Goal: Task Accomplishment & Management: Manage account settings

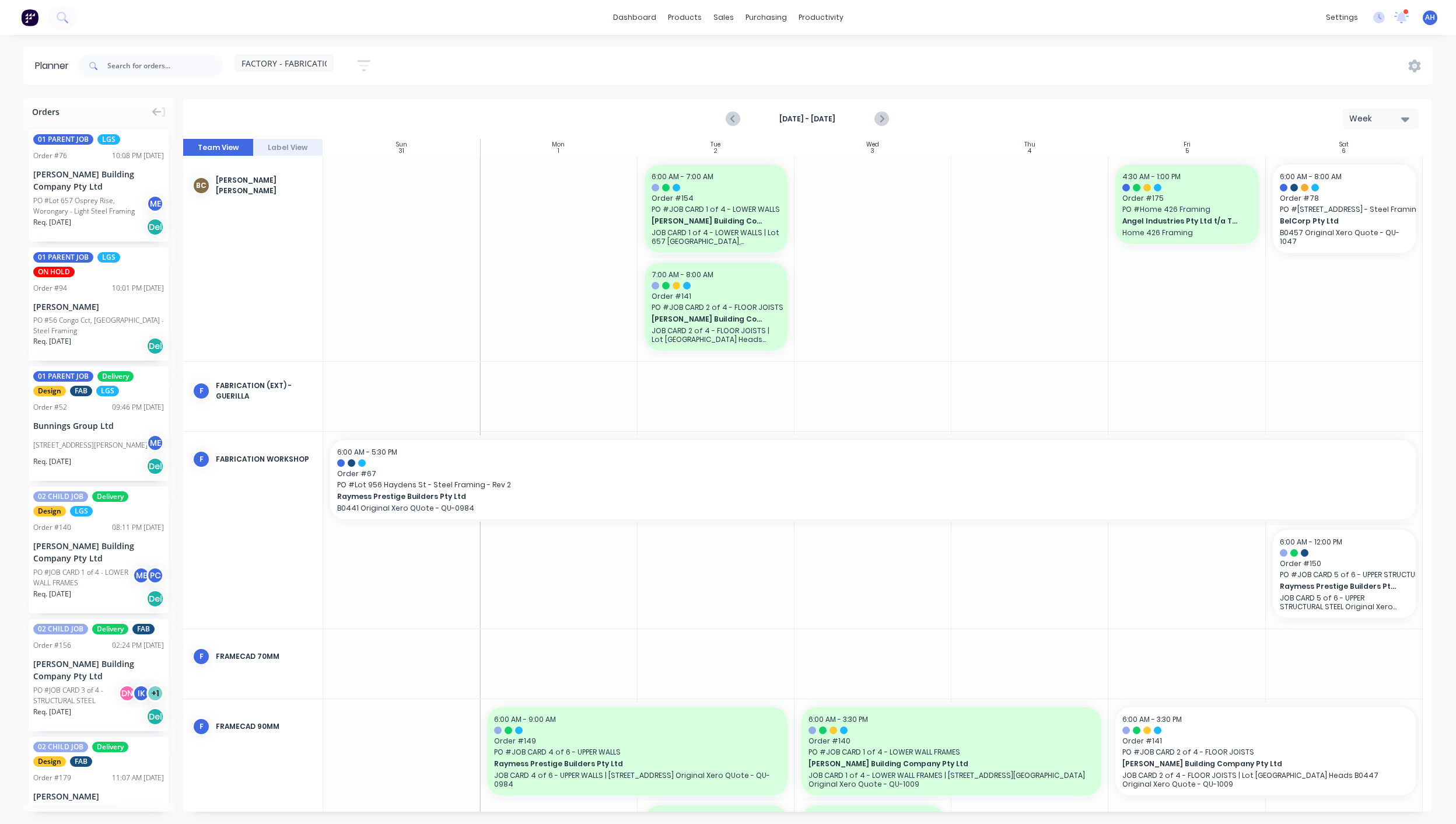
scroll to position [191, 0]
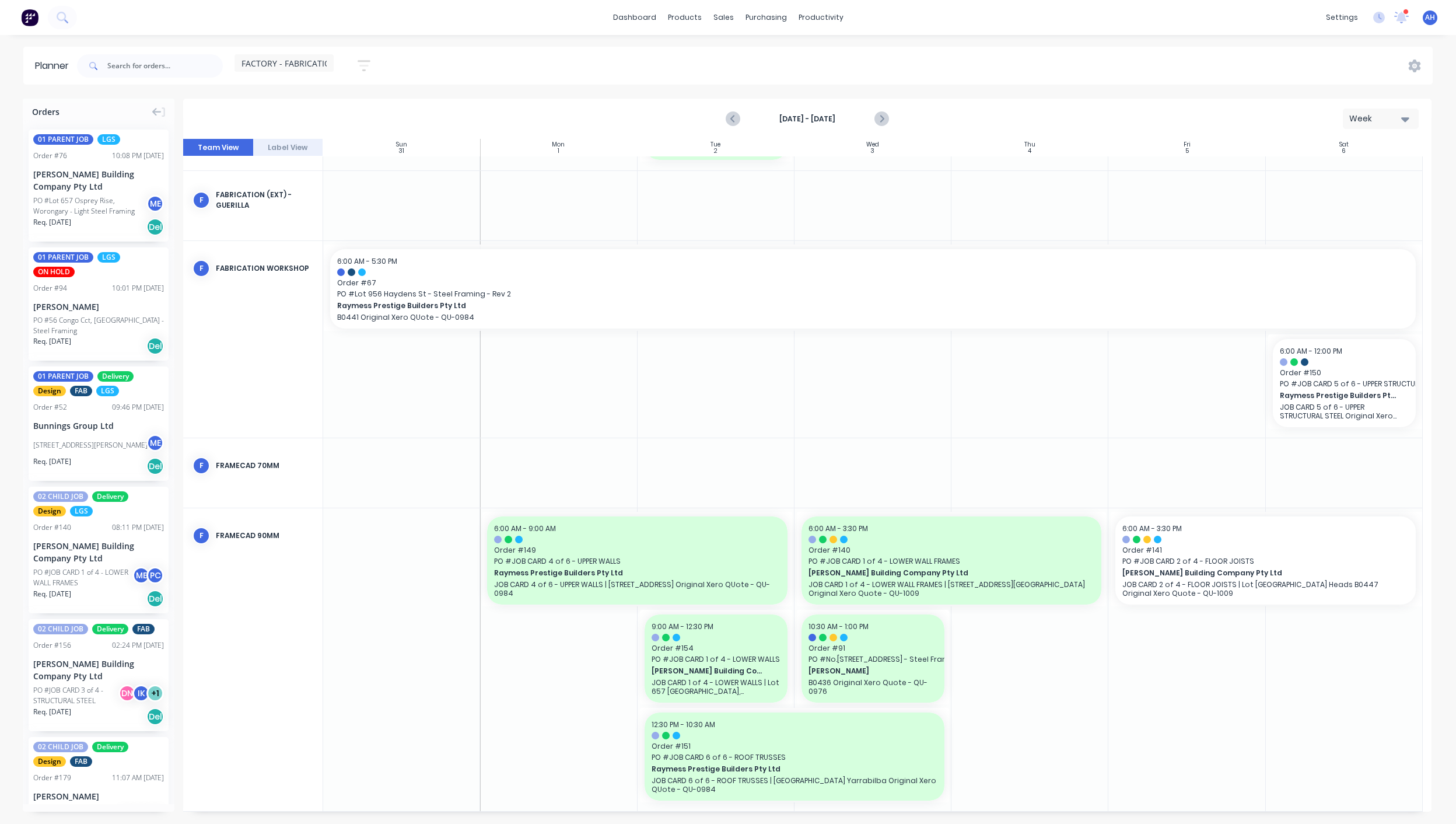
click at [296, 65] on span "FACTORY - FABRICATION" at bounding box center [289, 63] width 96 height 12
click at [371, 218] on button "edit" at bounding box center [379, 219] width 15 height 12
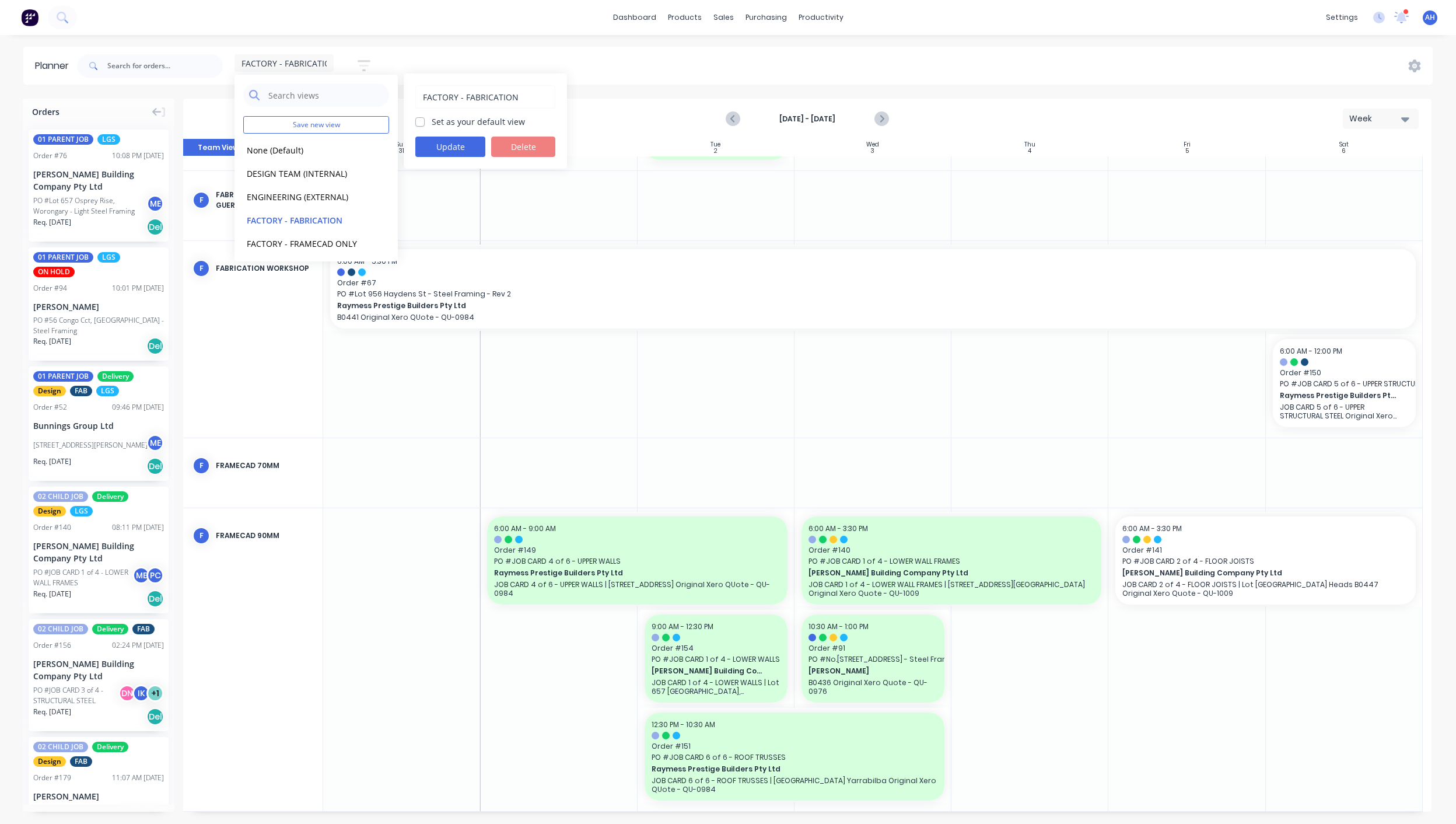
drag, startPoint x: 522, startPoint y: 98, endPoint x: 467, endPoint y: 96, distance: 55.0
click at [467, 96] on input "FACTORY - FABRICATION" at bounding box center [485, 96] width 127 height 22
type input "FACTORY - ALL"
click at [458, 148] on button "Update" at bounding box center [450, 147] width 70 height 20
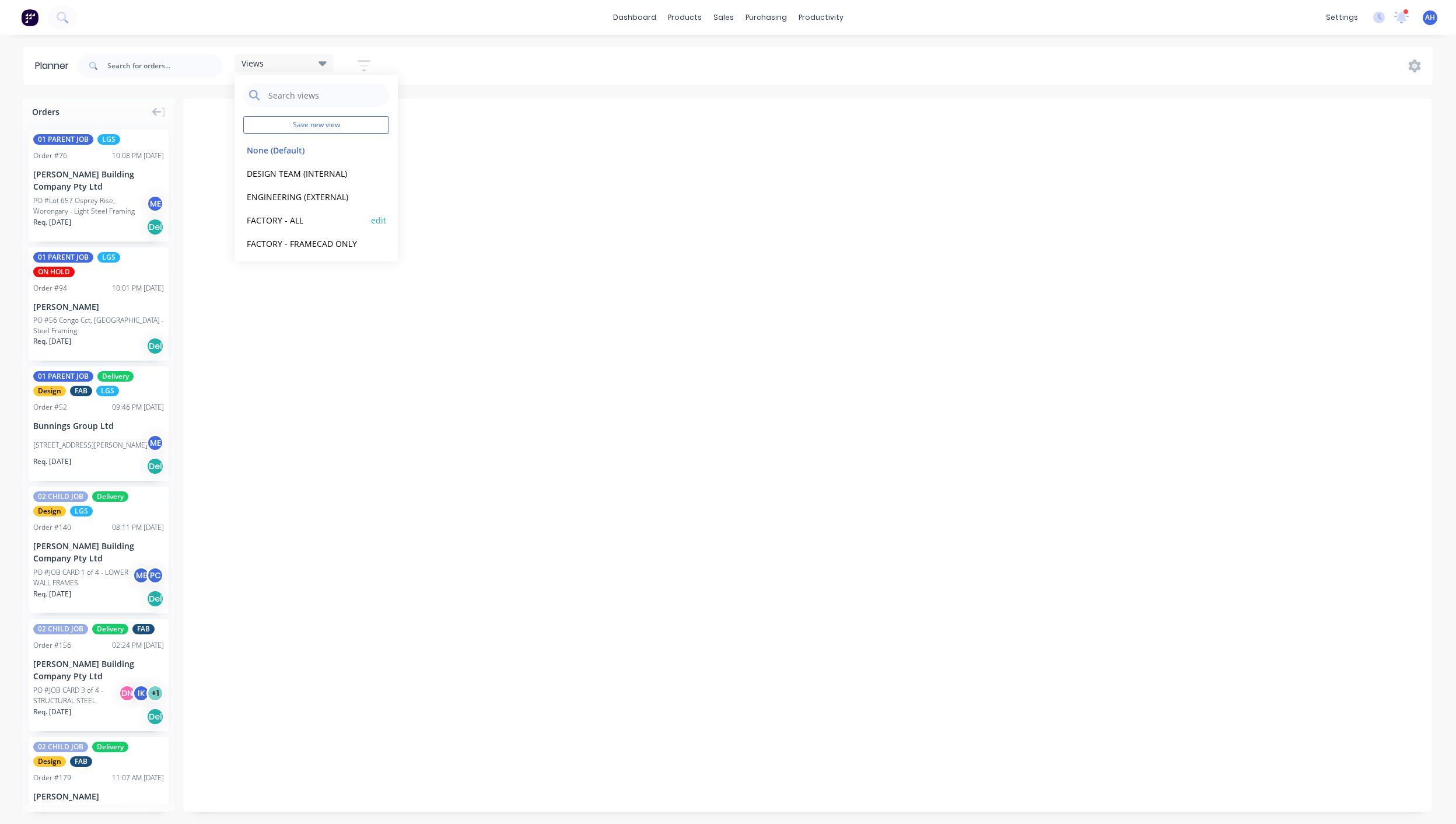
click at [281, 221] on button "FACTORY - ALL" at bounding box center [306, 219] width 124 height 13
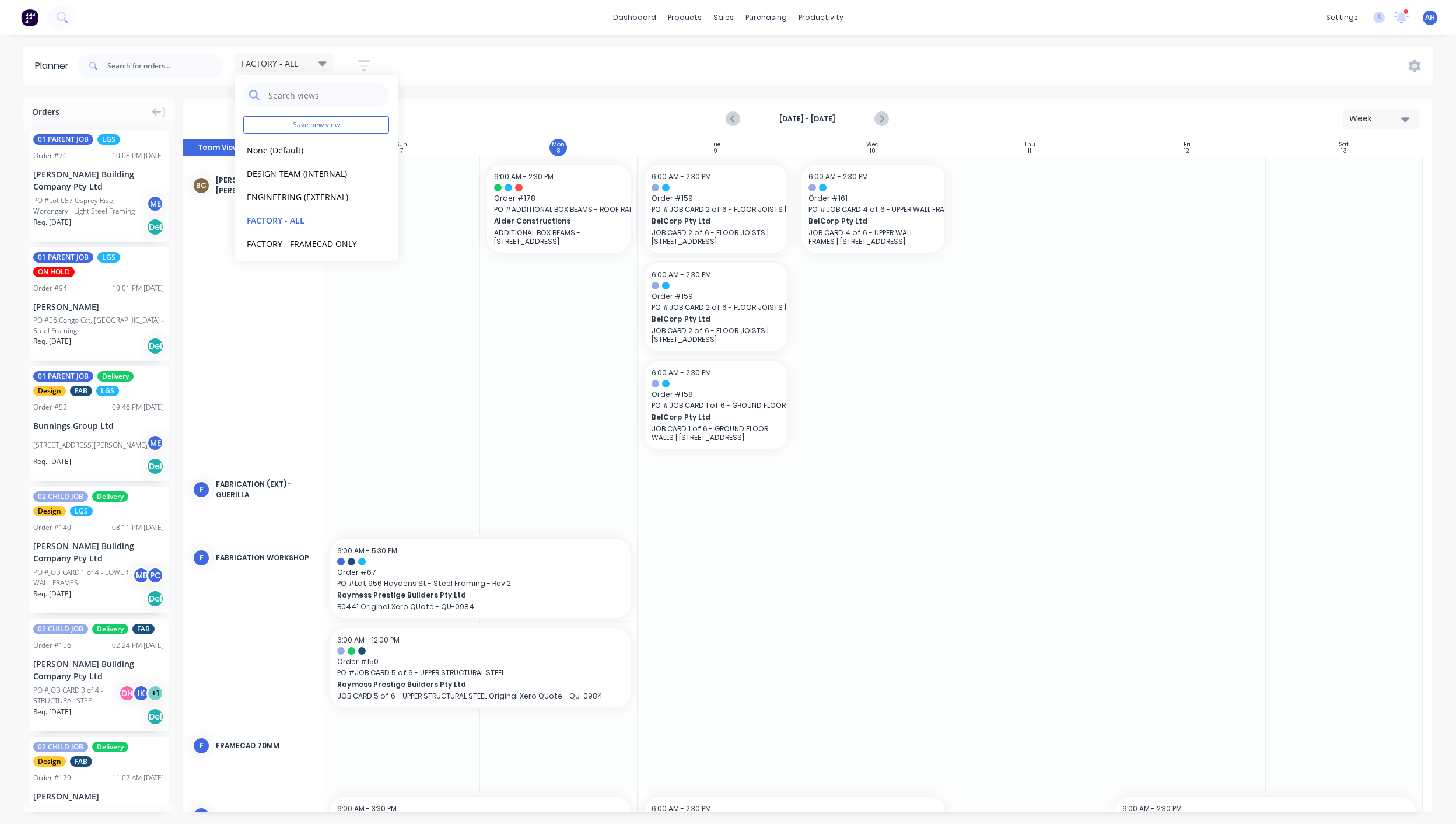
click at [398, 421] on div at bounding box center [401, 308] width 157 height 303
click at [885, 125] on icon "Next page" at bounding box center [881, 119] width 14 height 14
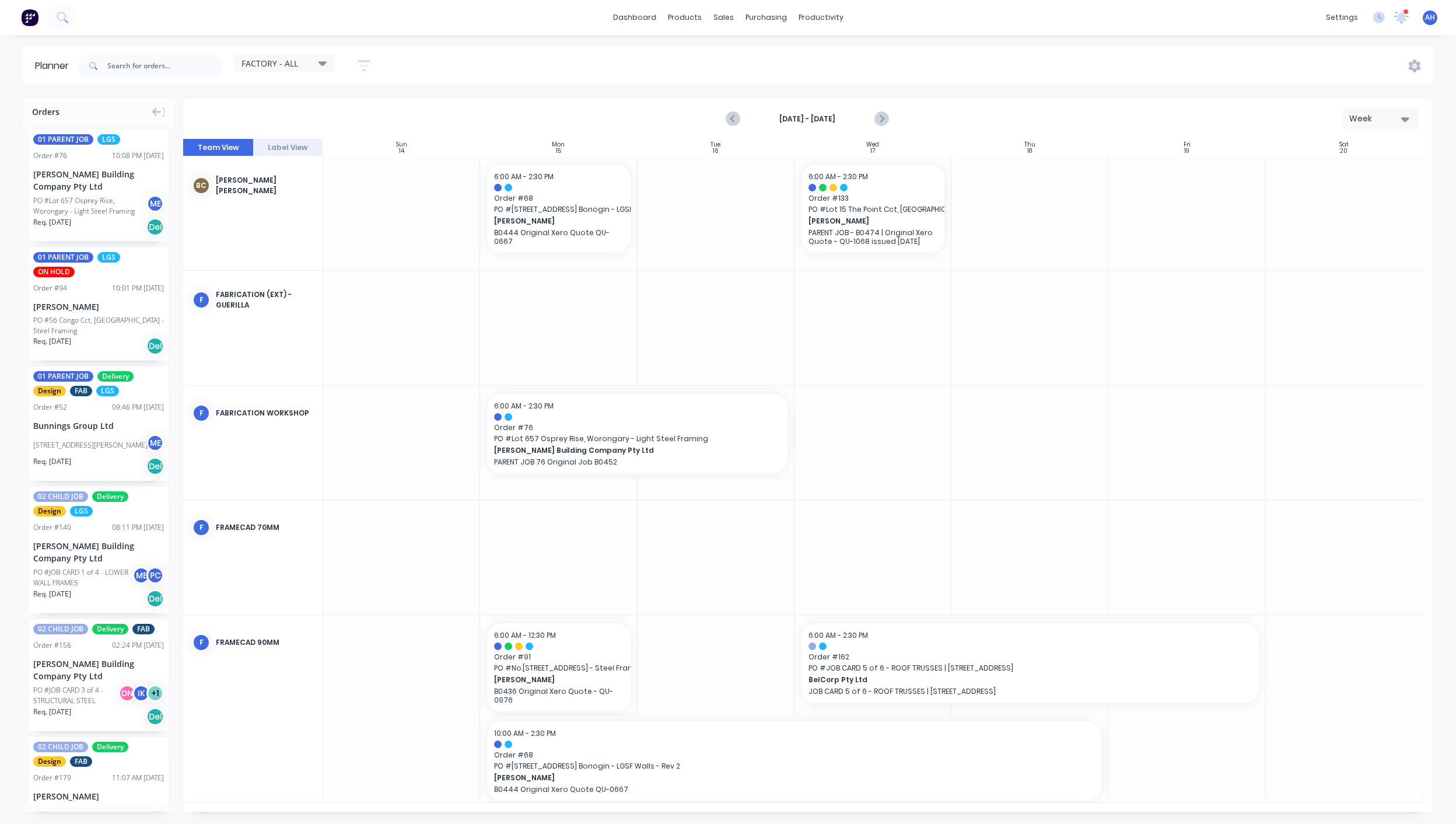
click at [322, 65] on icon at bounding box center [322, 63] width 8 height 13
click at [368, 65] on icon "button" at bounding box center [364, 65] width 10 height 2
click at [325, 110] on div "Show/Hide users" at bounding box center [302, 109] width 81 height 12
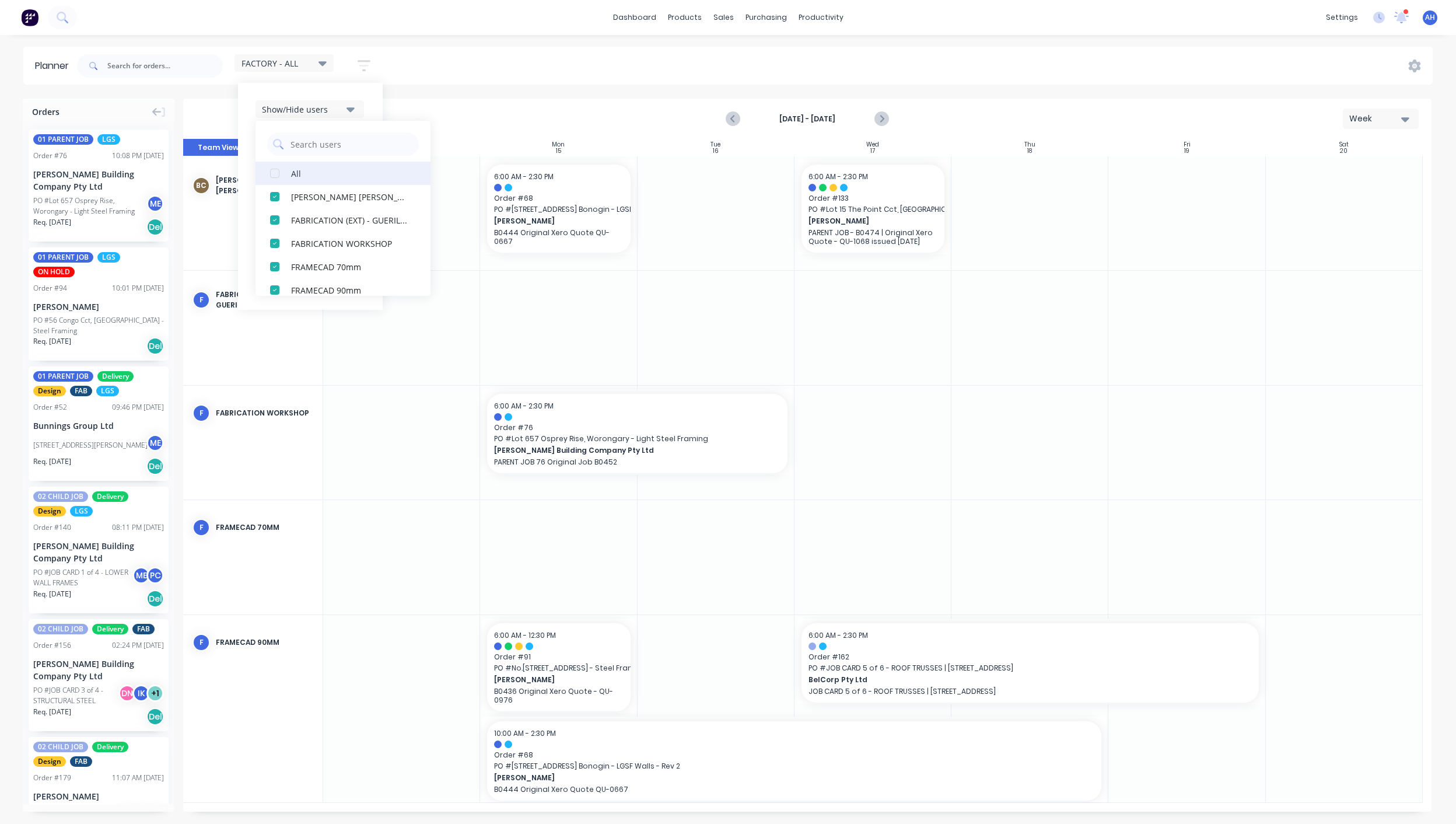
click at [275, 177] on div "button" at bounding box center [275, 173] width 23 height 23
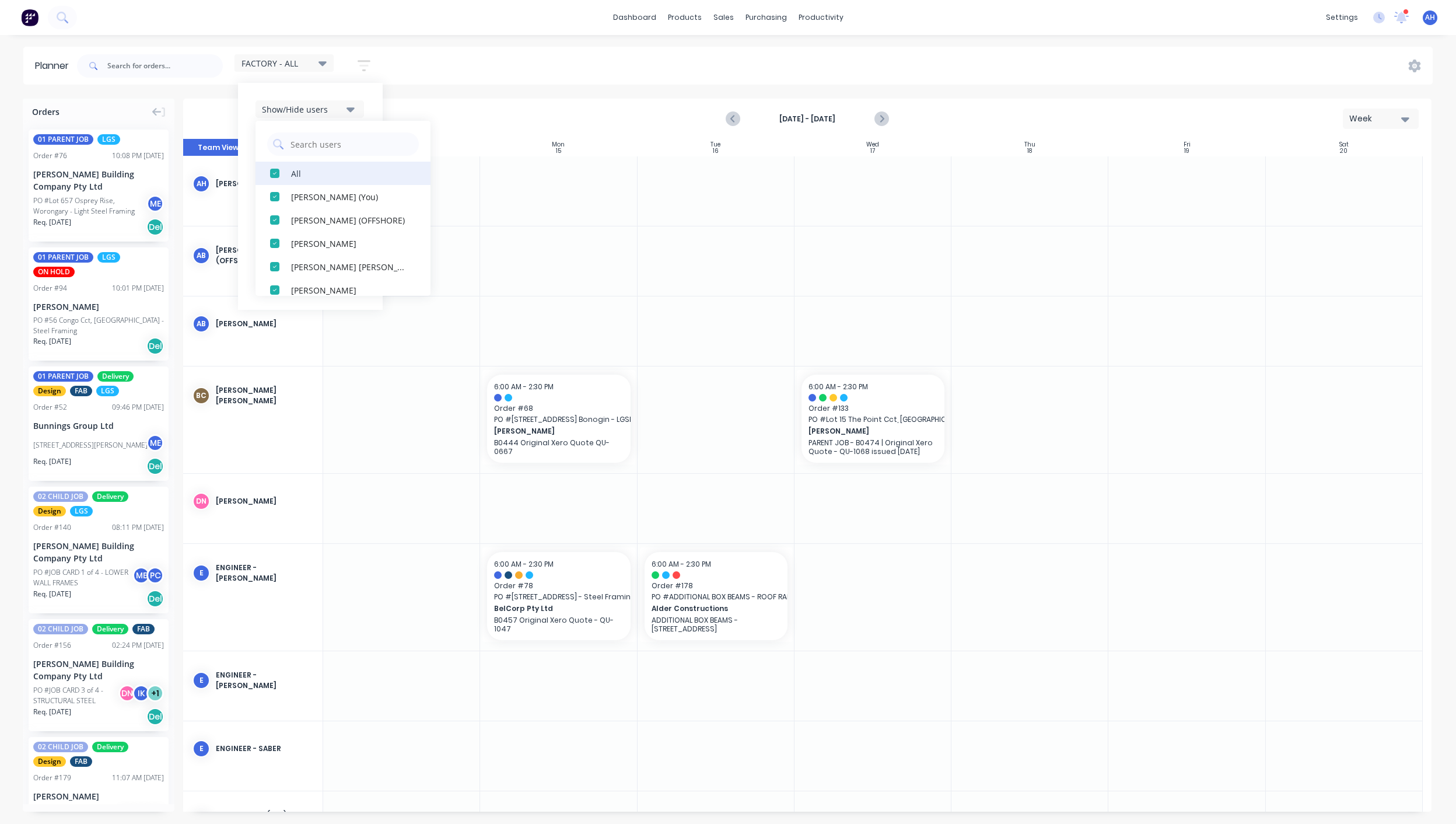
click at [275, 177] on div "button" at bounding box center [275, 173] width 23 height 23
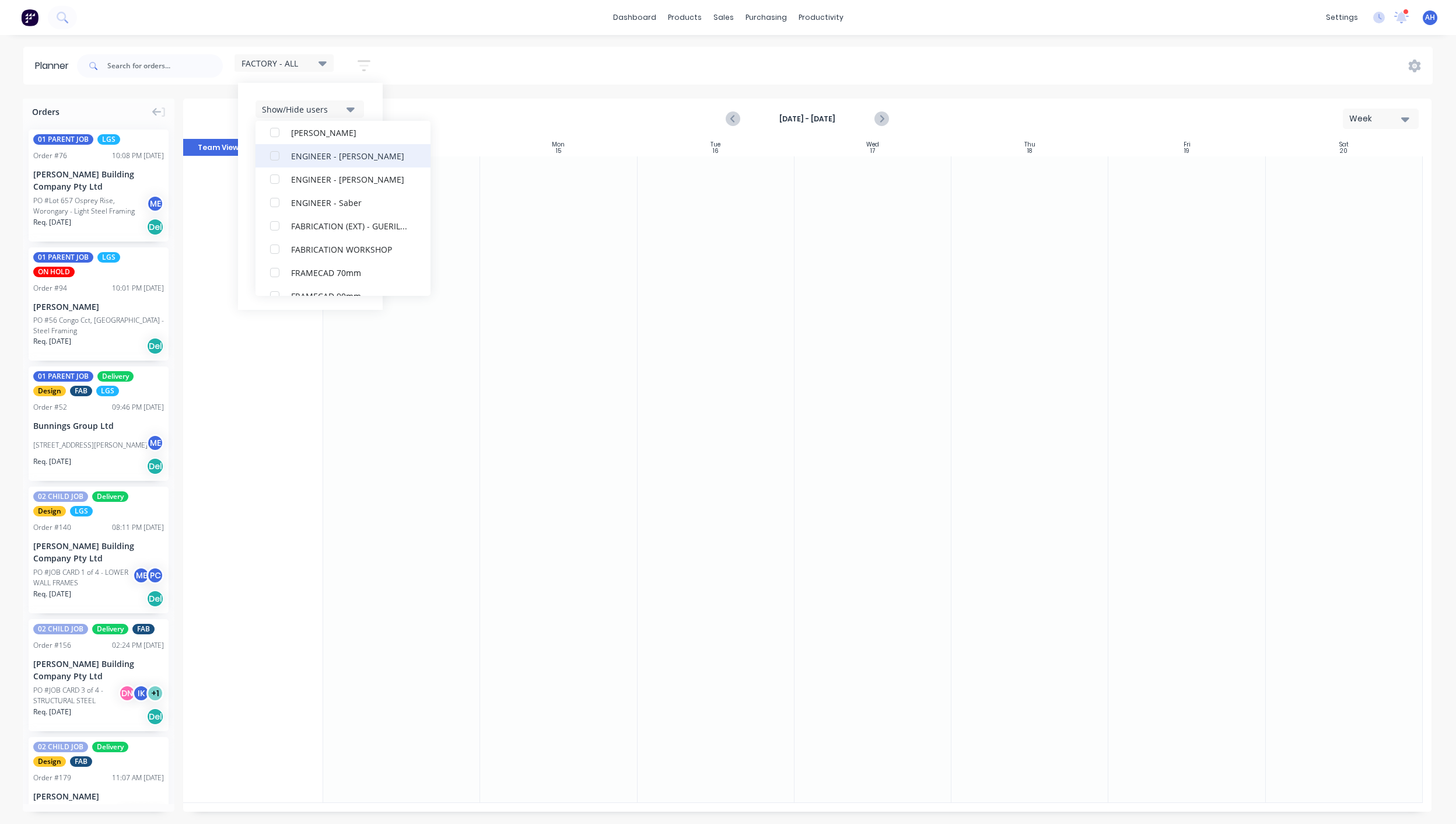
scroll to position [171, 0]
click at [274, 210] on div "button" at bounding box center [275, 212] width 23 height 23
click at [281, 252] on div "button" at bounding box center [275, 249] width 23 height 23
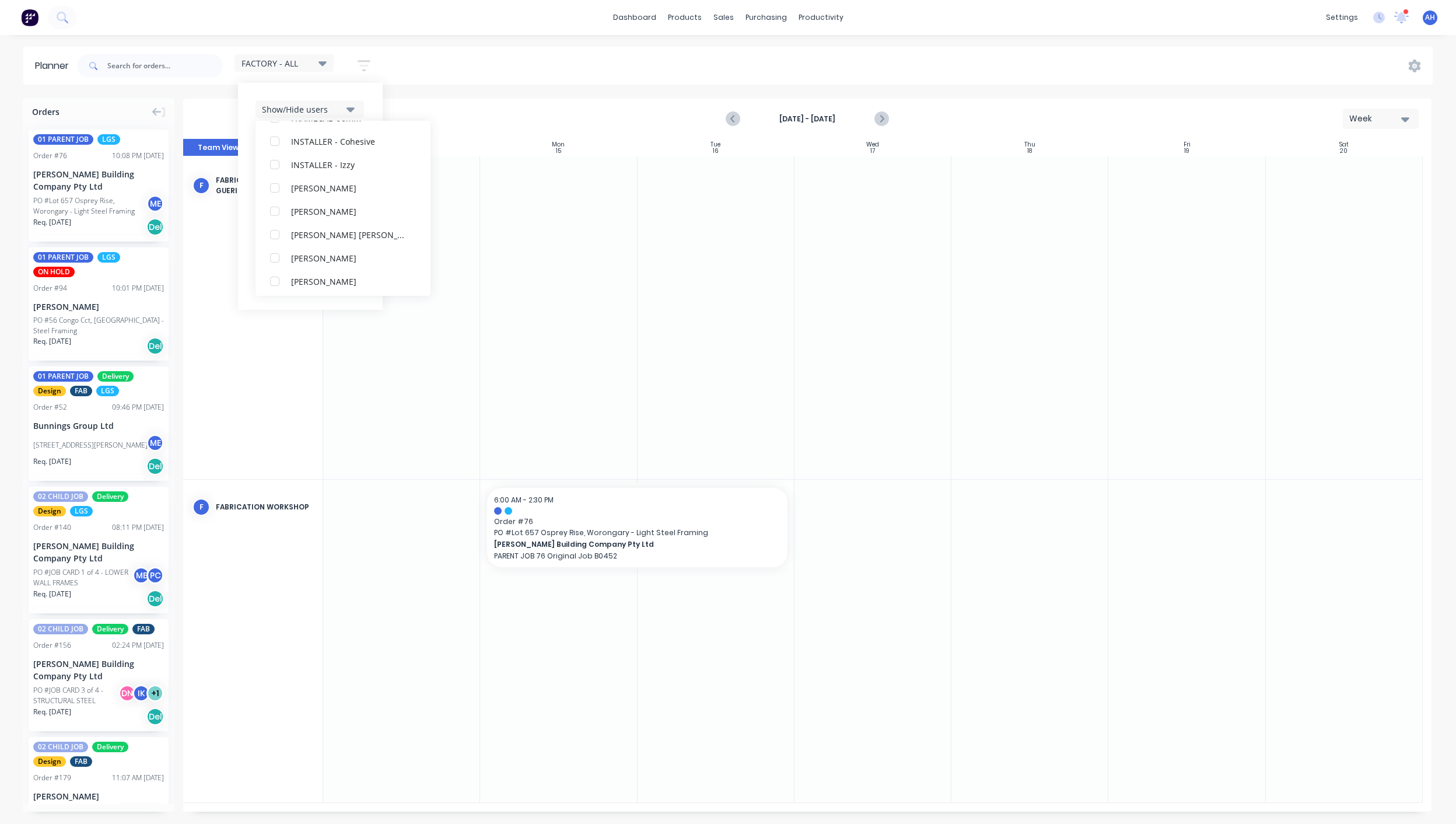
scroll to position [334, 0]
click at [277, 167] on div "button" at bounding box center [275, 166] width 23 height 23
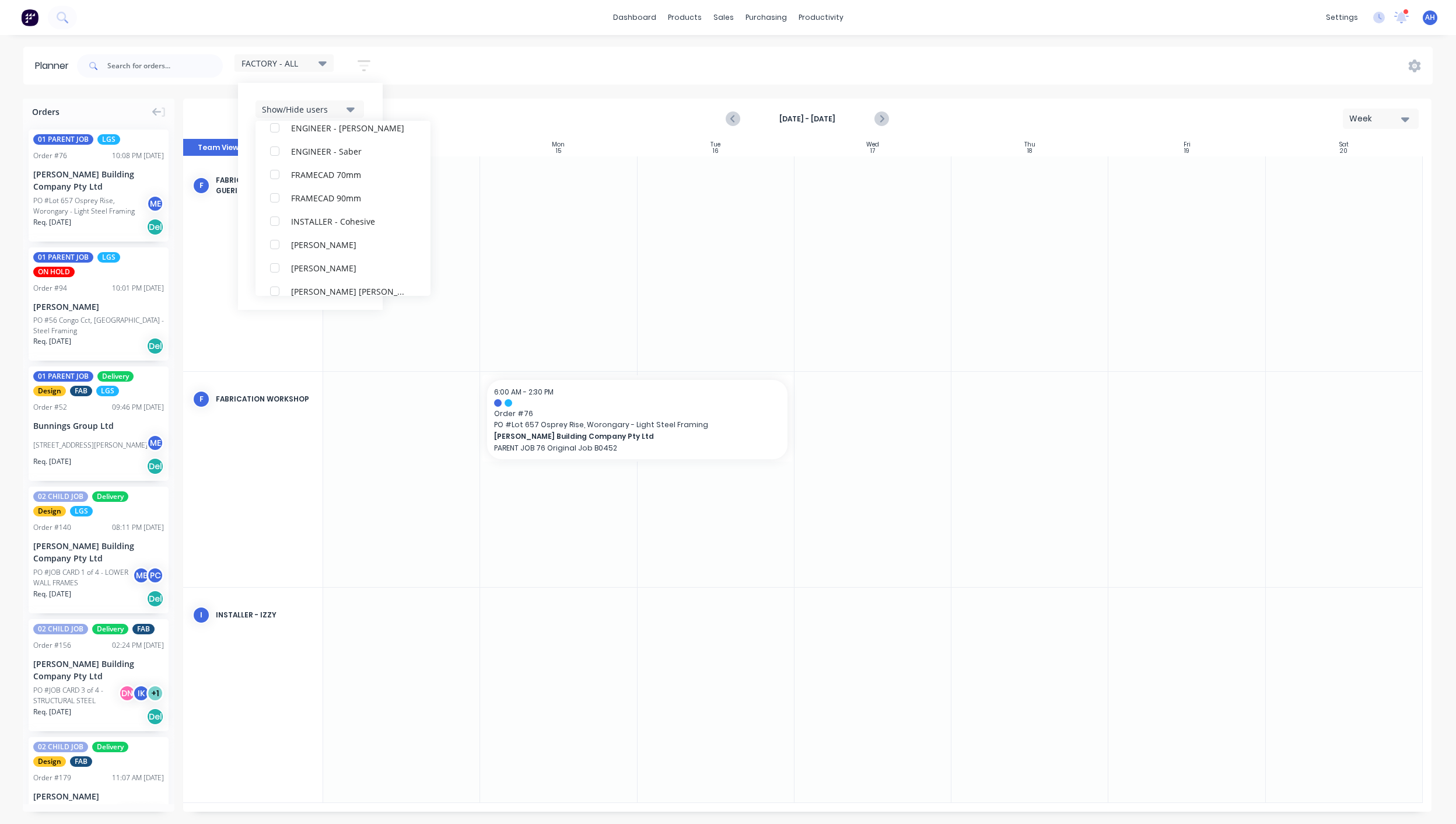
scroll to position [296, 0]
click at [281, 187] on div "button" at bounding box center [275, 180] width 23 height 23
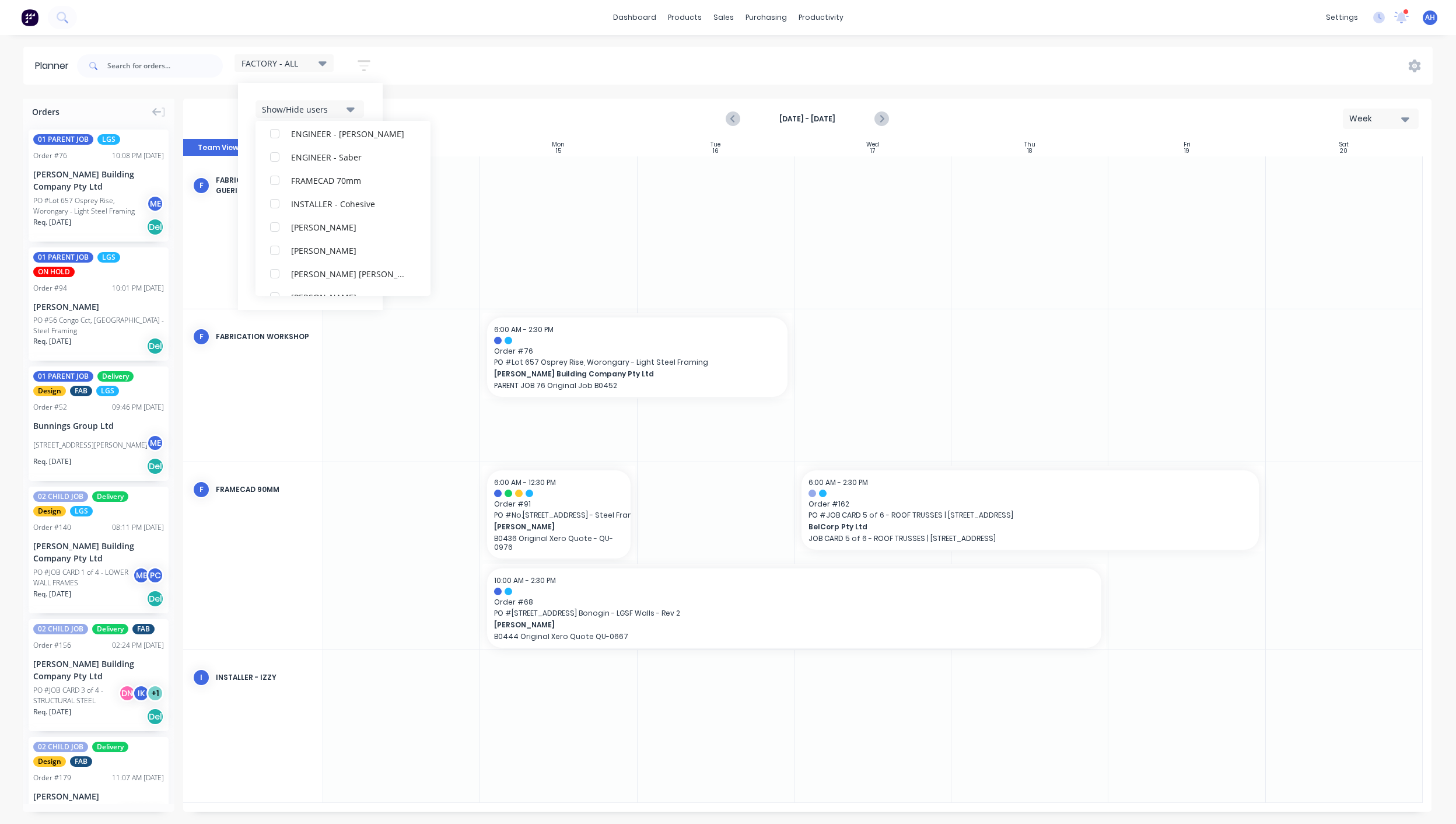
scroll to position [63, 0]
click at [281, 187] on div "button" at bounding box center [275, 180] width 23 height 23
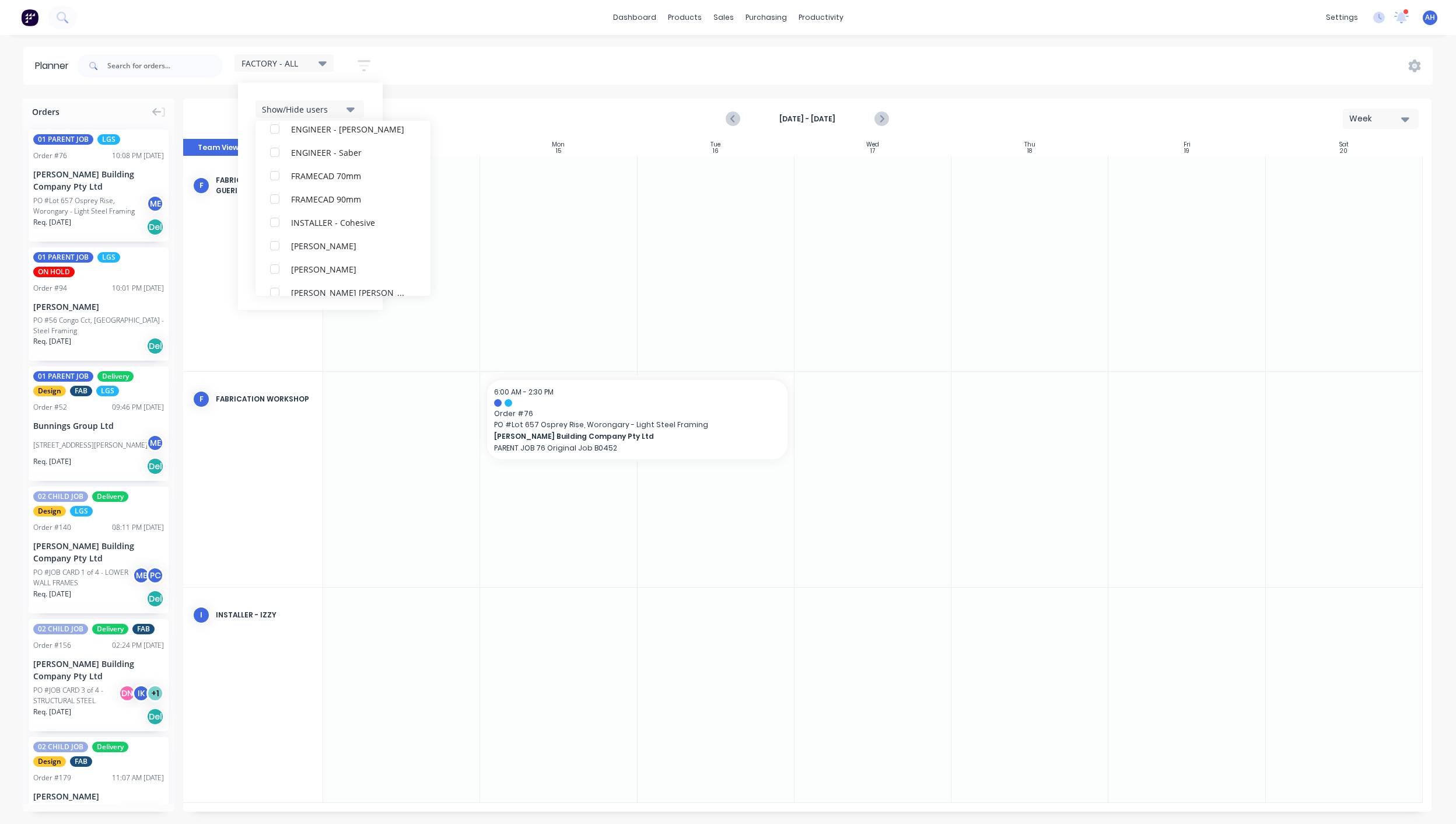
scroll to position [280, 0]
click at [278, 244] on div "button" at bounding box center [275, 243] width 23 height 23
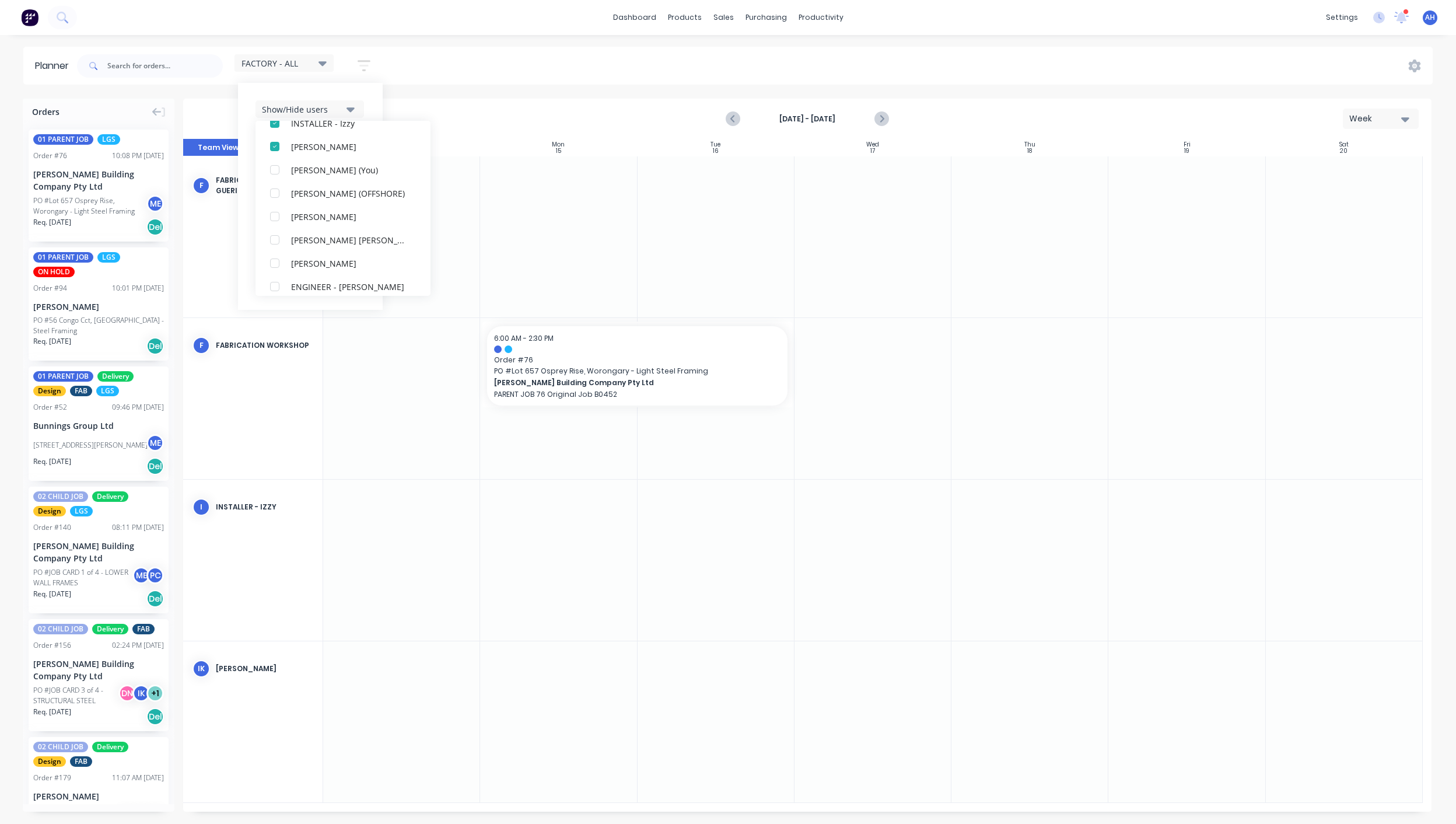
scroll to position [0, 0]
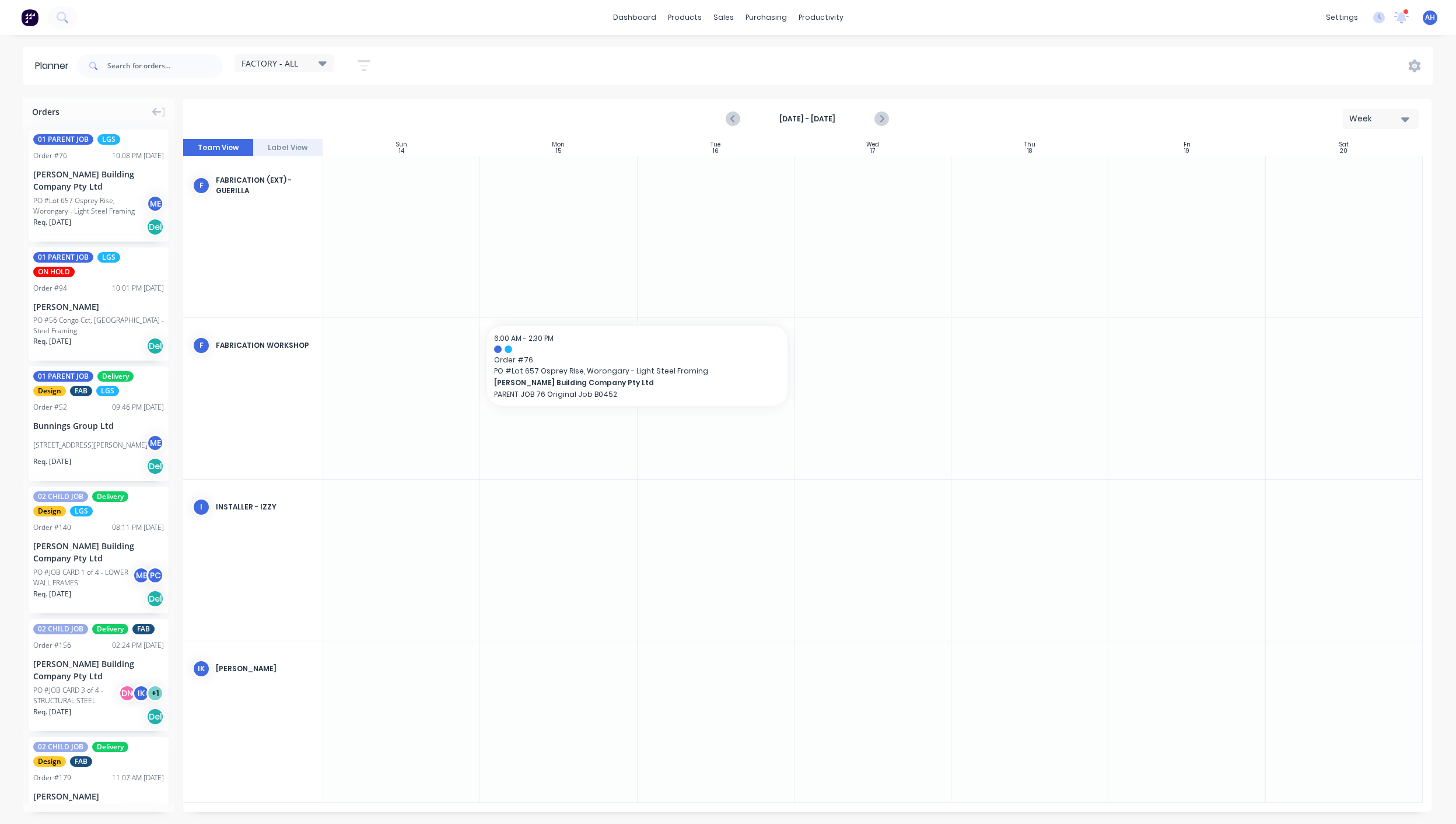
click at [422, 520] on div at bounding box center [401, 560] width 157 height 161
click at [1258, 82] on div "Team" at bounding box center [1255, 79] width 22 height 11
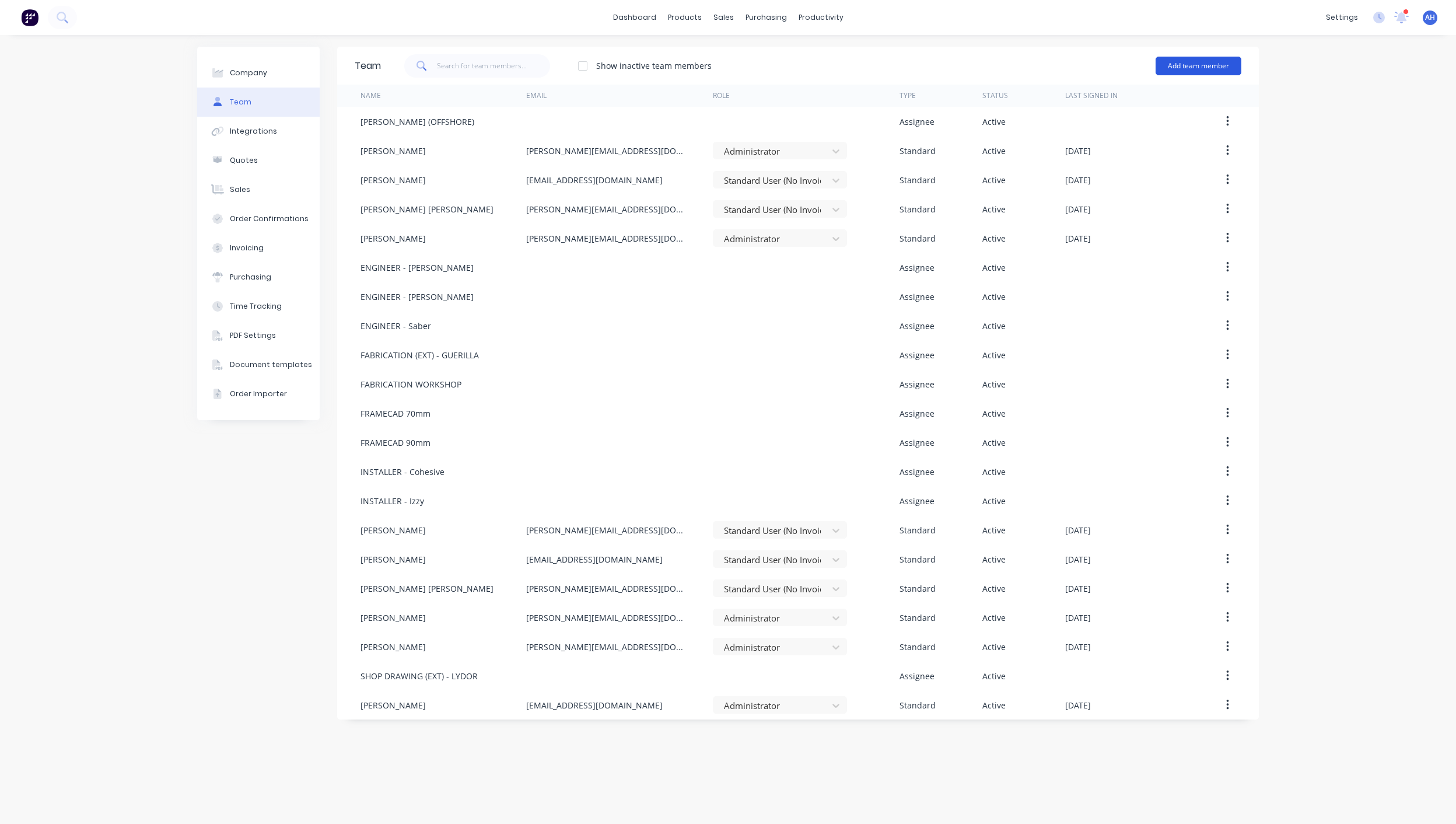
click at [1200, 66] on button "Add team member" at bounding box center [1198, 65] width 86 height 18
click at [1129, 133] on div "Assignee team member A team member that can be assigned to orders, but cannot l…" at bounding box center [1148, 140] width 166 height 44
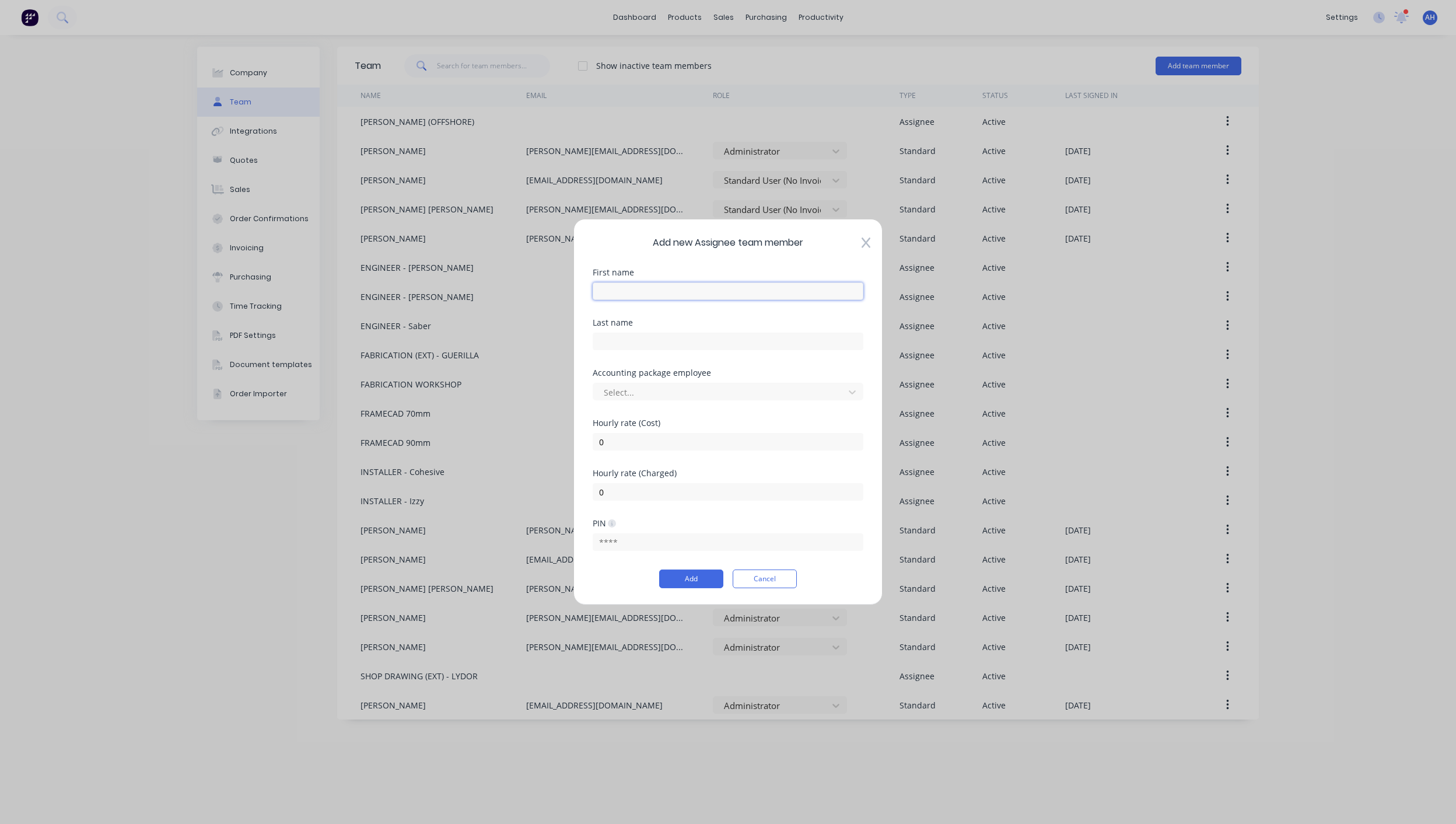
click at [684, 293] on input "text" at bounding box center [728, 291] width 271 height 18
type input "FABRICATION (EXTERNAL) - RIZI"
click button "Add" at bounding box center [691, 579] width 64 height 18
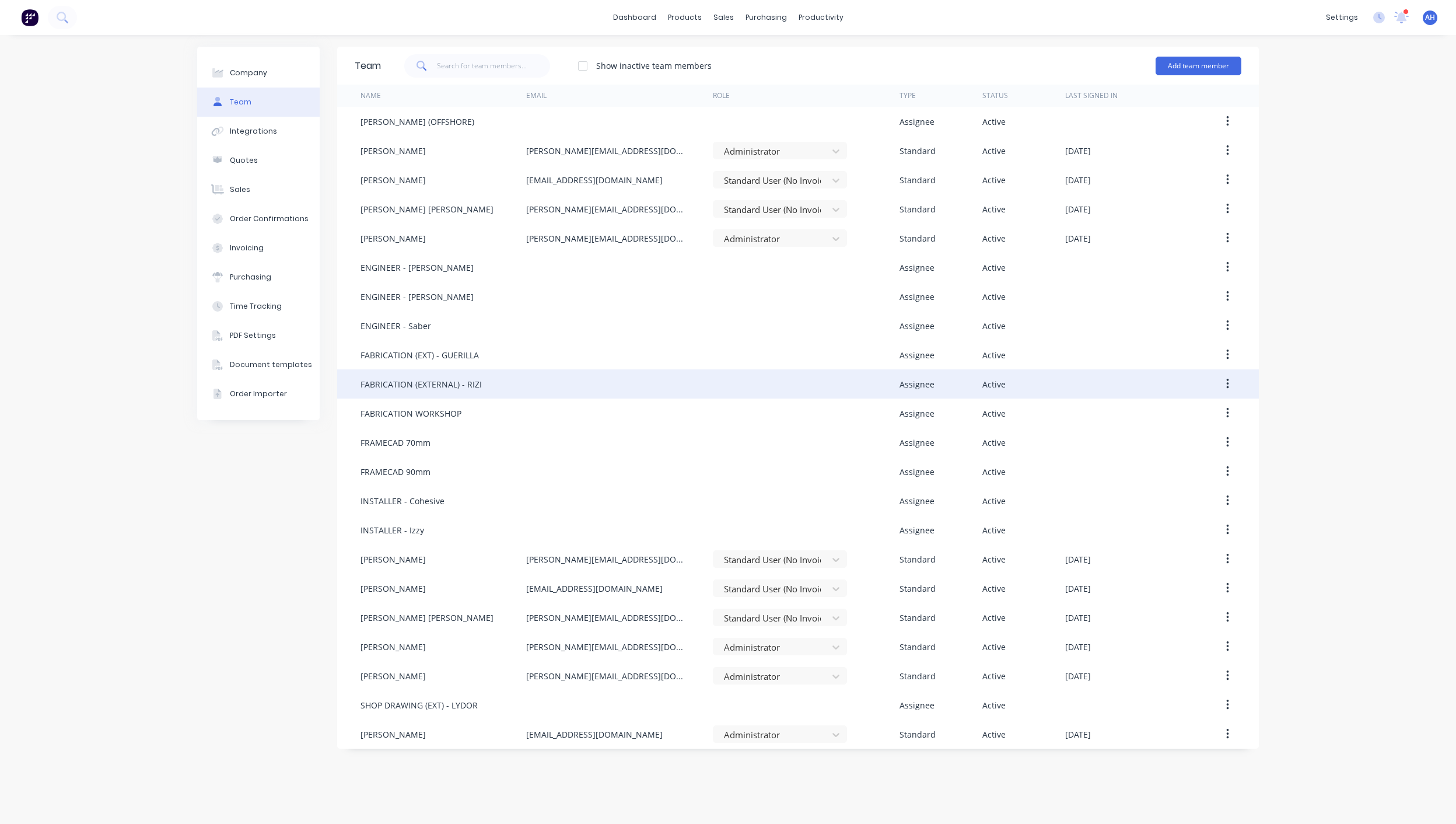
click at [1230, 380] on button "button" at bounding box center [1227, 384] width 27 height 21
click at [1175, 415] on div "Edit" at bounding box center [1186, 414] width 90 height 17
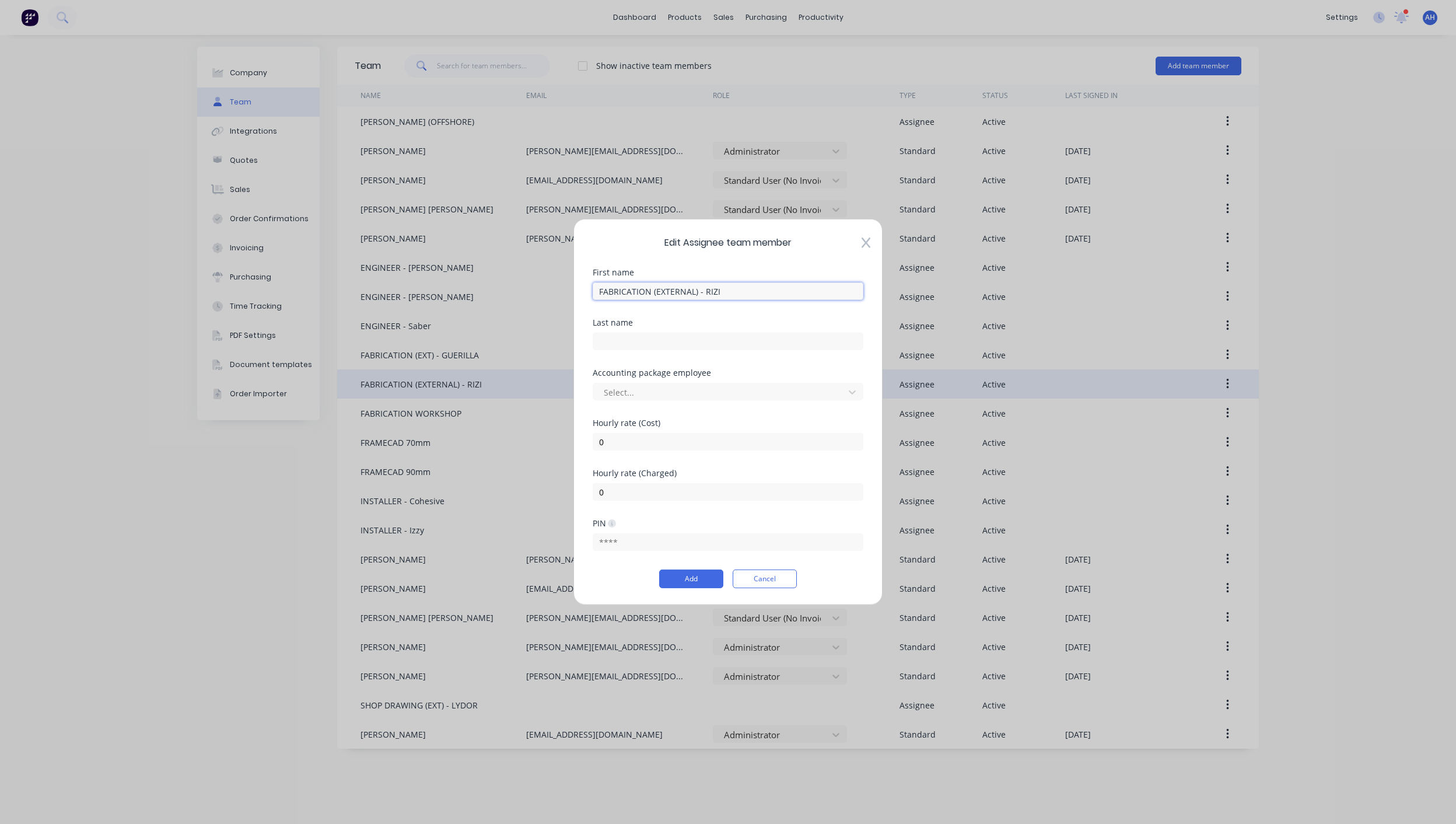
click at [672, 290] on input "FABRICATION (EXTERNAL) - RIZI" at bounding box center [728, 291] width 271 height 18
click at [671, 291] on input "FABRICATION (EXTERNAL) - RIZI" at bounding box center [728, 291] width 271 height 18
type input "FABRICATION (EXT) - RIZI"
click at [695, 579] on button "Add" at bounding box center [691, 579] width 64 height 18
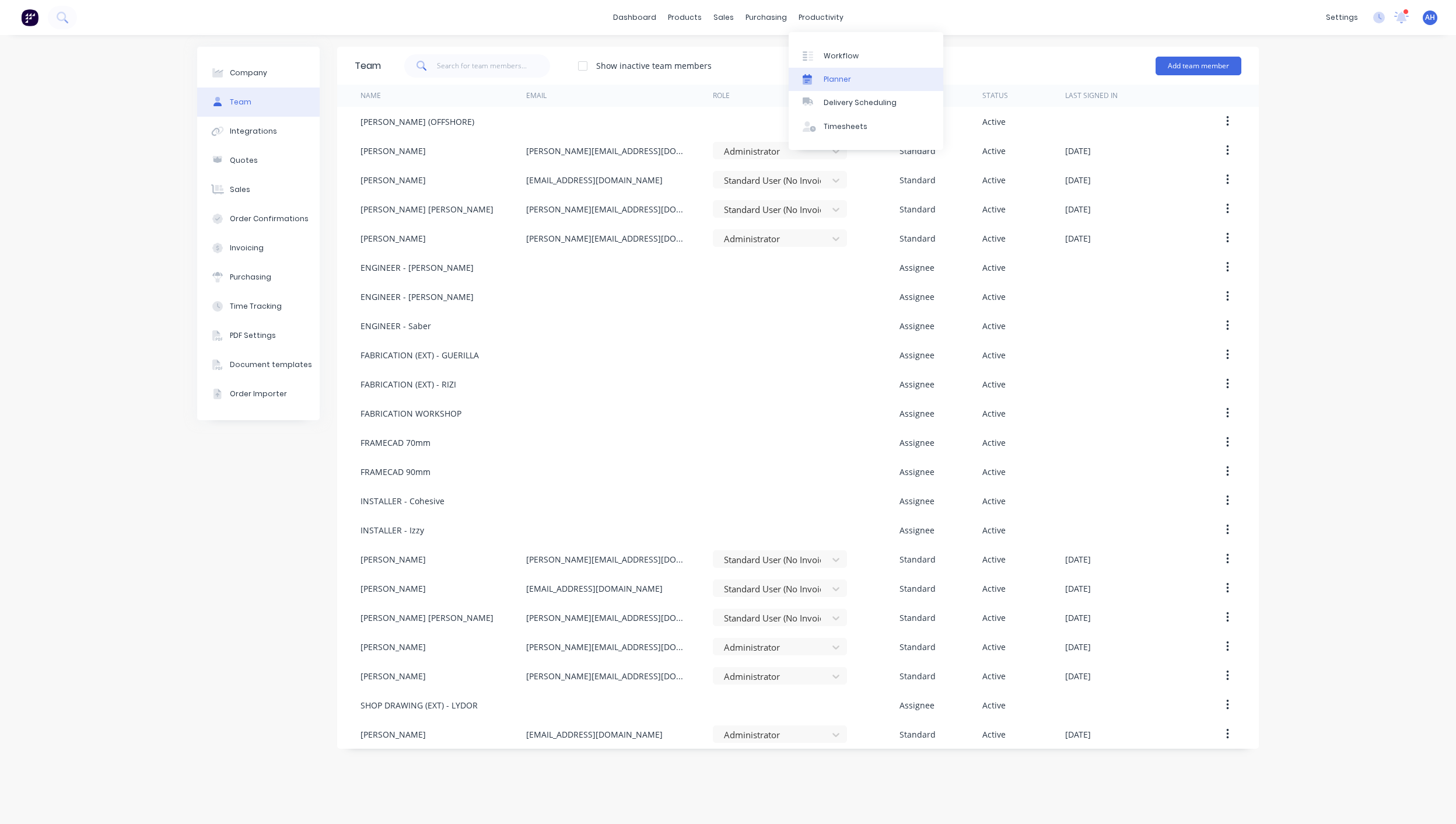
click at [826, 76] on div "Planner" at bounding box center [837, 79] width 27 height 11
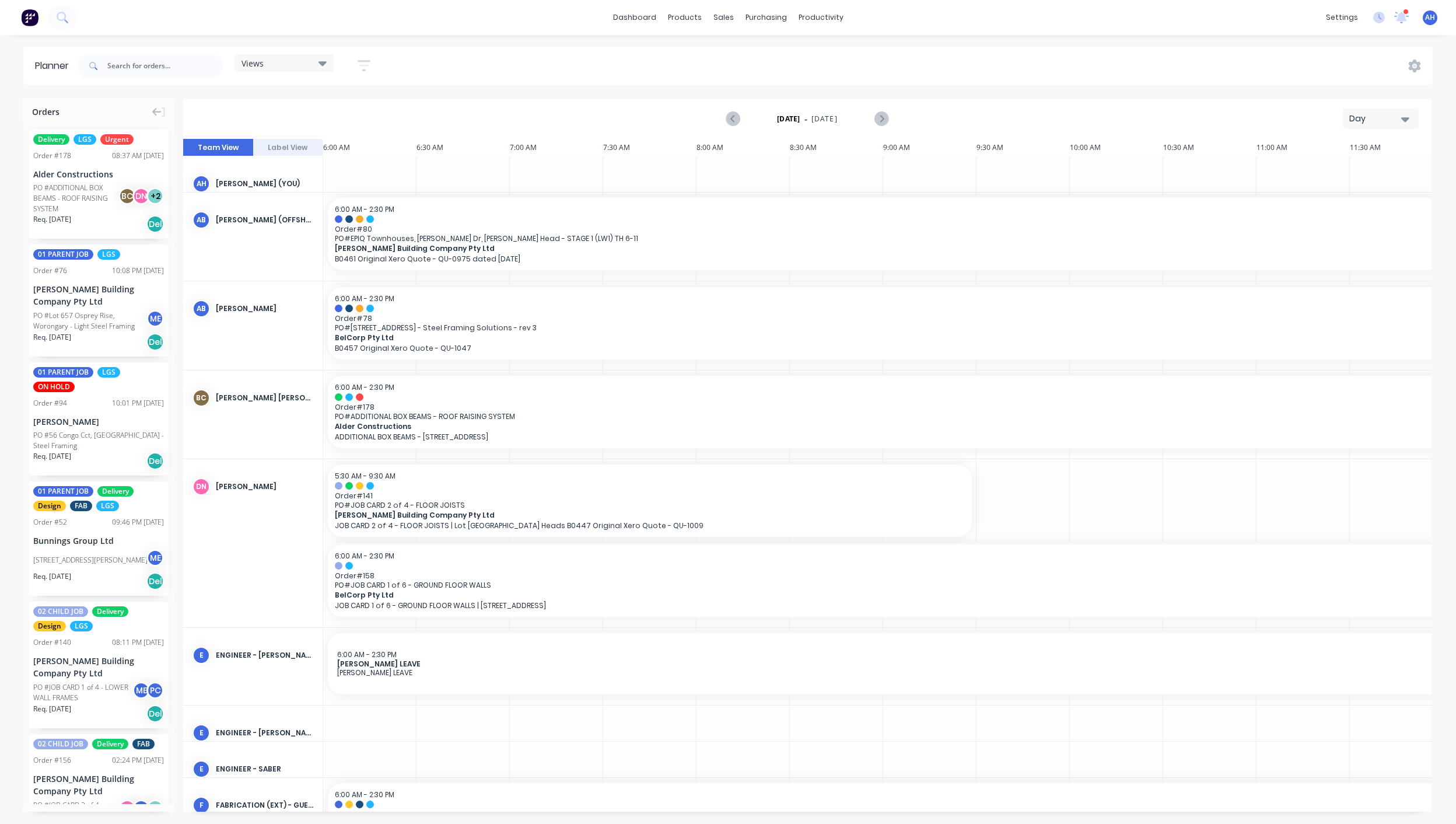
scroll to position [0, 483]
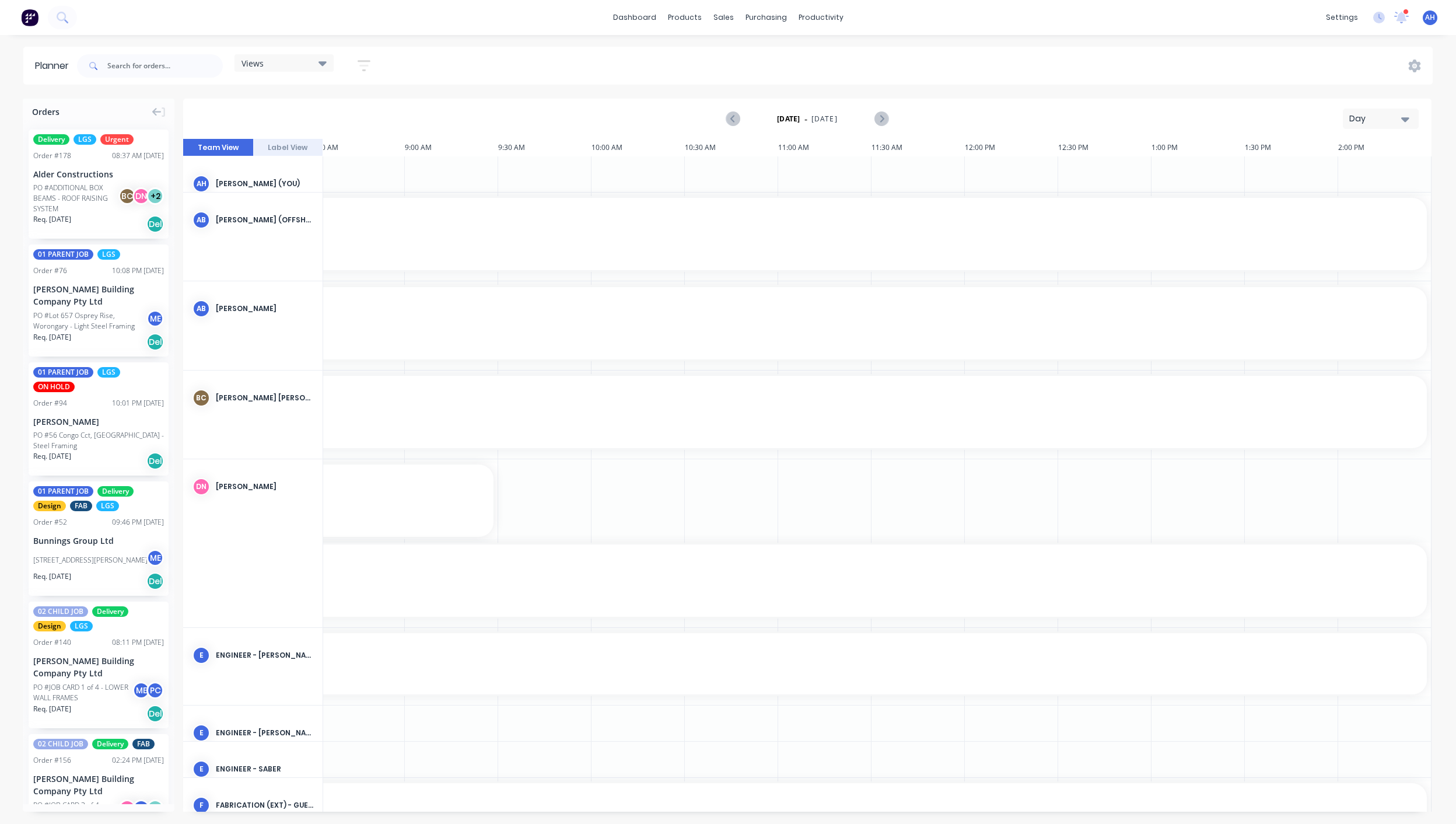
click at [265, 66] on div "Views" at bounding box center [284, 63] width 85 height 11
click at [372, 65] on button "button" at bounding box center [364, 66] width 37 height 23
click at [317, 104] on div "Show/Hide users" at bounding box center [302, 109] width 81 height 12
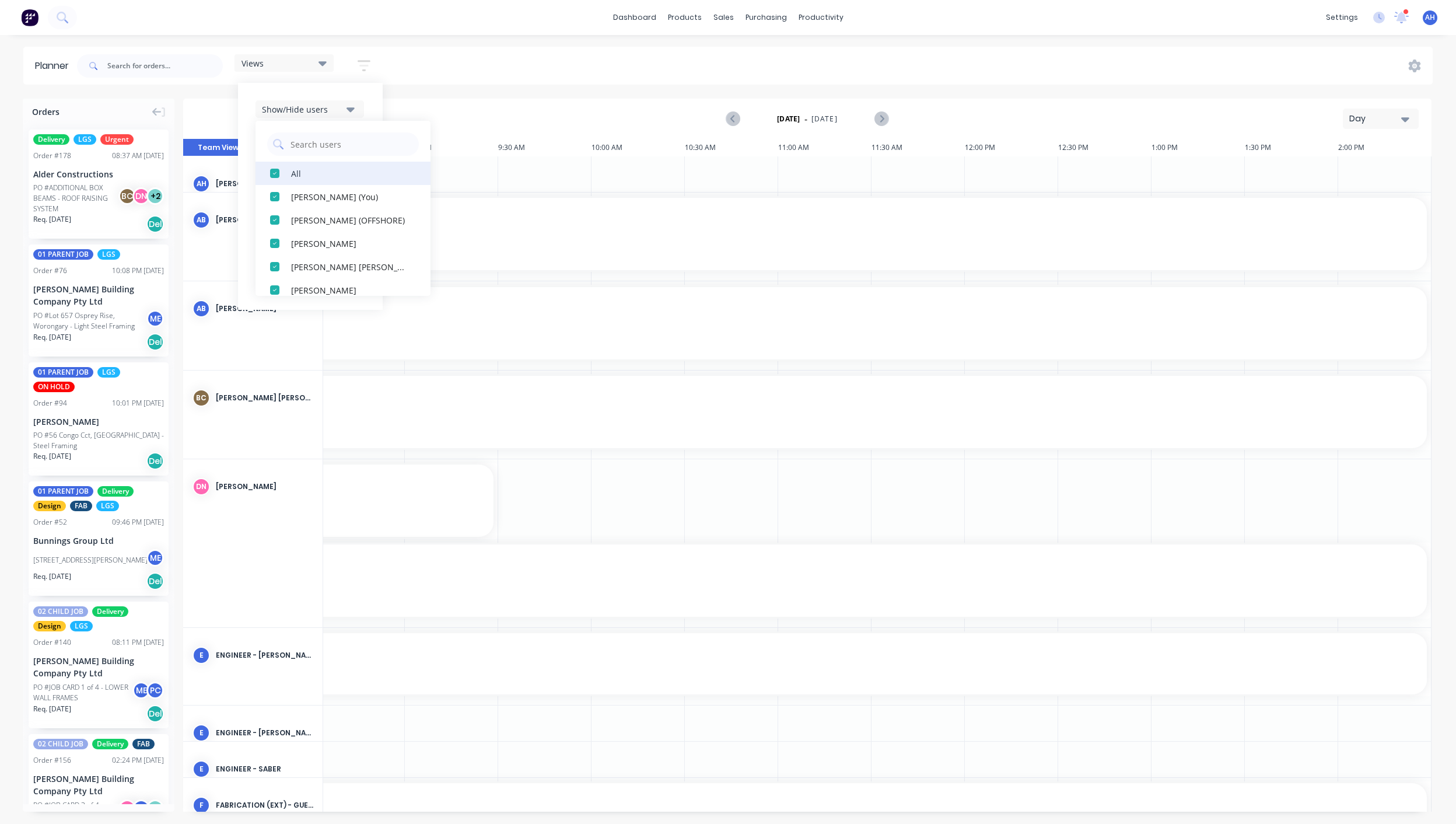
click at [274, 171] on div "button" at bounding box center [275, 173] width 23 height 23
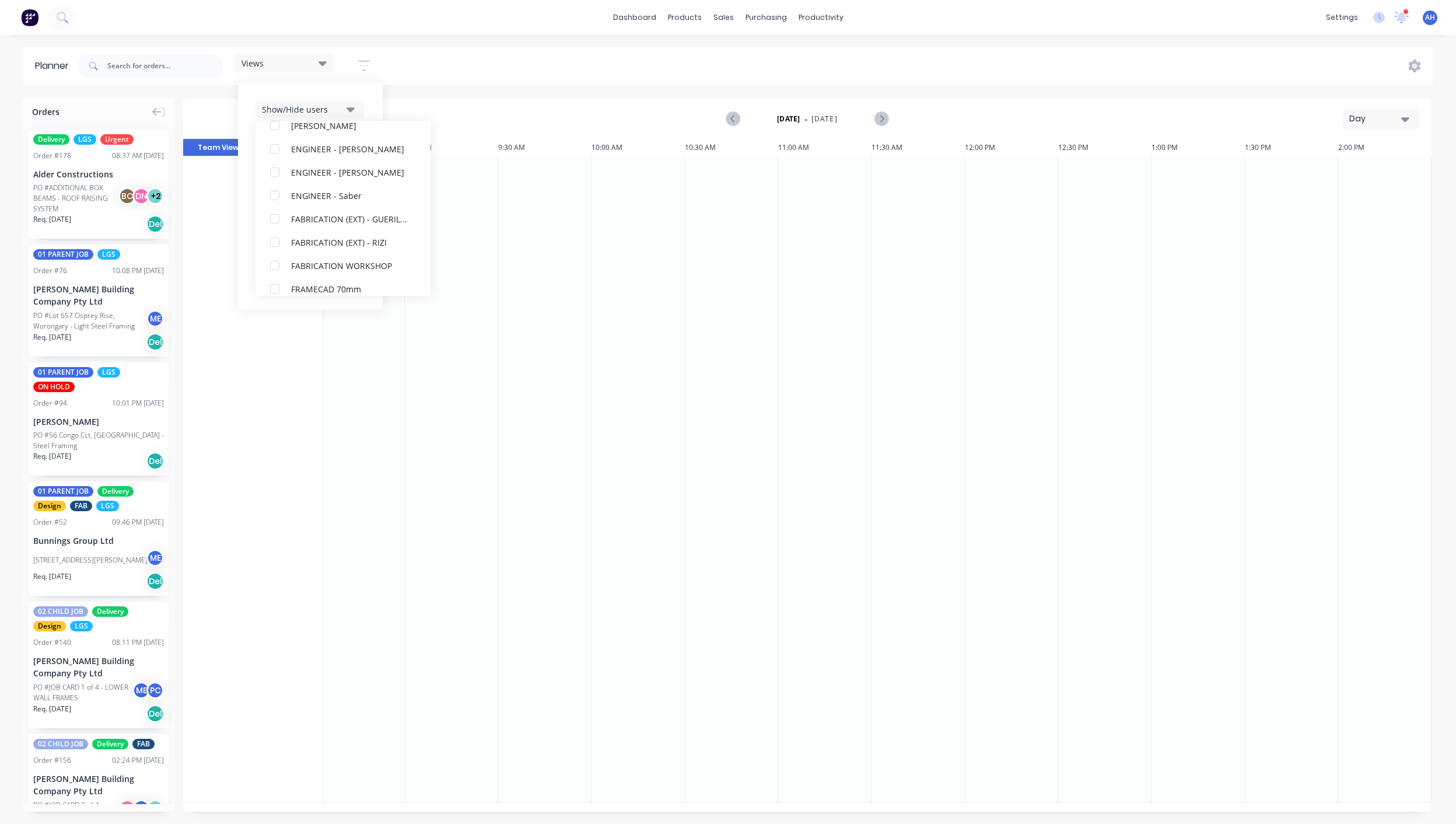
scroll to position [170, 0]
click at [277, 216] on div "button" at bounding box center [275, 213] width 23 height 23
click at [279, 246] on div "button" at bounding box center [275, 242] width 23 height 23
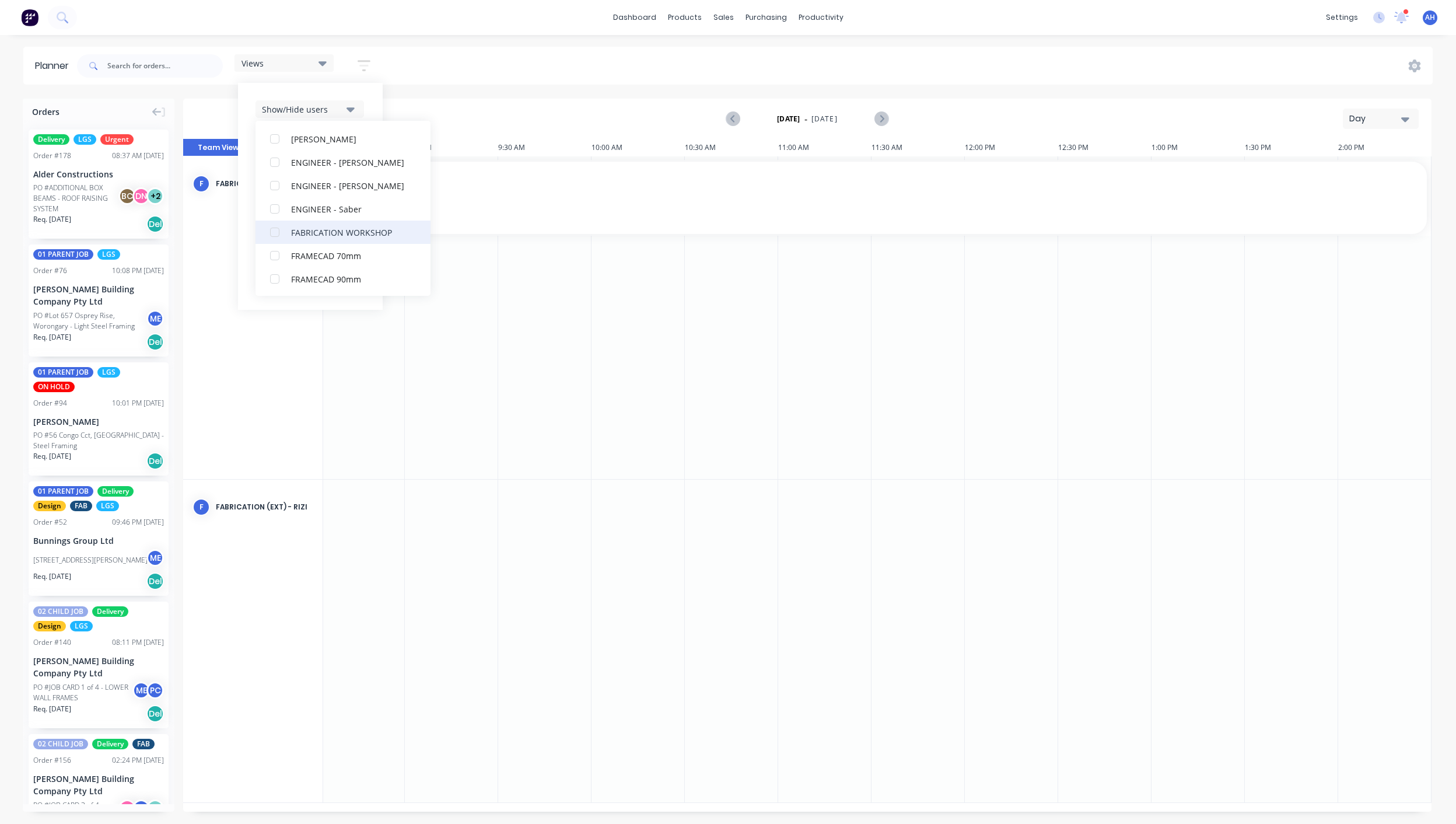
click at [275, 233] on div "button" at bounding box center [275, 232] width 23 height 23
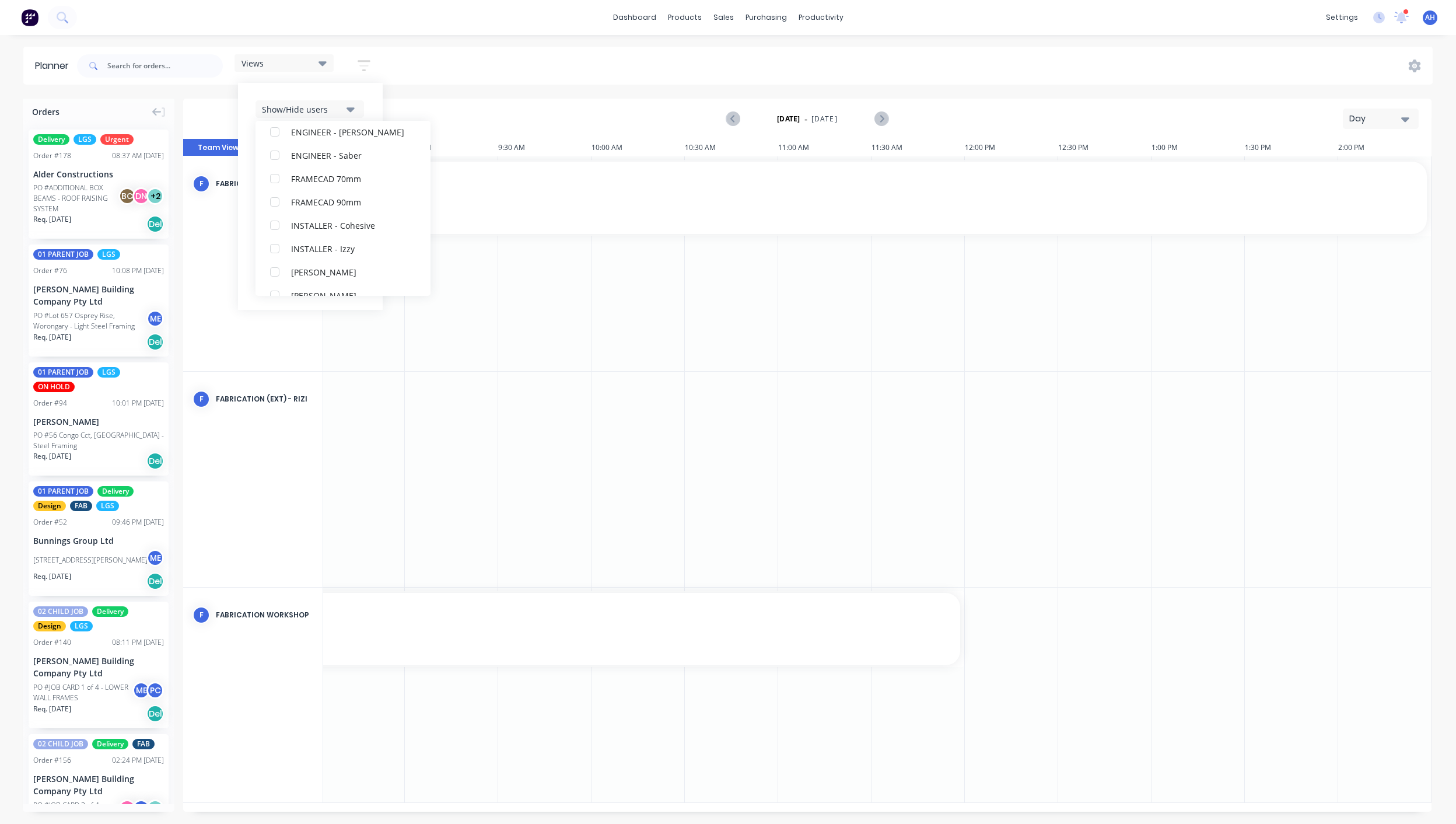
scroll to position [287, 0]
click at [275, 233] on div "button" at bounding box center [275, 236] width 23 height 23
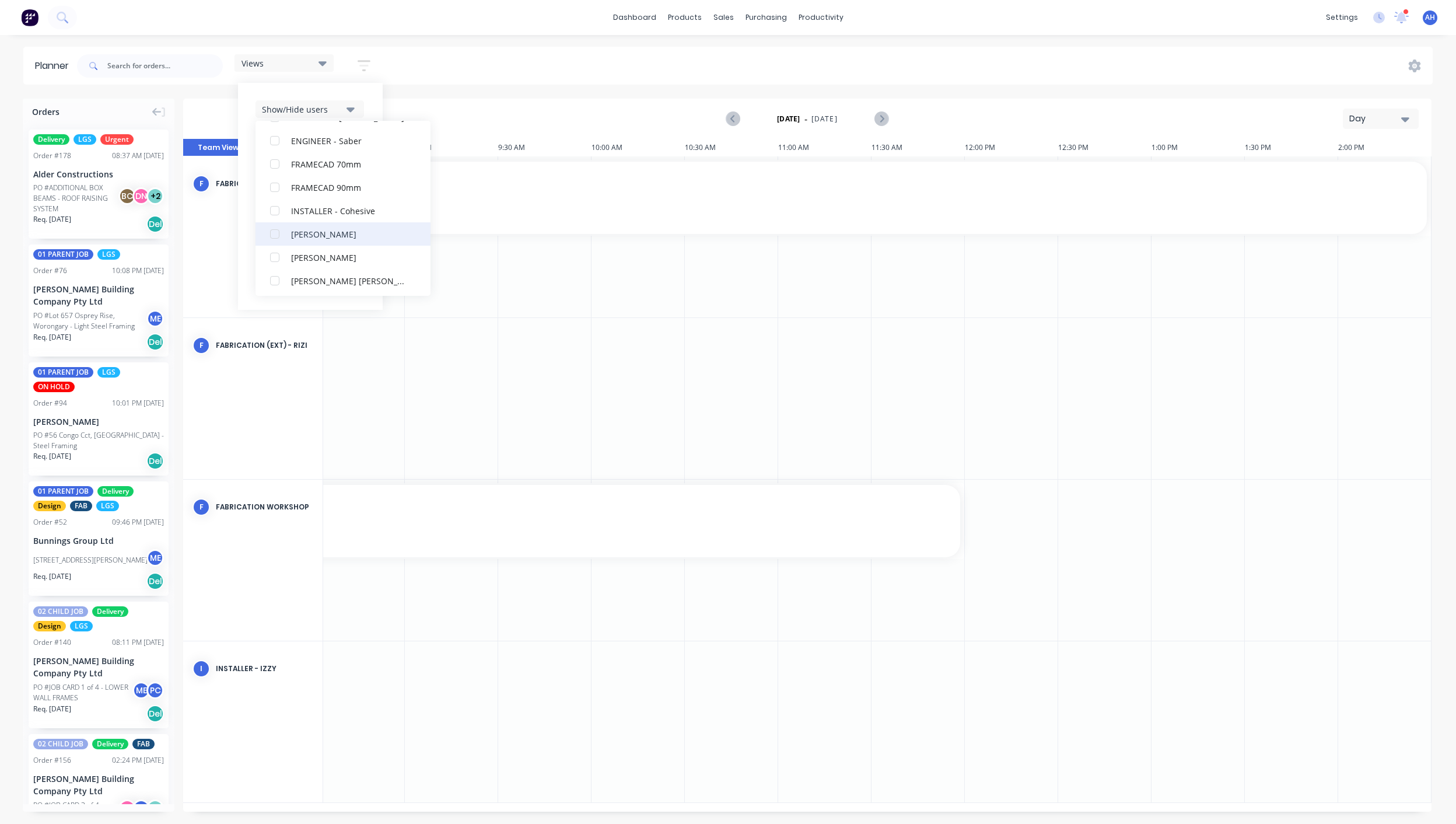
click at [276, 235] on div "button" at bounding box center [275, 234] width 23 height 23
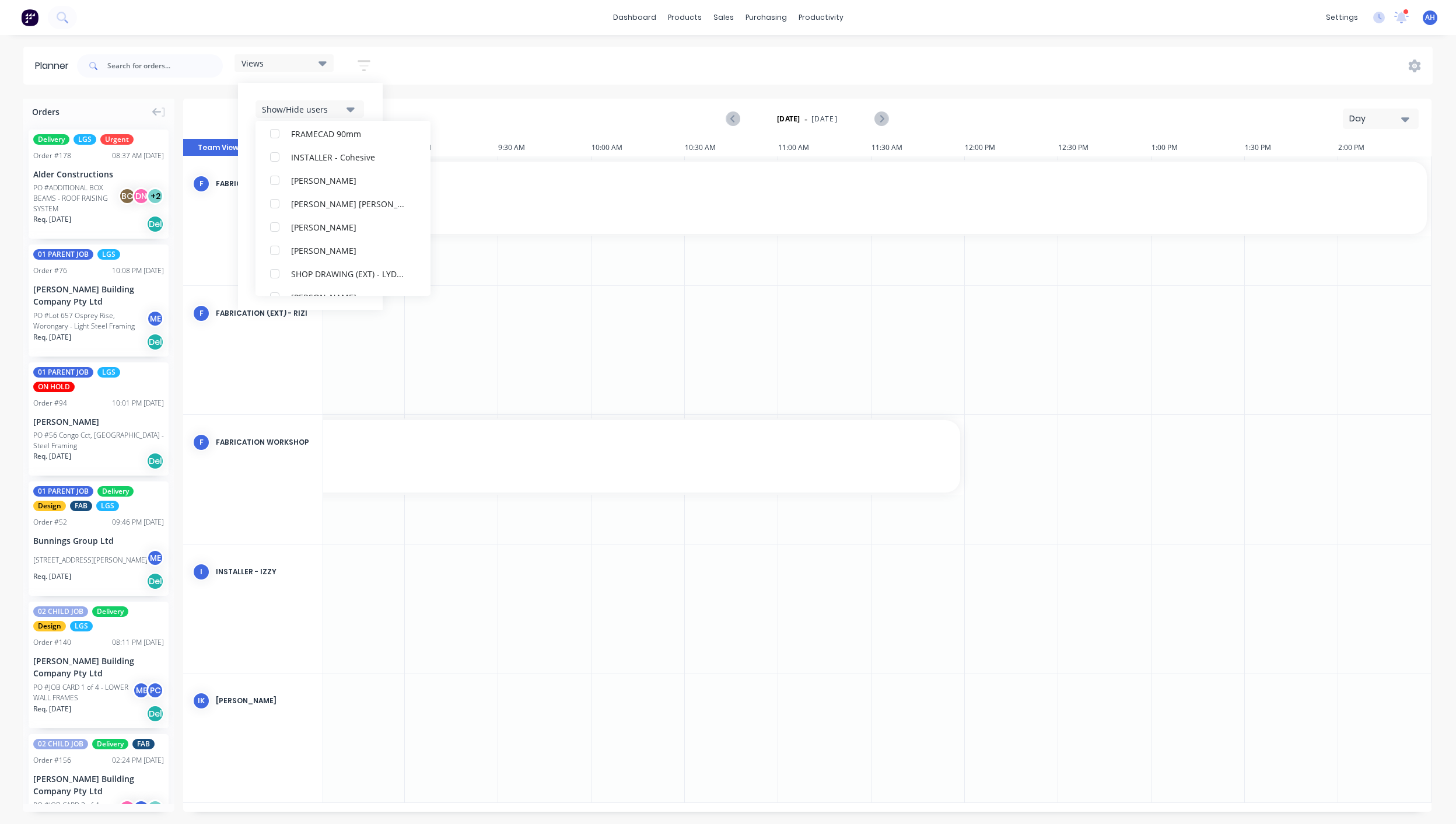
scroll to position [409, 0]
click at [452, 370] on div at bounding box center [451, 350] width 93 height 129
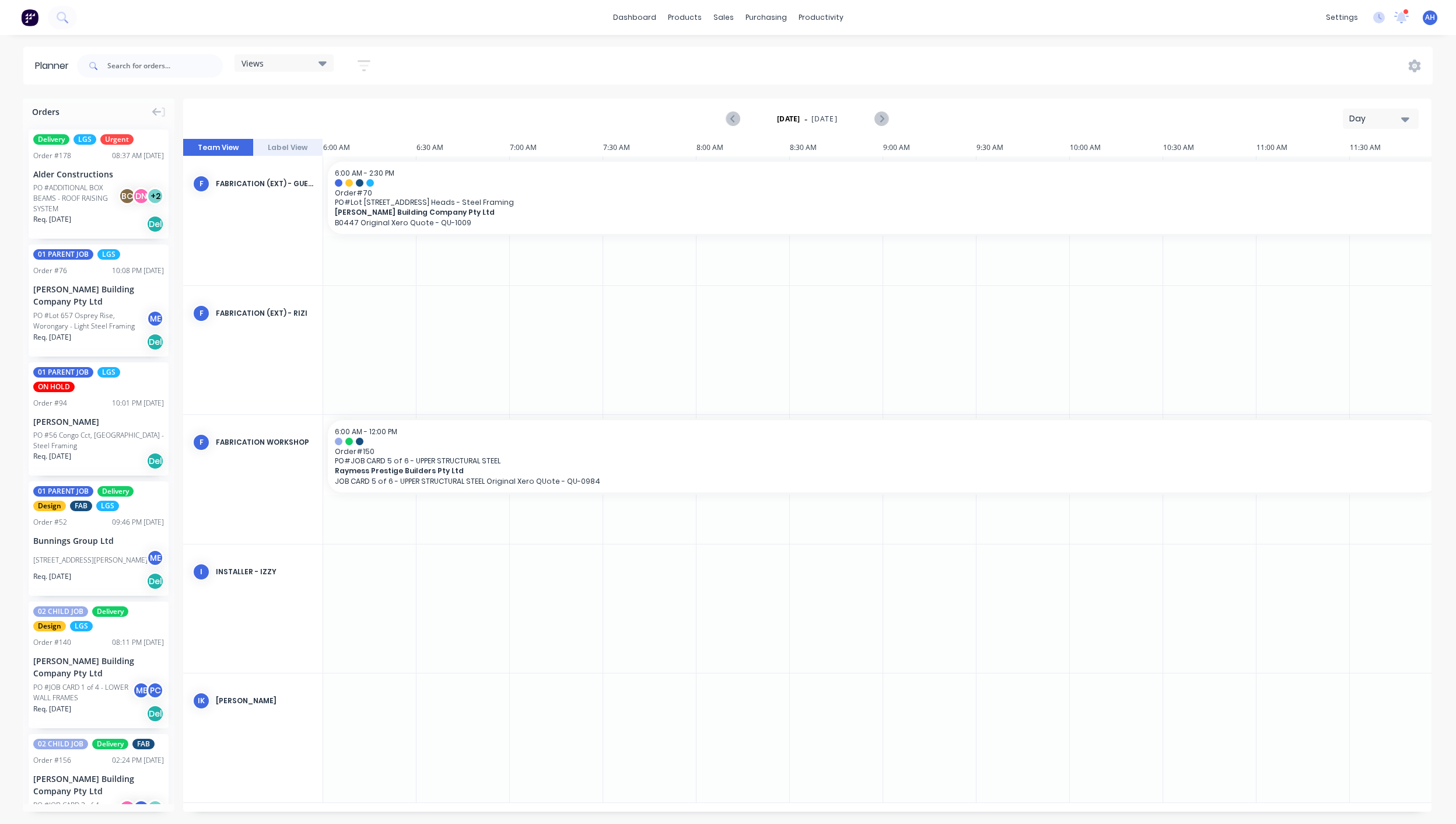
click at [360, 67] on icon "button" at bounding box center [364, 65] width 13 height 15
click at [311, 115] on button "Show/Hide users" at bounding box center [309, 109] width 108 height 18
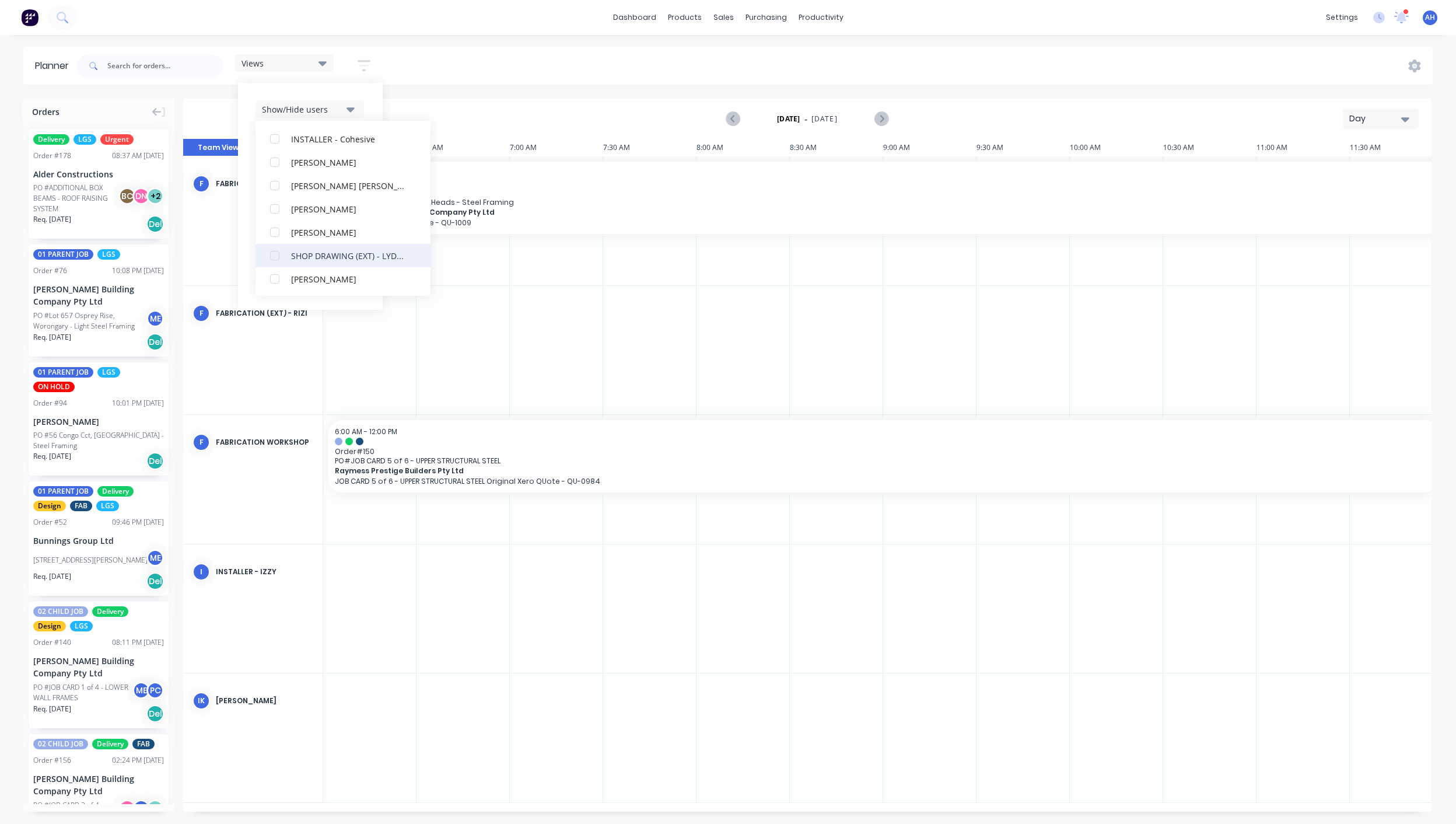
click at [320, 263] on button "SHOP DRAWING (EXT) - LYDOR" at bounding box center [343, 256] width 175 height 23
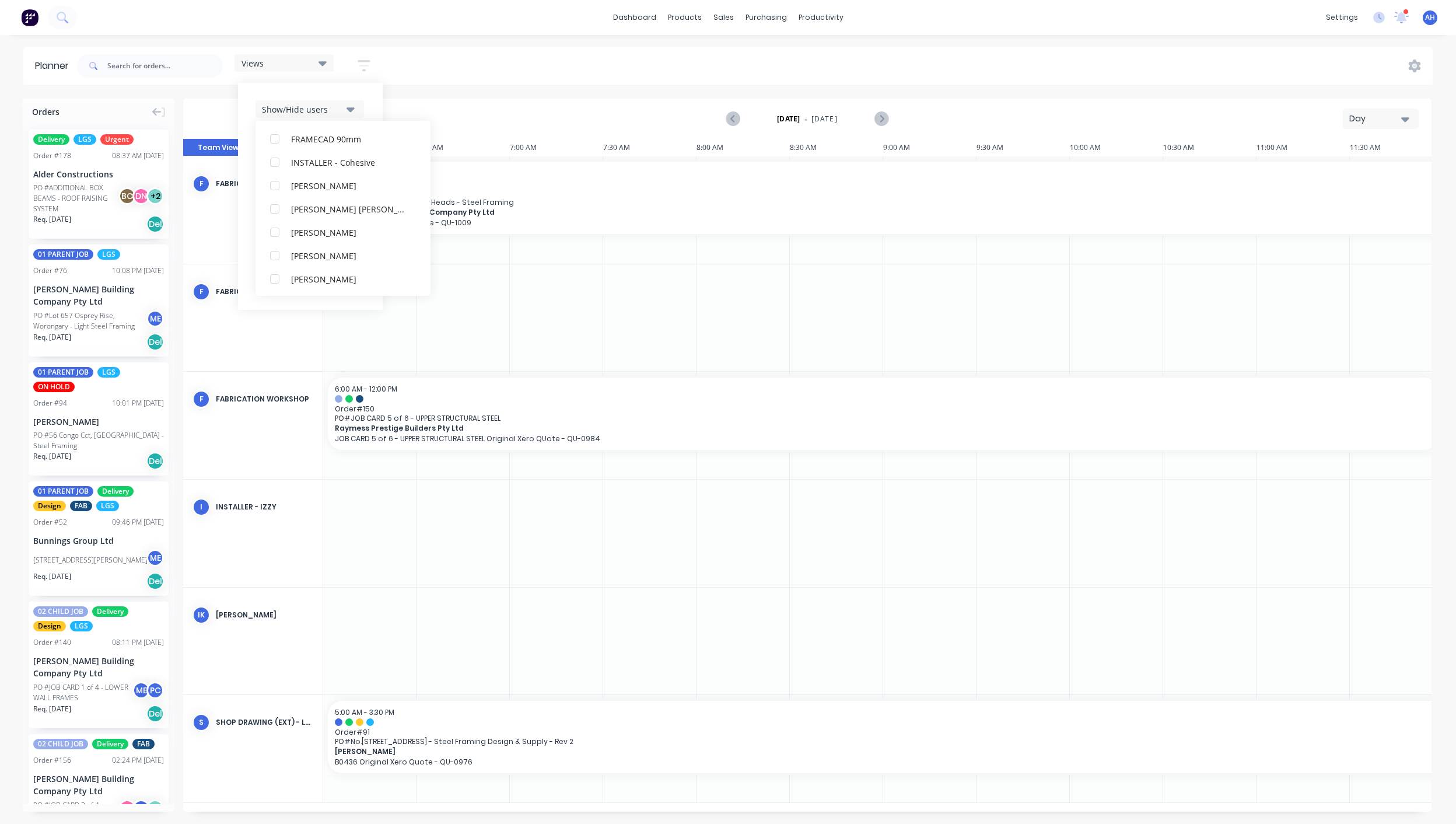
scroll to position [58, 0]
click at [484, 558] on div at bounding box center [463, 533] width 93 height 107
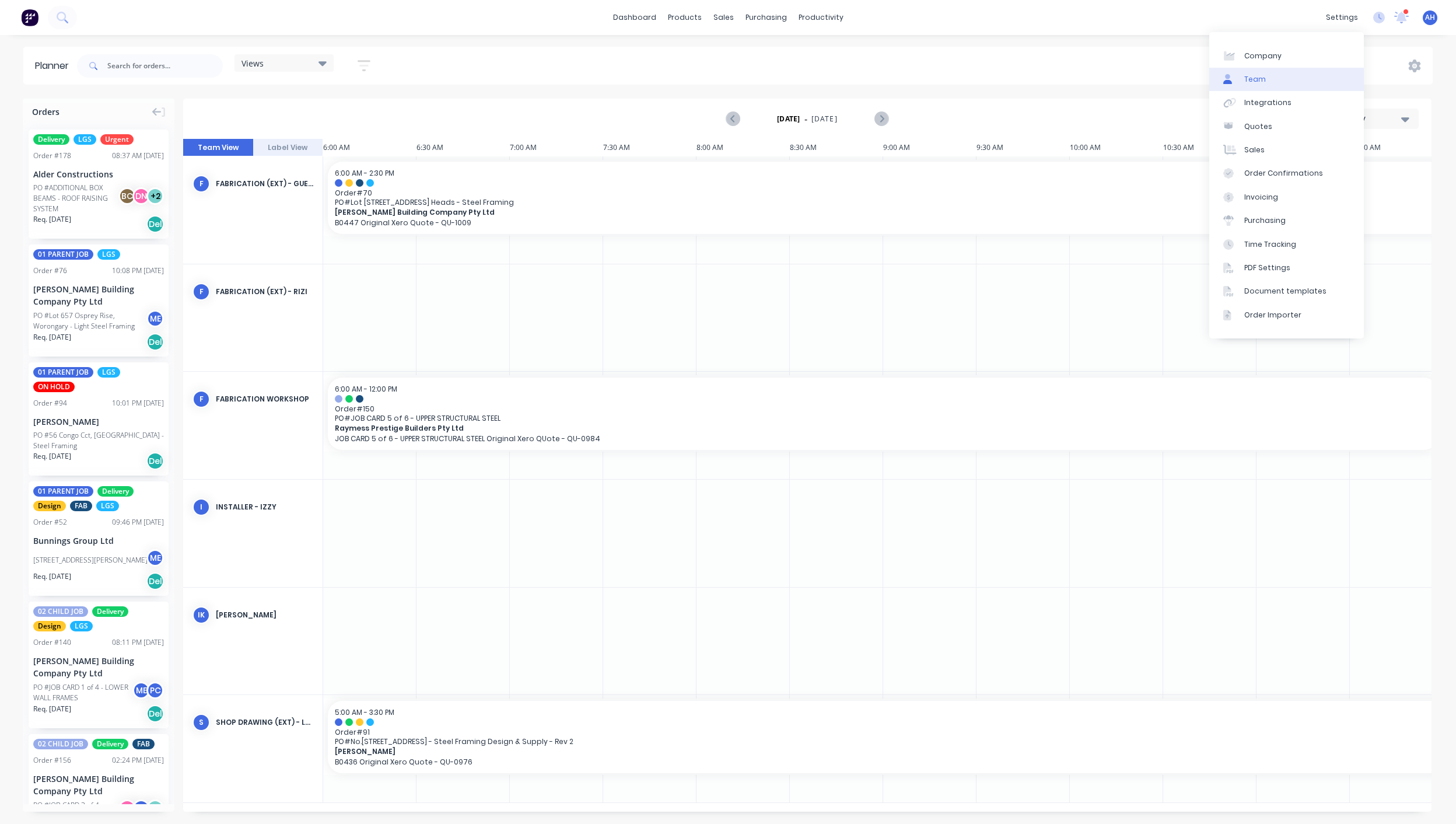
click at [1259, 82] on div "Team" at bounding box center [1255, 79] width 22 height 11
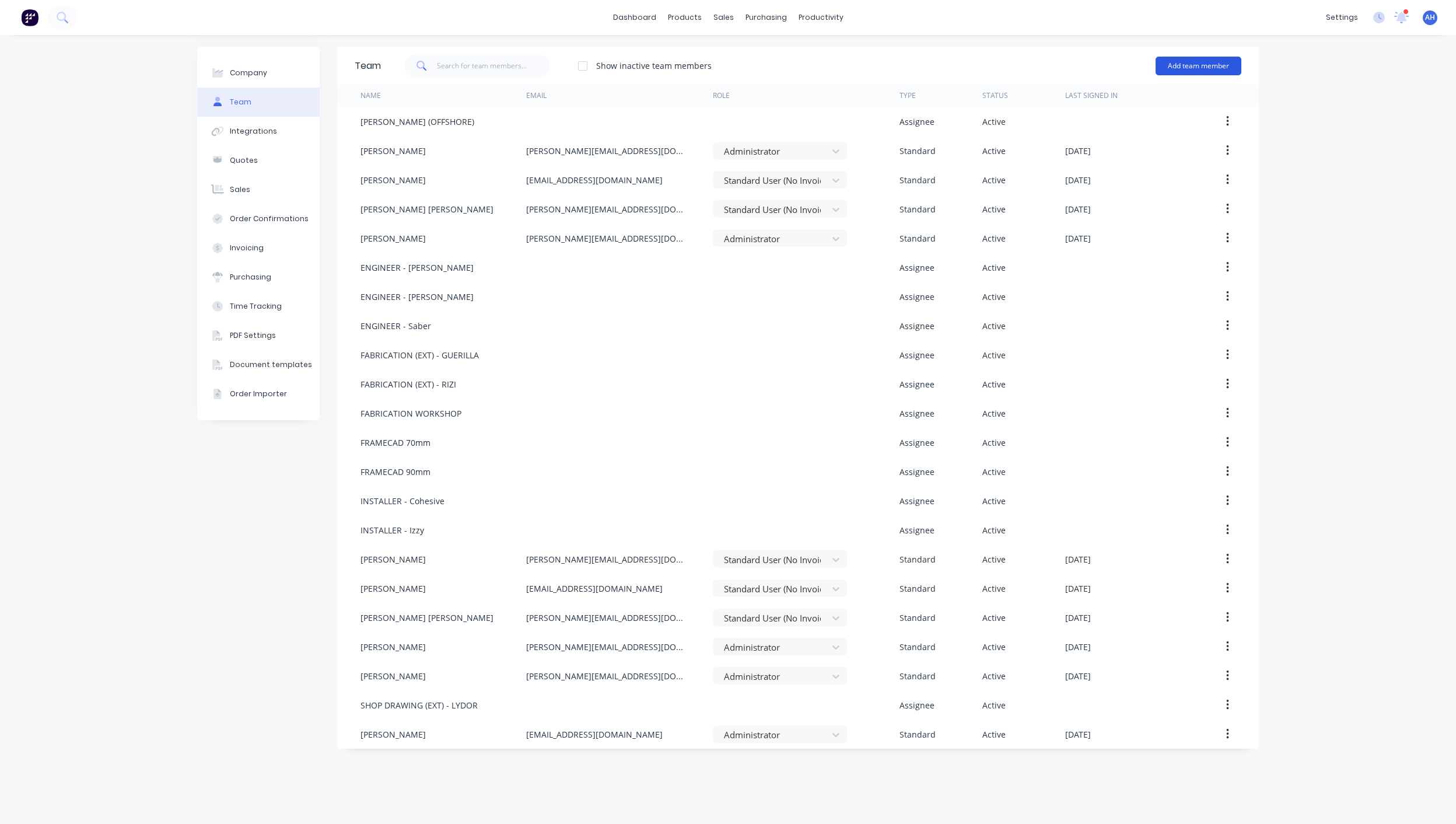
click at [1191, 65] on button "Add team member" at bounding box center [1198, 65] width 86 height 18
click at [1118, 129] on div "Assignee team member A team member that can be assigned to orders, but cannot l…" at bounding box center [1148, 140] width 166 height 44
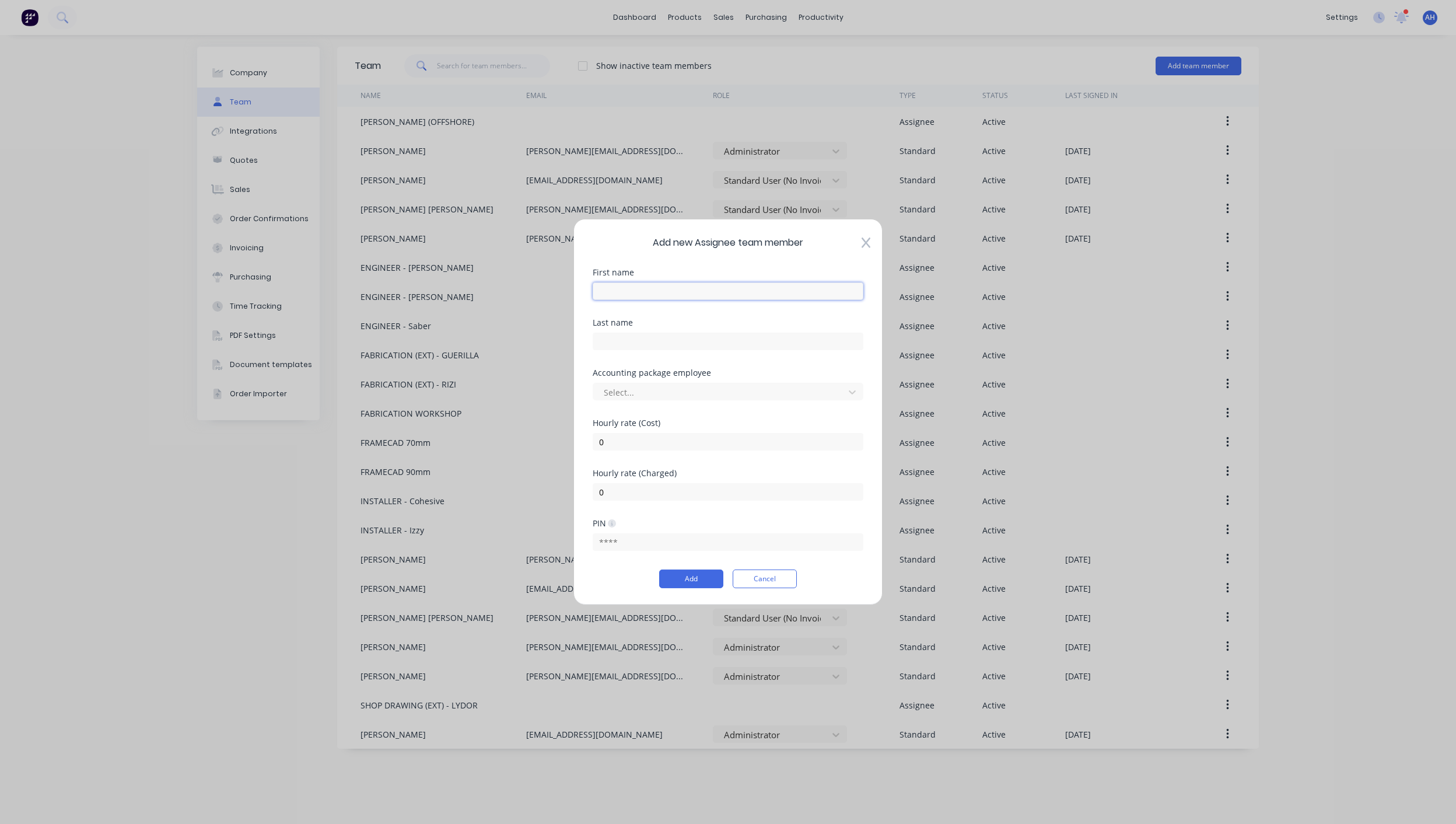
click at [654, 290] on input "text" at bounding box center [728, 291] width 271 height 18
type input "INSTALLER (EXT) - RIG-PRO"
click at [695, 579] on button "Add" at bounding box center [691, 579] width 64 height 18
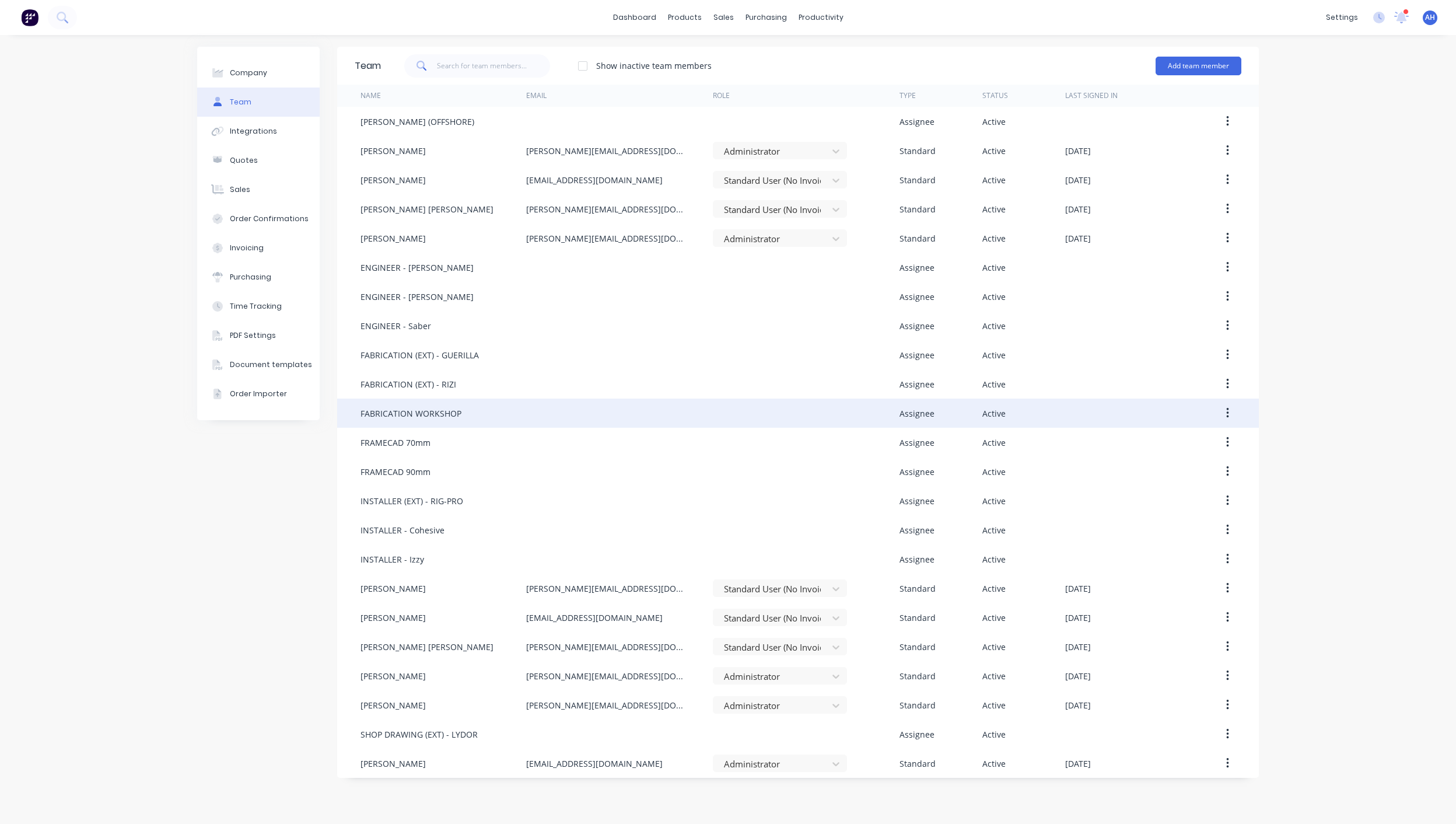
click at [1225, 412] on button "button" at bounding box center [1227, 413] width 27 height 21
click at [1199, 436] on div "Edit" at bounding box center [1186, 443] width 90 height 17
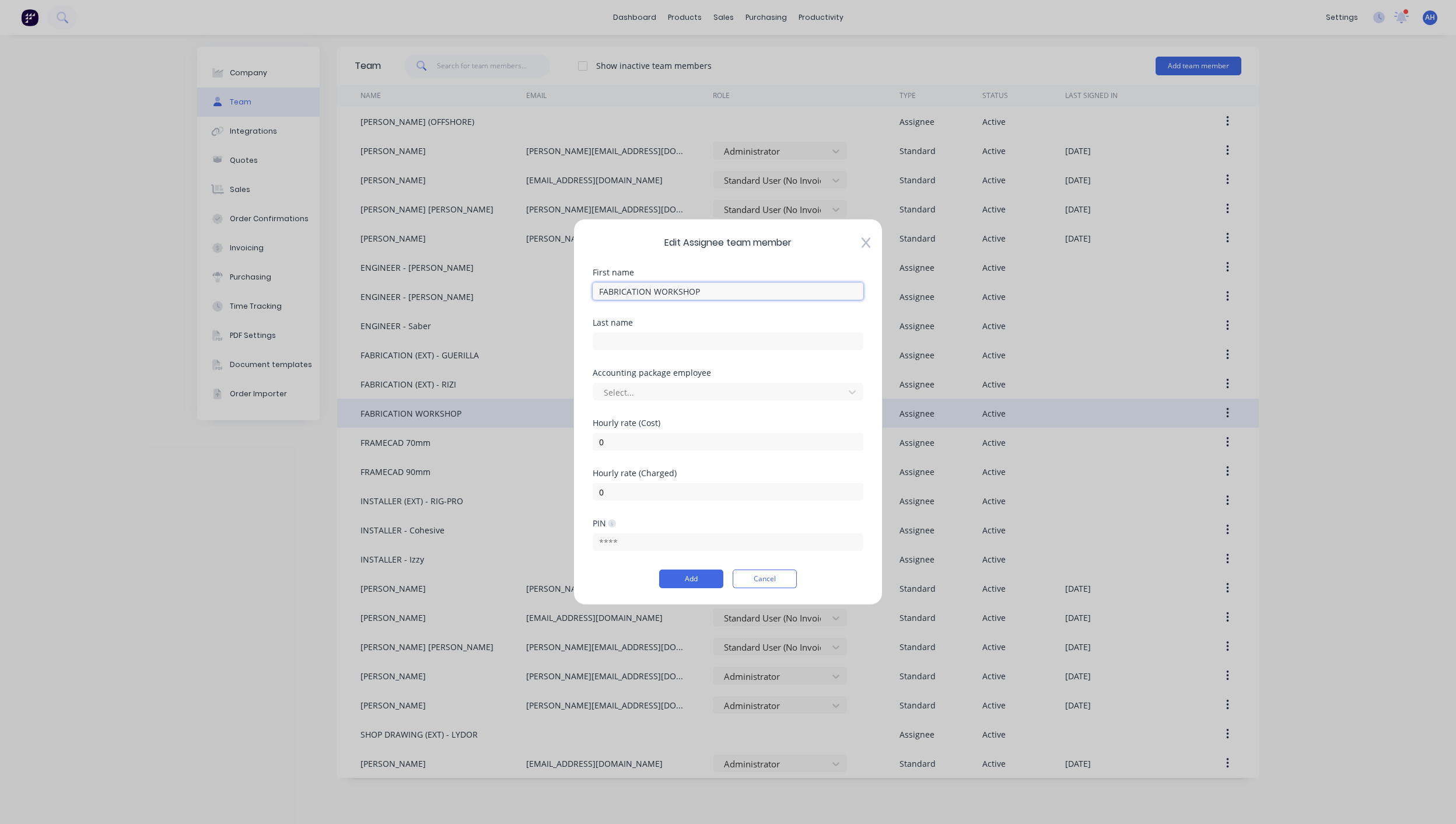
click at [623, 293] on input "FABRICATION WORKSHOP" at bounding box center [728, 291] width 271 height 18
type input "BLACKLINE WORKSHOP"
click at [682, 575] on button "Add" at bounding box center [691, 579] width 64 height 18
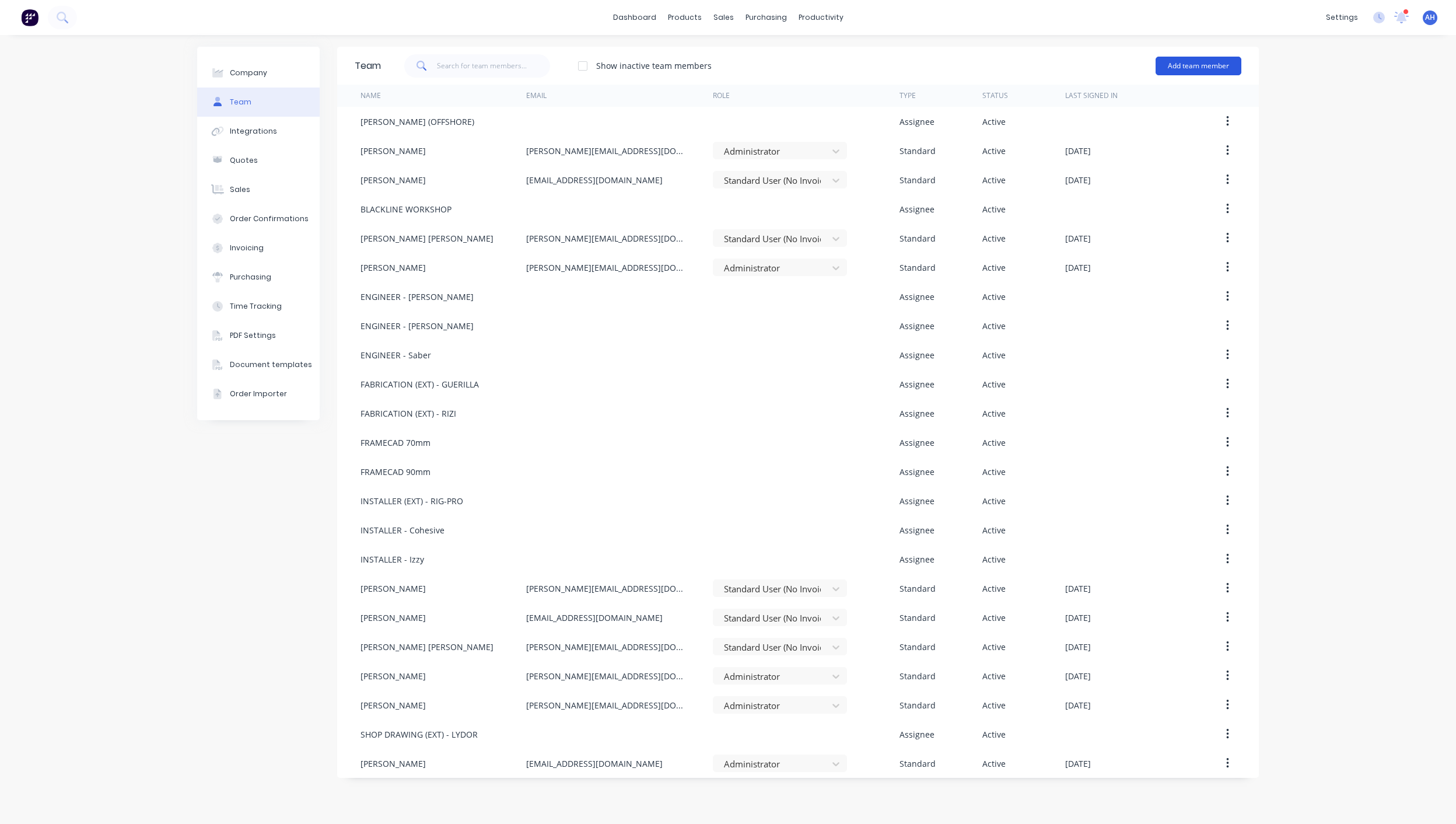
click at [1193, 69] on button "Add team member" at bounding box center [1198, 65] width 86 height 18
click at [1126, 134] on span "A team member that can be assigned to orders, but cannot login to Factory" at bounding box center [1148, 145] width 166 height 21
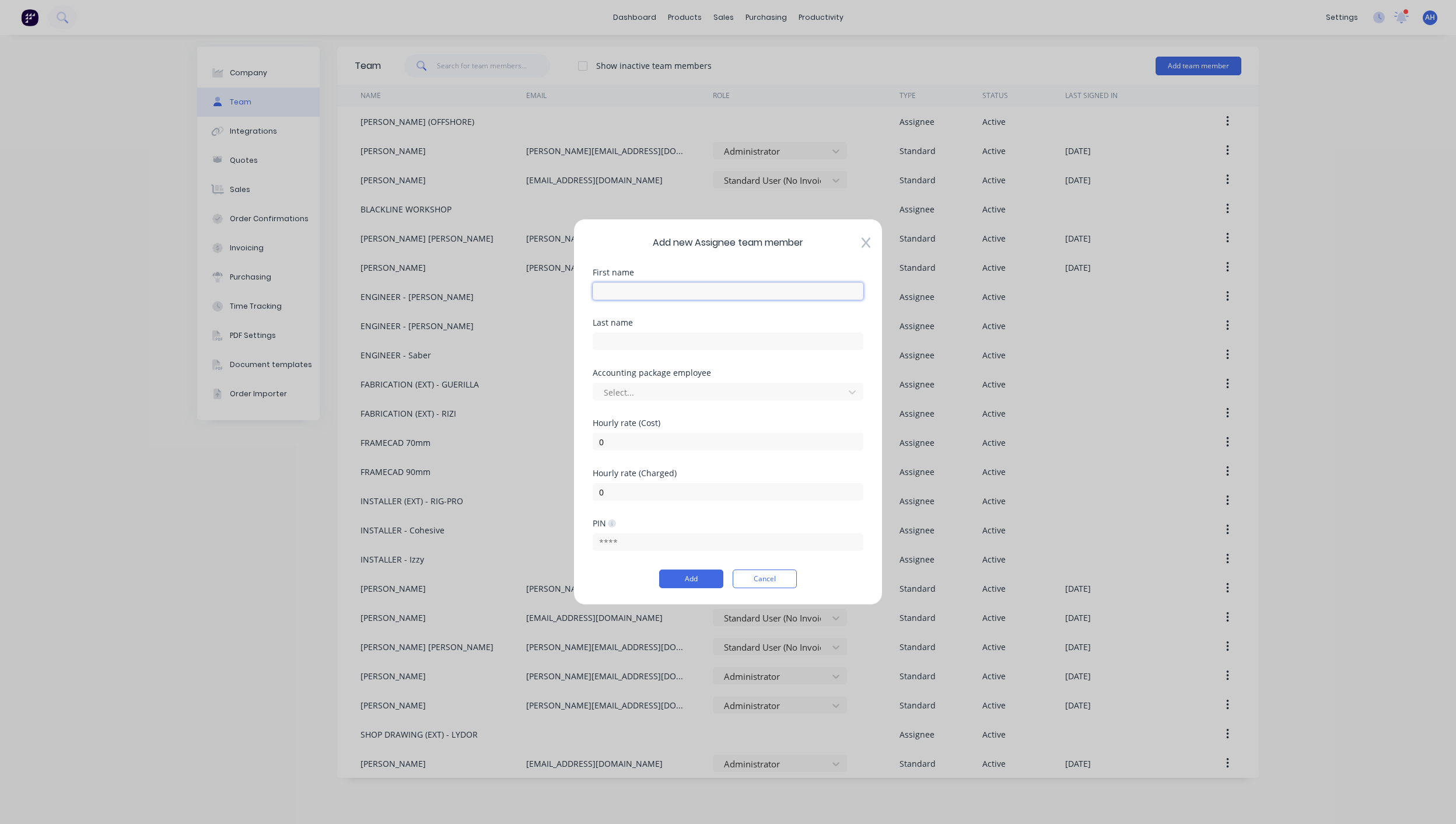
click at [706, 285] on input "text" at bounding box center [728, 291] width 271 height 18
type input "SHOP DRWG (EXT) - [PERSON_NAME]"
click at [697, 582] on button "Add" at bounding box center [691, 579] width 64 height 18
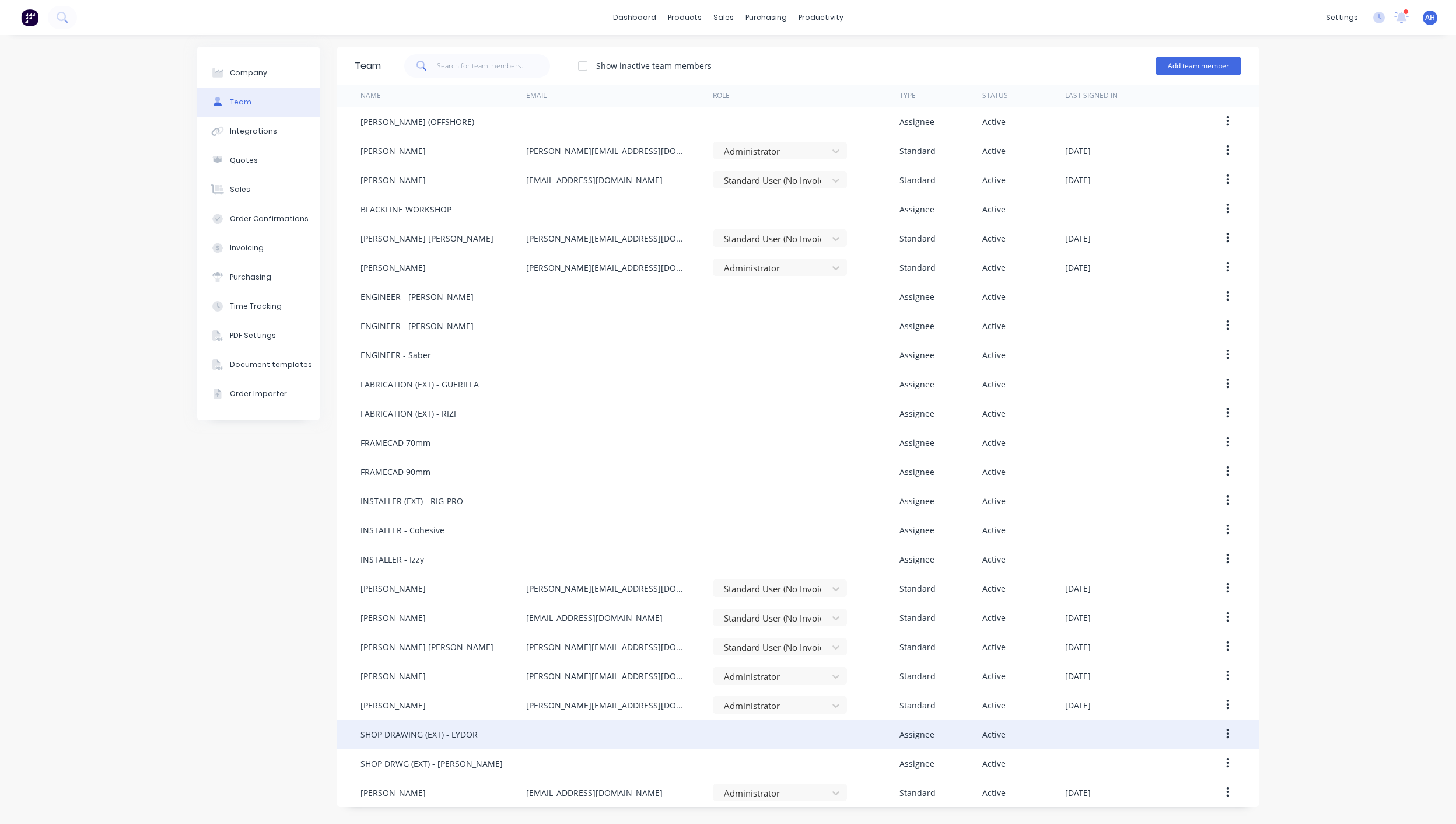
click at [1230, 738] on button "button" at bounding box center [1227, 734] width 27 height 21
click at [1186, 759] on div "Edit" at bounding box center [1186, 764] width 90 height 17
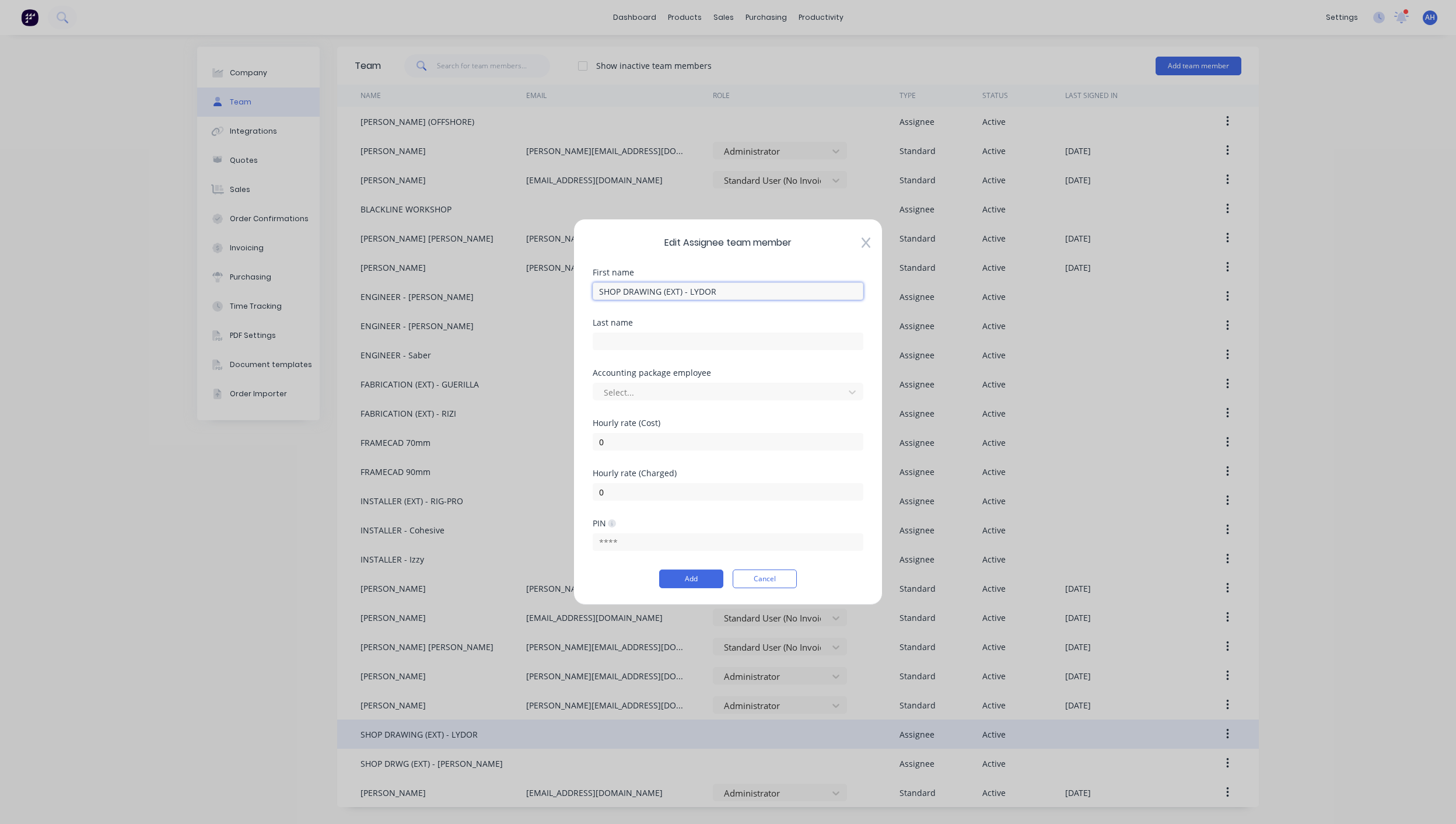
click at [634, 289] on input "SHOP DRAWING (EXT) - LYDOR" at bounding box center [728, 291] width 271 height 18
type input "SHOP DRWG (EXT) - LYDOR"
click at [711, 580] on button "Add" at bounding box center [691, 579] width 64 height 18
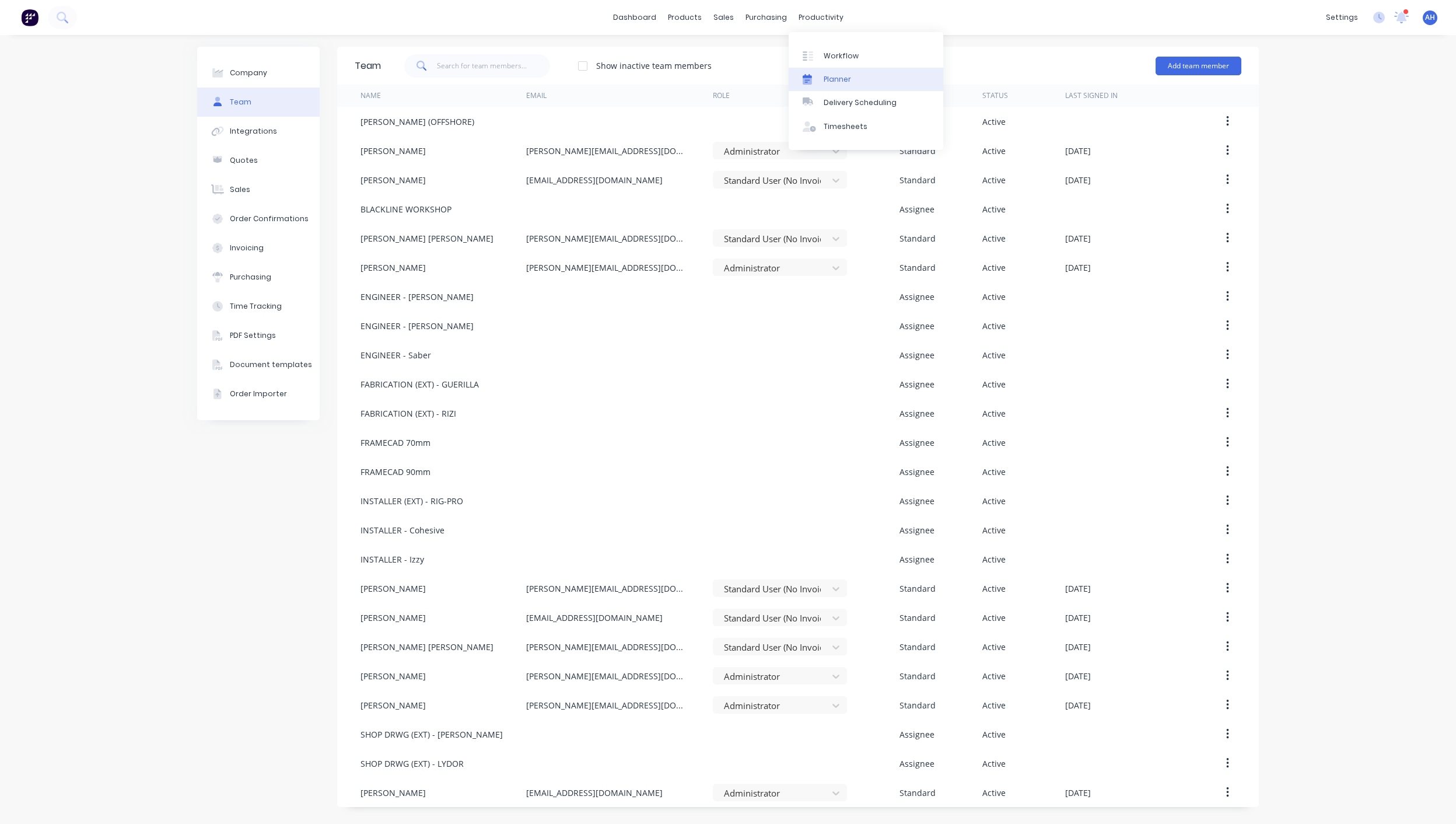
click at [828, 72] on link "Planner" at bounding box center [866, 79] width 155 height 23
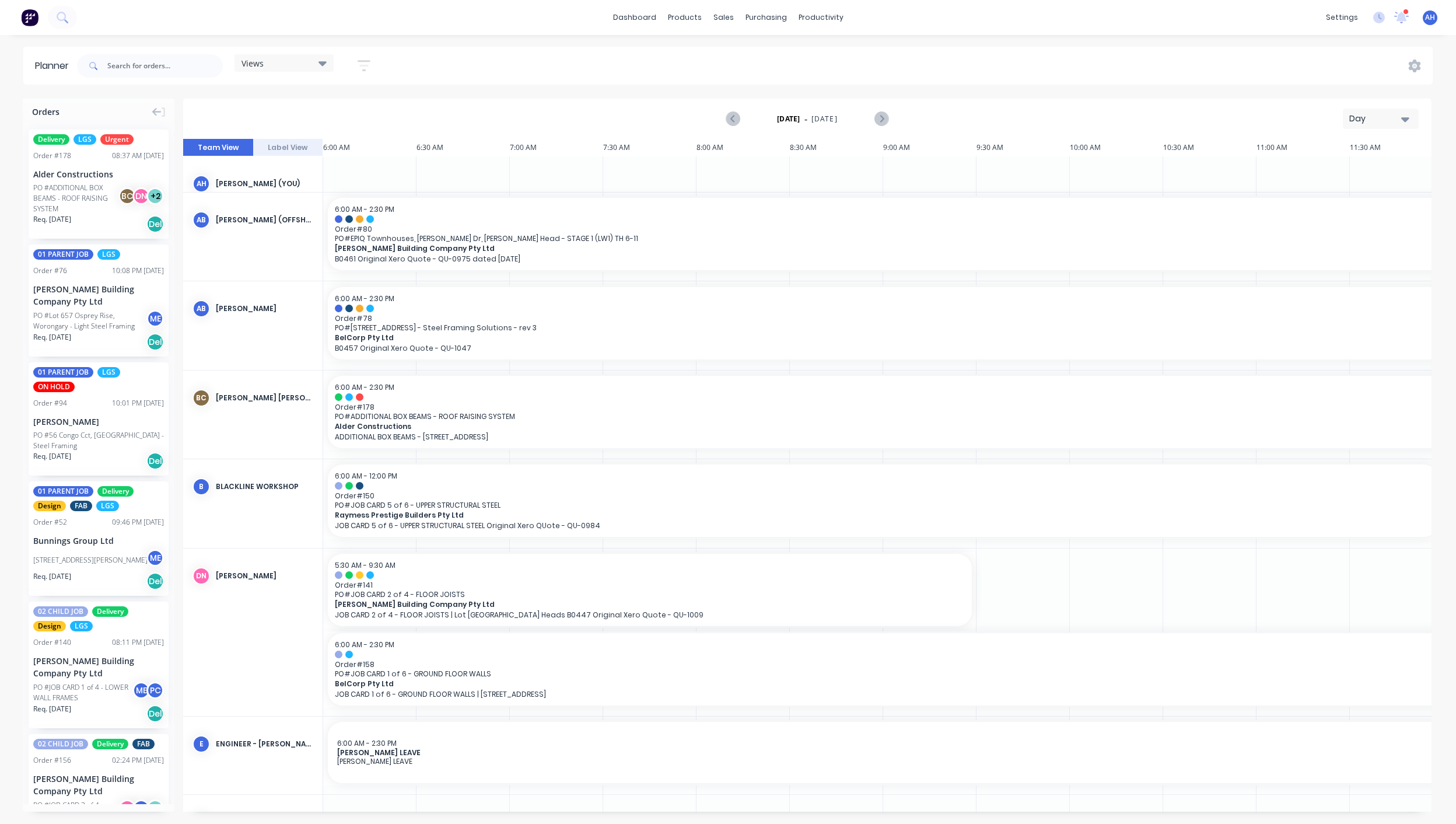
scroll to position [0, 483]
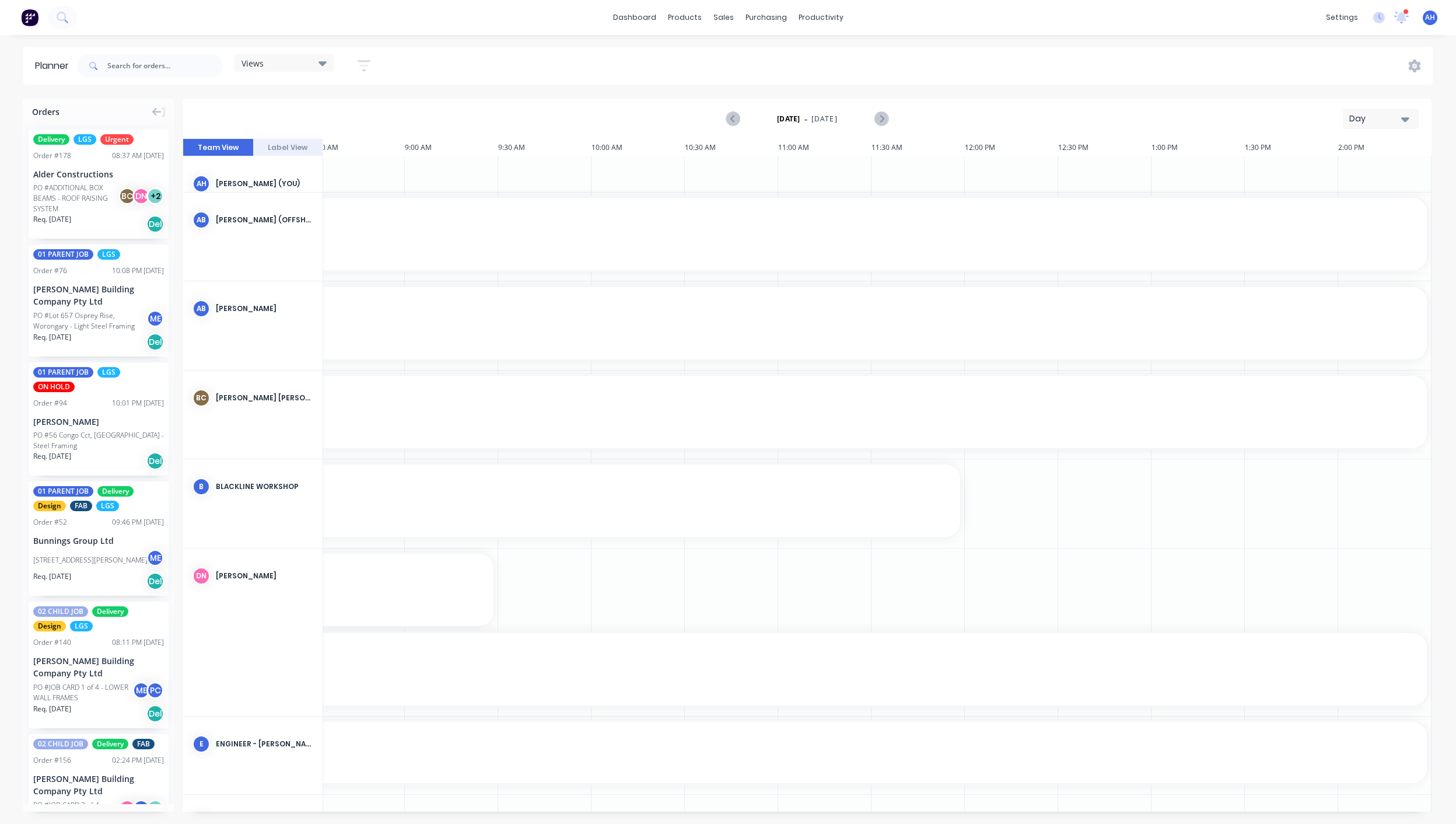
click at [290, 62] on div "Views" at bounding box center [284, 63] width 85 height 11
click at [292, 171] on button "ENGINEERING (EXTERNAL)" at bounding box center [306, 171] width 124 height 13
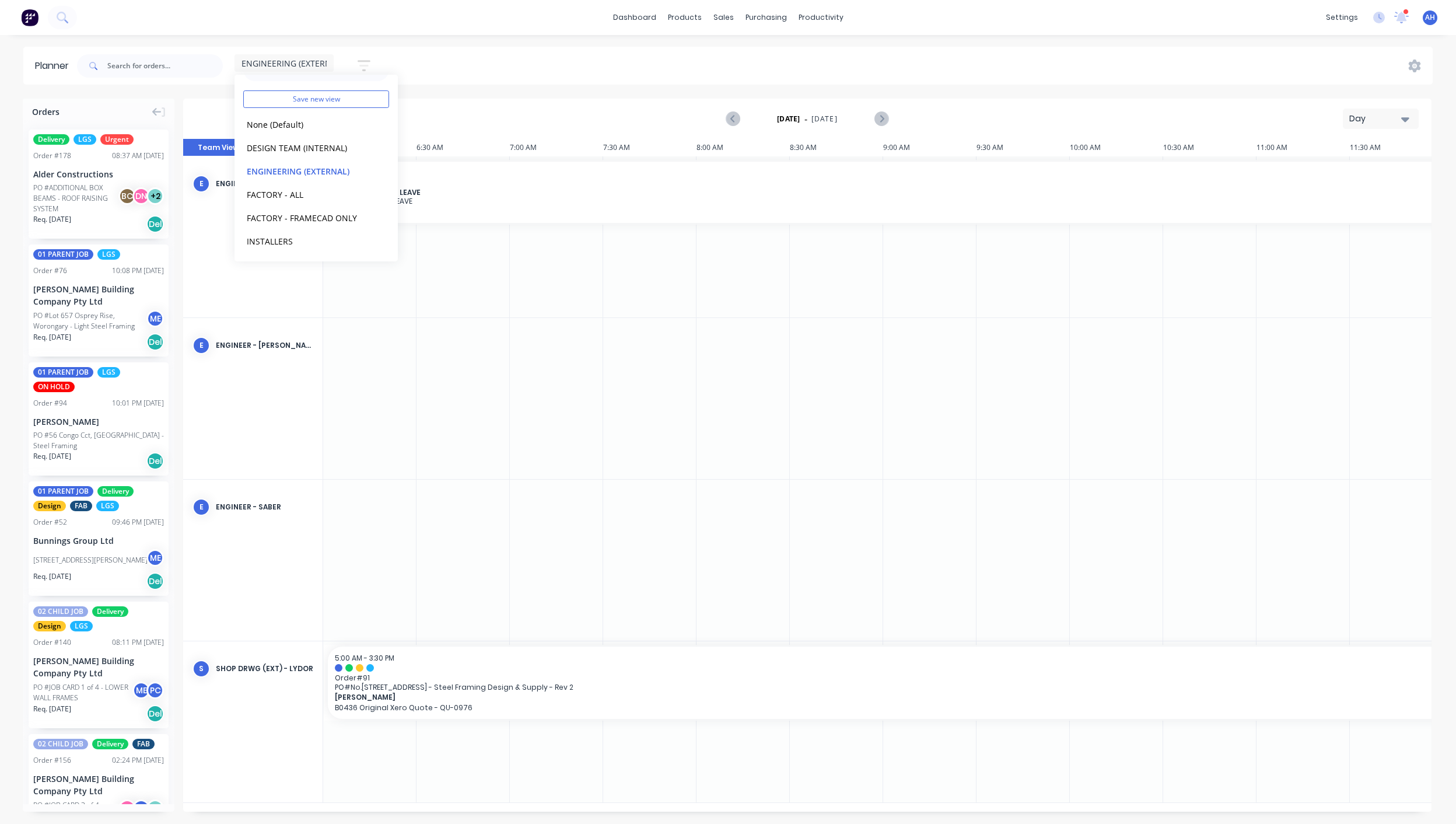
scroll to position [0, 478]
click at [550, 413] on div at bounding box center [545, 398] width 93 height 161
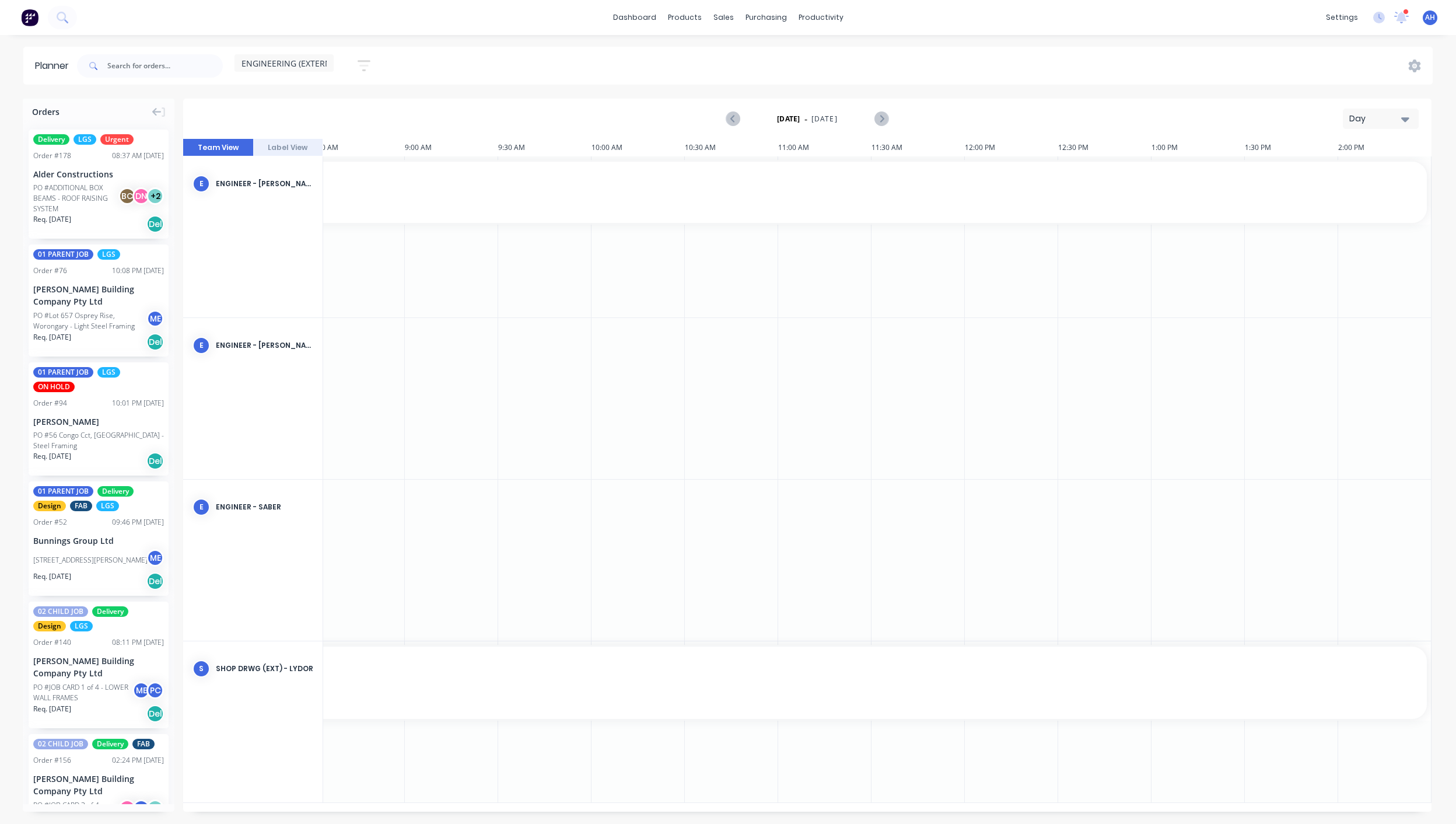
click at [365, 65] on icon "button" at bounding box center [364, 65] width 10 height 2
click at [348, 106] on icon "button" at bounding box center [350, 109] width 8 height 13
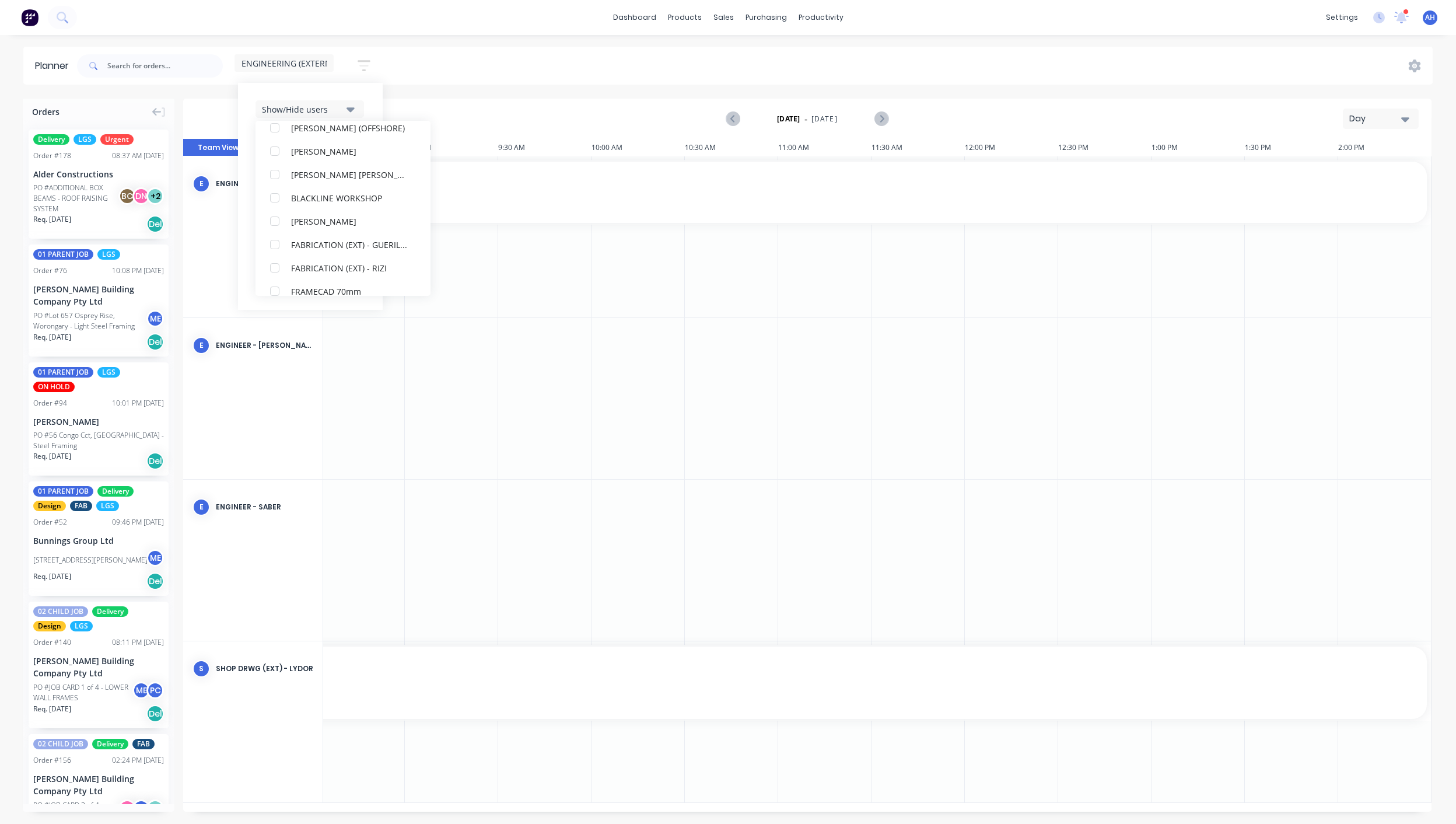
scroll to position [185, 0]
click at [332, 88] on div "Show/Hide users All ENGINEER - Ben Absolom ENGINEER - Ben Wang ENGINEER - Saber…" at bounding box center [310, 197] width 145 height 227
click at [311, 61] on span "ENGINEERING (EXTERNAL)" at bounding box center [292, 63] width 101 height 12
click at [311, 67] on span "ENGINEERING (EXTERNAL)" at bounding box center [292, 63] width 101 height 12
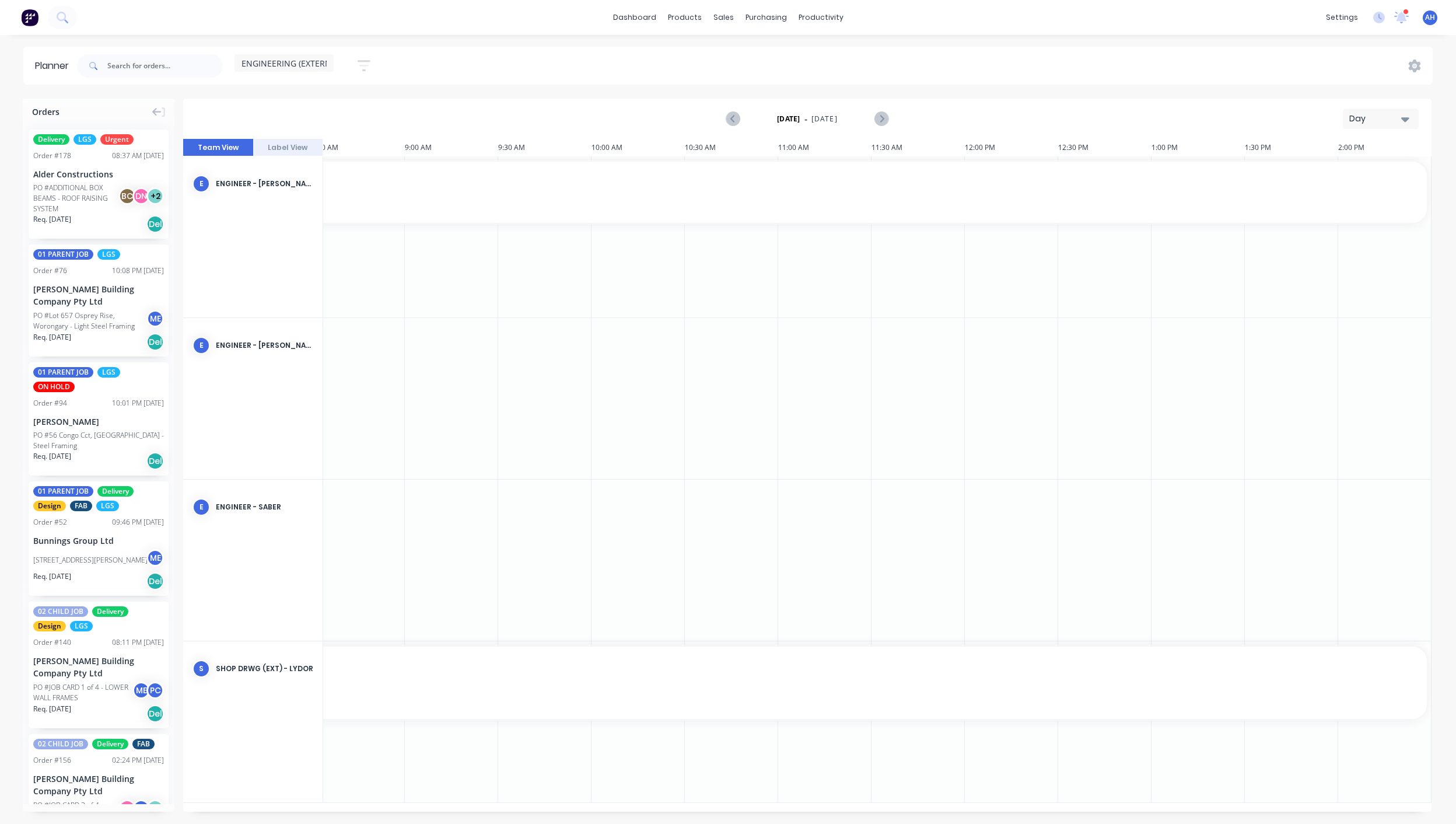
click at [367, 72] on icon "button" at bounding box center [364, 65] width 13 height 15
click at [325, 111] on div "Show/Hide users" at bounding box center [302, 109] width 81 height 12
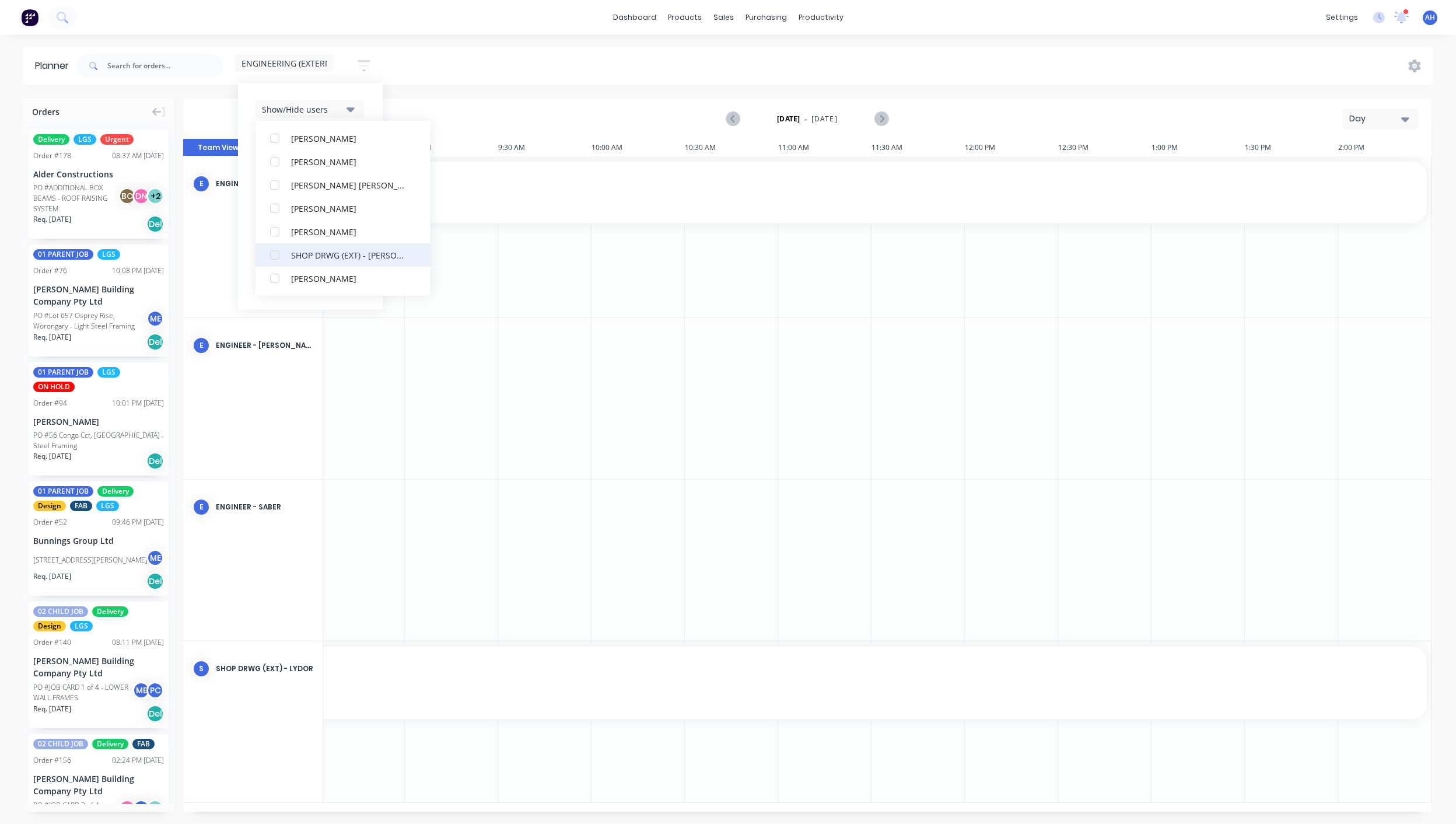
click at [280, 254] on div "button" at bounding box center [275, 255] width 23 height 23
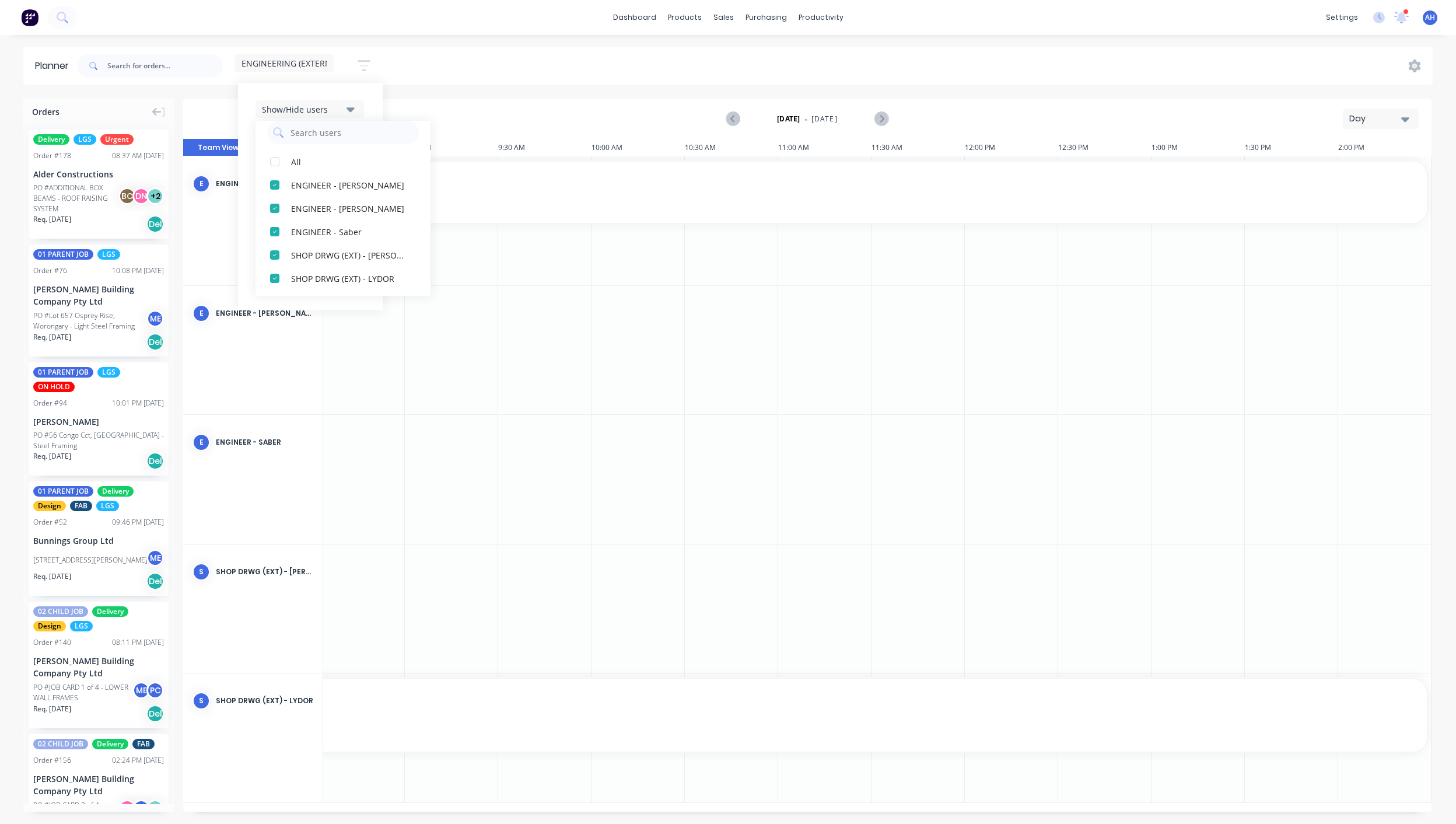
click at [538, 84] on header "Planner ENGINEERING (EXTERNAL) Save new view None (Default) edit DESIGN TEAM (I…" at bounding box center [728, 66] width 1410 height 38
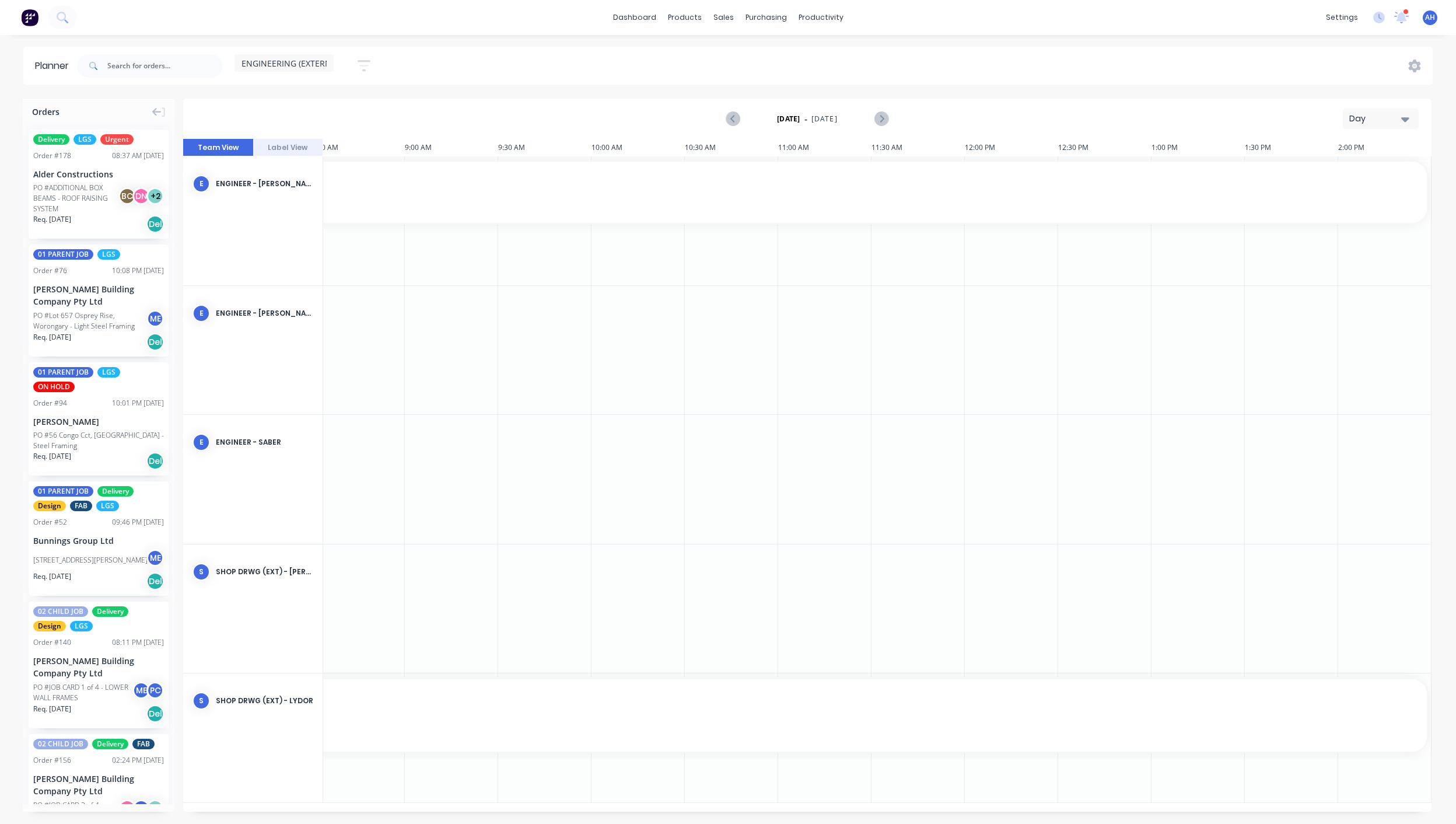
click at [311, 62] on span "ENGINEERING (EXTERNAL)" at bounding box center [292, 63] width 101 height 12
click at [371, 197] on button "edit" at bounding box center [379, 196] width 15 height 12
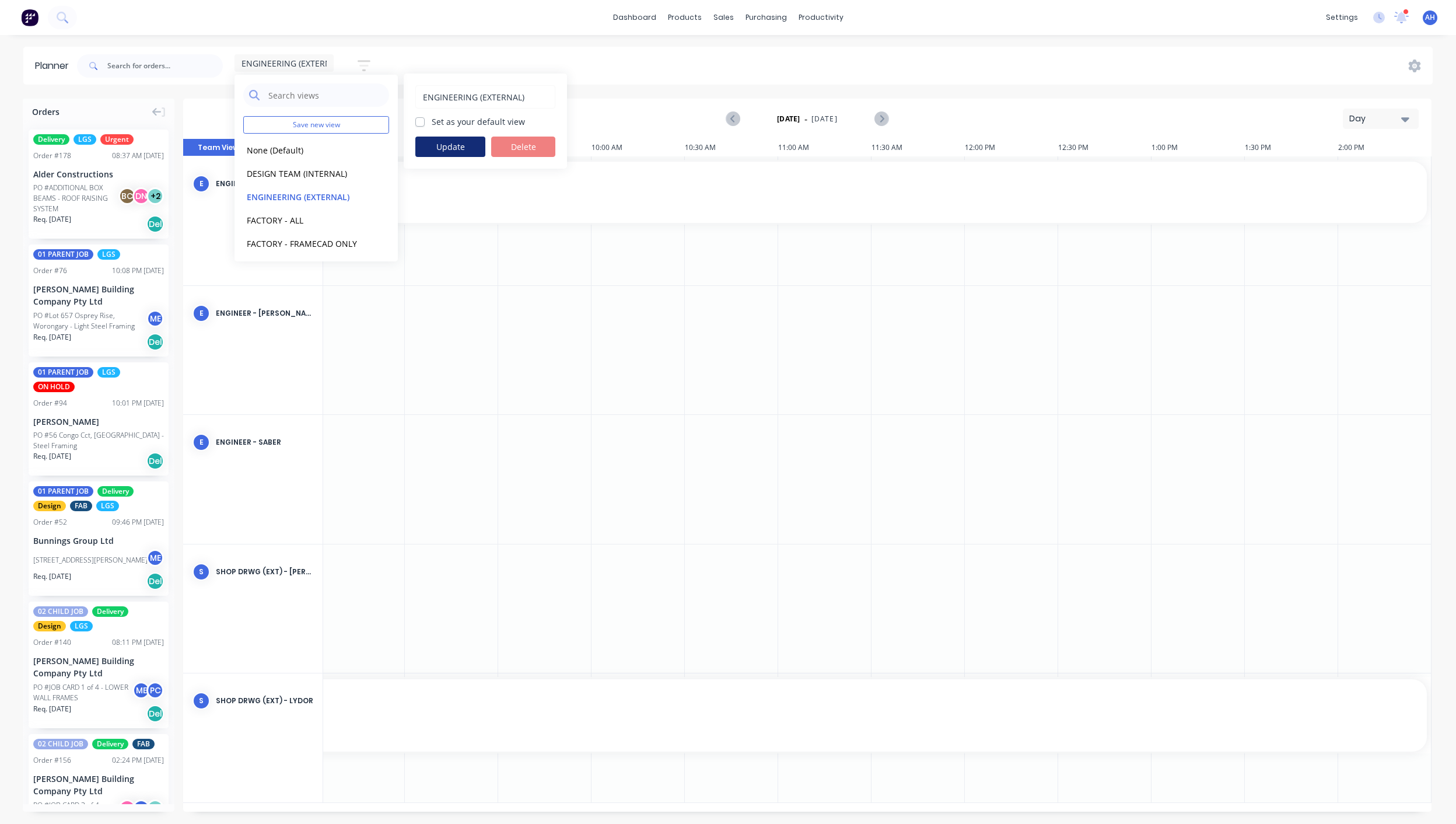
click at [438, 147] on button "Update" at bounding box center [450, 147] width 70 height 20
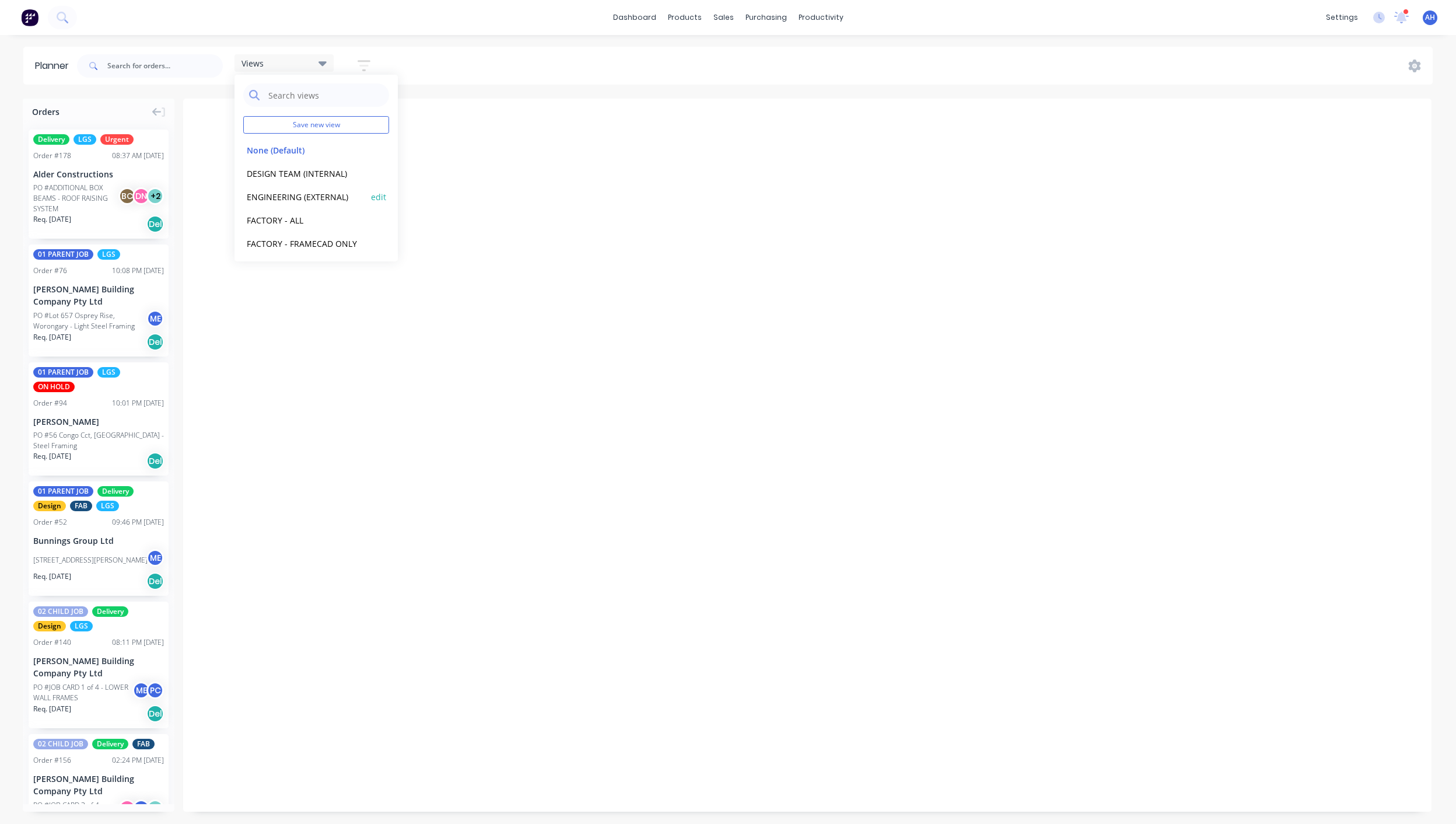
scroll to position [25, 0]
click at [835, 107] on div "Delivery Scheduling" at bounding box center [860, 103] width 73 height 11
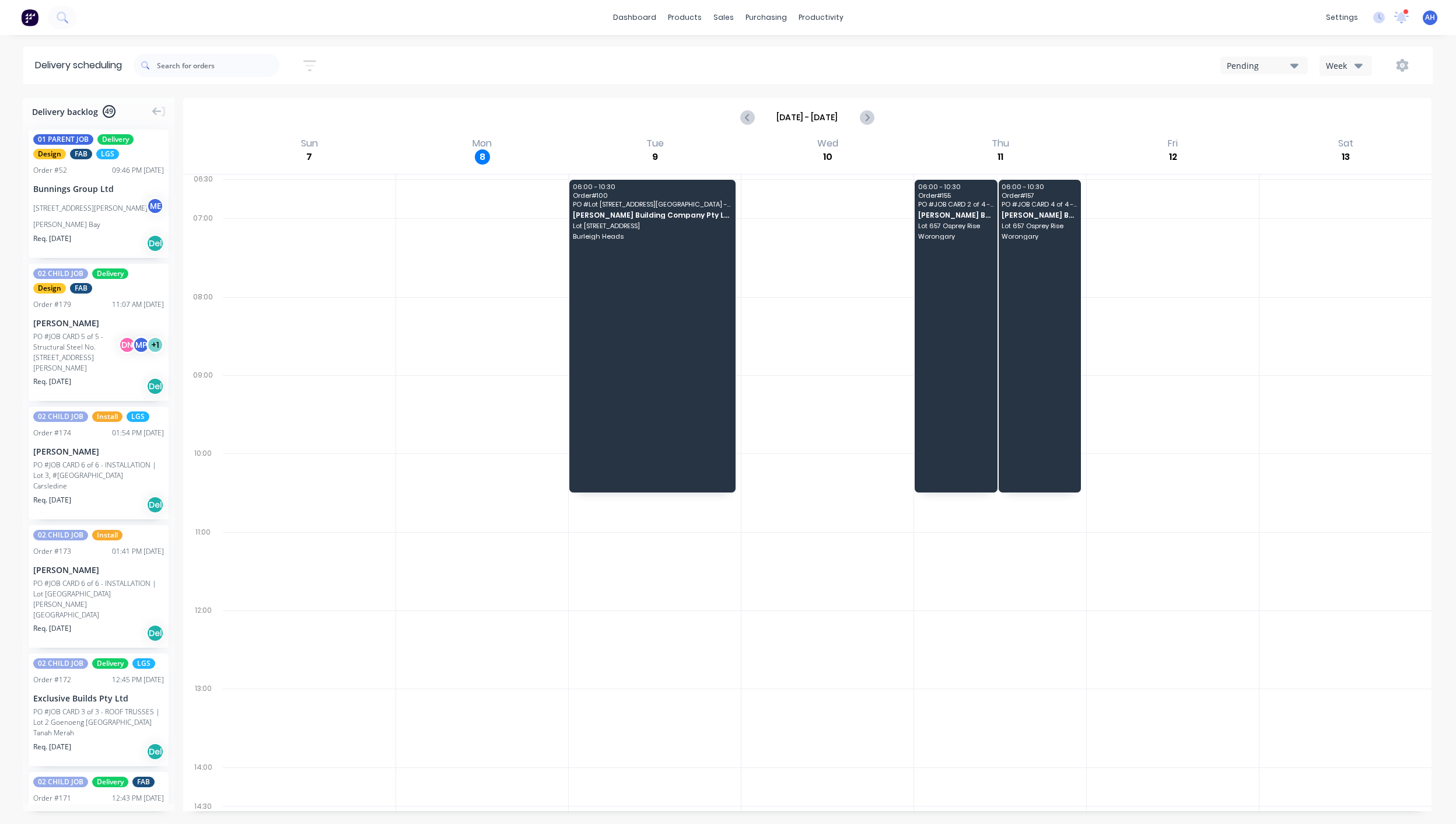
click at [1273, 67] on div "Pending" at bounding box center [1259, 65] width 63 height 12
click at [1275, 147] on div "AAA Logistics" at bounding box center [1287, 141] width 131 height 23
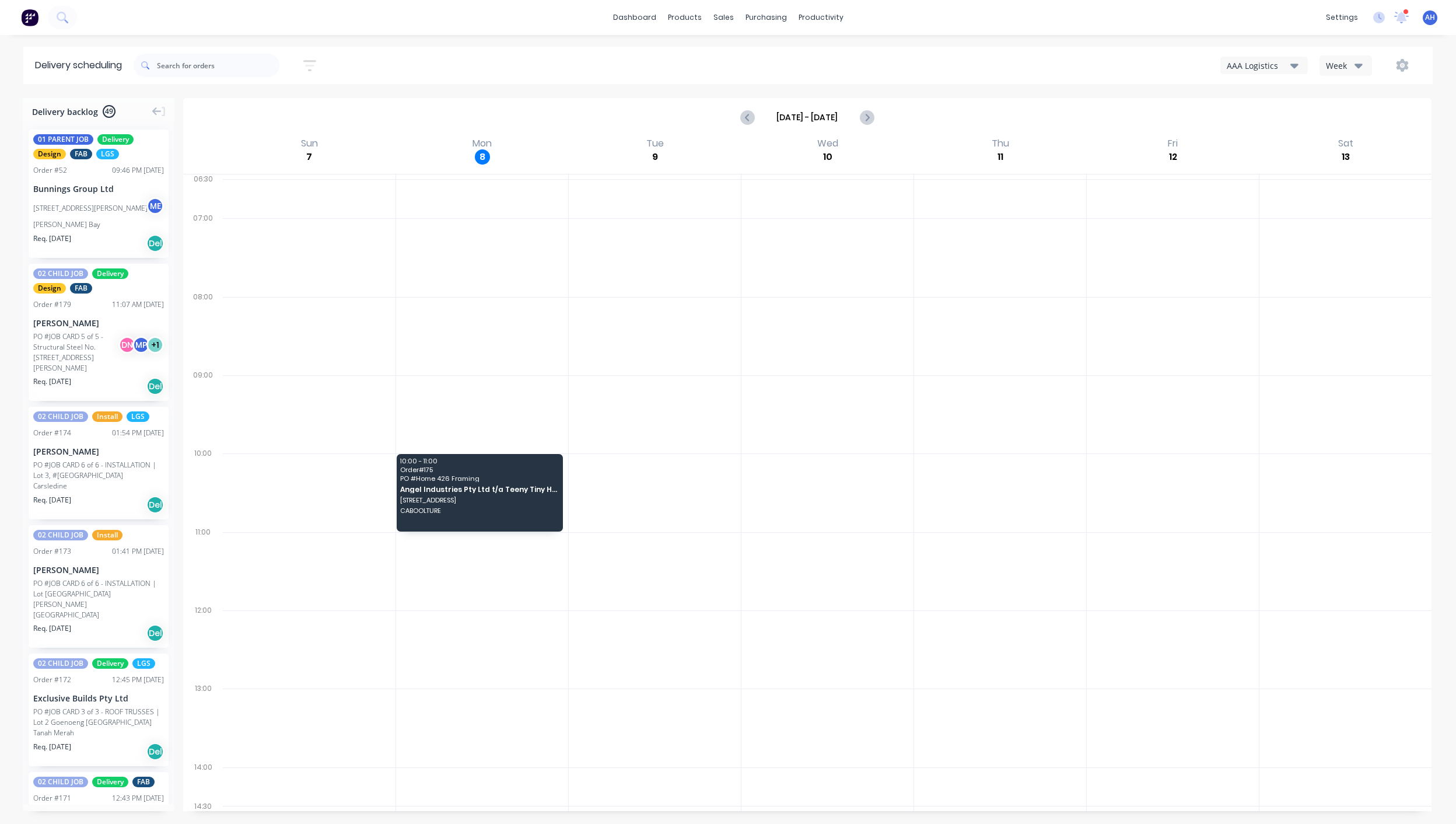
click at [1264, 67] on div "AAA Logistics" at bounding box center [1259, 65] width 63 height 12
click at [886, 56] on div "AAA Logistics Pending CNC Cartage AAA Logistics Blackline Ute - 419-NC8 Blackli…" at bounding box center [1096, 65] width 650 height 21
click at [831, 79] on div "Planner" at bounding box center [837, 79] width 27 height 11
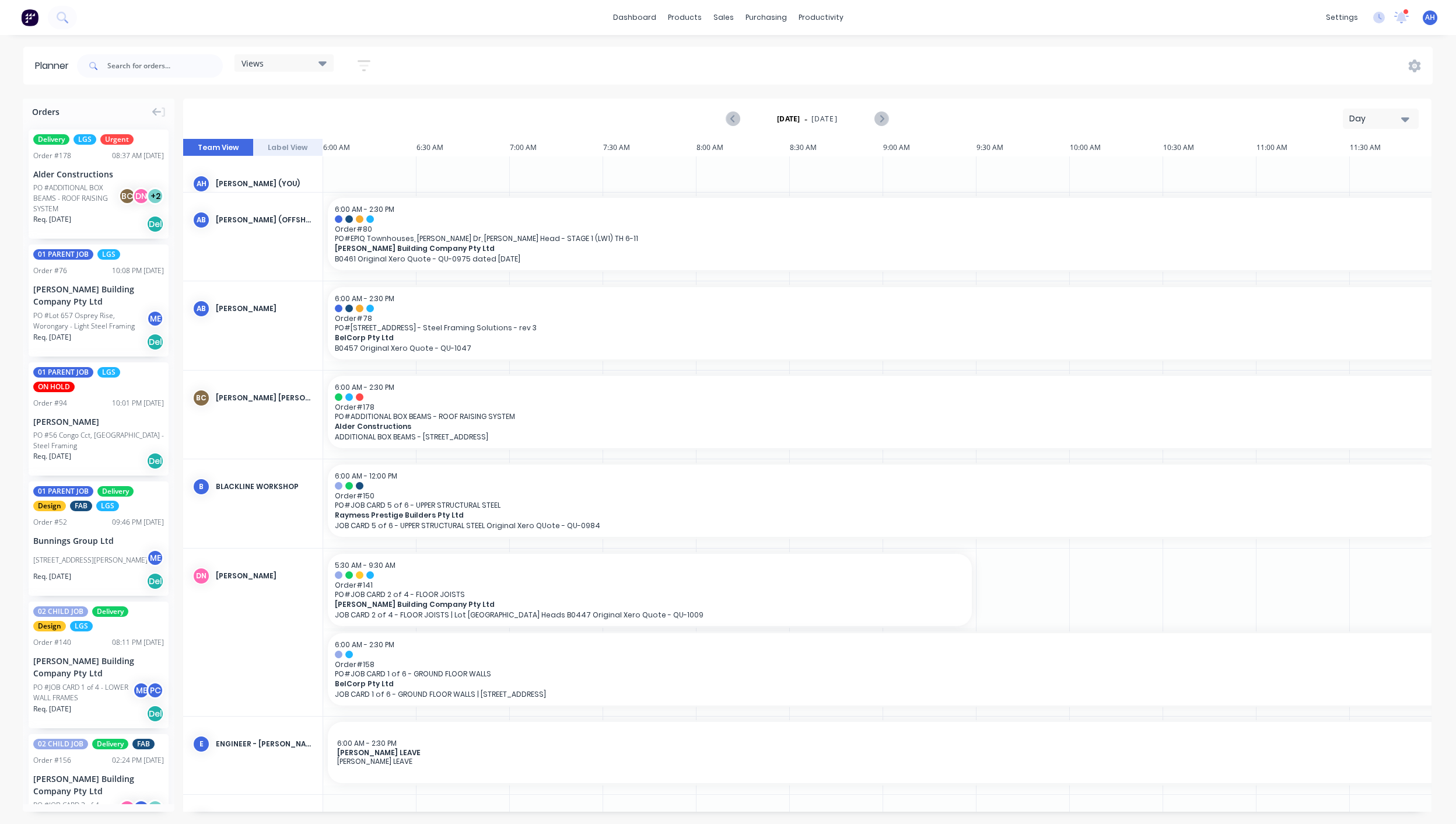
scroll to position [0, 483]
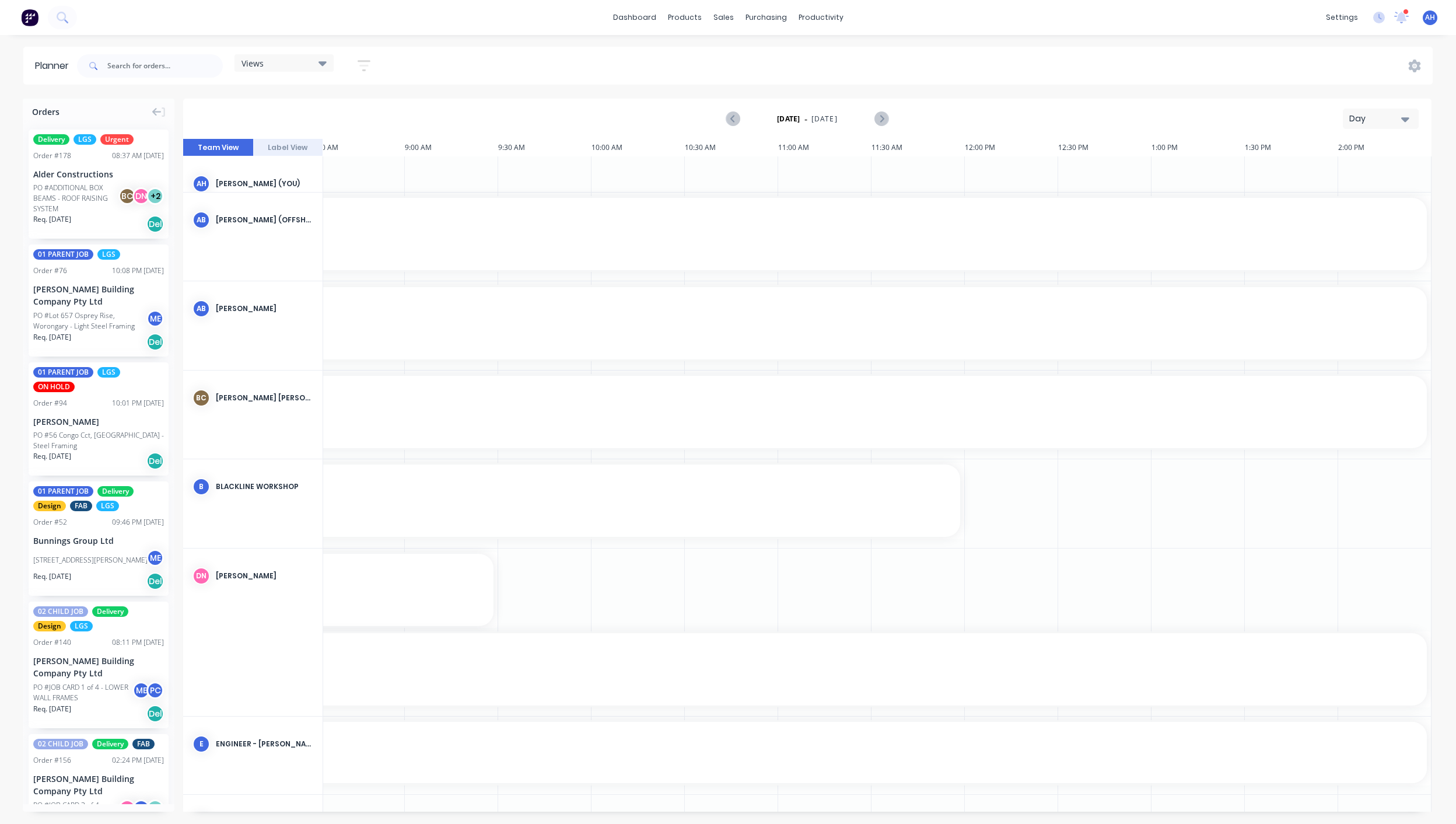
click at [282, 63] on div "Views" at bounding box center [284, 63] width 85 height 11
click at [289, 192] on button "FACTORY - ALL" at bounding box center [306, 193] width 124 height 13
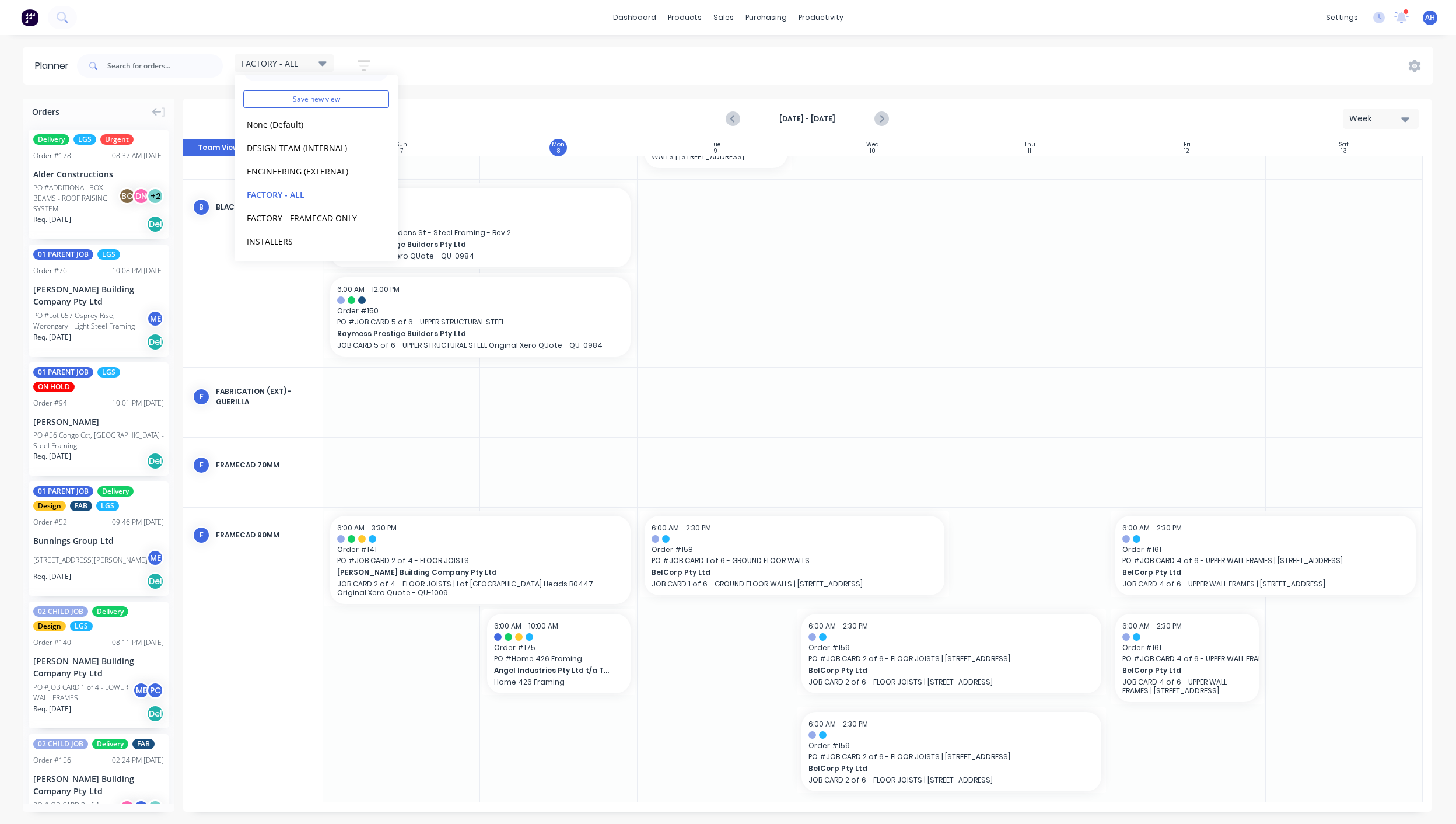
scroll to position [280, 0]
click at [370, 58] on icon "button" at bounding box center [364, 65] width 13 height 15
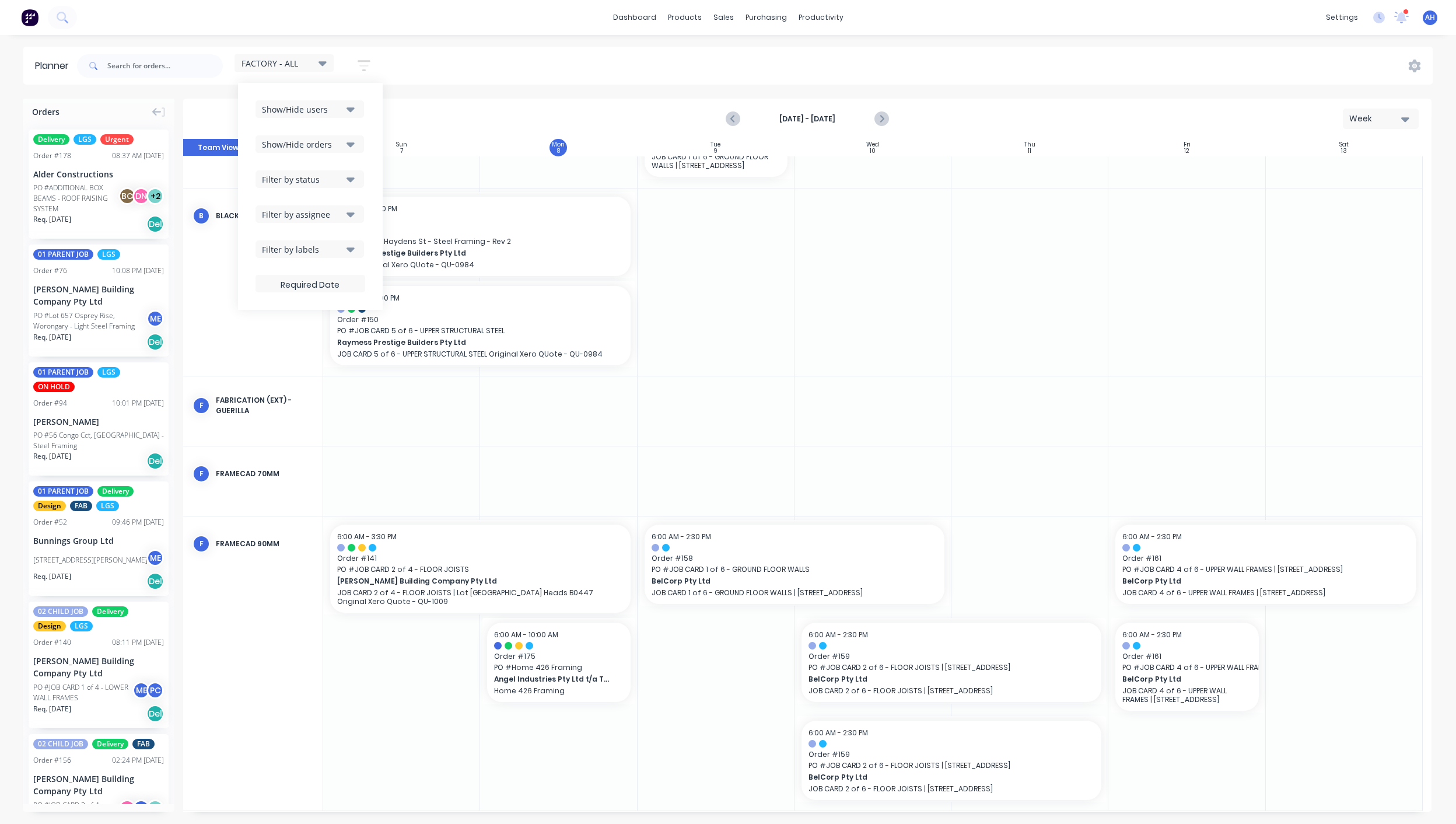
click at [317, 112] on div "Show/Hide users" at bounding box center [302, 109] width 81 height 12
click at [276, 200] on div "button" at bounding box center [275, 199] width 23 height 23
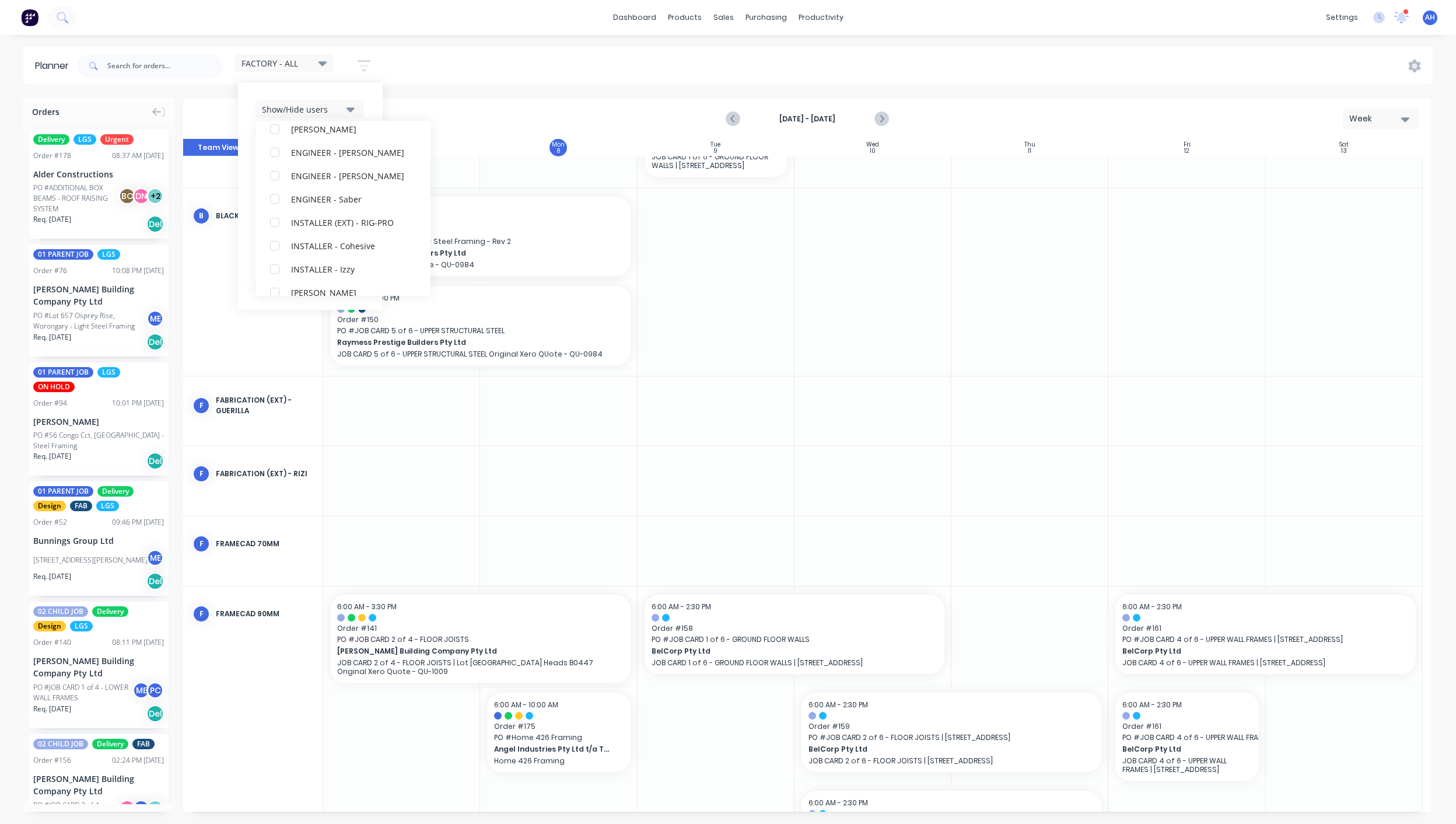
scroll to position [68, 0]
click at [325, 65] on icon at bounding box center [322, 63] width 8 height 4
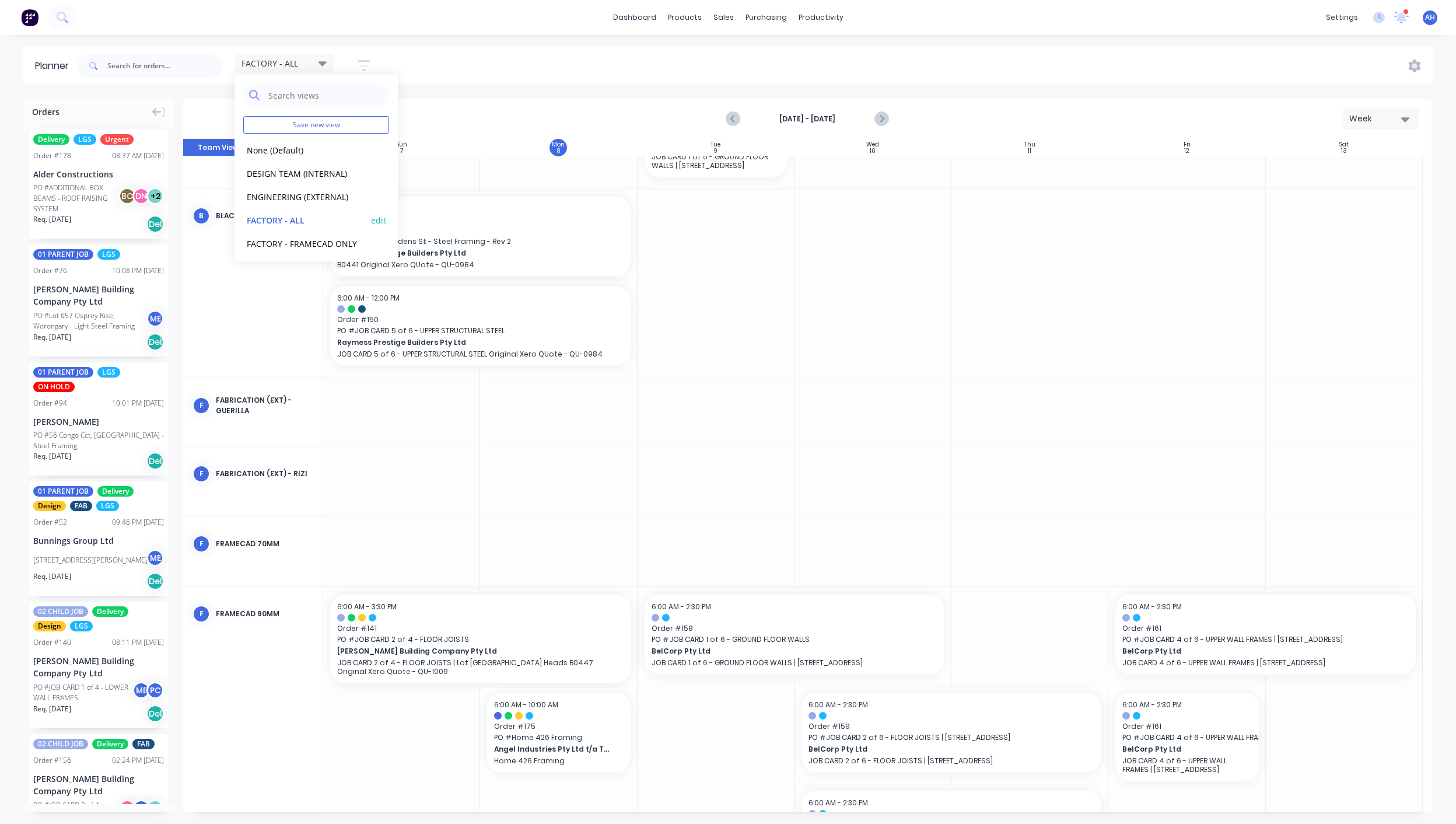
click at [371, 219] on button "edit" at bounding box center [379, 219] width 15 height 12
click at [448, 142] on button "Update" at bounding box center [450, 147] width 70 height 20
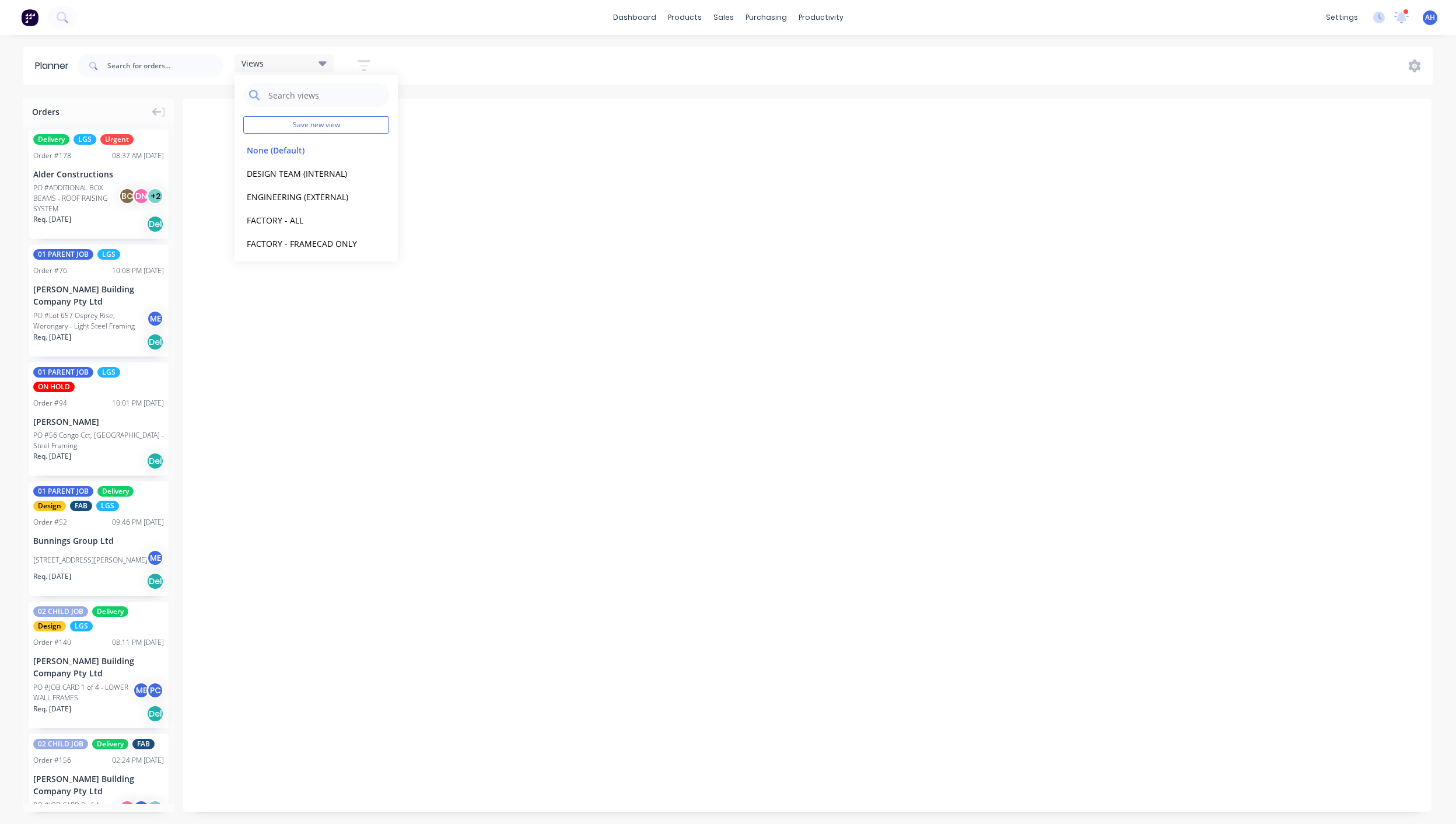
click at [495, 65] on div "Views Save new view None (Default) edit DESIGN TEAM (INTERNAL) edit ENGINEERING…" at bounding box center [754, 65] width 1358 height 35
click at [299, 58] on div "Views" at bounding box center [284, 63] width 85 height 11
click at [280, 221] on button "FACTORY - ALL" at bounding box center [306, 219] width 124 height 13
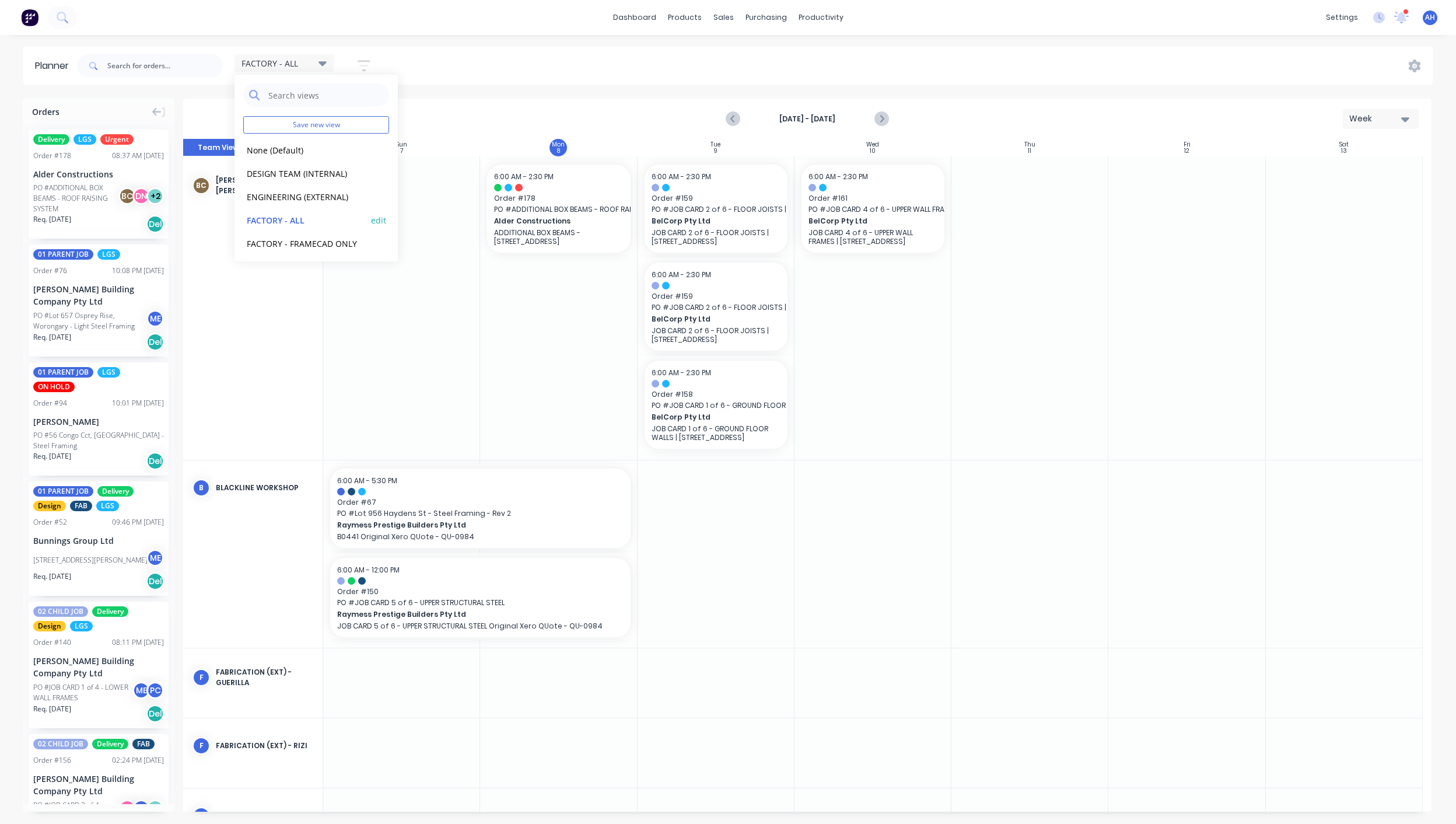
scroll to position [25, 0]
click at [365, 63] on icon "button" at bounding box center [364, 65] width 13 height 15
click at [310, 106] on div "Show/Hide users" at bounding box center [302, 109] width 81 height 12
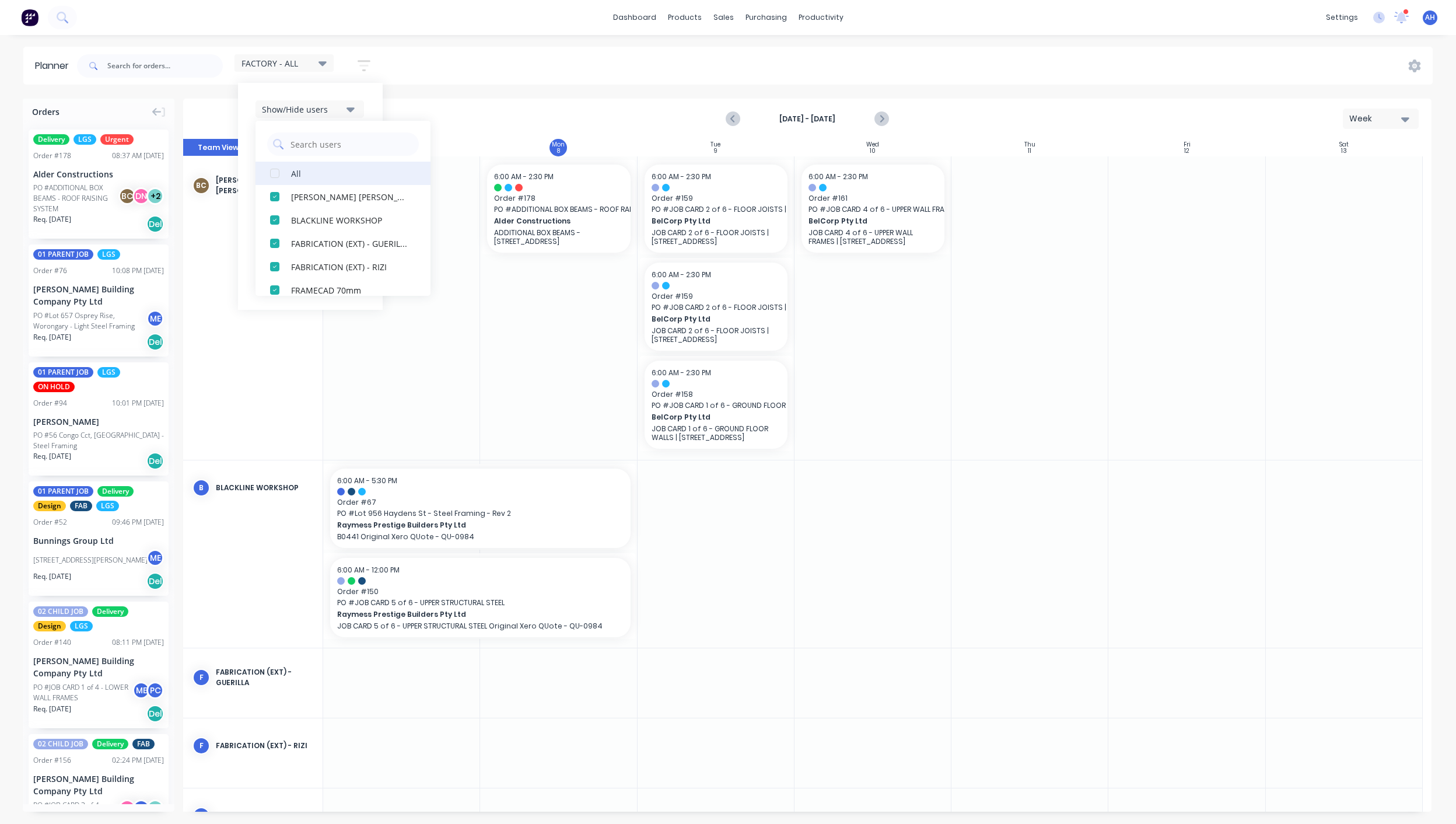
click at [274, 171] on div "button" at bounding box center [275, 173] width 23 height 23
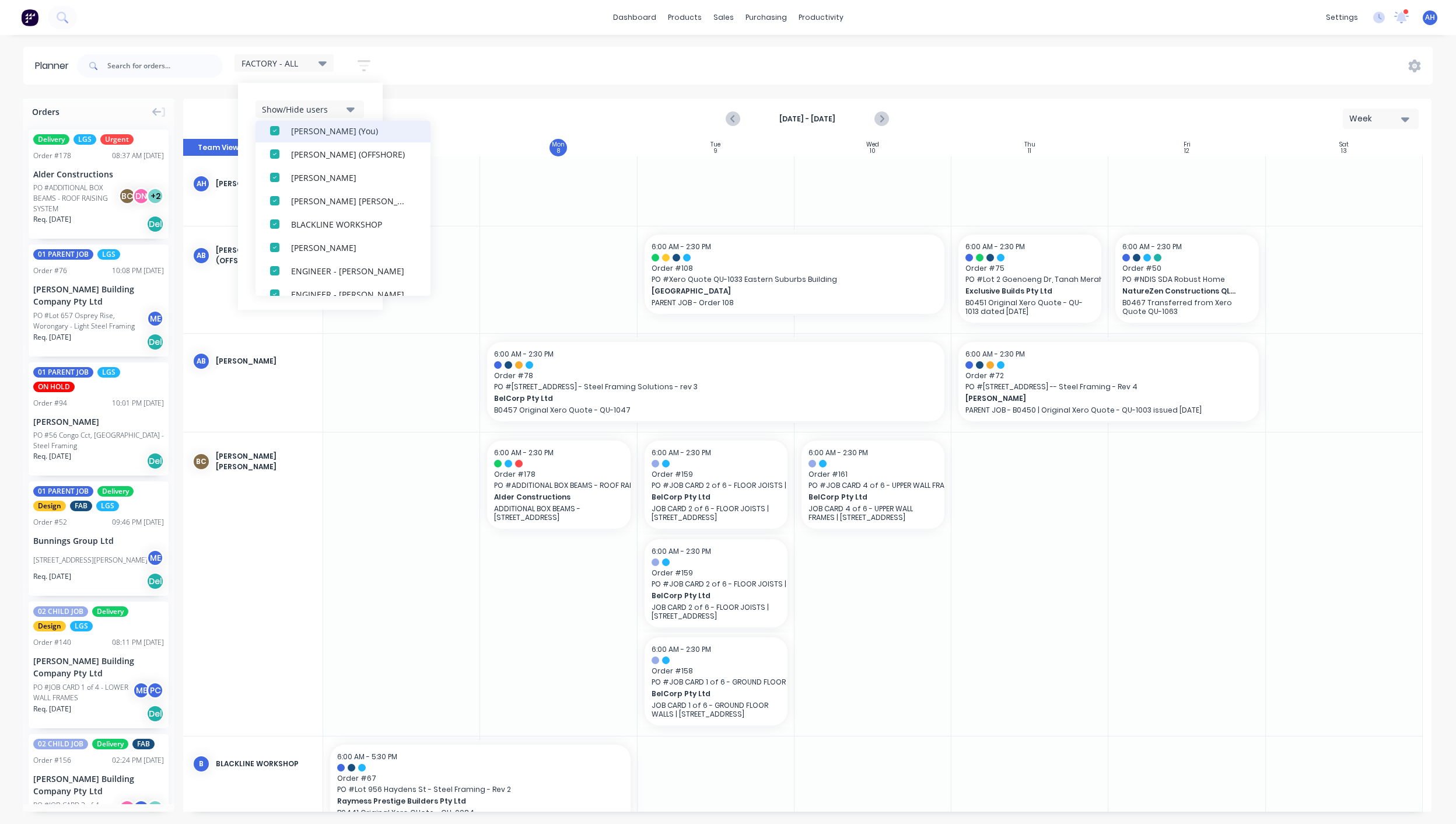
scroll to position [0, 0]
click at [275, 178] on div "button" at bounding box center [275, 173] width 23 height 23
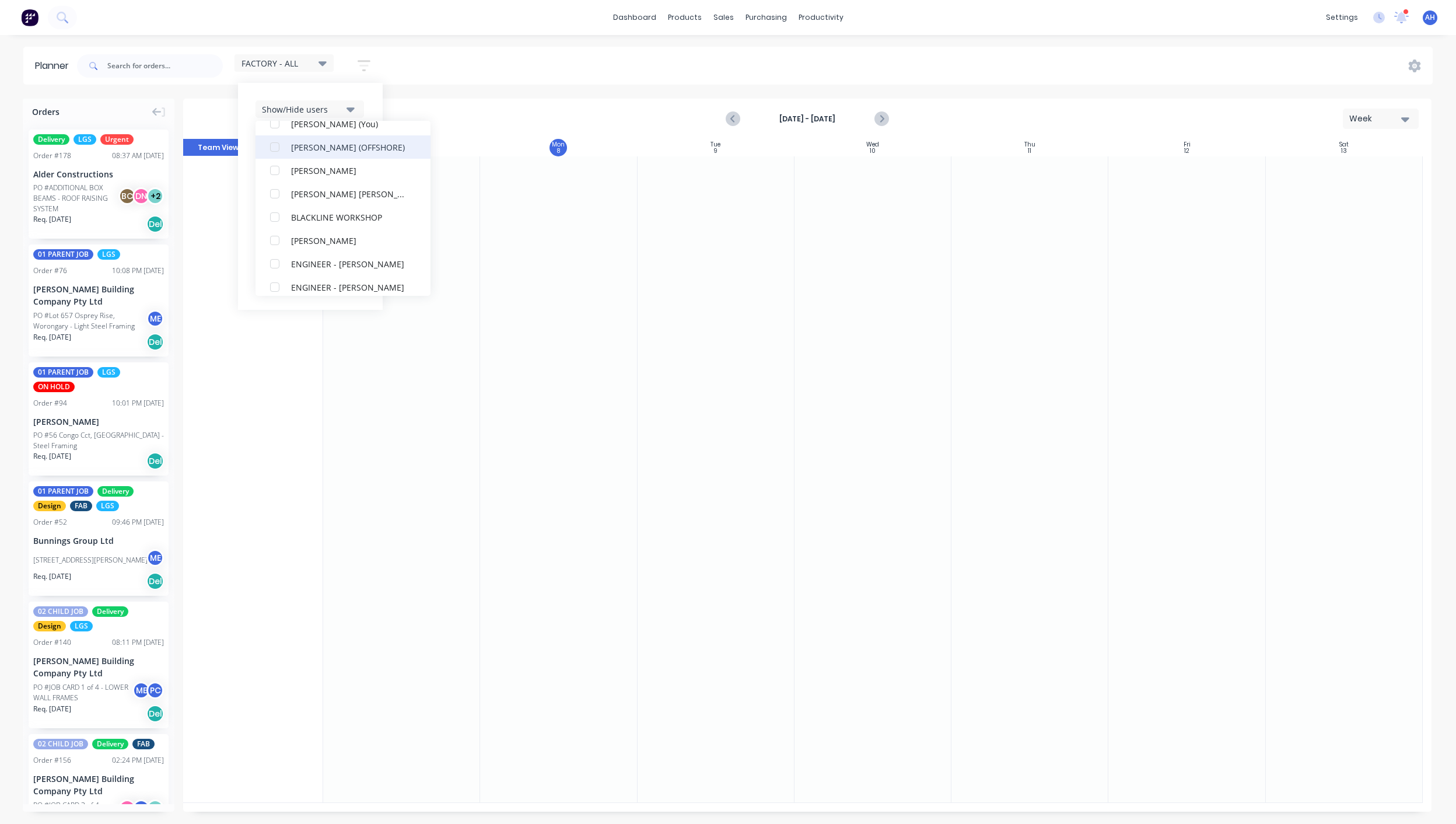
scroll to position [74, 0]
click at [276, 217] on div "button" at bounding box center [275, 216] width 23 height 23
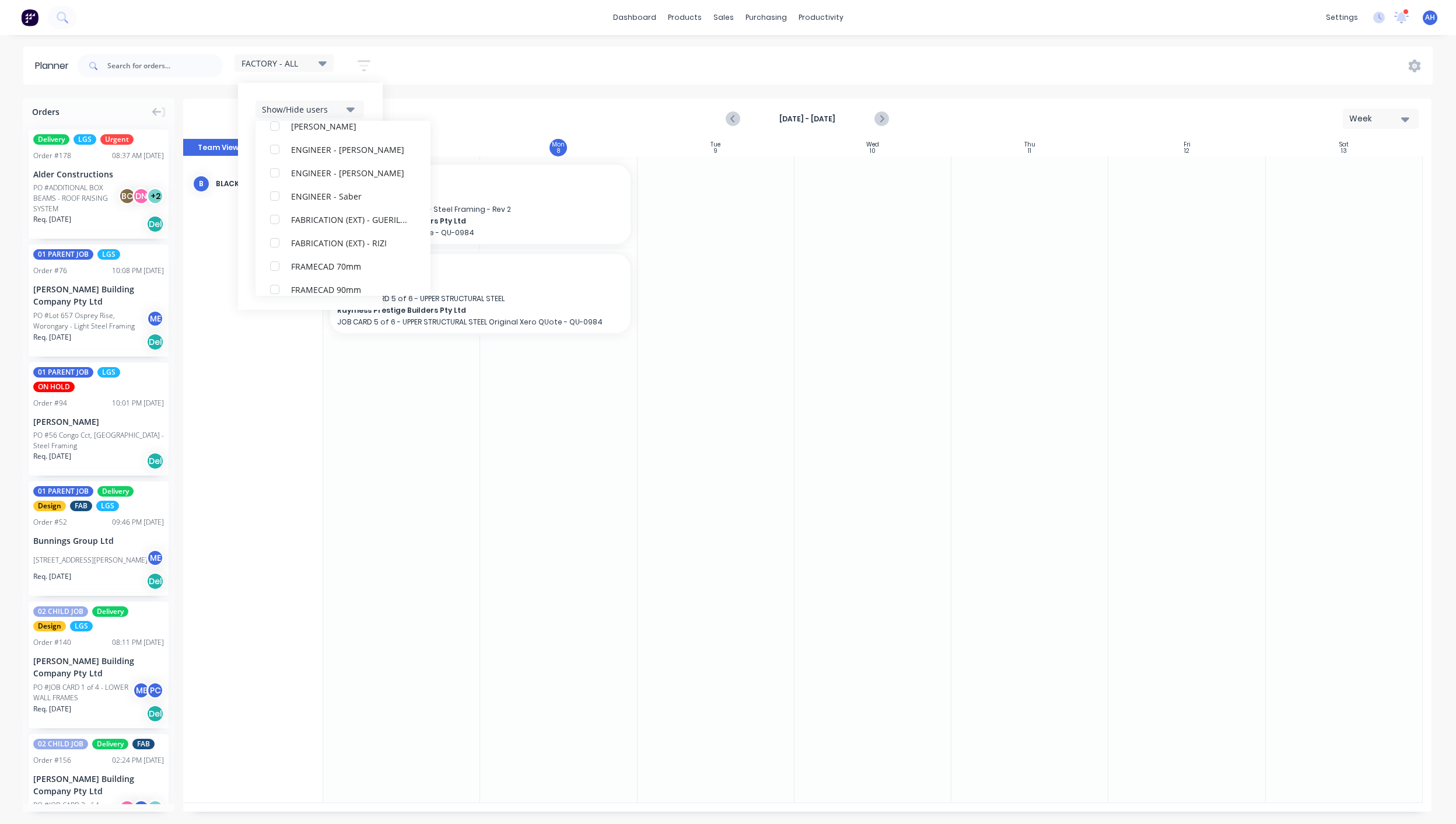
scroll to position [188, 0]
click at [275, 219] on div "button" at bounding box center [275, 218] width 23 height 23
click at [278, 234] on div "button" at bounding box center [275, 233] width 23 height 23
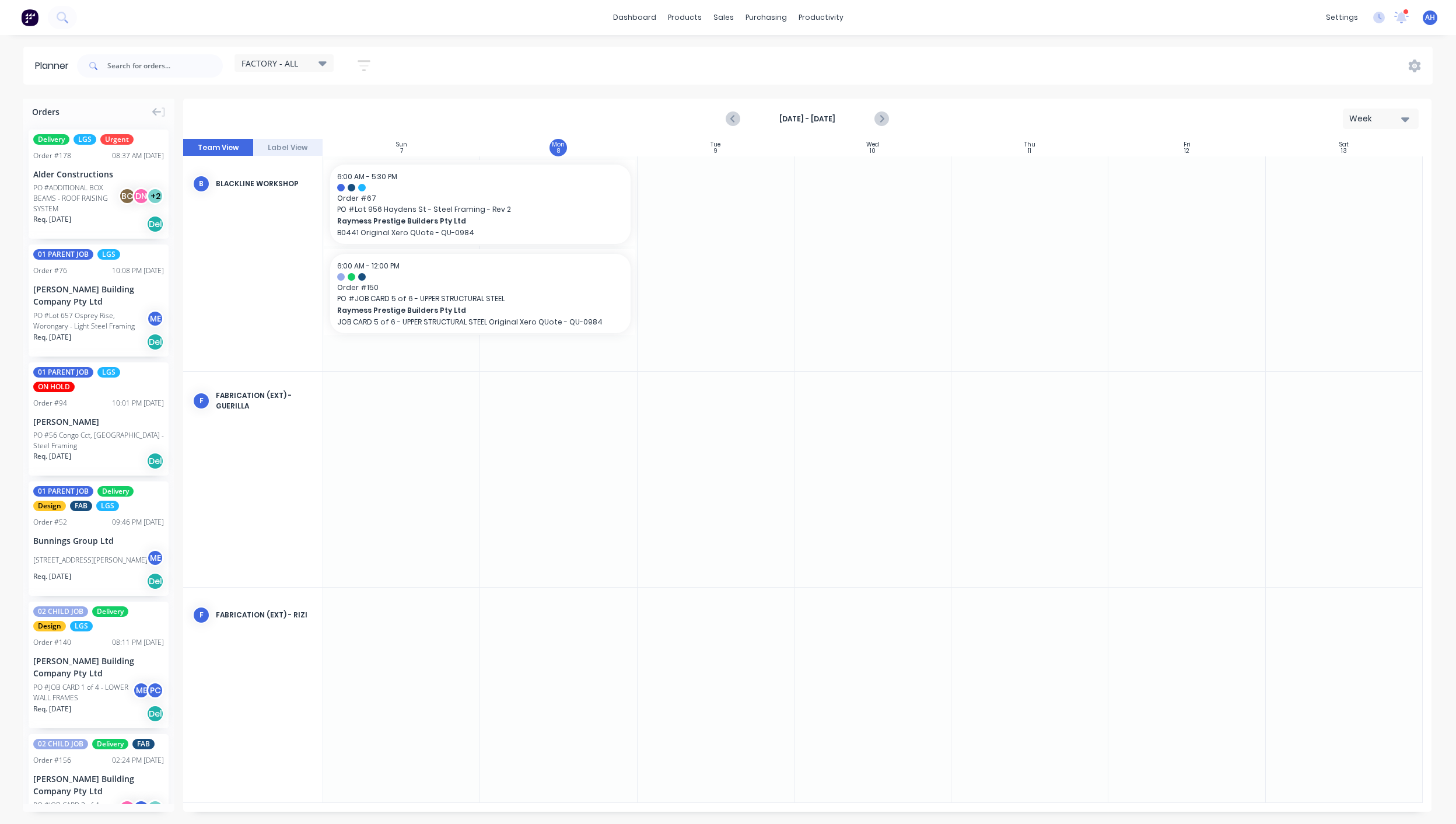
click at [372, 437] on div at bounding box center [401, 479] width 157 height 215
click at [324, 60] on icon at bounding box center [322, 63] width 8 height 13
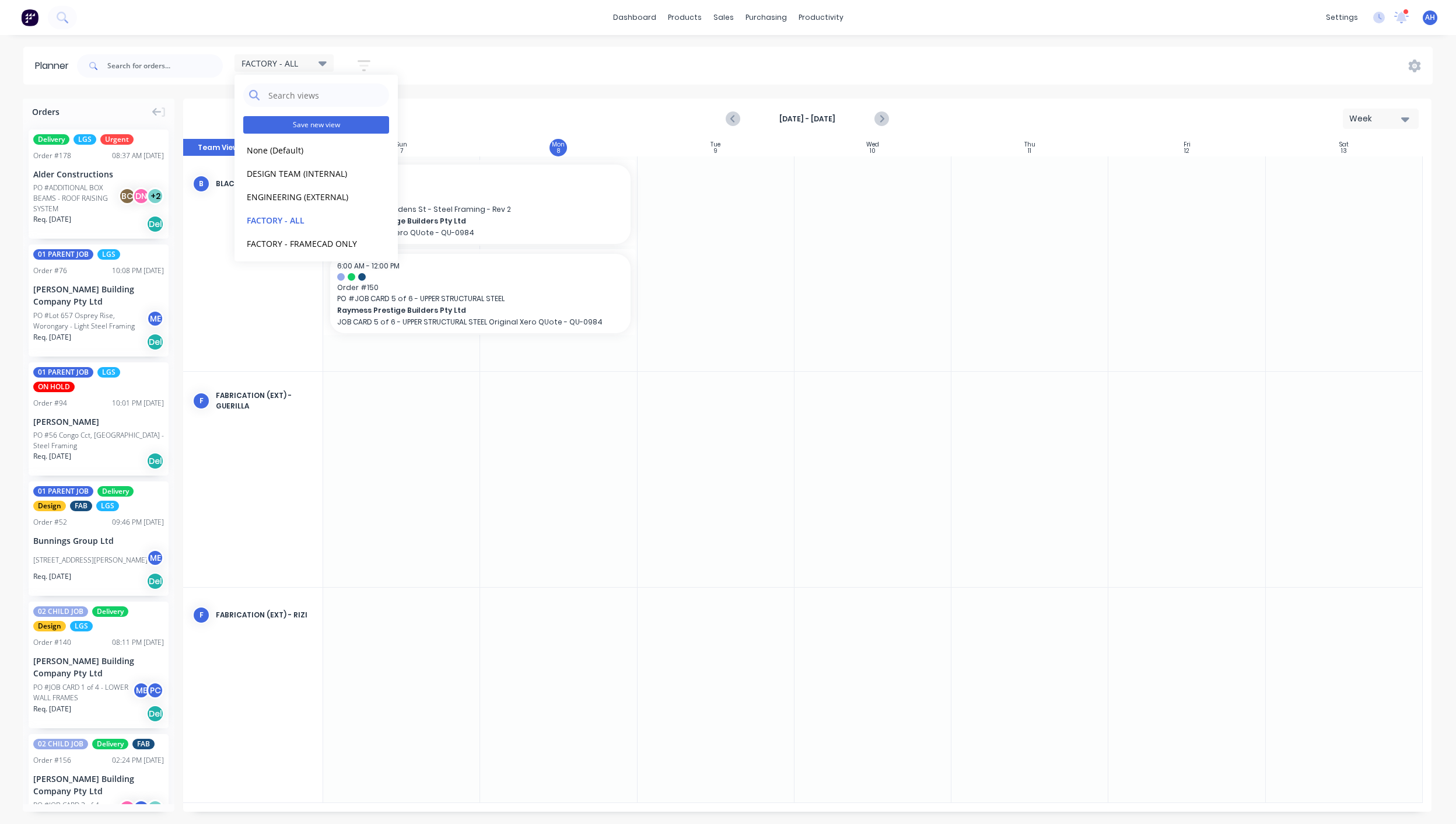
click at [302, 128] on button "Save new view" at bounding box center [316, 125] width 146 height 18
click at [432, 96] on input "text" at bounding box center [485, 96] width 127 height 22
click at [429, 98] on input "FCTORY -" at bounding box center [485, 96] width 127 height 22
click at [490, 100] on input "FACTORY -" at bounding box center [485, 96] width 127 height 22
type input "FACTORY - FABRICATION"
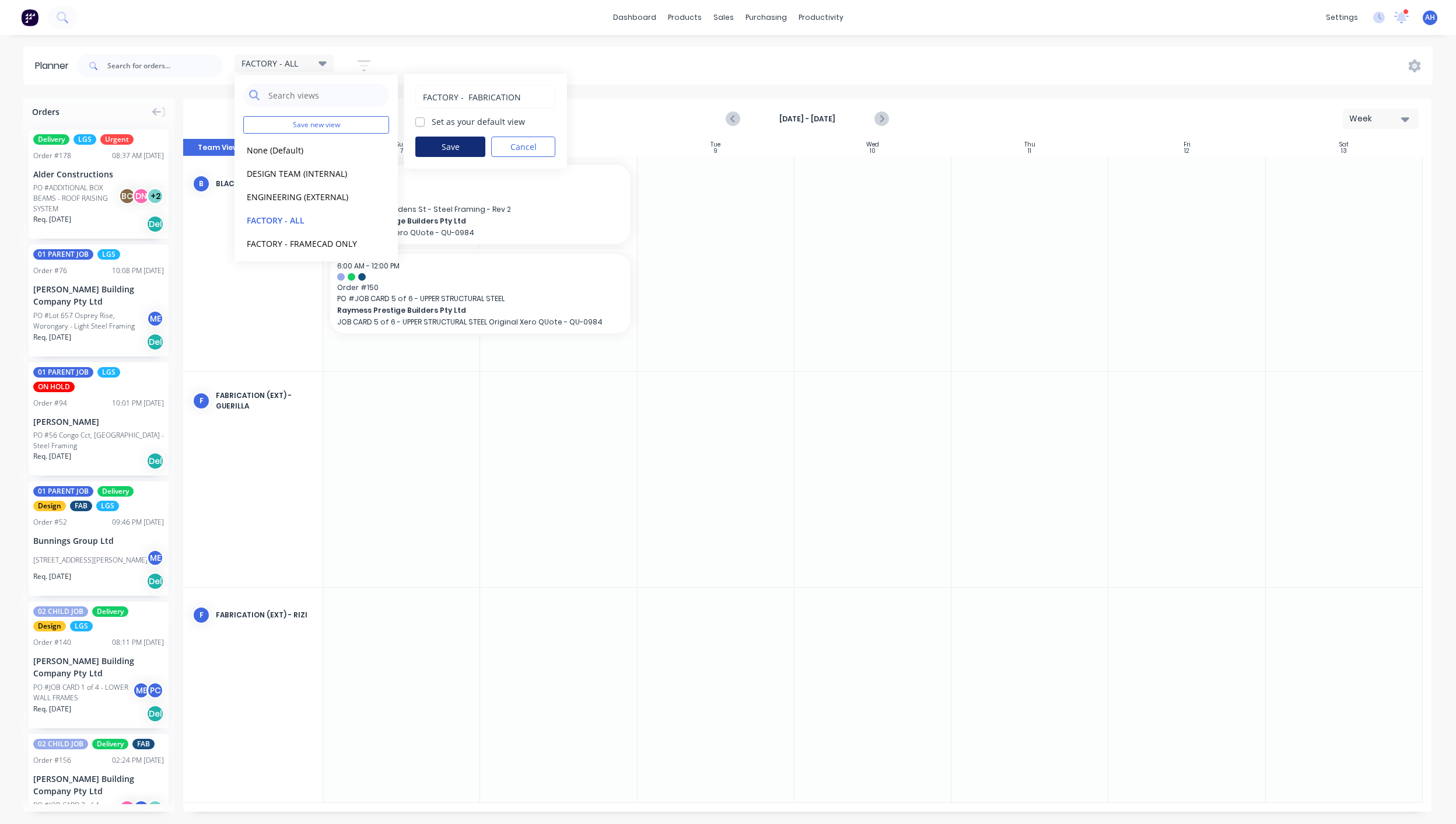
click at [464, 141] on button "Save" at bounding box center [450, 147] width 70 height 20
click at [275, 214] on button "INSTALLERS" at bounding box center [306, 217] width 124 height 13
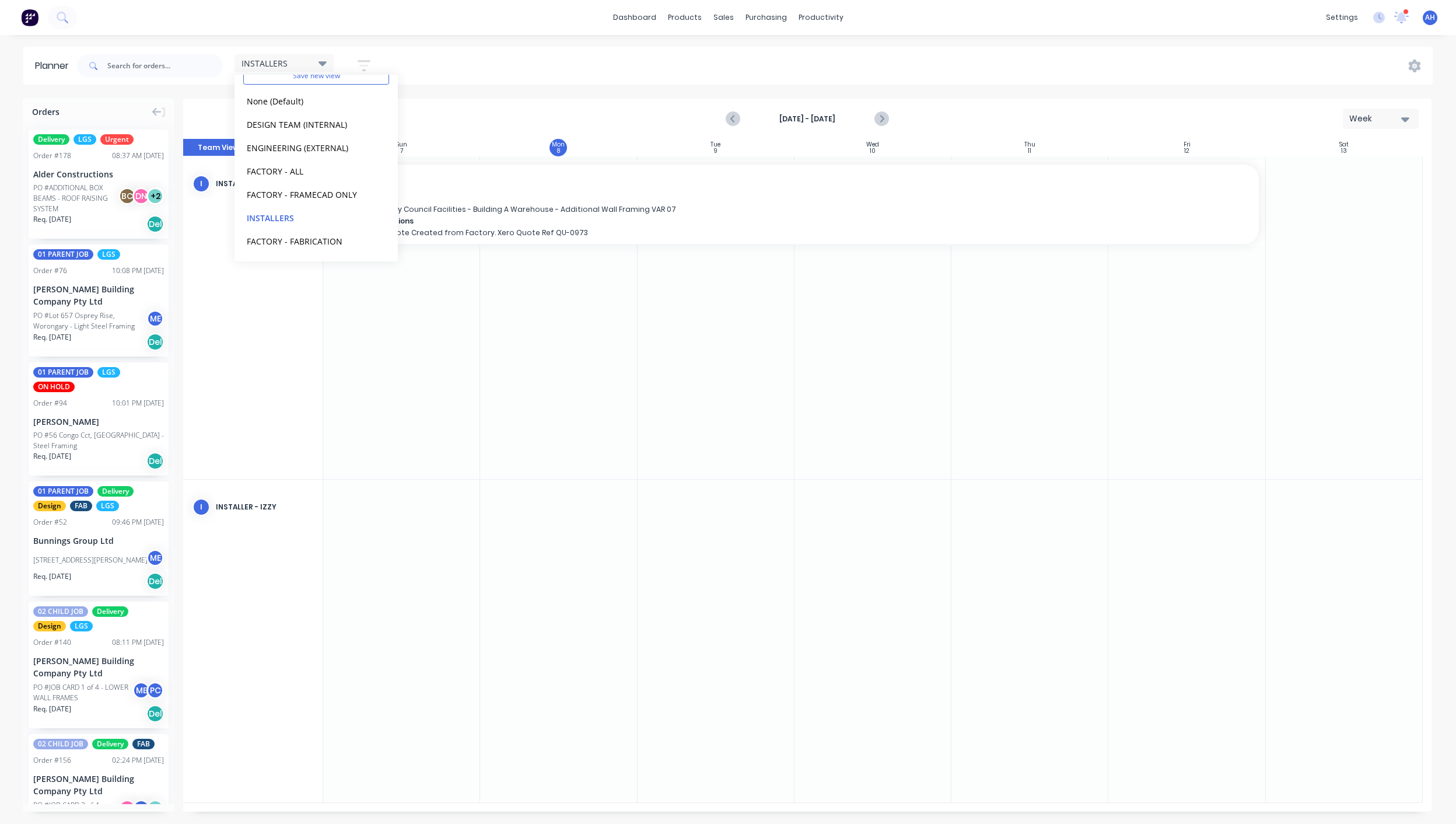
click at [368, 62] on icon "button" at bounding box center [364, 65] width 13 height 15
click at [330, 119] on div "Show/Hide users Show/Hide orders Filter by status Filter by assignee Filter by …" at bounding box center [310, 196] width 110 height 192
click at [327, 113] on div "Show/Hide users" at bounding box center [302, 109] width 81 height 12
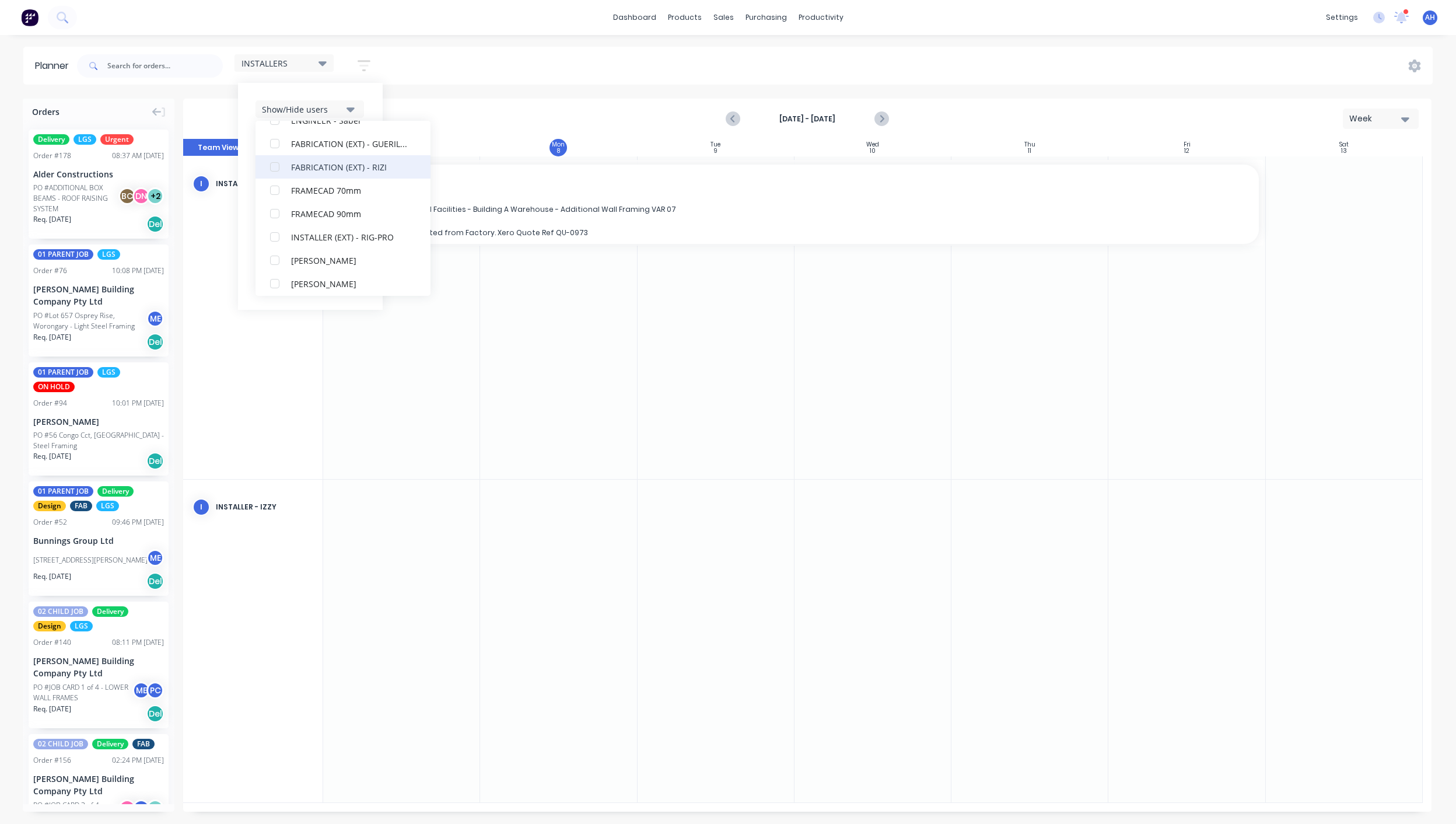
scroll to position [332, 0]
click at [274, 218] on div "button" at bounding box center [275, 214] width 23 height 23
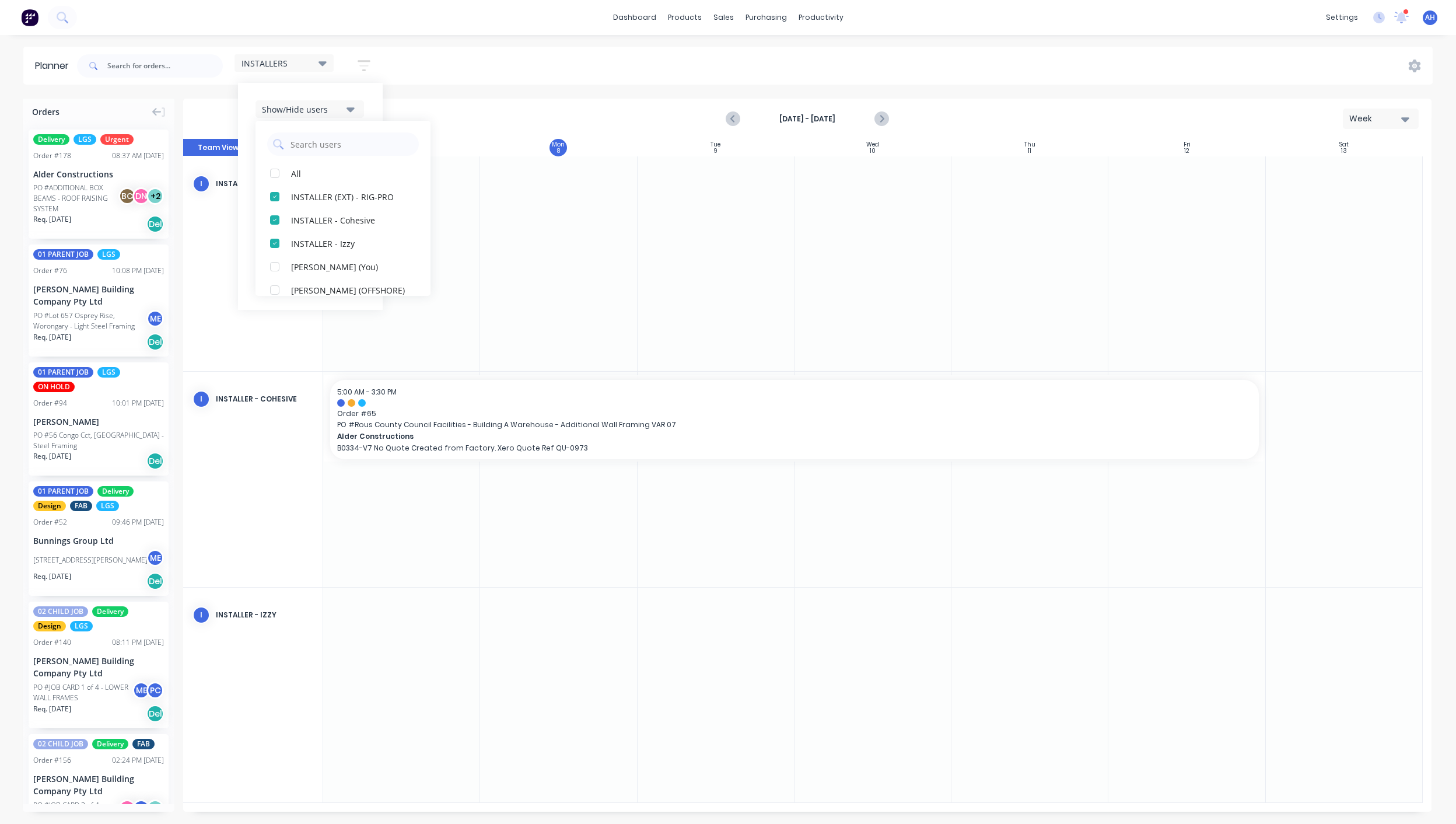
scroll to position [1, 0]
click at [308, 62] on div "INSTALLERS" at bounding box center [284, 63] width 85 height 11
click at [371, 219] on button "edit" at bounding box center [379, 217] width 15 height 12
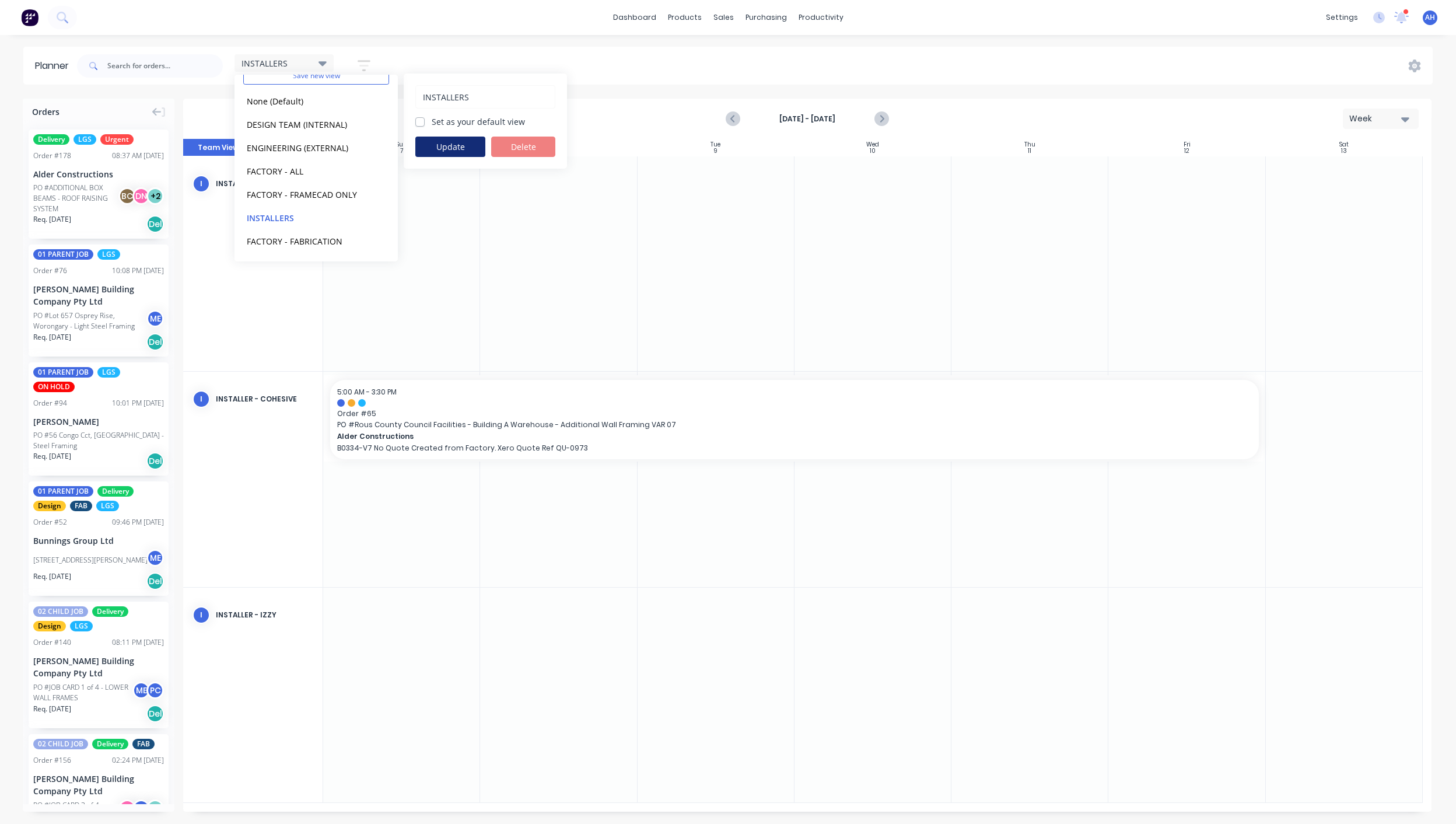
click at [449, 143] on button "Update" at bounding box center [450, 147] width 70 height 20
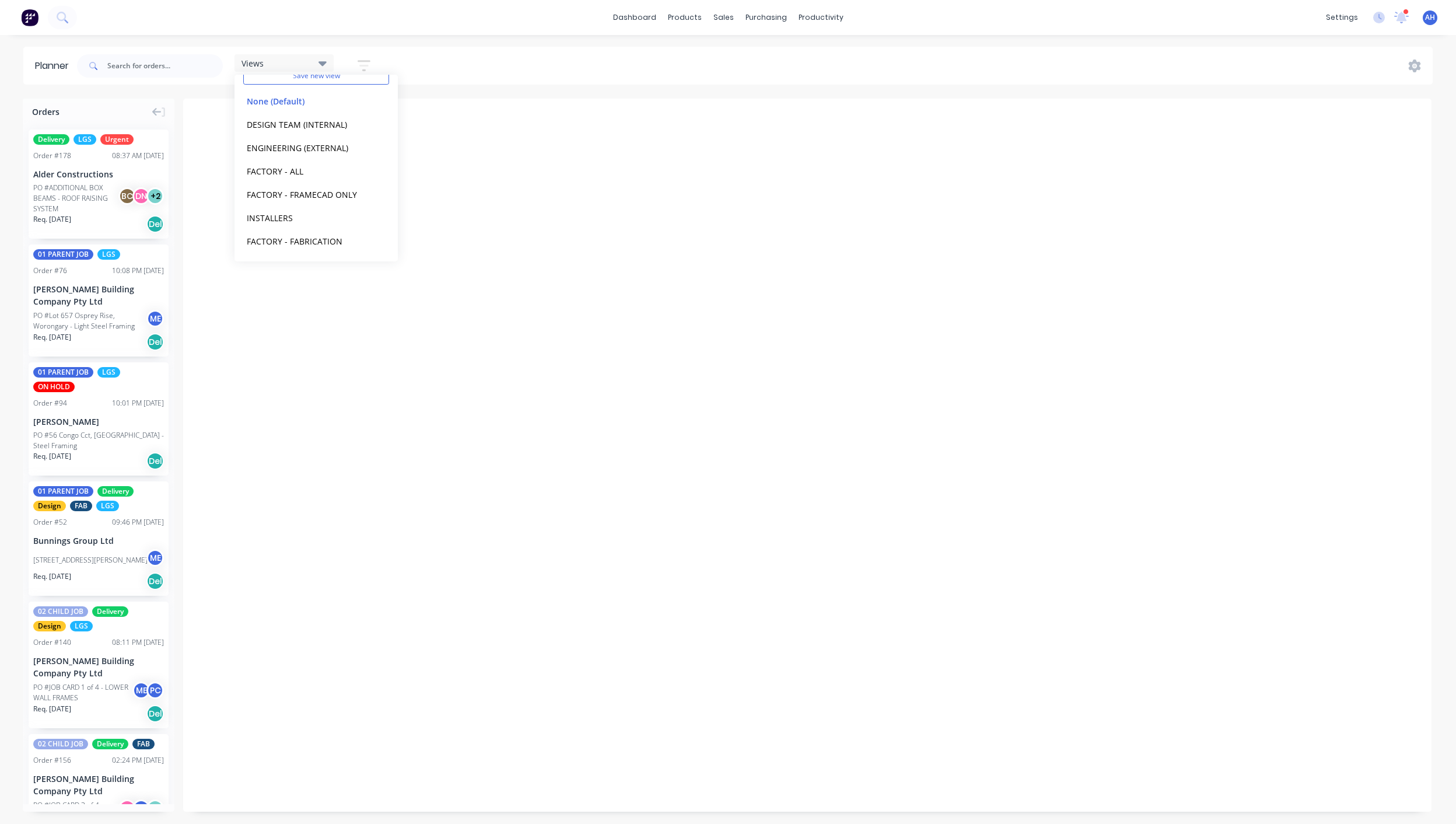
click at [437, 67] on div "Views Save new view None (Default) edit DESIGN TEAM (INTERNAL) edit ENGINEERING…" at bounding box center [754, 65] width 1358 height 35
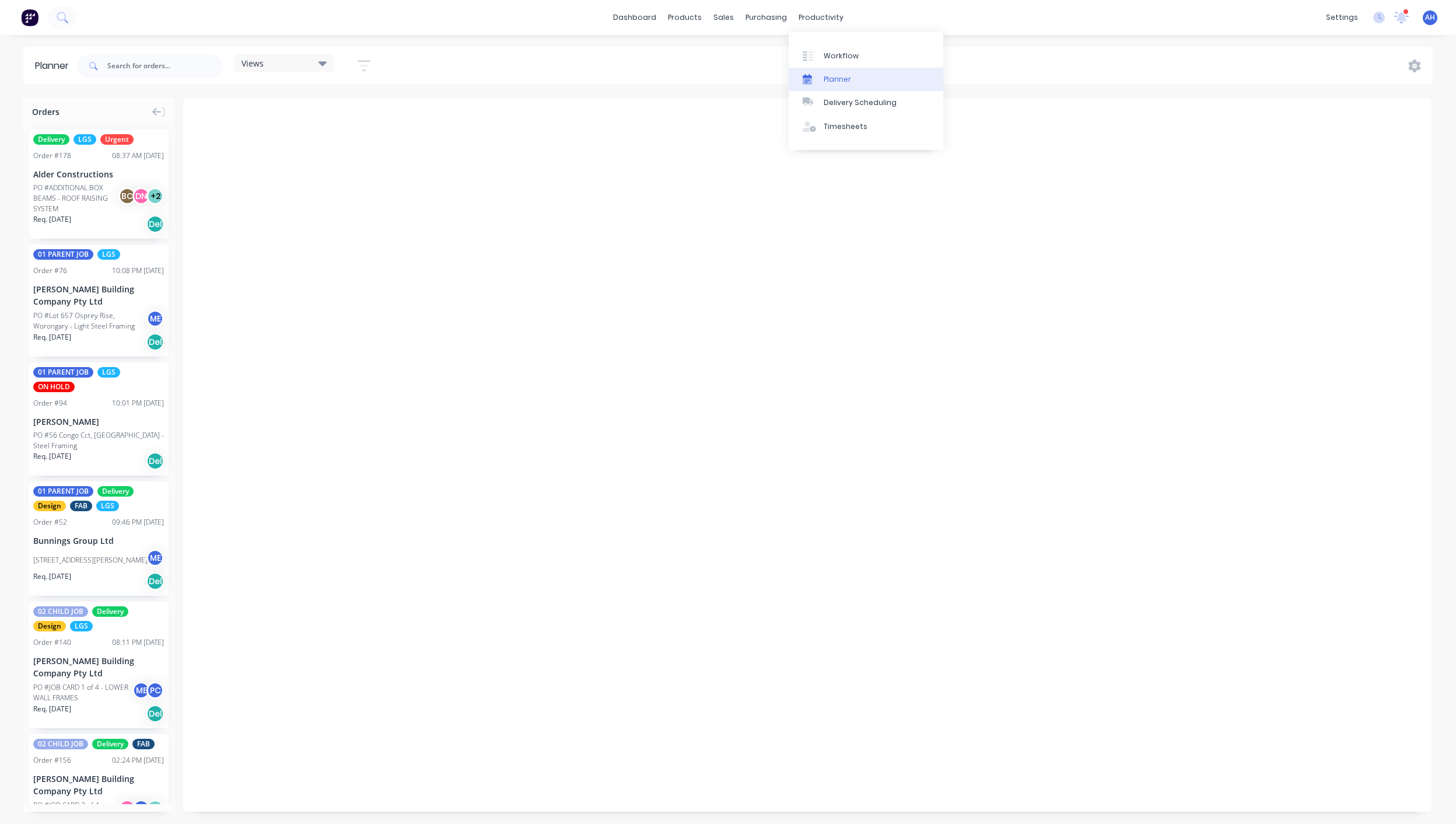
click at [831, 79] on div "Planner" at bounding box center [837, 79] width 27 height 11
click at [748, 54] on div "Sales Orders" at bounding box center [766, 56] width 48 height 11
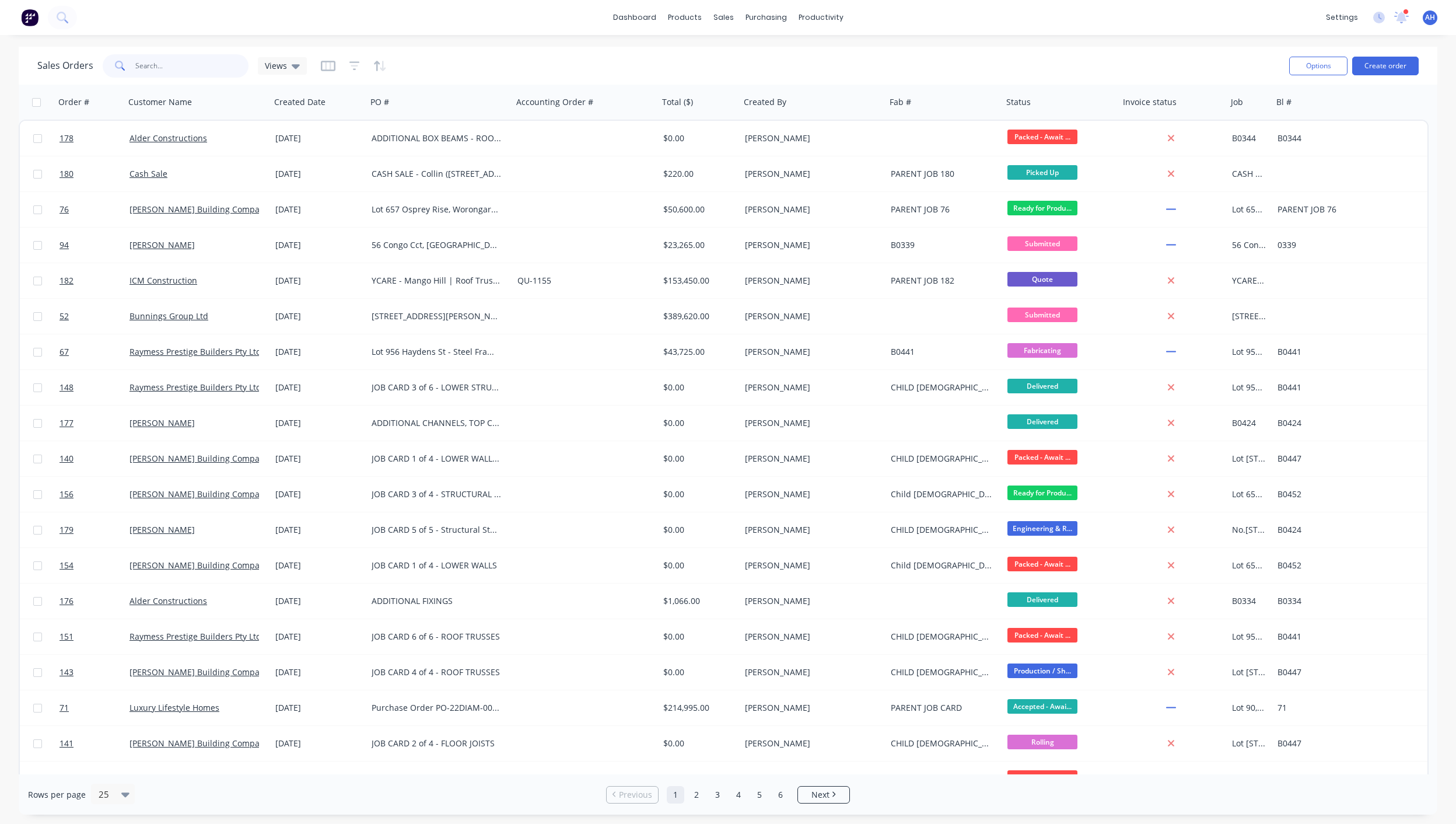
click at [167, 71] on input "text" at bounding box center [192, 66] width 114 height 23
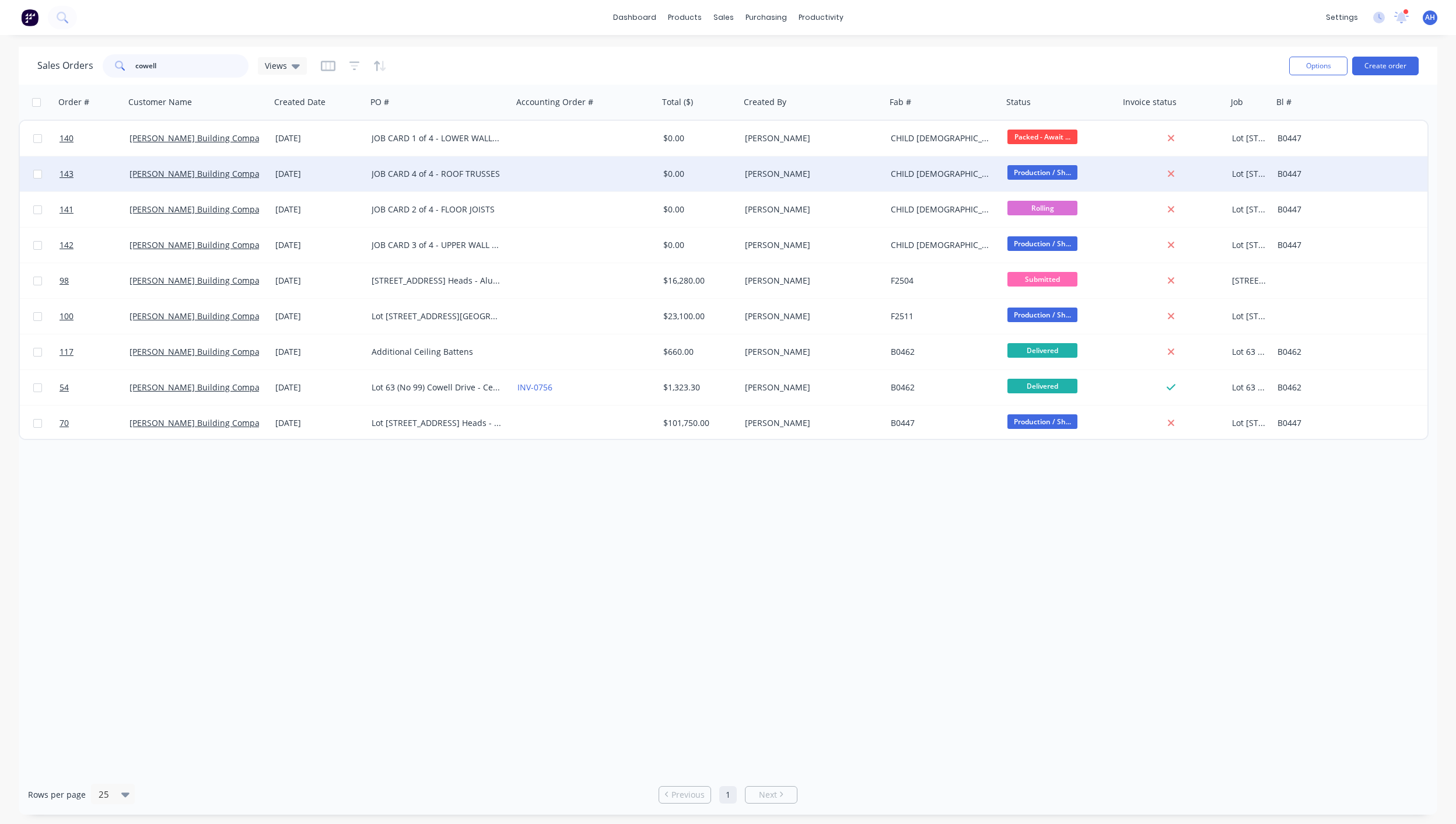
type input "cowell"
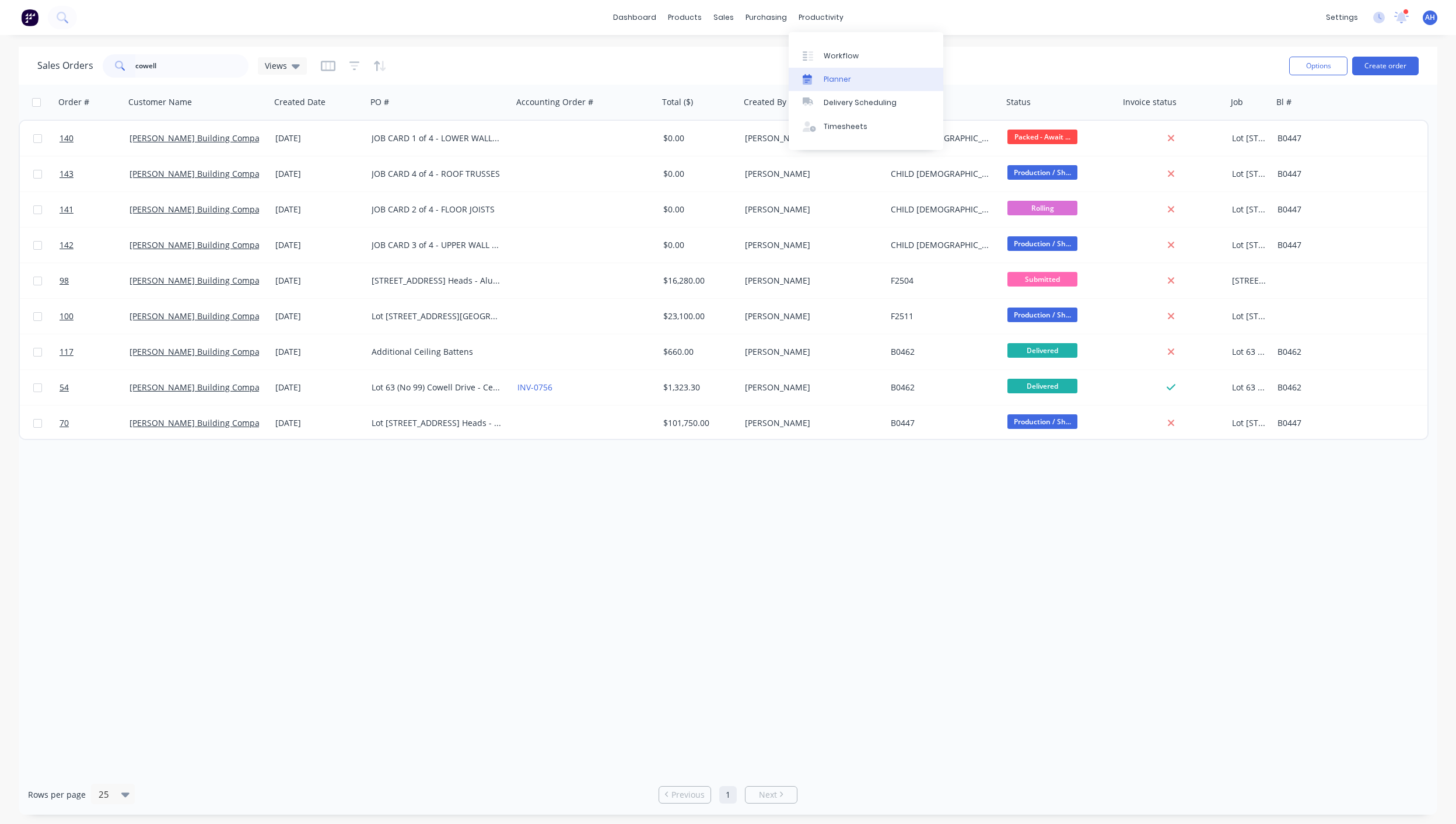
click at [826, 77] on div "Planner" at bounding box center [837, 79] width 27 height 11
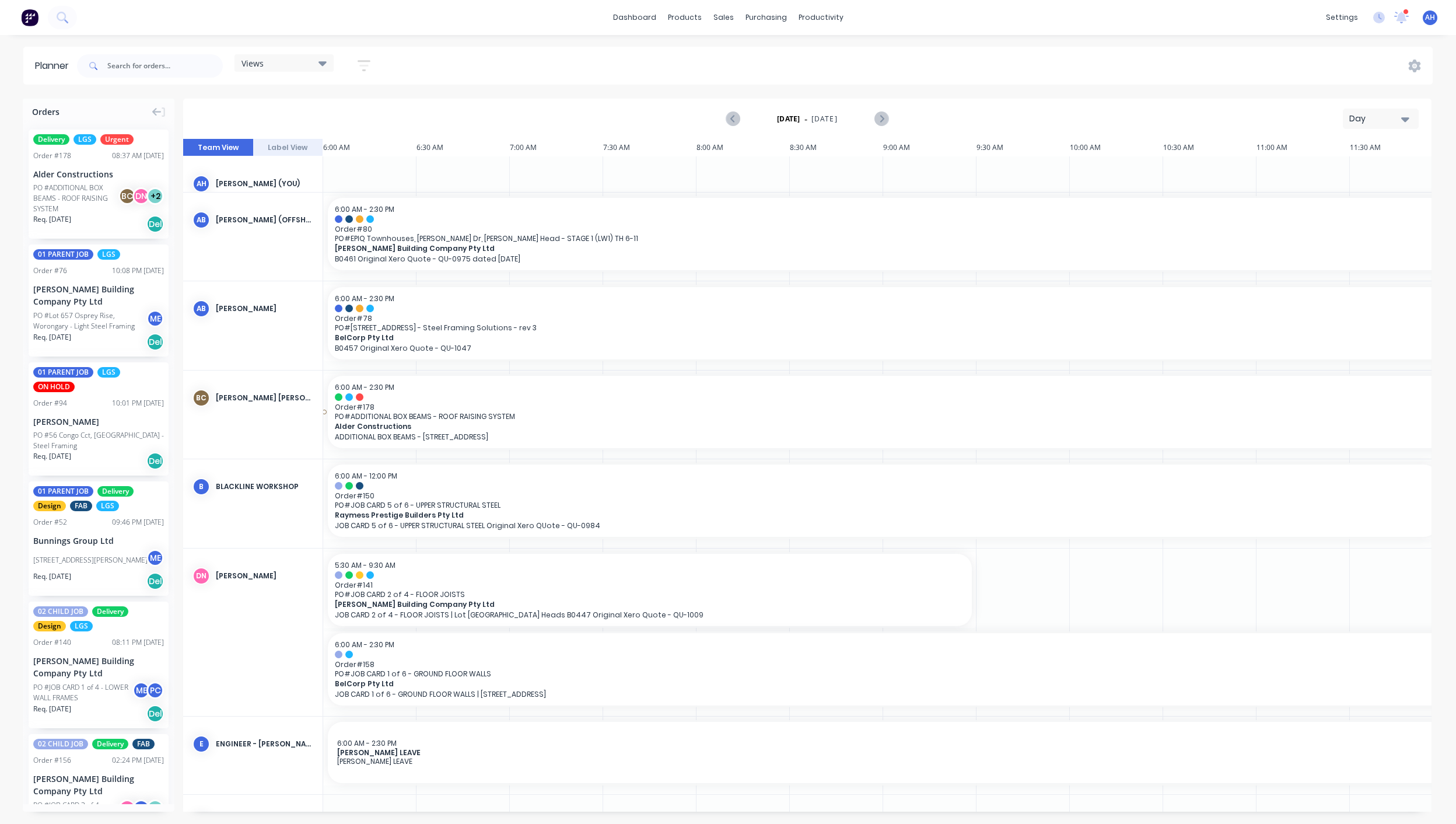
scroll to position [0, 483]
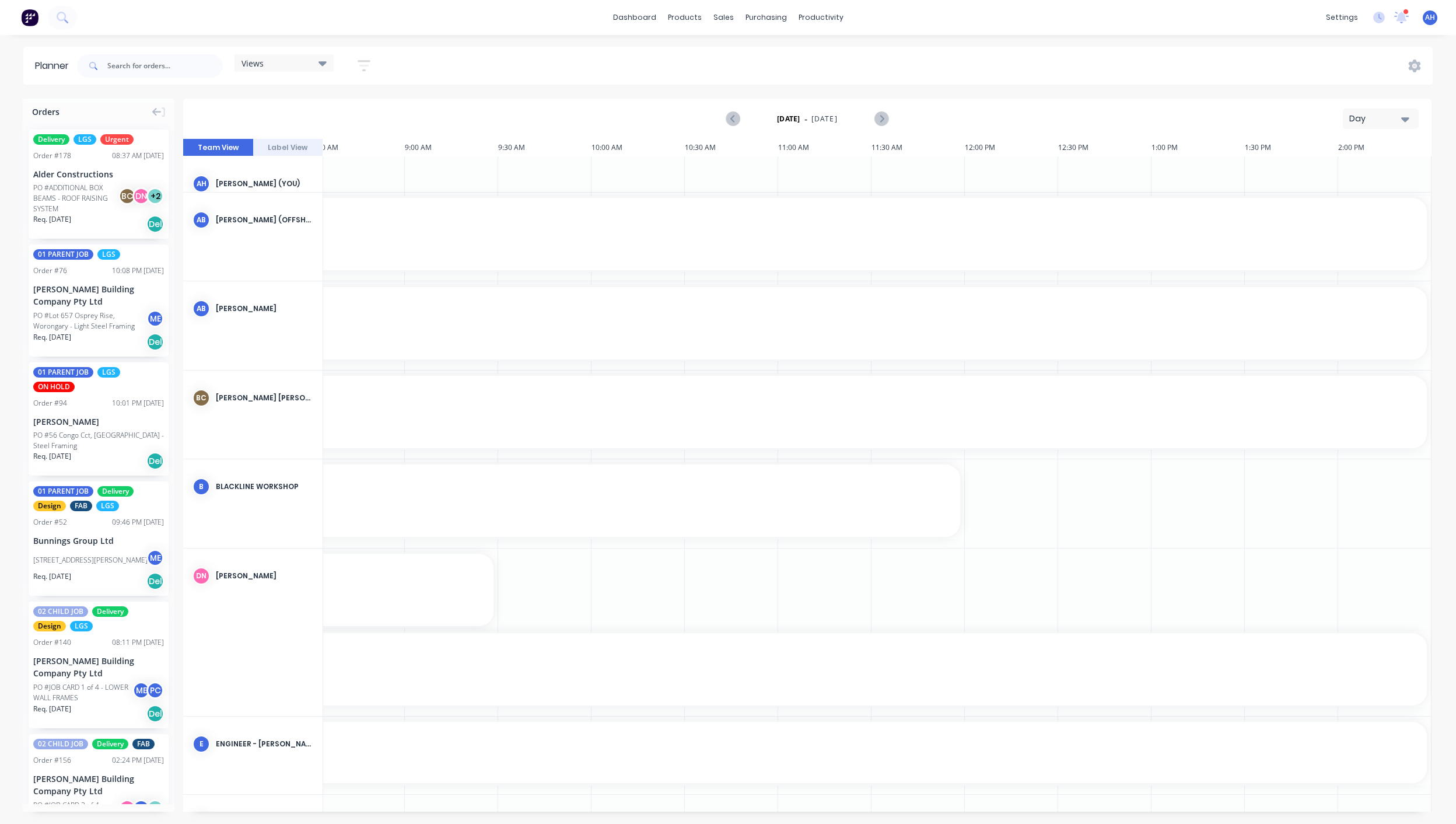
click at [308, 67] on div "Views" at bounding box center [284, 63] width 85 height 11
click at [372, 169] on button "edit" at bounding box center [379, 170] width 15 height 12
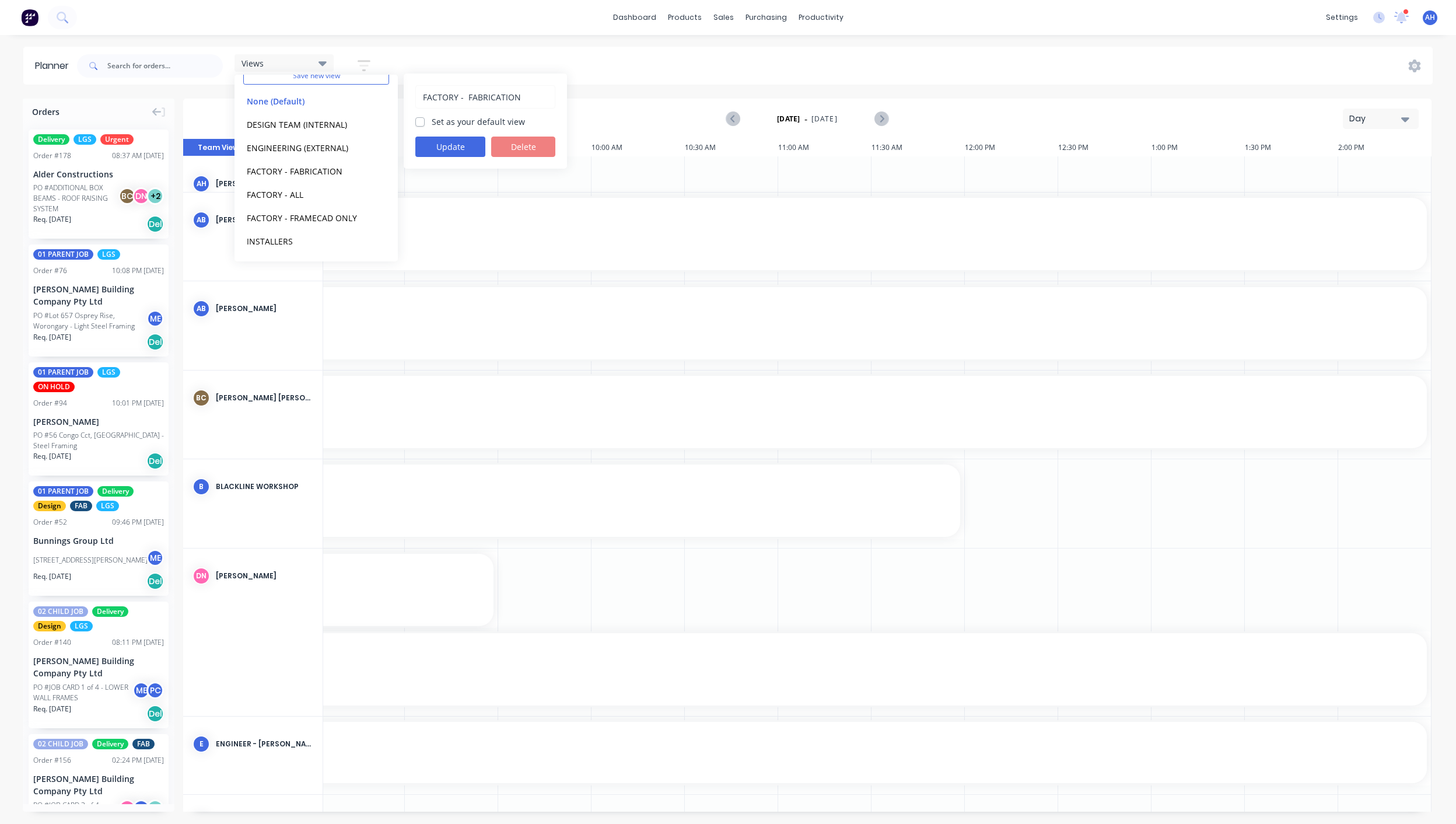
click at [466, 98] on input "FACTORY - FABRICATION" at bounding box center [485, 96] width 127 height 22
type input "FACTORY - 01 FABRICATION"
click at [462, 141] on button "Update" at bounding box center [450, 147] width 70 height 20
click at [372, 198] on button "edit" at bounding box center [379, 193] width 15 height 12
click at [467, 96] on input "FACTORY - ALL" at bounding box center [485, 96] width 127 height 22
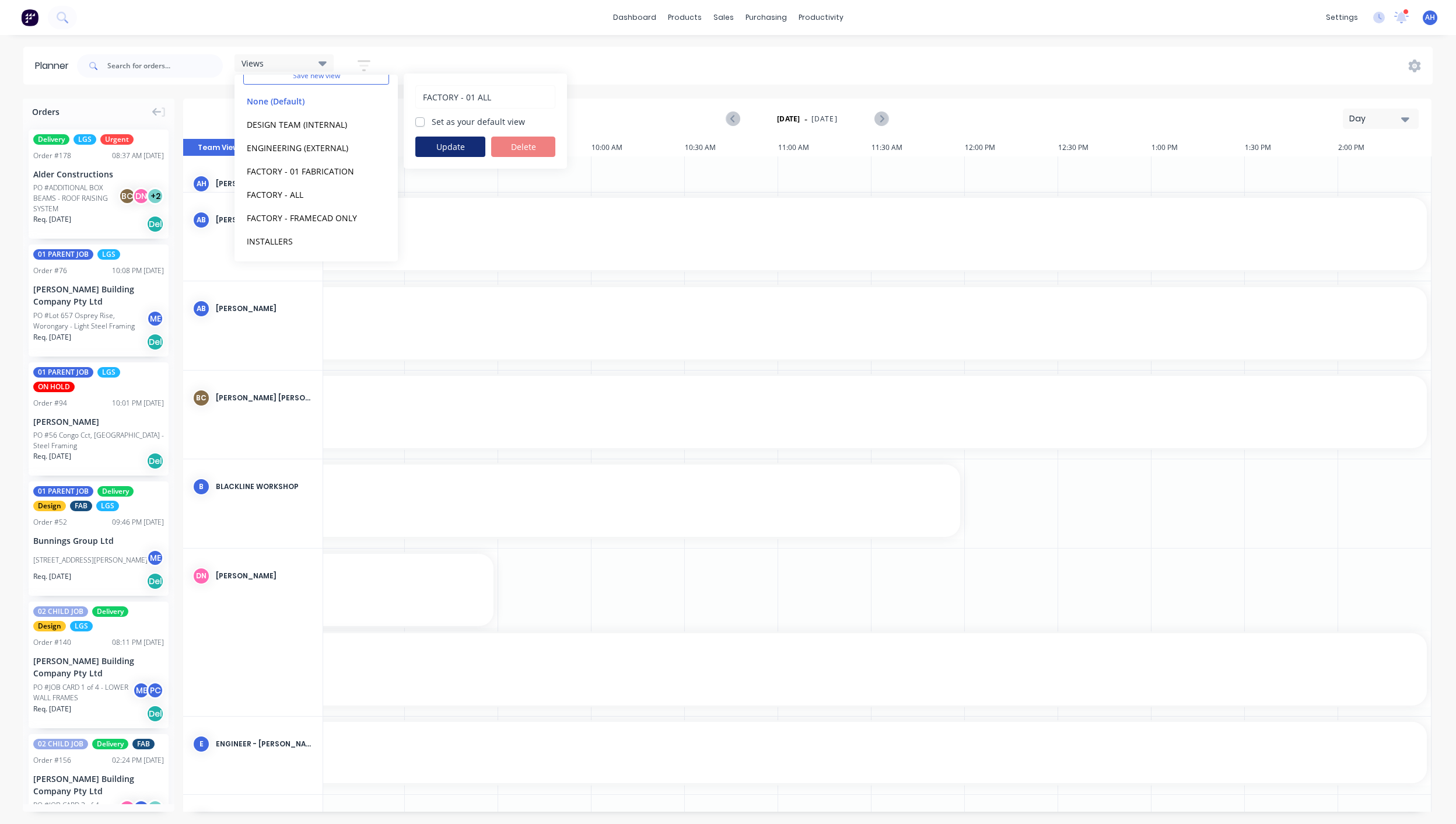
type input "FACTORY - 01 ALL"
click at [460, 141] on button "Update" at bounding box center [450, 147] width 70 height 20
click at [371, 170] on button "edit" at bounding box center [379, 170] width 15 height 12
click at [477, 93] on input "FACTORY - 01 FABRICATION" at bounding box center [485, 96] width 127 height 22
type input "FACTORY - 03 FABRICATION"
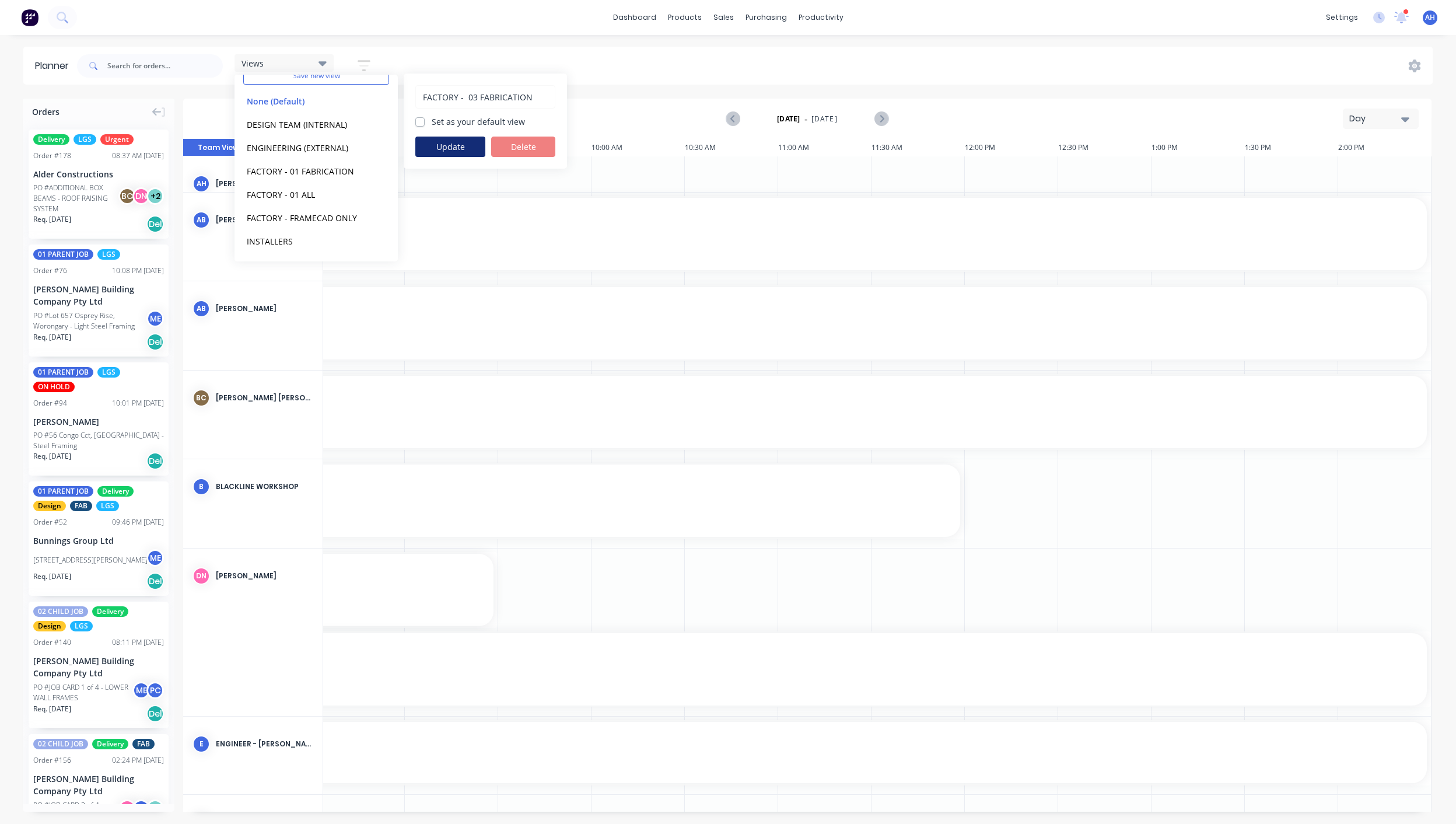
click at [461, 141] on button "Update" at bounding box center [450, 147] width 70 height 20
click at [371, 216] on button "edit" at bounding box center [379, 217] width 15 height 12
click at [467, 97] on input "FACTORY - FRAMECAD ONLY" at bounding box center [485, 96] width 127 height 22
type input "FACTORY - 02 FRAMECAD ONLY"
click at [464, 144] on button "Update" at bounding box center [450, 147] width 70 height 20
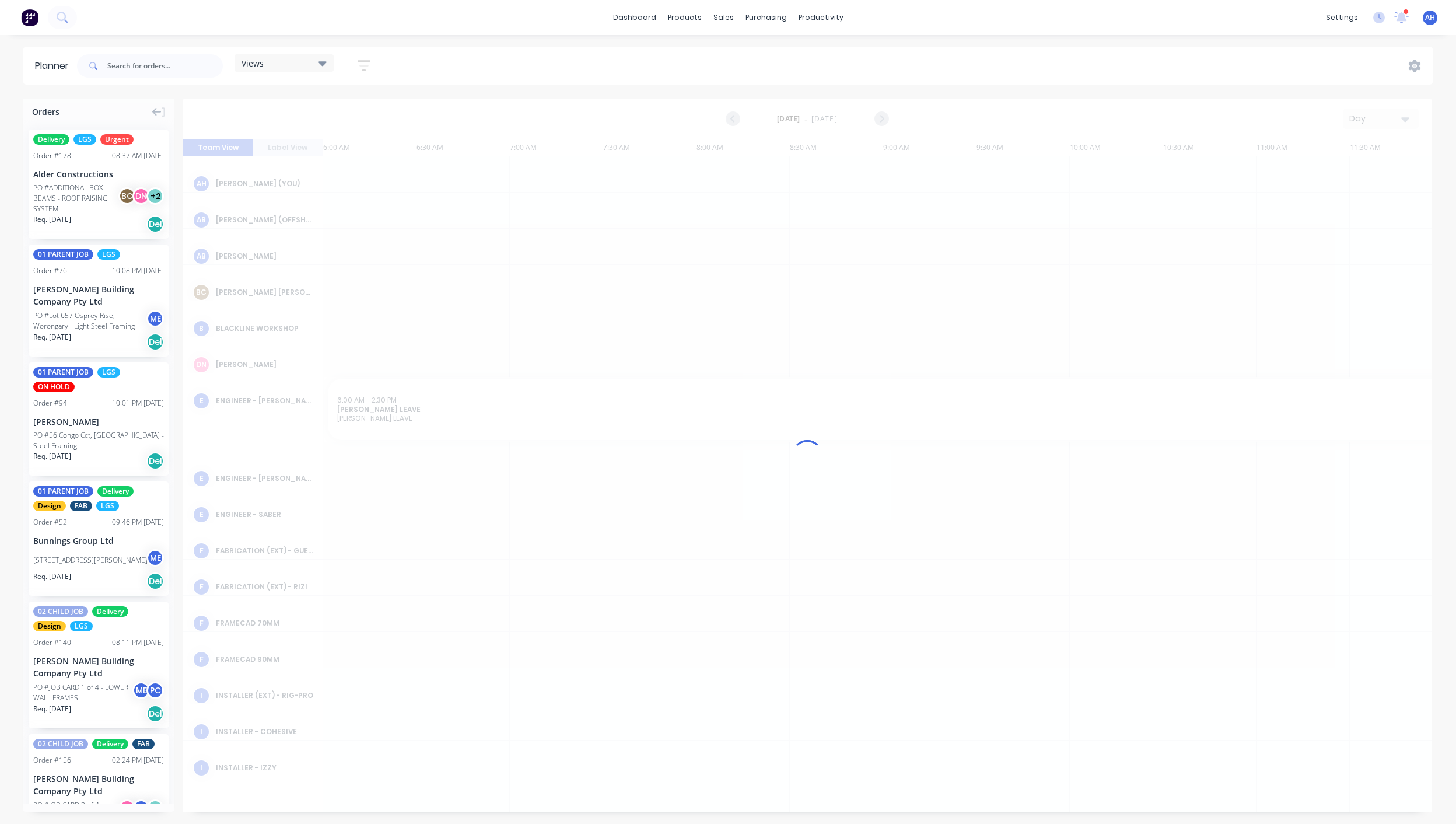
scroll to position [0, 483]
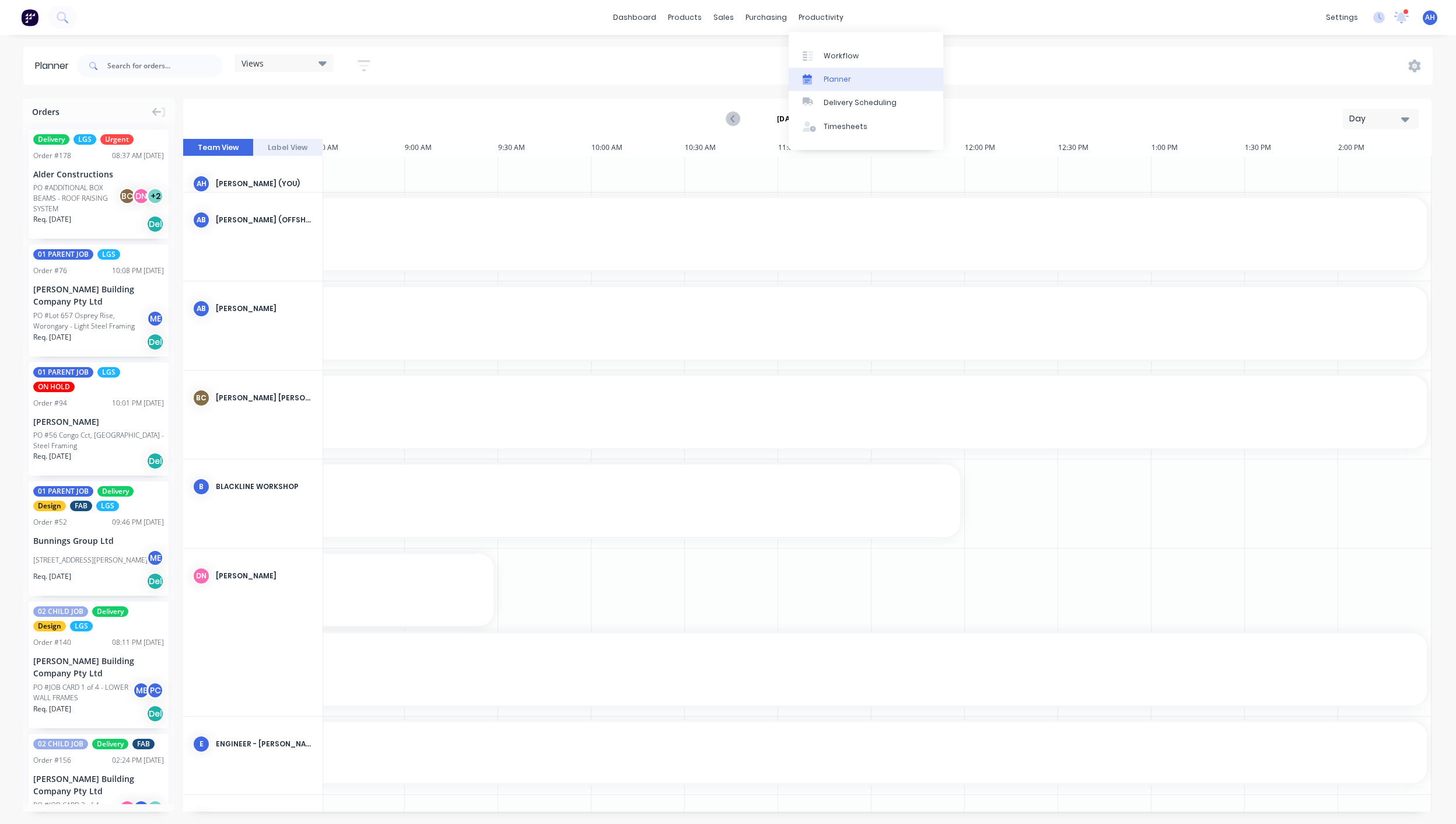
click at [839, 81] on div "Planner" at bounding box center [837, 79] width 27 height 11
click at [307, 62] on div "Views" at bounding box center [284, 63] width 85 height 11
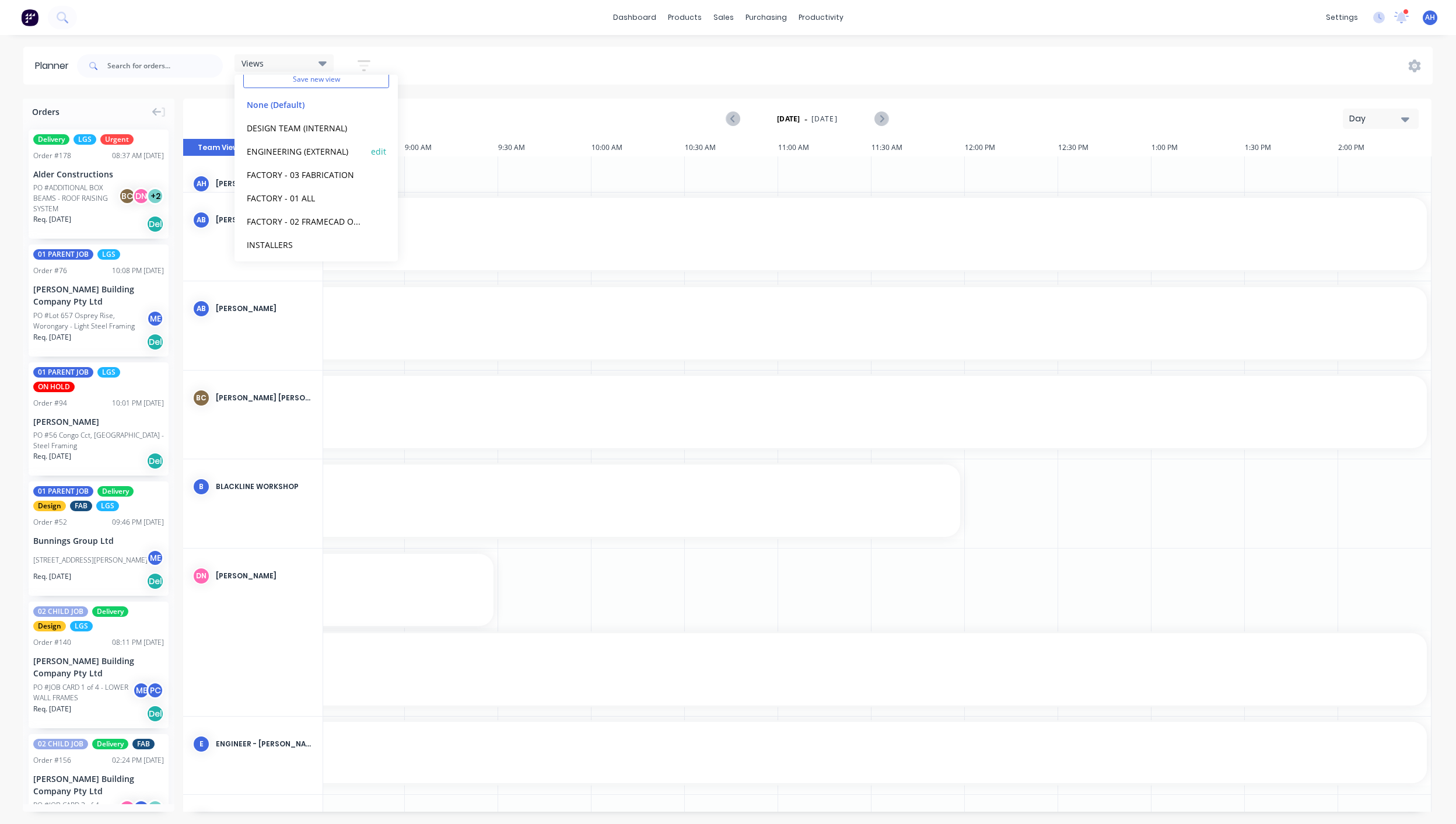
scroll to position [49, 0]
drag, startPoint x: 273, startPoint y: 197, endPoint x: 271, endPoint y: 171, distance: 26.1
click at [271, 171] on div "Save new view None (Default) edit DESIGN TEAM (INTERNAL) edit ENGINEERING (EXTE…" at bounding box center [316, 168] width 164 height 186
click at [325, 63] on icon at bounding box center [322, 63] width 8 height 4
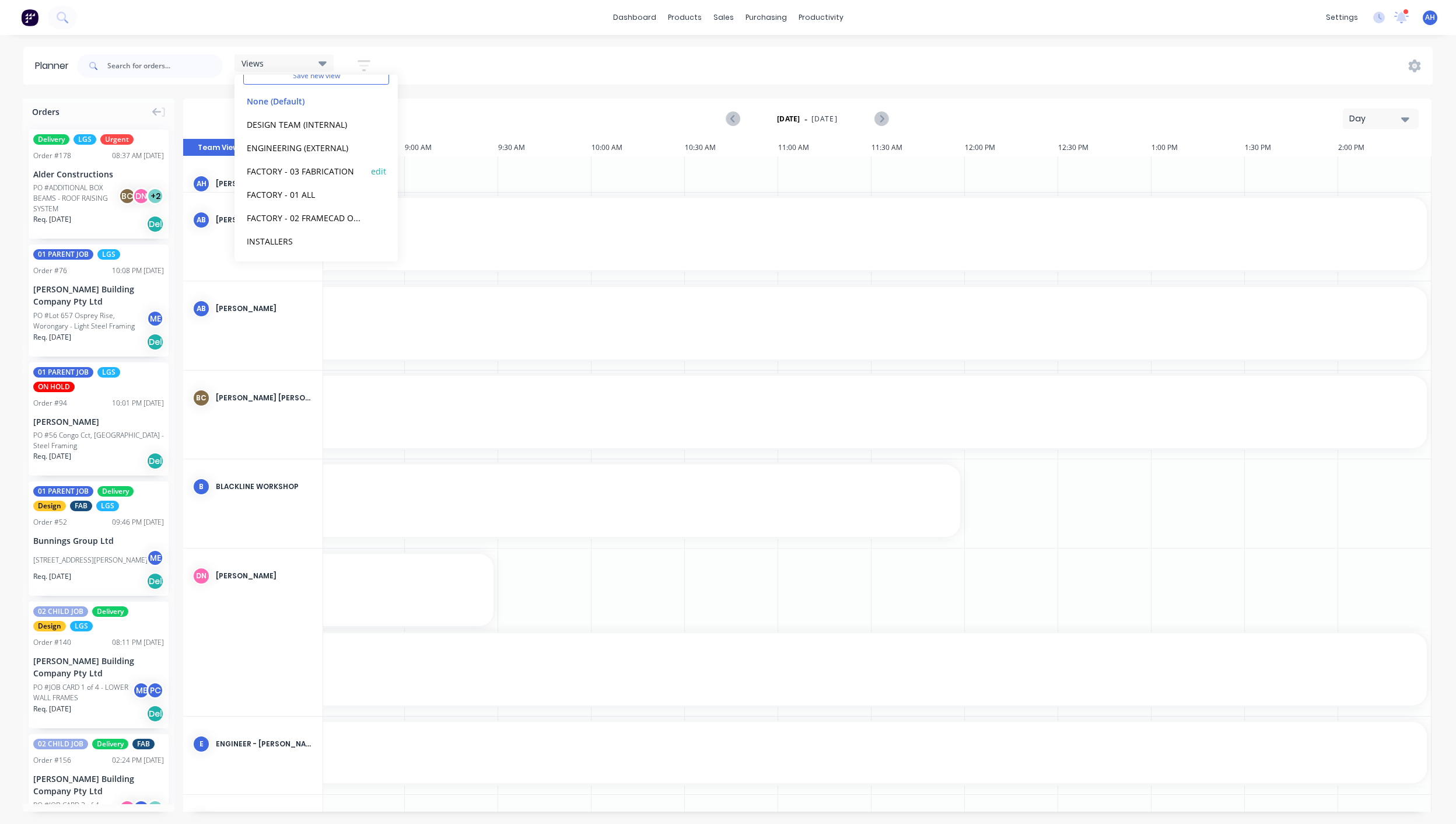
scroll to position [48, 0]
click at [371, 172] on button "edit" at bounding box center [379, 171] width 15 height 12
click at [477, 96] on input "FACTORY - 03 FABRICATION" at bounding box center [485, 96] width 127 height 22
type input "FACTORY - FABRICATION"
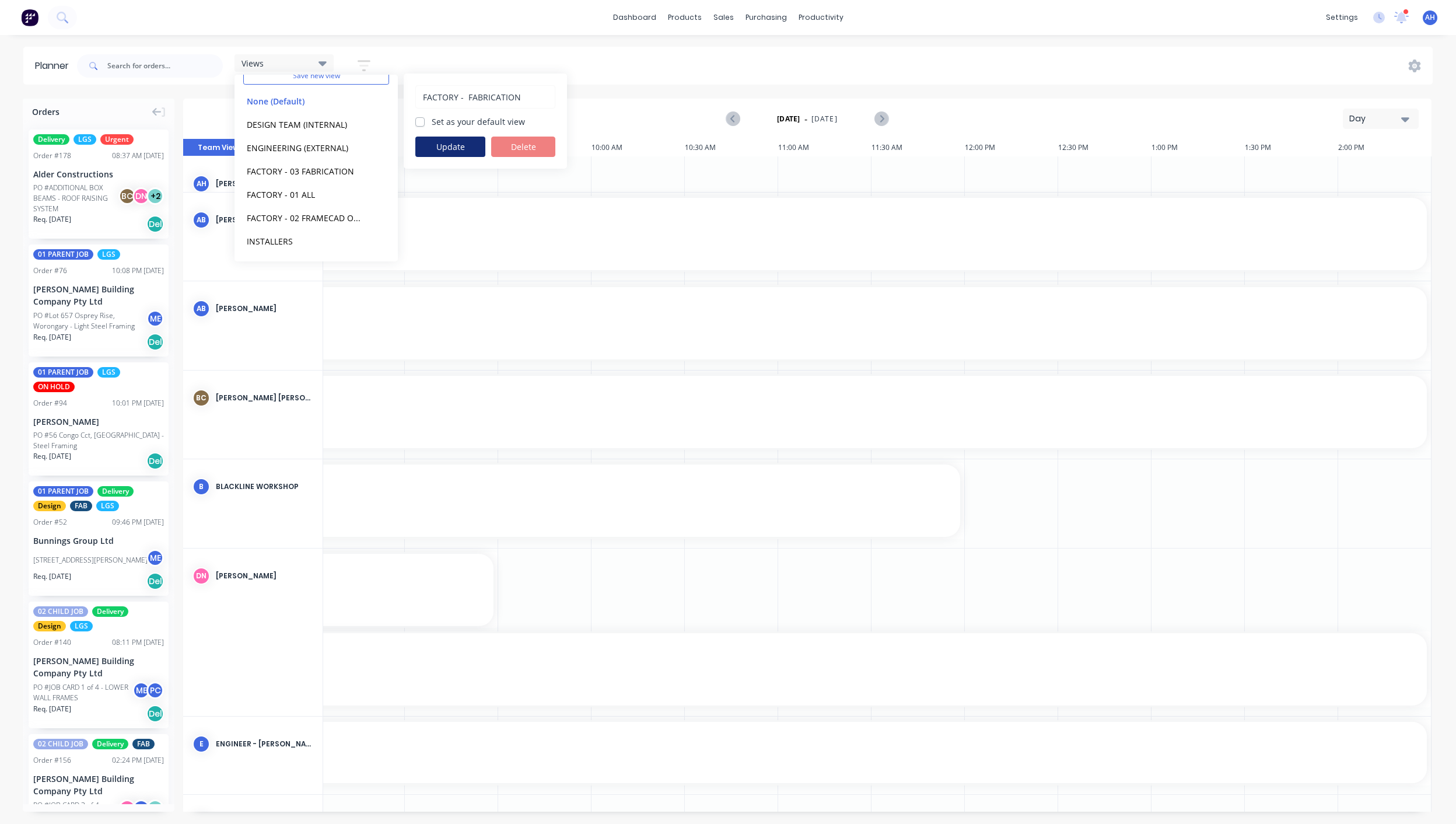
click at [439, 147] on button "Update" at bounding box center [450, 147] width 70 height 20
click at [371, 193] on button "edit" at bounding box center [379, 193] width 15 height 12
click at [474, 95] on input "FACTORY - 01 ALL" at bounding box center [485, 96] width 127 height 22
type input "FACTORY - ALL"
click at [468, 142] on button "Update" at bounding box center [450, 147] width 70 height 20
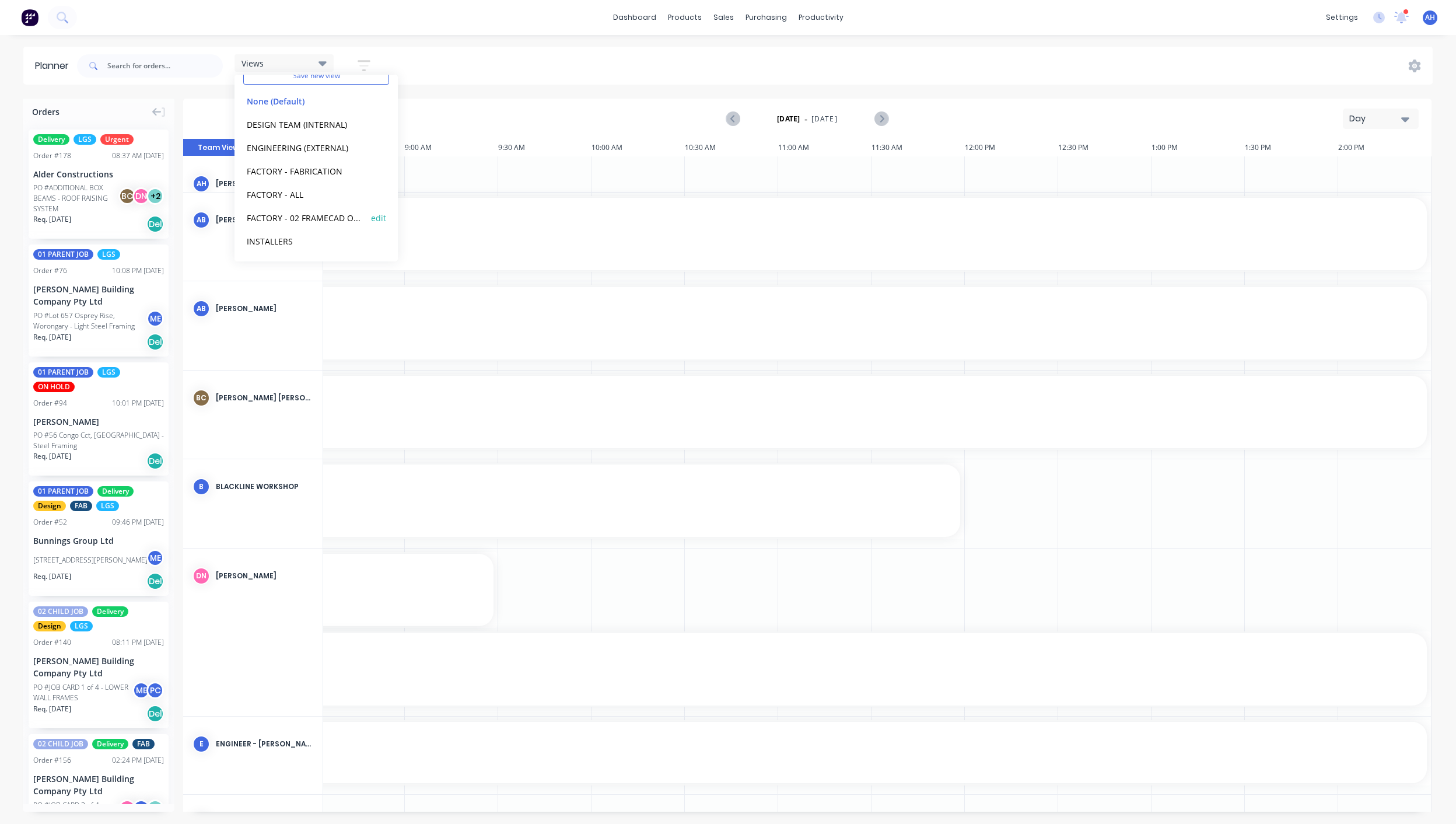
click at [325, 218] on button "FACTORY - 02 FRAMECAD ONLY" at bounding box center [306, 217] width 124 height 13
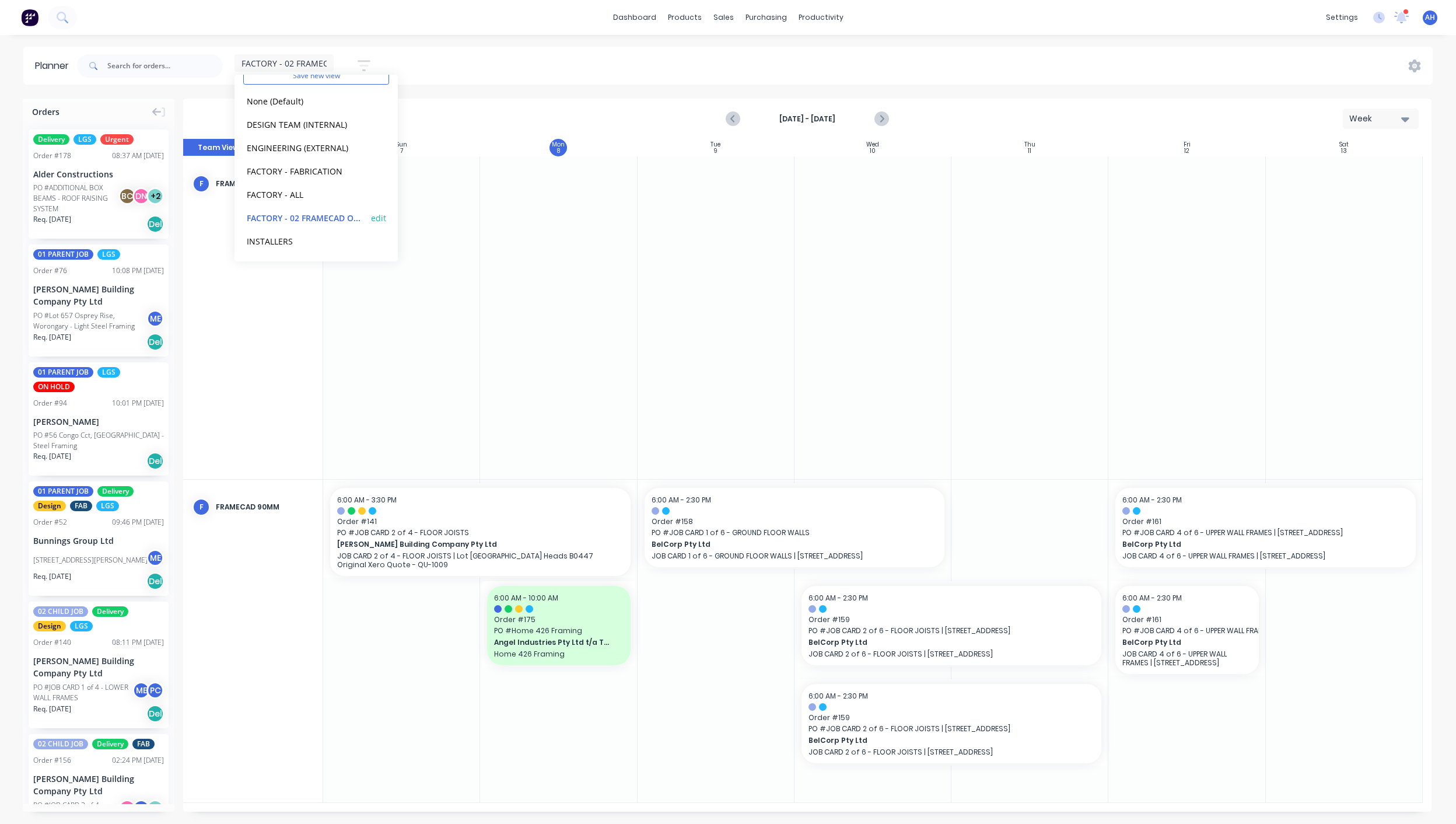
click at [371, 214] on button "edit" at bounding box center [379, 217] width 15 height 12
click at [478, 93] on input "FACTORY - 02 FRAMECAD ONLY" at bounding box center [485, 96] width 127 height 22
type input "FACTORY - FRAMECAD ONLY"
click at [461, 147] on button "Update" at bounding box center [450, 147] width 70 height 20
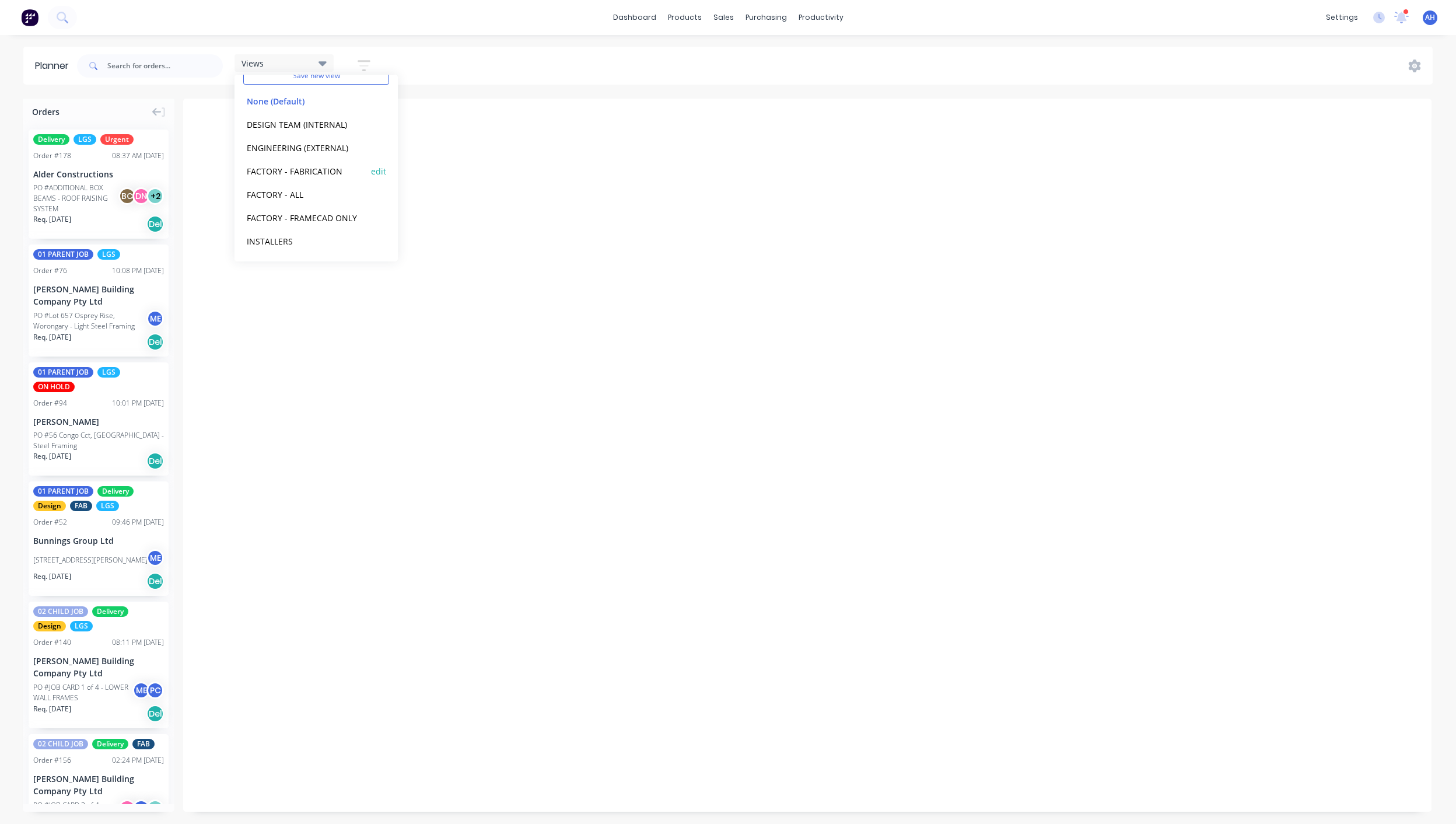
click at [306, 174] on button "FACTORY - FABRICATION" at bounding box center [306, 171] width 124 height 13
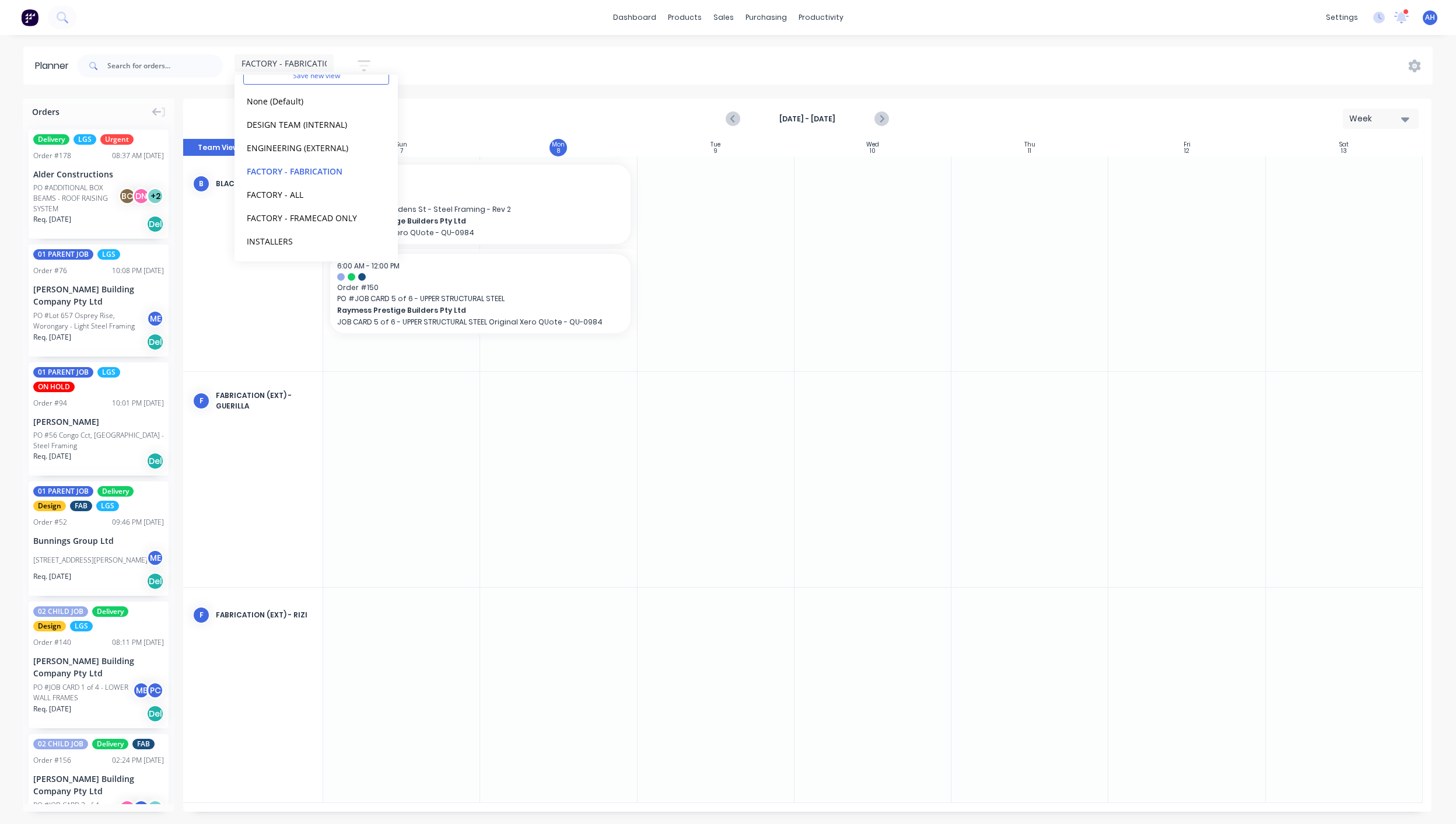
click at [512, 506] on div at bounding box center [558, 479] width 157 height 215
click at [884, 120] on icon "Next page" at bounding box center [881, 119] width 14 height 14
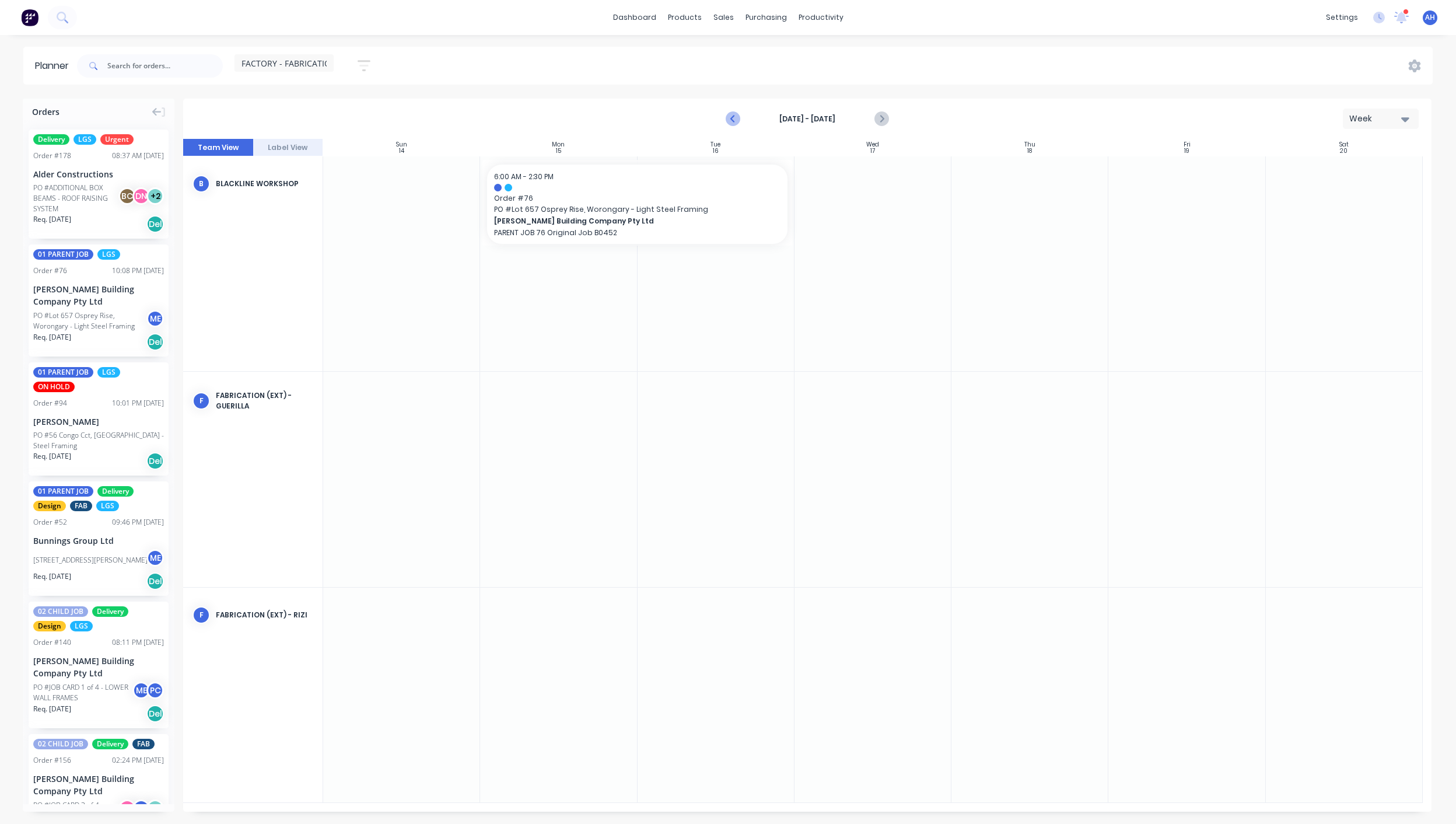
click at [729, 116] on icon "Previous page" at bounding box center [733, 119] width 14 height 14
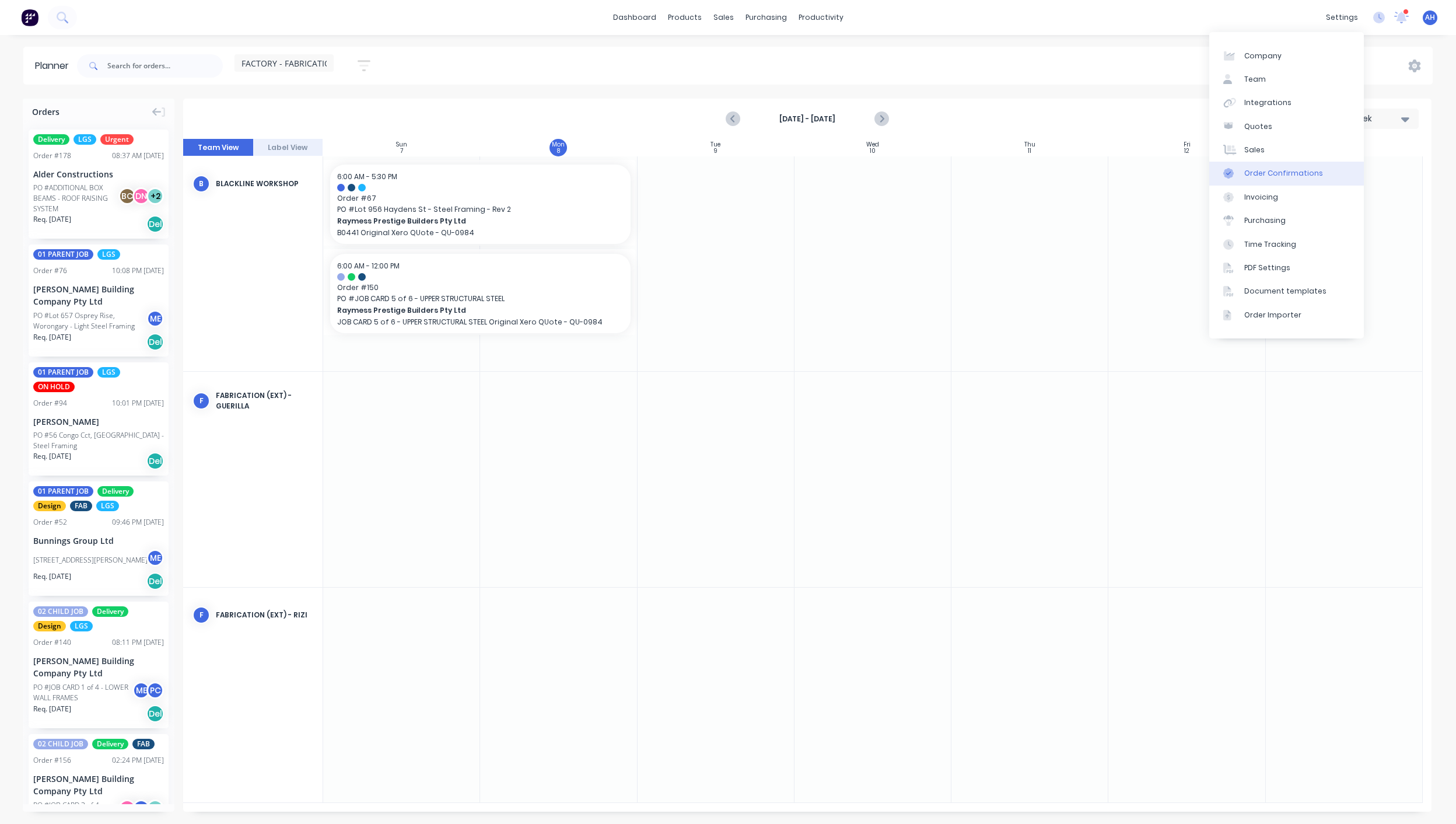
click at [1295, 178] on div "Order Confirmations" at bounding box center [1284, 173] width 79 height 11
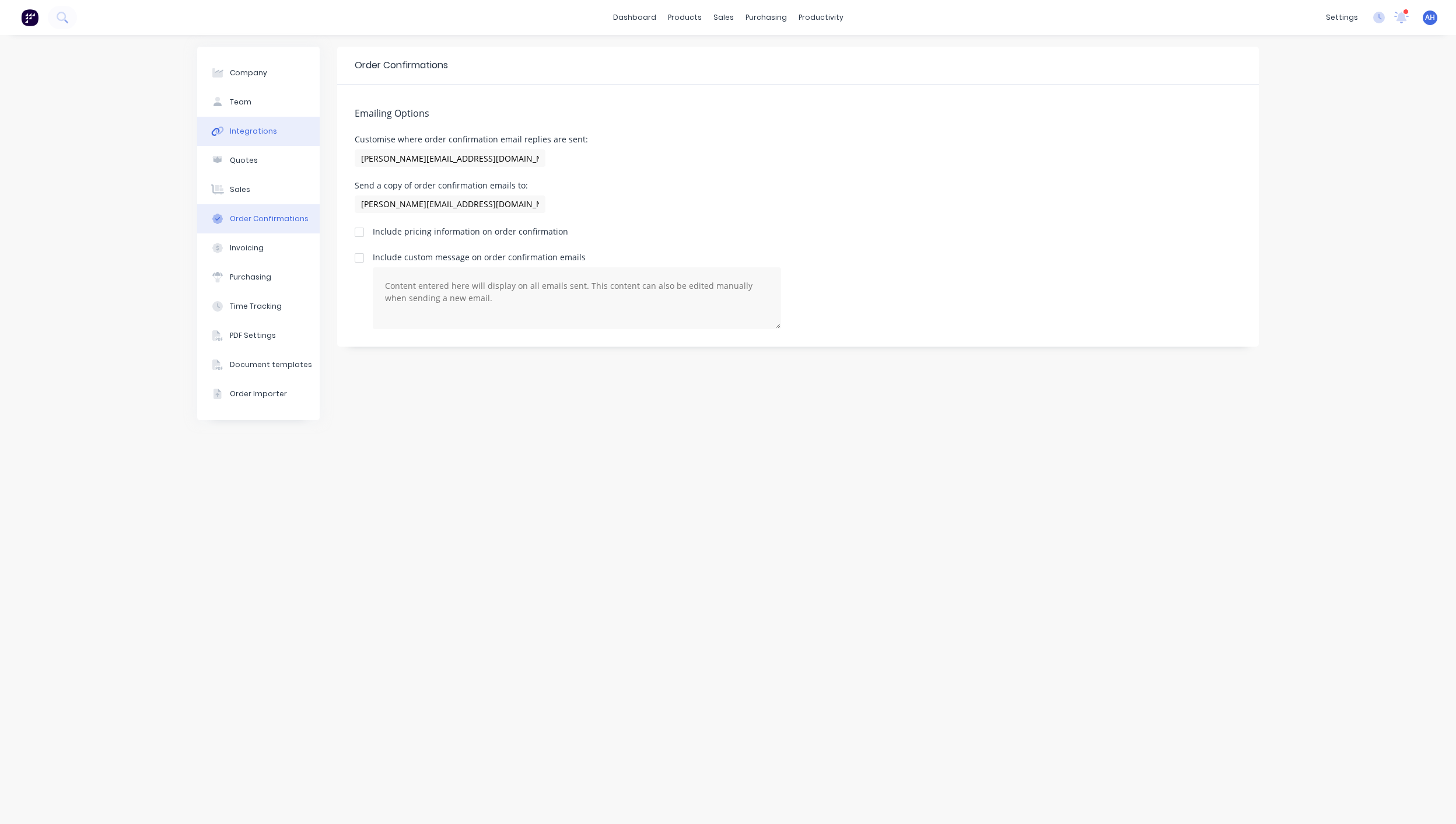
click at [256, 131] on div "Integrations" at bounding box center [253, 131] width 48 height 11
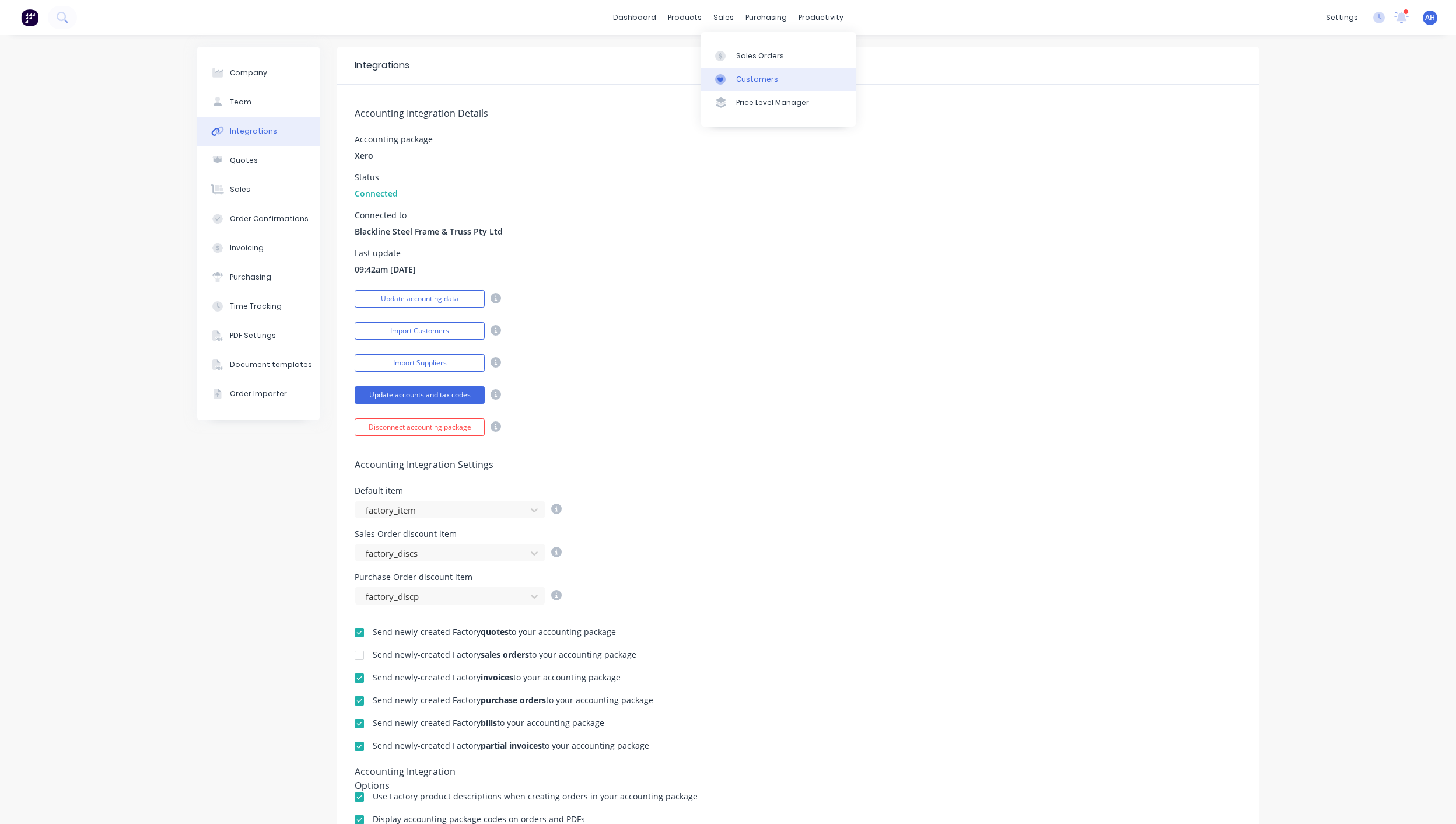
click at [757, 75] on div "Customers" at bounding box center [757, 79] width 42 height 11
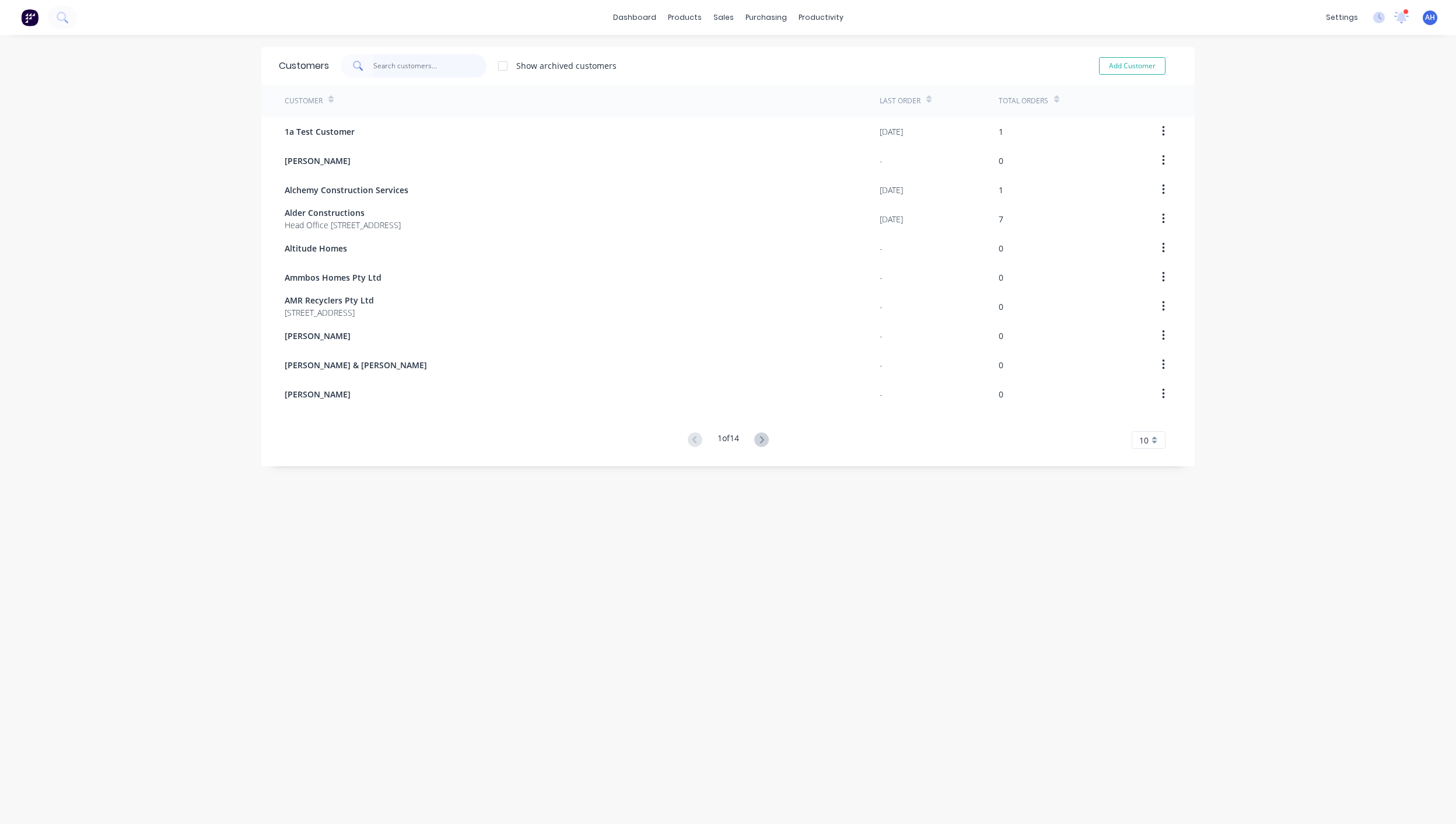
click at [393, 65] on input "text" at bounding box center [430, 66] width 114 height 23
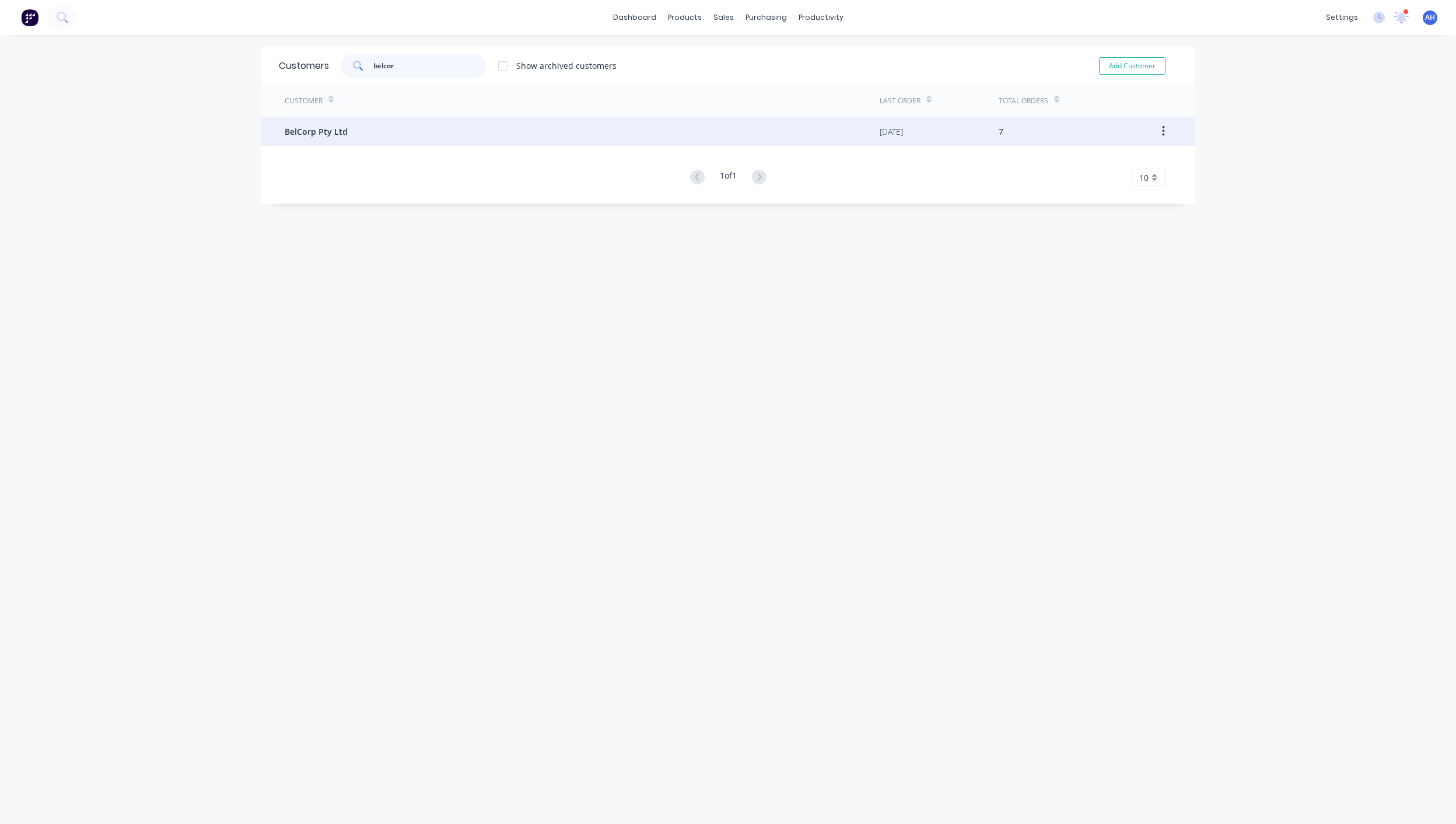
type input "belcor"
click at [320, 140] on div "BelCorp Pty Ltd" at bounding box center [582, 131] width 595 height 29
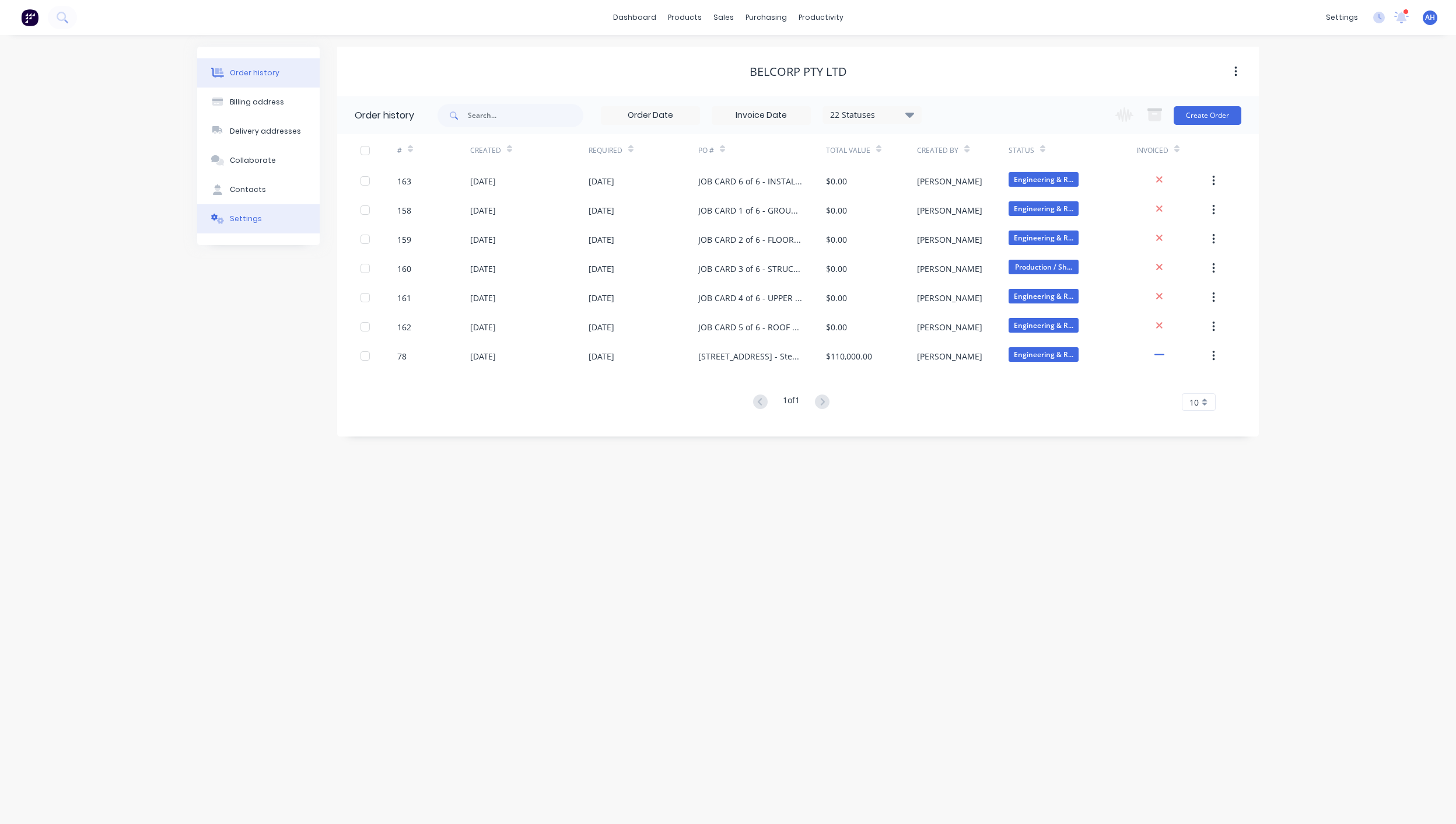
click at [252, 217] on div "Settings" at bounding box center [245, 219] width 32 height 11
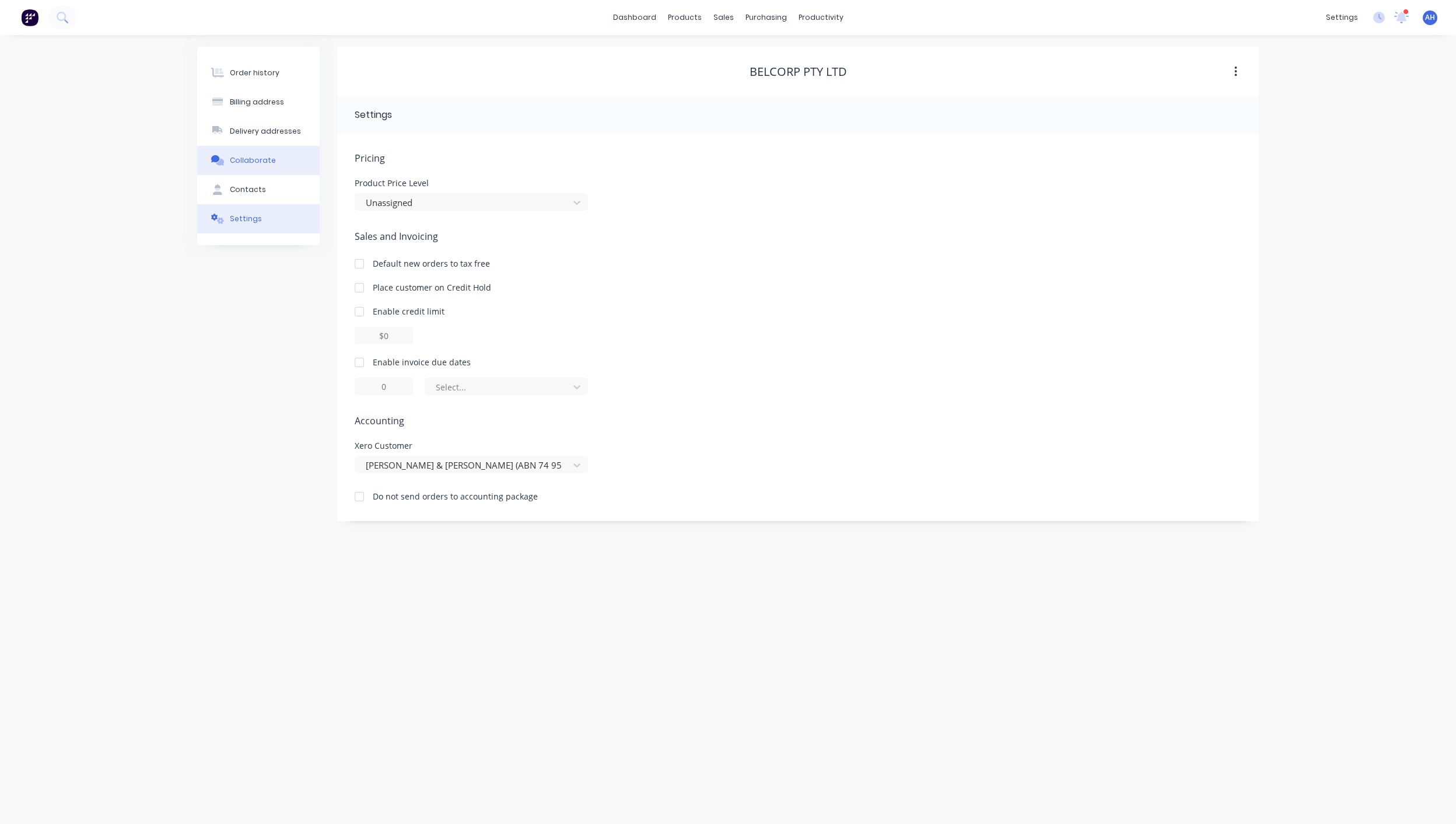
click at [263, 156] on div "Collaborate" at bounding box center [252, 160] width 46 height 11
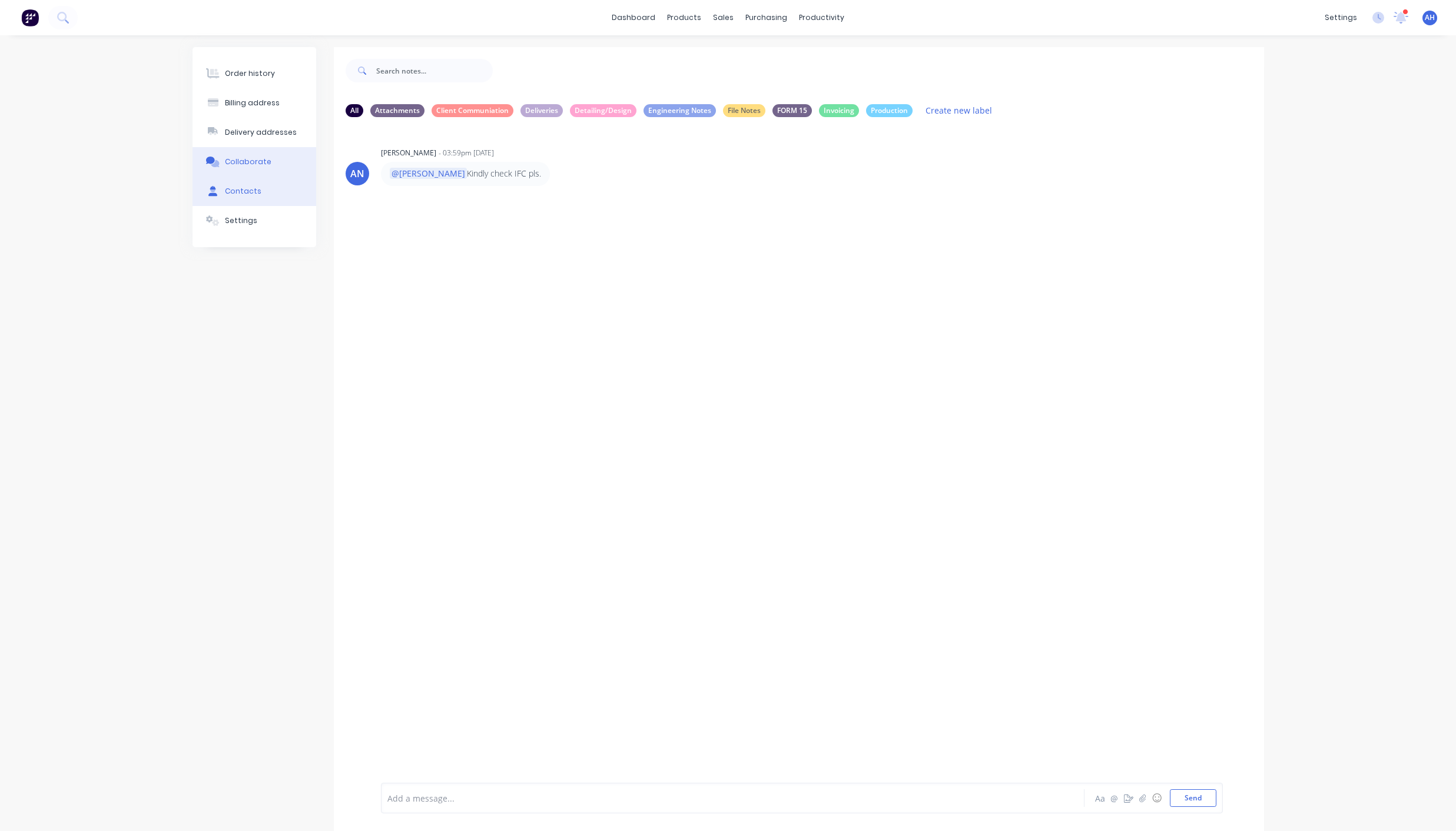
click at [254, 196] on div "Contacts" at bounding box center [243, 191] width 36 height 11
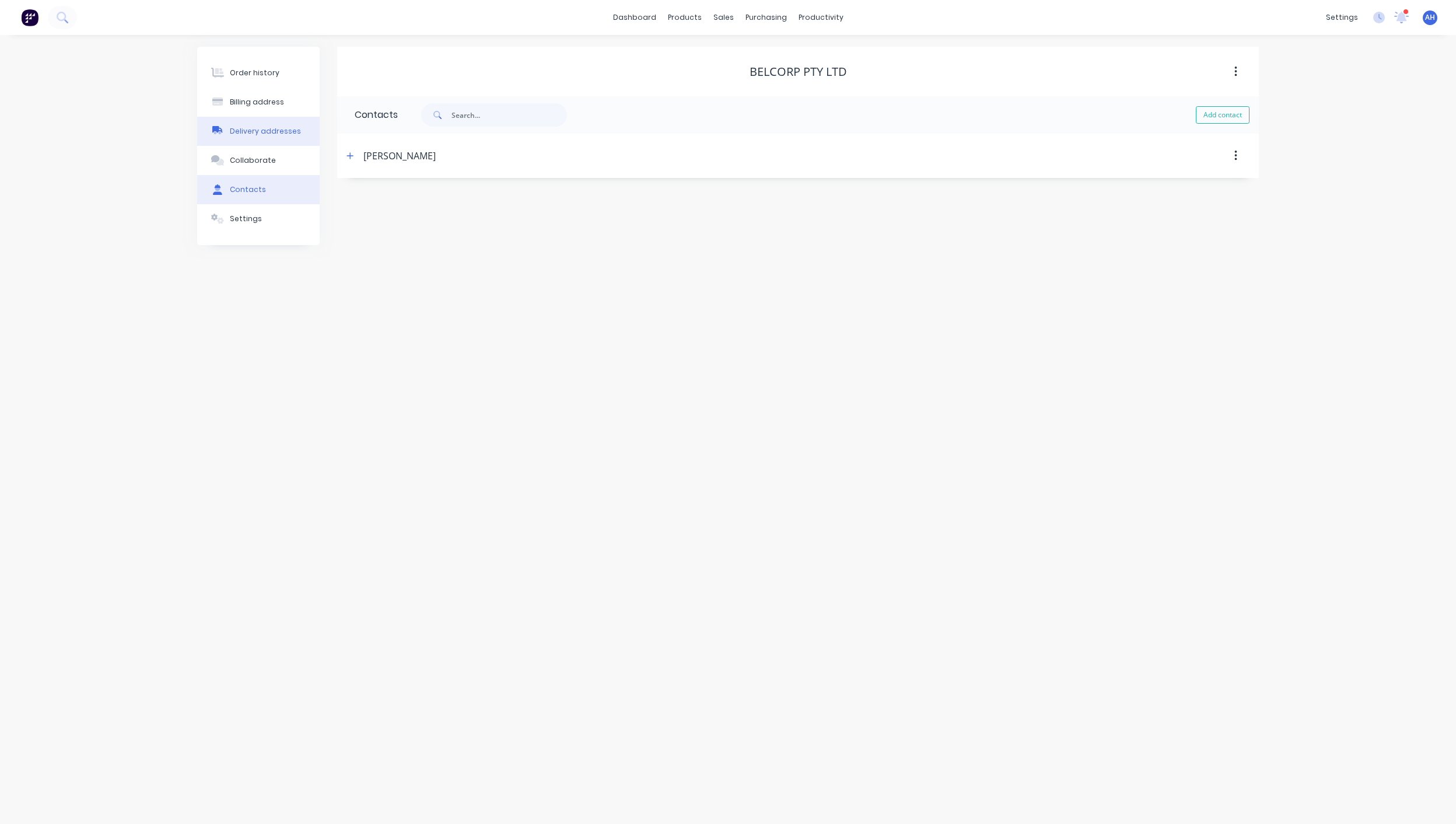
click at [251, 143] on button "Delivery addresses" at bounding box center [258, 131] width 122 height 29
click at [245, 112] on button "Billing address" at bounding box center [258, 102] width 122 height 29
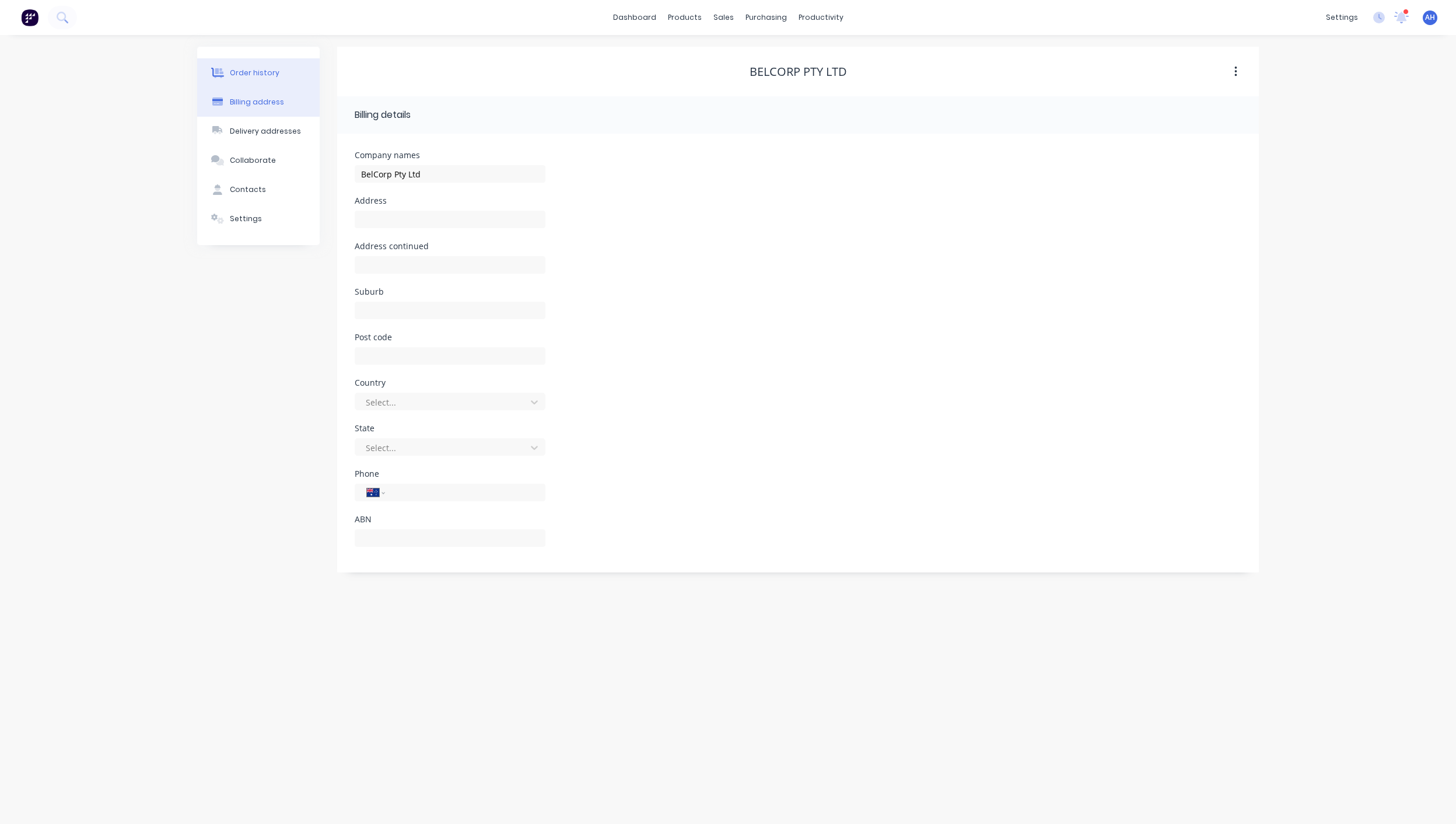
click at [267, 61] on button "Order history" at bounding box center [258, 73] width 122 height 29
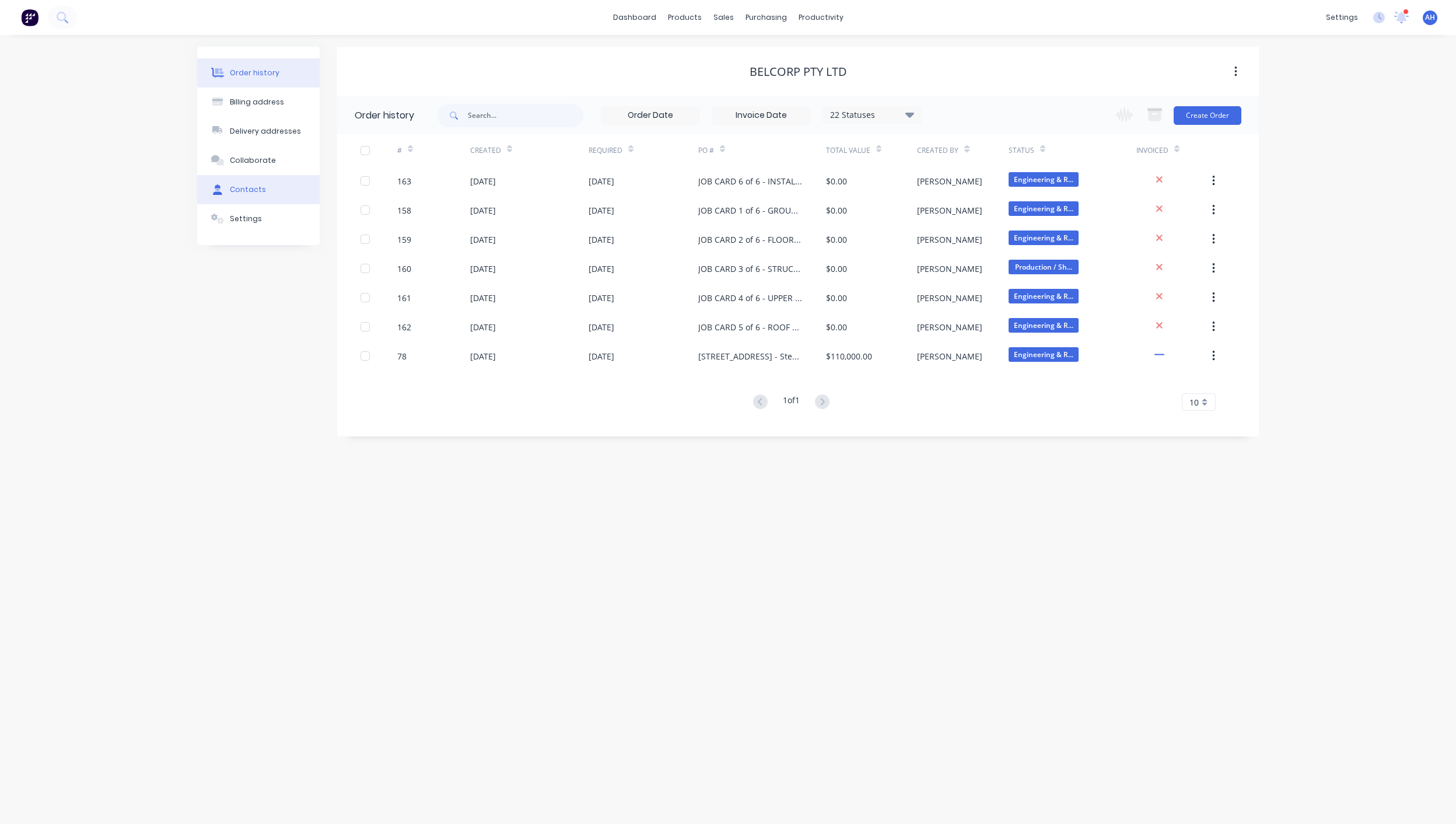
click at [247, 191] on div "Contacts" at bounding box center [247, 190] width 36 height 11
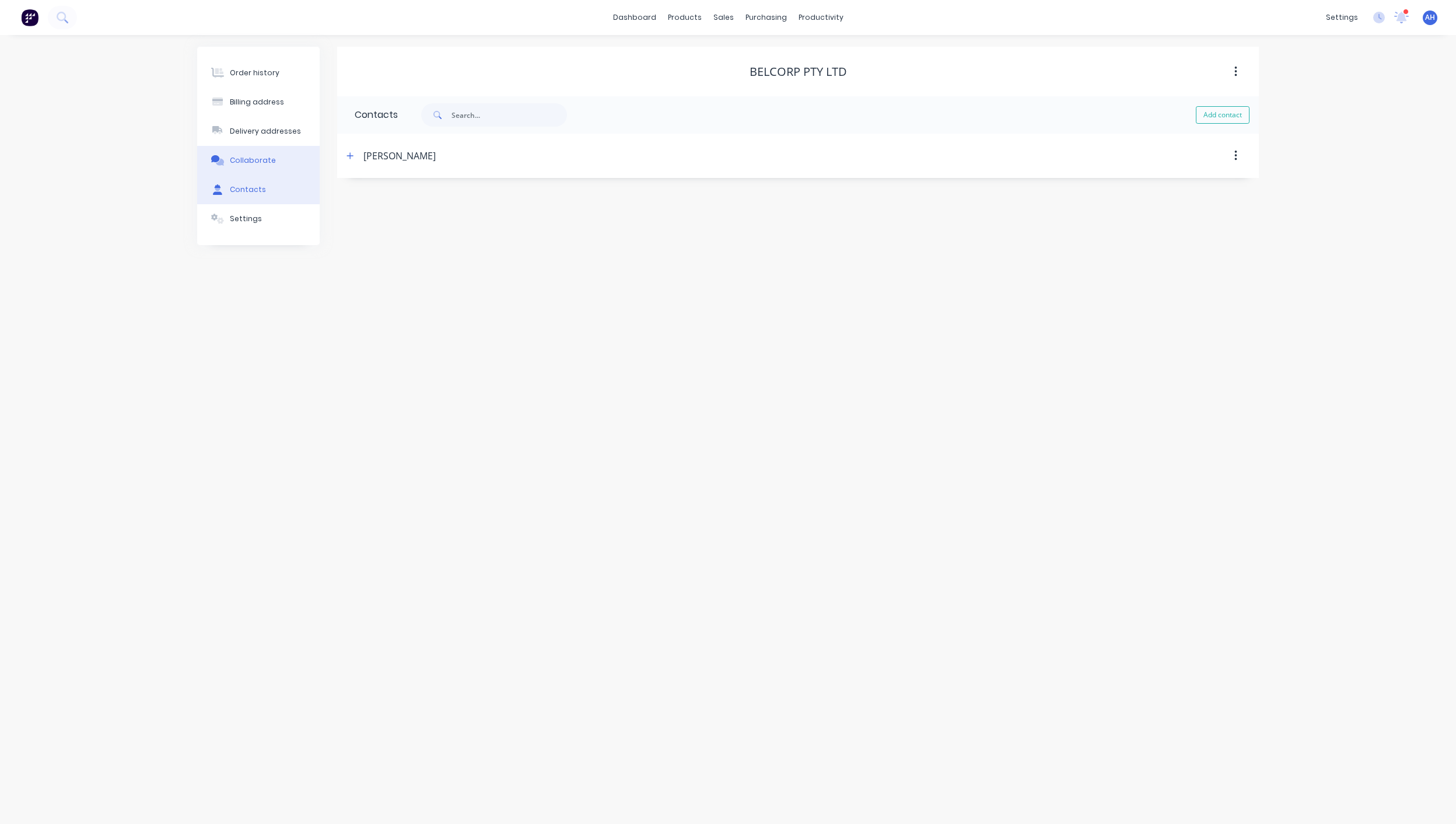
click at [255, 166] on button "Collaborate" at bounding box center [258, 160] width 122 height 29
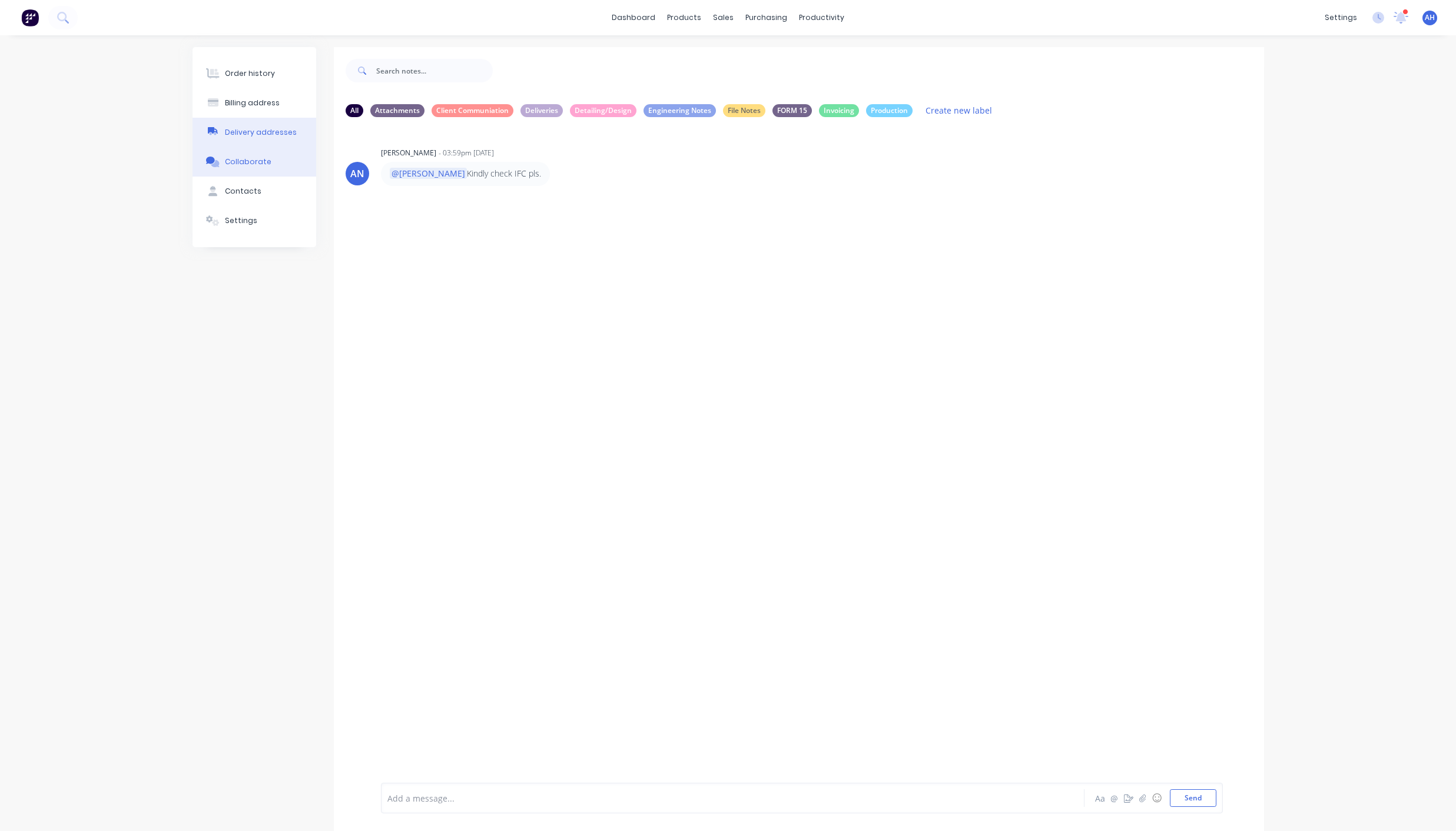
click at [260, 131] on div "Delivery addresses" at bounding box center [260, 132] width 72 height 11
select select "AU"
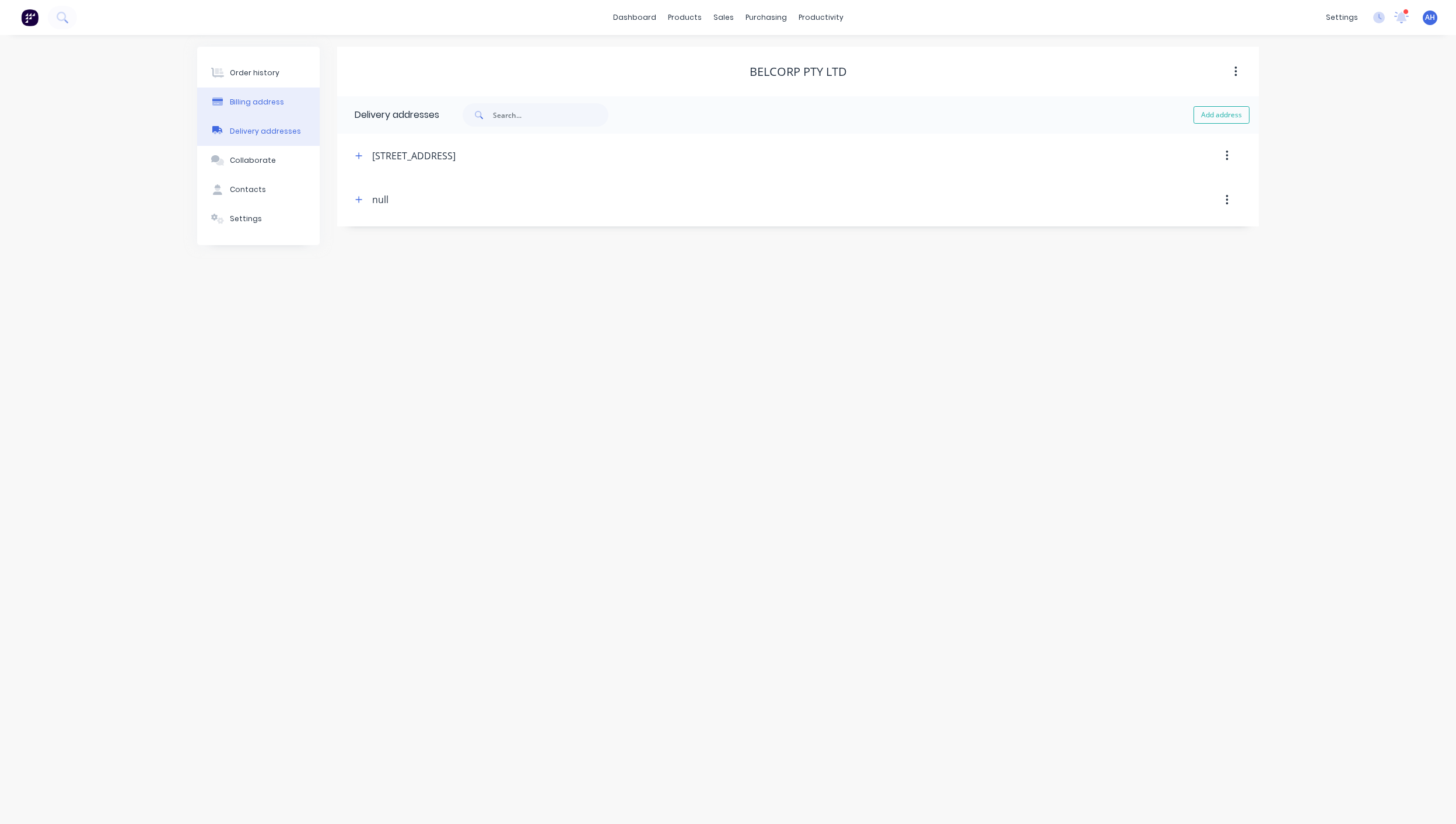
click at [252, 103] on div "Billing address" at bounding box center [257, 102] width 55 height 11
click at [238, 211] on button "Settings" at bounding box center [258, 219] width 122 height 29
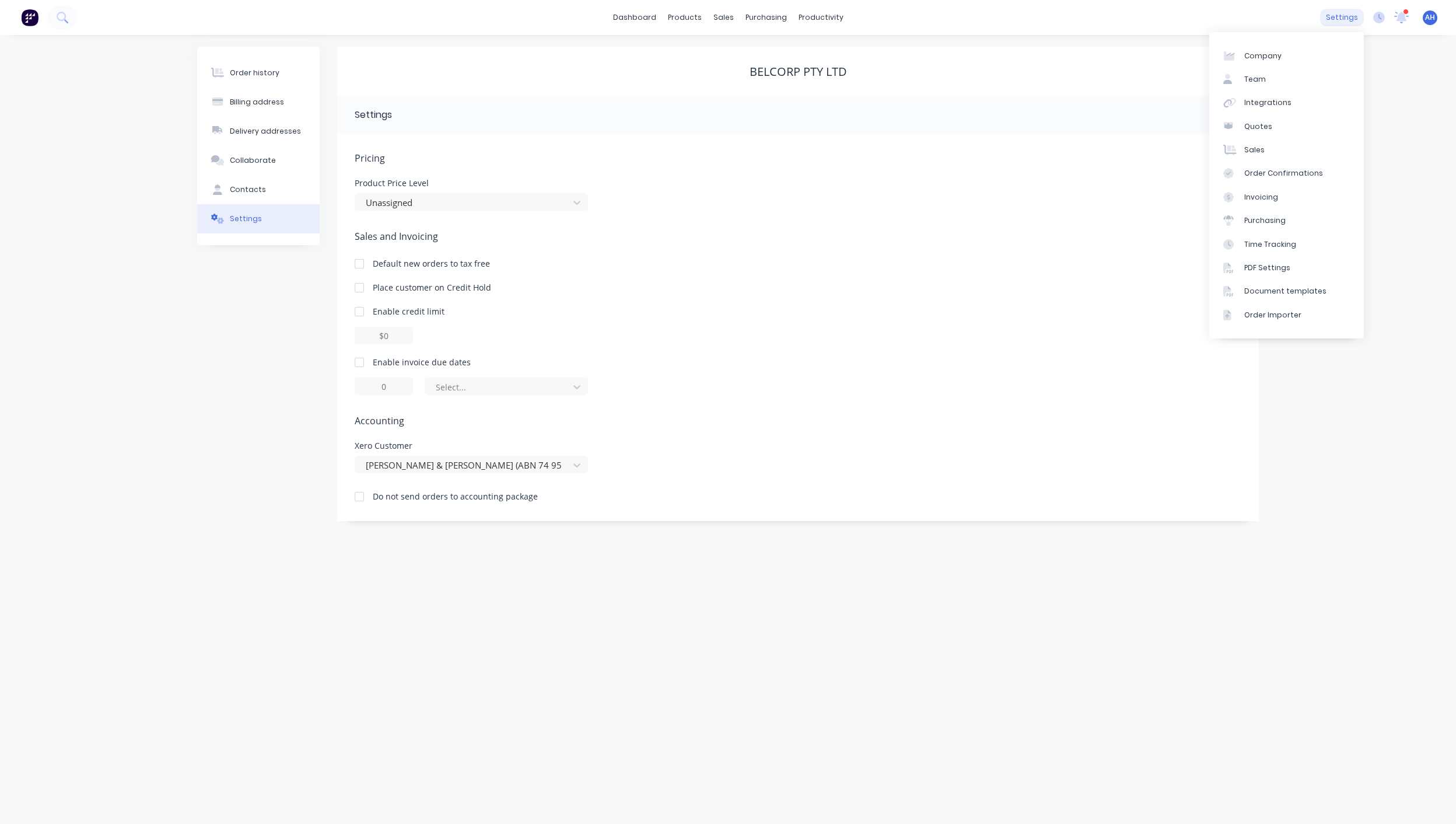
click at [1341, 22] on div "settings" at bounding box center [1342, 18] width 44 height 18
click at [1283, 174] on div "Order Confirmations" at bounding box center [1284, 173] width 79 height 11
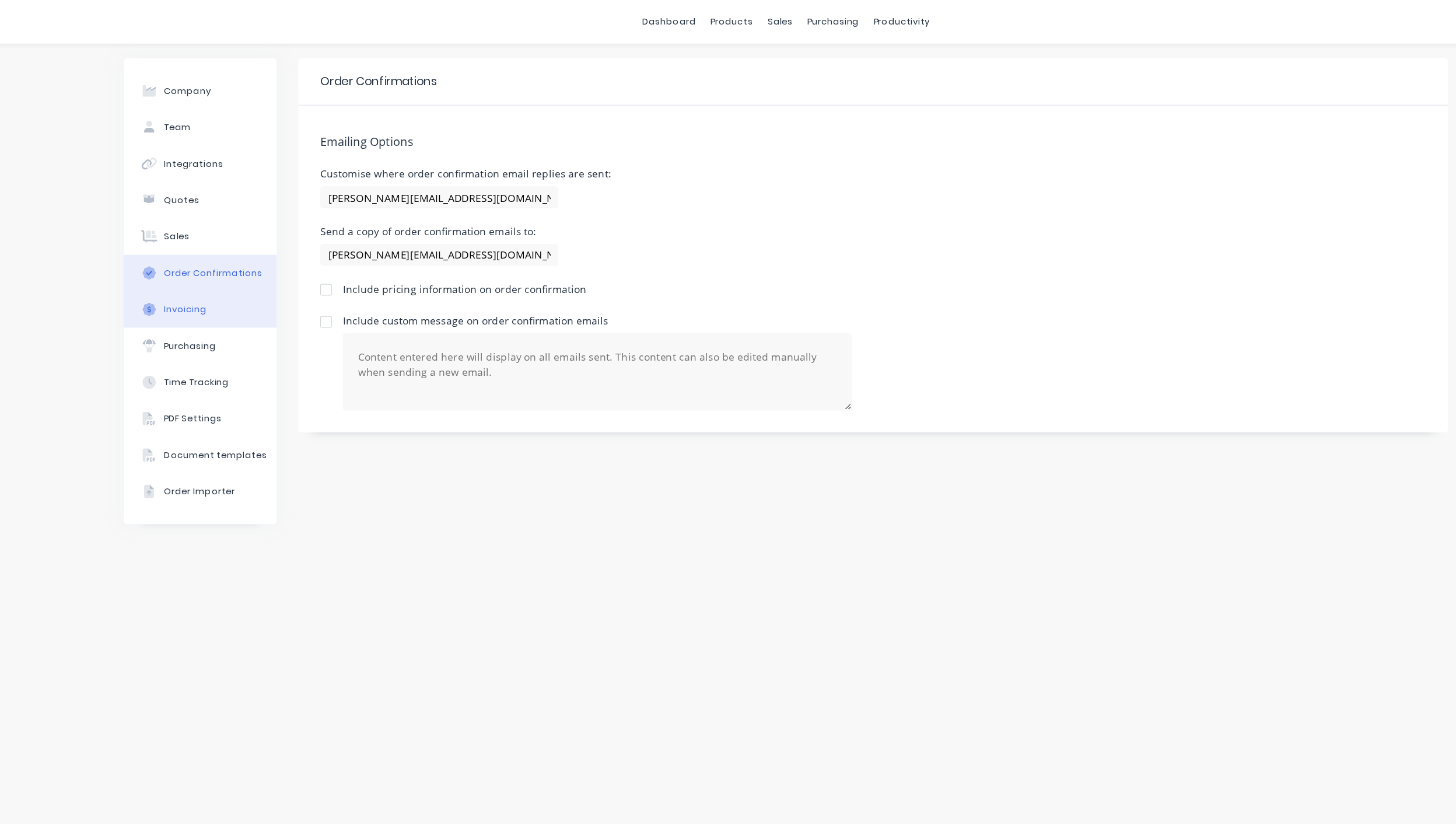
click at [239, 249] on div "Invoicing" at bounding box center [246, 248] width 34 height 11
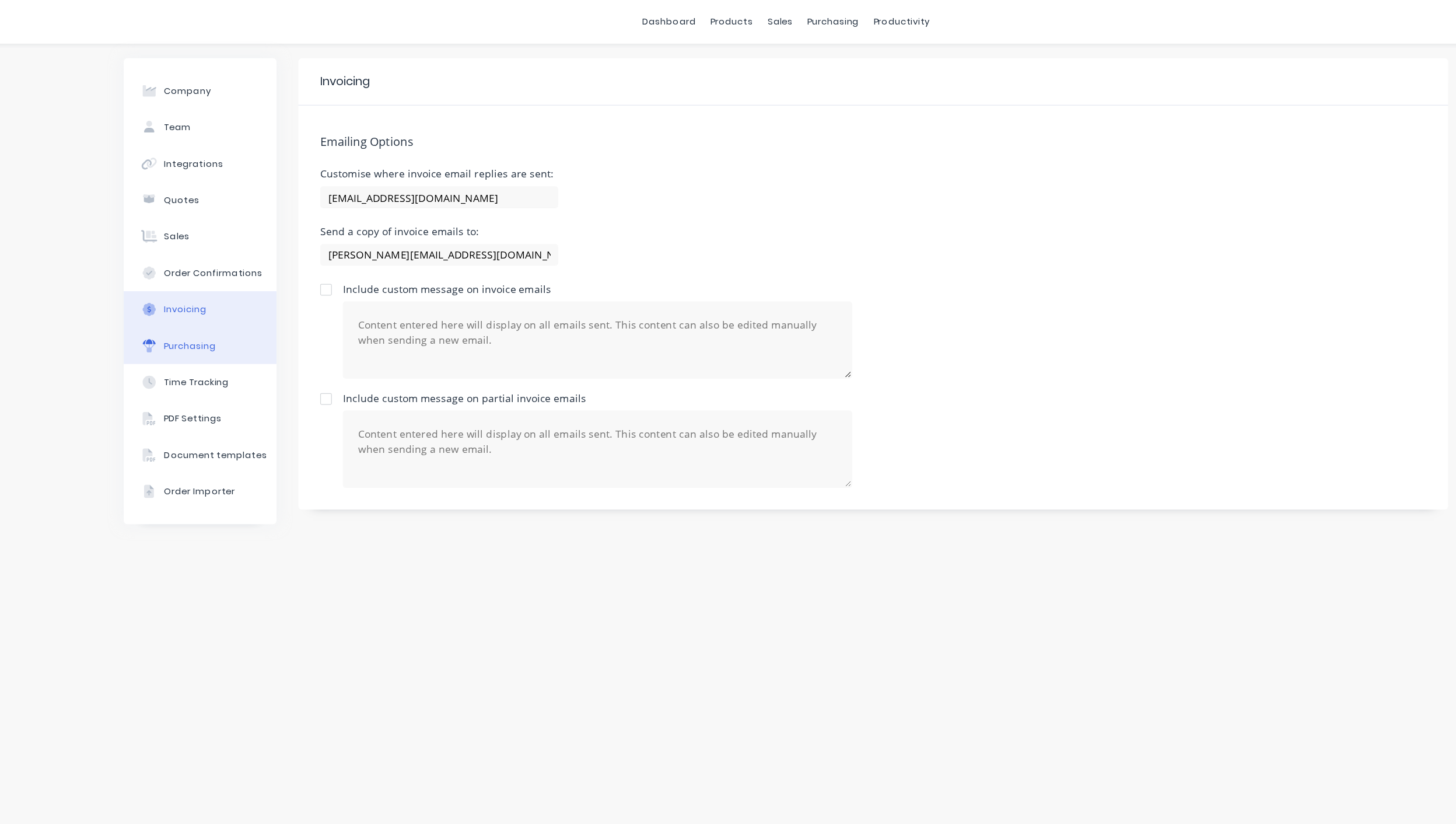
click at [242, 278] on div "Purchasing" at bounding box center [250, 277] width 41 height 11
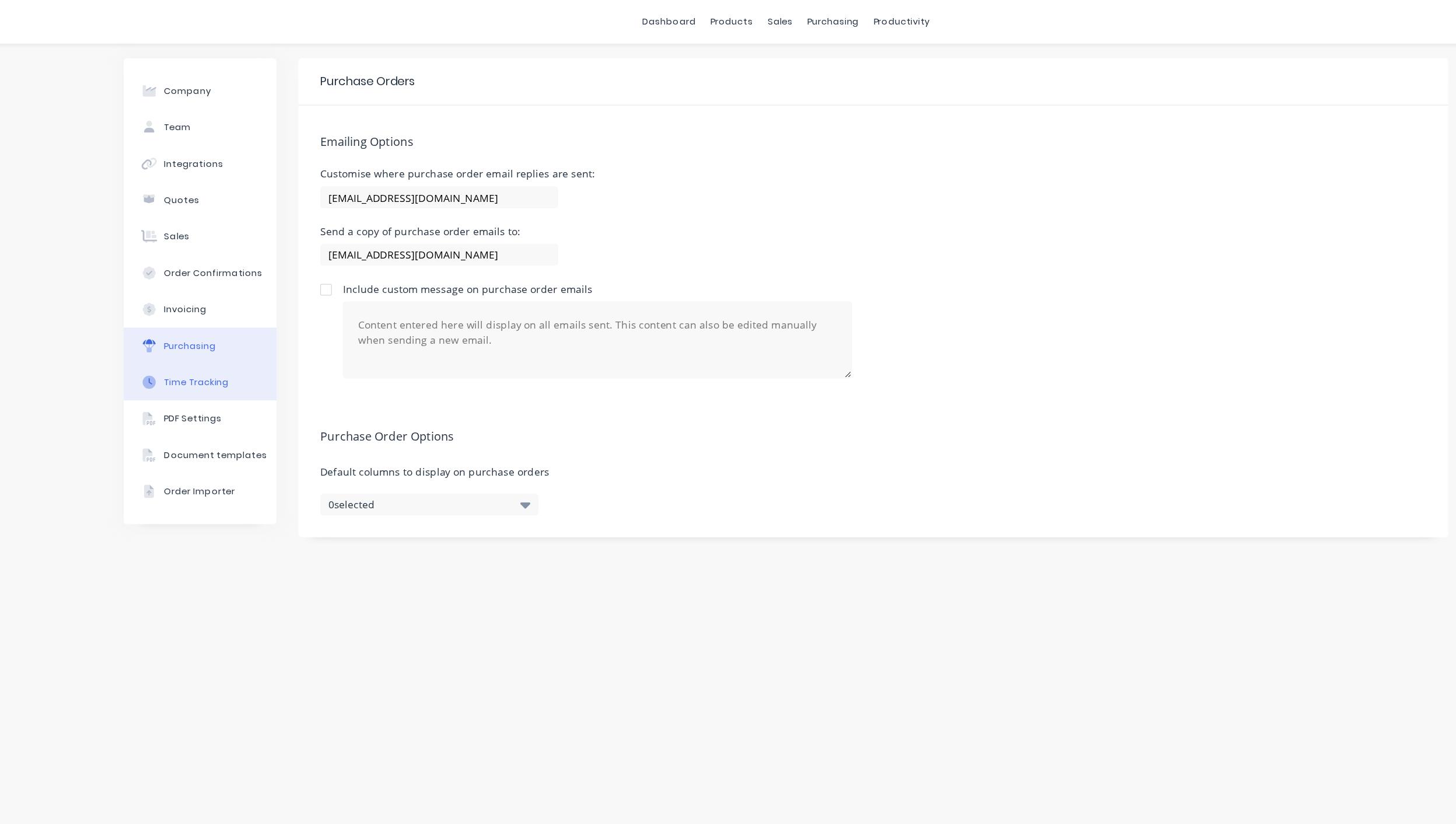
click at [244, 315] on button "Time Tracking" at bounding box center [258, 306] width 122 height 29
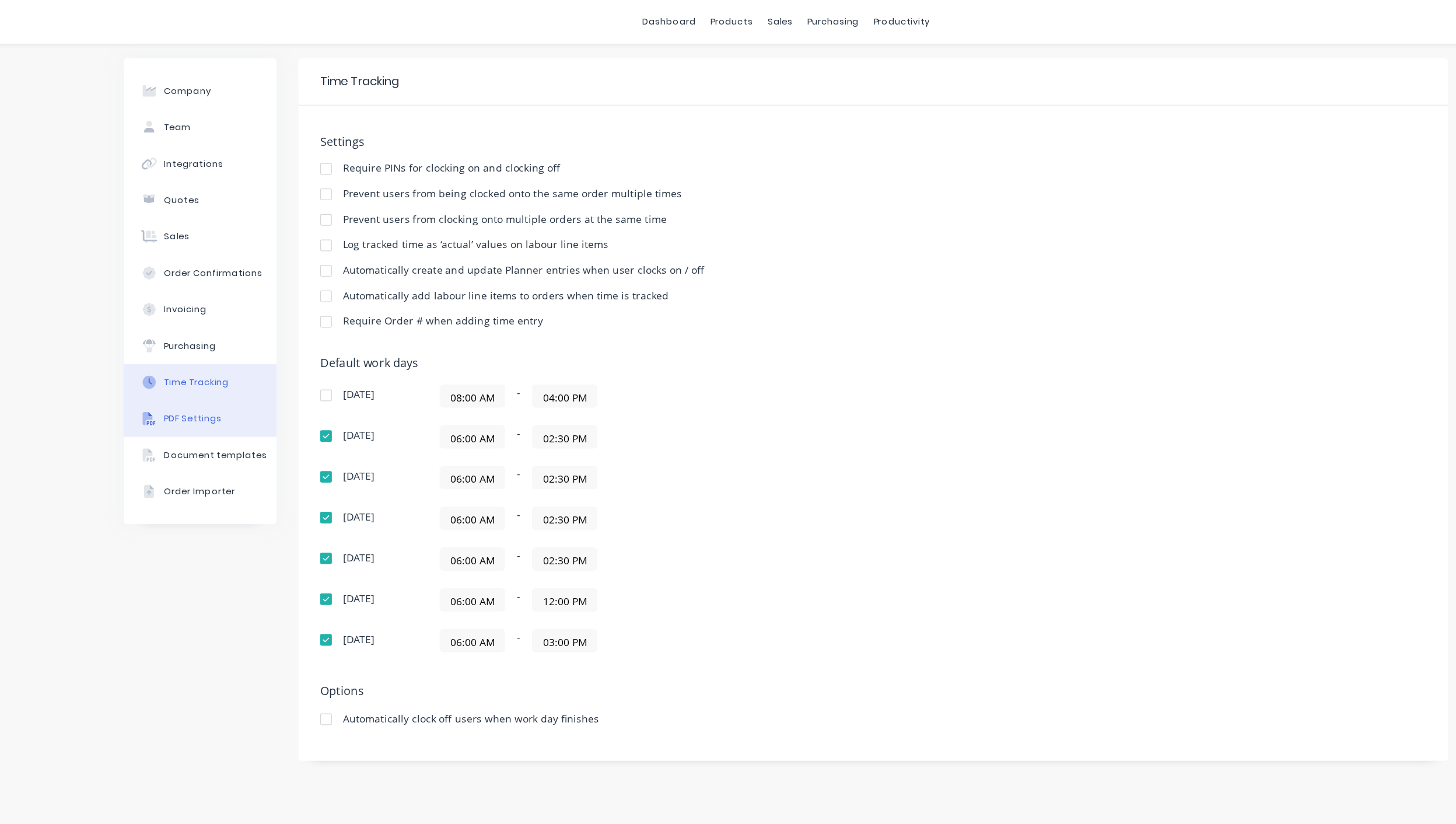
click at [244, 343] on button "PDF Settings" at bounding box center [258, 336] width 122 height 29
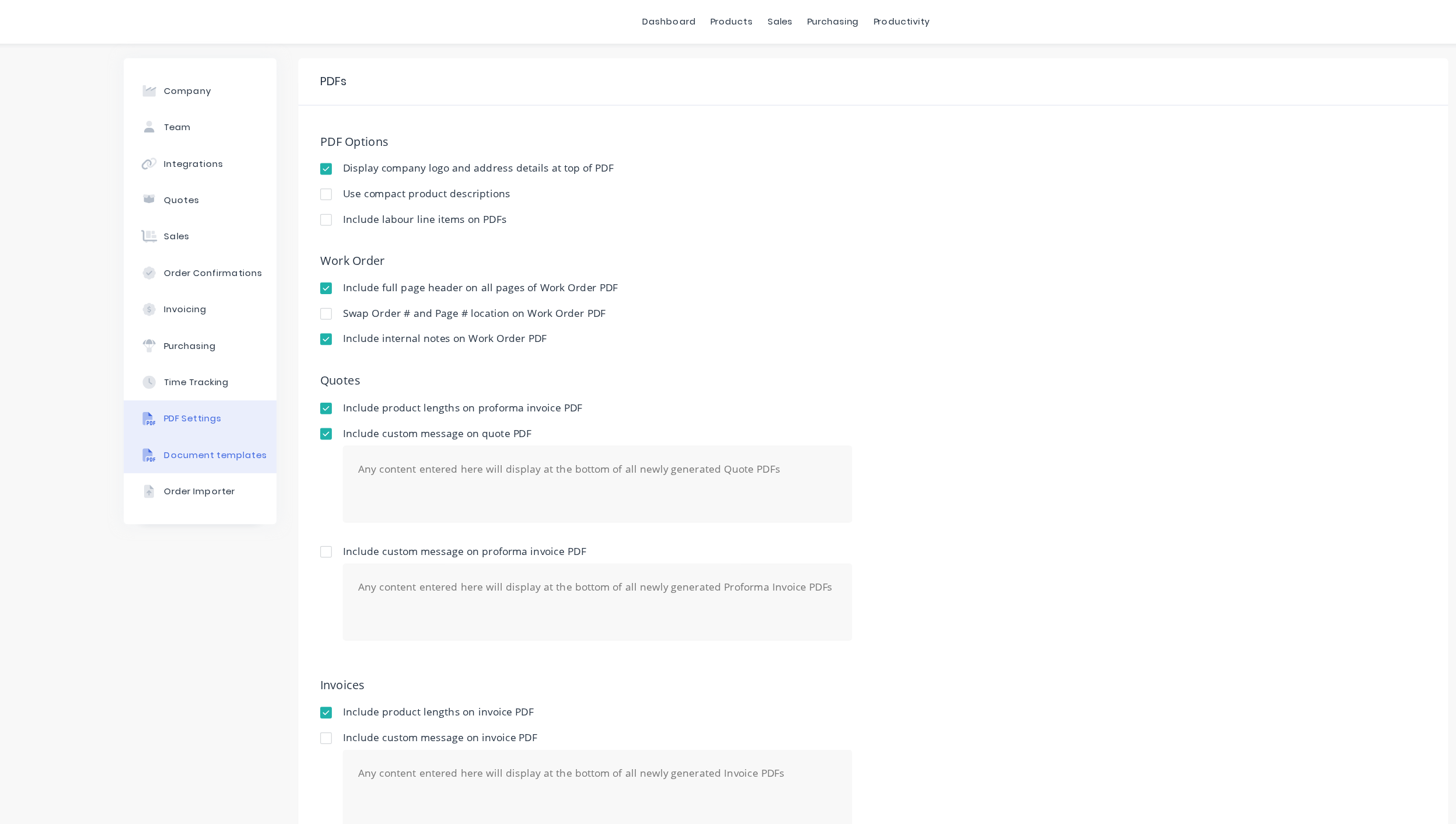
click at [245, 374] on button "Document templates" at bounding box center [258, 365] width 122 height 29
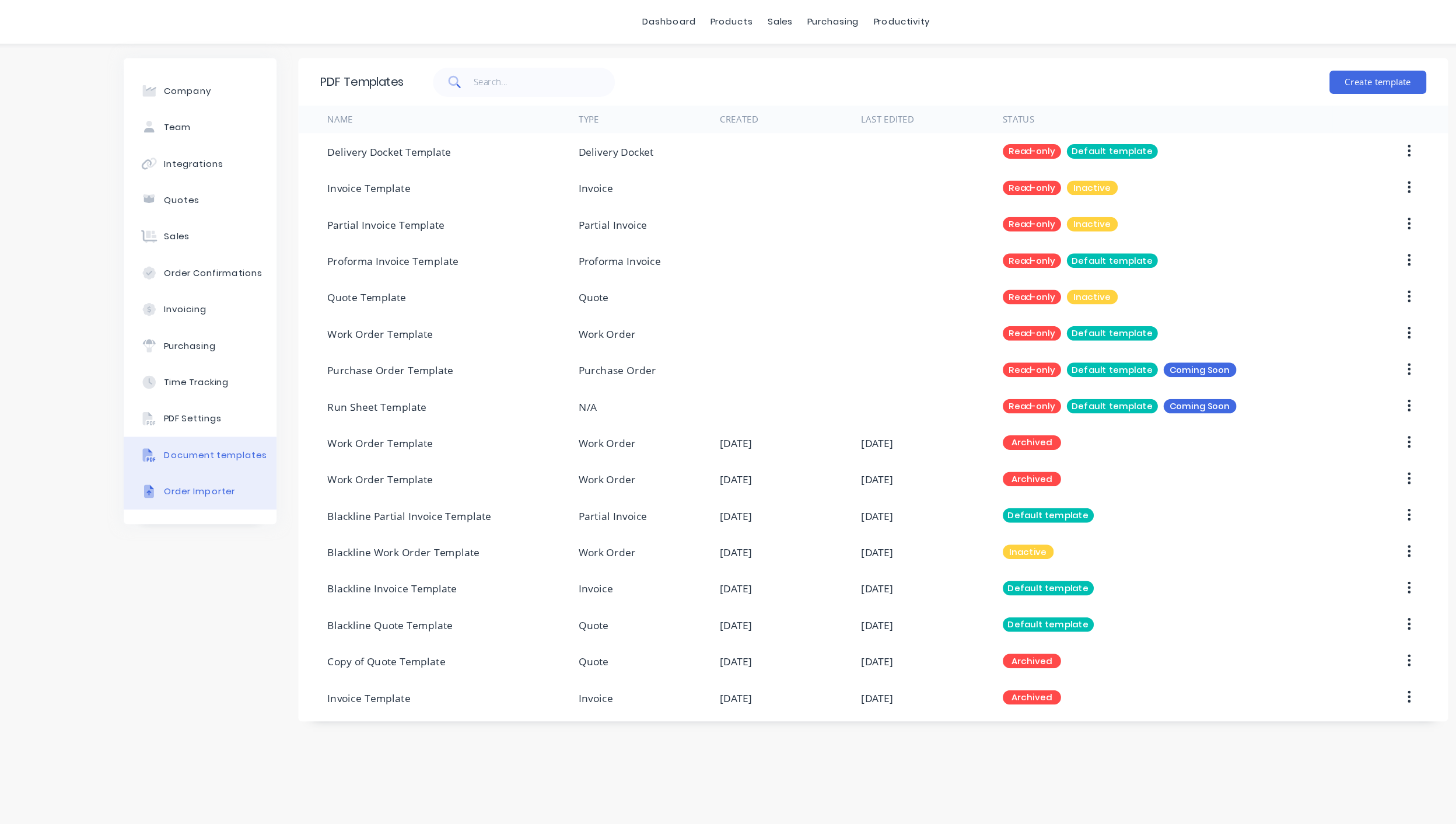
click at [254, 396] on div "Order Importer" at bounding box center [258, 394] width 57 height 11
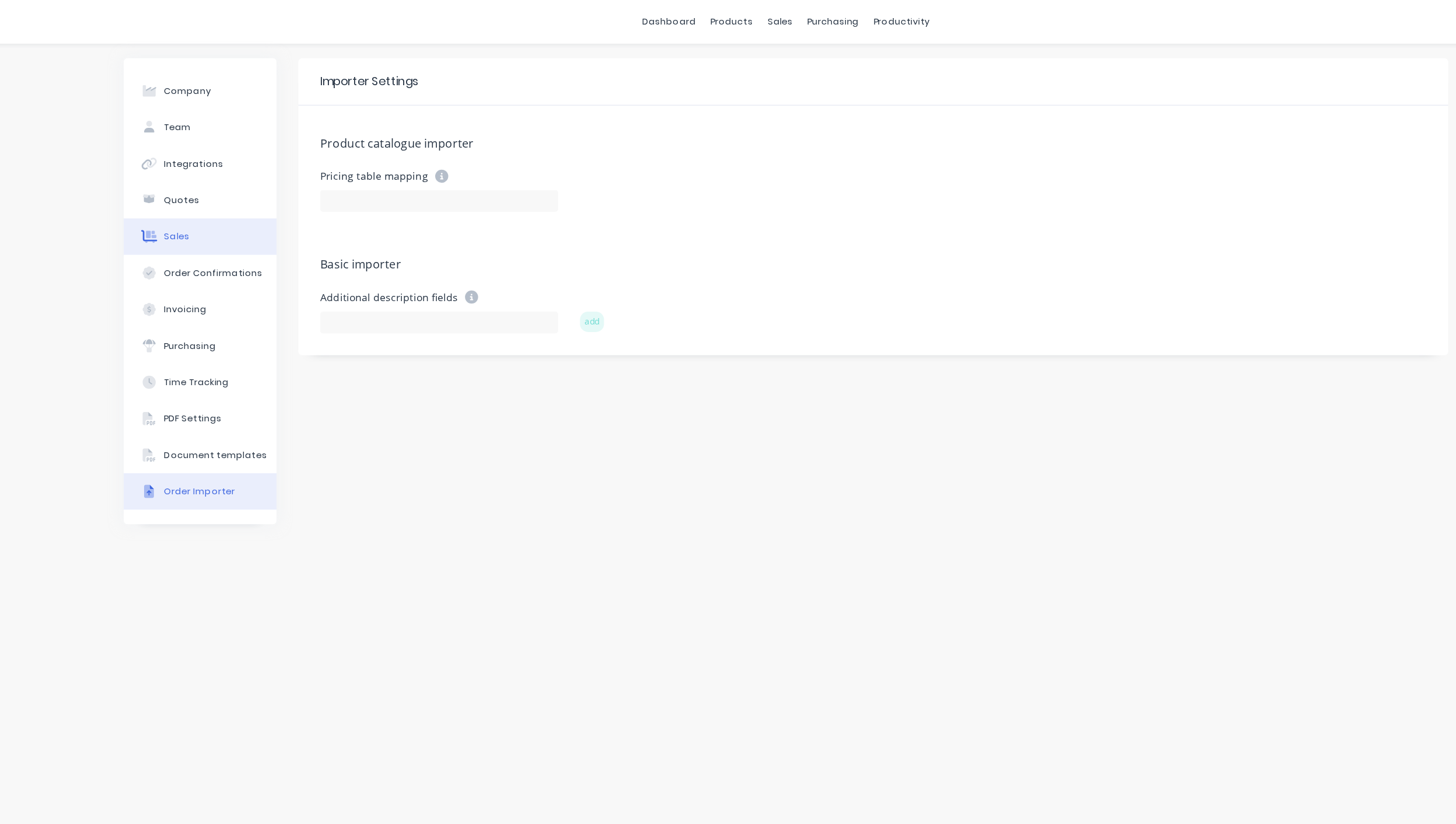
click at [249, 192] on button "Sales" at bounding box center [258, 190] width 122 height 29
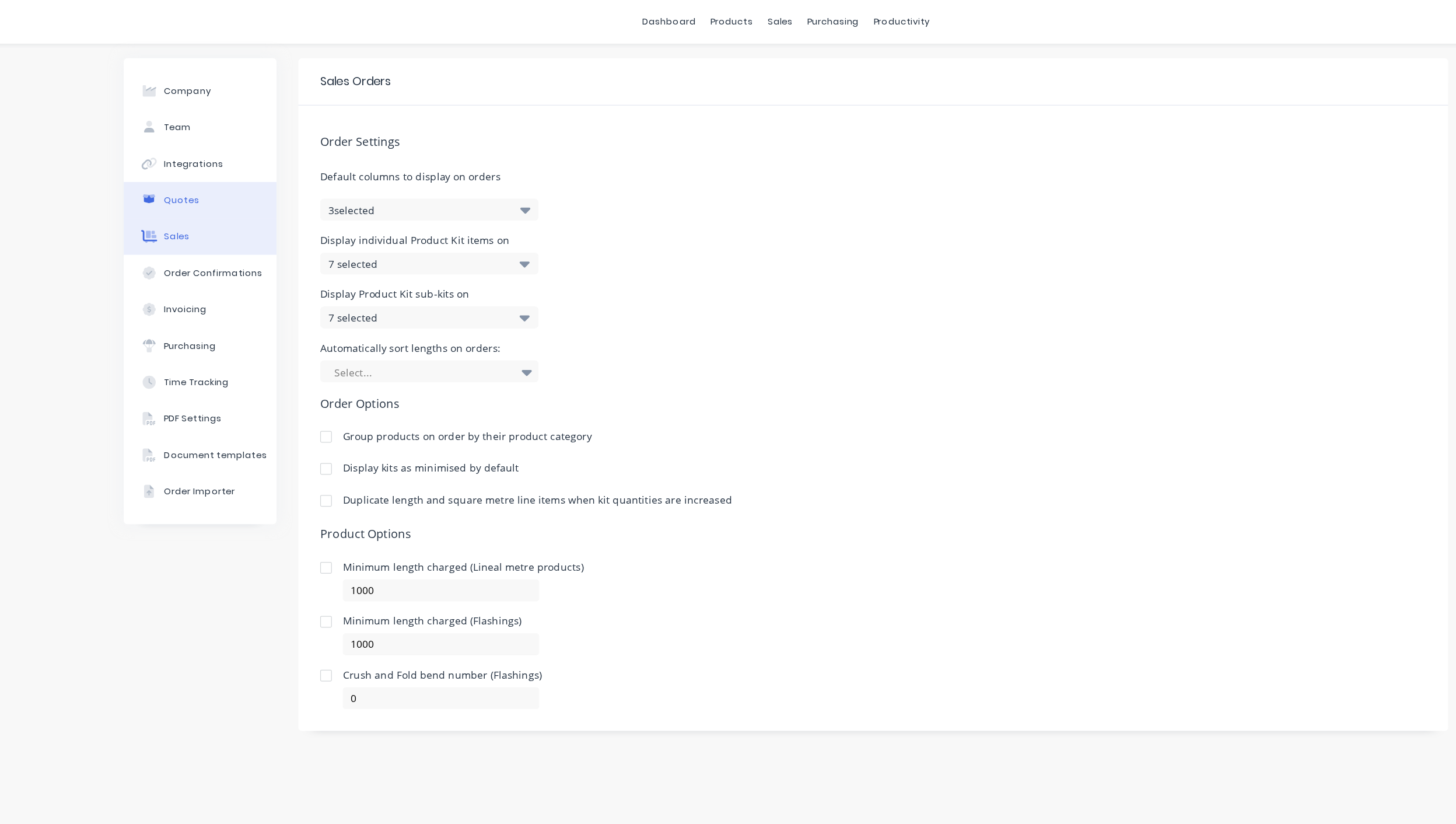
click at [248, 161] on div "Quotes" at bounding box center [244, 160] width 28 height 11
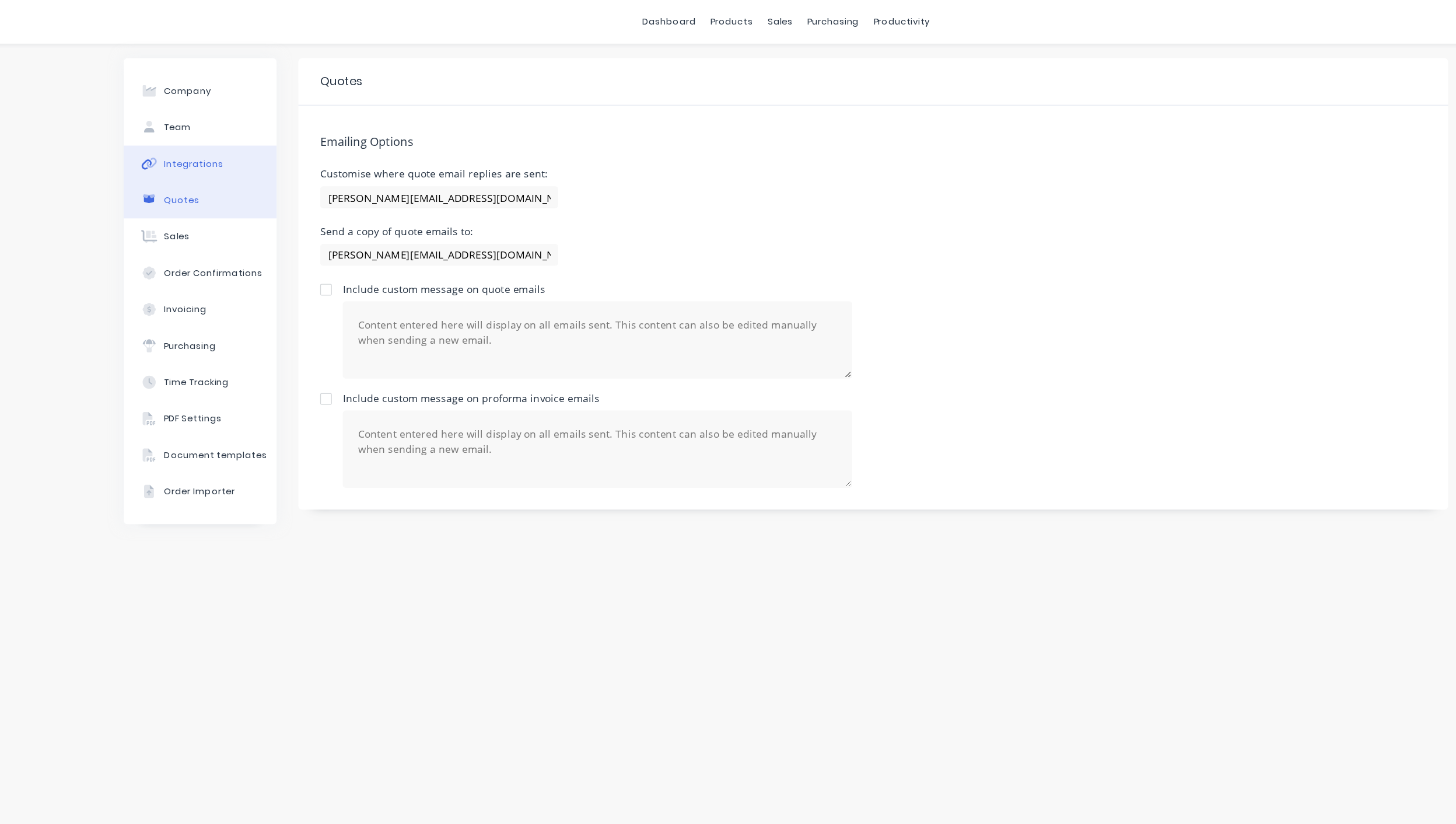
click at [258, 124] on button "Integrations" at bounding box center [258, 131] width 122 height 29
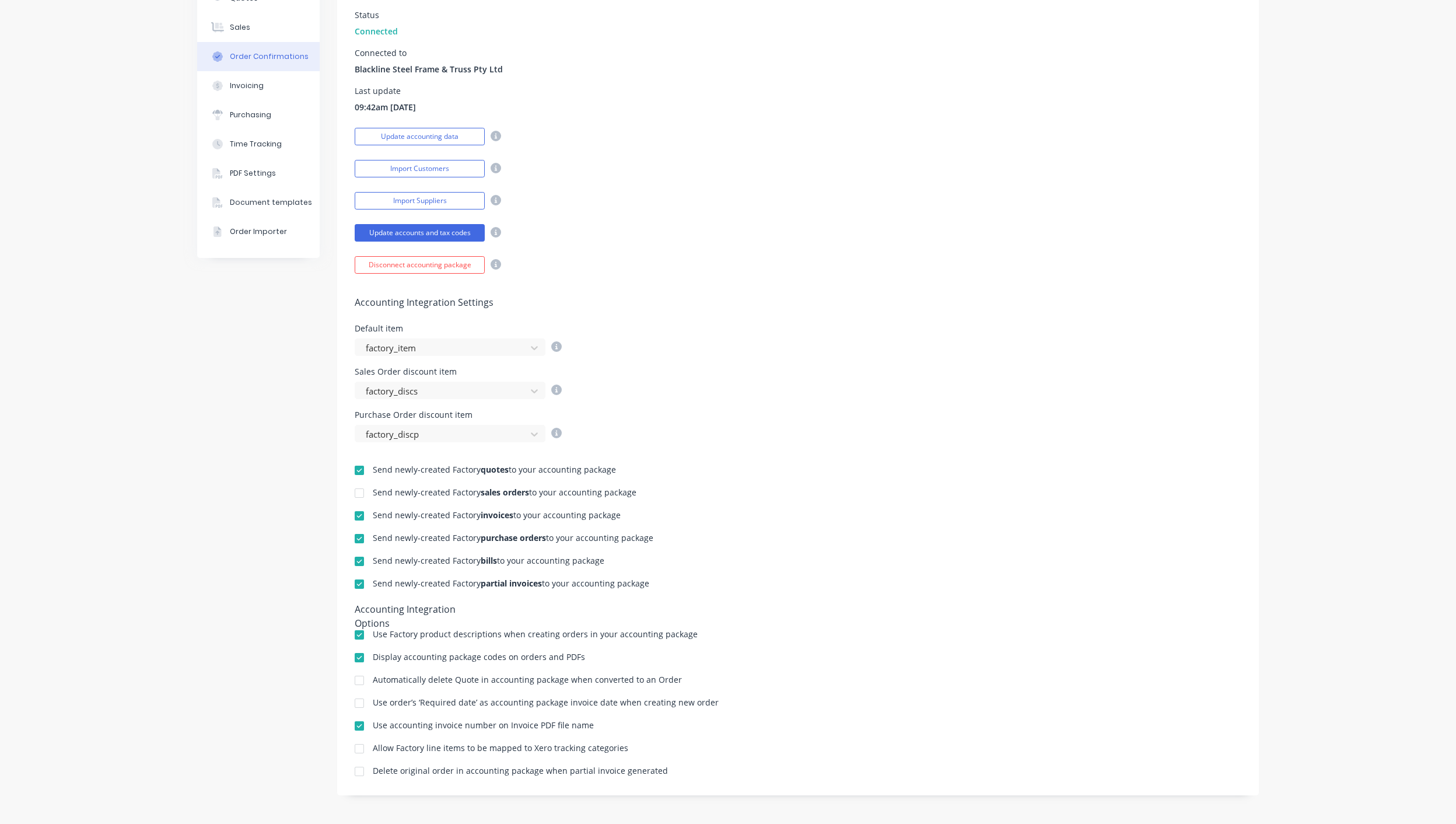
scroll to position [20, 0]
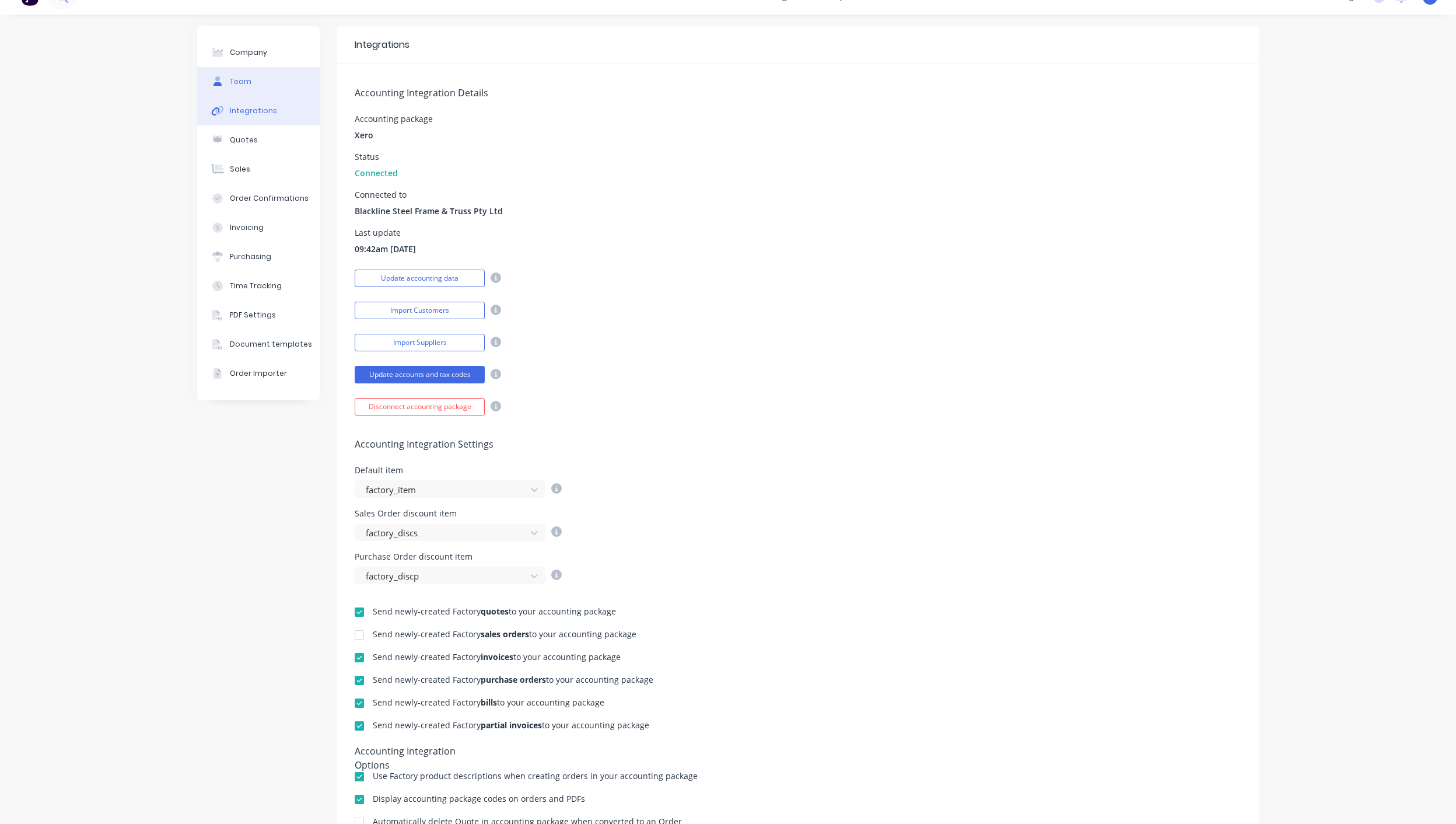
click at [235, 86] on div "Team" at bounding box center [240, 82] width 22 height 11
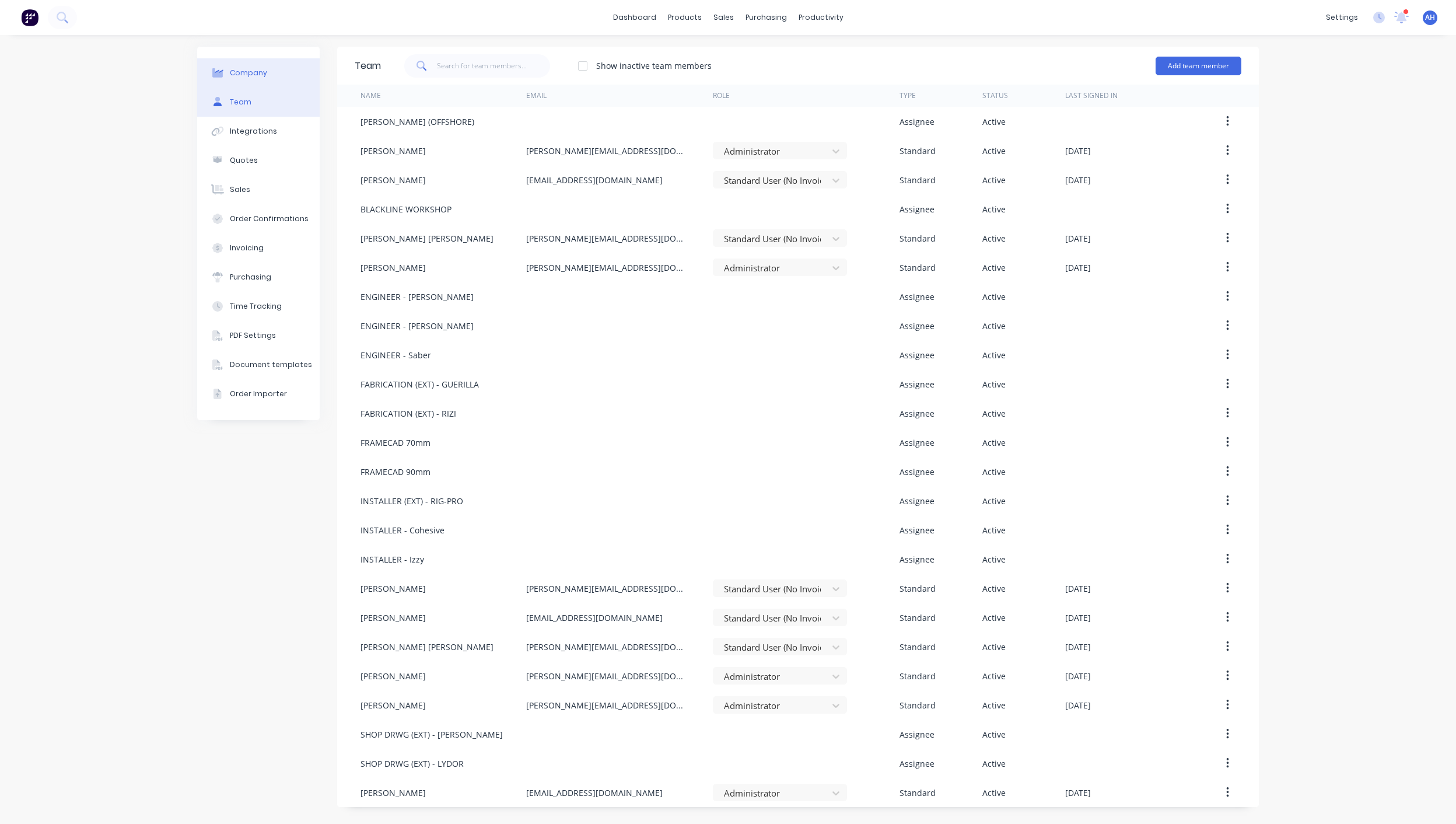
click at [245, 80] on button "Company" at bounding box center [258, 73] width 122 height 29
select select "AU"
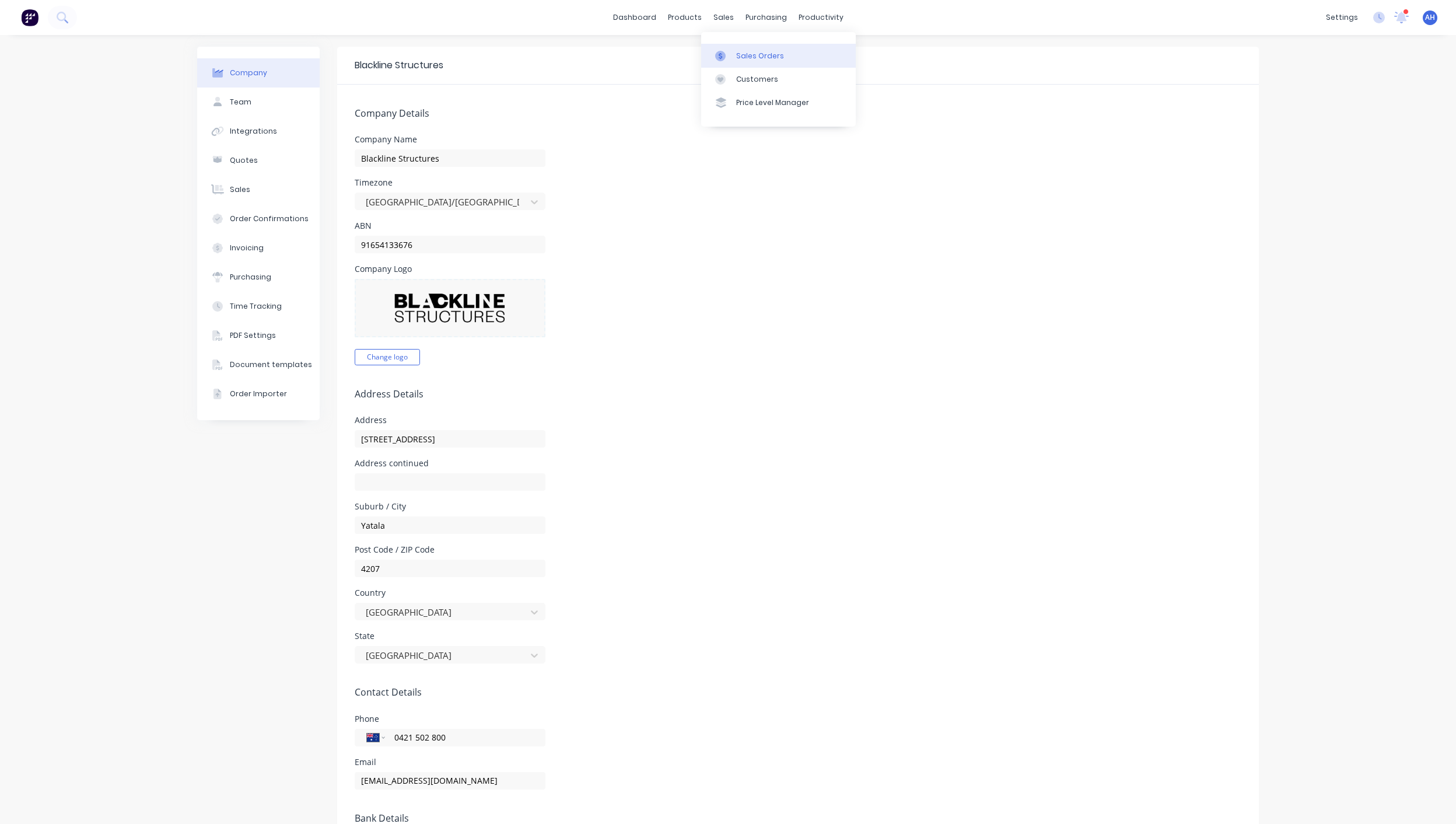
click at [744, 49] on link "Sales Orders" at bounding box center [779, 55] width 155 height 23
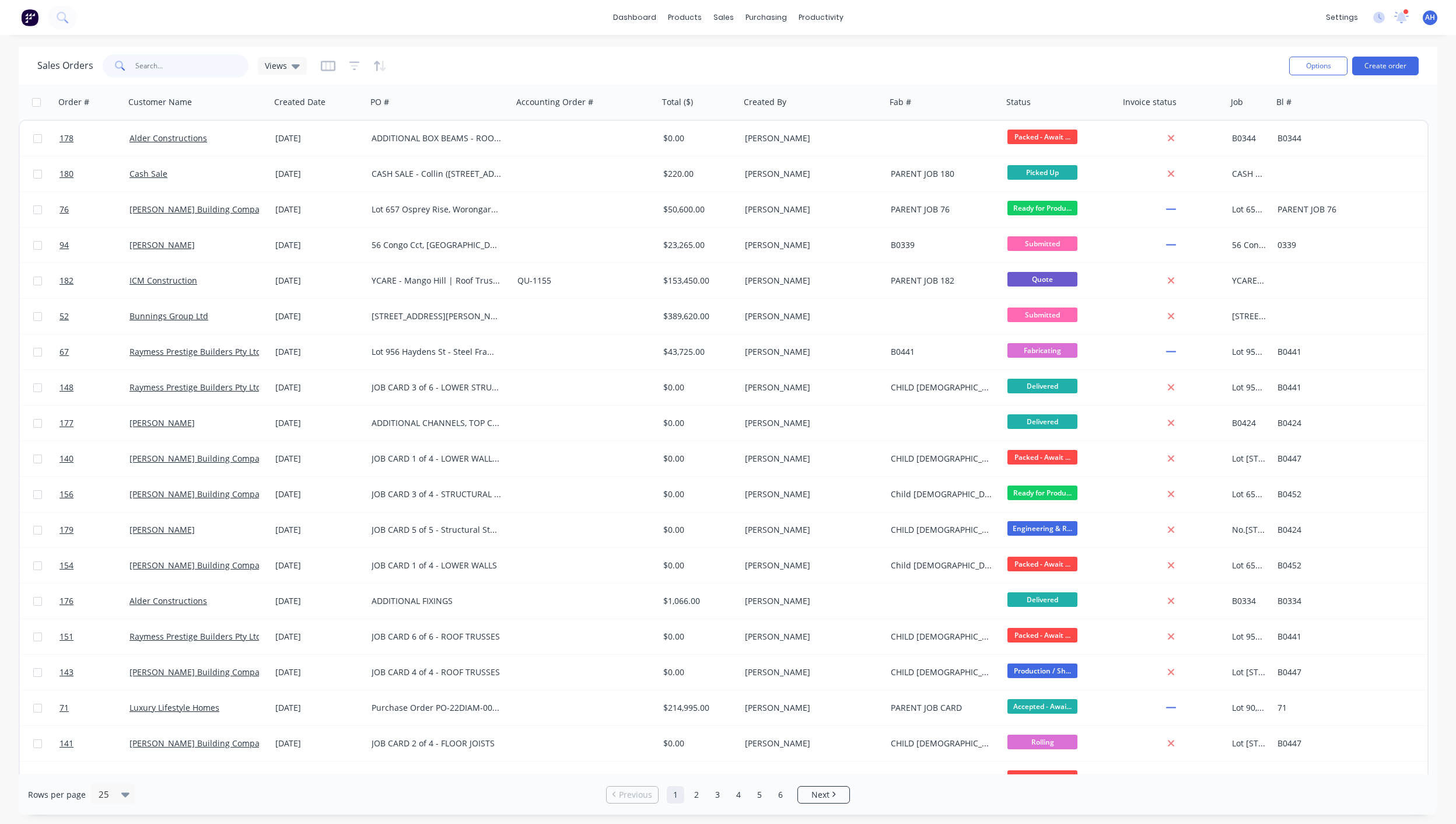
click at [190, 67] on input "text" at bounding box center [192, 66] width 114 height 23
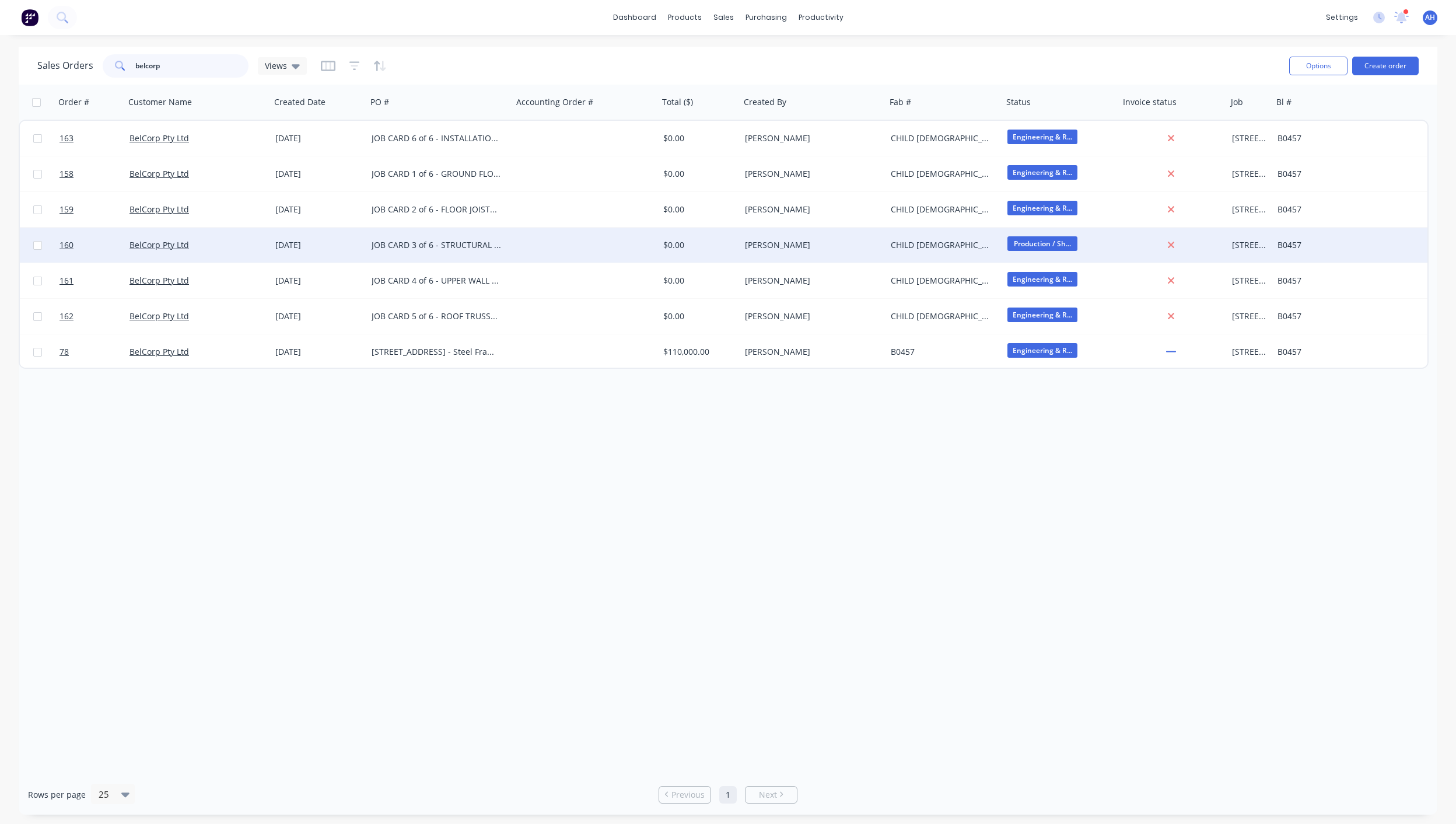
type input "belcorp"
click at [447, 245] on div "JOB CARD 3 of 6 - STRUCTURAL STEEL | [STREET_ADDRESS]" at bounding box center [436, 245] width 129 height 11
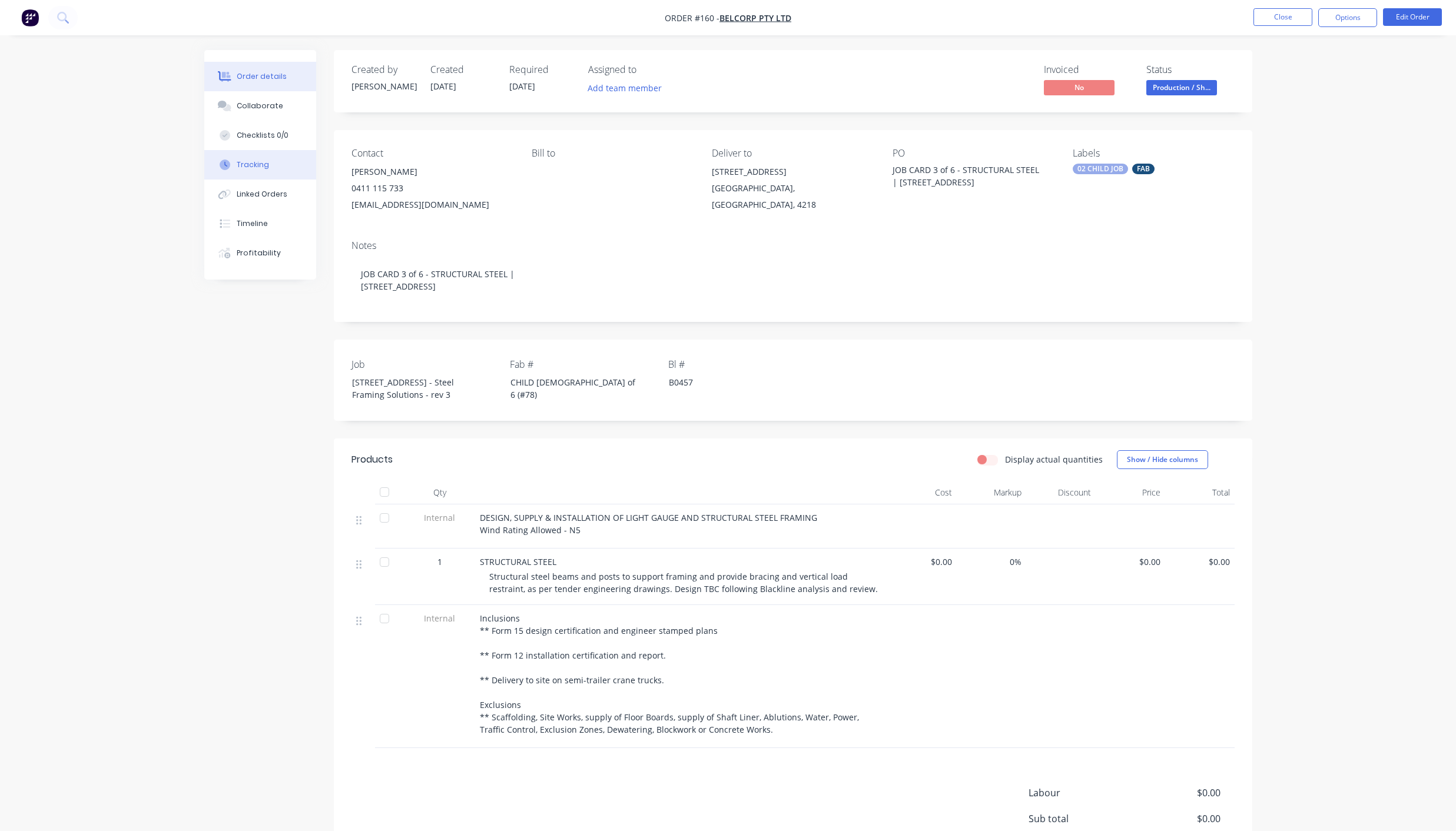
click at [255, 164] on div "Tracking" at bounding box center [253, 164] width 33 height 11
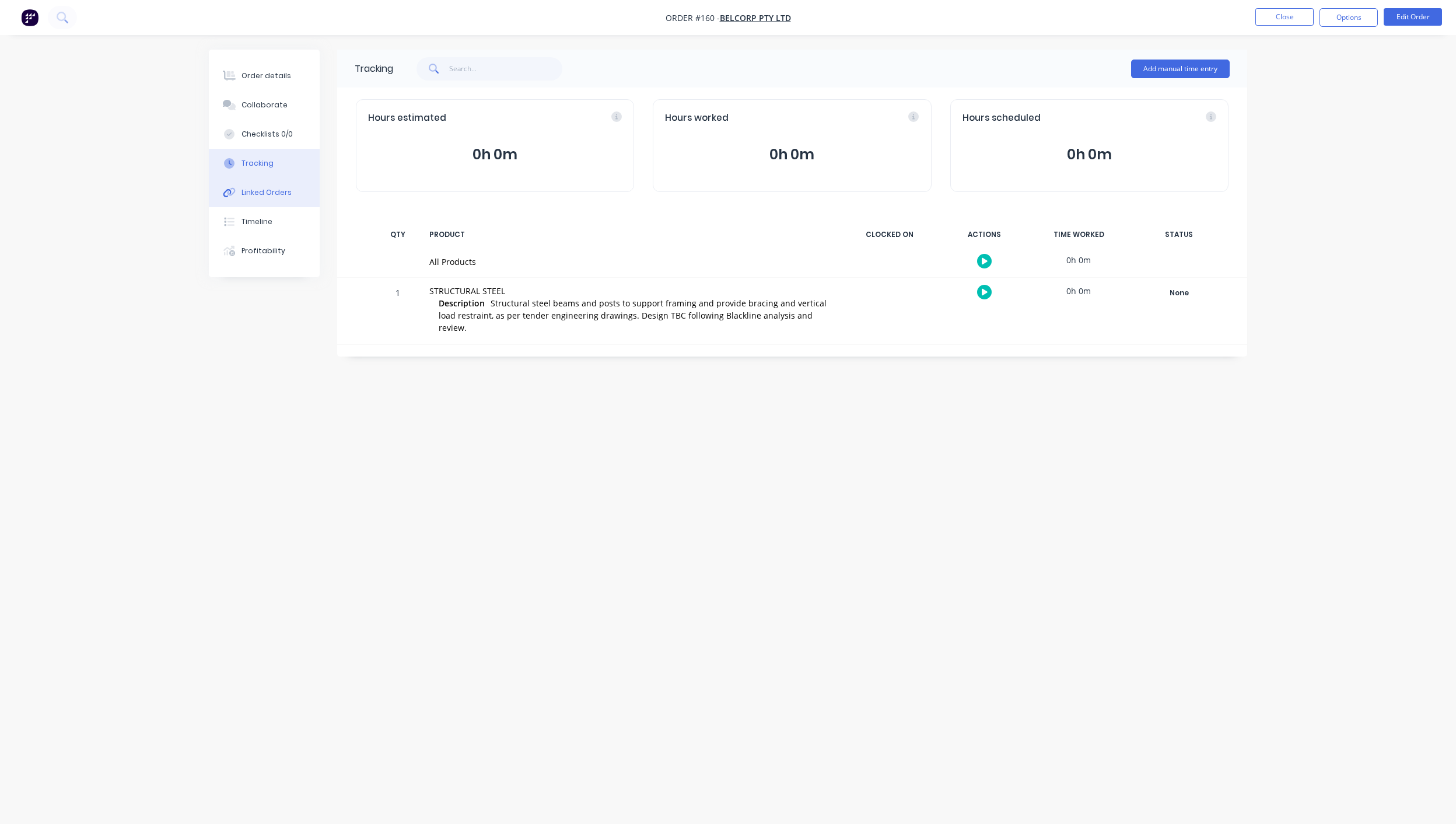
click at [263, 196] on div "Linked Orders" at bounding box center [266, 192] width 50 height 11
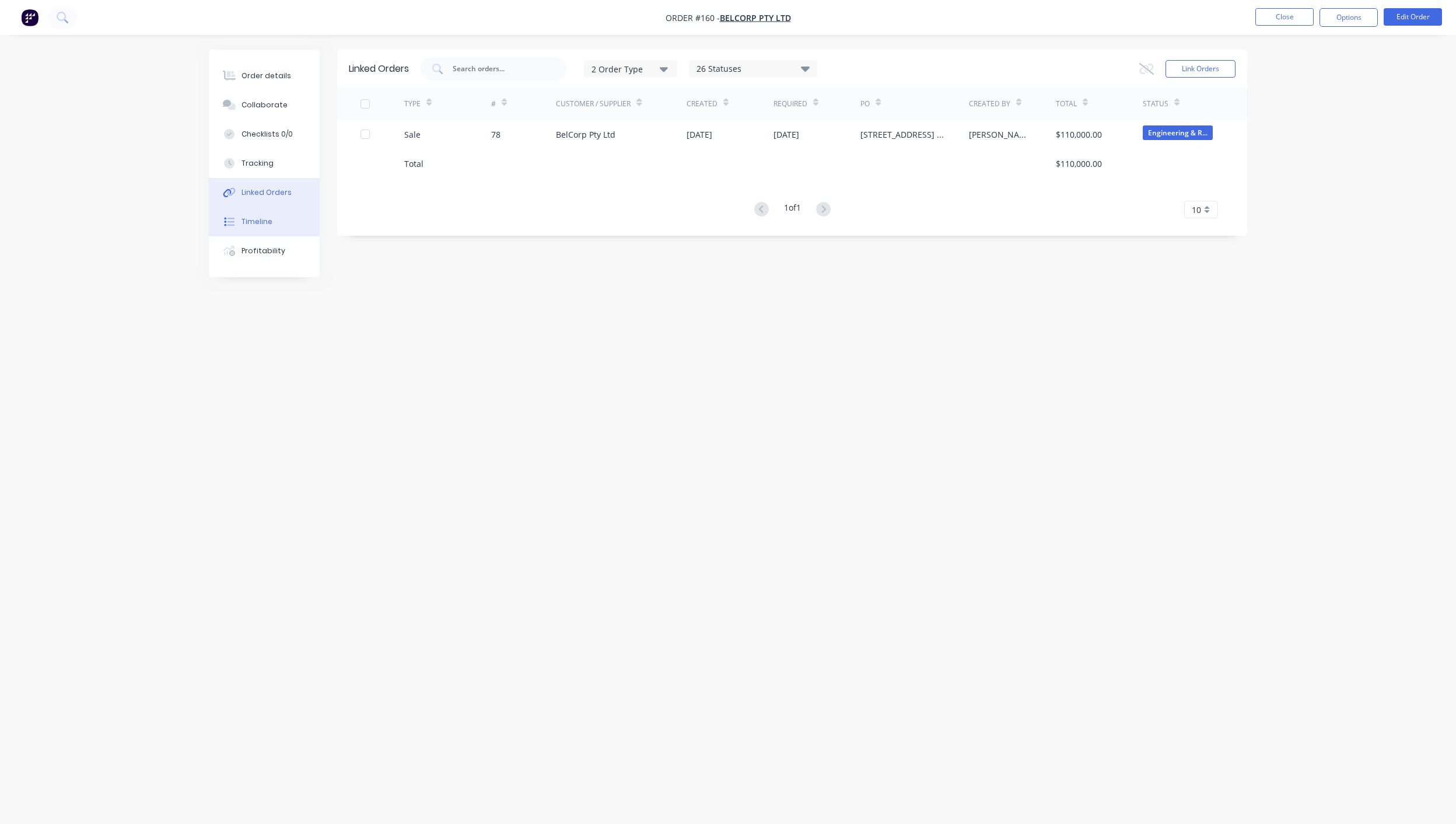
click at [266, 224] on div "Timeline" at bounding box center [257, 221] width 31 height 11
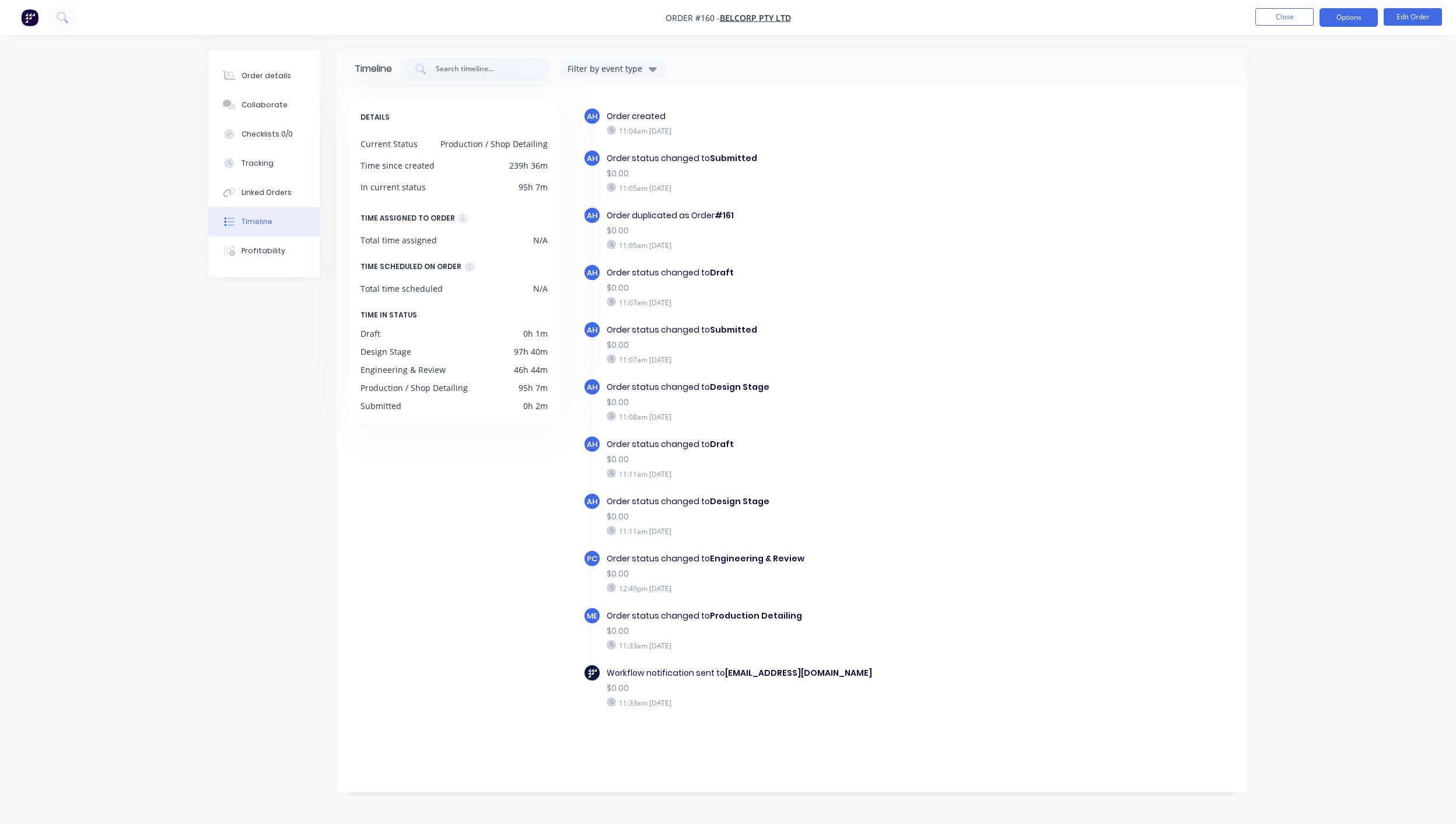
click at [1359, 15] on button "Options" at bounding box center [1349, 17] width 58 height 18
click at [1124, 343] on div "AH Order created 11:04am [DATE] AH Order status changed to Submitted $0.00 11:0…" at bounding box center [909, 429] width 653 height 643
click at [268, 183] on button "Linked Orders" at bounding box center [264, 193] width 111 height 29
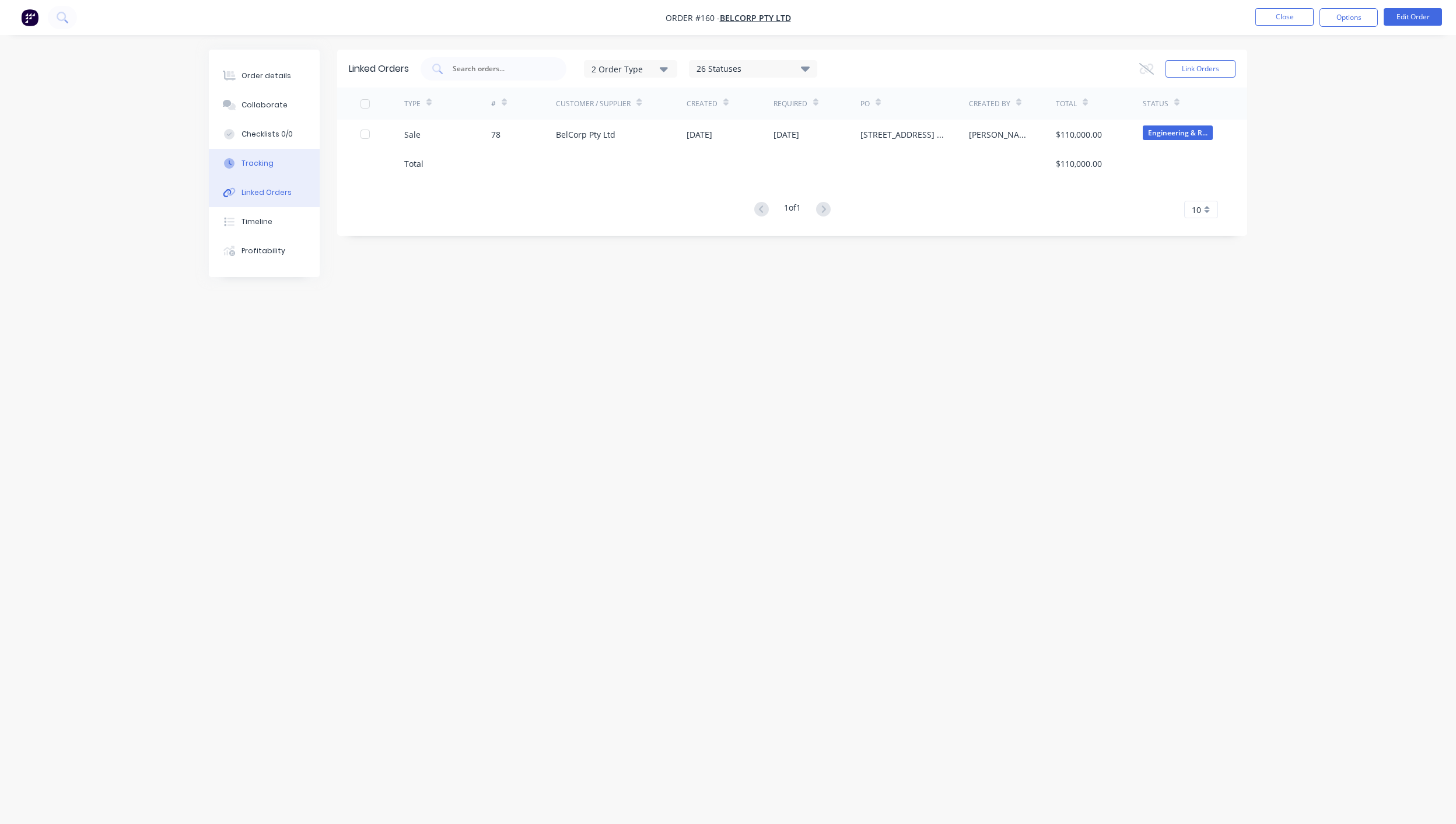
click at [267, 161] on div "Tracking" at bounding box center [257, 163] width 32 height 11
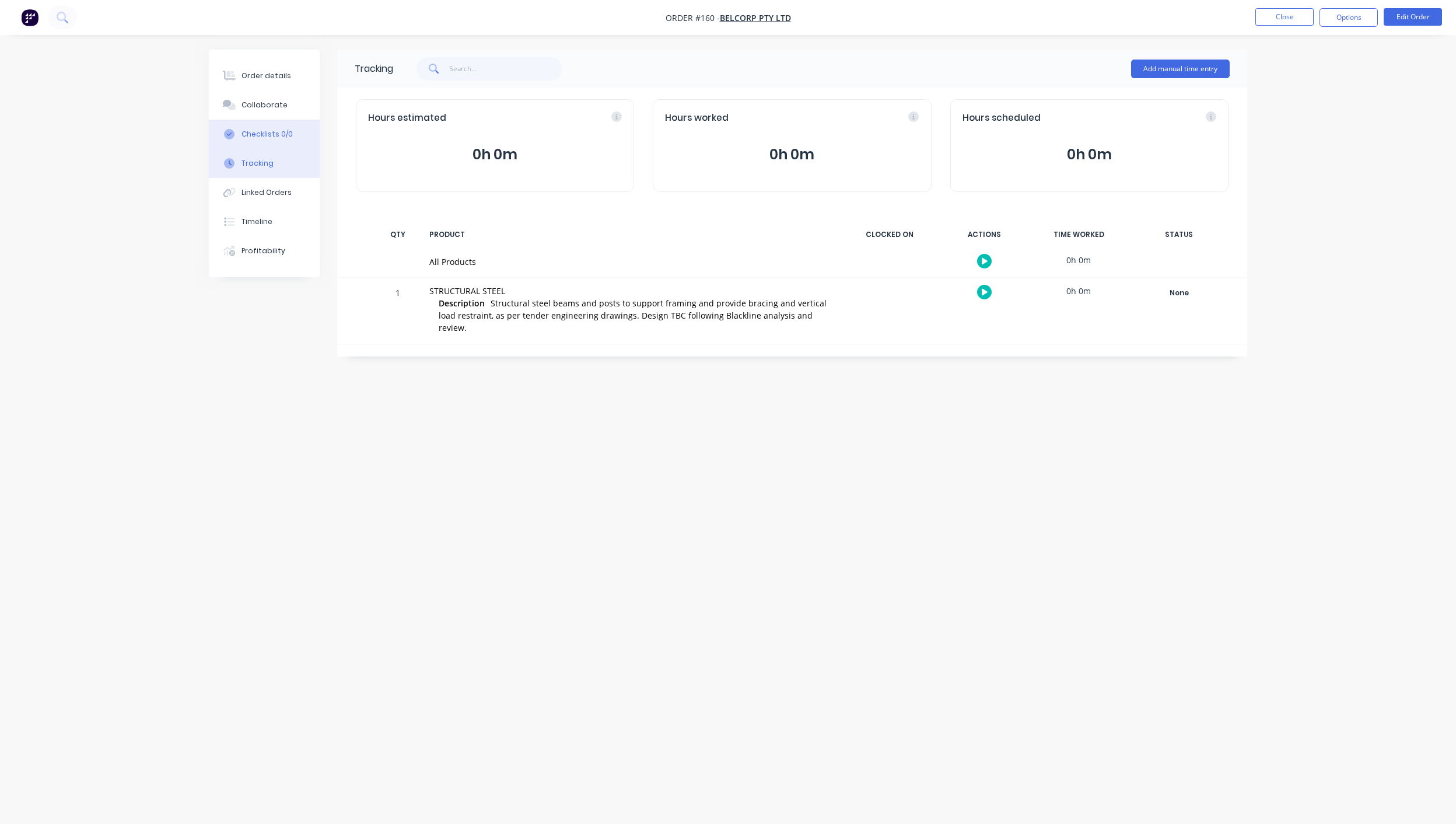
click at [282, 125] on button "Checklists 0/0" at bounding box center [264, 134] width 111 height 29
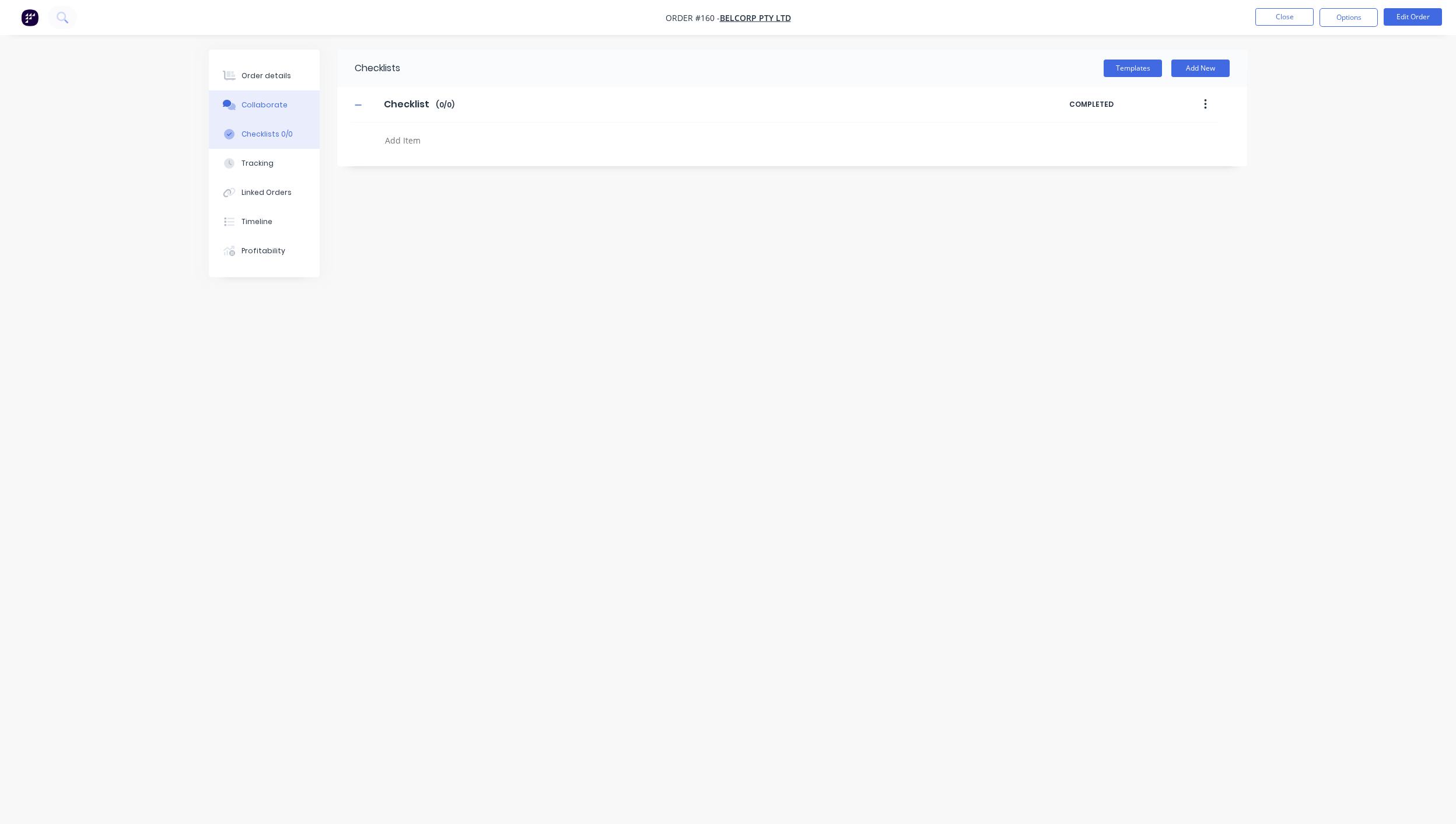
click at [279, 108] on div "Collaborate" at bounding box center [264, 105] width 46 height 11
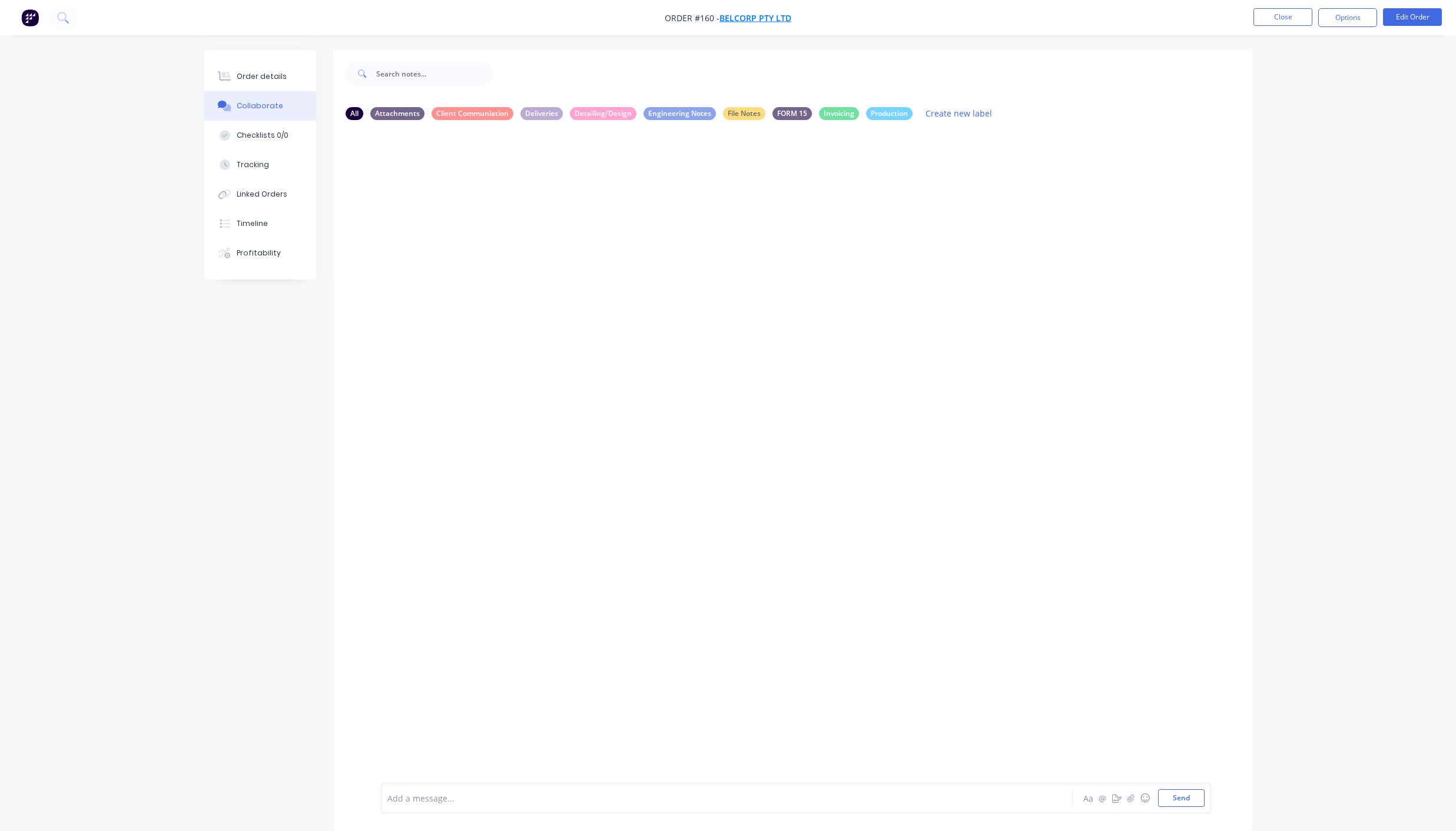
click at [750, 19] on span "BelCorp Pty Ltd" at bounding box center [755, 17] width 72 height 11
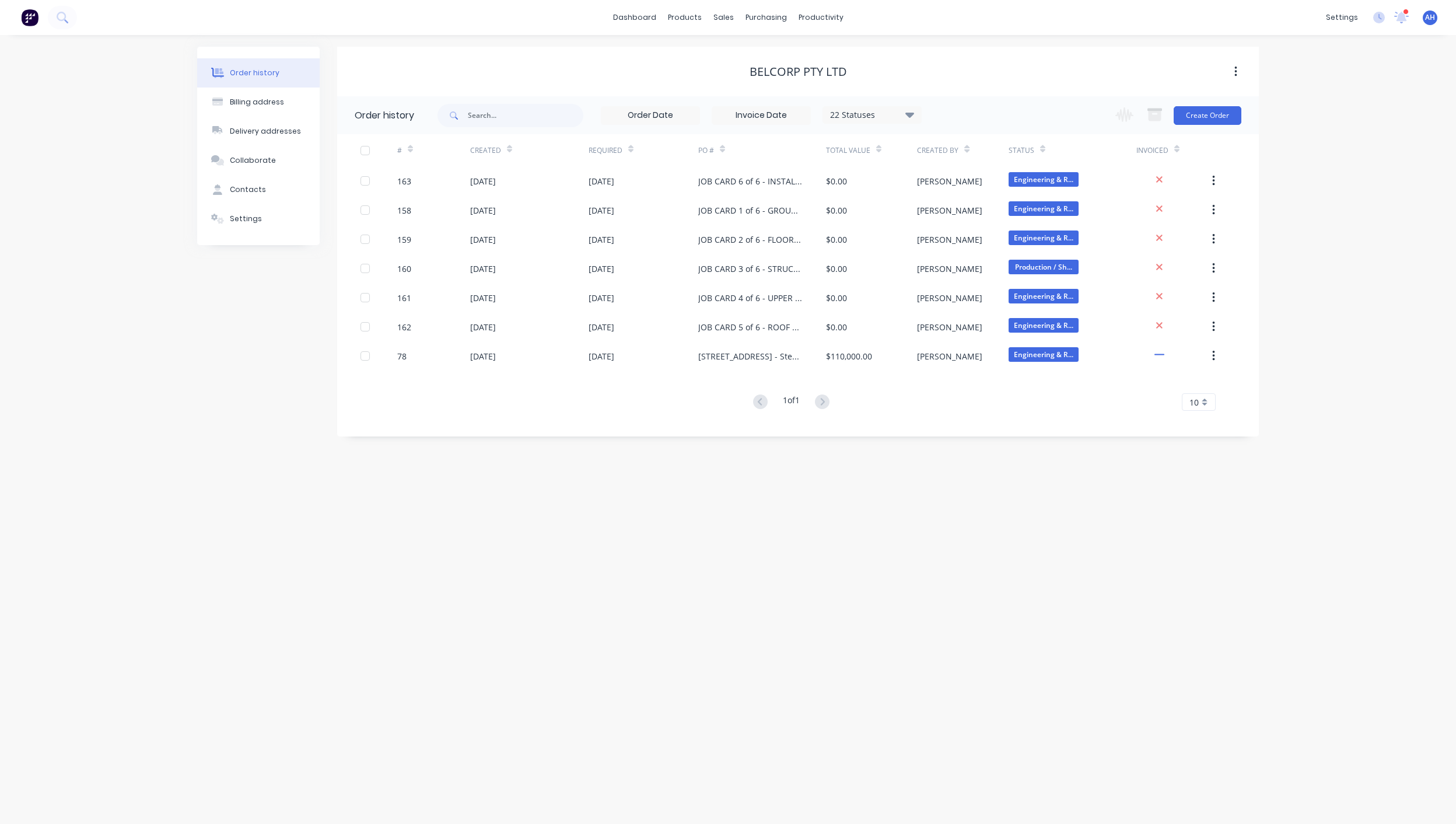
click at [1237, 69] on button "button" at bounding box center [1235, 72] width 27 height 21
click at [1369, 68] on div "Order history Billing address Delivery addresses Collaborate Contacts Settings …" at bounding box center [728, 429] width 1456 height 789
click at [1403, 11] on div at bounding box center [1406, 11] width 6 height 6
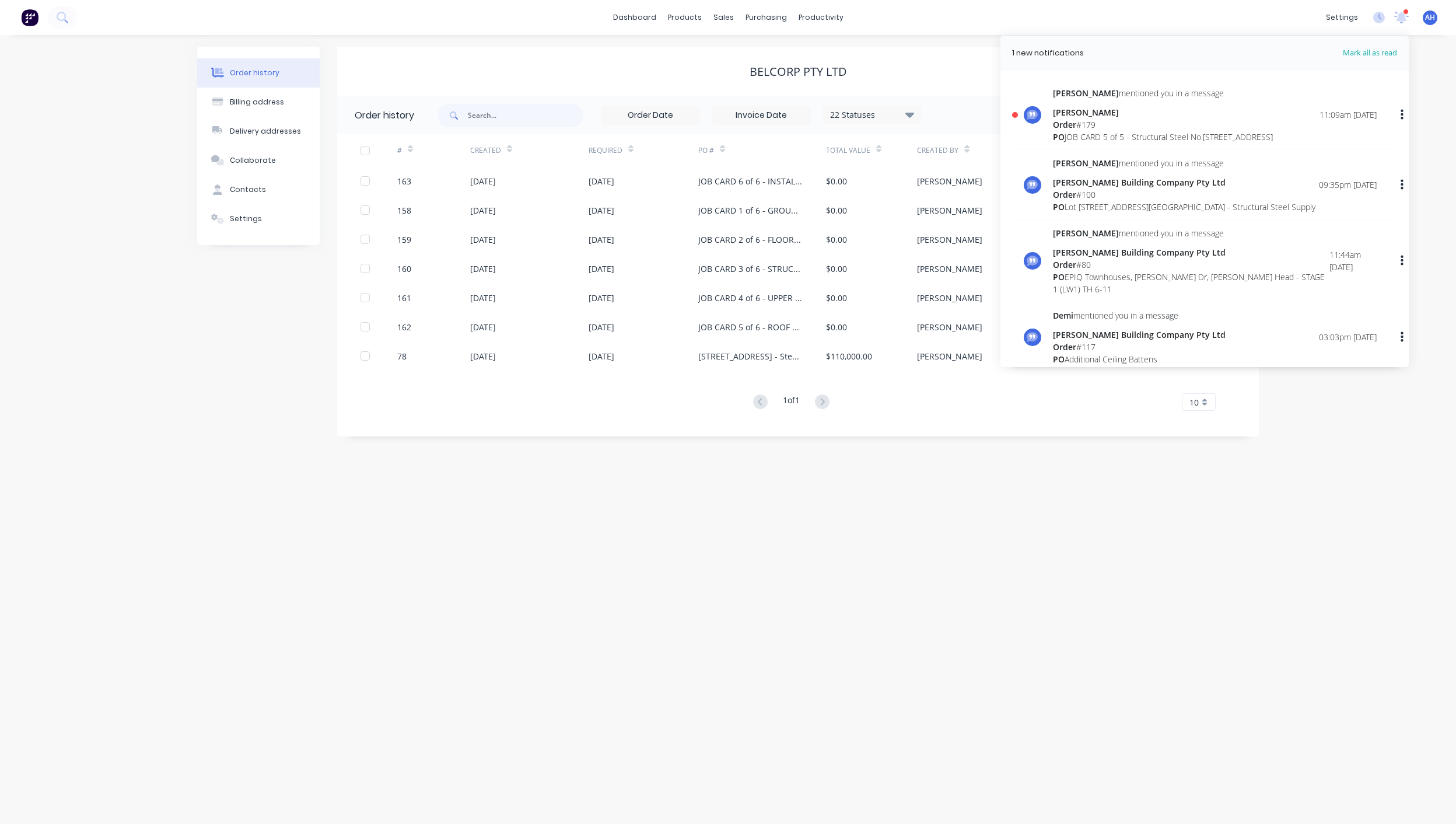
click at [1093, 122] on div "Order # 179" at bounding box center [1163, 124] width 220 height 12
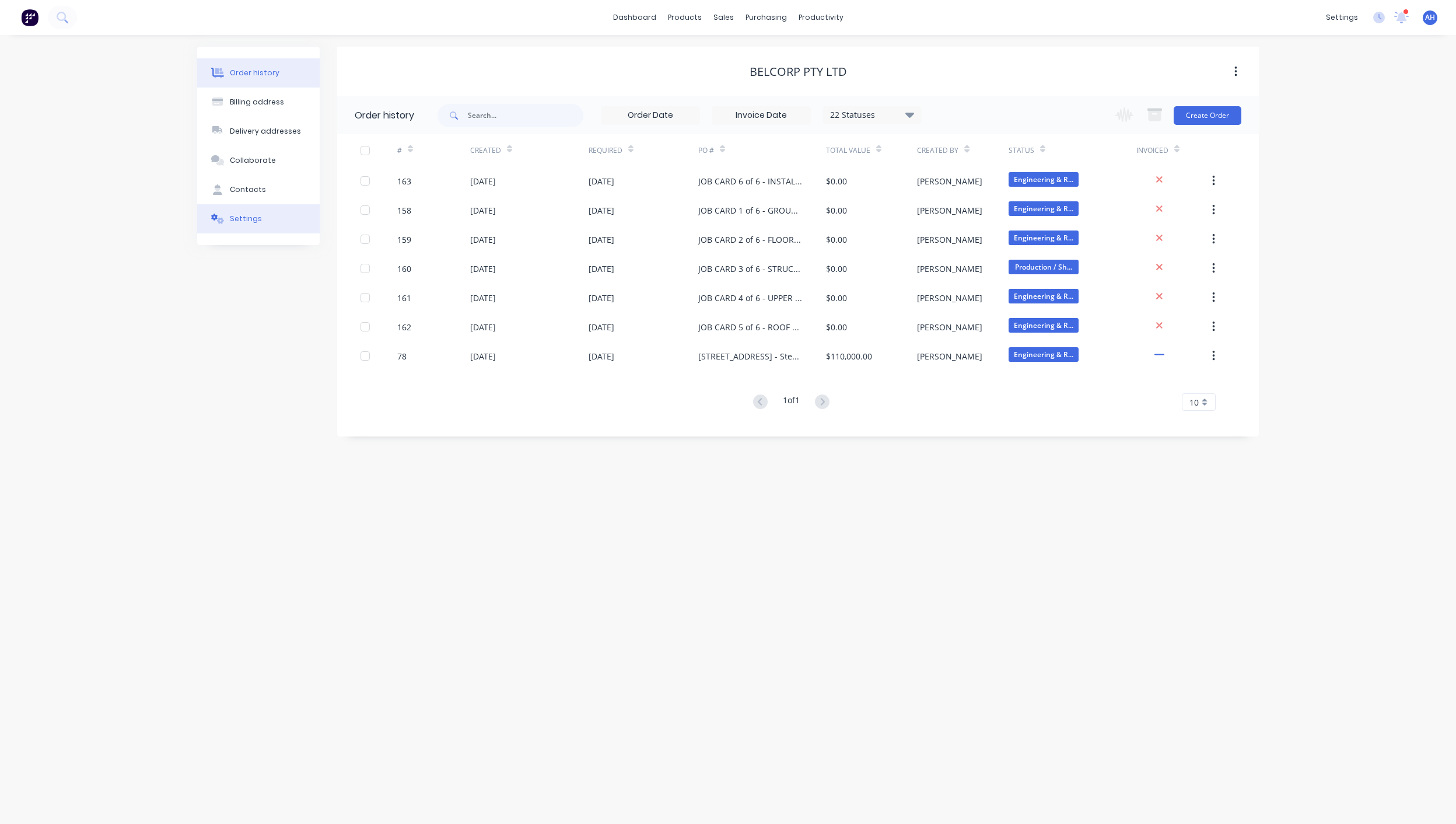
click at [252, 215] on div "Settings" at bounding box center [245, 219] width 32 height 11
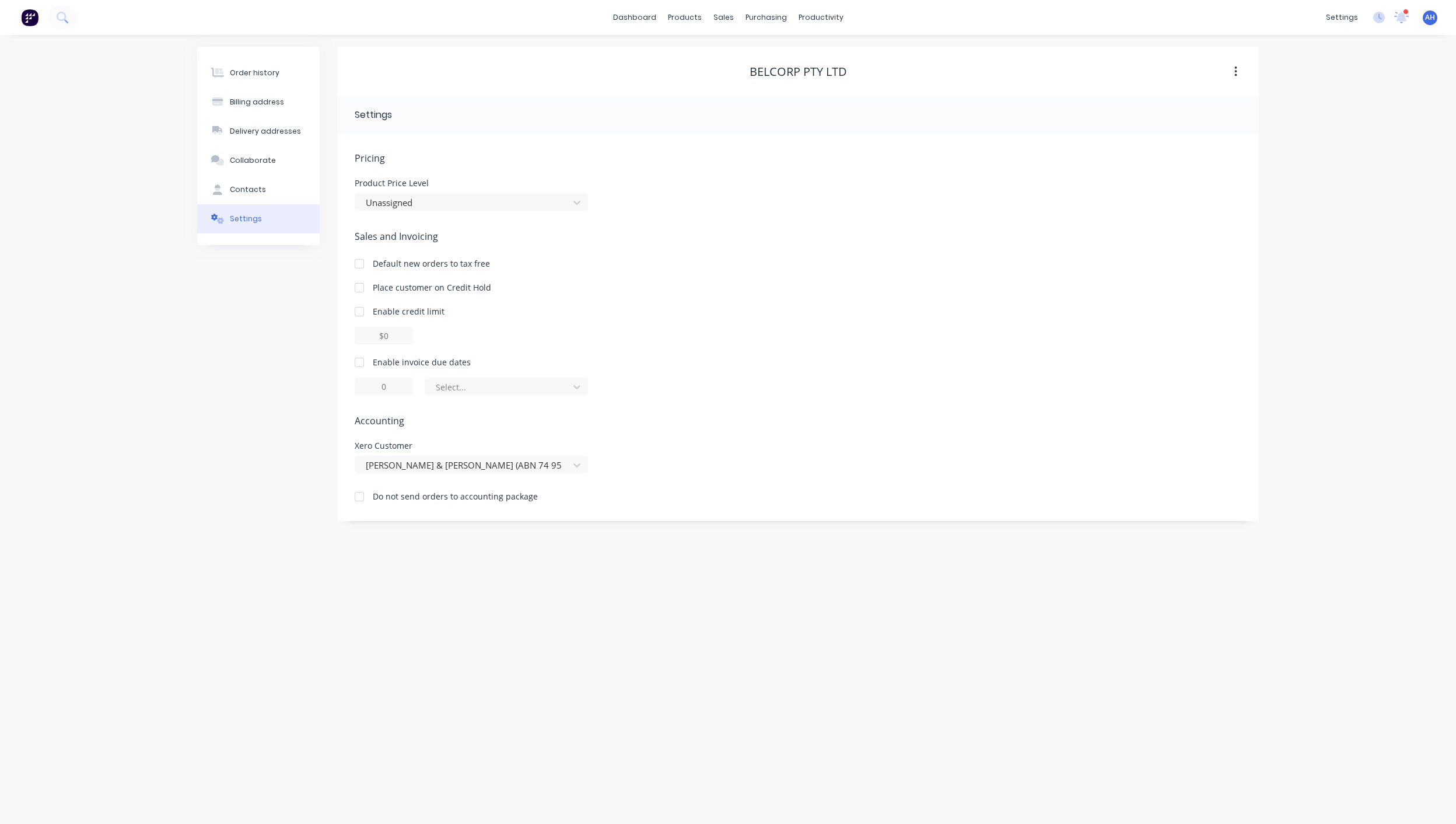
click at [355, 313] on div at bounding box center [359, 311] width 23 height 23
type input "$0.00"
click at [359, 313] on div at bounding box center [359, 311] width 23 height 23
click at [622, 20] on link "dashboard" at bounding box center [635, 18] width 55 height 18
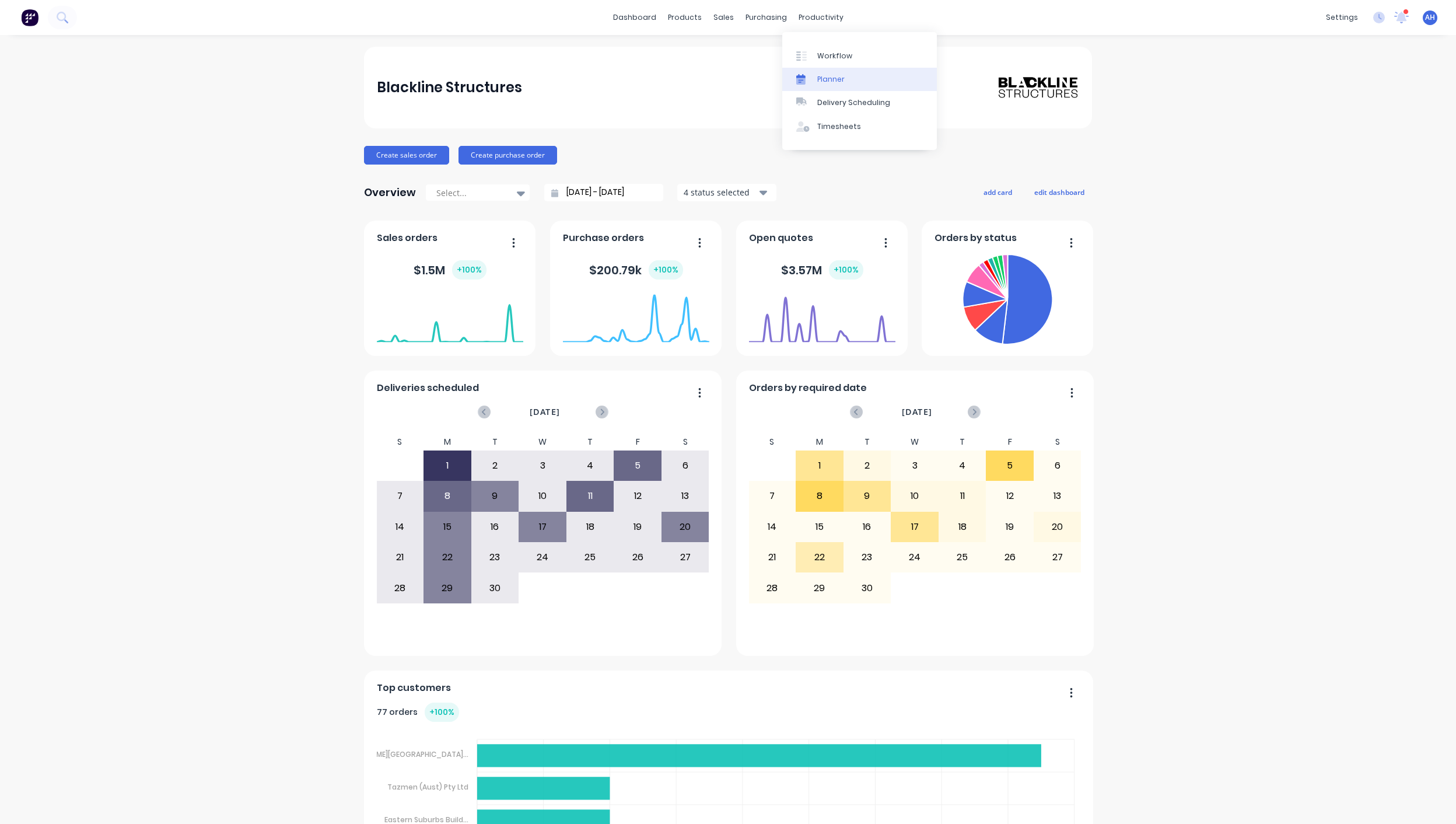
click at [823, 76] on div "Planner" at bounding box center [831, 79] width 27 height 11
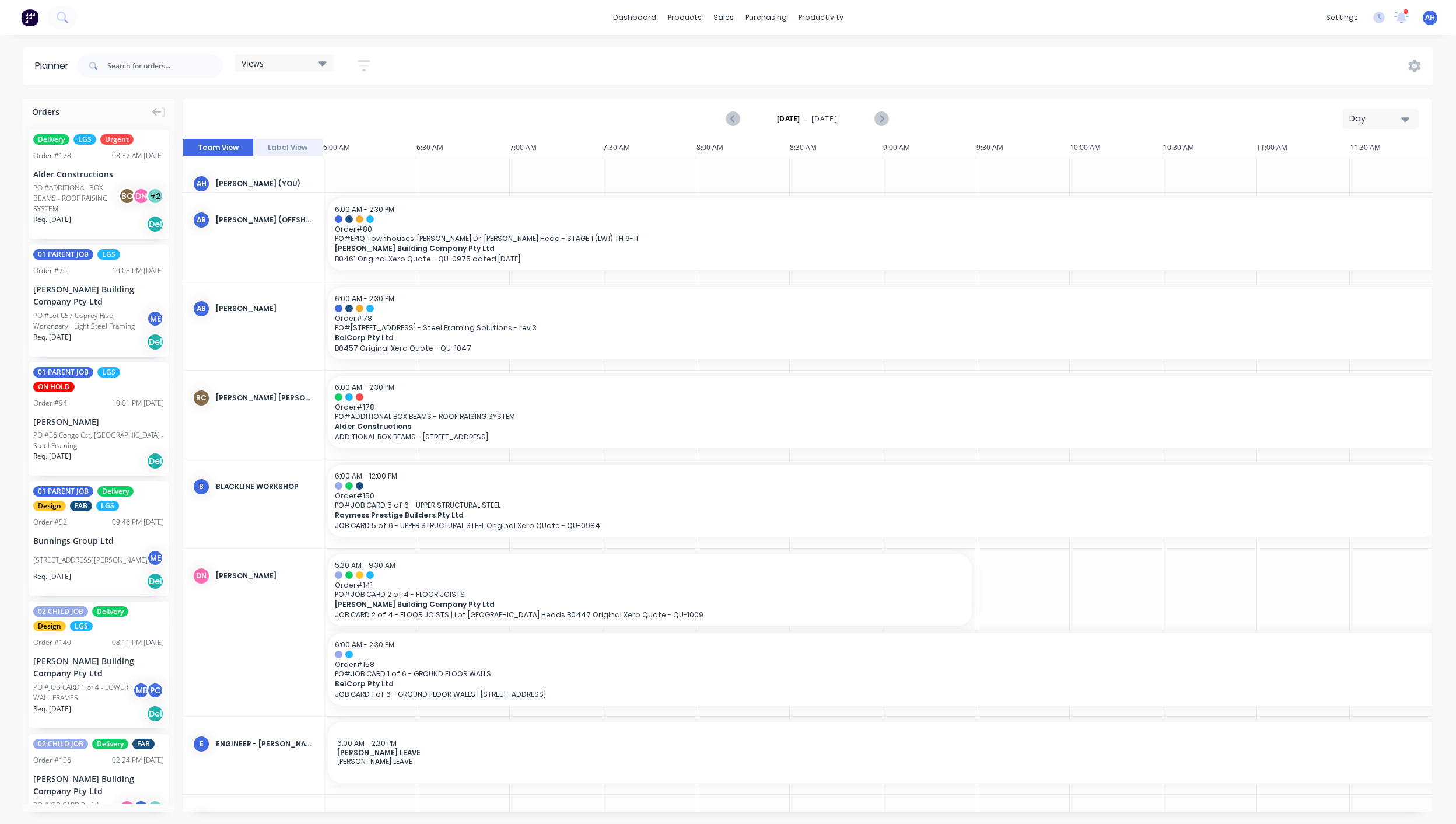
scroll to position [0, 483]
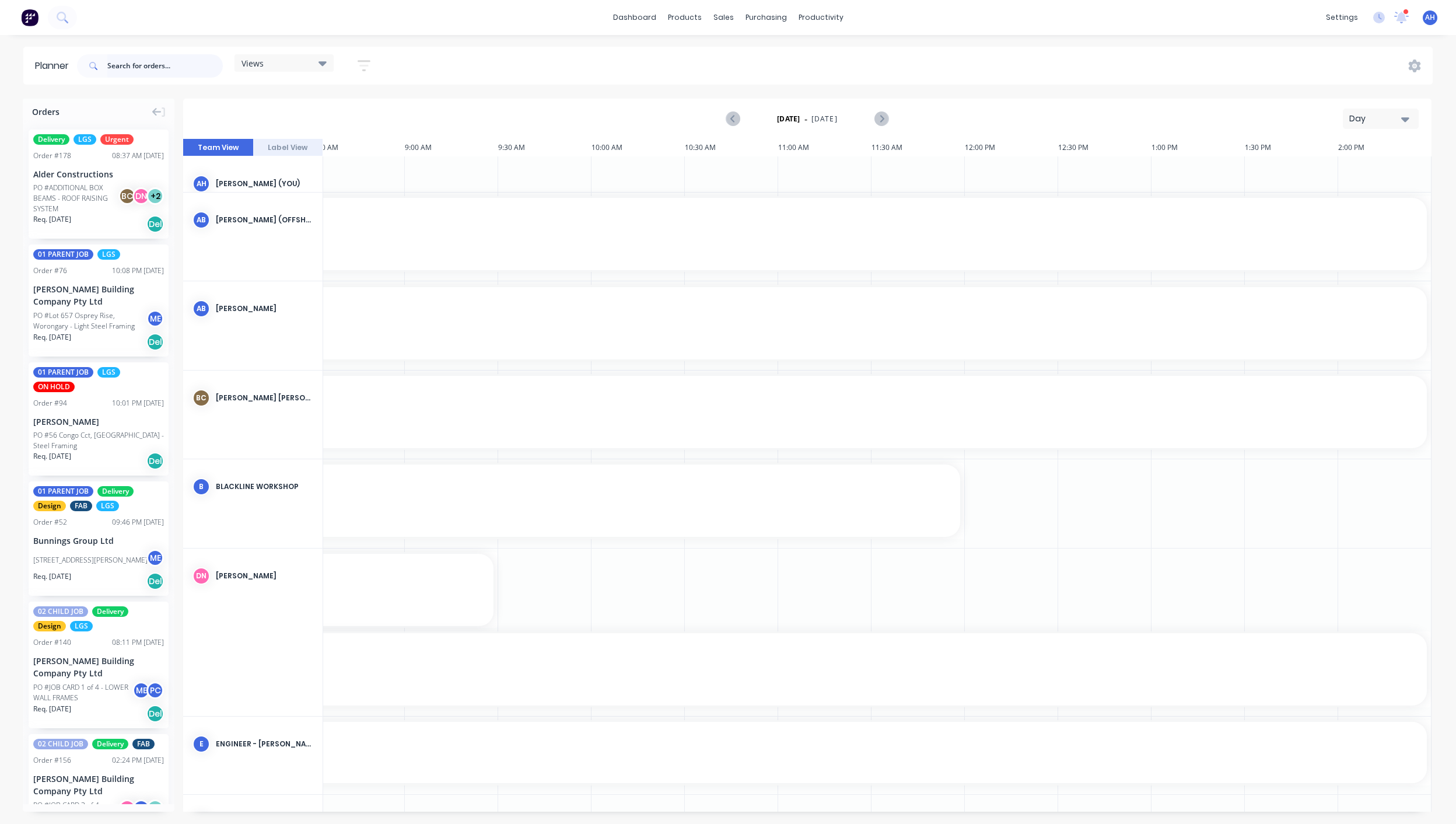
click at [133, 70] on input "text" at bounding box center [165, 66] width 115 height 23
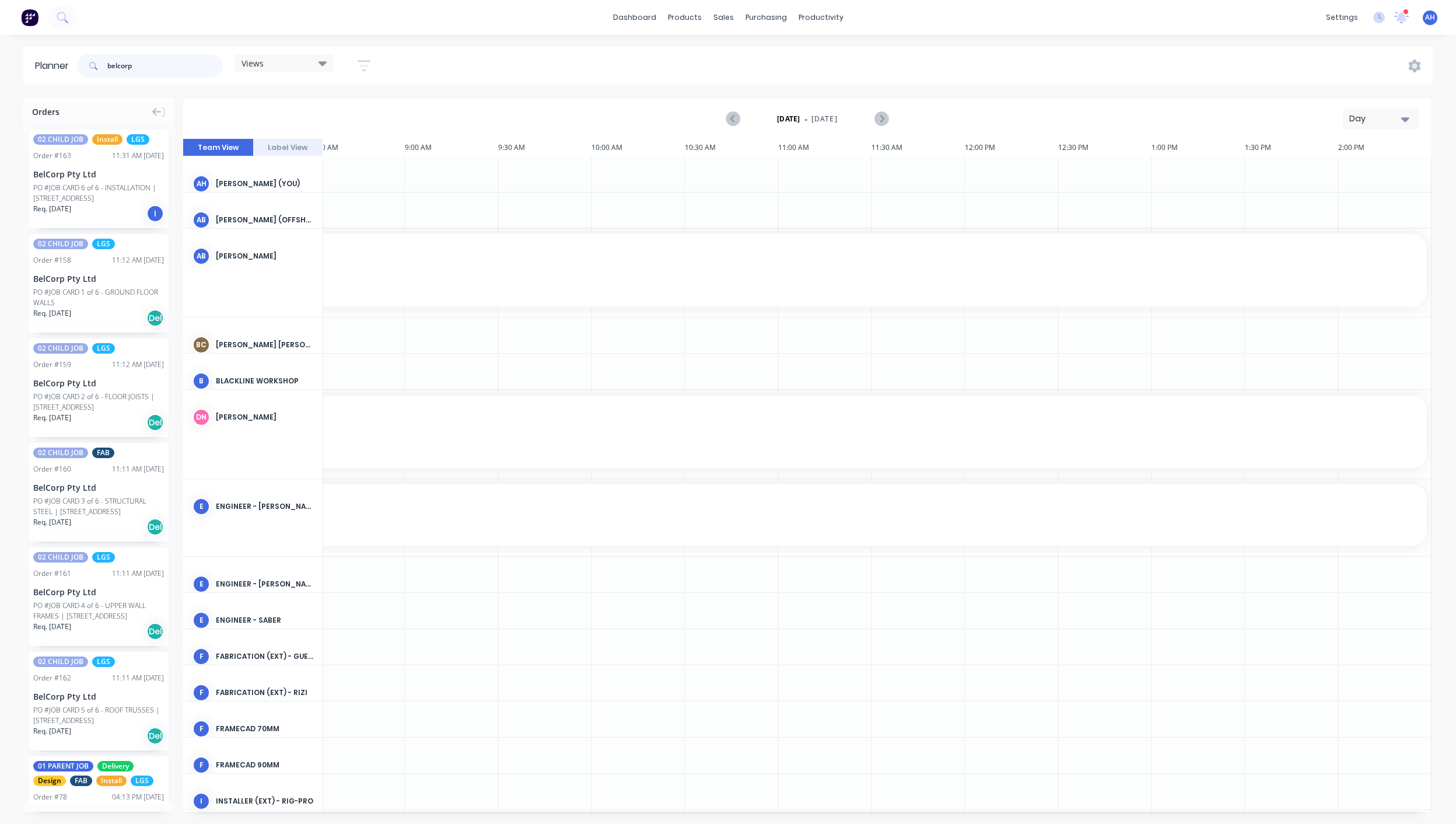
type input "belcorp"
click at [307, 67] on div "Views" at bounding box center [284, 63] width 85 height 11
click at [285, 218] on button "FACTORY - FABRICATION" at bounding box center [306, 219] width 124 height 13
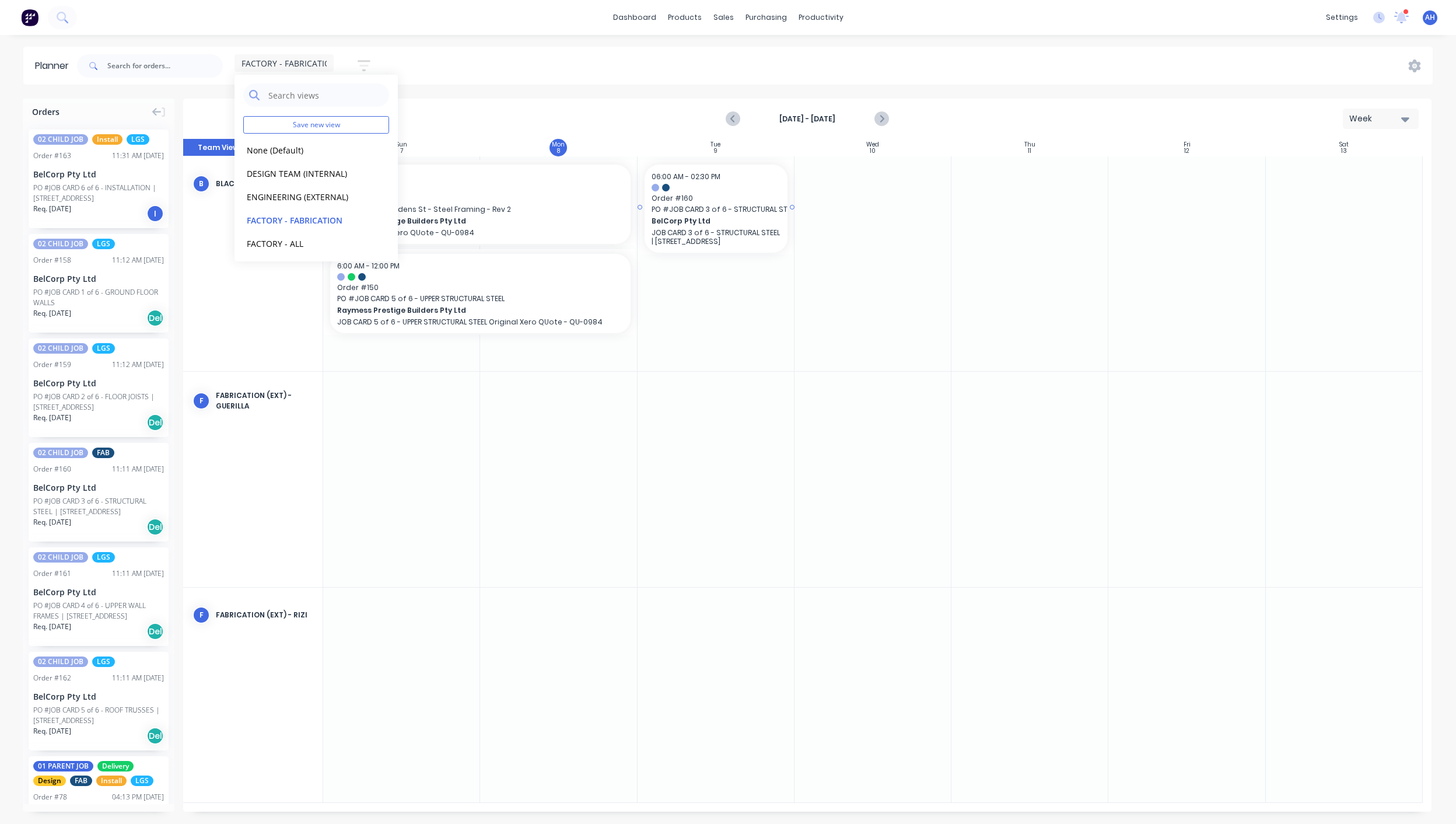
drag, startPoint x: 93, startPoint y: 507, endPoint x: 696, endPoint y: 226, distance: 665.3
drag, startPoint x: 791, startPoint y: 206, endPoint x: 835, endPoint y: 198, distance: 44.7
click at [276, 150] on button "None (Default)" at bounding box center [306, 149] width 124 height 13
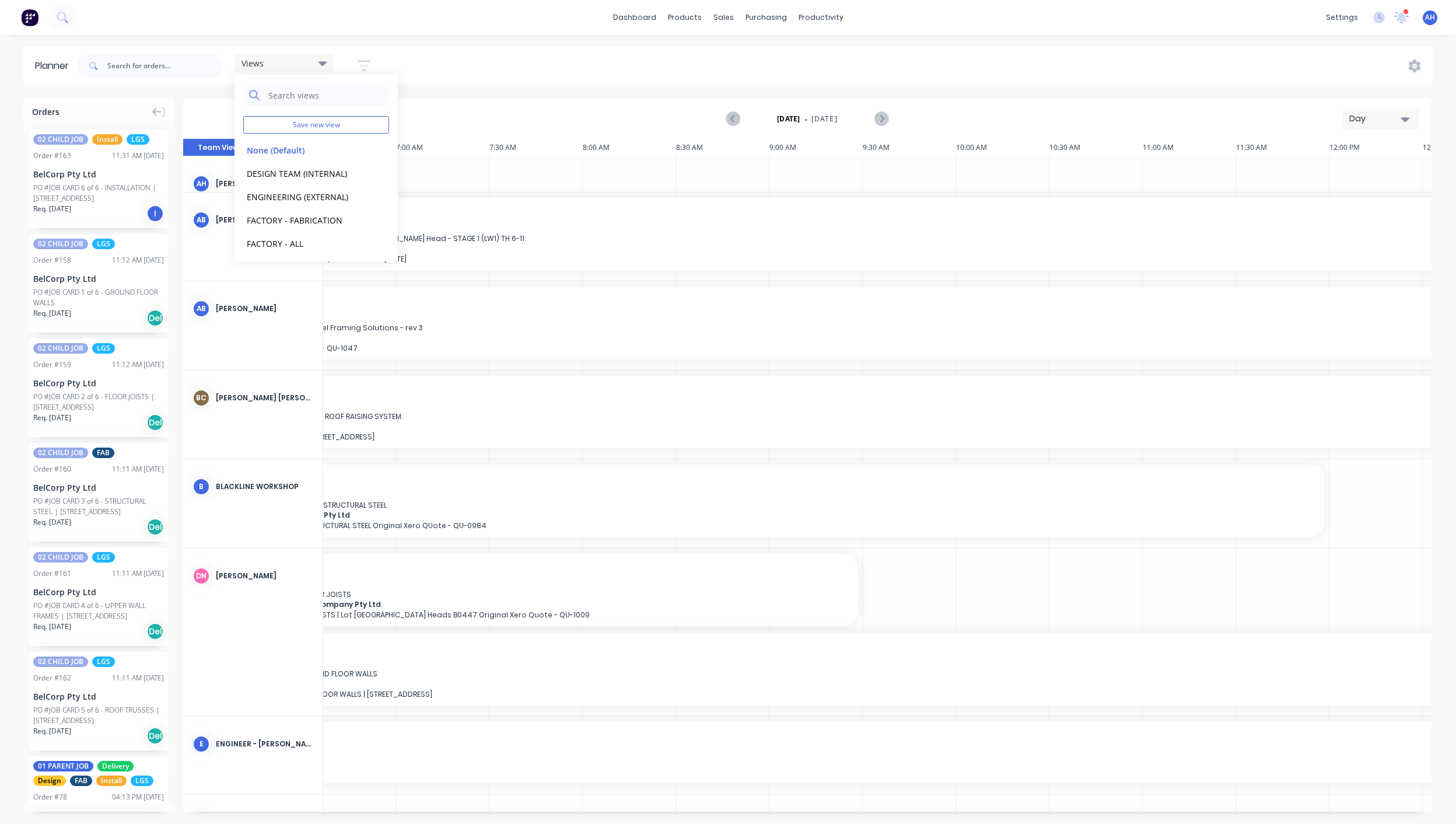
scroll to position [0, 0]
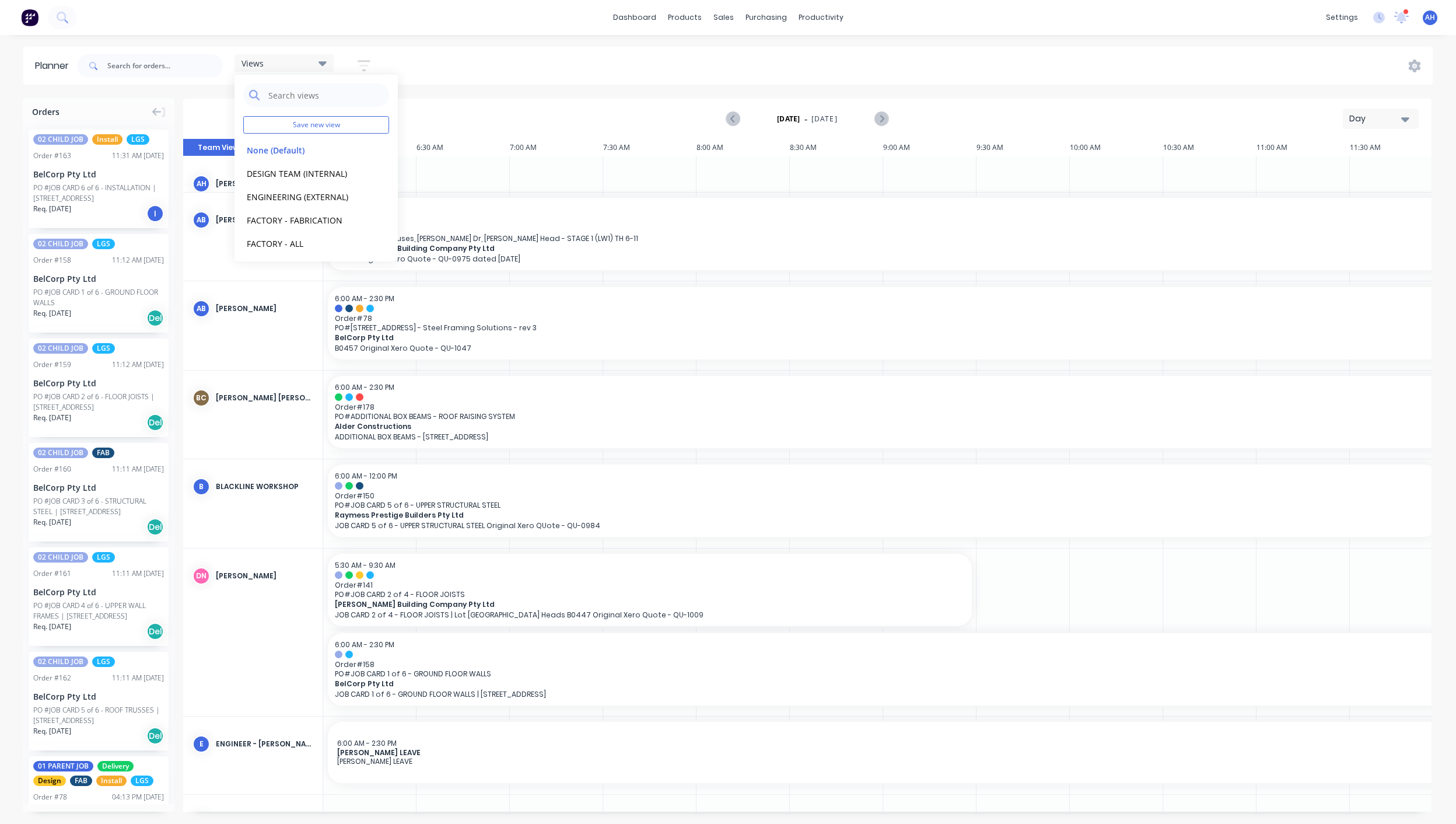
click at [1366, 119] on div "Day" at bounding box center [1376, 119] width 54 height 12
click at [1349, 175] on div "Week" at bounding box center [1360, 173] width 115 height 23
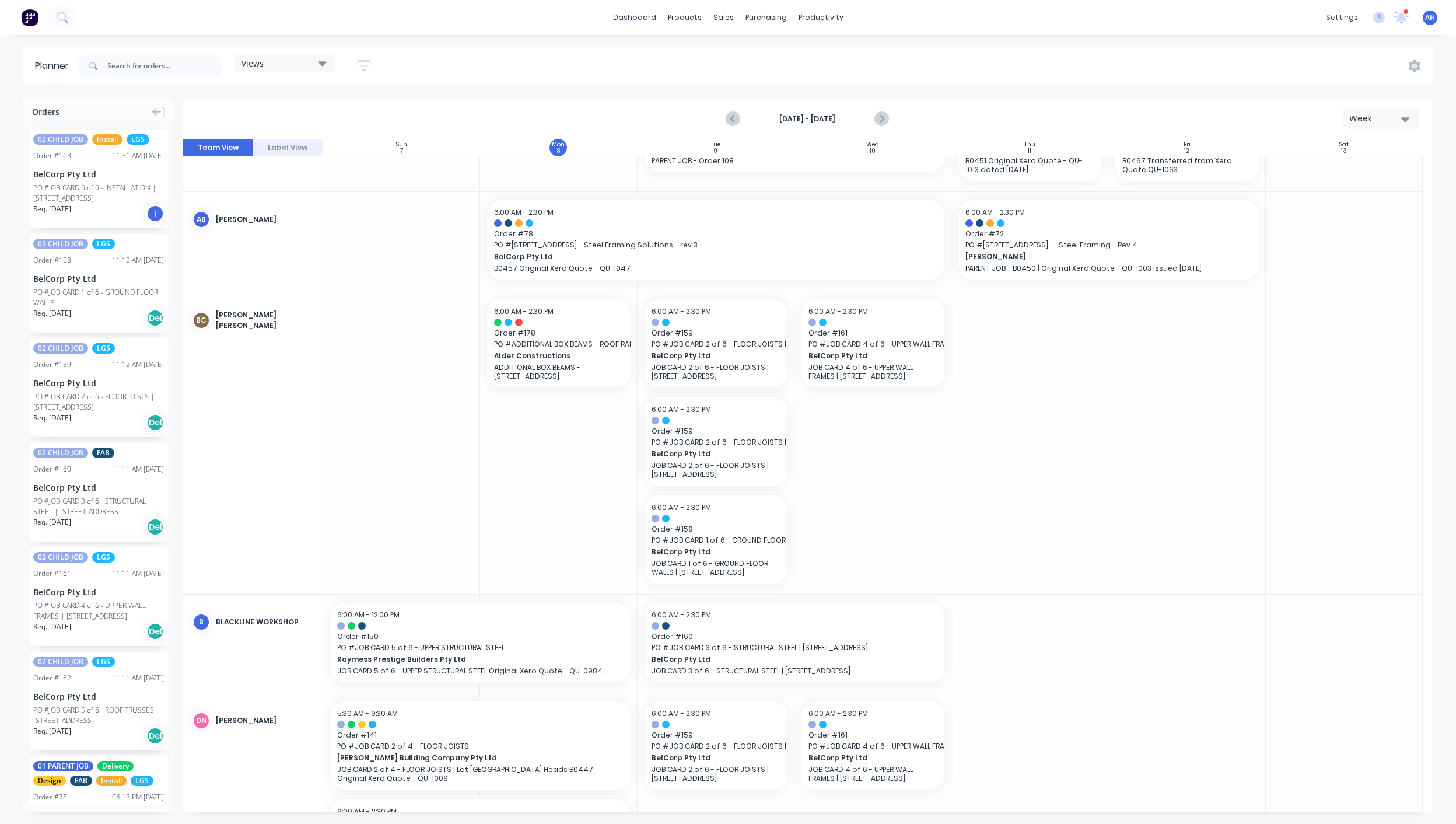
scroll to position [230, 0]
click at [1408, 63] on div "Views Save new view None (Default) edit DESIGN TEAM (INTERNAL) edit ENGINEERING…" at bounding box center [754, 65] width 1358 height 35
click at [1414, 63] on icon at bounding box center [1415, 66] width 13 height 13
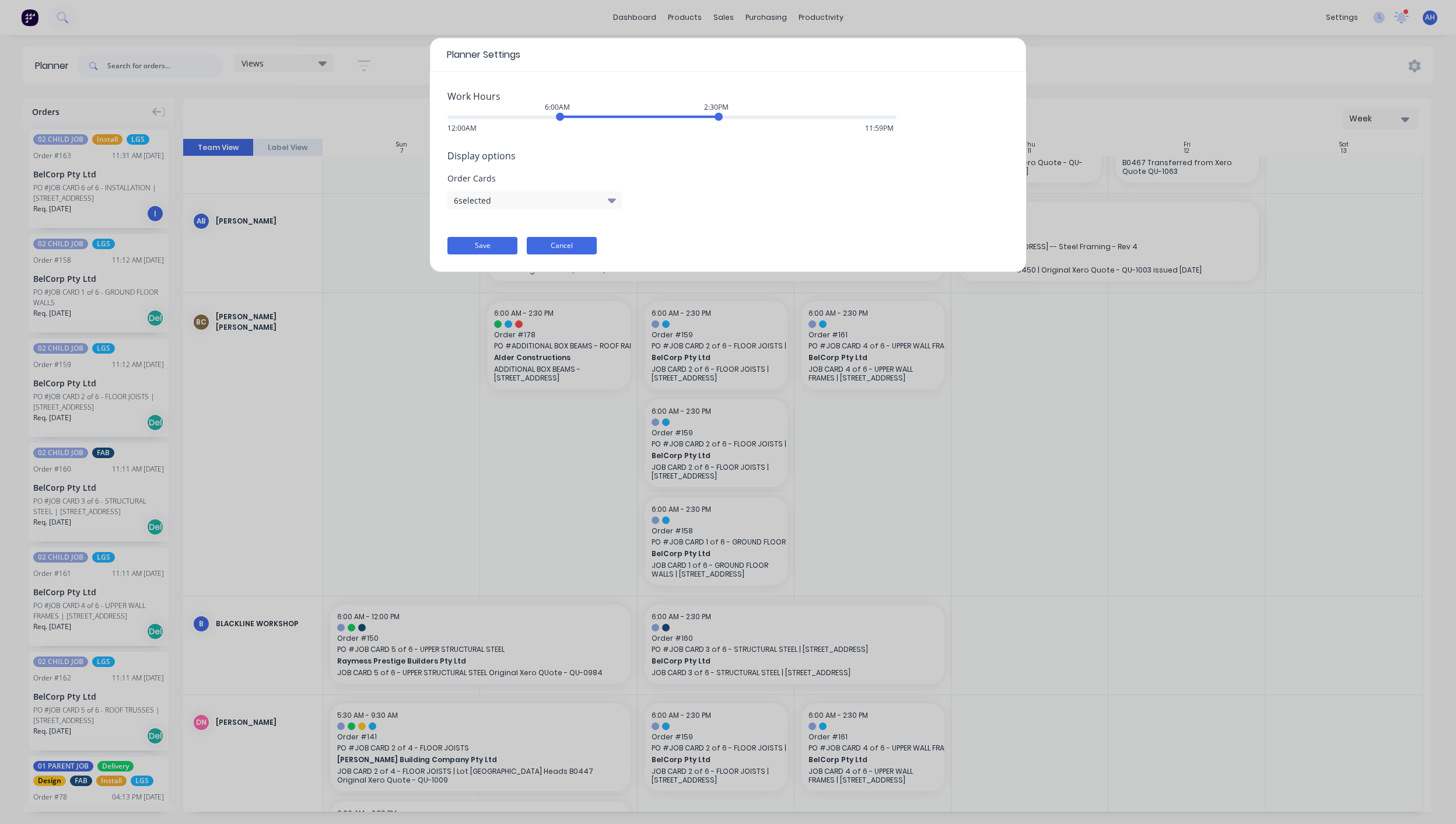
click at [572, 245] on button "Cancel" at bounding box center [562, 246] width 70 height 18
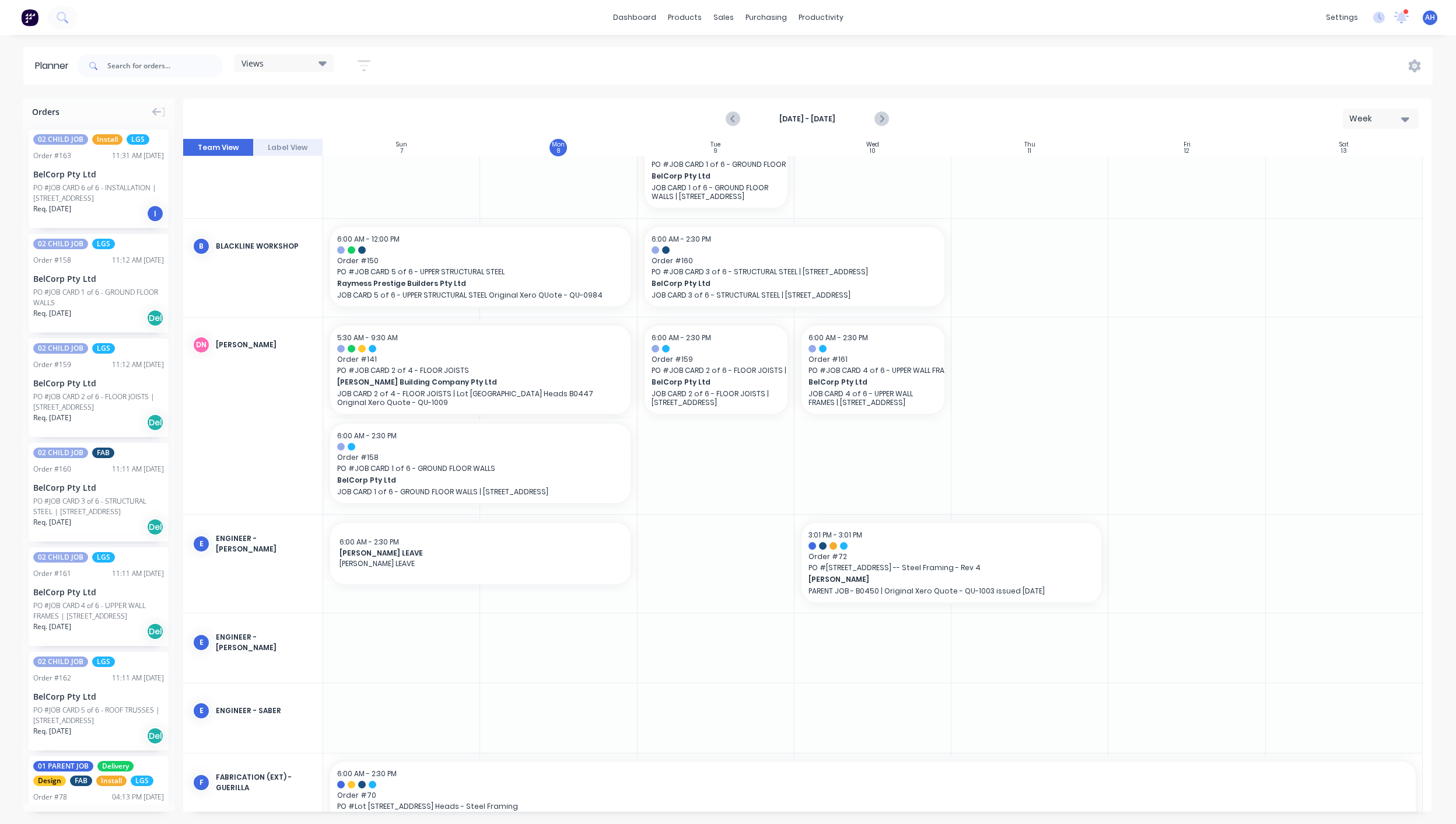
scroll to position [583, 0]
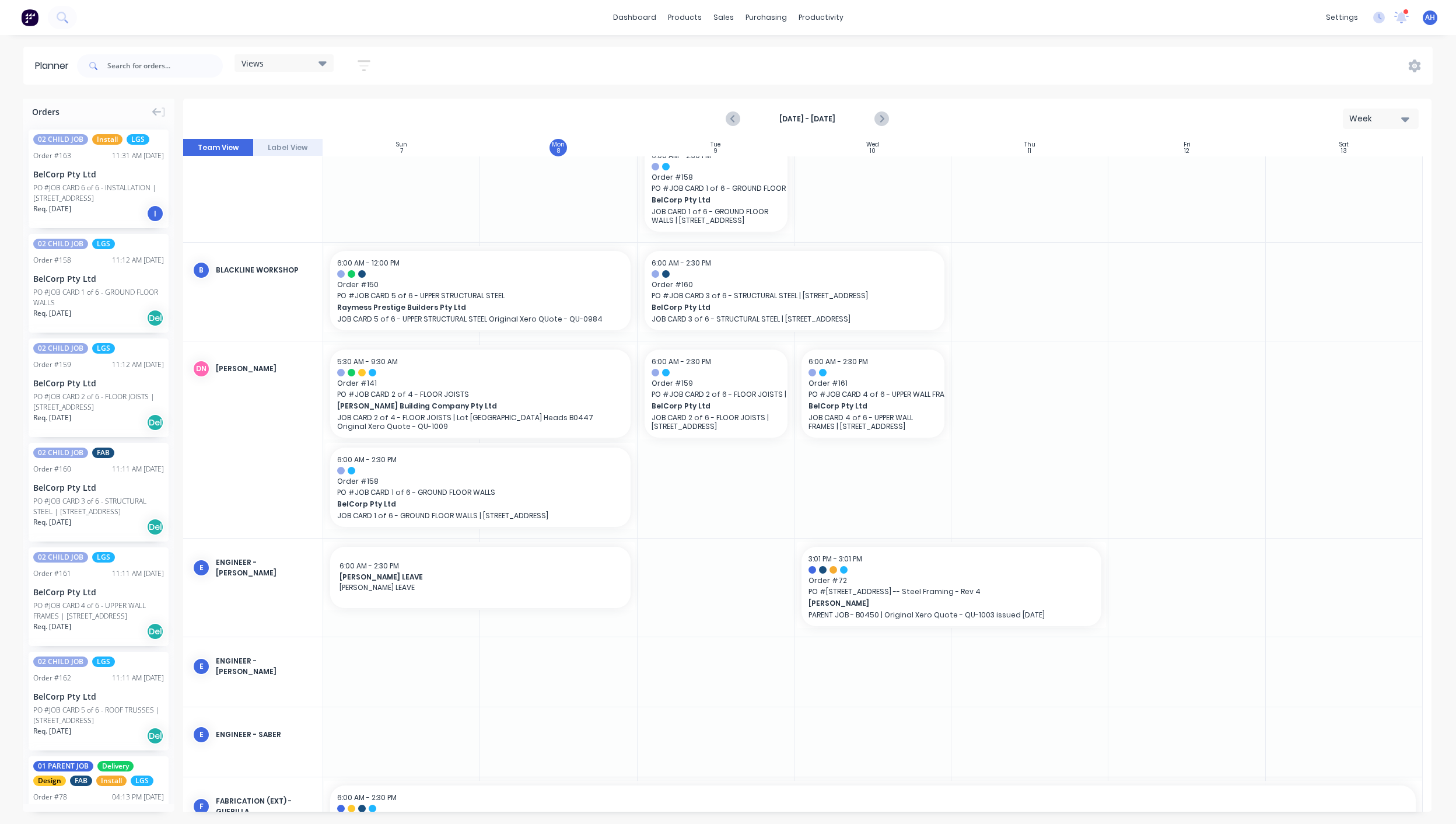
click at [278, 59] on div "Views" at bounding box center [284, 63] width 85 height 11
click at [145, 69] on input "text" at bounding box center [165, 66] width 115 height 23
click at [270, 63] on div "Views" at bounding box center [284, 63] width 85 height 11
click at [162, 62] on input "text" at bounding box center [165, 66] width 115 height 23
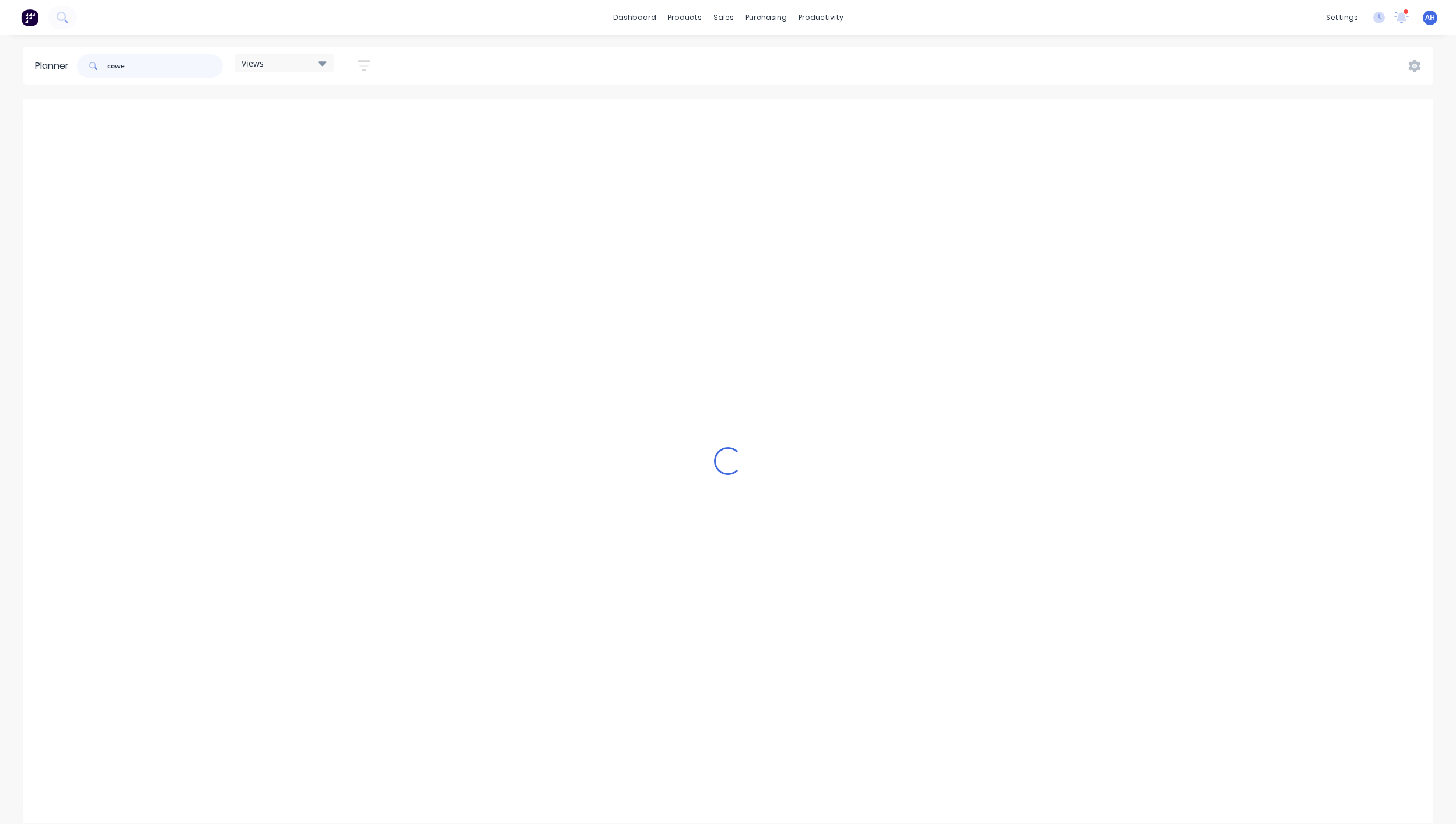
scroll to position [147, 0]
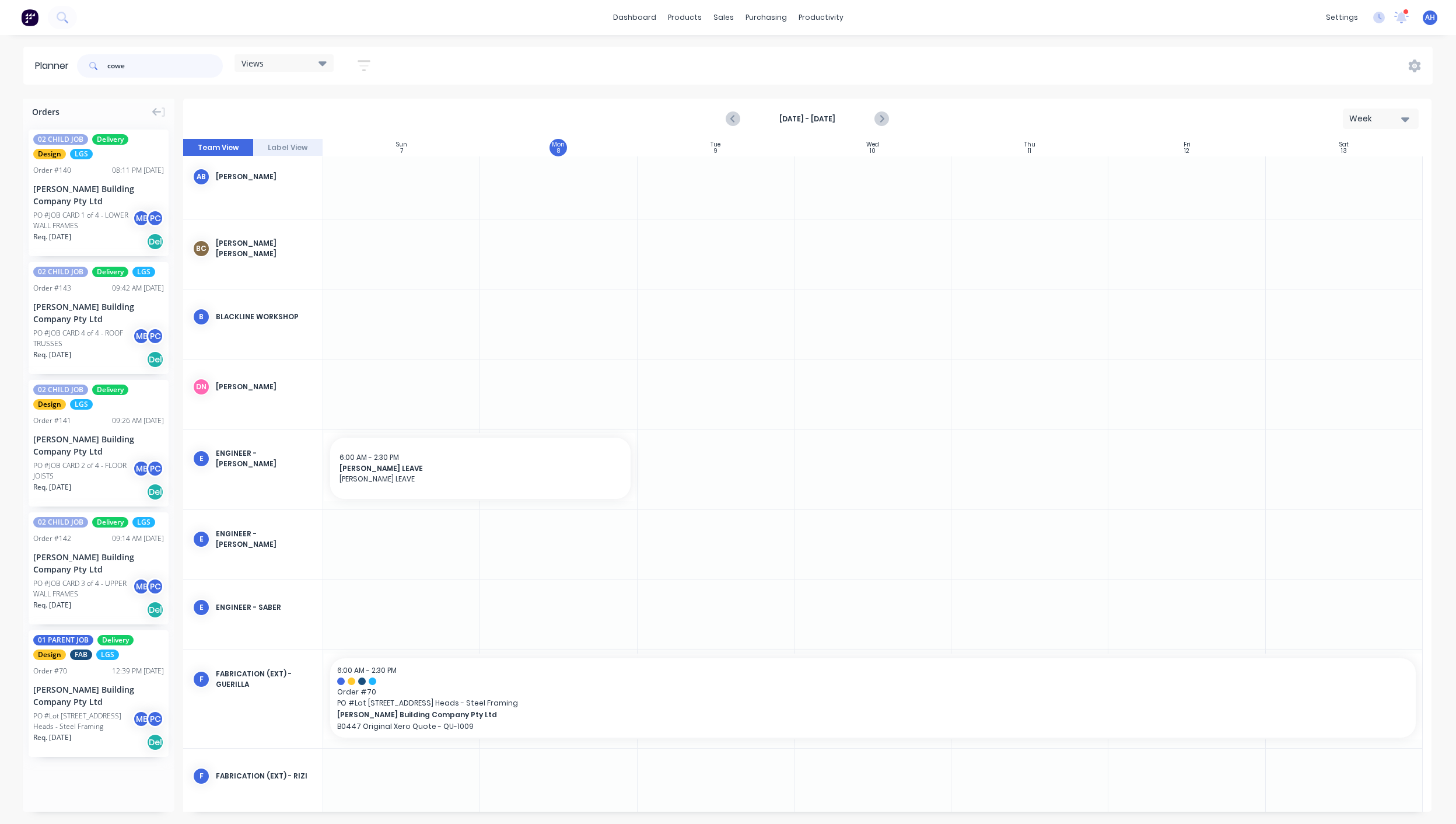
drag, startPoint x: 135, startPoint y: 67, endPoint x: 92, endPoint y: 75, distance: 43.7
click at [92, 75] on div "cowe" at bounding box center [150, 66] width 146 height 23
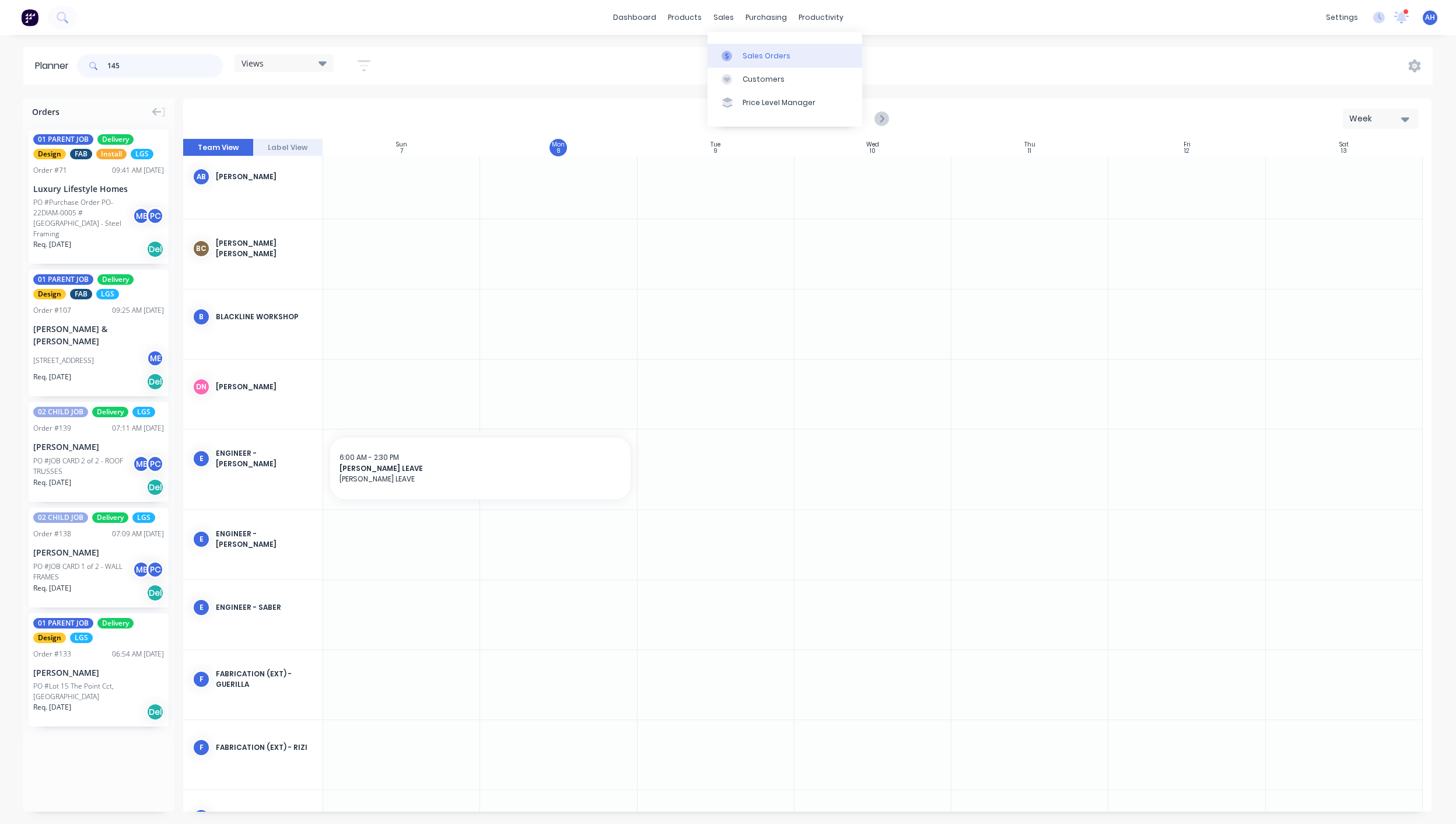
type input "145"
click at [761, 48] on link "Sales Orders" at bounding box center [785, 55] width 155 height 23
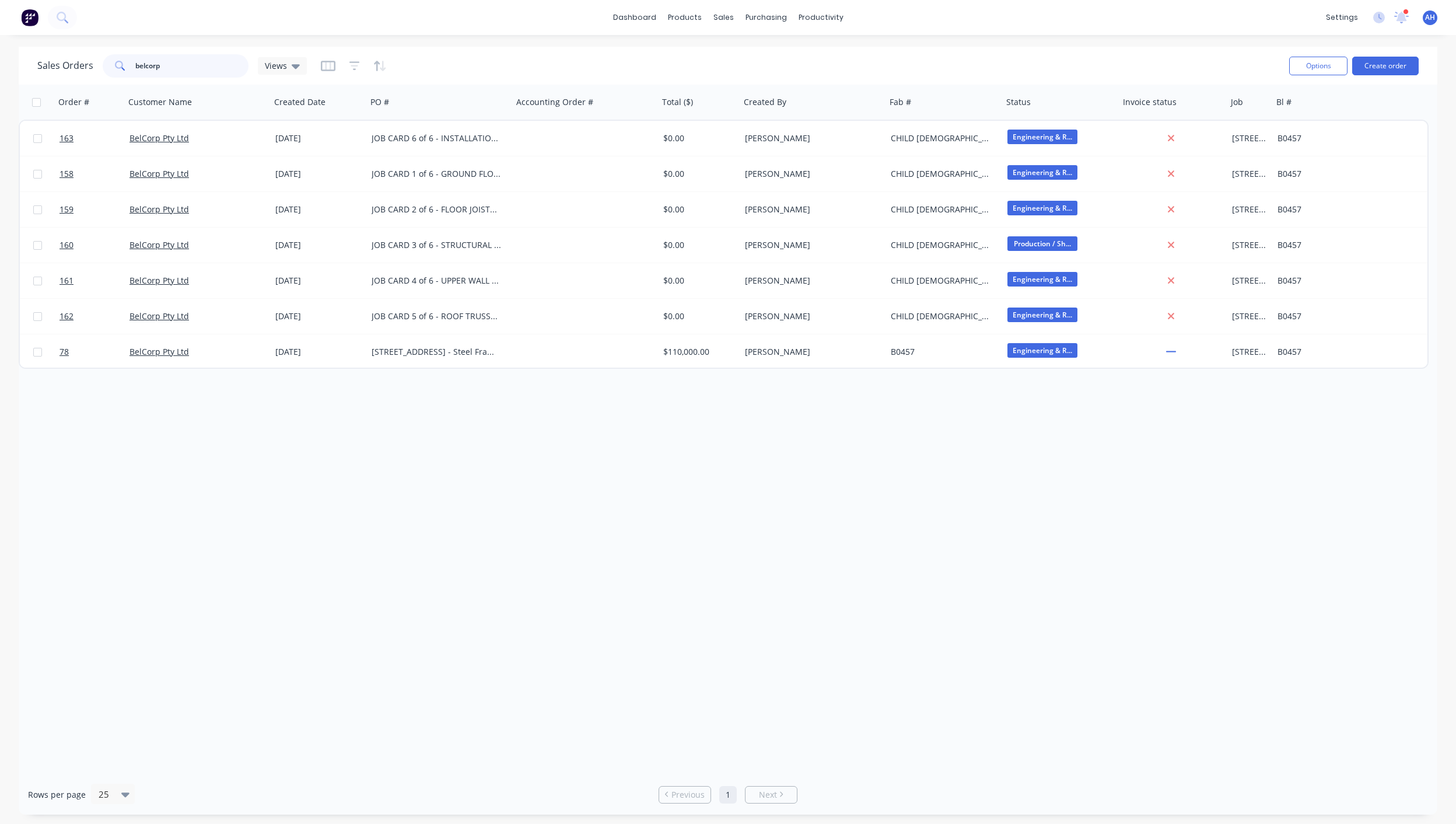
drag, startPoint x: 166, startPoint y: 69, endPoint x: 84, endPoint y: 78, distance: 82.5
click at [84, 78] on div "Sales Orders belcorp Views" at bounding box center [659, 65] width 1243 height 29
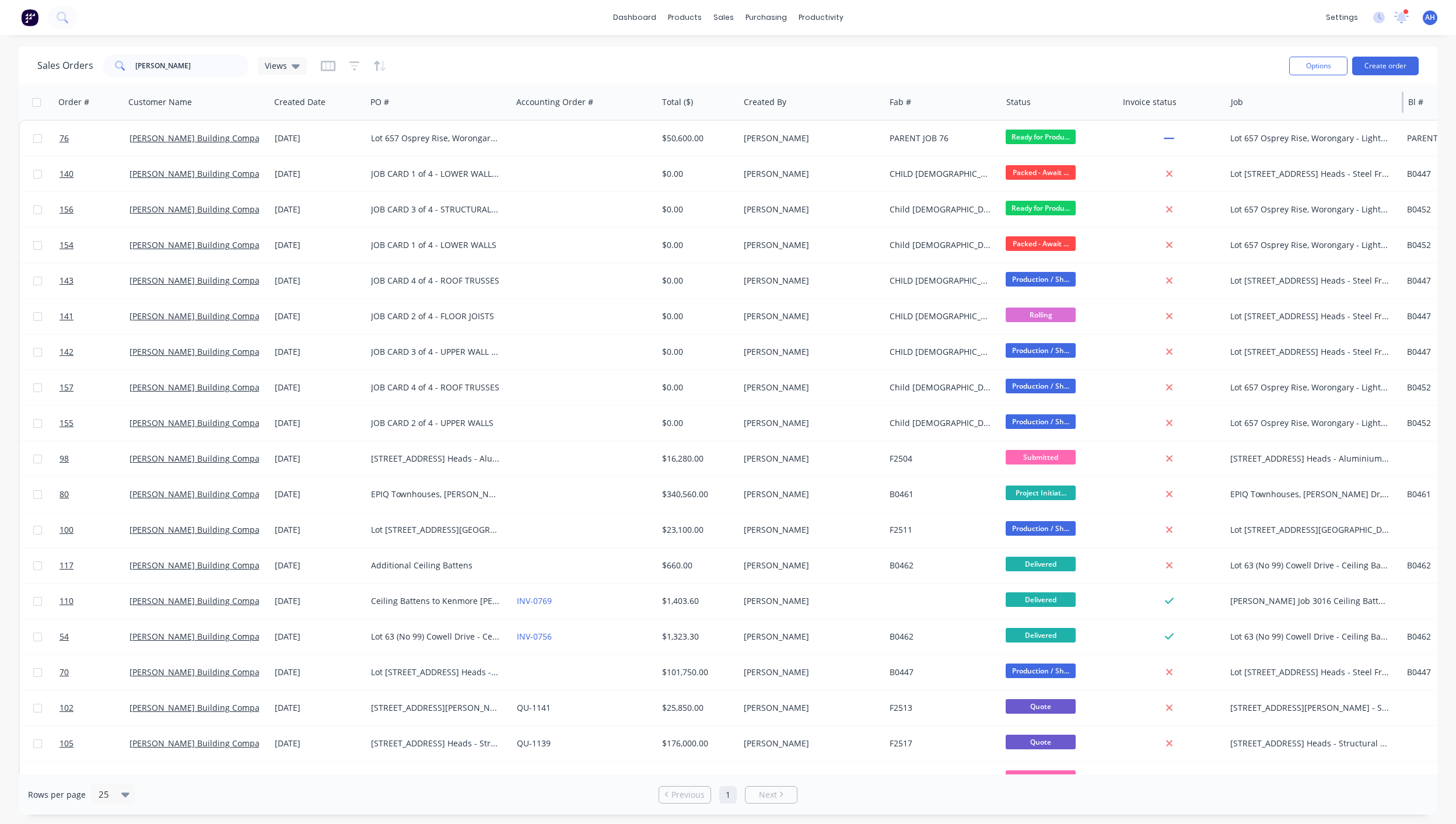
drag, startPoint x: 1271, startPoint y: 100, endPoint x: 1403, endPoint y: 101, distance: 132.0
click at [1403, 101] on div at bounding box center [1403, 101] width 2 height 21
click at [185, 64] on input "[PERSON_NAME]" at bounding box center [192, 66] width 114 height 23
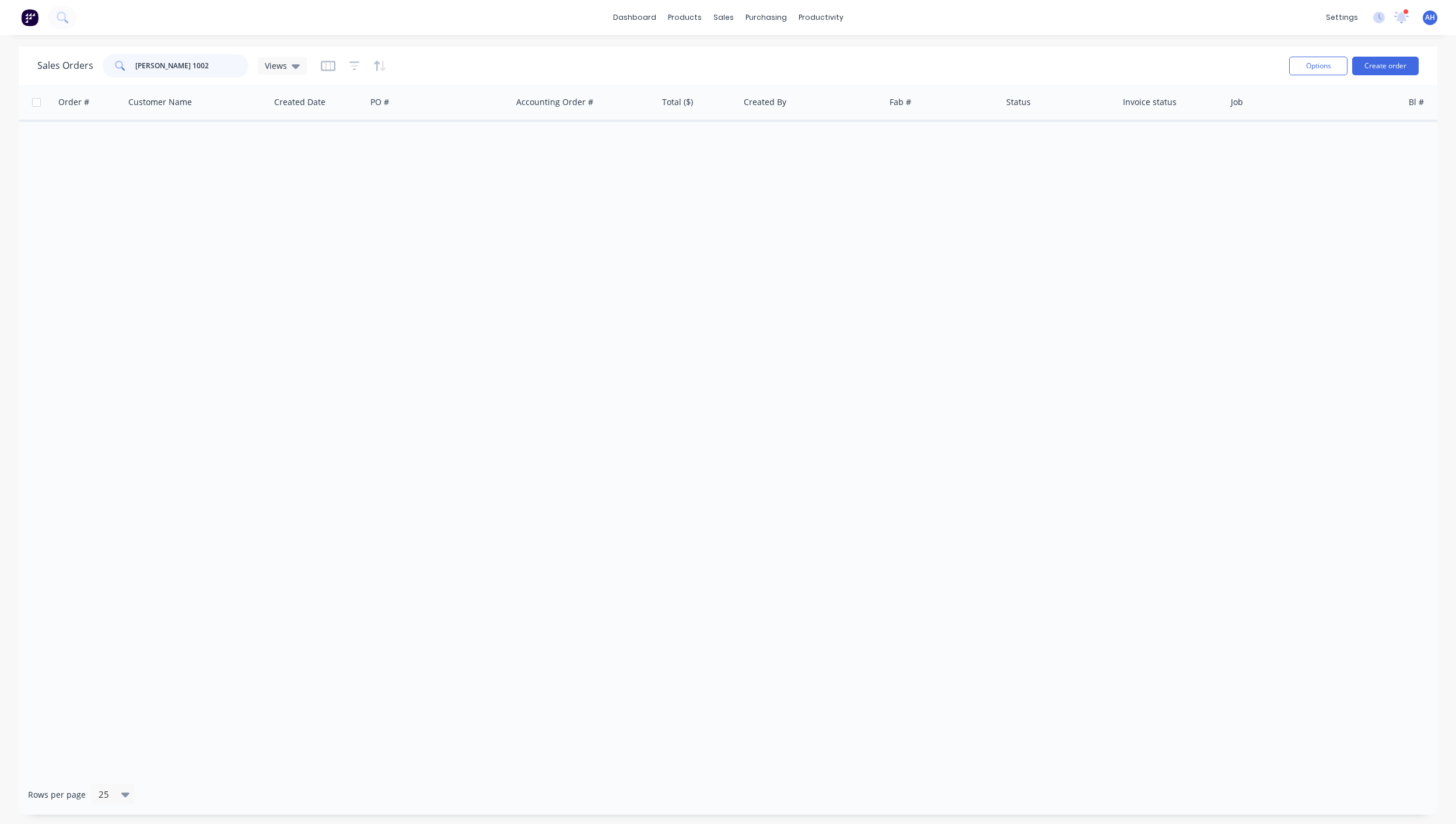
drag, startPoint x: 212, startPoint y: 69, endPoint x: 171, endPoint y: 66, distance: 41.1
click at [171, 66] on input "[PERSON_NAME] 1002" at bounding box center [192, 66] width 114 height 23
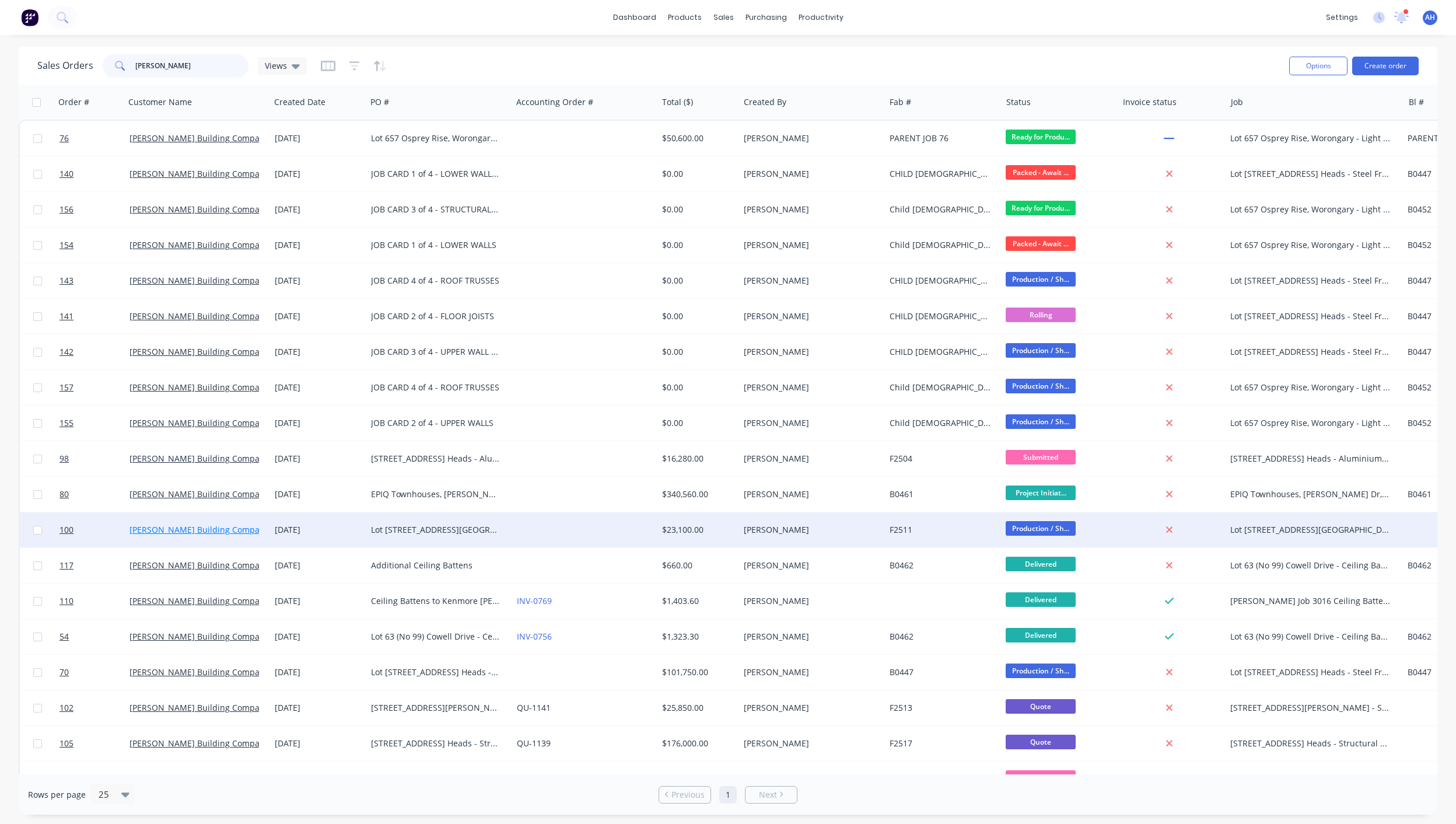
type input "[PERSON_NAME]"
click at [212, 528] on link "[PERSON_NAME] Building Company Pty Ltd" at bounding box center [213, 529] width 168 height 11
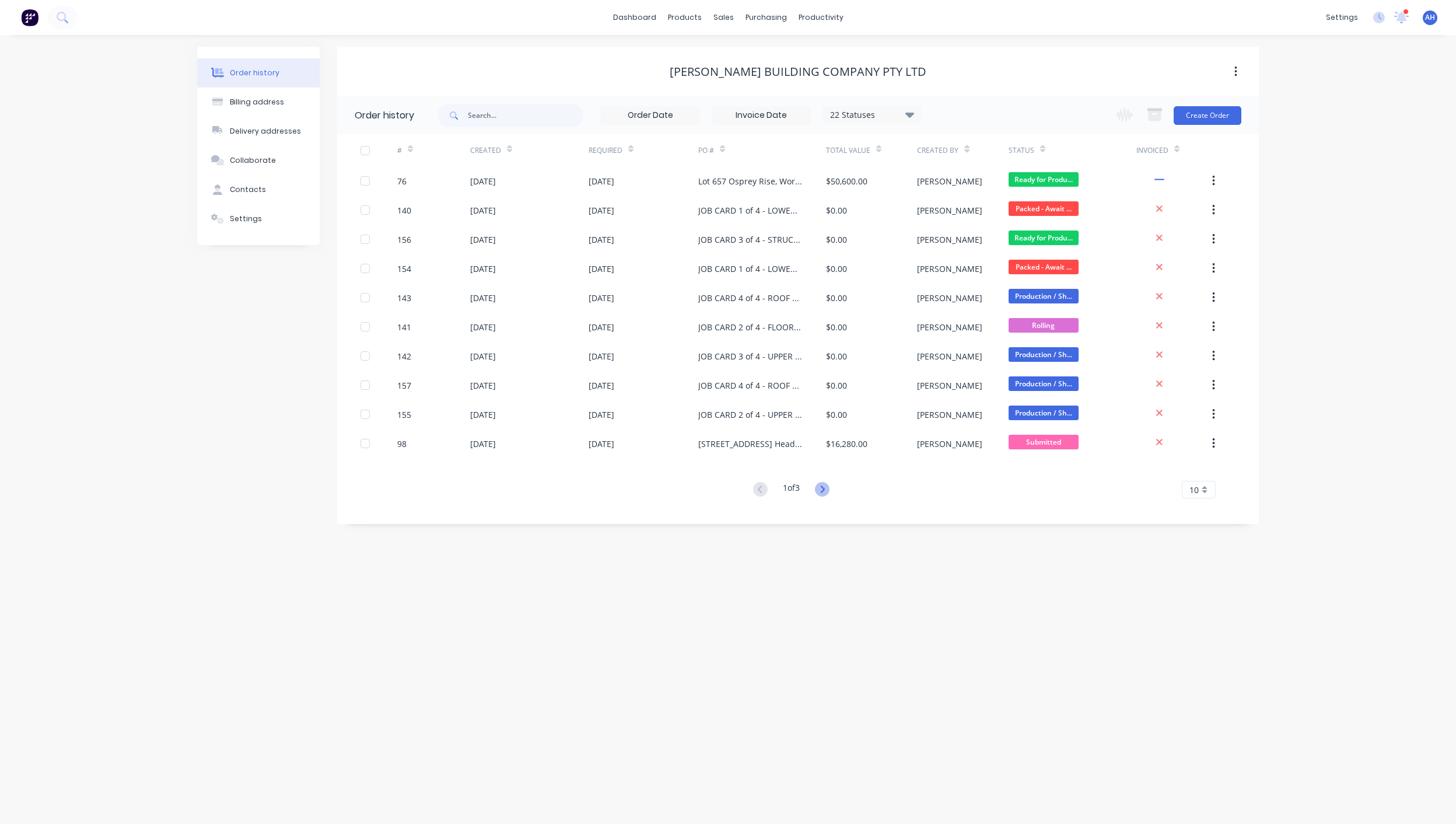
click at [823, 489] on icon at bounding box center [822, 489] width 15 height 15
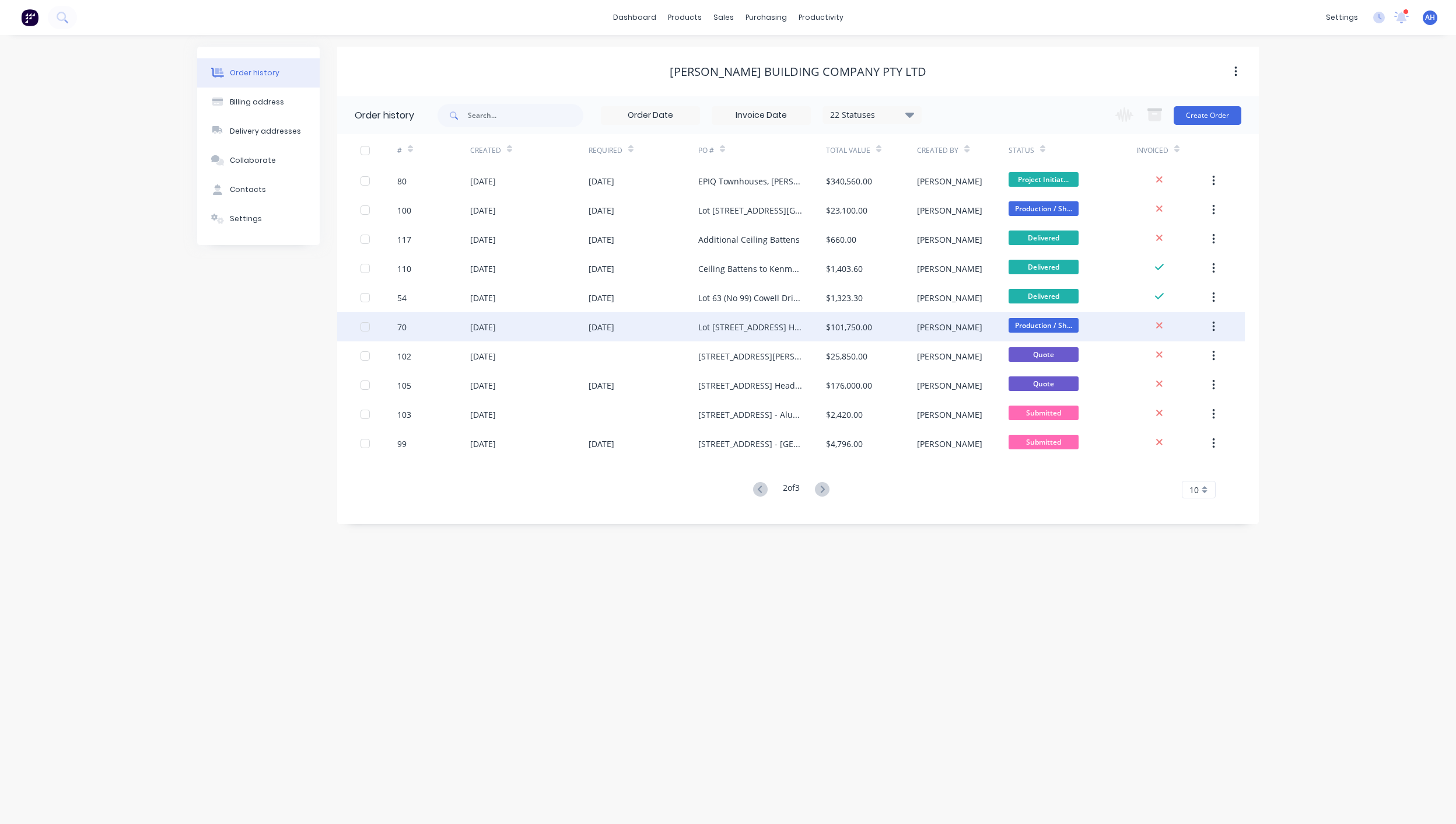
click at [783, 327] on div "Lot [STREET_ADDRESS] Heads - Steel Framing" at bounding box center [750, 327] width 105 height 12
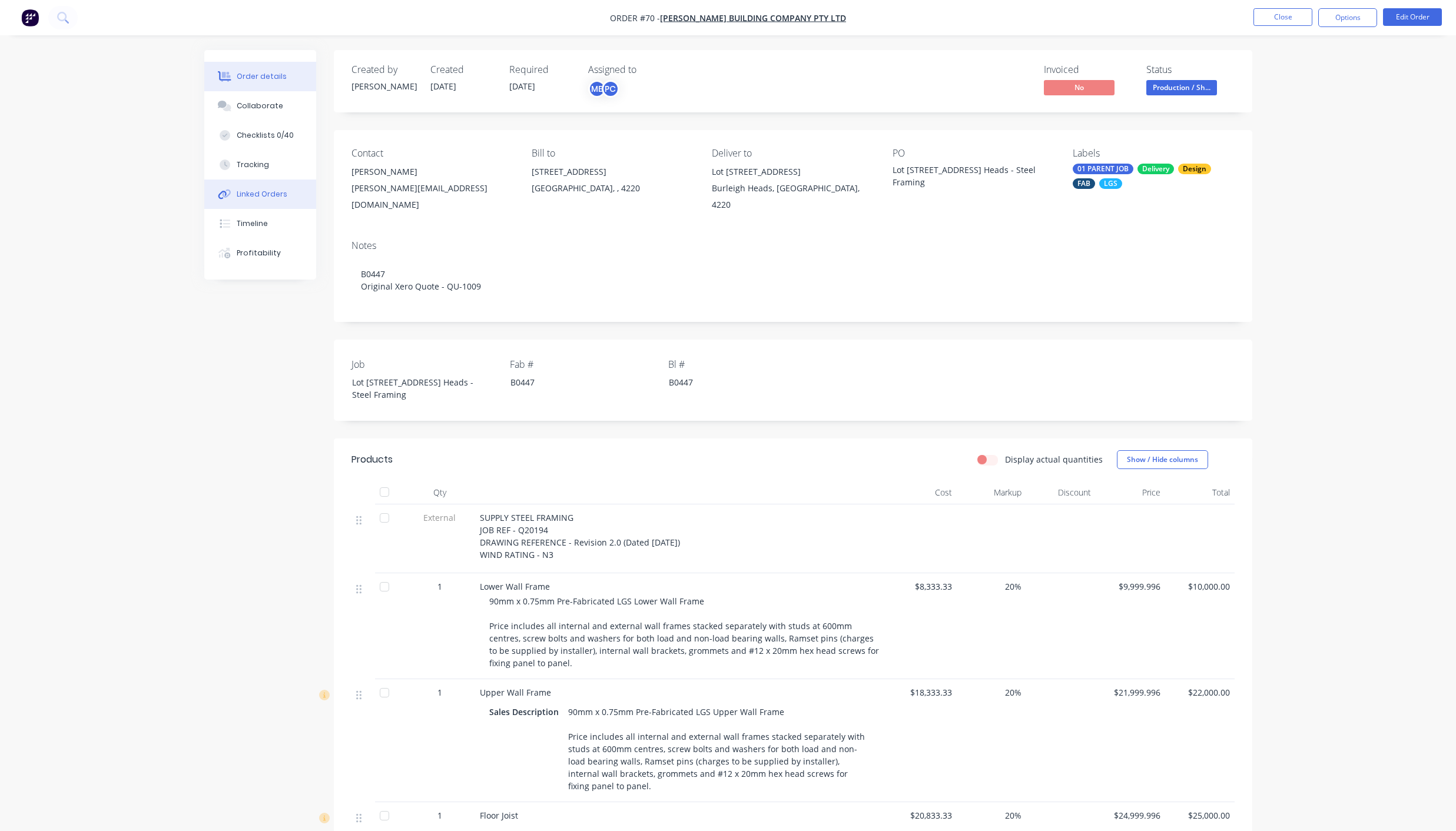
click at [244, 193] on div "Linked Orders" at bounding box center [262, 194] width 51 height 11
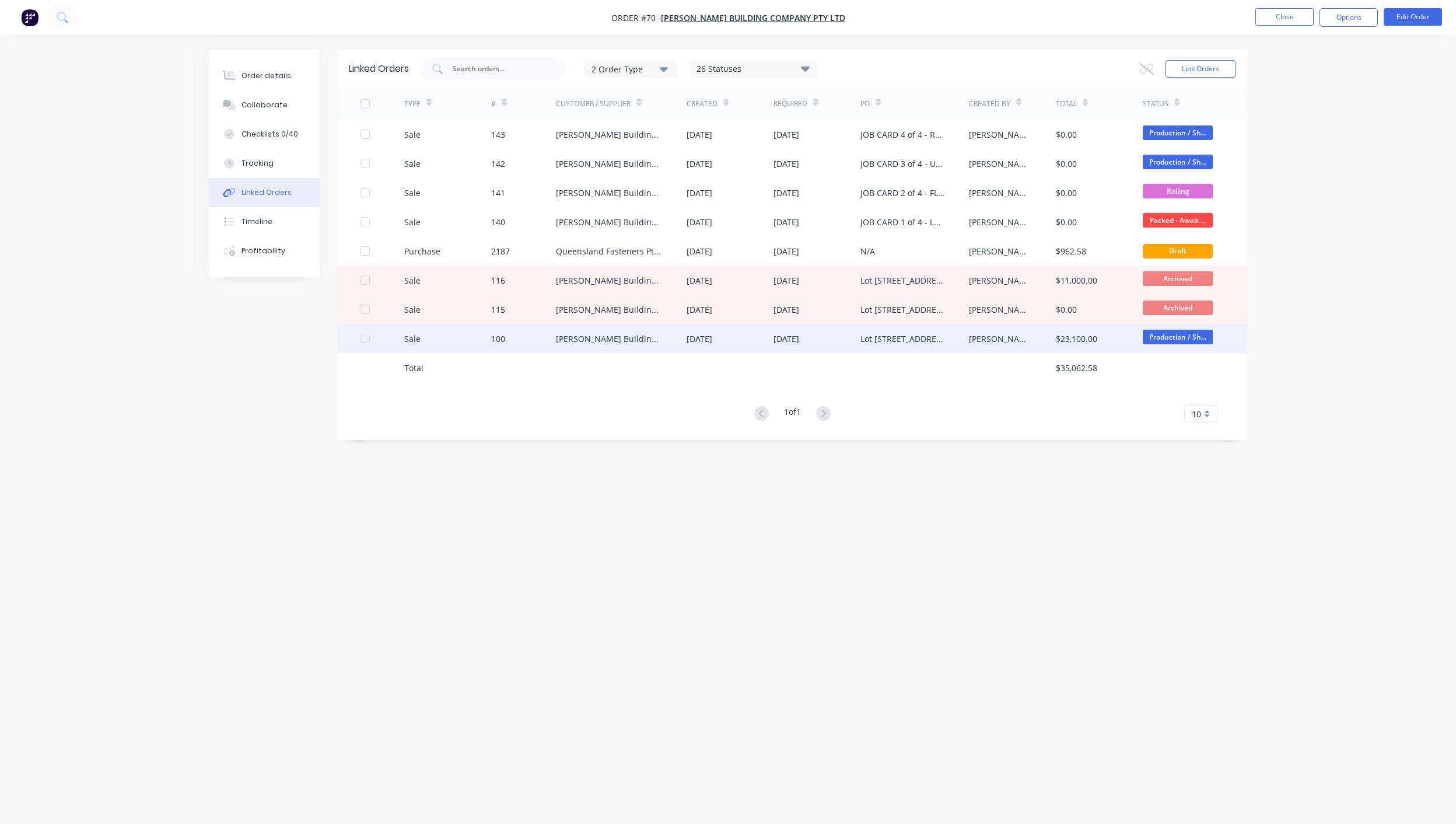
click at [904, 341] on div "Lot [STREET_ADDRESS][GEOGRAPHIC_DATA] - Structural Steel Supply" at bounding box center [903, 338] width 85 height 12
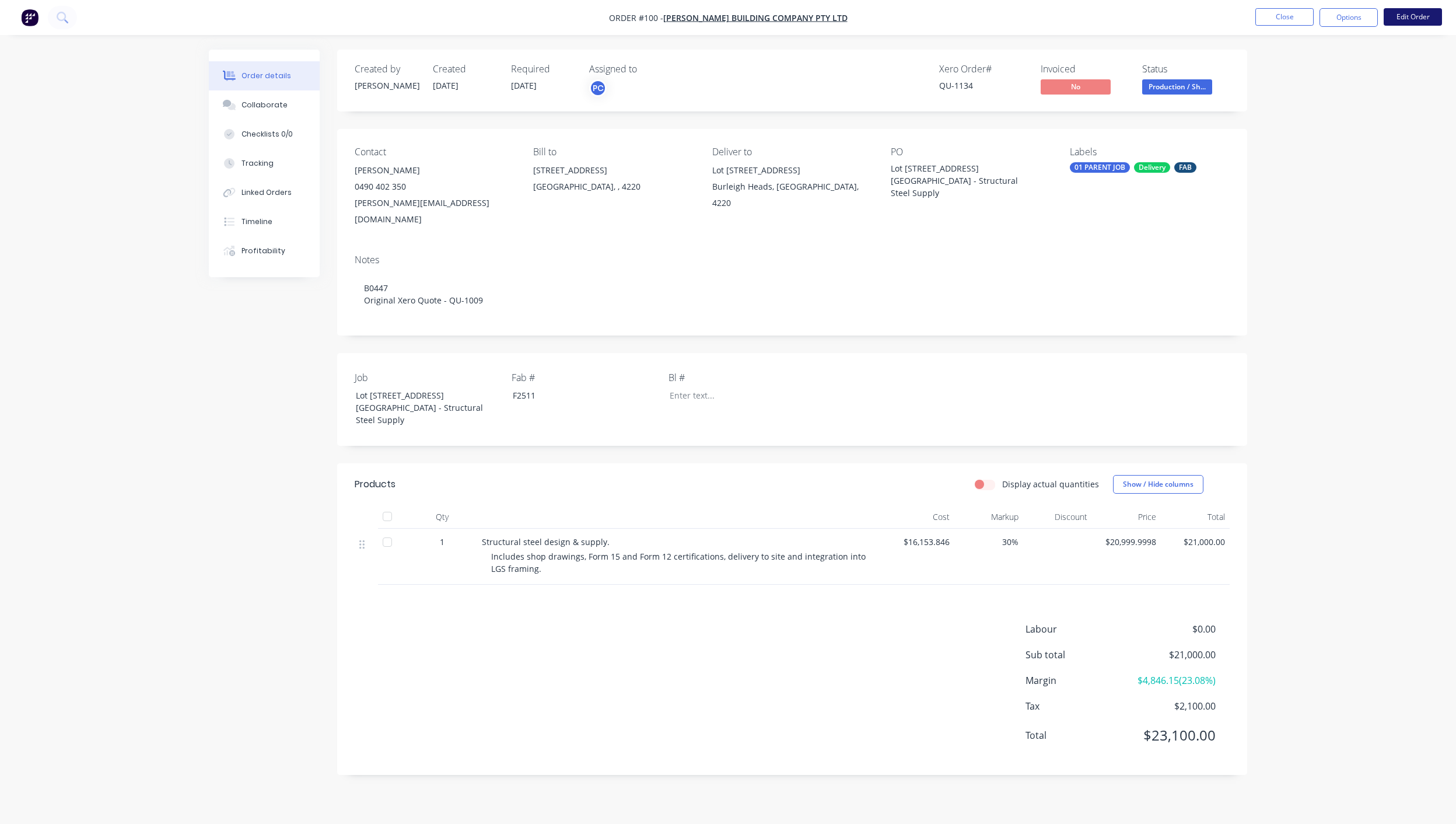
click at [1412, 12] on button "Edit Order" at bounding box center [1413, 17] width 58 height 18
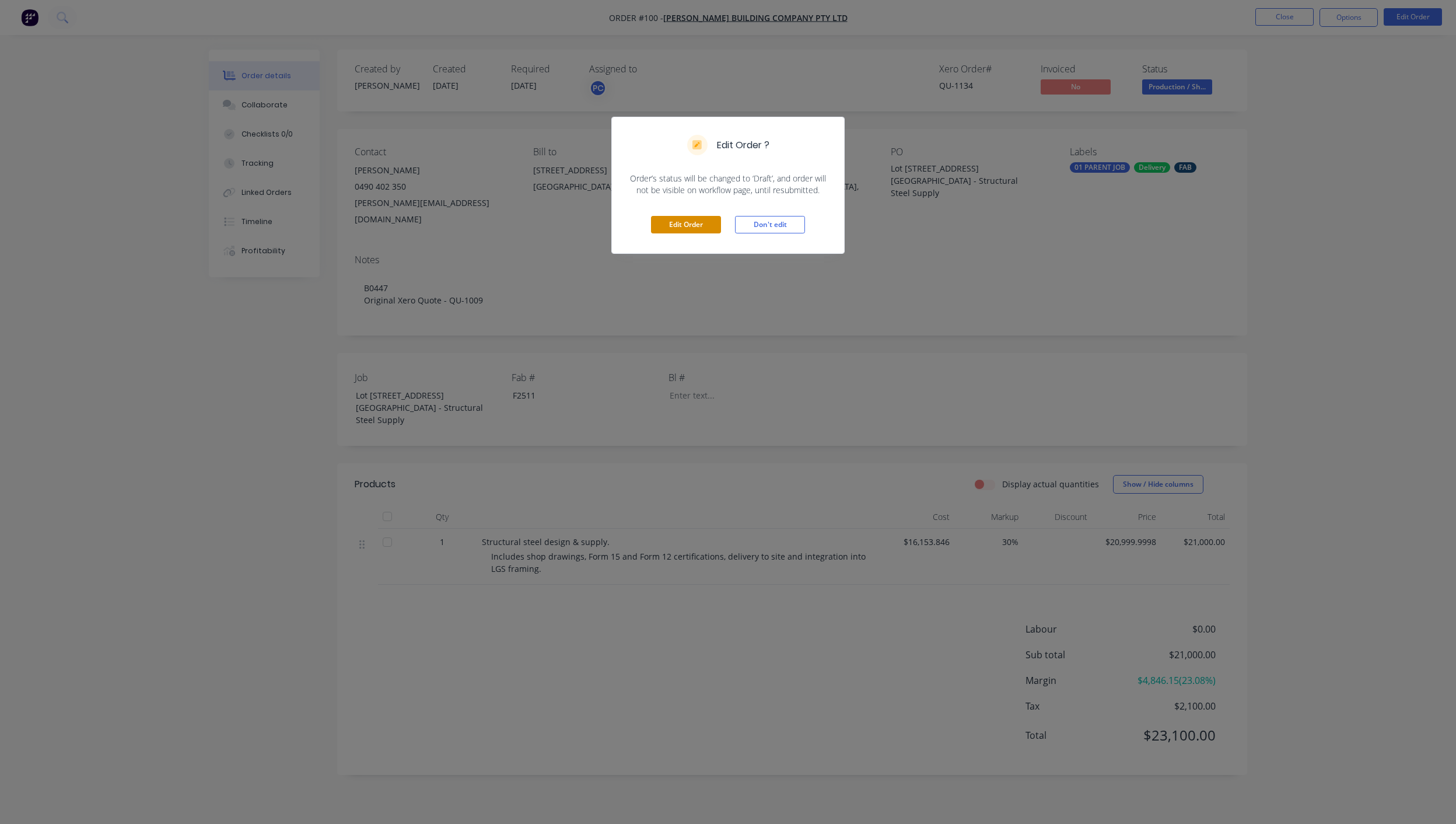
click at [703, 223] on button "Edit Order" at bounding box center [686, 225] width 70 height 18
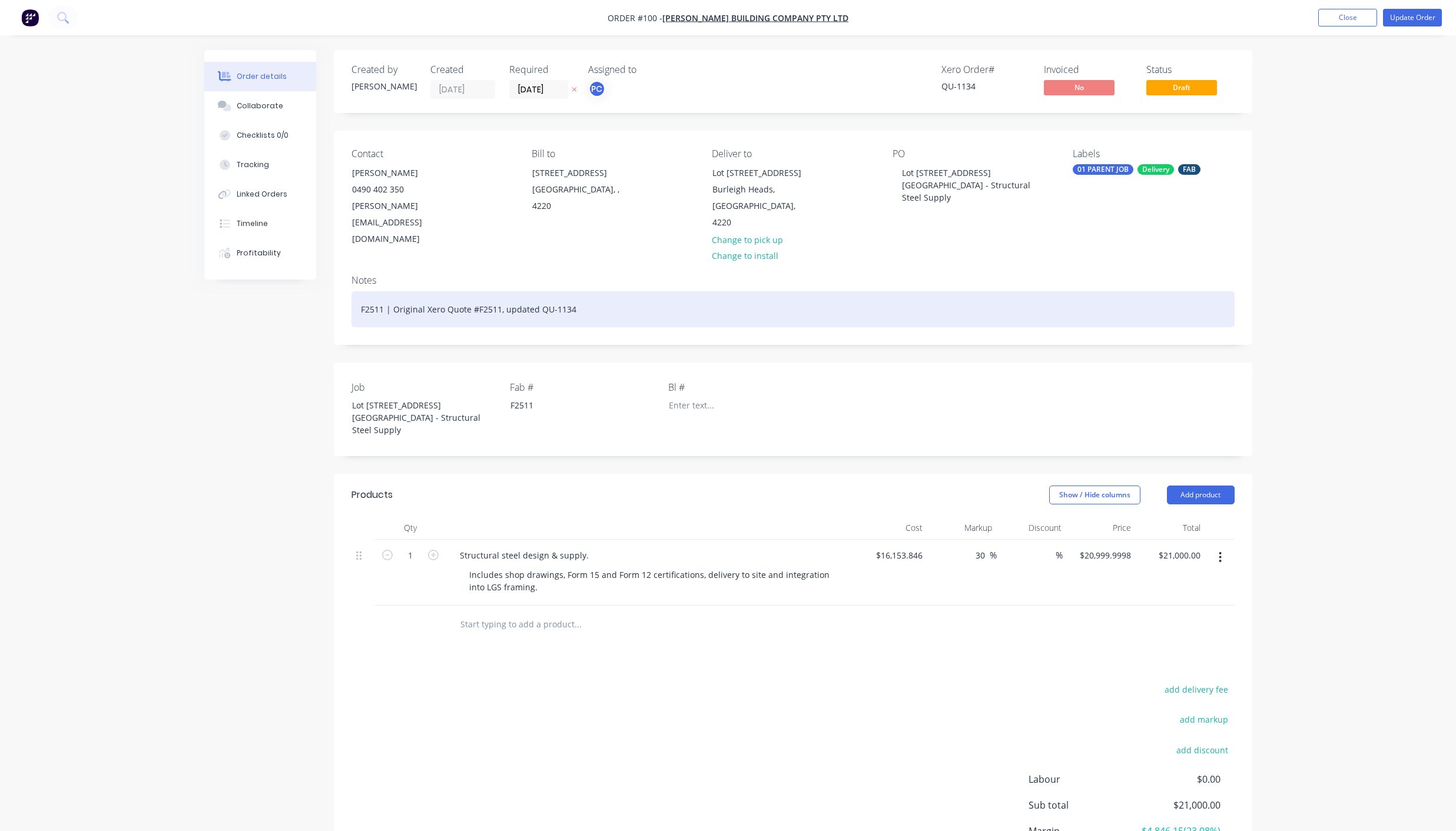
click at [362, 291] on div "F2511 | Original Xero Quote #F2511, updated QU-1134" at bounding box center [793, 309] width 883 height 36
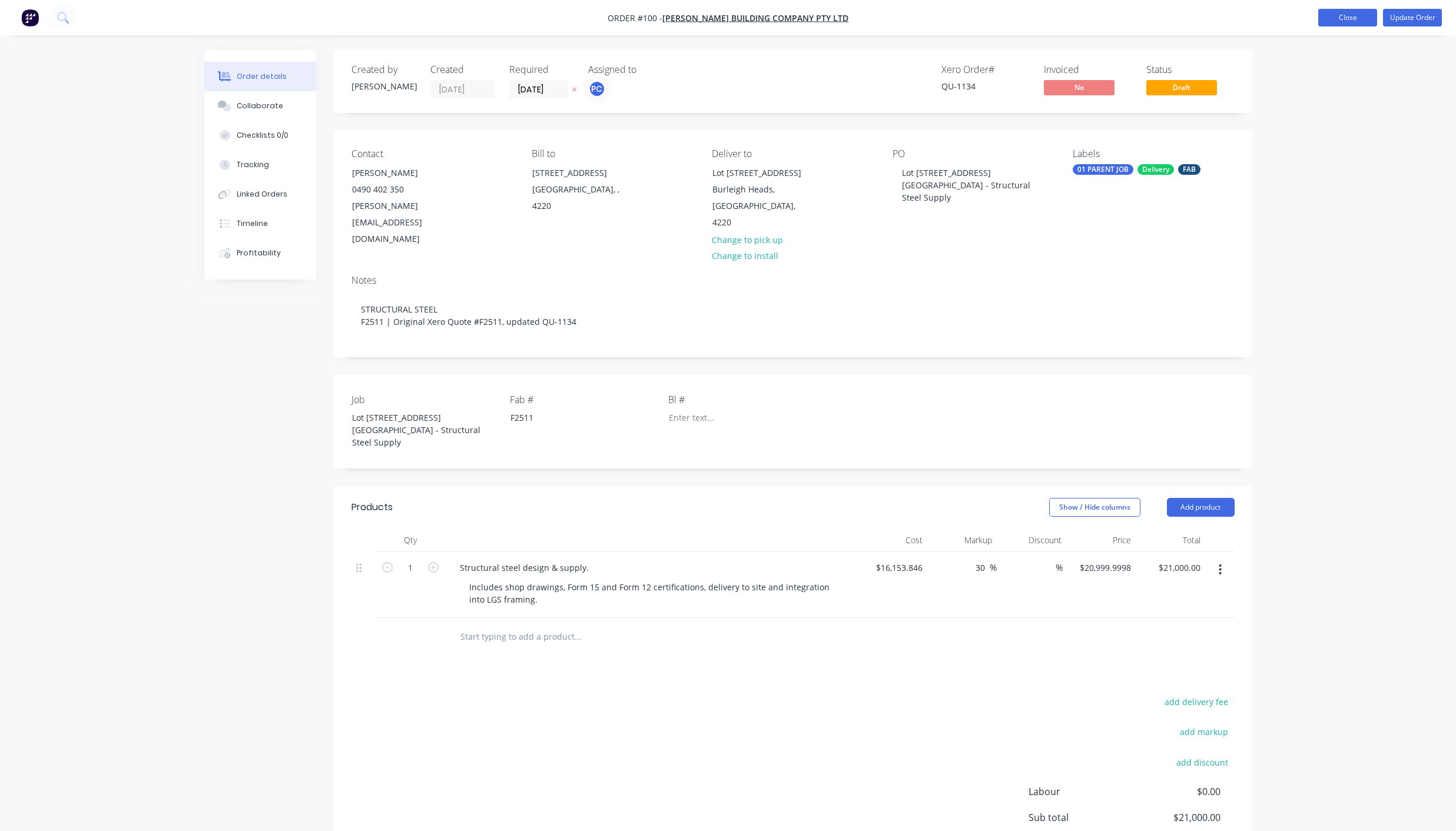
click at [1345, 14] on button "Close" at bounding box center [1348, 18] width 59 height 18
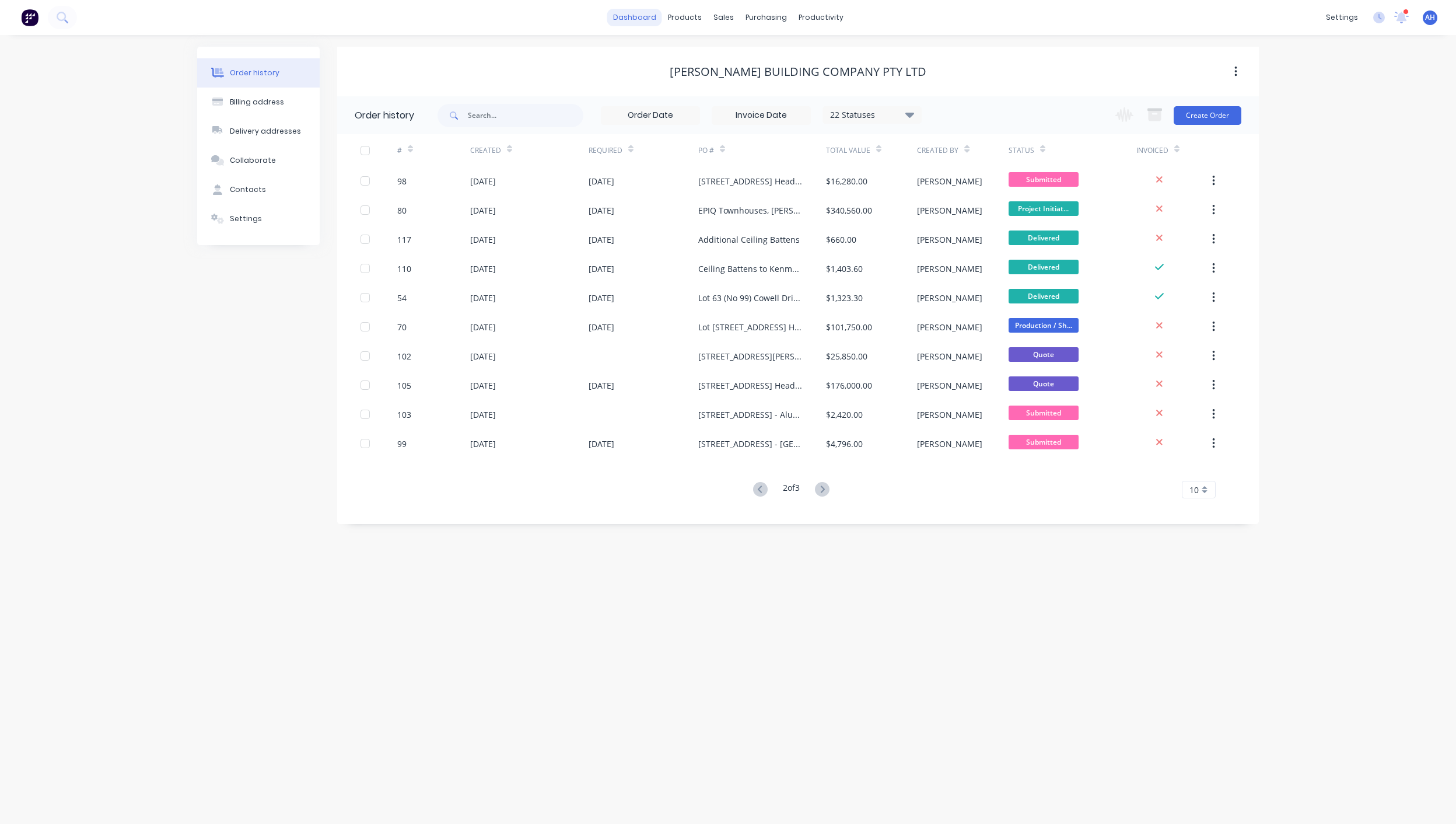
click at [636, 18] on link "dashboard" at bounding box center [635, 18] width 55 height 18
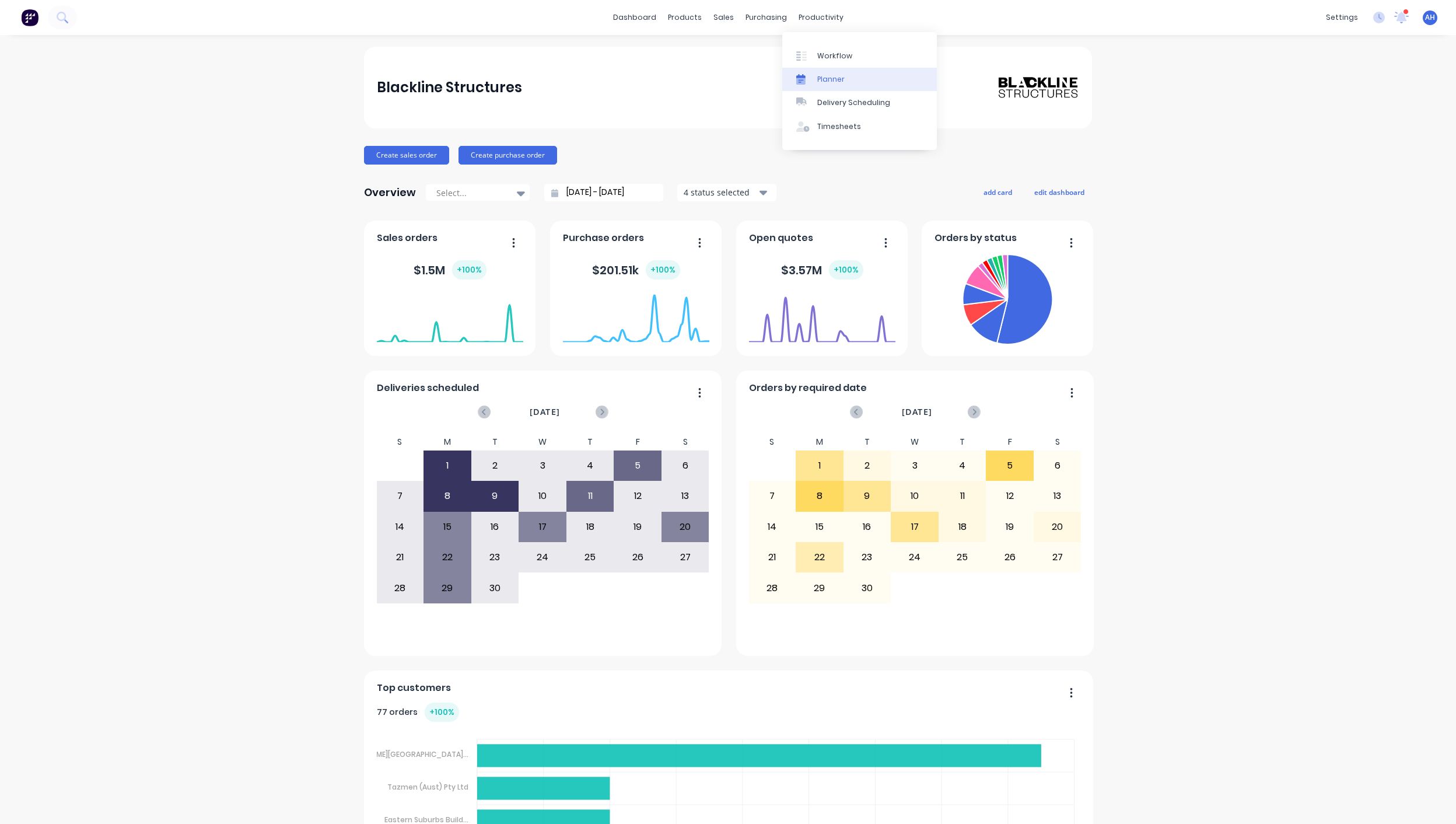
click at [836, 72] on link "Planner" at bounding box center [860, 79] width 155 height 23
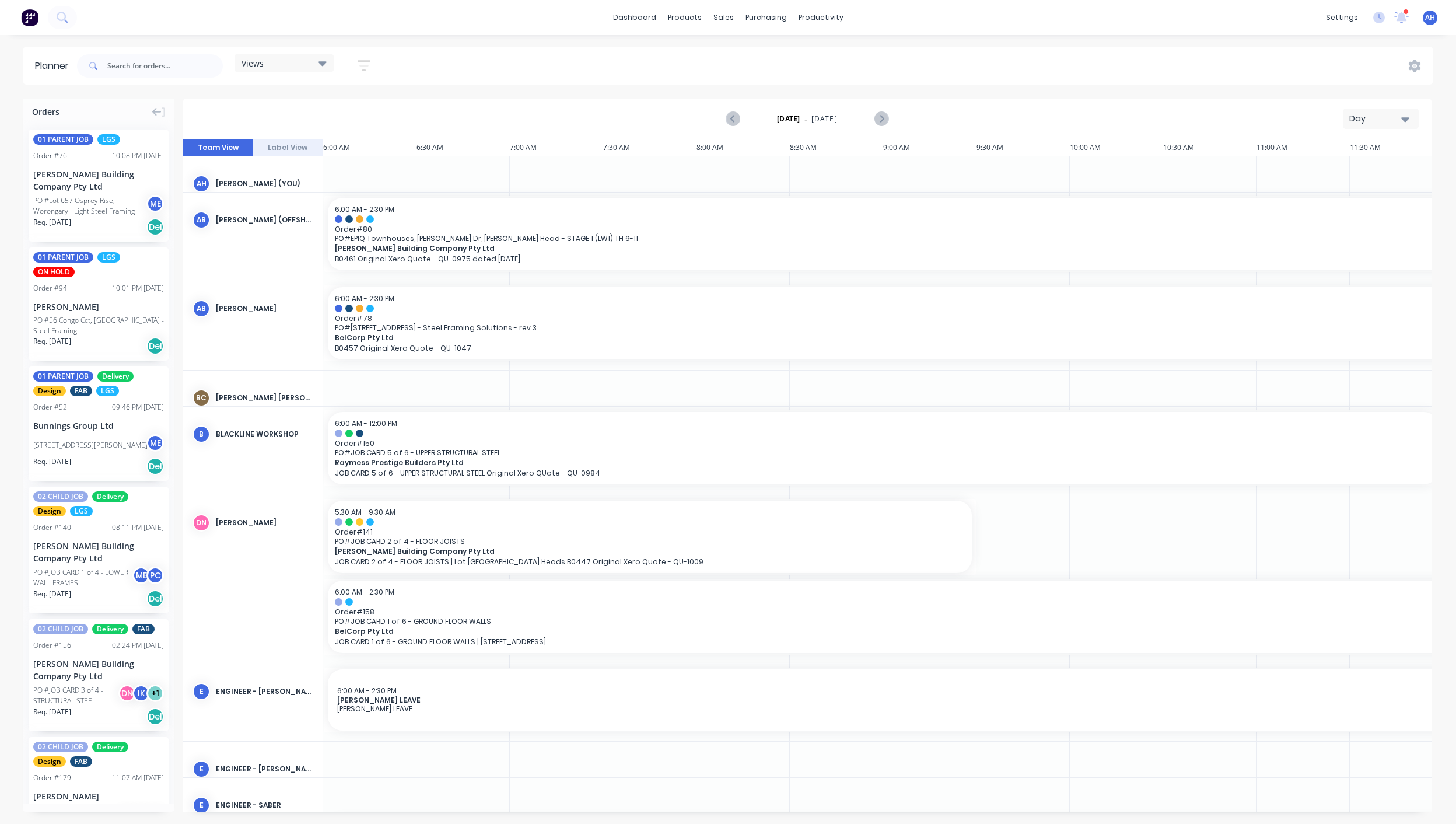
scroll to position [0, 483]
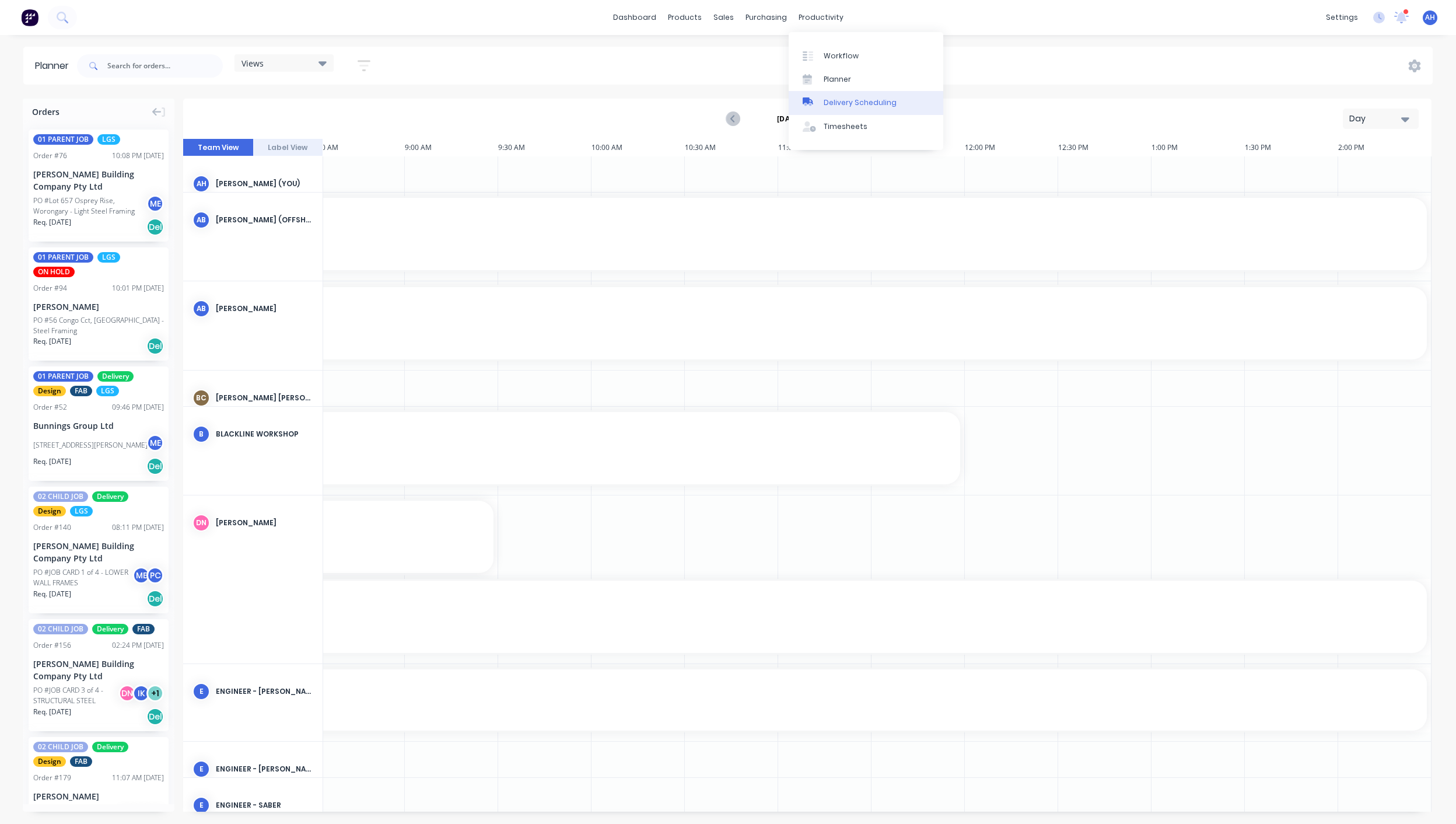
click at [857, 106] on div "Delivery Scheduling" at bounding box center [860, 103] width 73 height 11
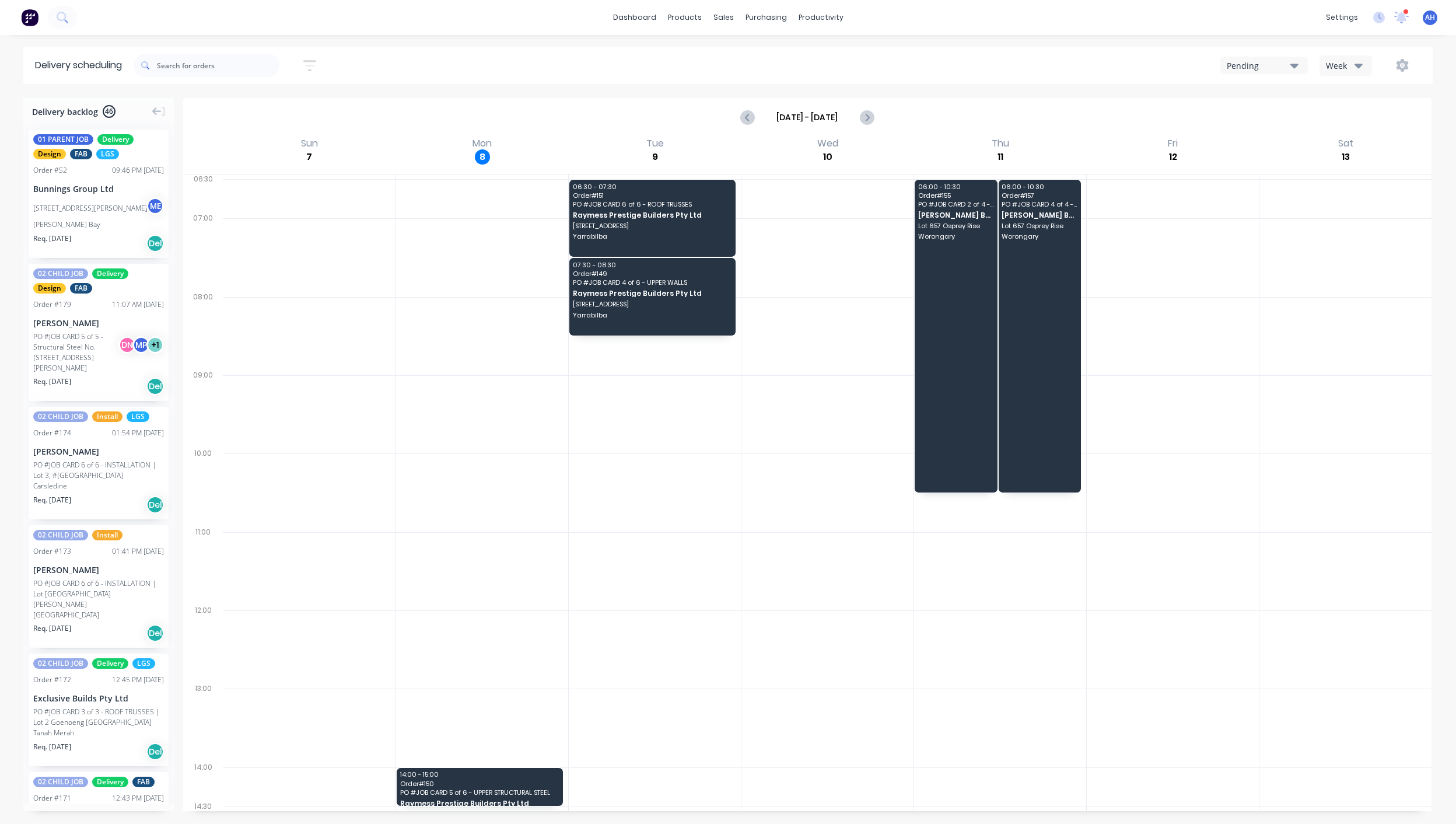
click at [1338, 65] on div "Week" at bounding box center [1342, 65] width 34 height 12
click at [1353, 119] on div "Vehicle" at bounding box center [1378, 119] width 115 height 23
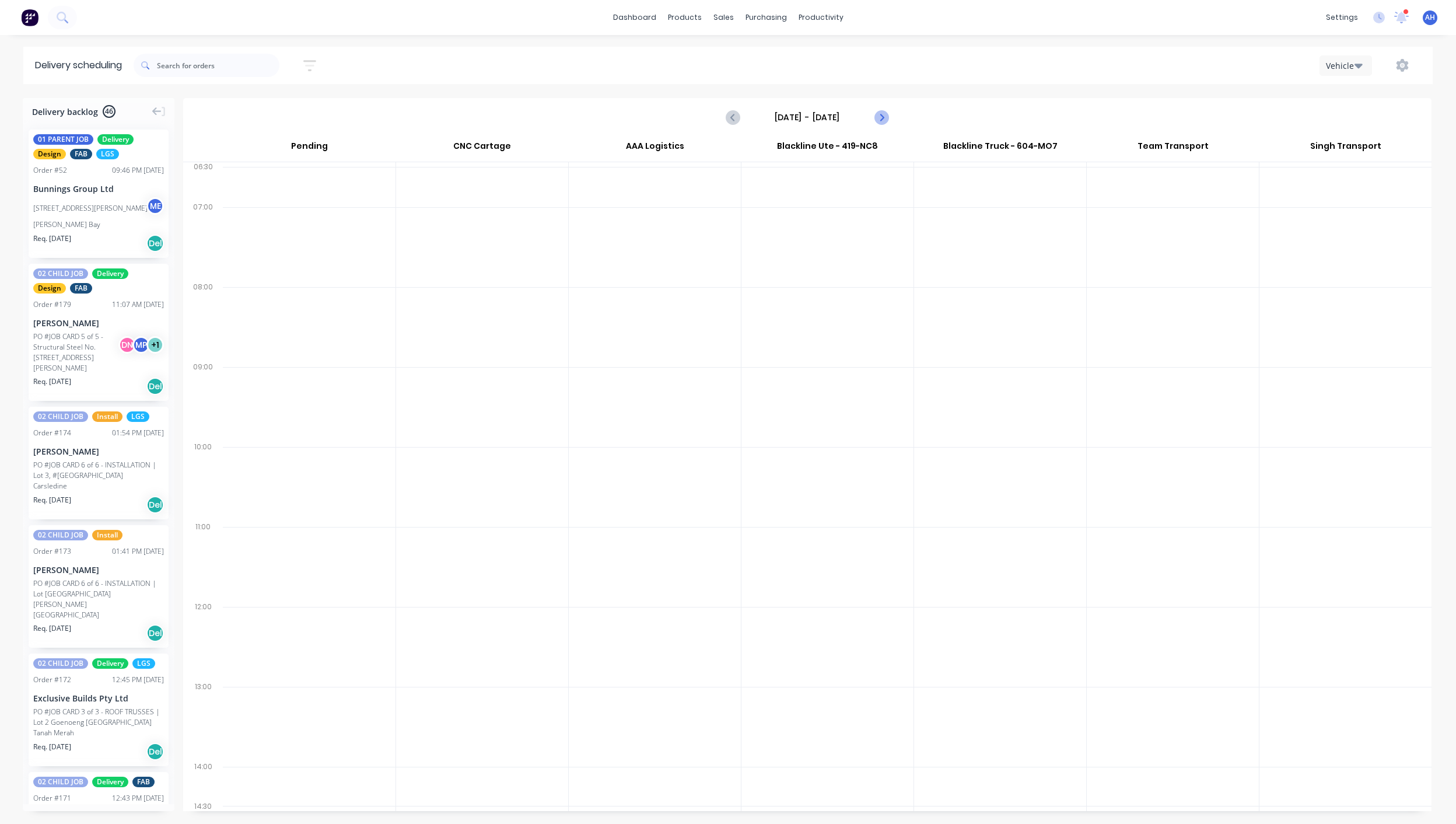
click at [883, 116] on icon "Next page" at bounding box center [881, 117] width 5 height 10
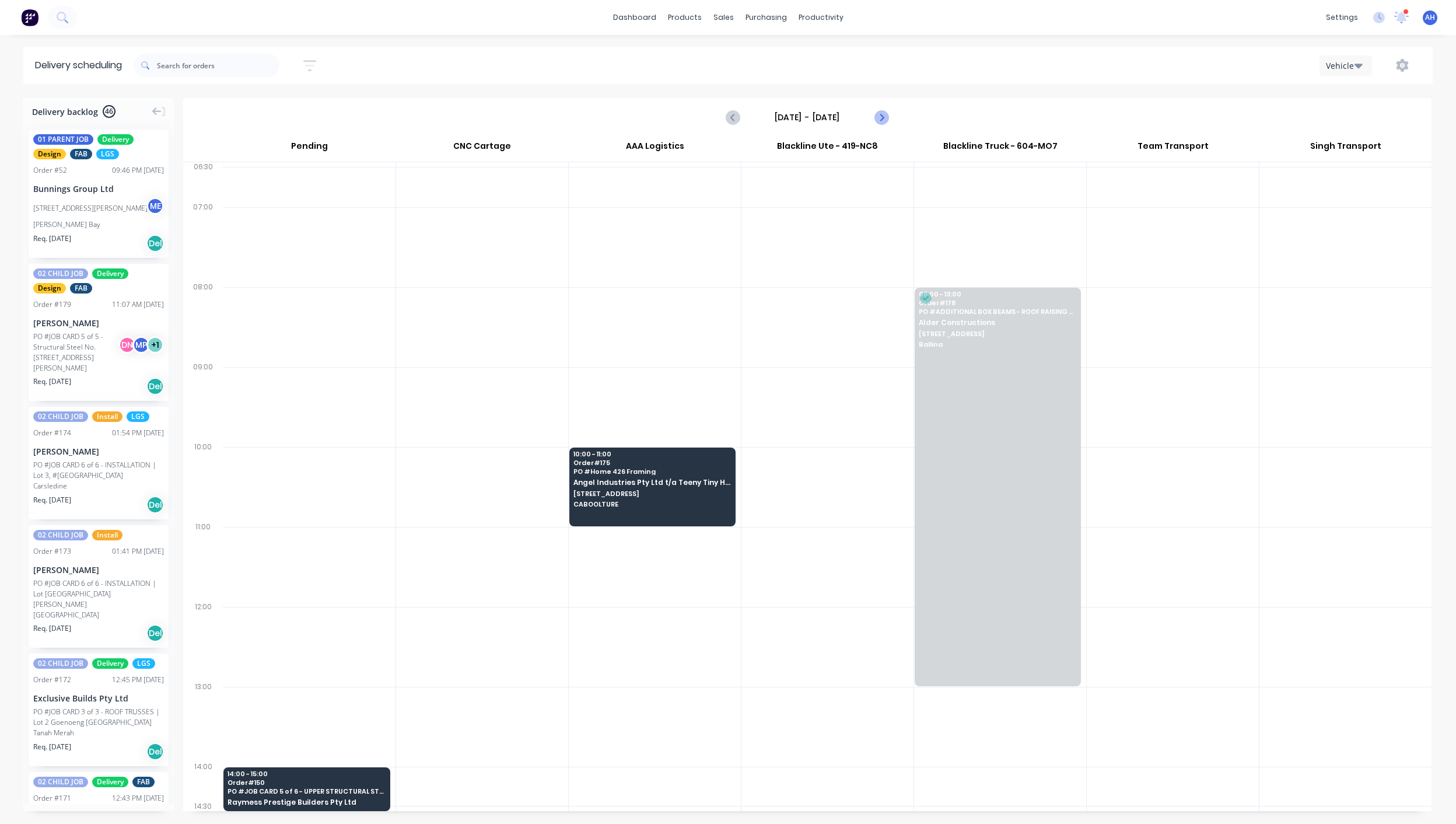
click at [884, 118] on icon "Next page" at bounding box center [881, 117] width 14 height 14
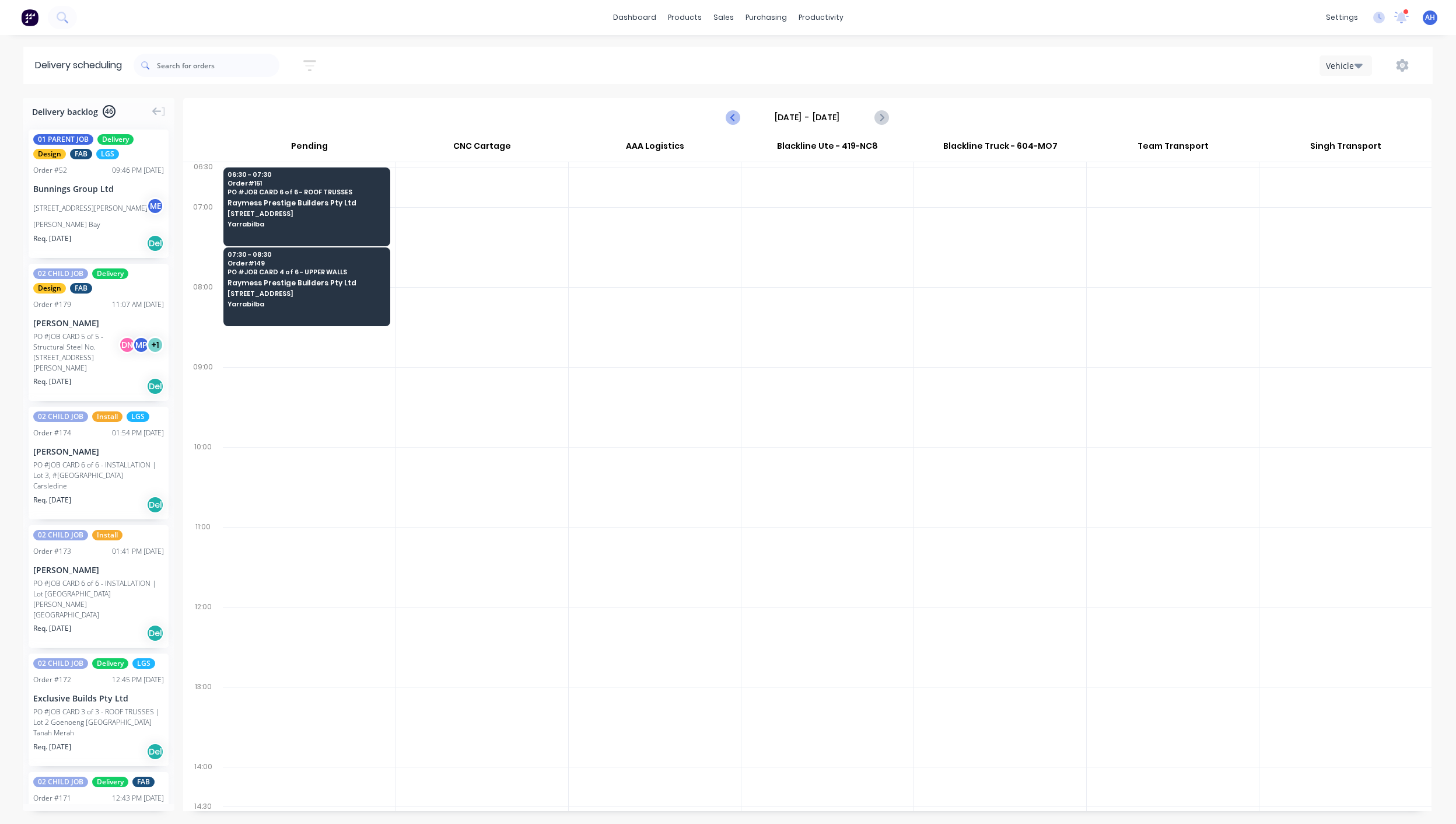
click at [732, 118] on icon "Previous page" at bounding box center [733, 117] width 14 height 14
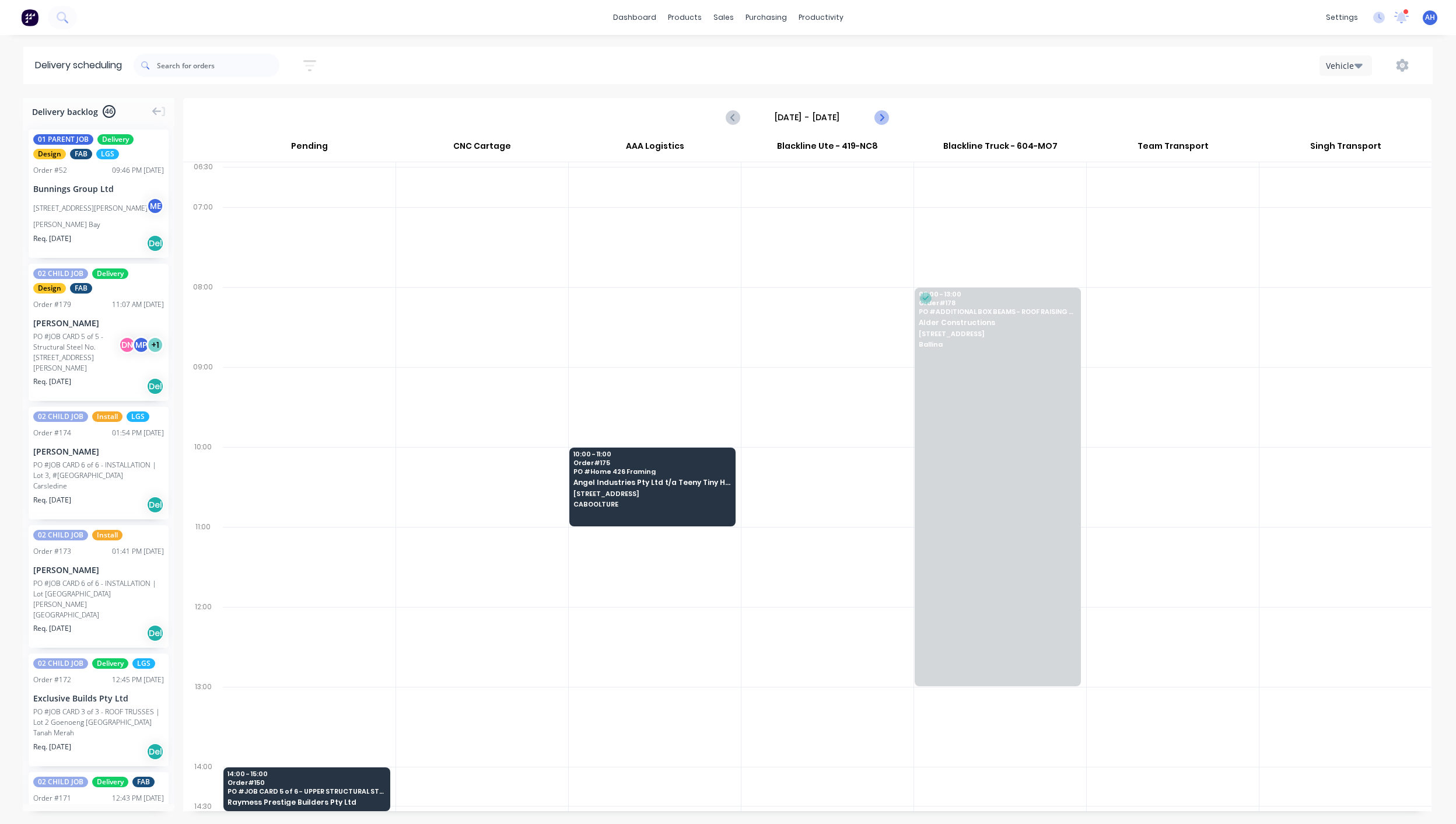
click at [890, 115] on button "Next page" at bounding box center [881, 117] width 23 height 23
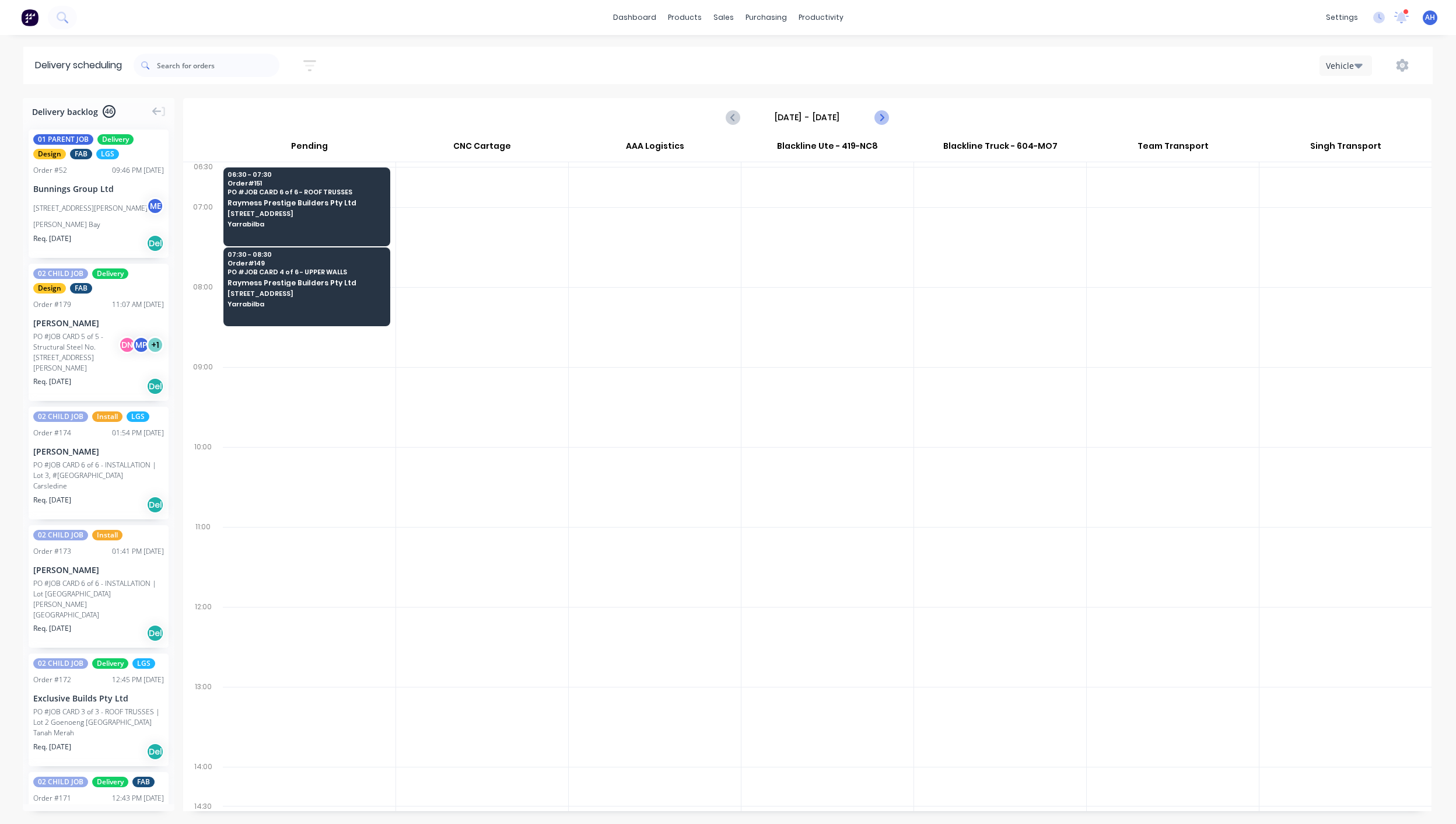
click at [890, 115] on button "Next page" at bounding box center [881, 117] width 23 height 23
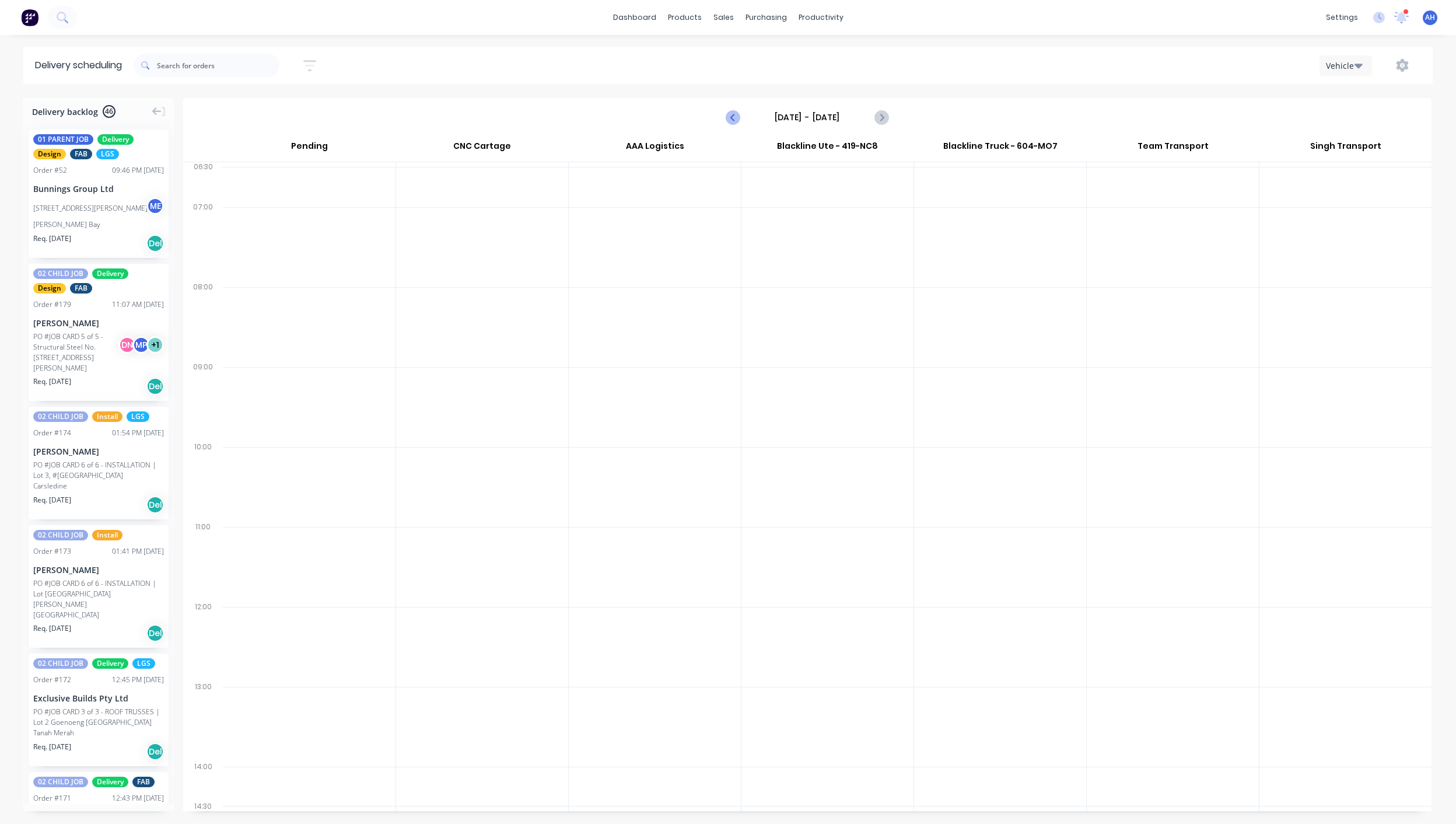
click at [732, 120] on icon "Previous page" at bounding box center [733, 117] width 14 height 14
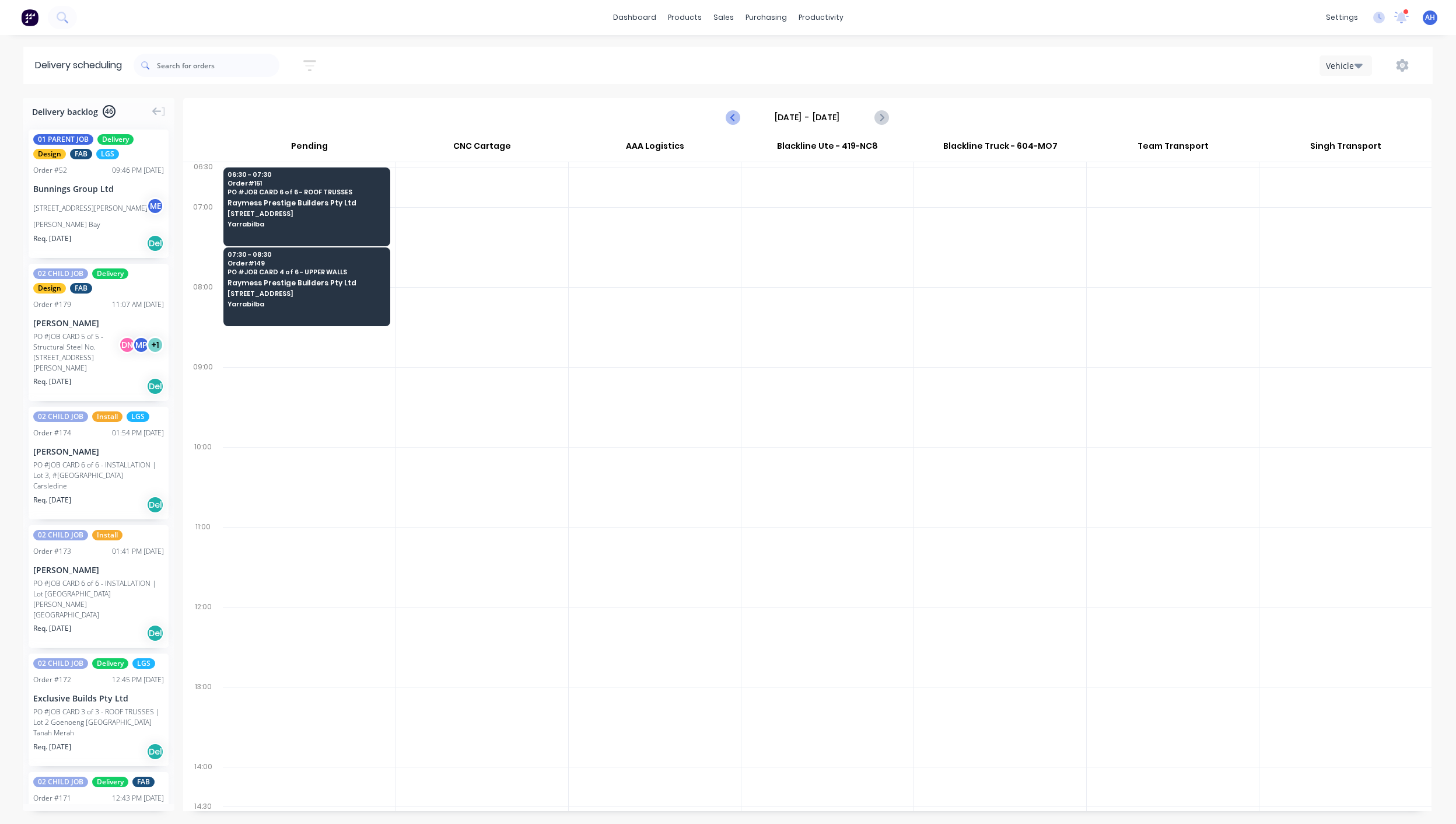
click at [732, 120] on icon "Previous page" at bounding box center [733, 117] width 14 height 14
type input "[DATE] - [DATE]"
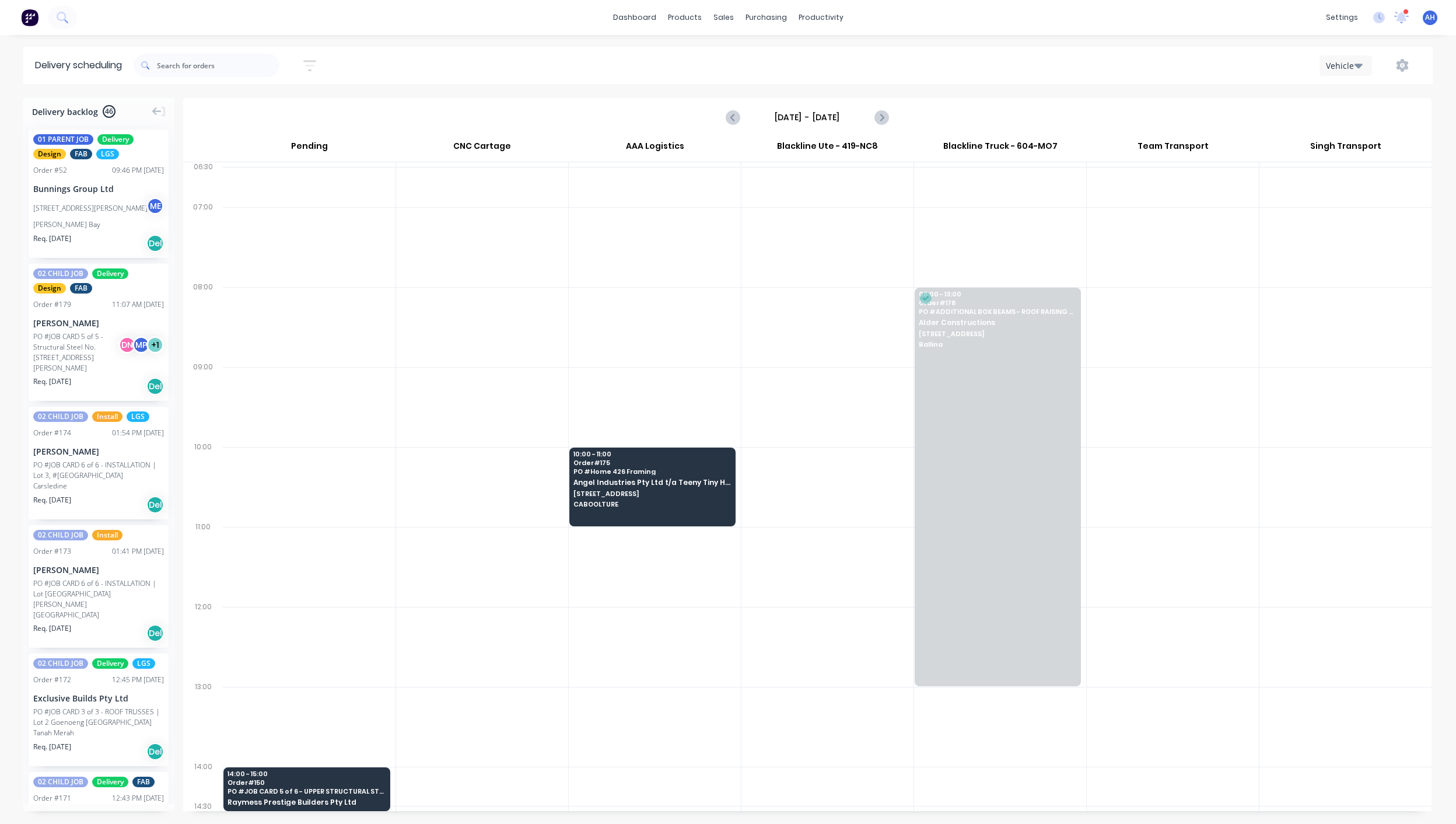
click at [1349, 68] on div "Vehicle" at bounding box center [1342, 65] width 34 height 12
click at [1346, 105] on div "Week" at bounding box center [1378, 96] width 115 height 23
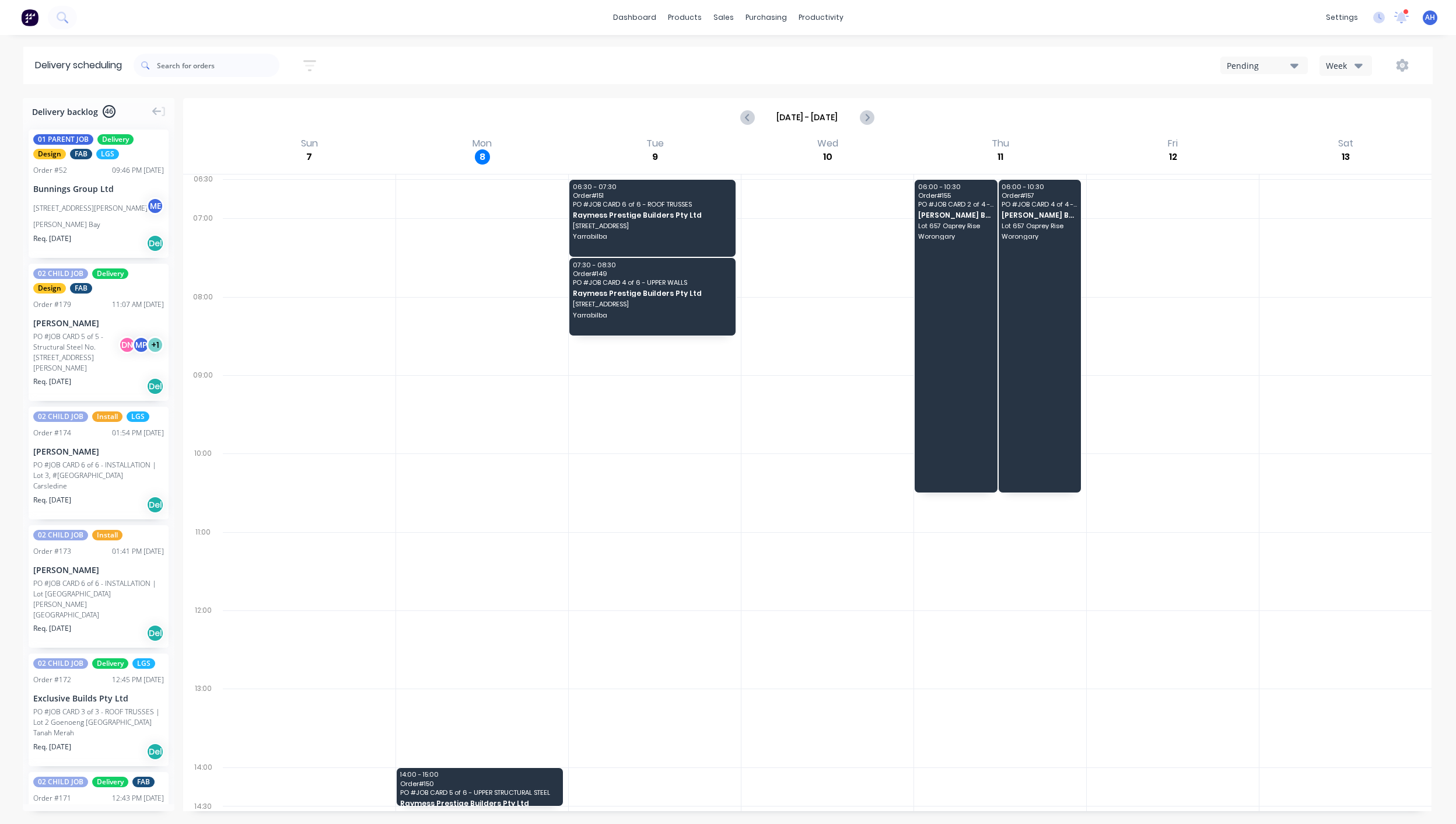
click at [1273, 63] on div "Pending" at bounding box center [1259, 65] width 63 height 12
click at [1251, 112] on div "CNC Cartage" at bounding box center [1287, 118] width 131 height 23
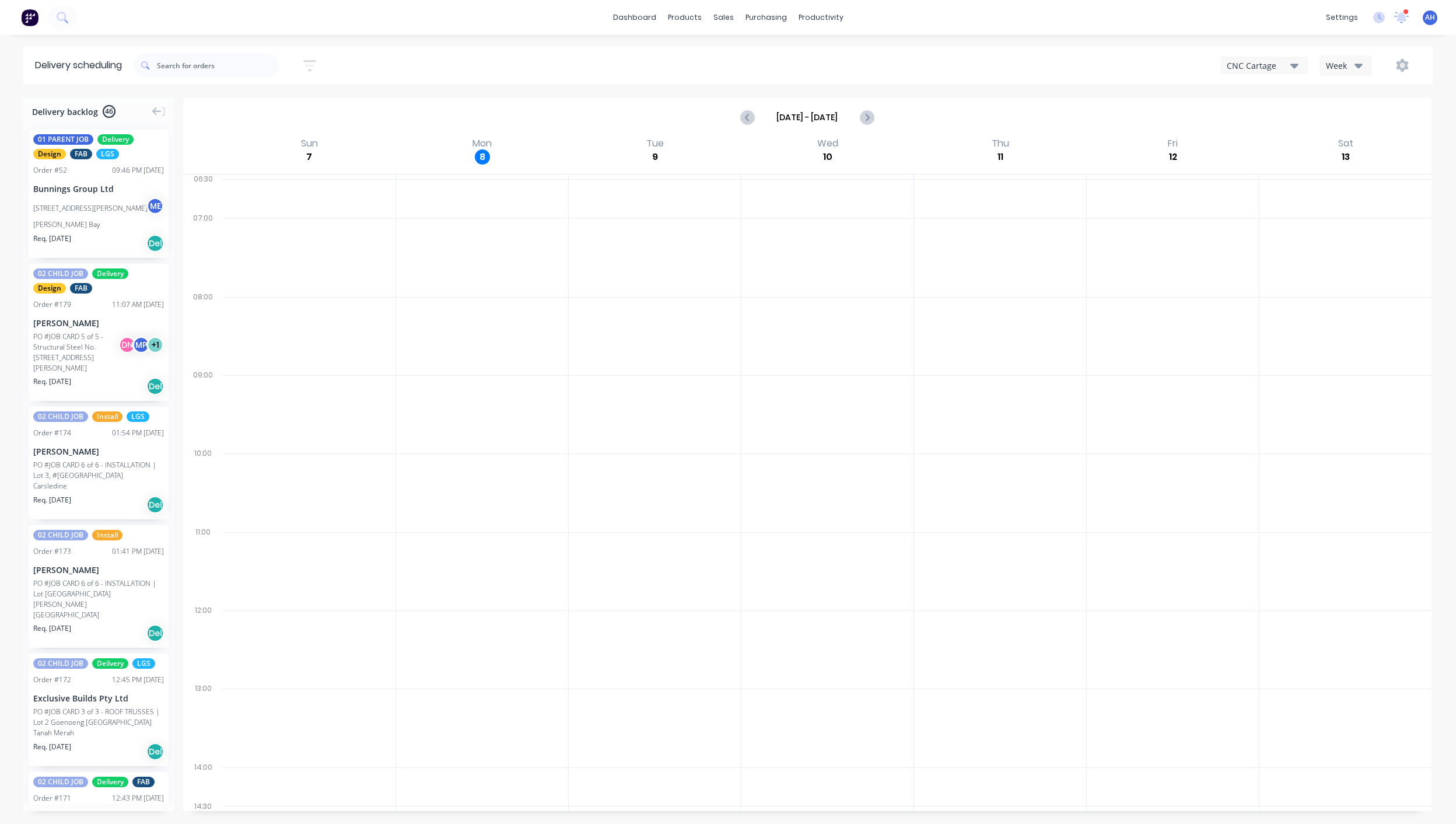
click at [1270, 66] on div "CNC Cartage" at bounding box center [1259, 65] width 63 height 12
click at [1282, 147] on div "AAA Logistics" at bounding box center [1287, 141] width 131 height 23
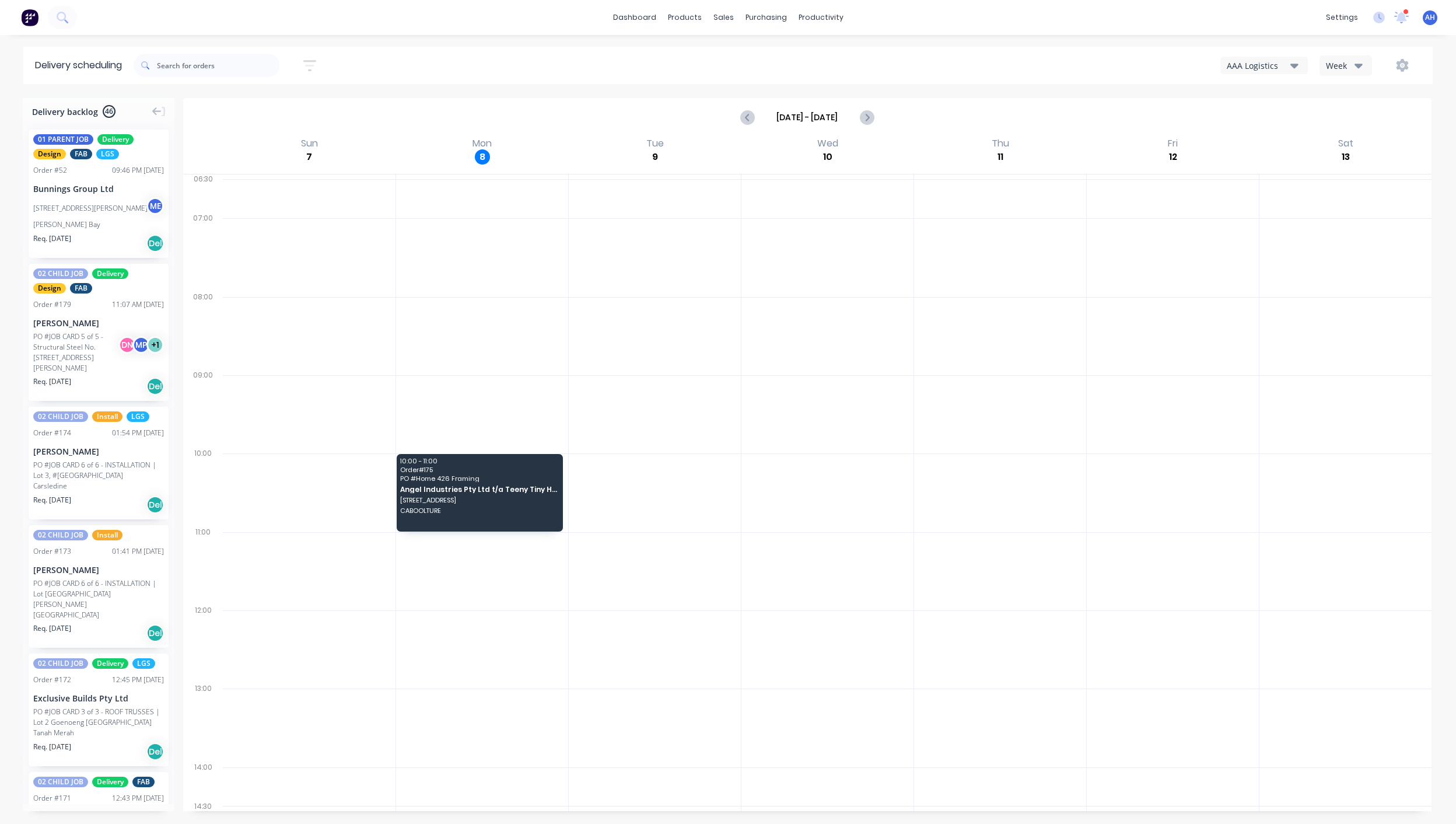
click at [1272, 64] on div "AAA Logistics" at bounding box center [1259, 65] width 63 height 12
click at [1278, 171] on div "Blackline Ute - 419-NC8" at bounding box center [1287, 165] width 131 height 23
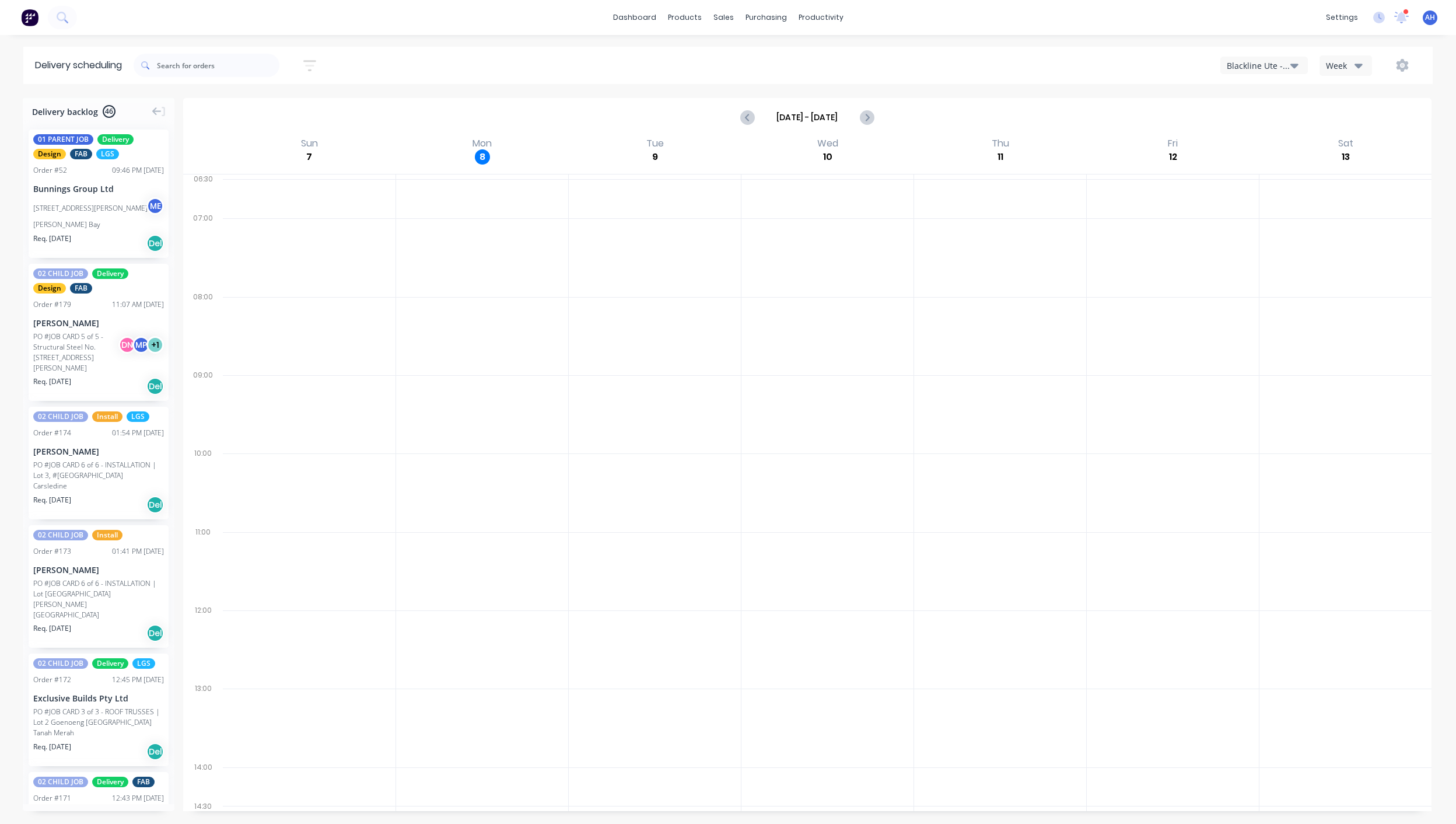
click at [1248, 72] on button "Blackline Ute - 419-NC8" at bounding box center [1264, 65] width 88 height 18
click at [1261, 186] on div "Blackline Truck - 604-MO7" at bounding box center [1287, 188] width 131 height 23
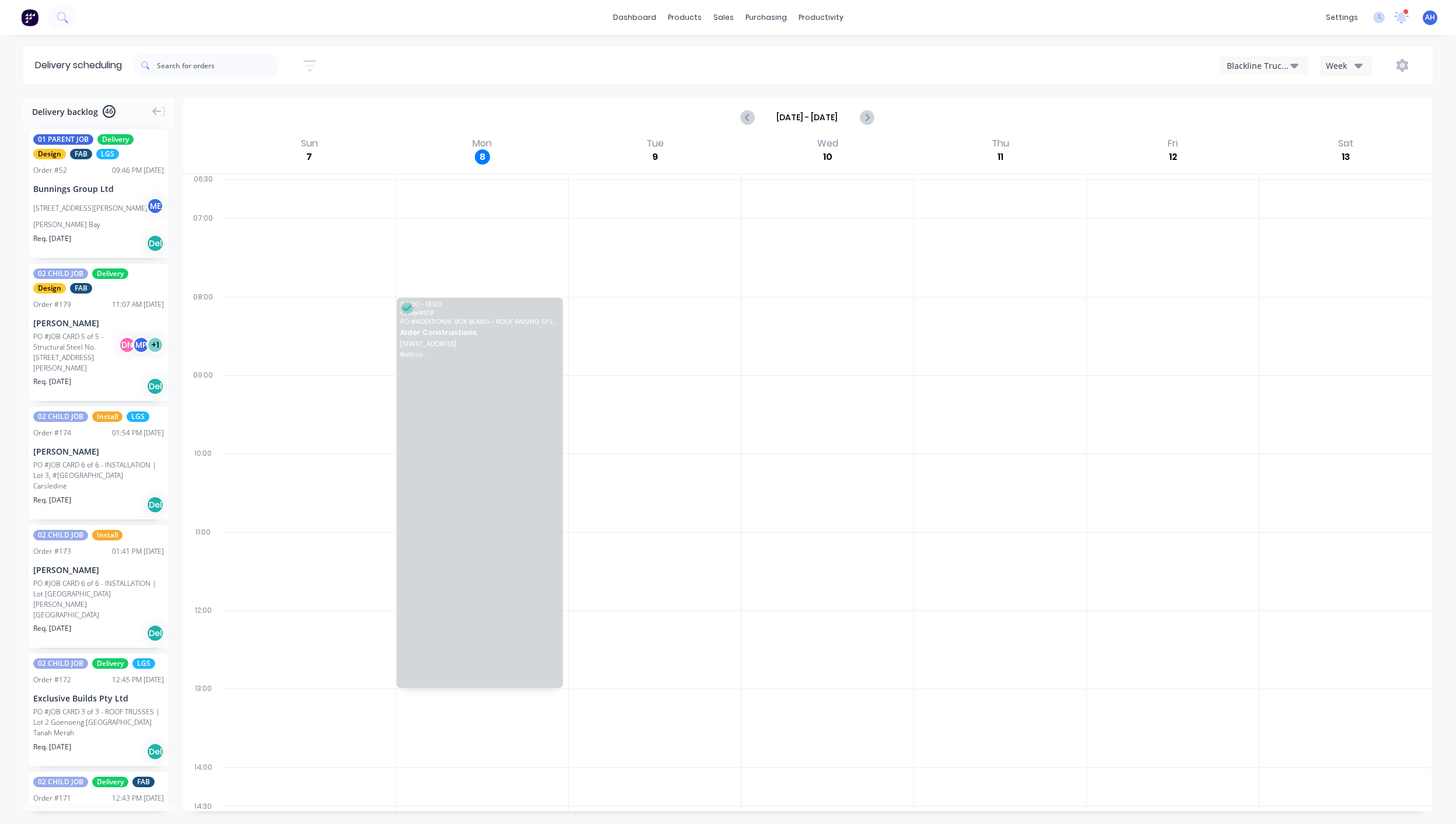
click at [1243, 66] on div "Blackline Truck - 604-MO7" at bounding box center [1259, 65] width 63 height 12
click at [1260, 216] on div "Team Transport" at bounding box center [1287, 212] width 131 height 23
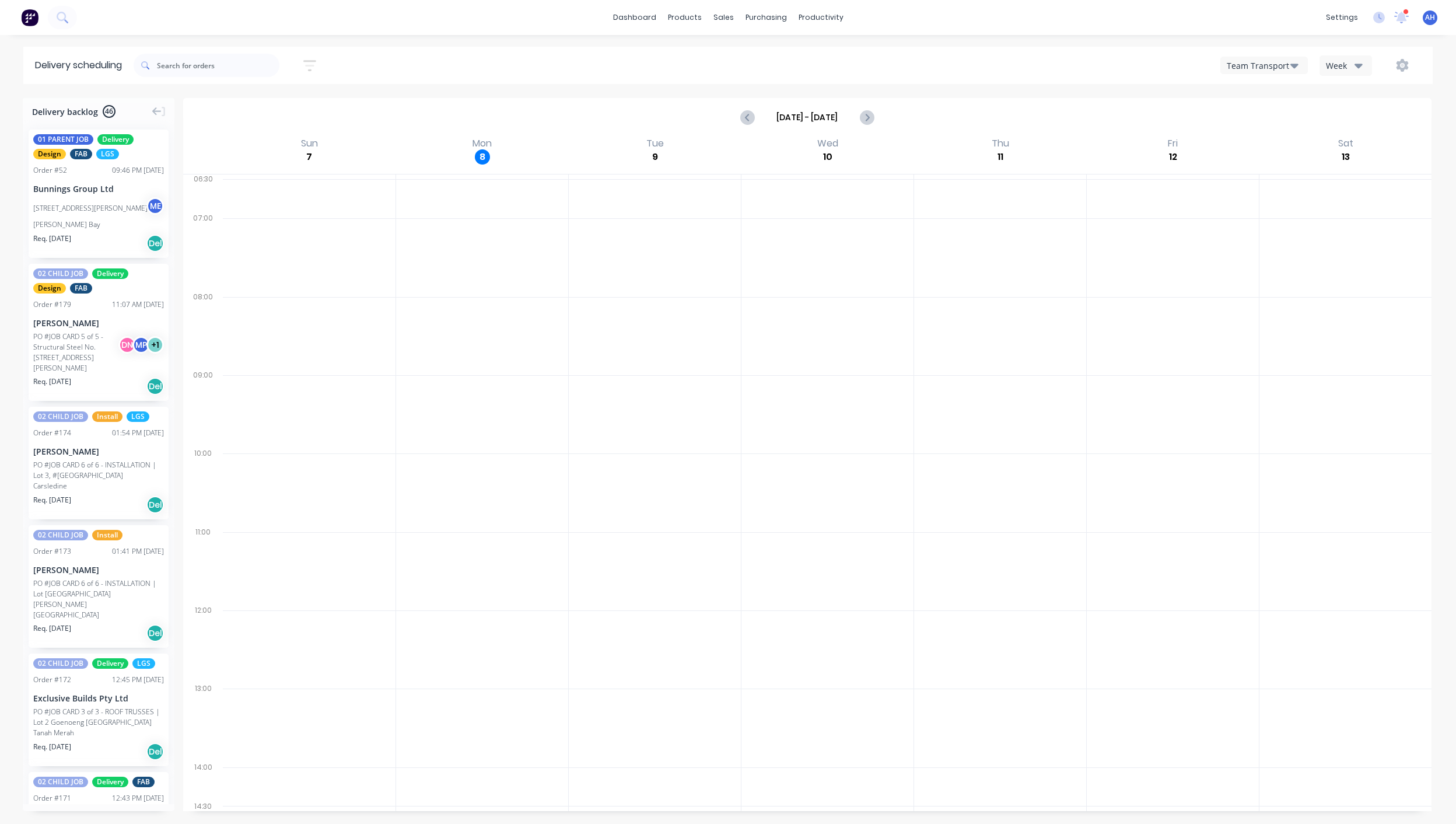
click at [1271, 72] on button "Team Transport" at bounding box center [1264, 65] width 88 height 18
click at [1292, 239] on div "Singh Transport" at bounding box center [1287, 235] width 131 height 23
click at [967, 70] on div "Singh Transport Week" at bounding box center [1096, 65] width 650 height 21
click at [842, 78] on div "Planner" at bounding box center [837, 79] width 27 height 11
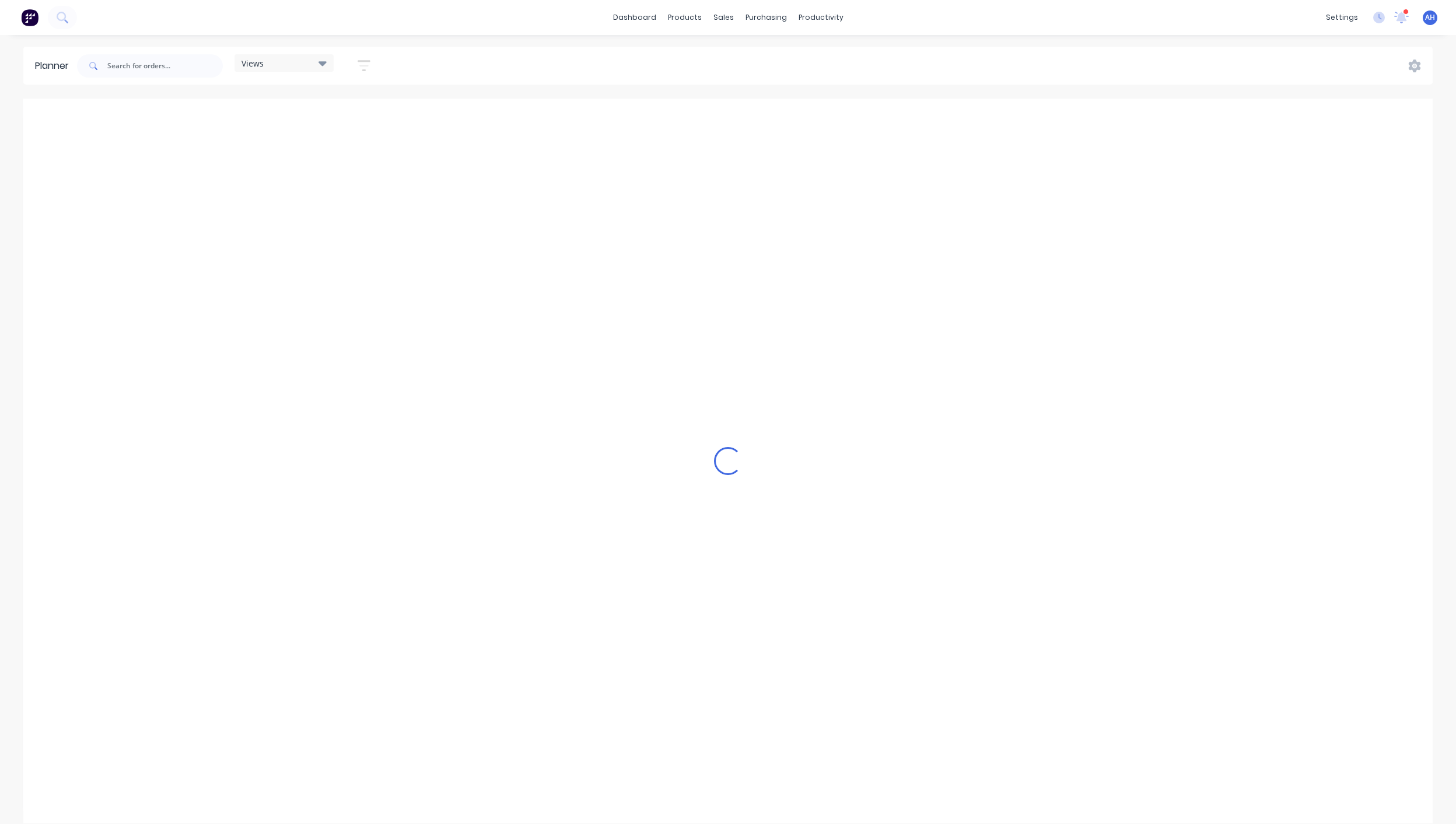
scroll to position [0, 483]
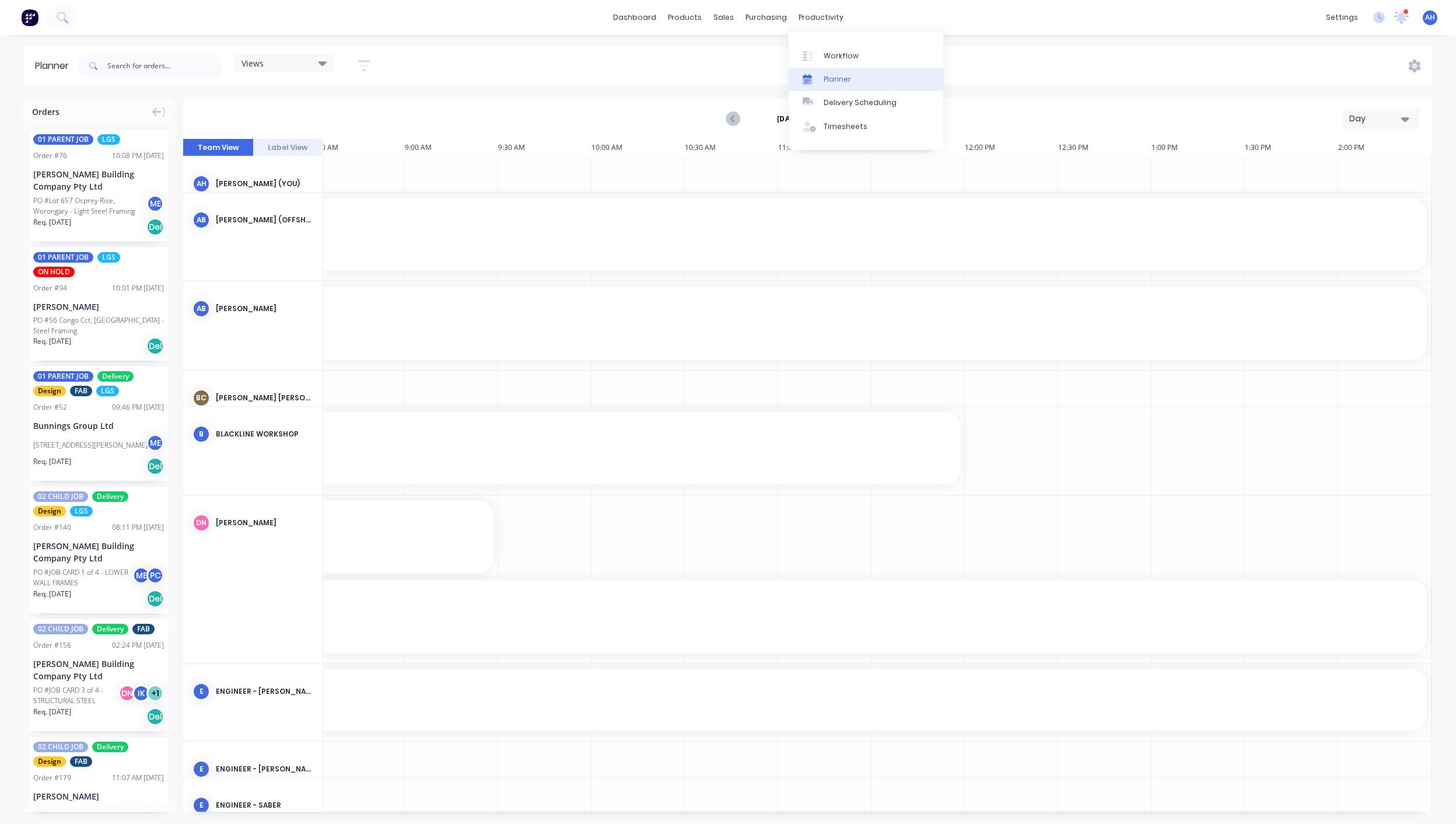
click at [863, 74] on link "Planner" at bounding box center [866, 79] width 155 height 23
click at [817, 83] on div at bounding box center [812, 79] width 18 height 11
click at [287, 59] on div "Views" at bounding box center [284, 63] width 85 height 11
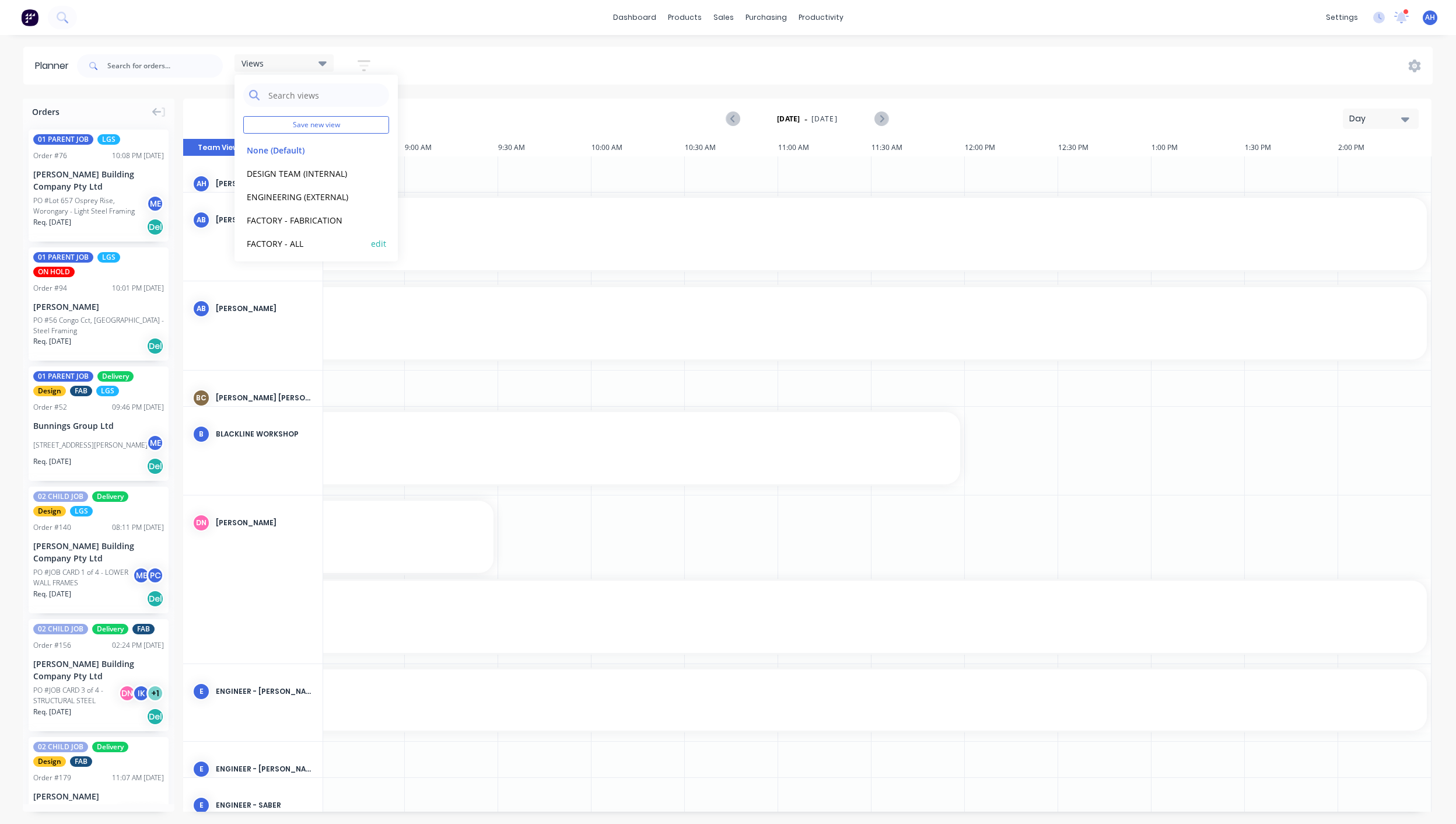
click at [299, 247] on button "FACTORY - ALL" at bounding box center [306, 243] width 124 height 13
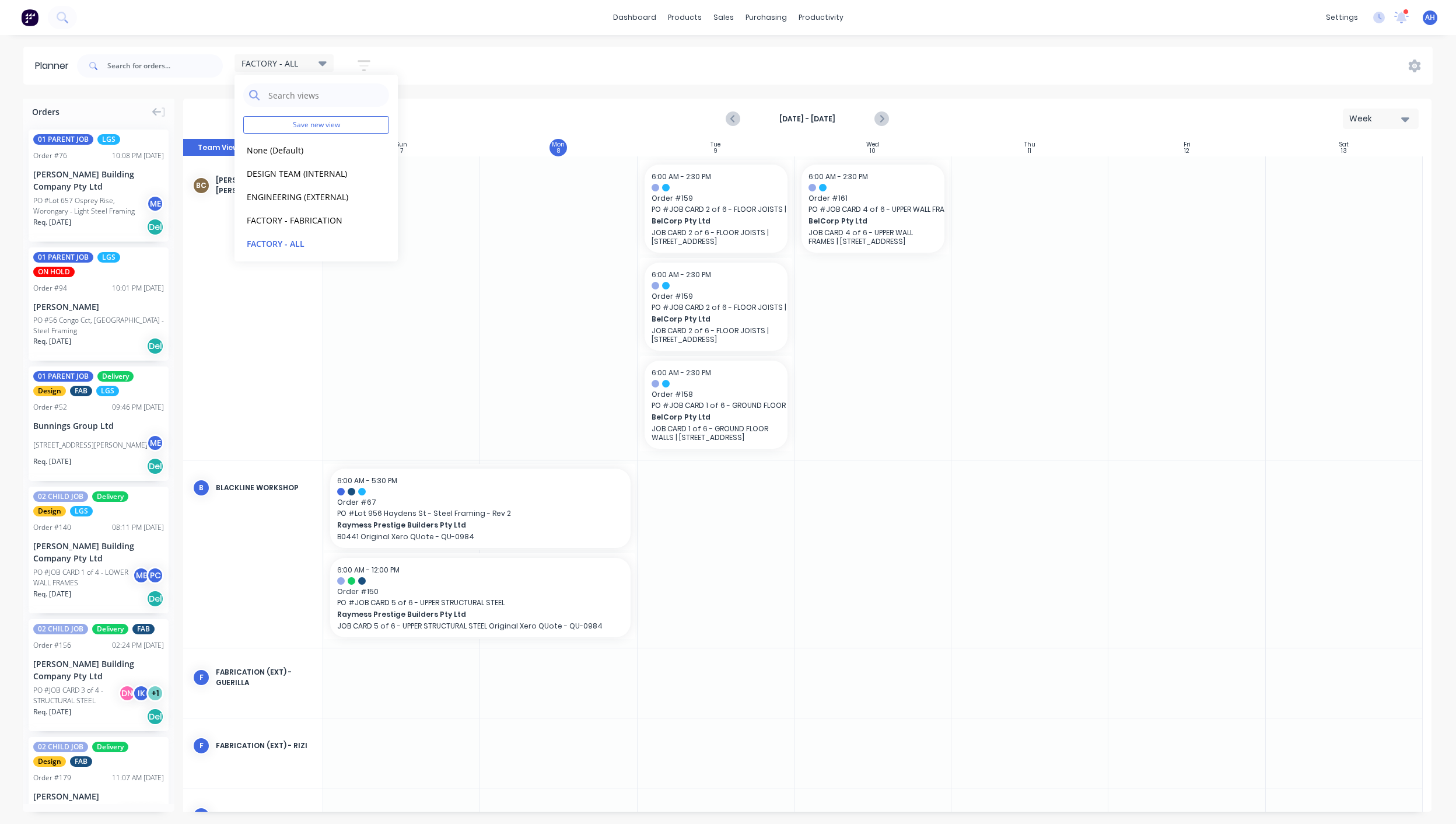
click at [716, 67] on div "FACTORY - ALL Save new view None (Default) edit DESIGN TEAM (INTERNAL) edit ENG…" at bounding box center [754, 65] width 1358 height 35
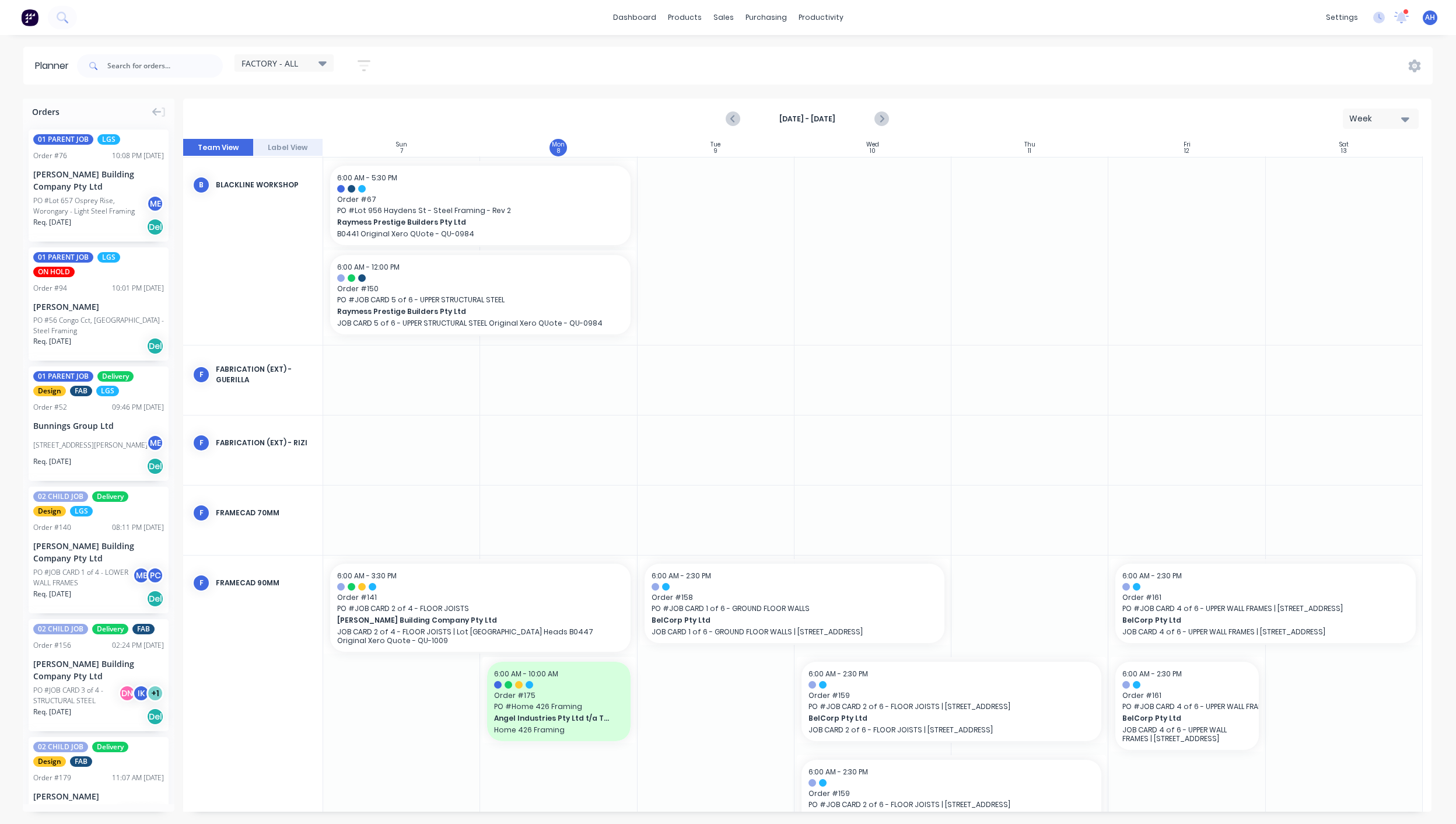
scroll to position [302, 0]
click at [879, 118] on icon "Next page" at bounding box center [881, 119] width 14 height 14
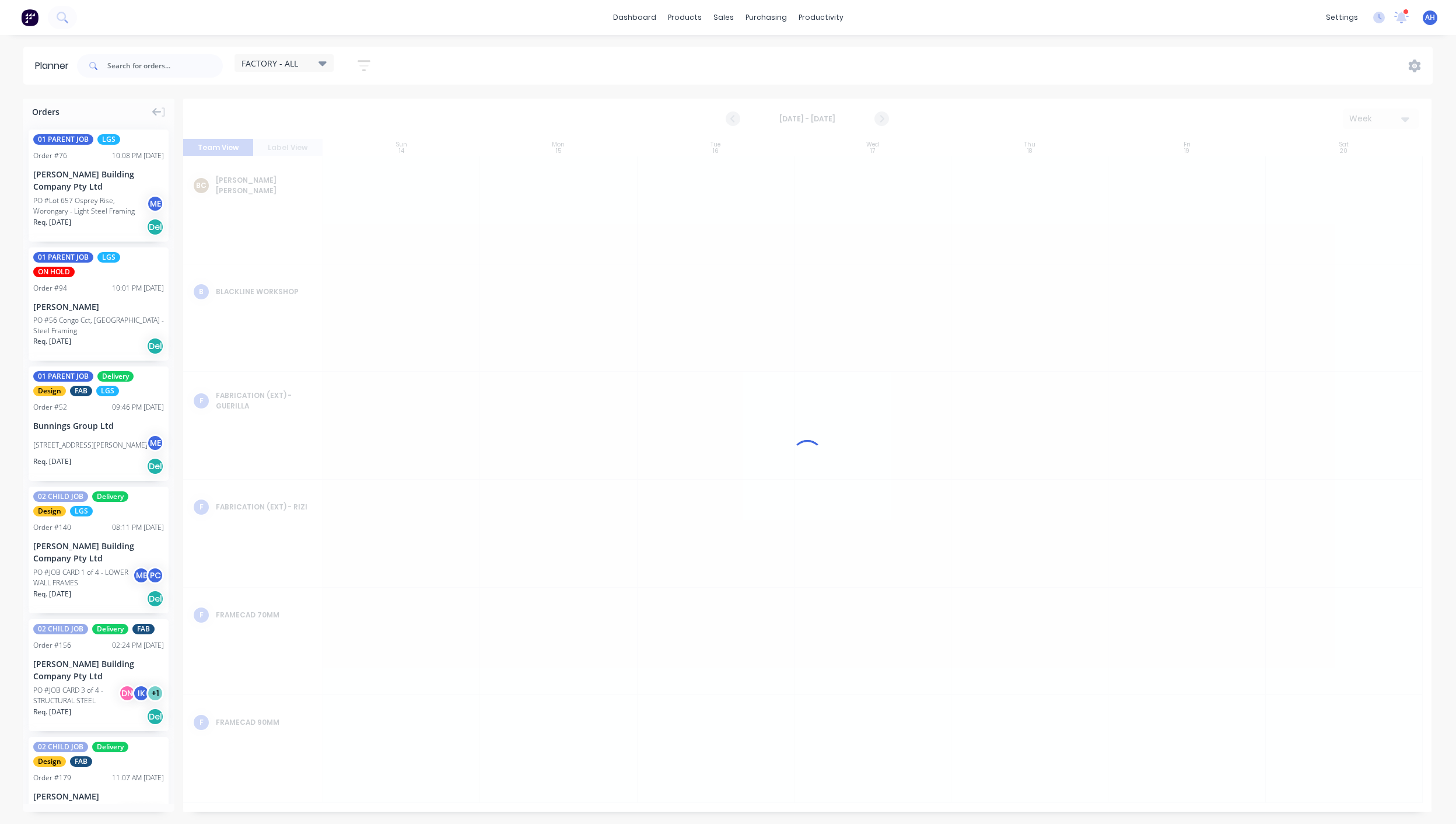
scroll to position [0, 0]
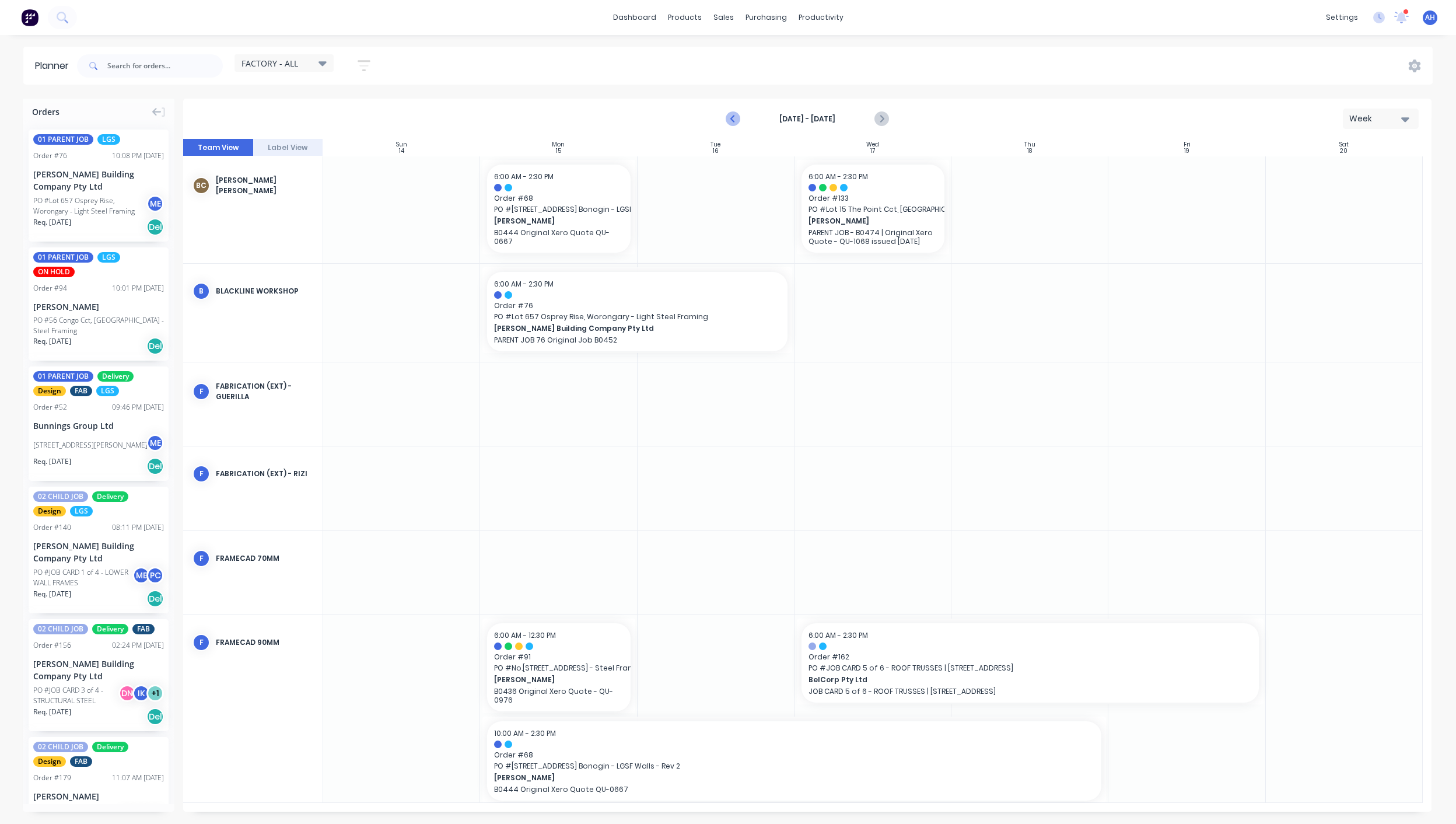
click at [737, 122] on icon "Previous page" at bounding box center [733, 119] width 14 height 14
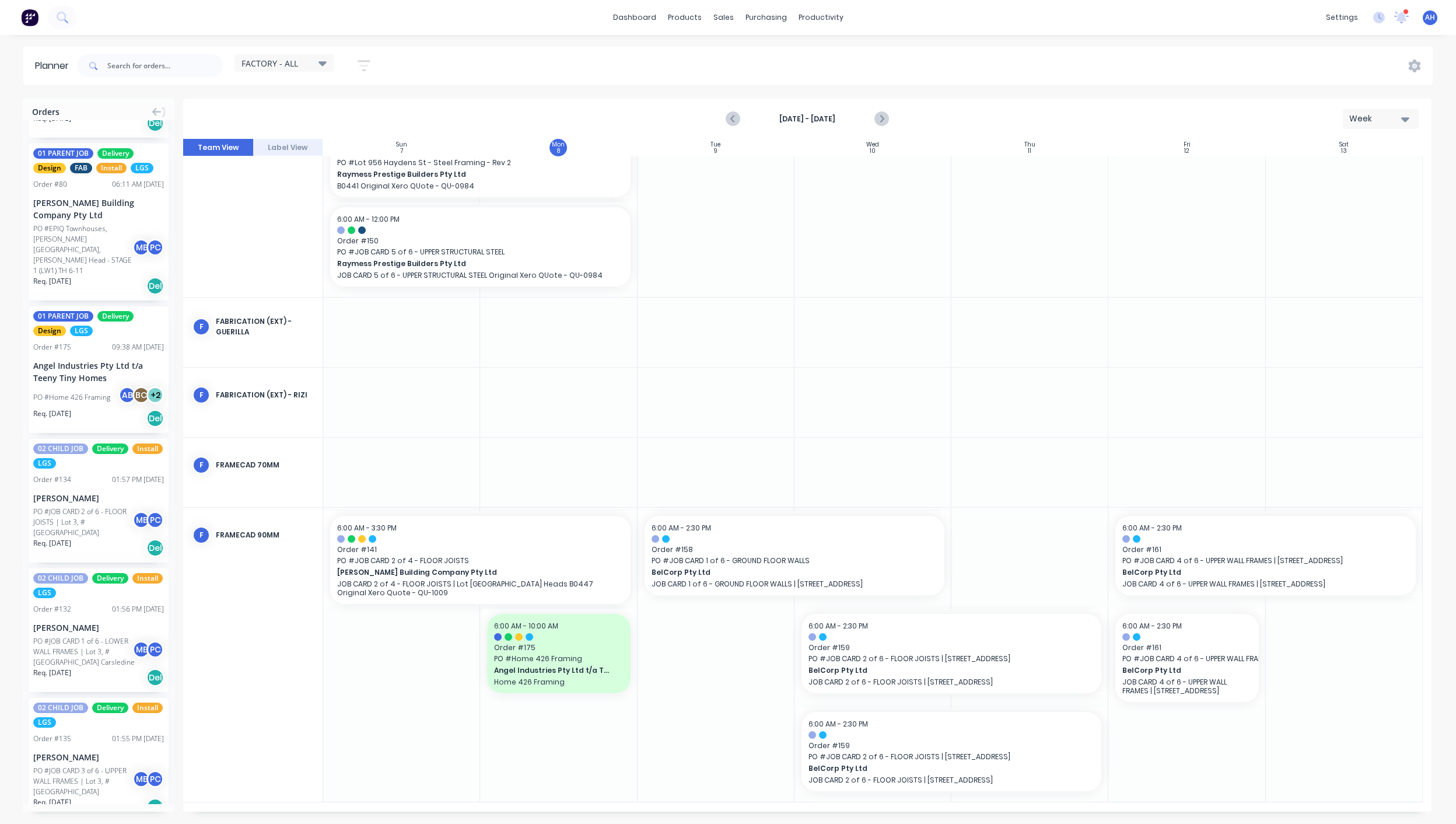
scroll to position [1838, 0]
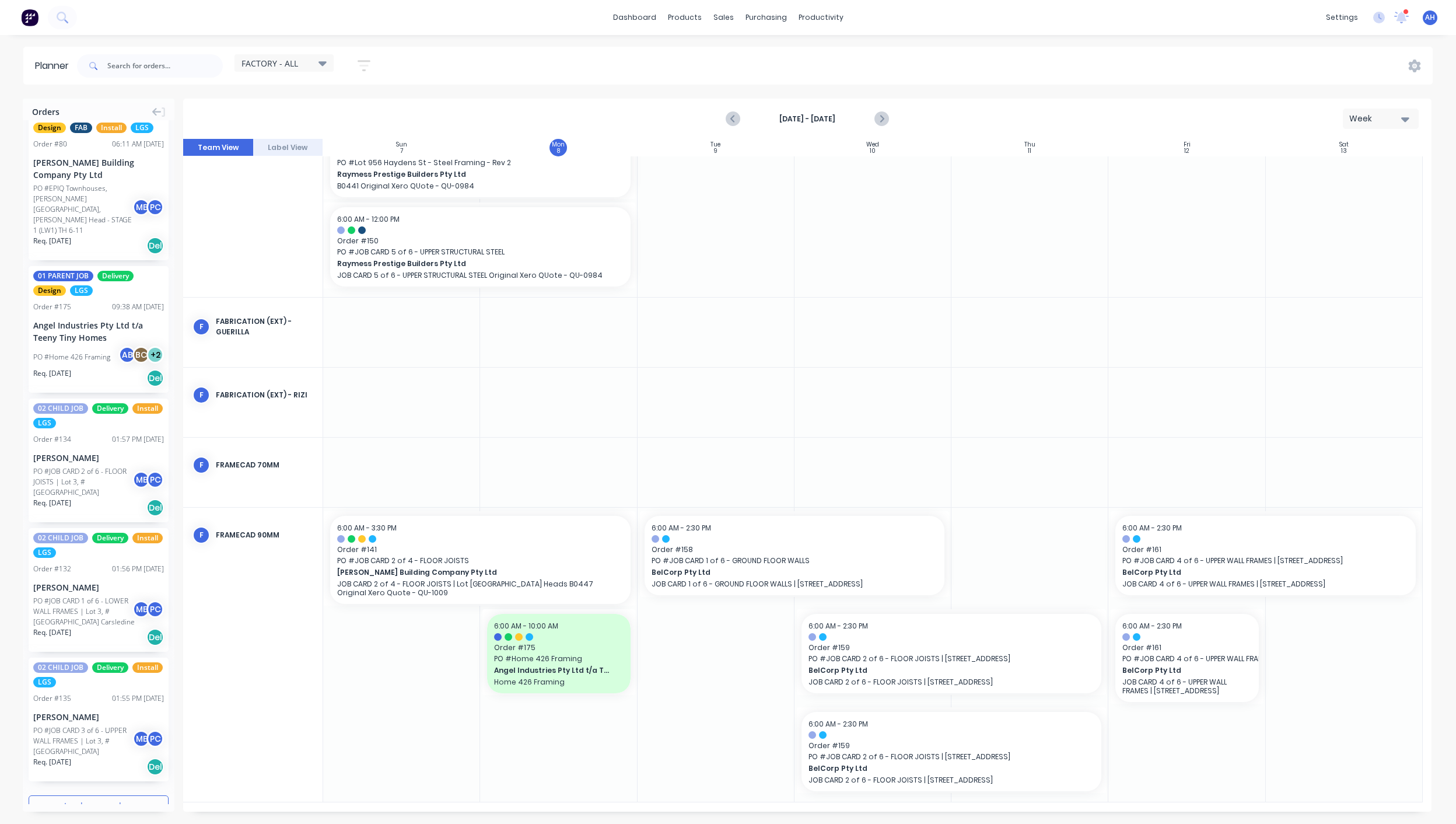
click at [60, 795] on button "Load more orders" at bounding box center [98, 806] width 140 height 20
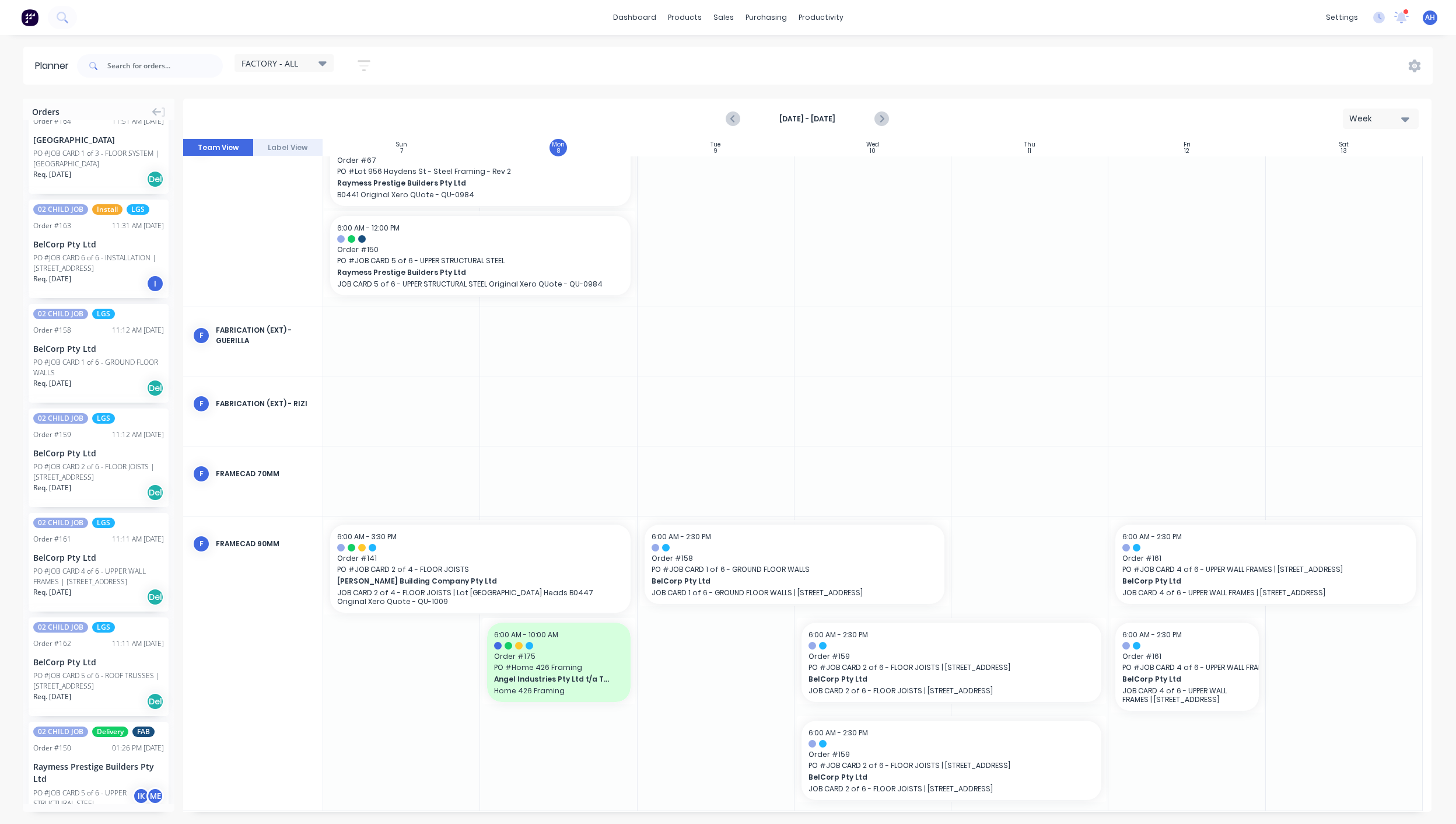
scroll to position [3406, 0]
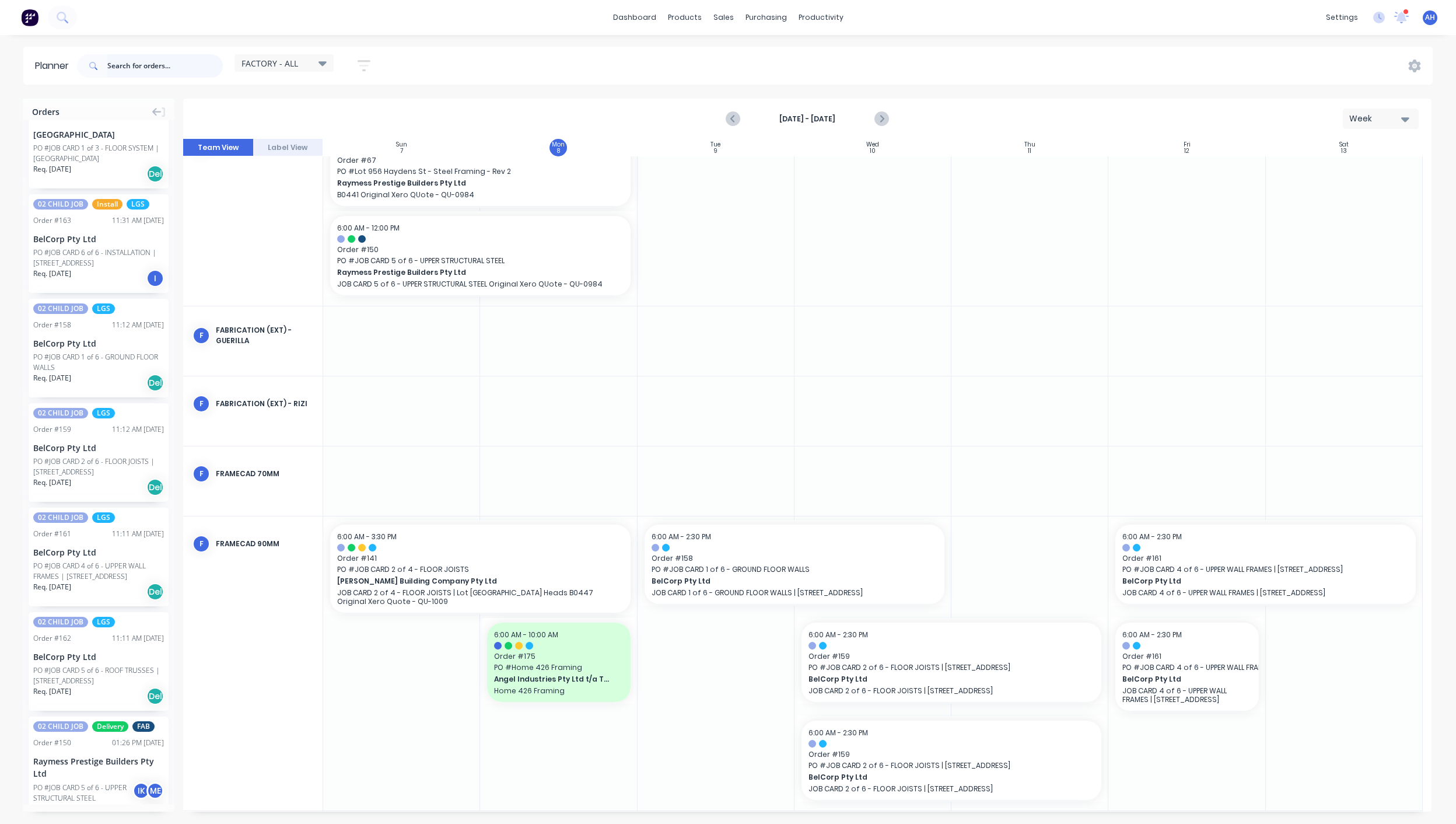
click at [134, 62] on input "text" at bounding box center [165, 66] width 115 height 23
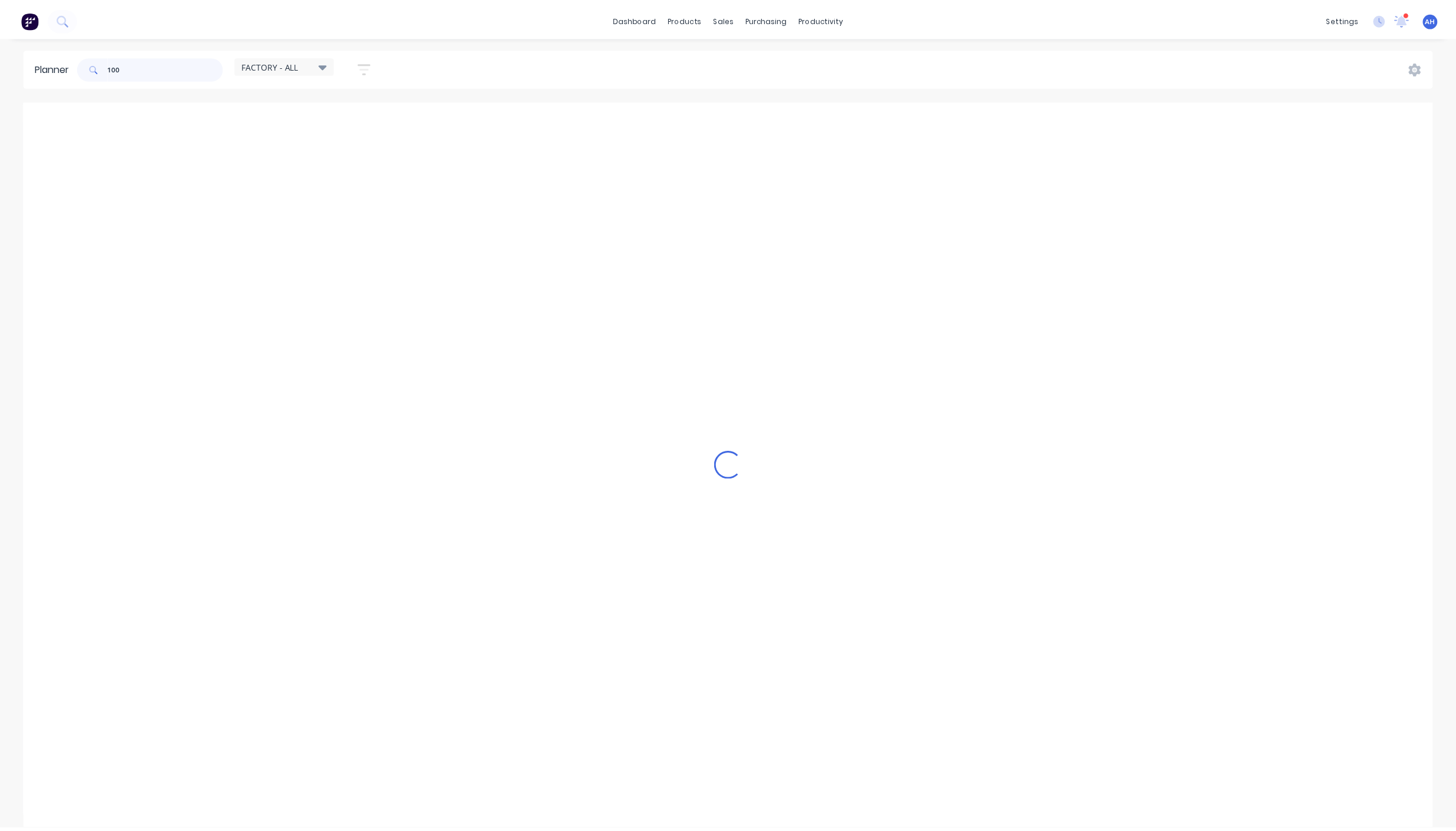
scroll to position [0, 0]
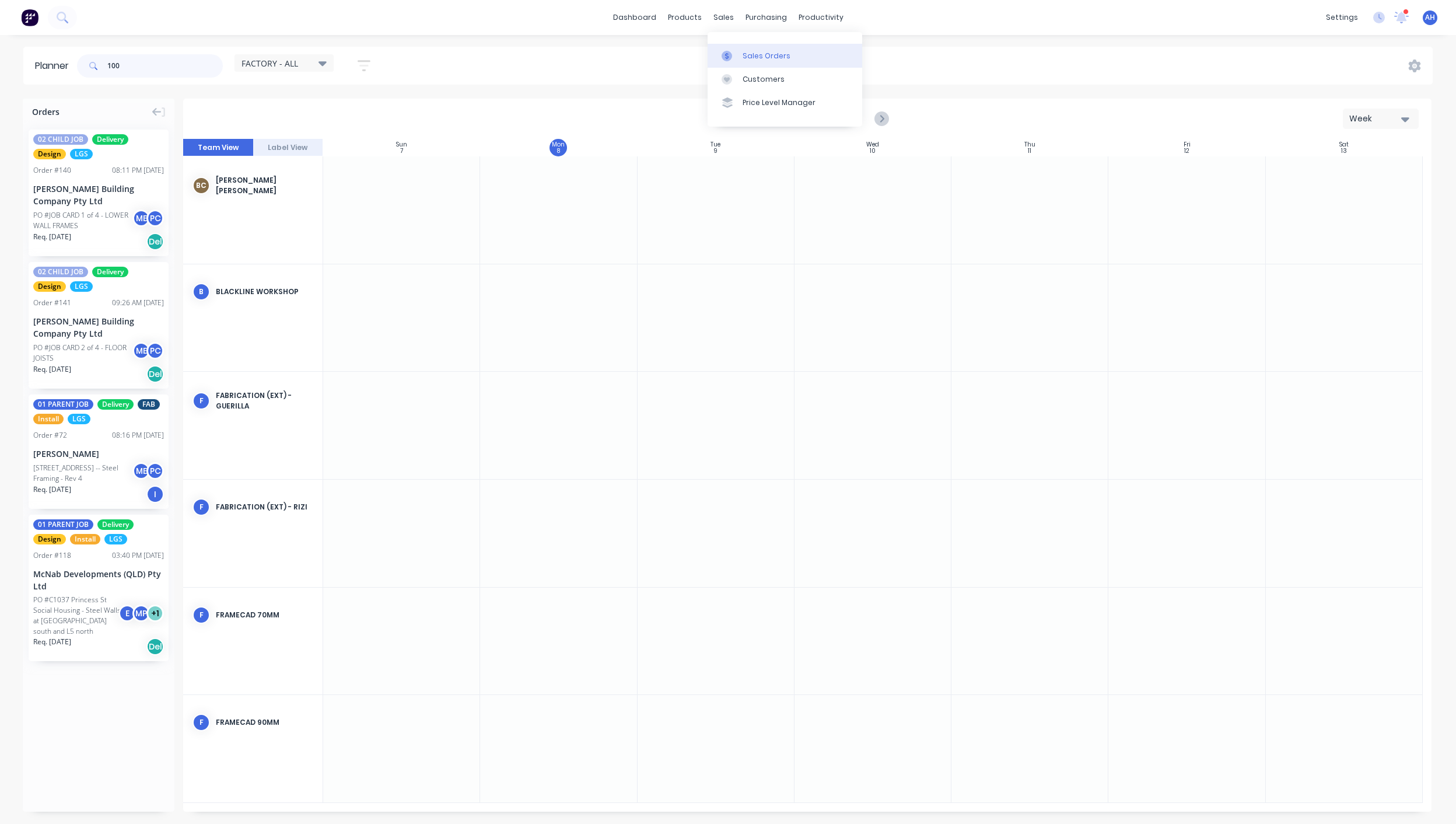
type input "100"
click at [748, 51] on div "Sales Orders" at bounding box center [766, 56] width 48 height 11
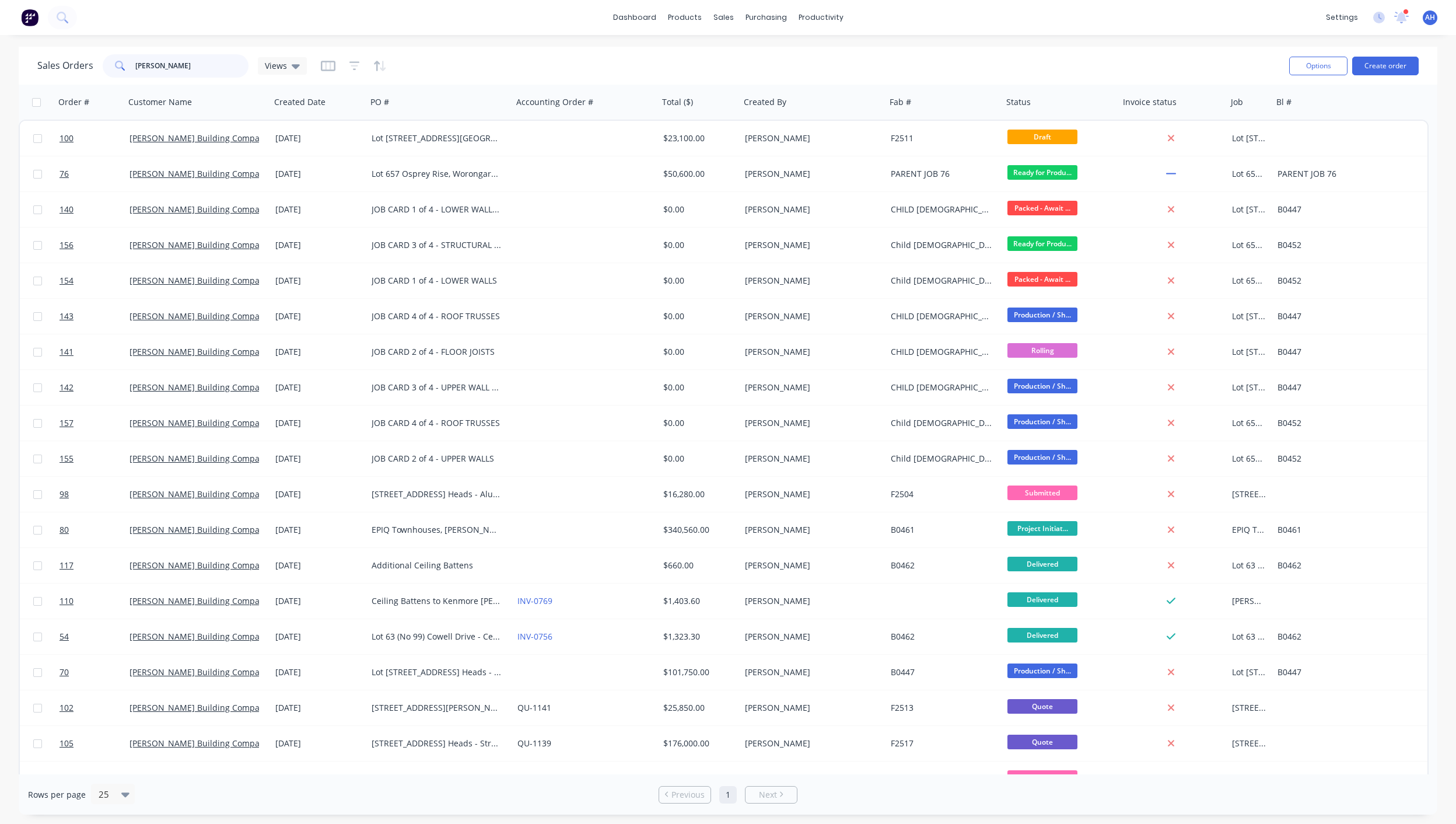
click at [195, 68] on input "[PERSON_NAME]" at bounding box center [192, 66] width 114 height 23
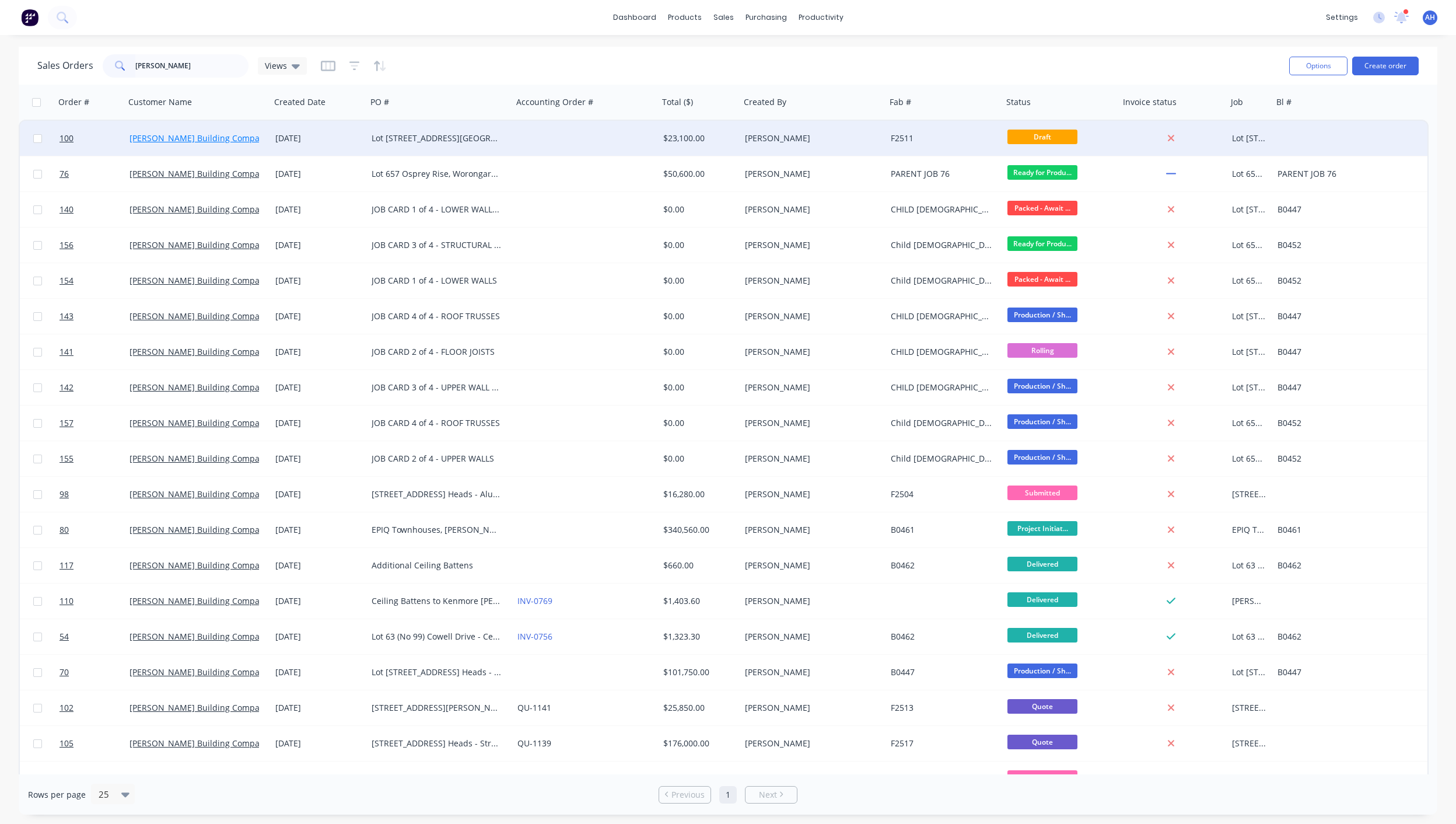
click at [200, 141] on link "[PERSON_NAME] Building Company Pty Ltd" at bounding box center [213, 138] width 168 height 11
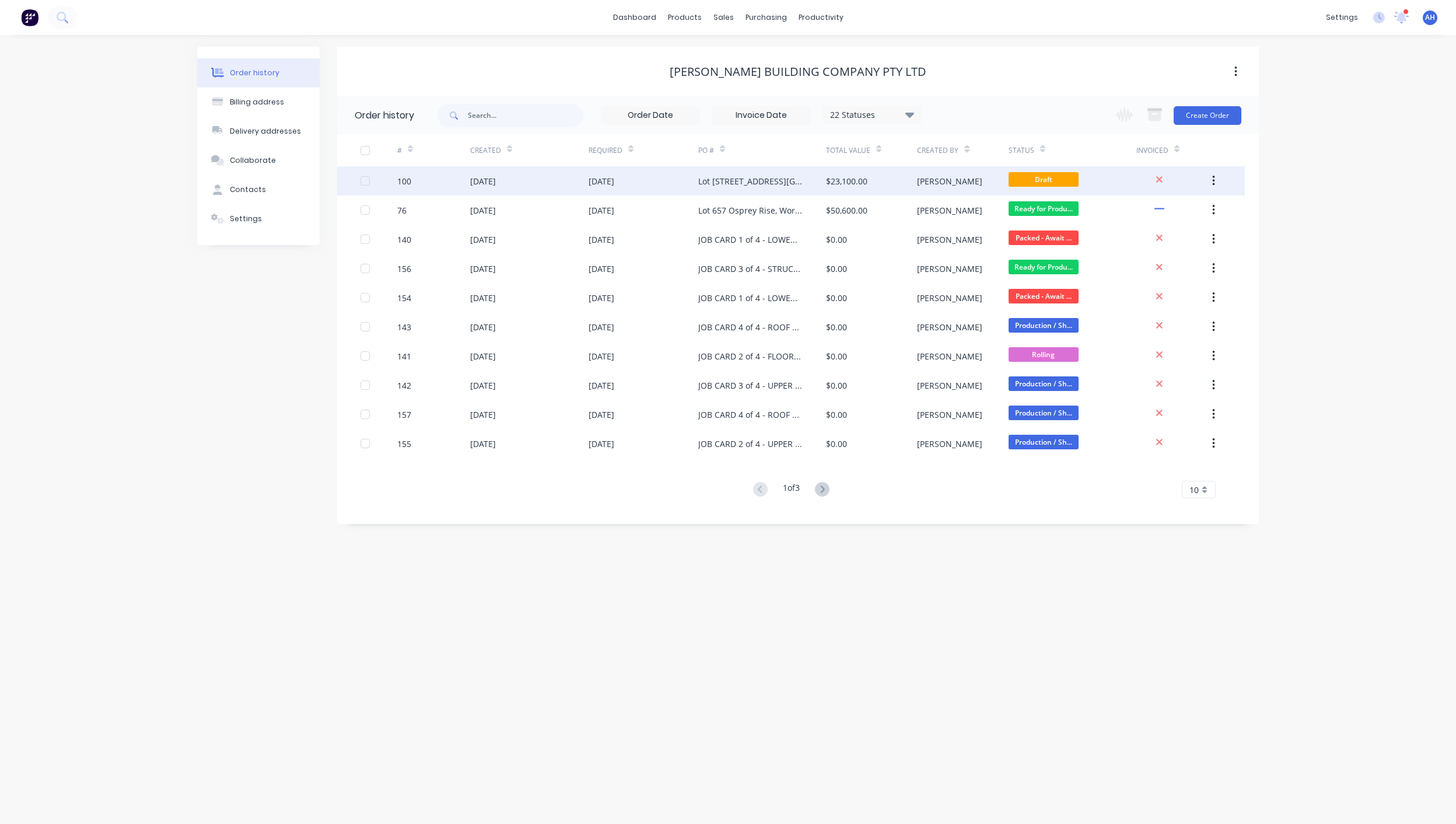
click at [769, 186] on div "Lot [STREET_ADDRESS][GEOGRAPHIC_DATA] - Structural Steel Supply" at bounding box center [750, 181] width 105 height 12
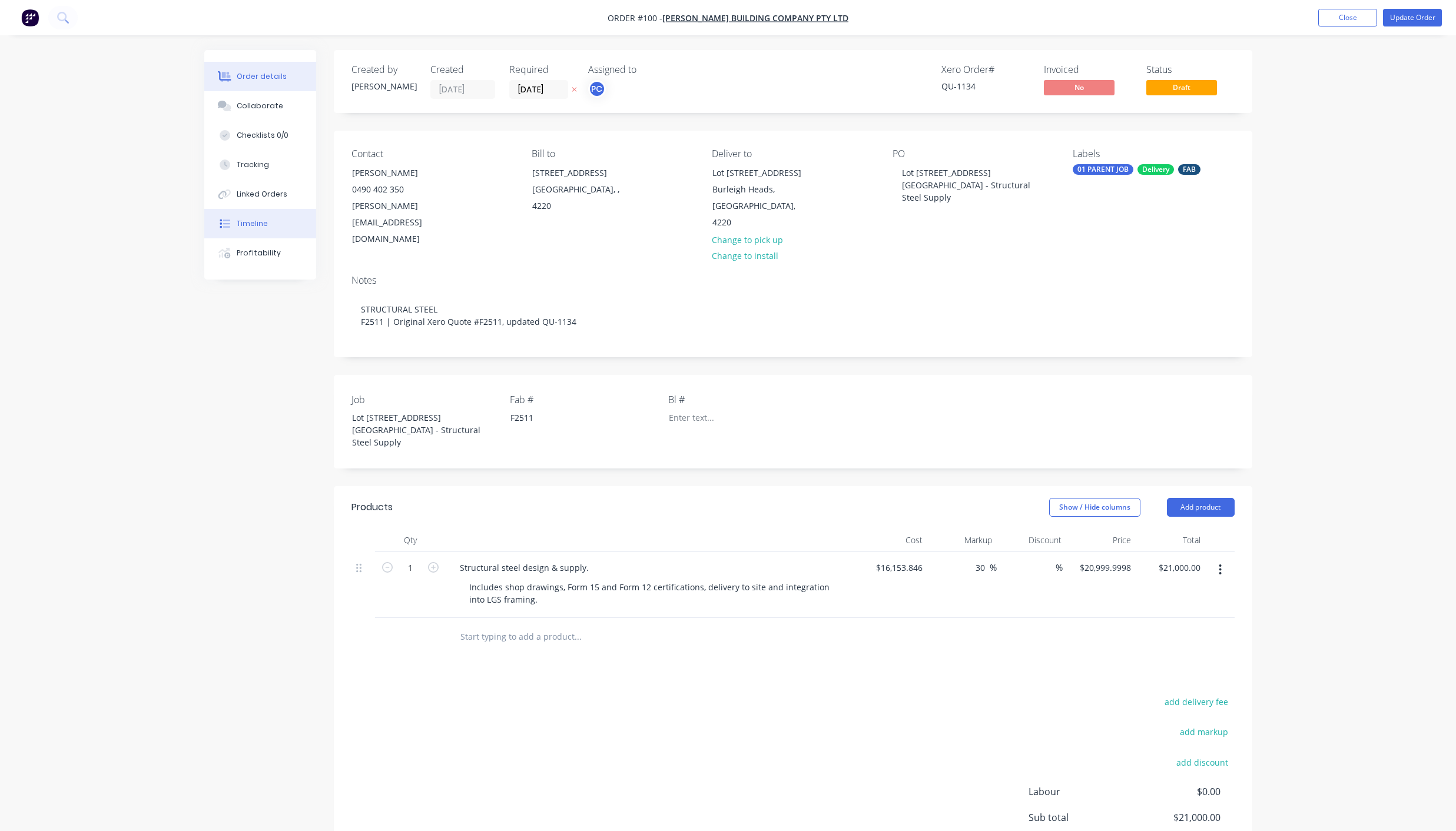
click at [252, 229] on button "Timeline" at bounding box center [260, 224] width 112 height 29
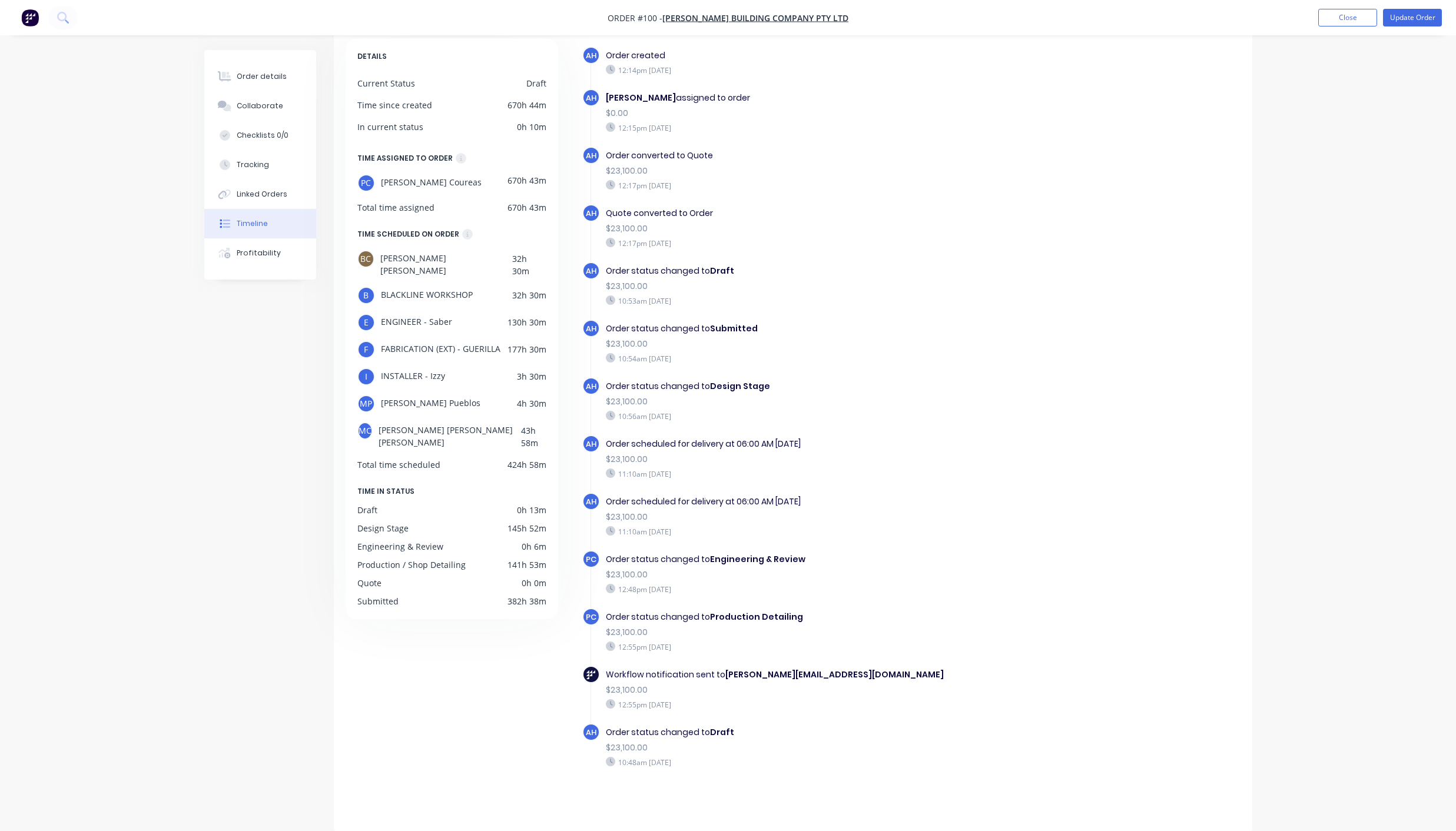
scroll to position [61, 0]
click at [1431, 19] on button "Update Order" at bounding box center [1412, 18] width 59 height 18
click at [1292, 21] on button "Close" at bounding box center [1283, 17] width 59 height 18
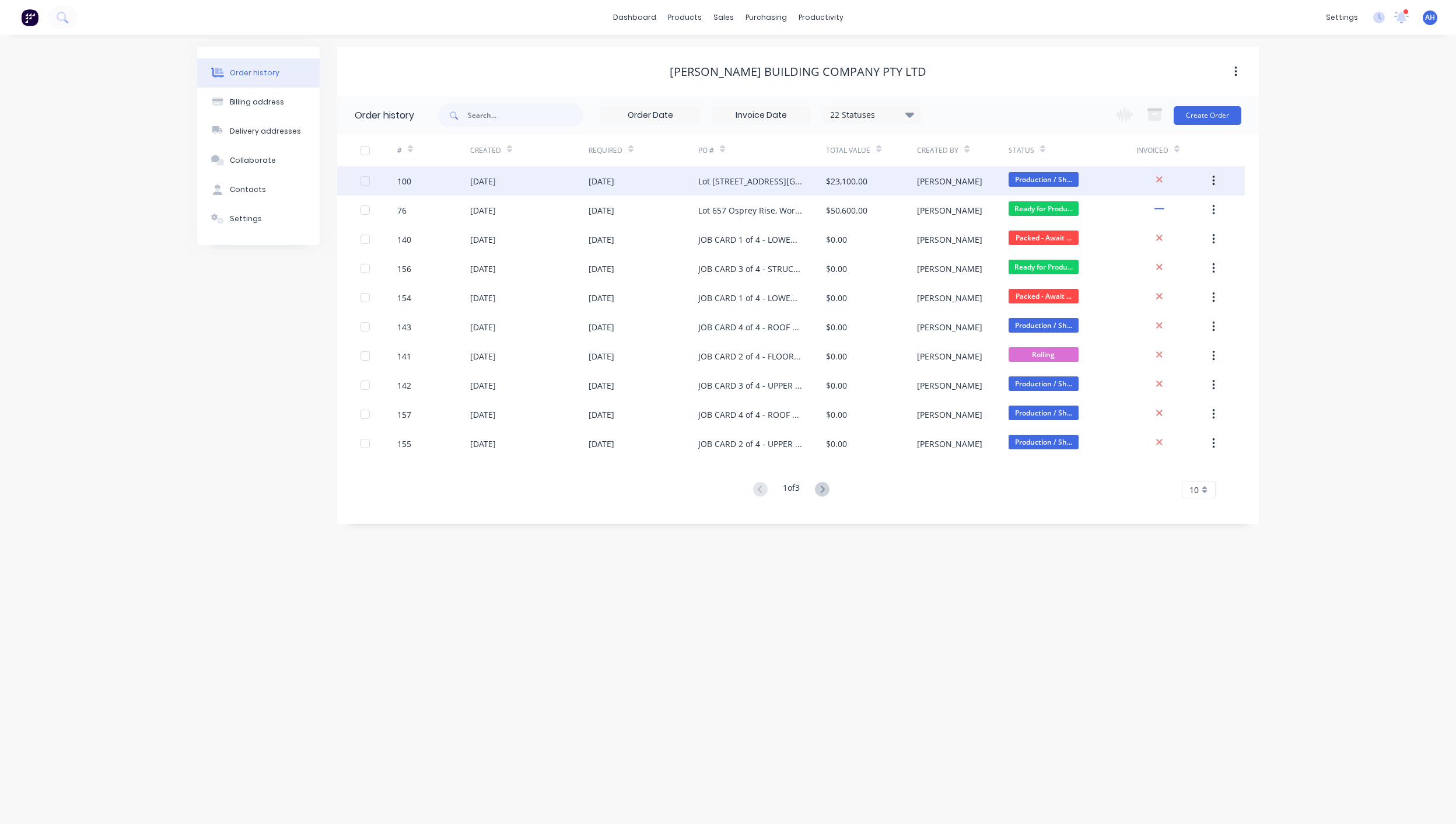
click at [718, 179] on div "Lot [STREET_ADDRESS][GEOGRAPHIC_DATA] - Structural Steel Supply" at bounding box center [750, 181] width 105 height 12
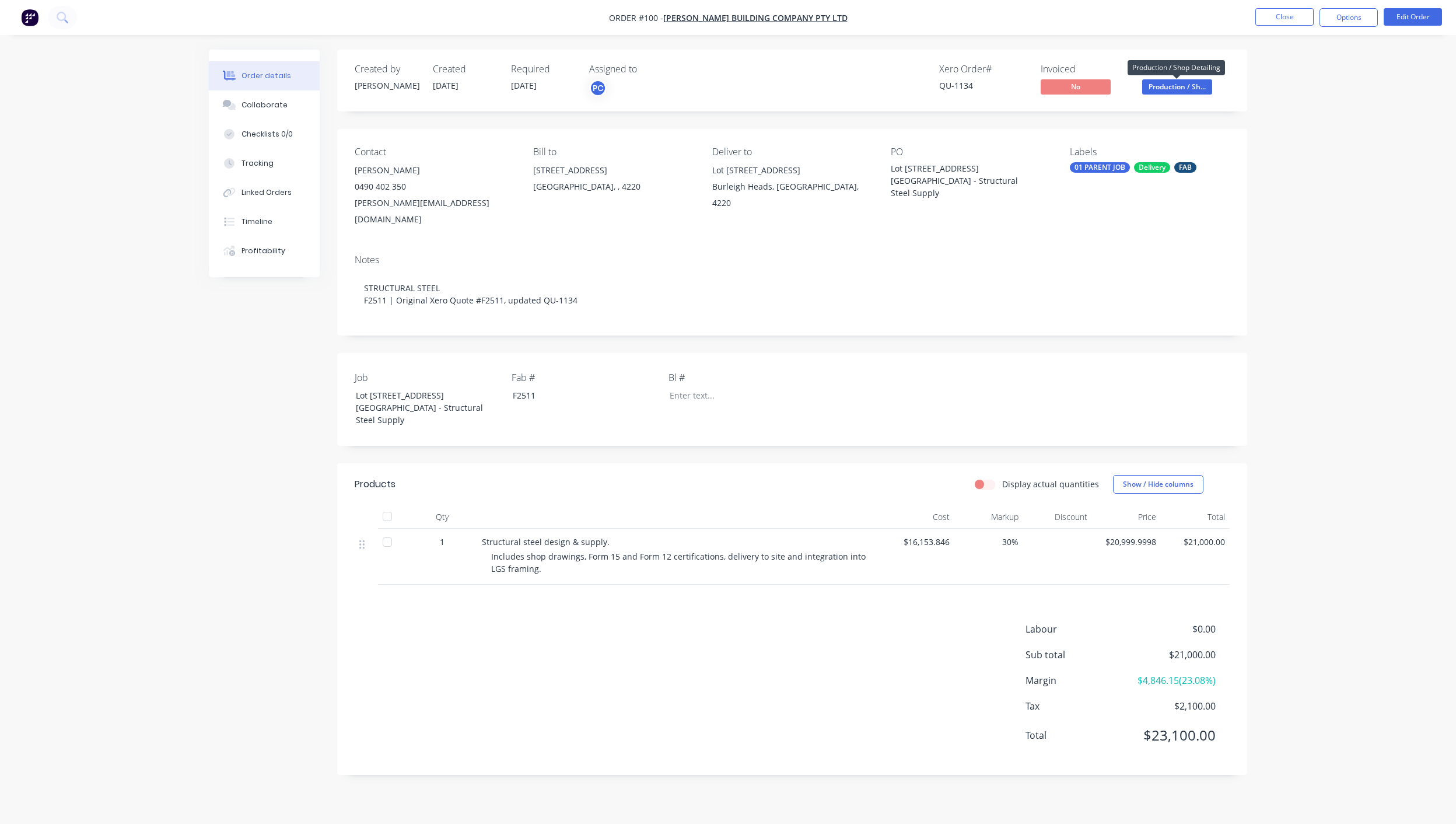
click at [1175, 84] on span "Production / Sh..." at bounding box center [1177, 86] width 70 height 15
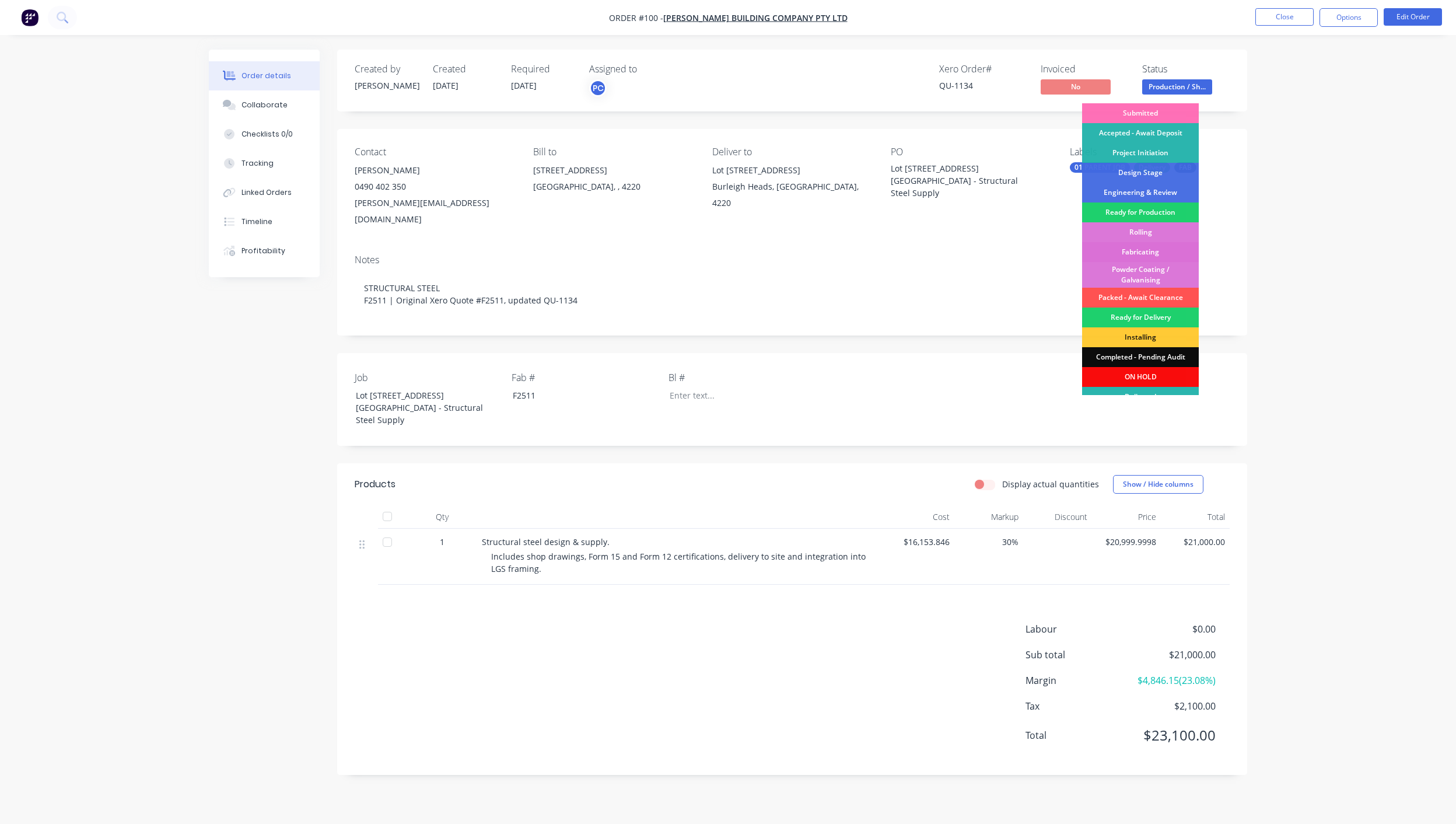
click at [1163, 245] on div "Fabricating" at bounding box center [1141, 252] width 117 height 20
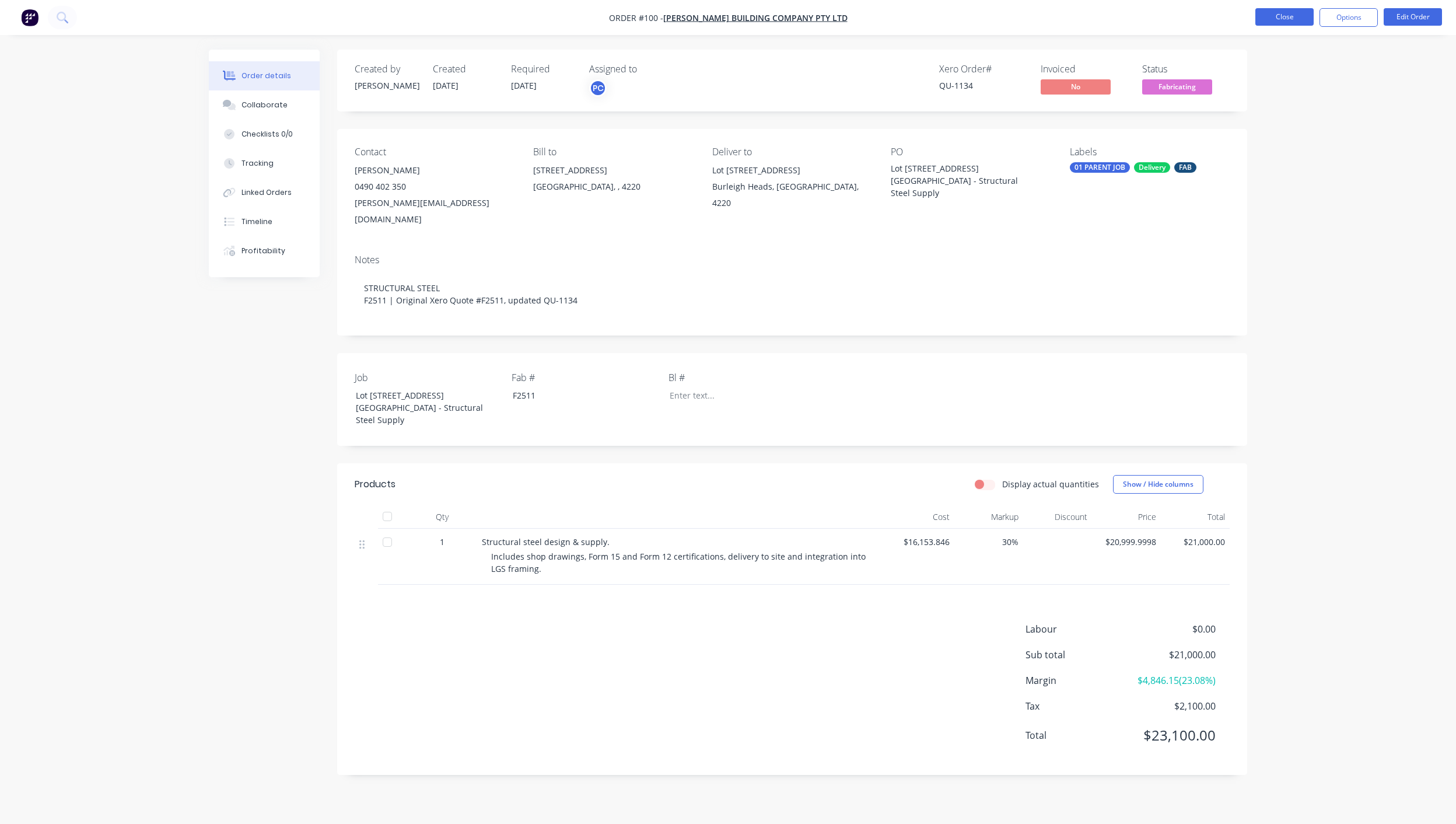
click at [1279, 25] on button "Close" at bounding box center [1285, 17] width 58 height 18
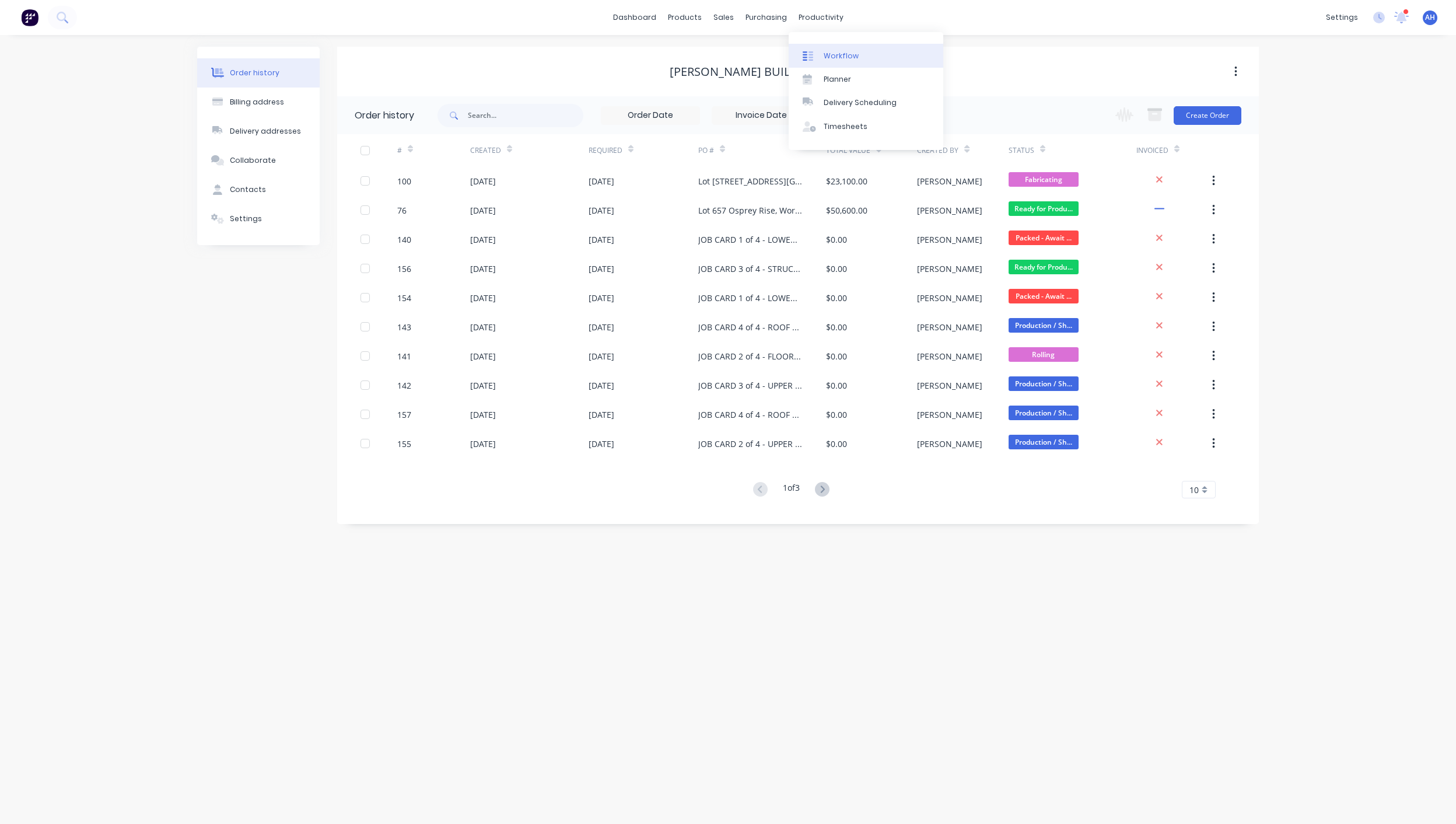
click at [842, 57] on div "Workflow" at bounding box center [841, 56] width 35 height 11
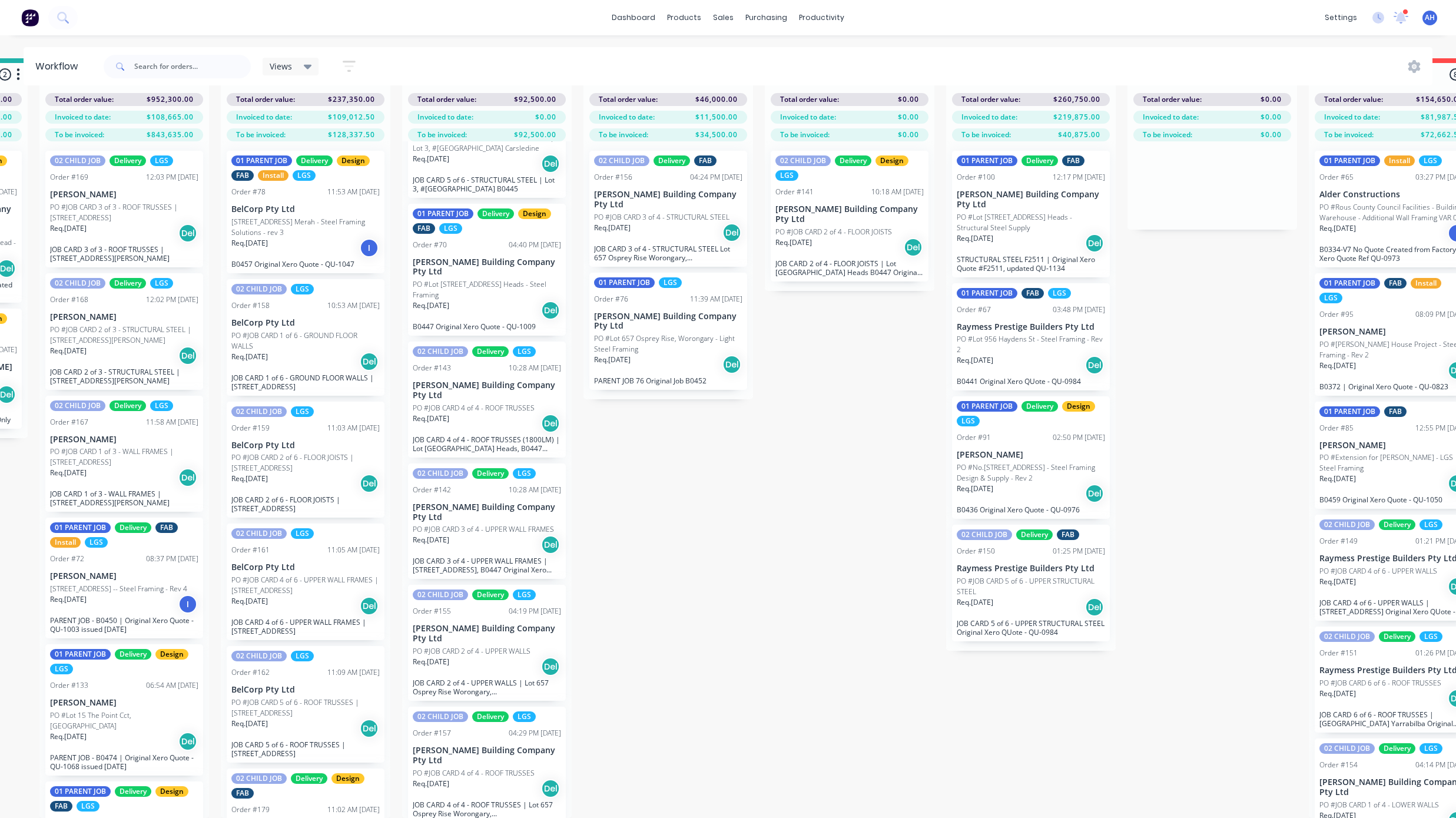
scroll to position [55, 530]
click at [828, 88] on div "Planner" at bounding box center [838, 93] width 28 height 11
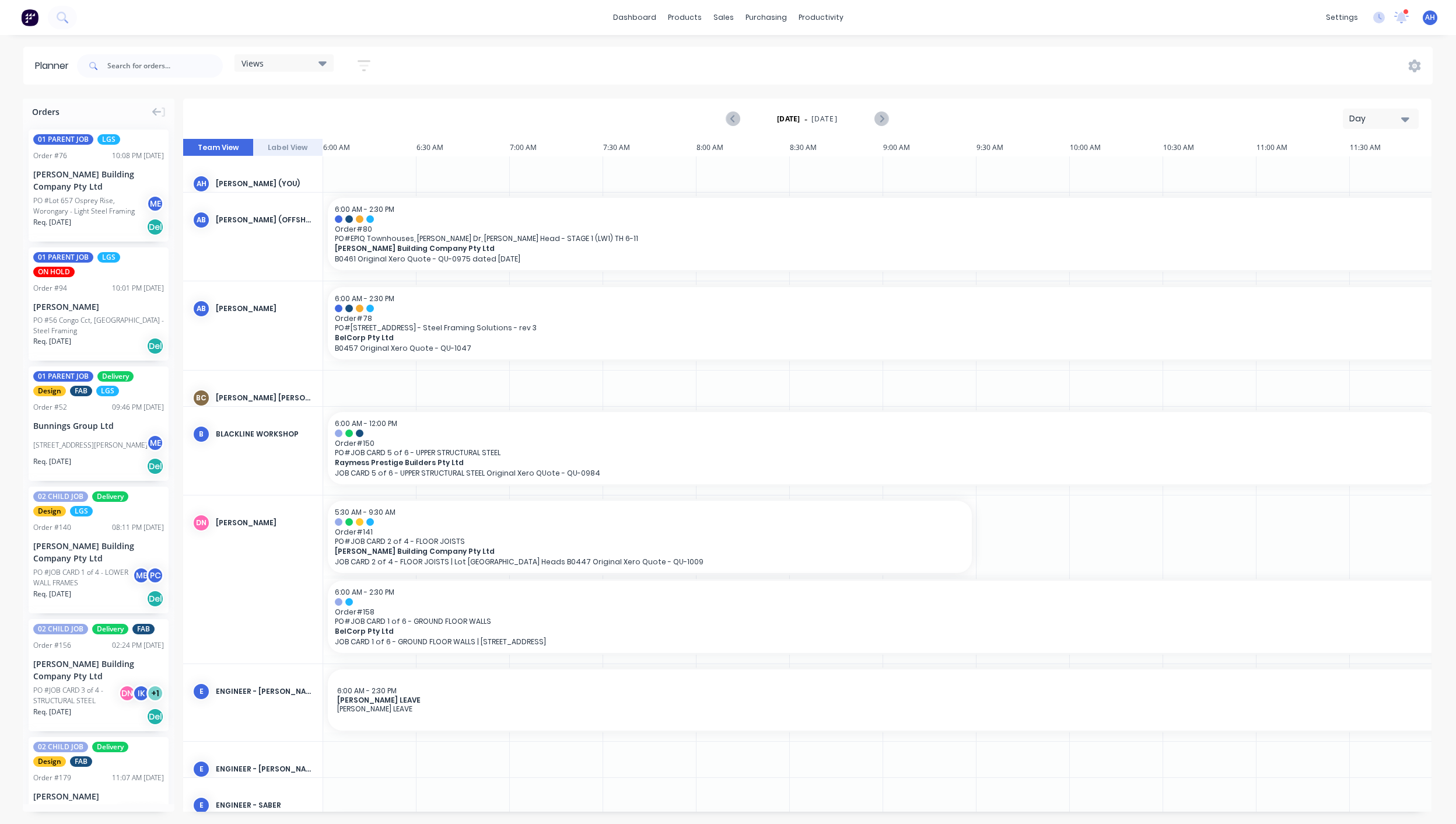
scroll to position [0, 483]
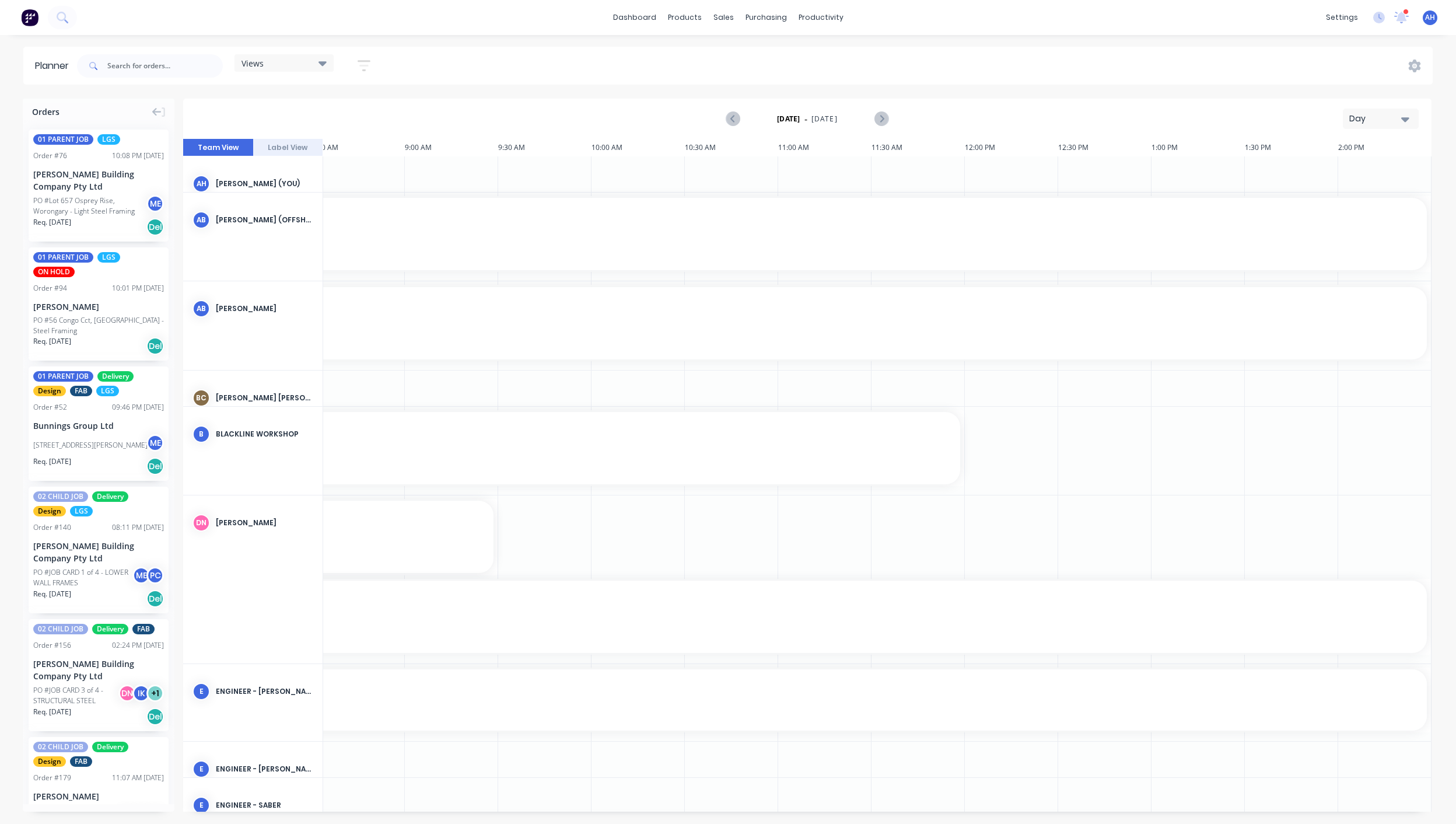
click at [311, 66] on div "Views" at bounding box center [284, 63] width 85 height 11
click at [146, 69] on input "text" at bounding box center [165, 66] width 115 height 23
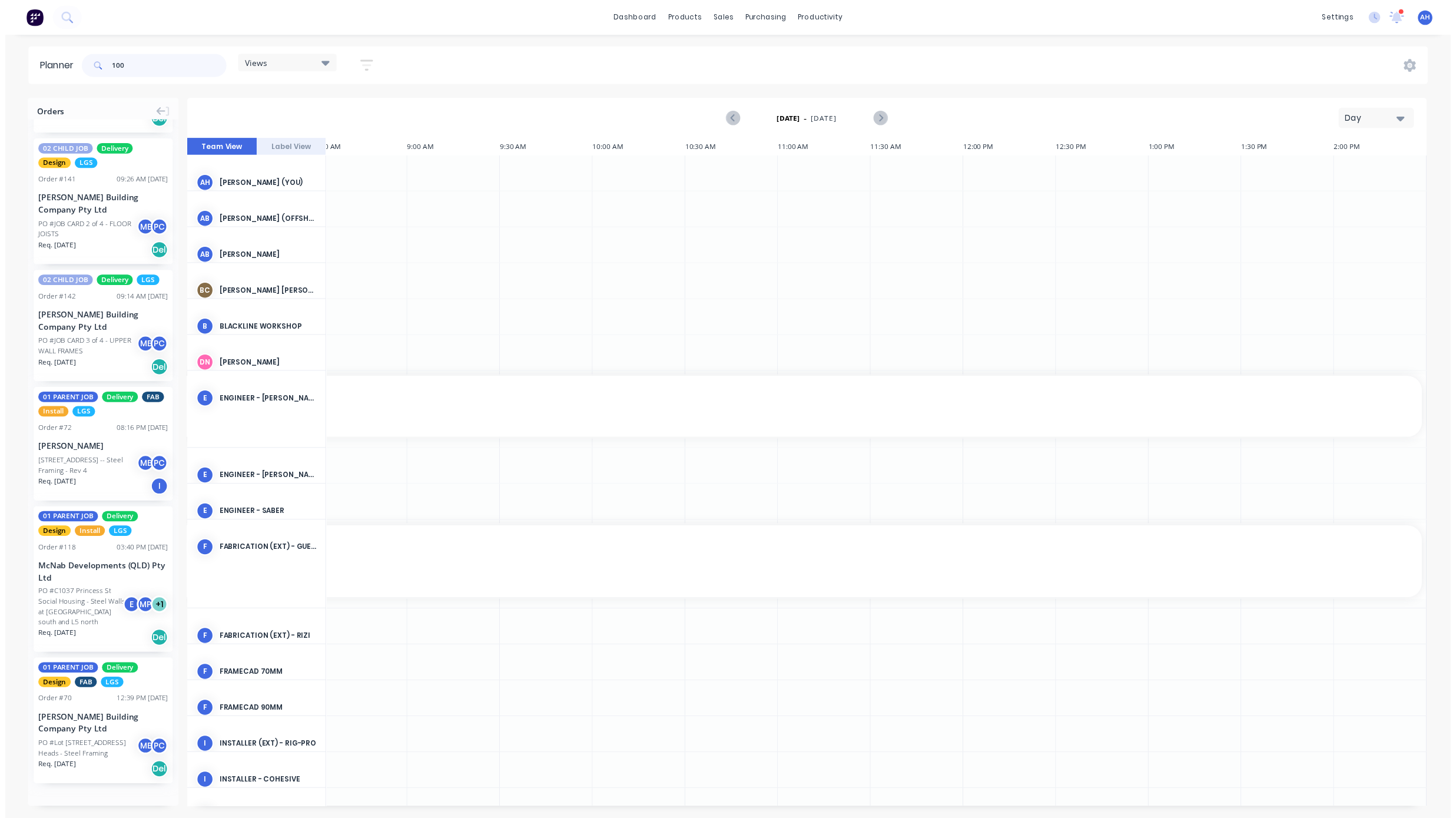
scroll to position [0, 0]
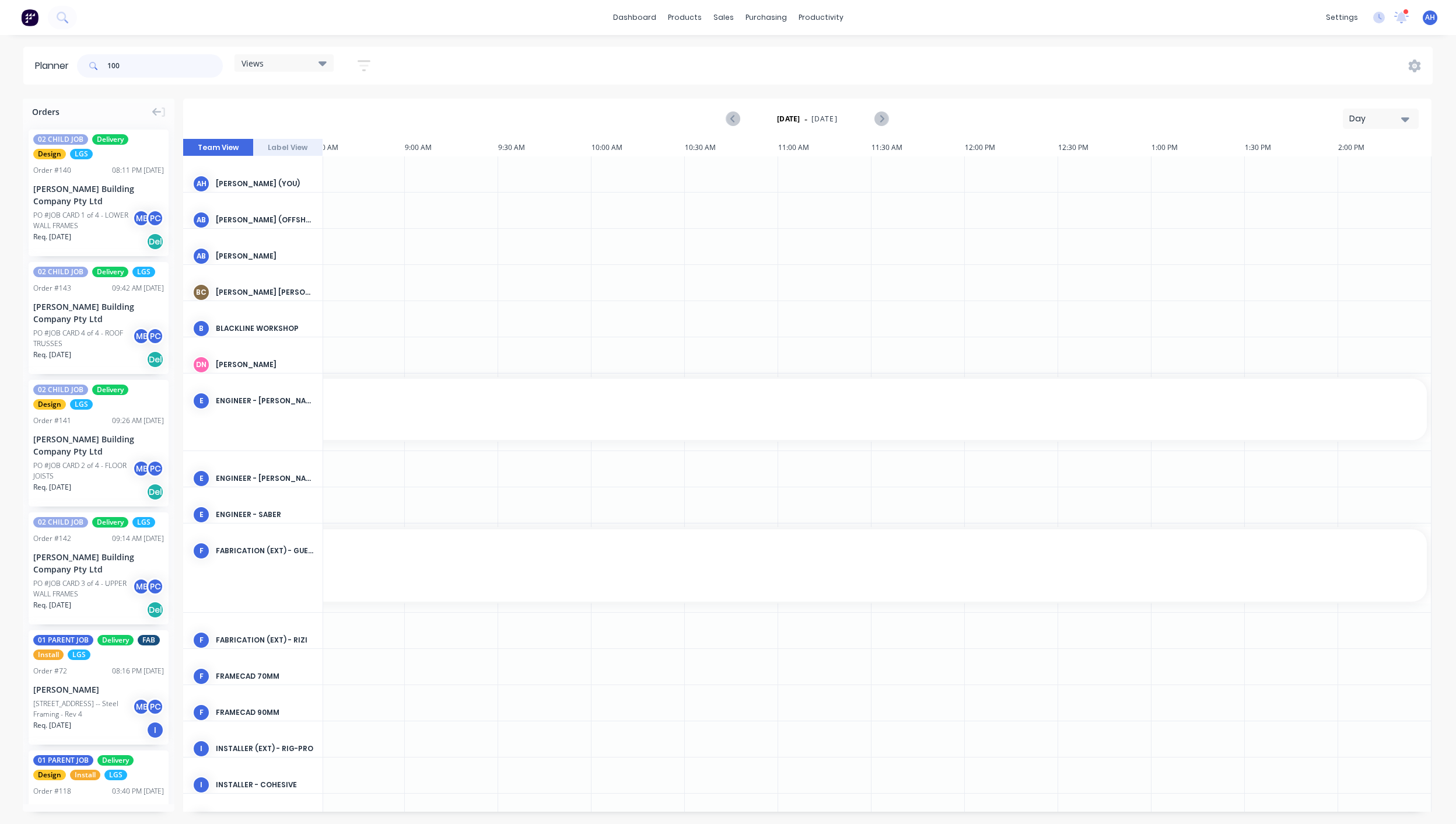
click at [145, 62] on input "100" at bounding box center [165, 66] width 115 height 23
type input "1"
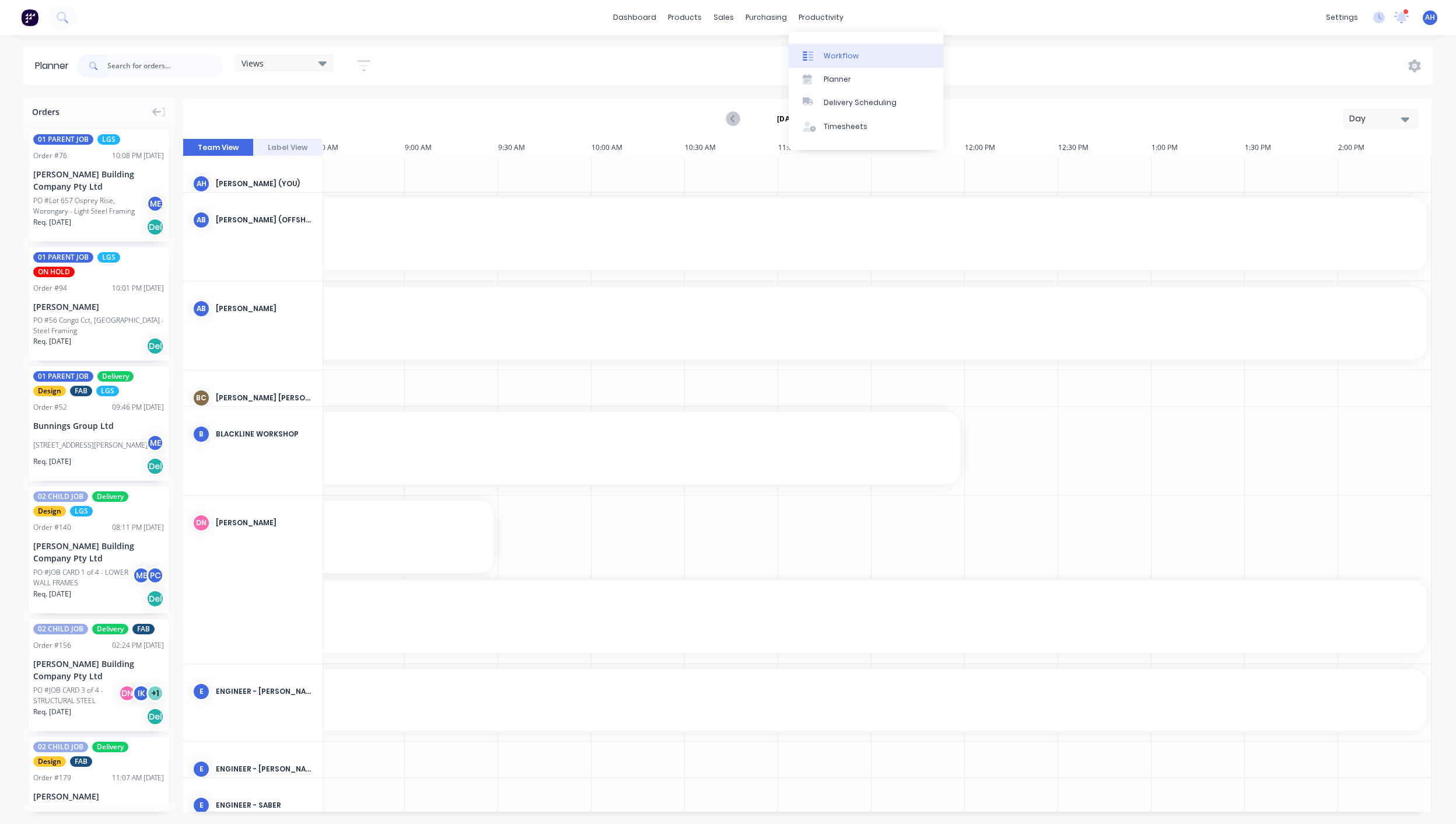
click at [829, 48] on link "Workflow" at bounding box center [866, 55] width 155 height 23
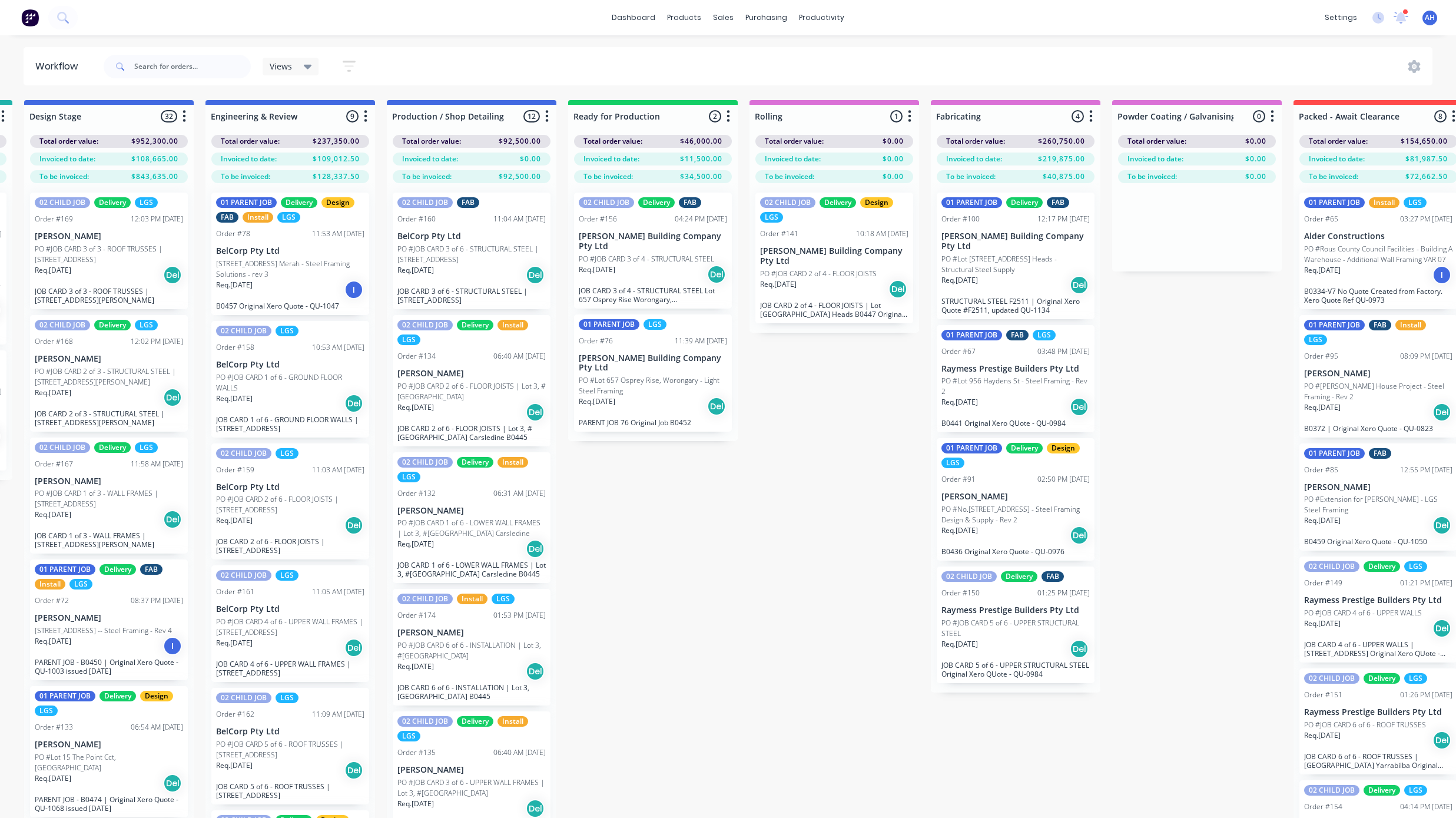
scroll to position [0, 560]
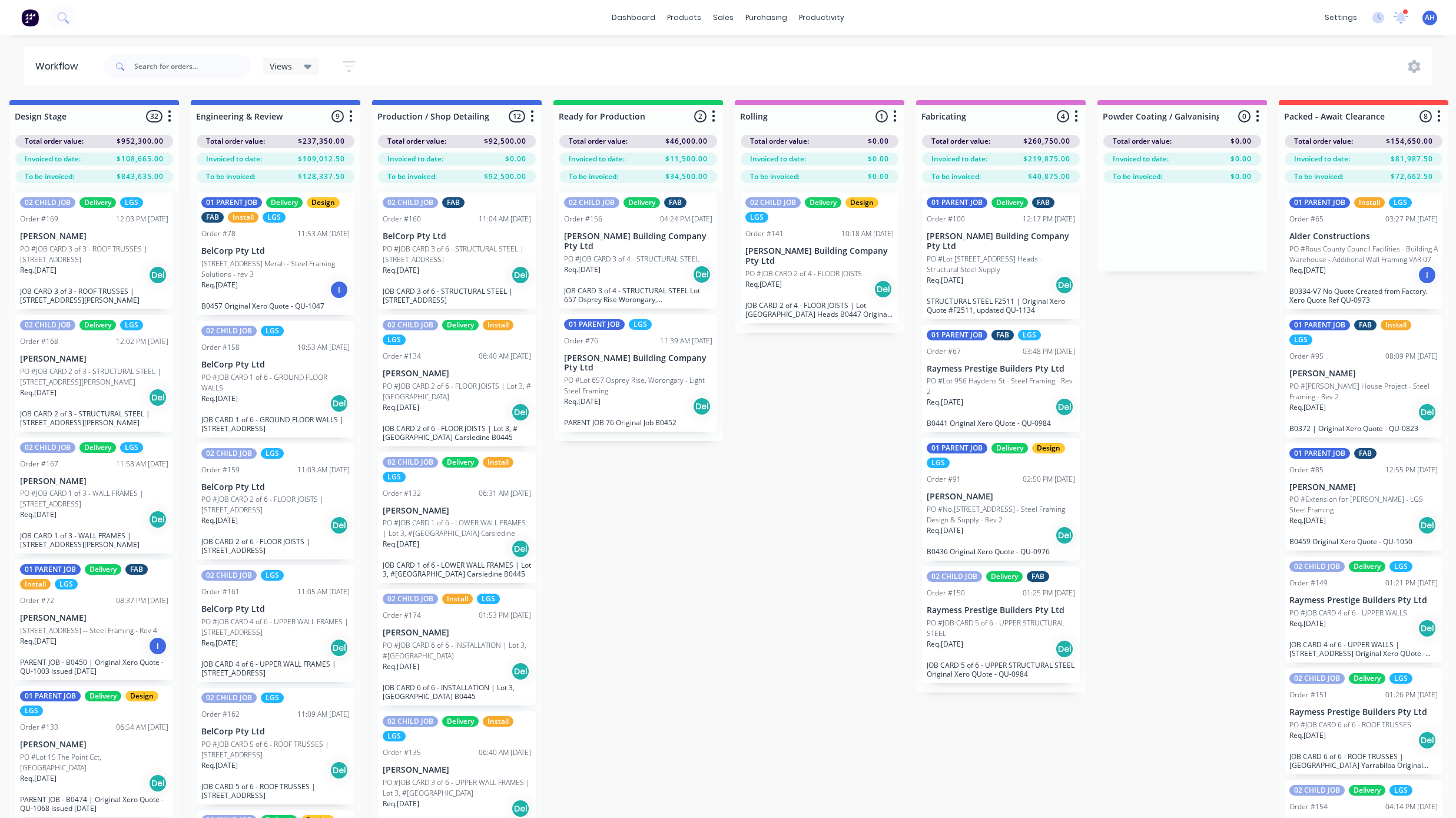
click at [985, 275] on div "Req. [DATE] Del" at bounding box center [1001, 285] width 148 height 20
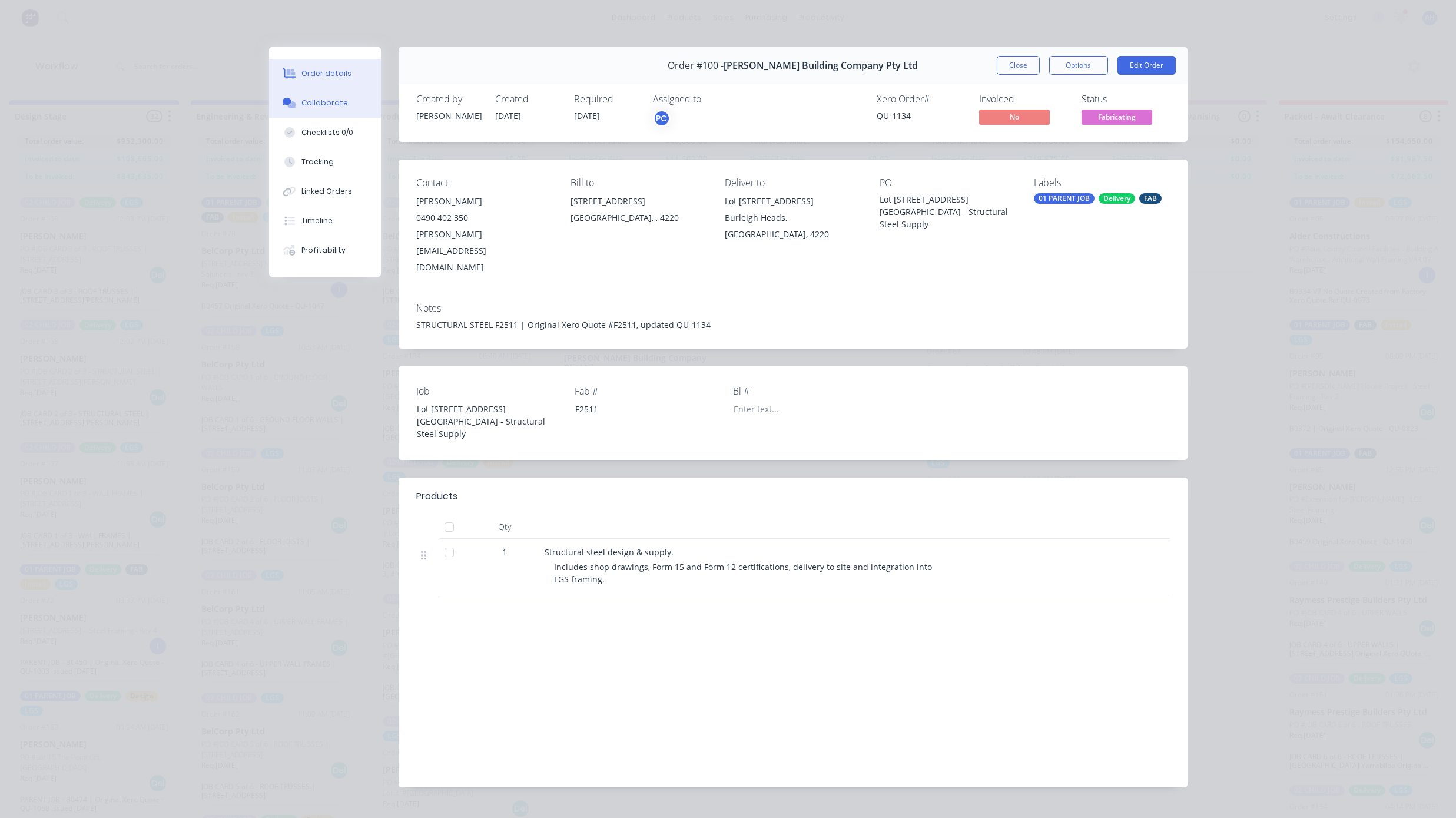
click at [328, 114] on button "Collaborate" at bounding box center [324, 103] width 112 height 29
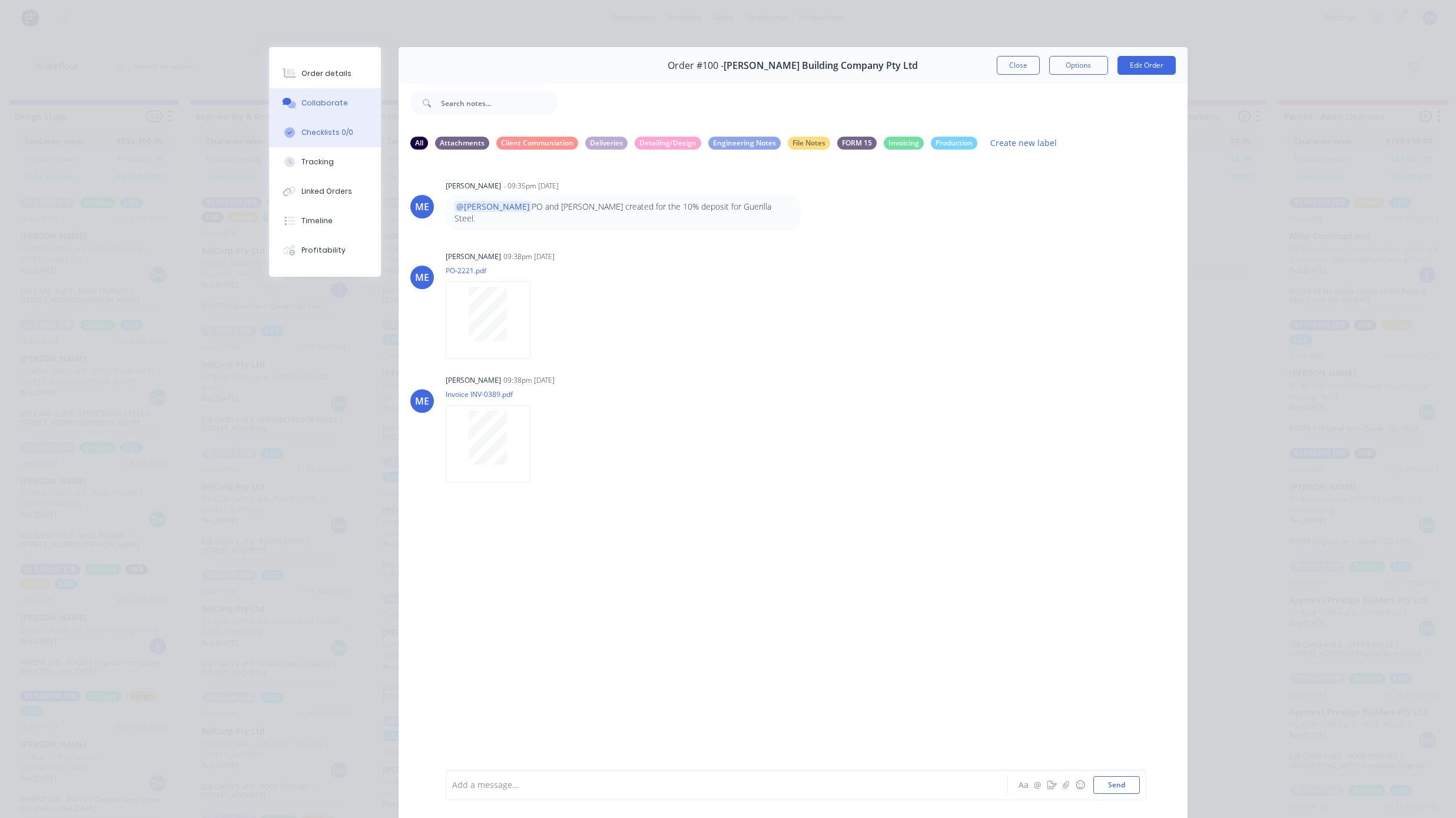
click at [333, 125] on button "Checklists 0/0" at bounding box center [324, 132] width 112 height 29
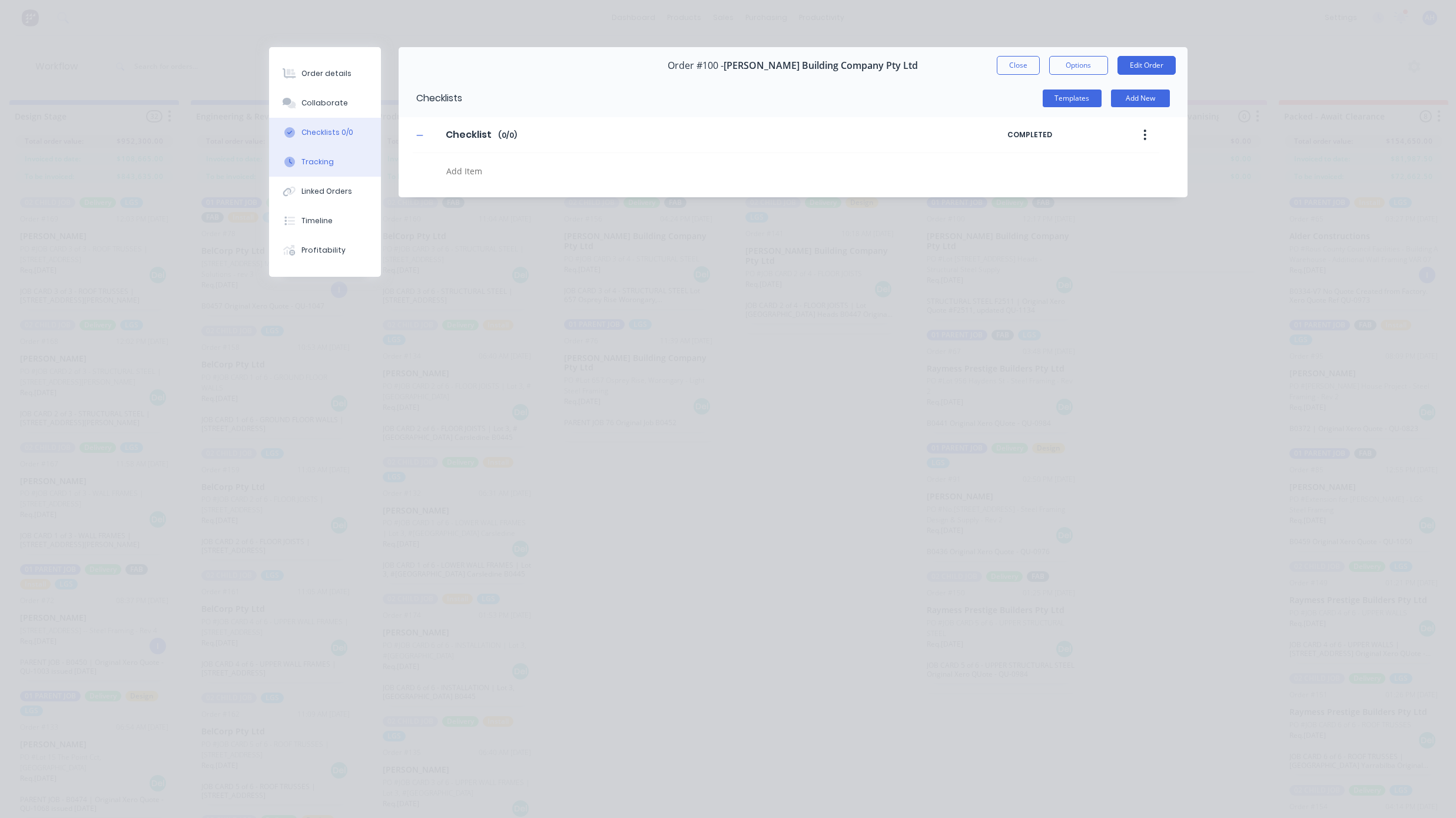
click at [312, 170] on button "Tracking" at bounding box center [324, 162] width 112 height 29
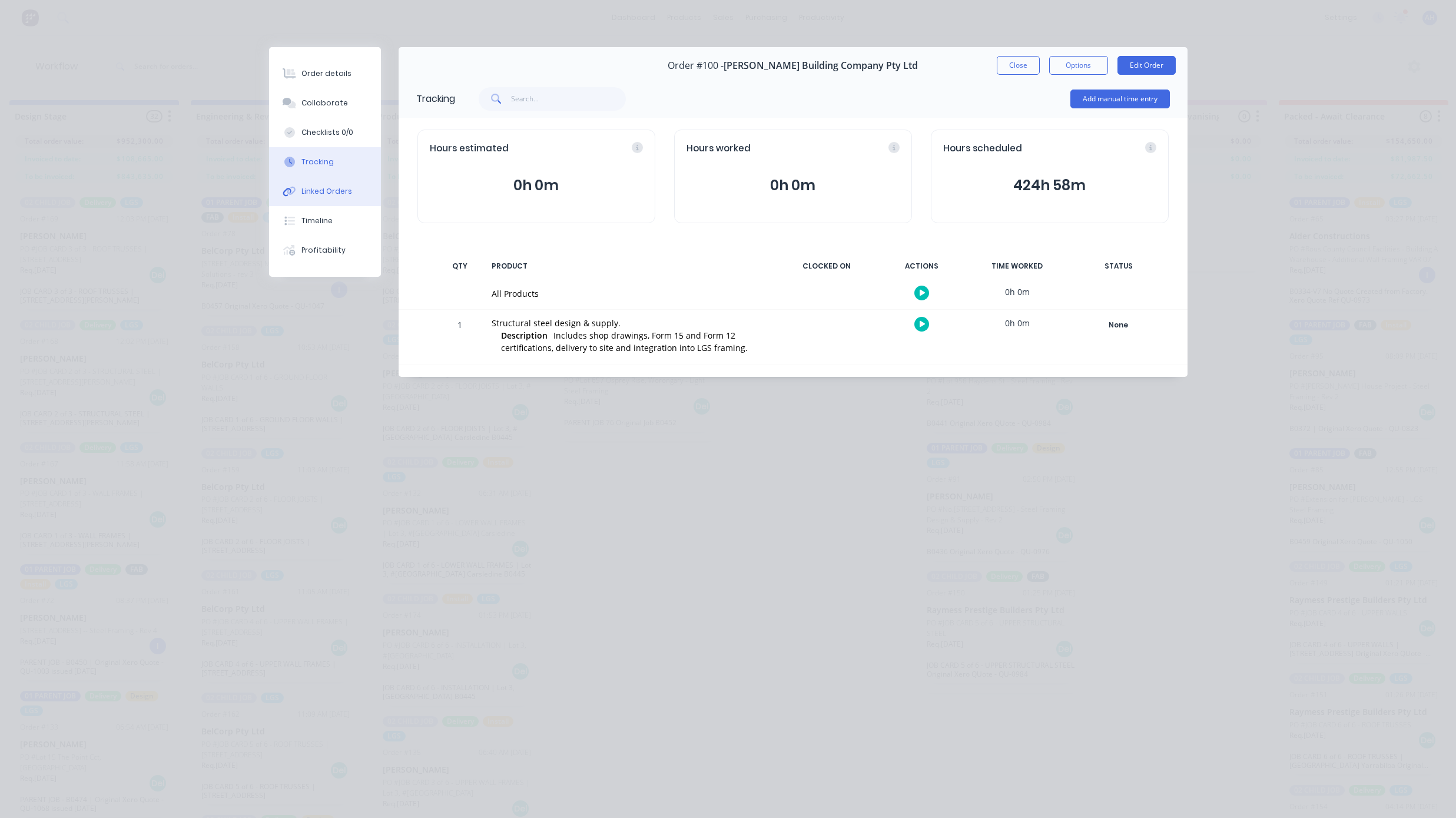
click at [317, 187] on div "Linked Orders" at bounding box center [326, 191] width 51 height 11
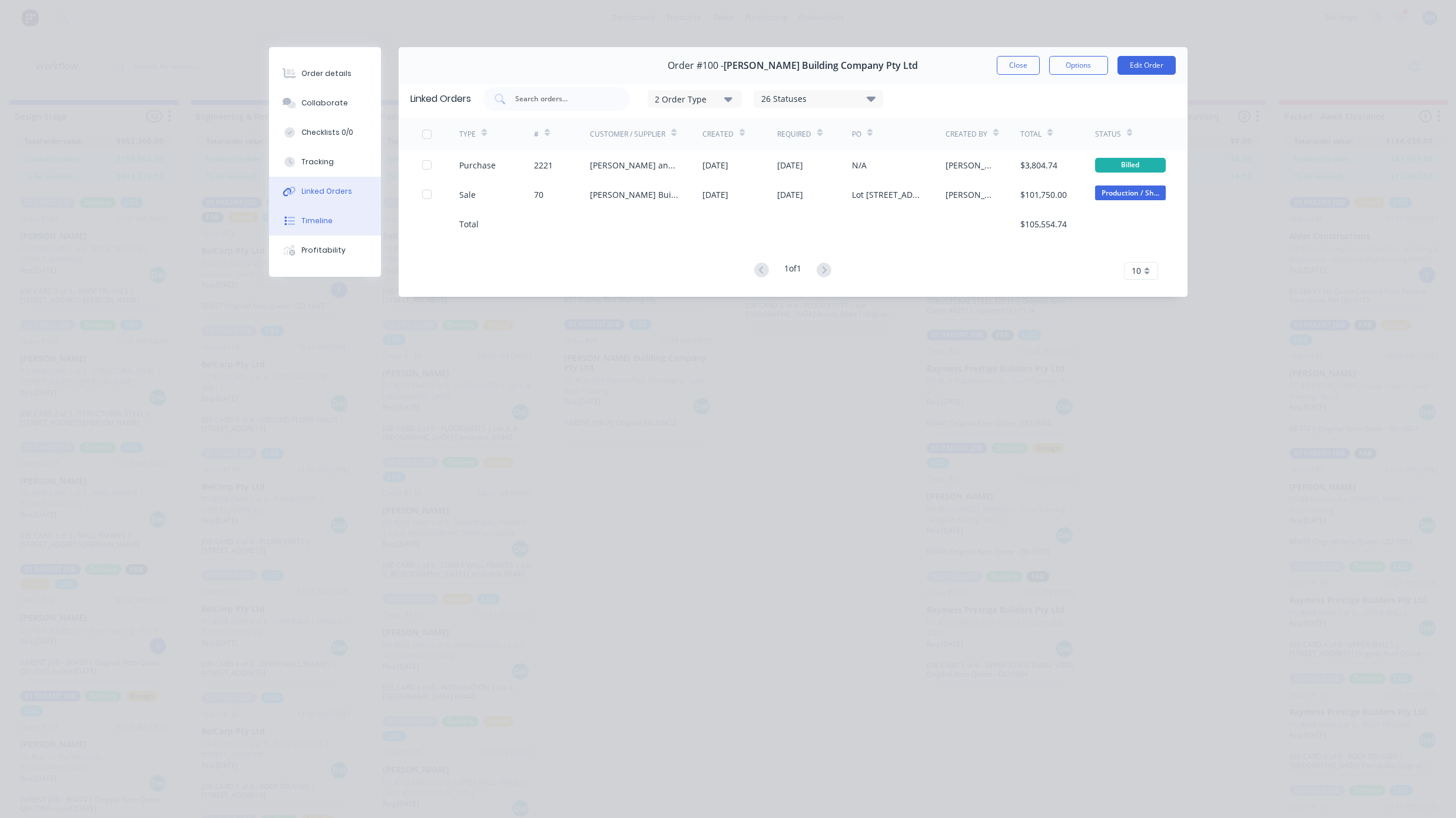
click at [320, 220] on div "Timeline" at bounding box center [317, 221] width 31 height 11
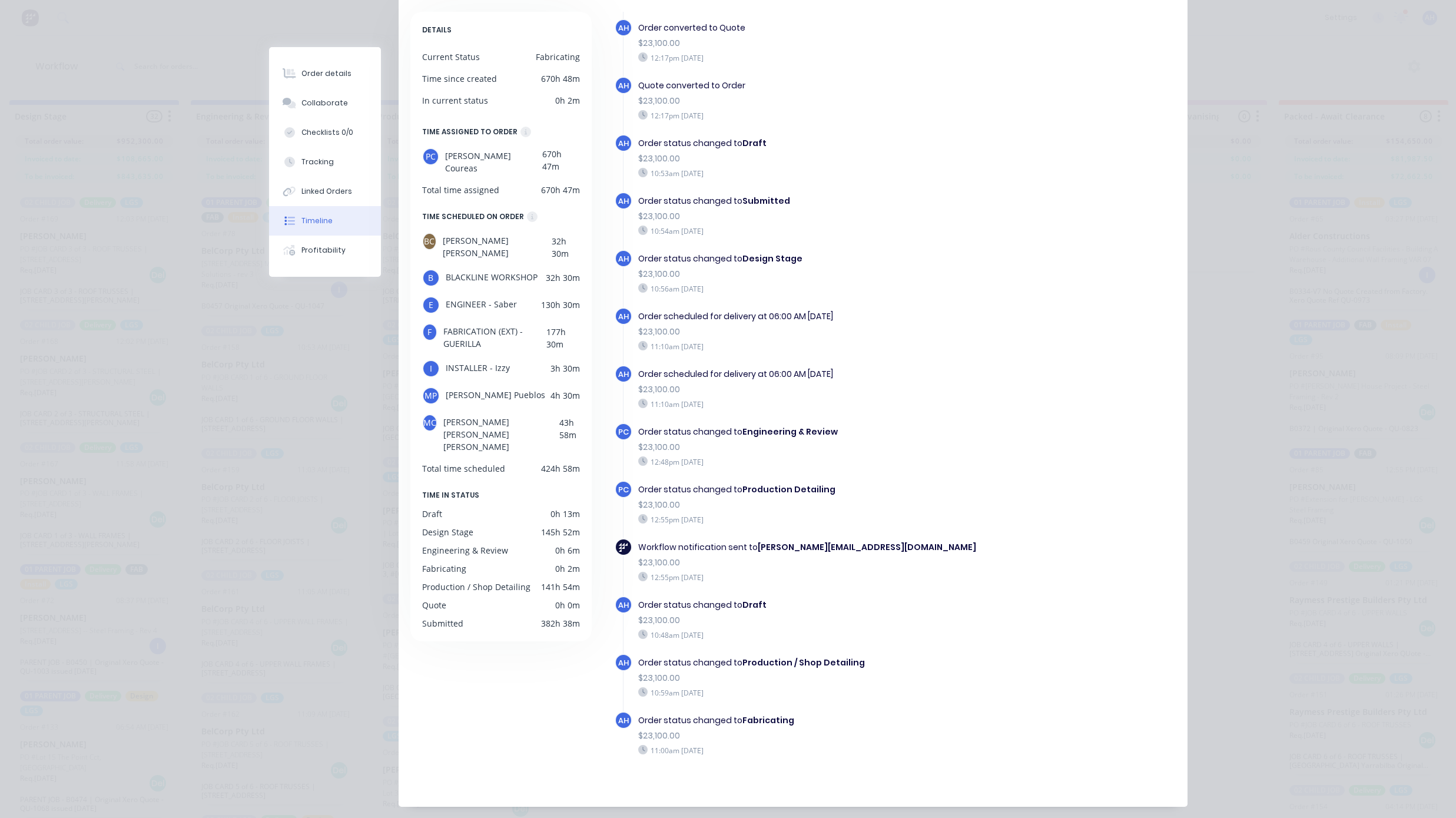
scroll to position [157, 0]
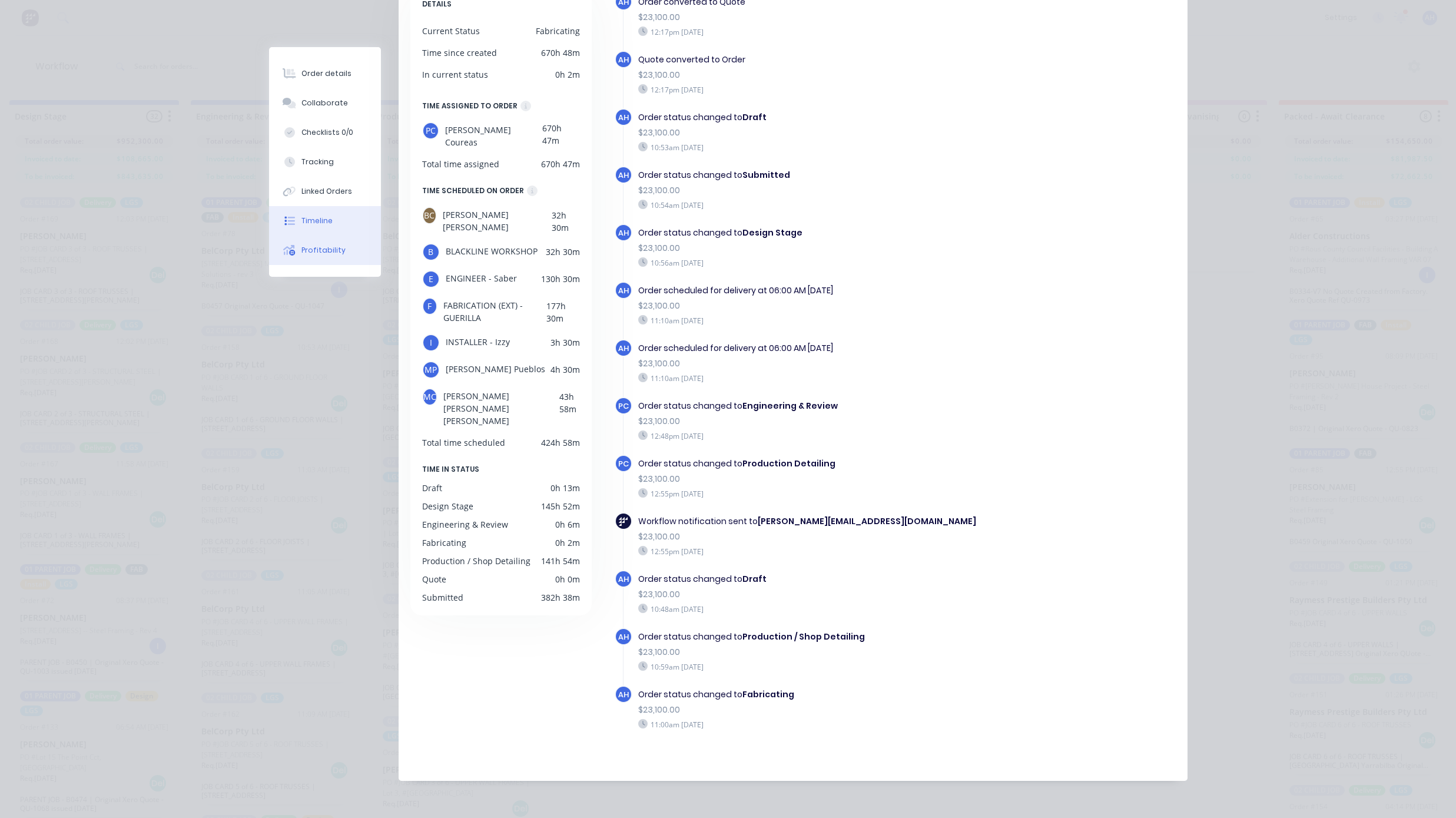
click at [320, 253] on div "Profitability" at bounding box center [323, 250] width 44 height 11
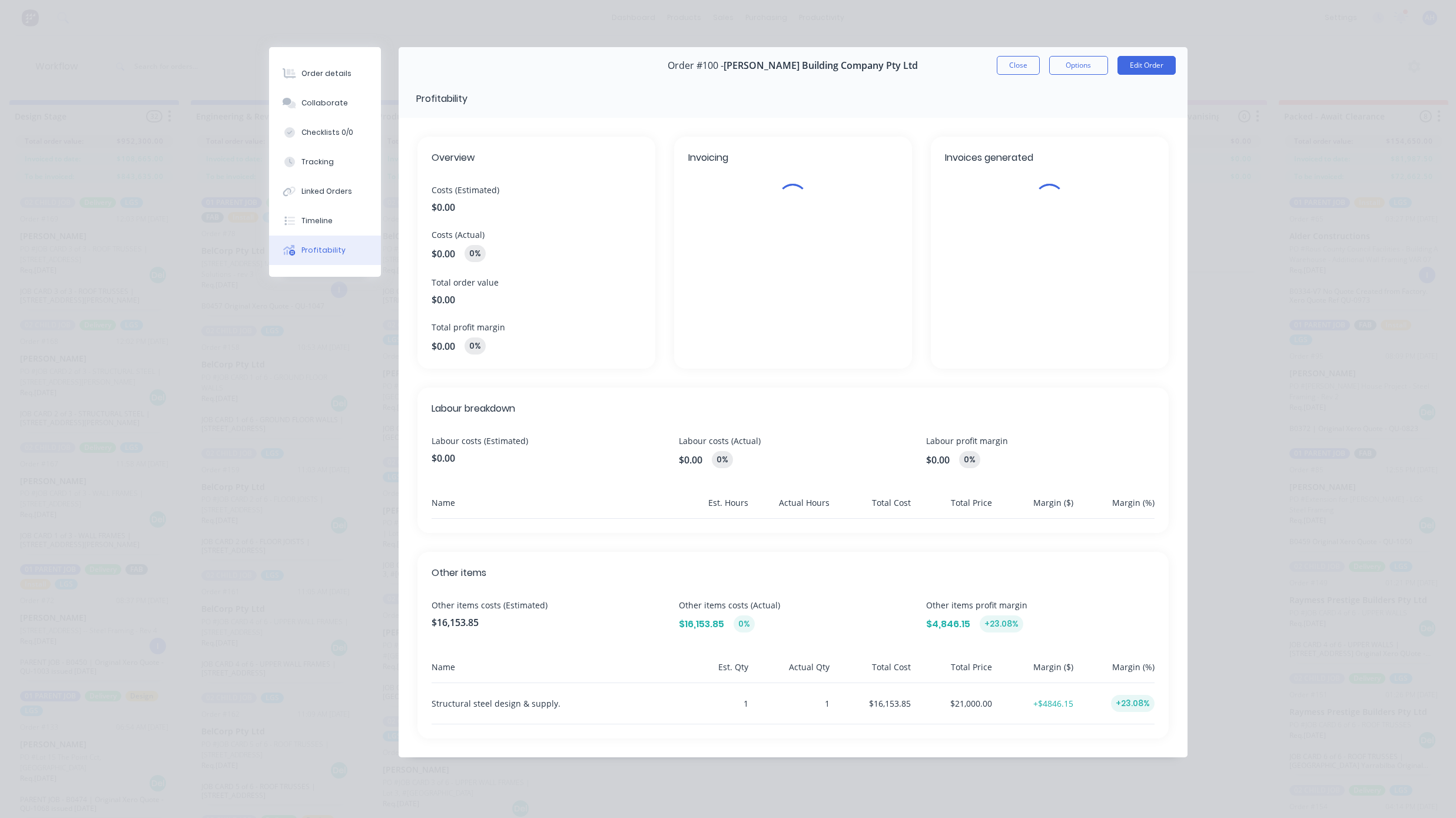
scroll to position [0, 0]
click at [333, 76] on div "Order details" at bounding box center [326, 74] width 50 height 11
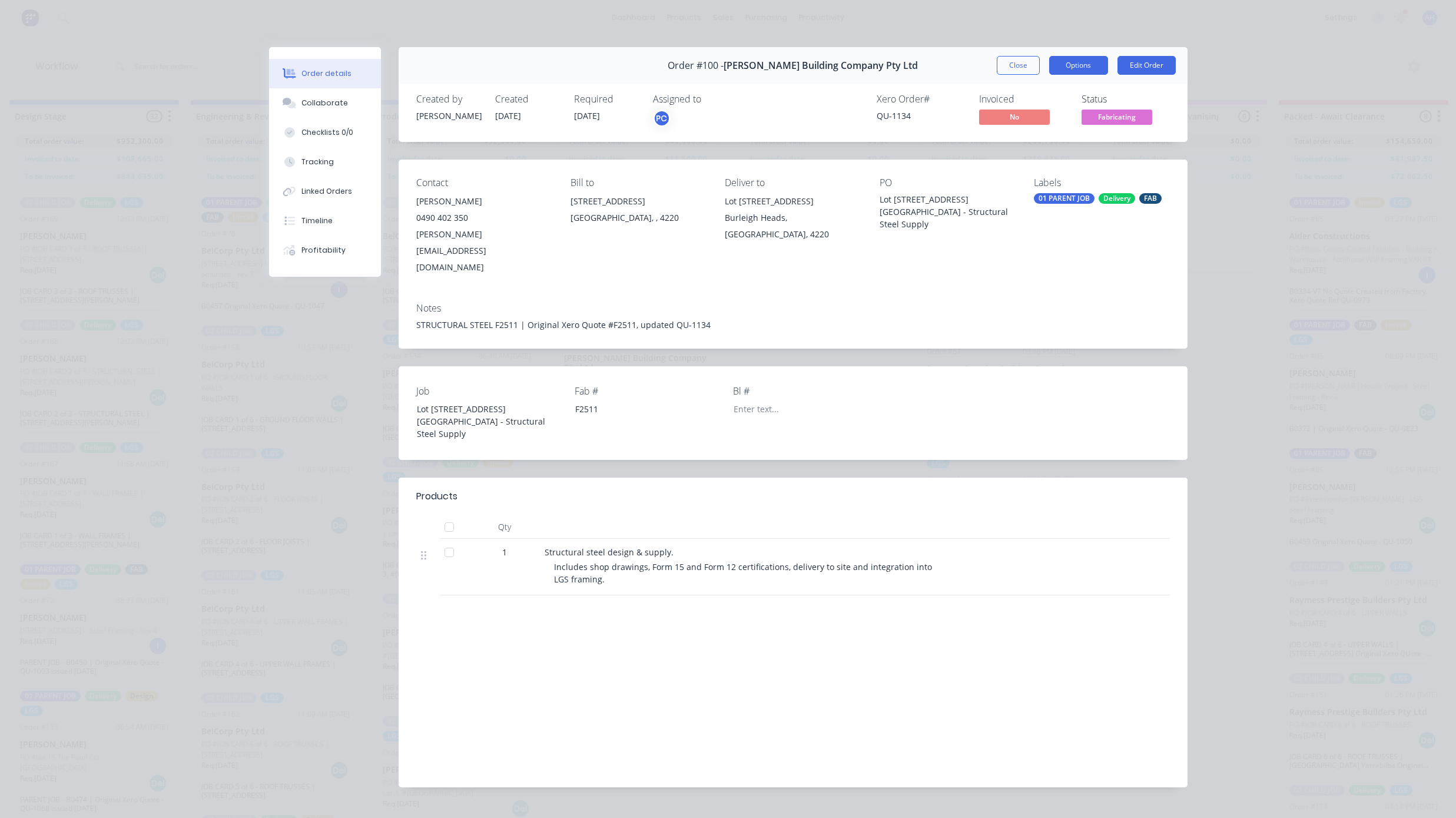
click at [1078, 67] on button "Options" at bounding box center [1078, 65] width 59 height 19
click at [883, 293] on div "Notes STRUCTURAL STEEL F2511 | Original Xero Quote #F2511, updated QU-1134" at bounding box center [793, 321] width 789 height 55
click at [1013, 59] on button "Close" at bounding box center [1018, 65] width 43 height 19
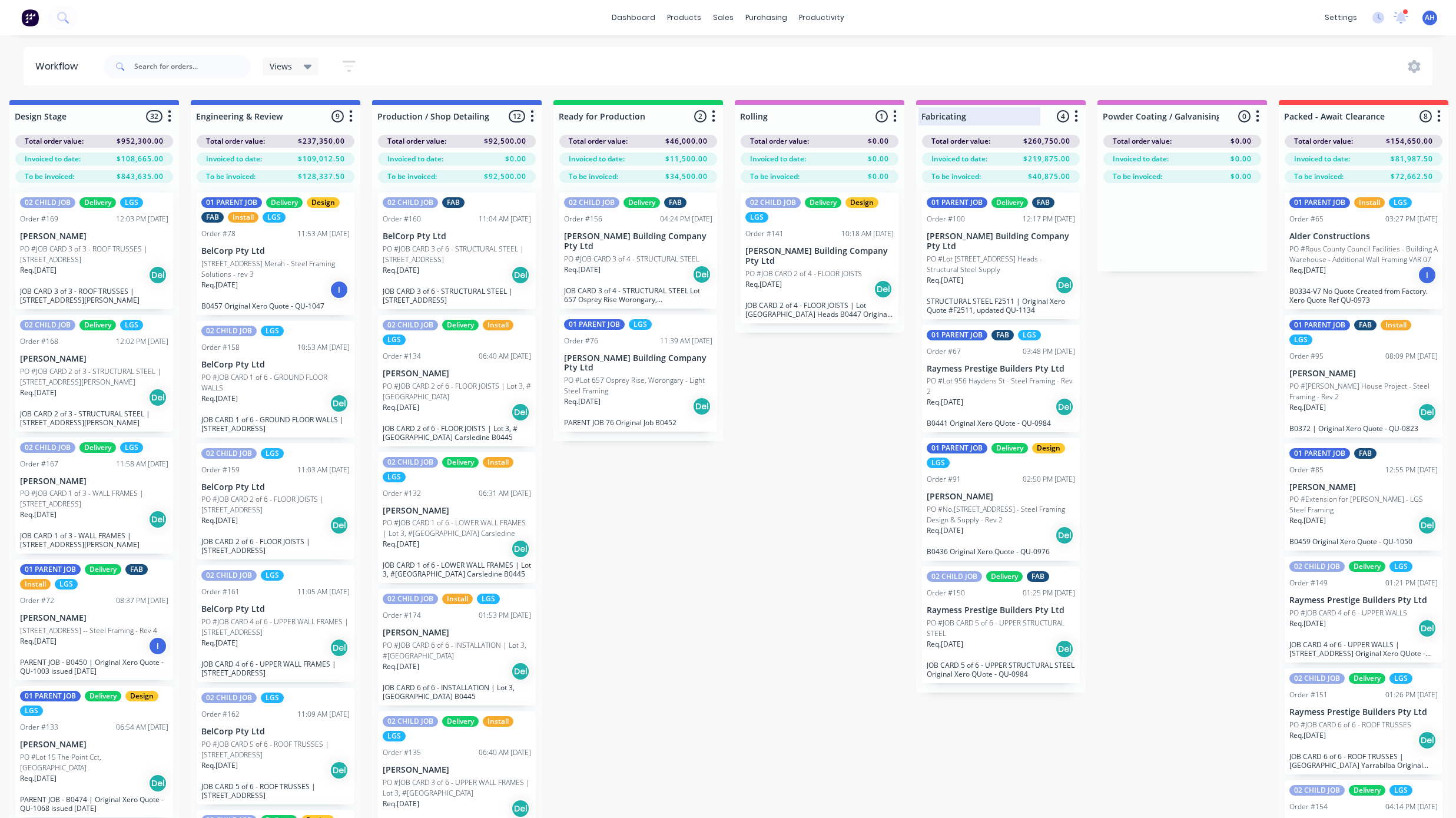
click at [1080, 127] on div at bounding box center [1000, 116] width 170 height 23
click at [1078, 118] on icon "button" at bounding box center [1076, 116] width 4 height 15
click at [535, 118] on button "button" at bounding box center [532, 116] width 14 height 14
click at [489, 154] on button "Notifications" at bounding box center [481, 161] width 118 height 19
click at [582, 161] on label at bounding box center [582, 161] width 0 height 0
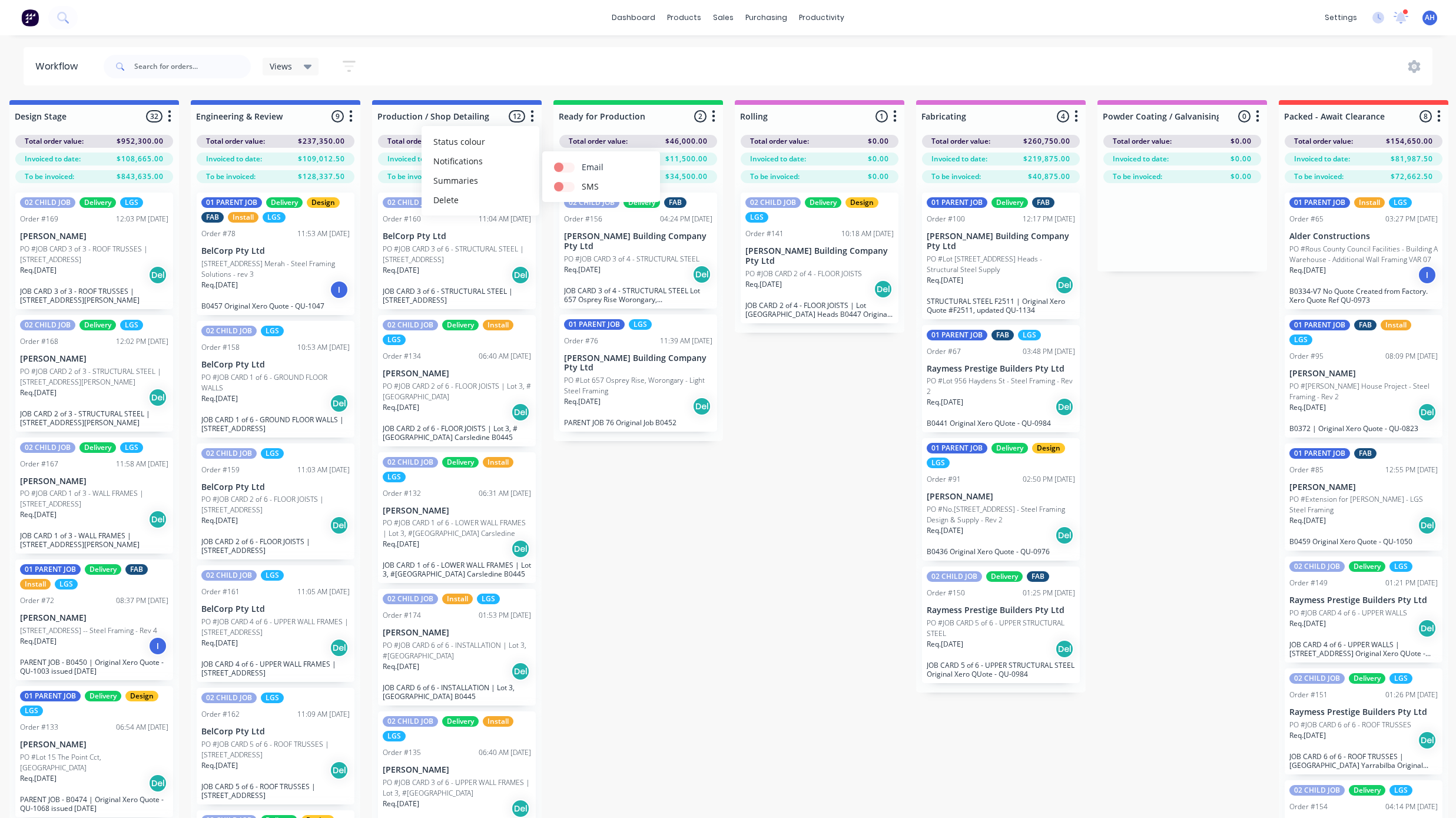
click at [563, 164] on input "checkbox" at bounding box center [559, 166] width 10 height 11
checkbox input "true"
click at [582, 180] on label at bounding box center [582, 180] width 0 height 0
click at [563, 188] on input "checkbox" at bounding box center [559, 186] width 10 height 11
click at [582, 180] on label at bounding box center [582, 180] width 0 height 0
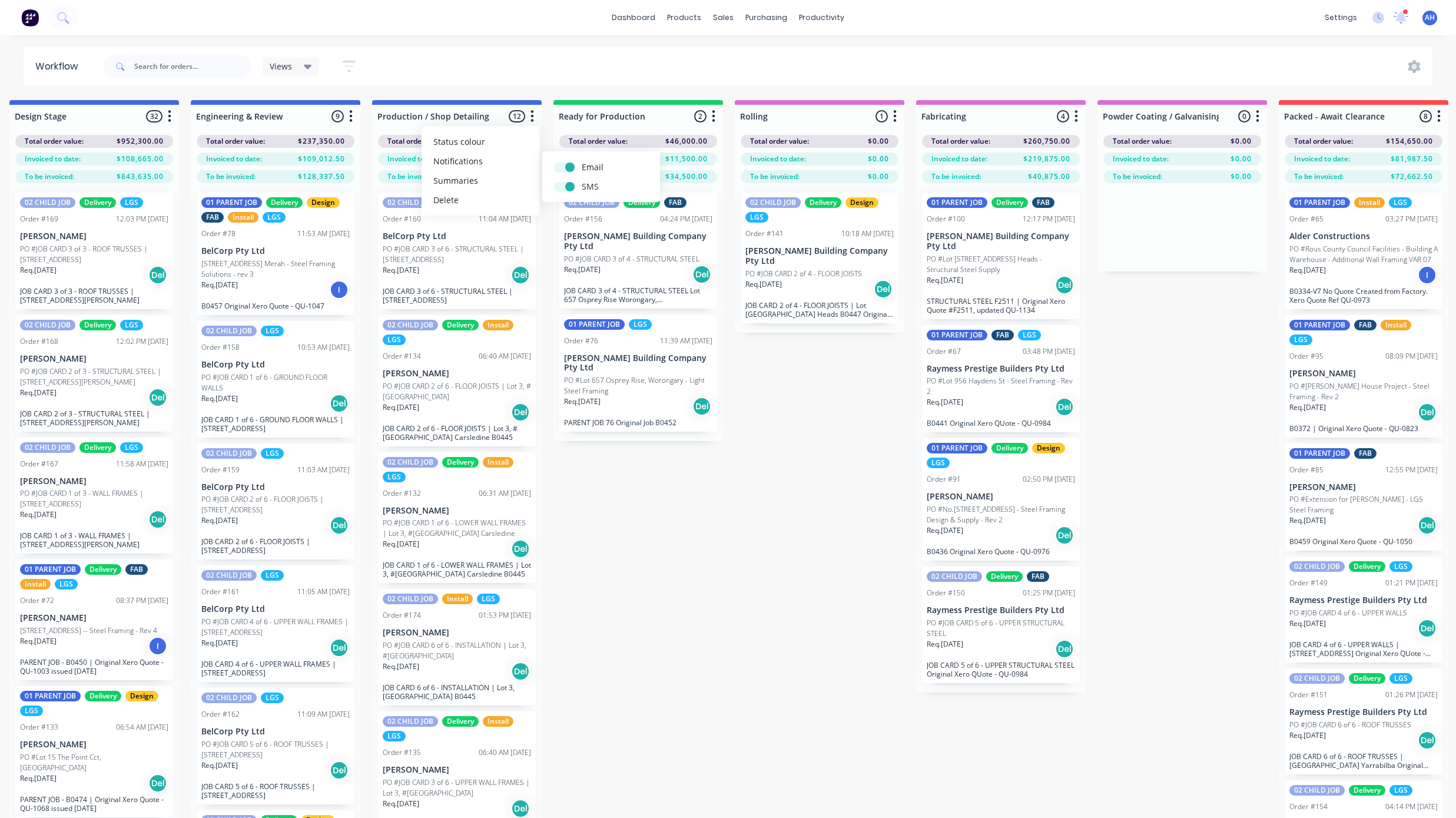
click at [563, 188] on input "checkbox" at bounding box center [559, 186] width 10 height 11
checkbox input "false"
click at [582, 161] on label at bounding box center [582, 161] width 0 height 0
click at [563, 169] on input "checkbox" at bounding box center [559, 166] width 10 height 11
checkbox input "false"
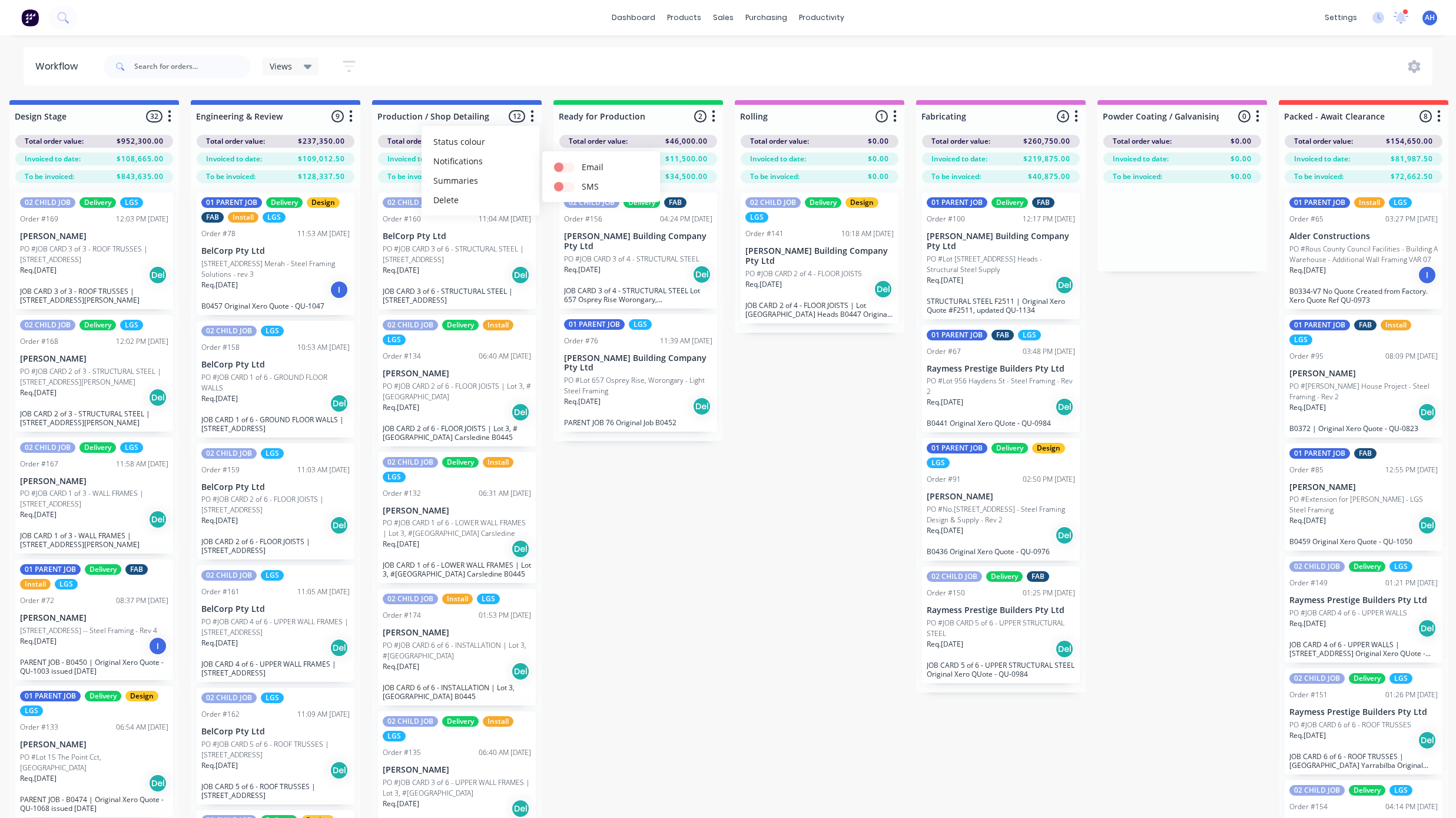
click at [351, 115] on icon "button" at bounding box center [351, 116] width 3 height 12
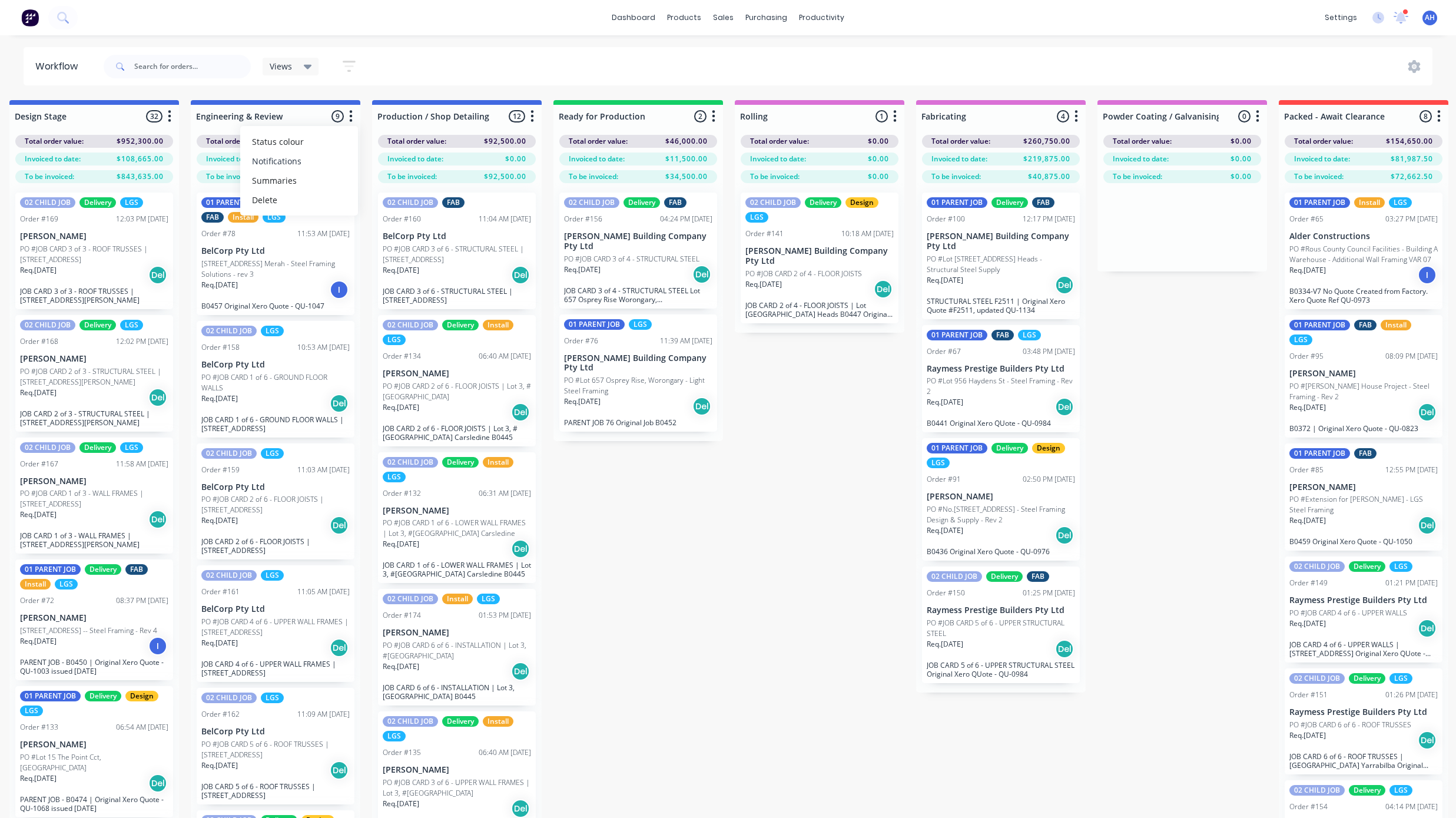
click at [314, 159] on button "Notifications" at bounding box center [299, 161] width 118 height 19
click at [718, 108] on div at bounding box center [638, 116] width 170 height 23
click at [714, 118] on icon "button" at bounding box center [714, 116] width 4 height 15
click at [681, 156] on button "Notifications" at bounding box center [662, 161] width 118 height 19
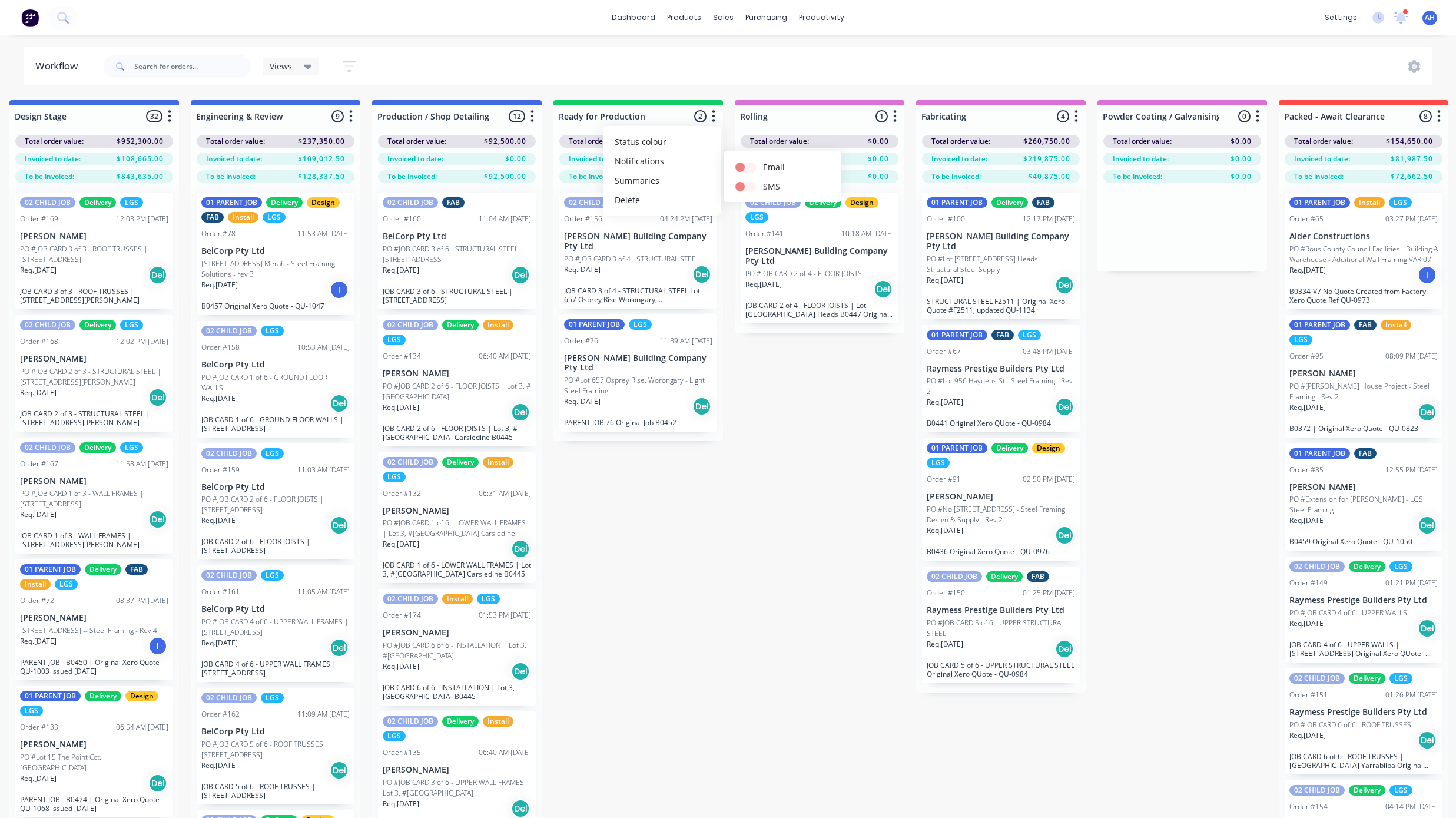
click at [894, 116] on icon "button" at bounding box center [895, 116] width 3 height 12
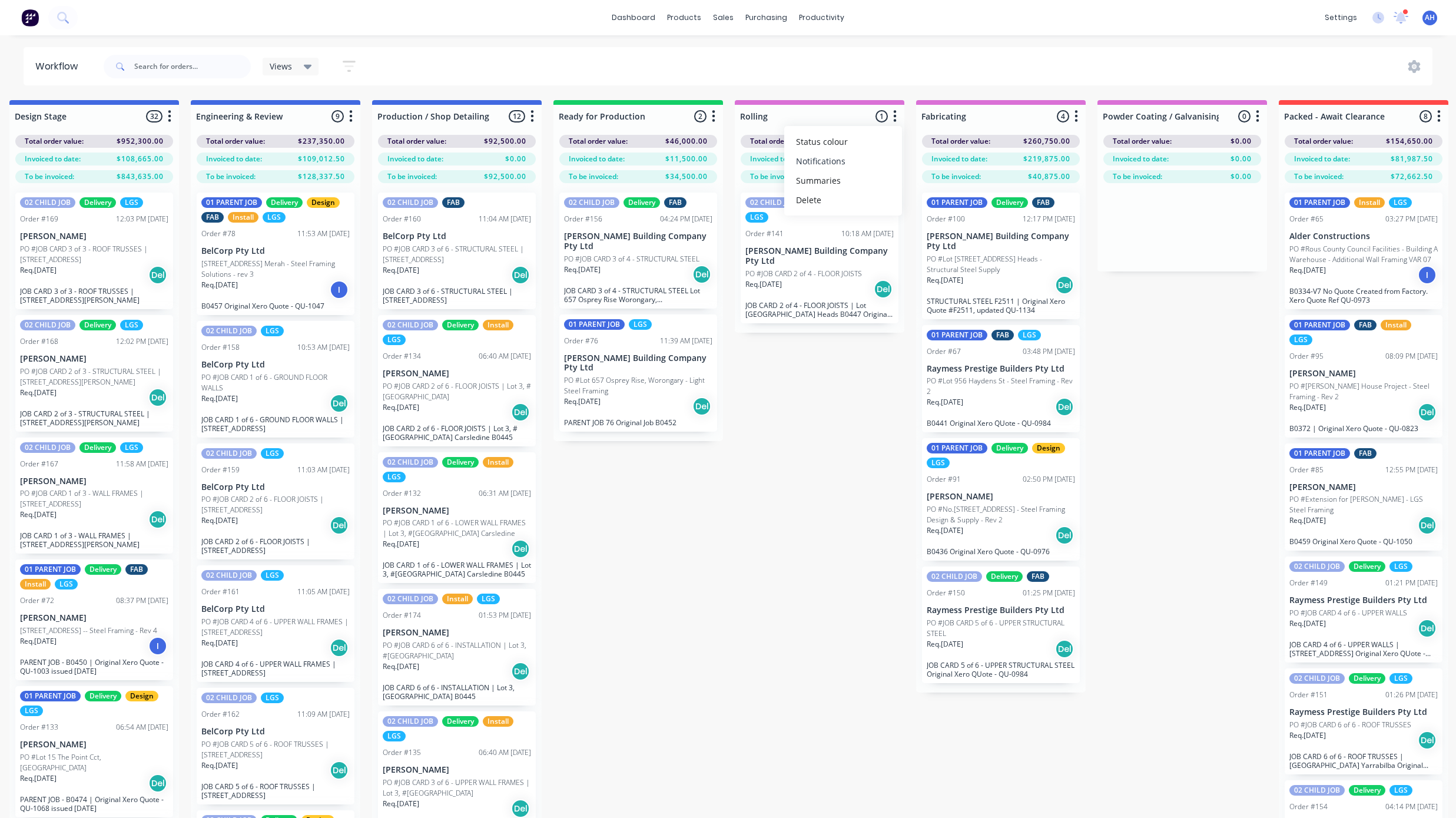
click at [860, 168] on button "Notifications" at bounding box center [843, 161] width 118 height 19
click at [1077, 115] on icon "button" at bounding box center [1076, 116] width 3 height 12
click at [1049, 163] on button "Notifications" at bounding box center [1025, 161] width 118 height 19
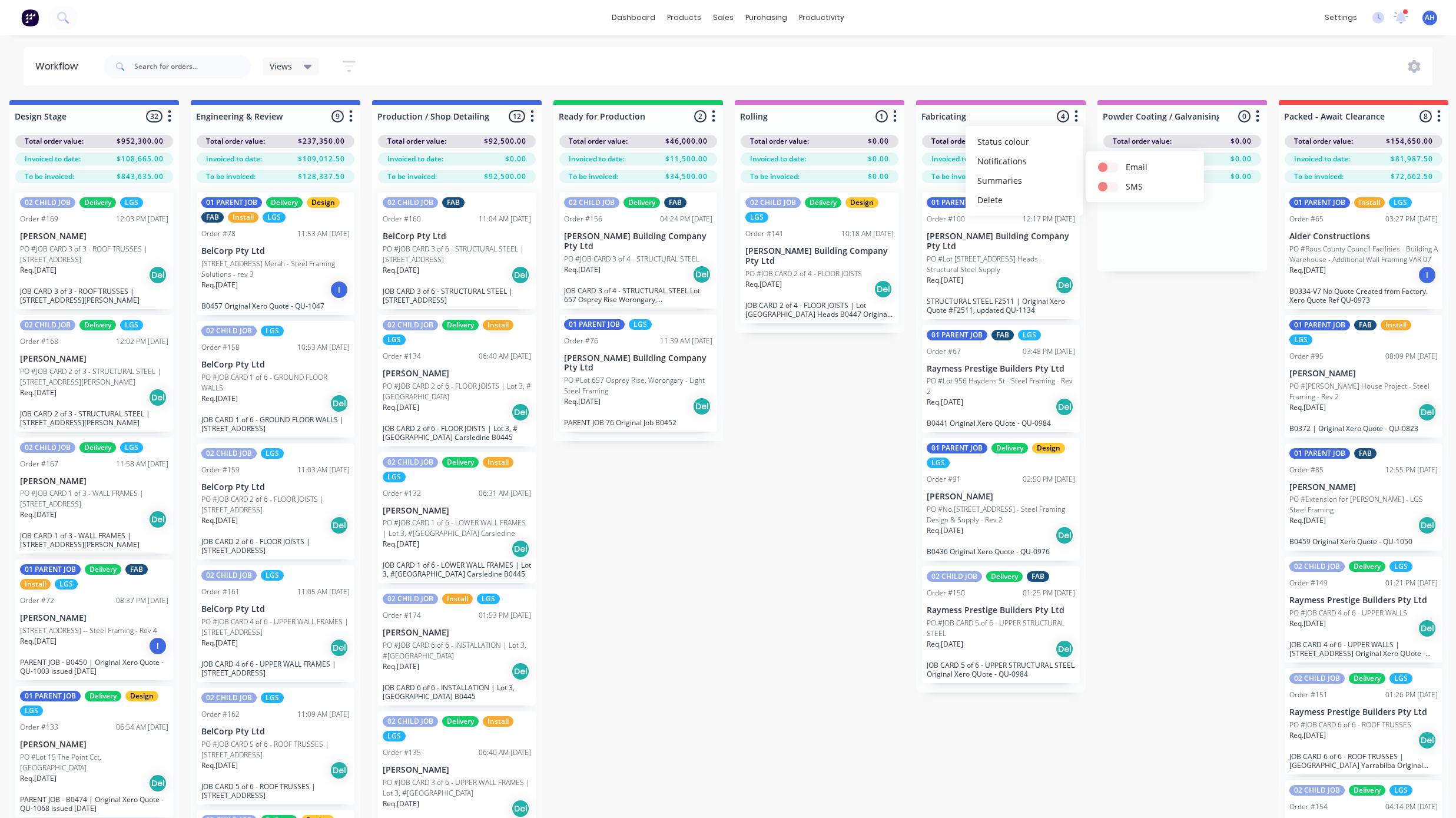
click at [1258, 116] on icon "button" at bounding box center [1258, 116] width 3 height 12
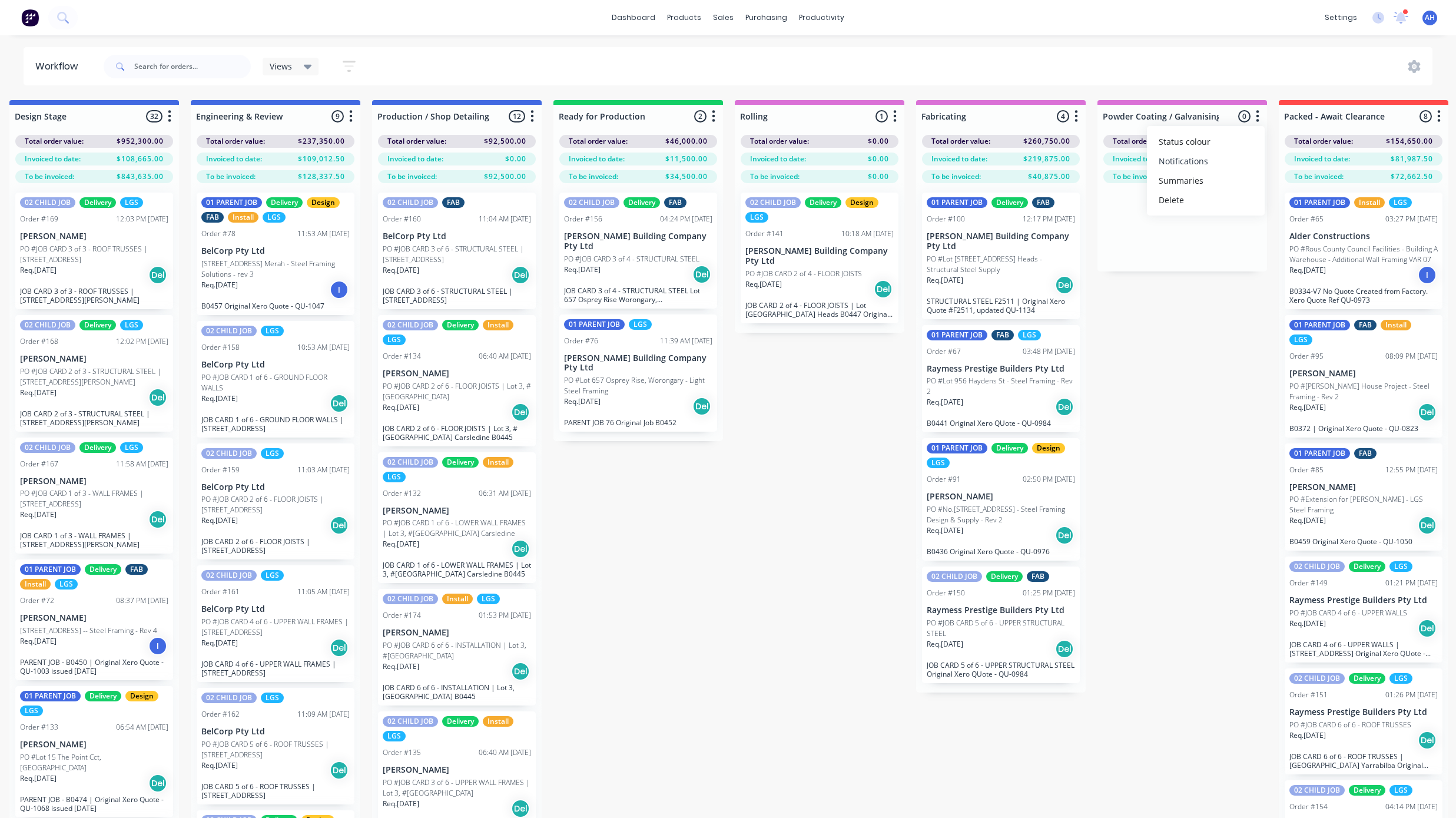
click at [1236, 160] on button "Notifications" at bounding box center [1206, 161] width 118 height 19
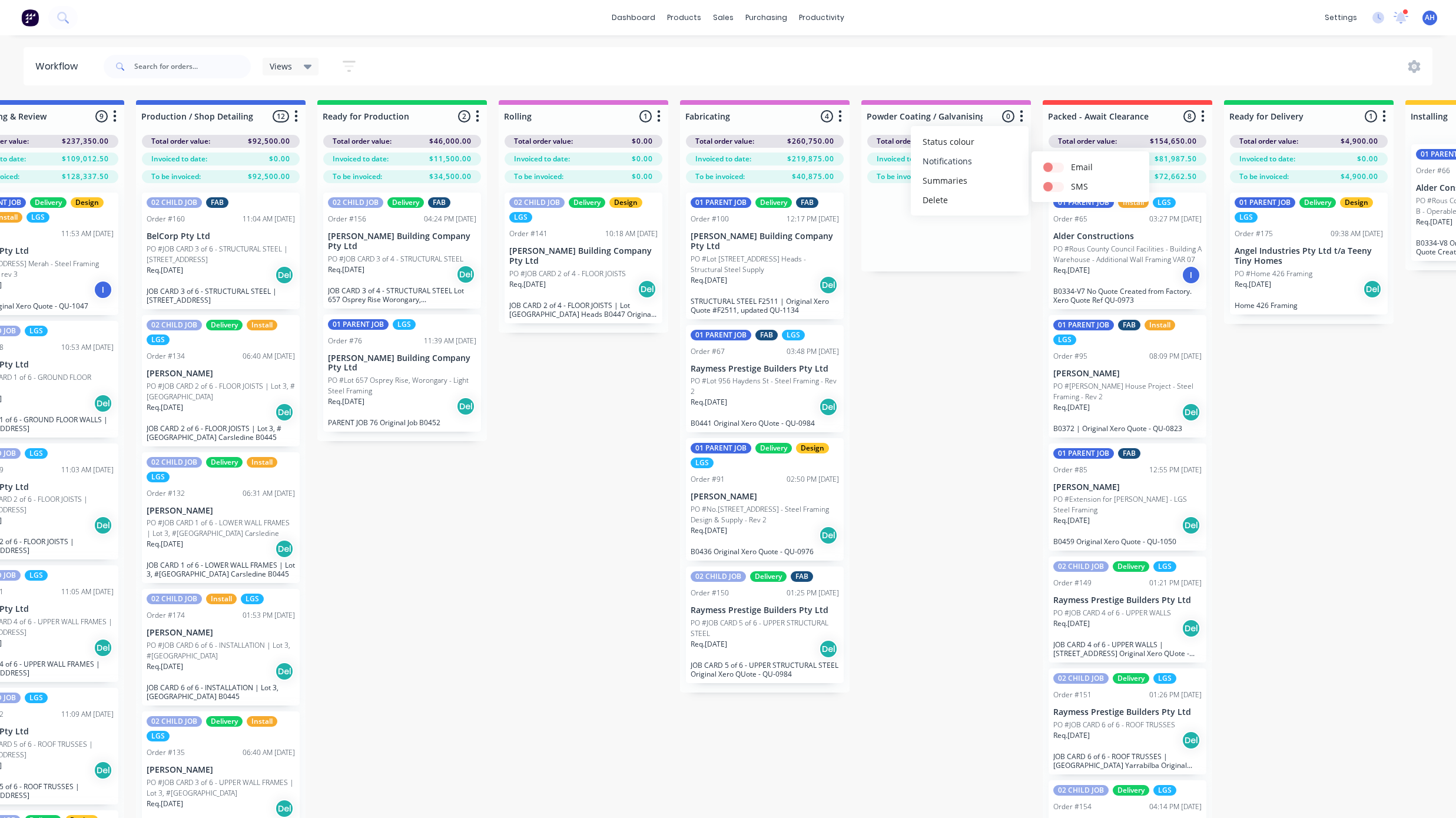
scroll to position [0, 797]
click at [1203, 116] on icon "button" at bounding box center [1203, 116] width 3 height 12
click at [1162, 168] on button "Notifications" at bounding box center [1151, 161] width 118 height 19
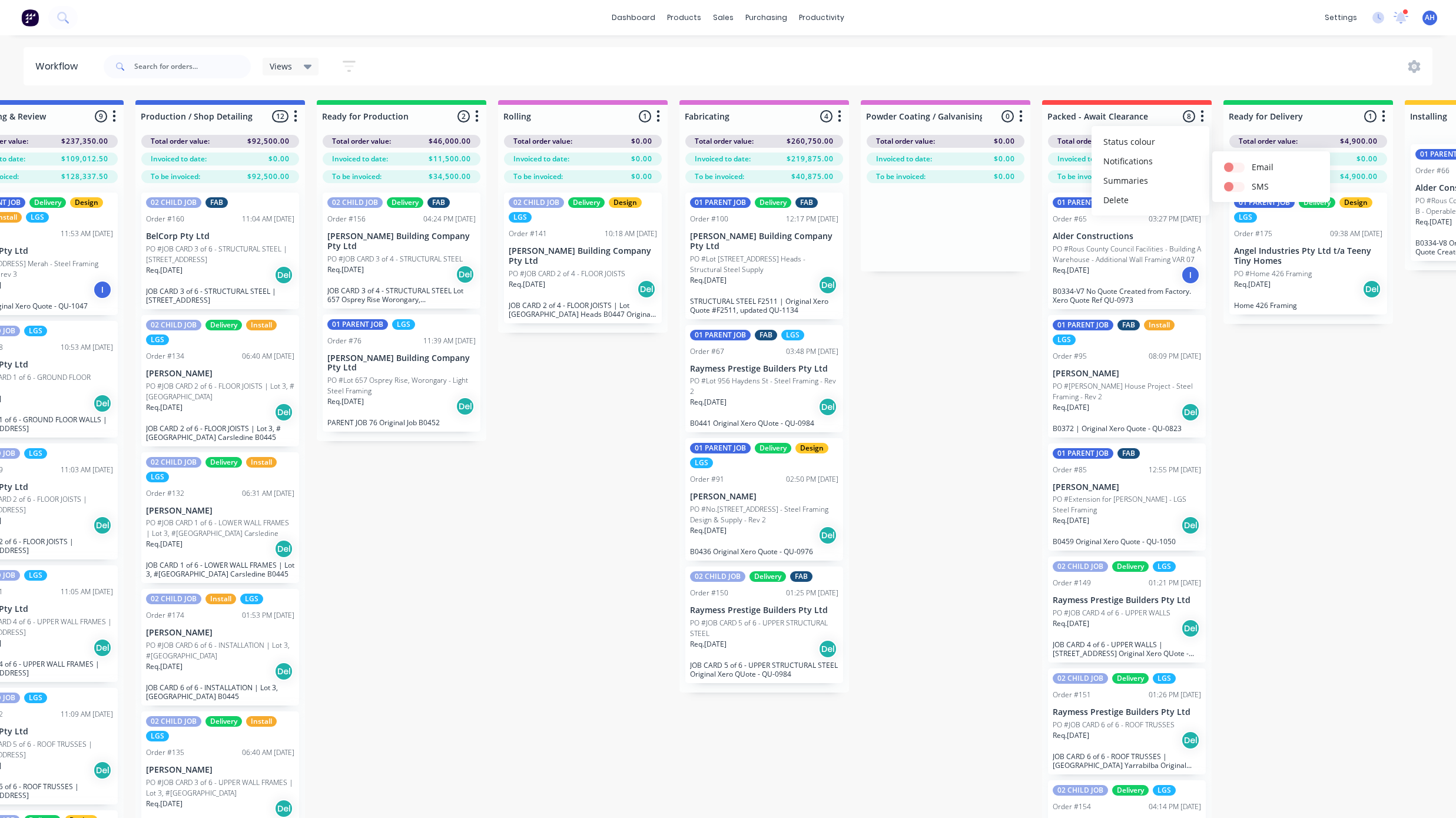
click at [1386, 113] on button "button" at bounding box center [1384, 116] width 14 height 14
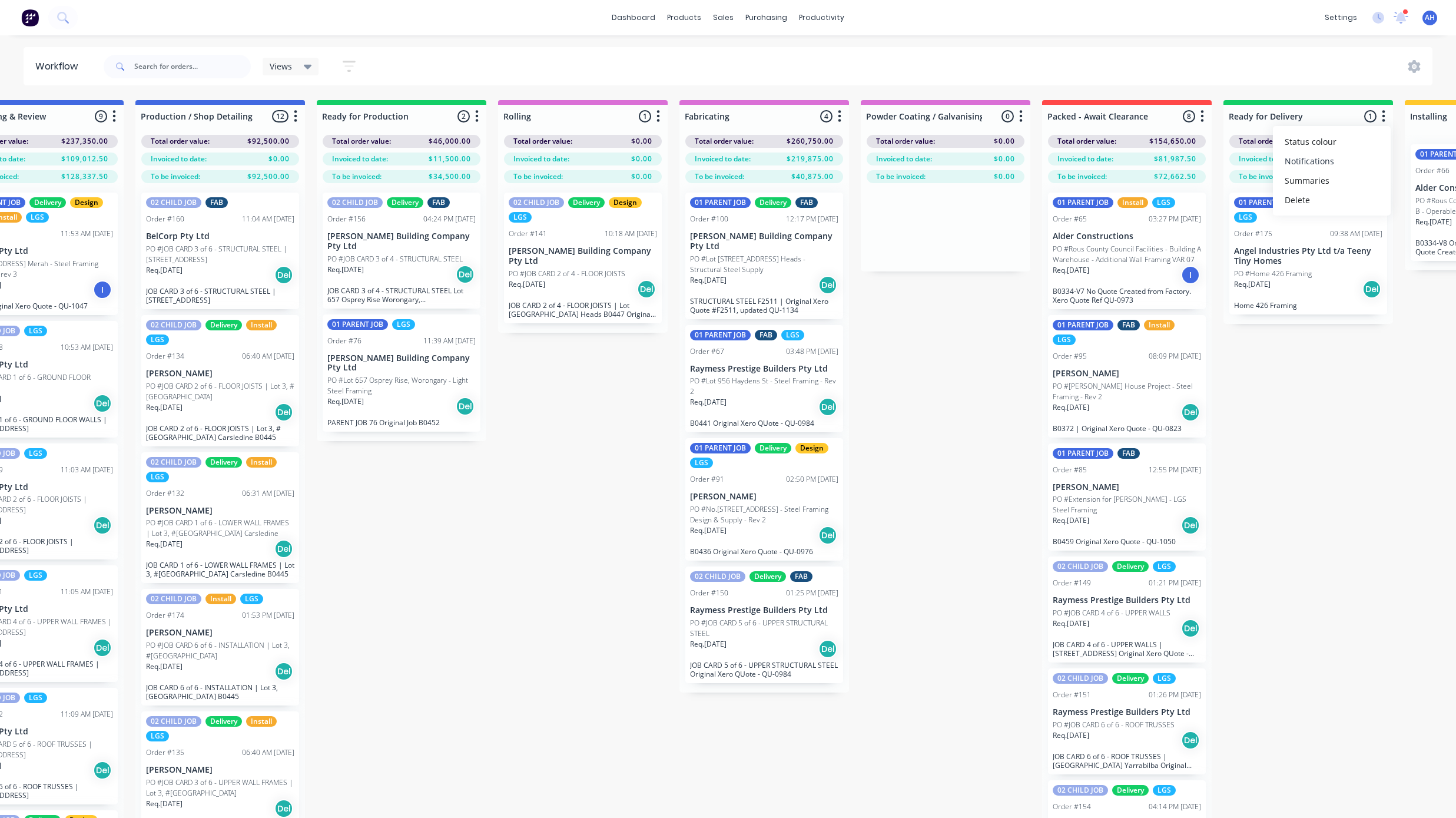
click at [1347, 157] on button "Notifications" at bounding box center [1332, 161] width 118 height 19
click at [979, 335] on div "Submitted 5 Status colour #FF69B4 hex #FF69B4 Save Cancel Summaries Total order…" at bounding box center [688, 479] width 2988 height 760
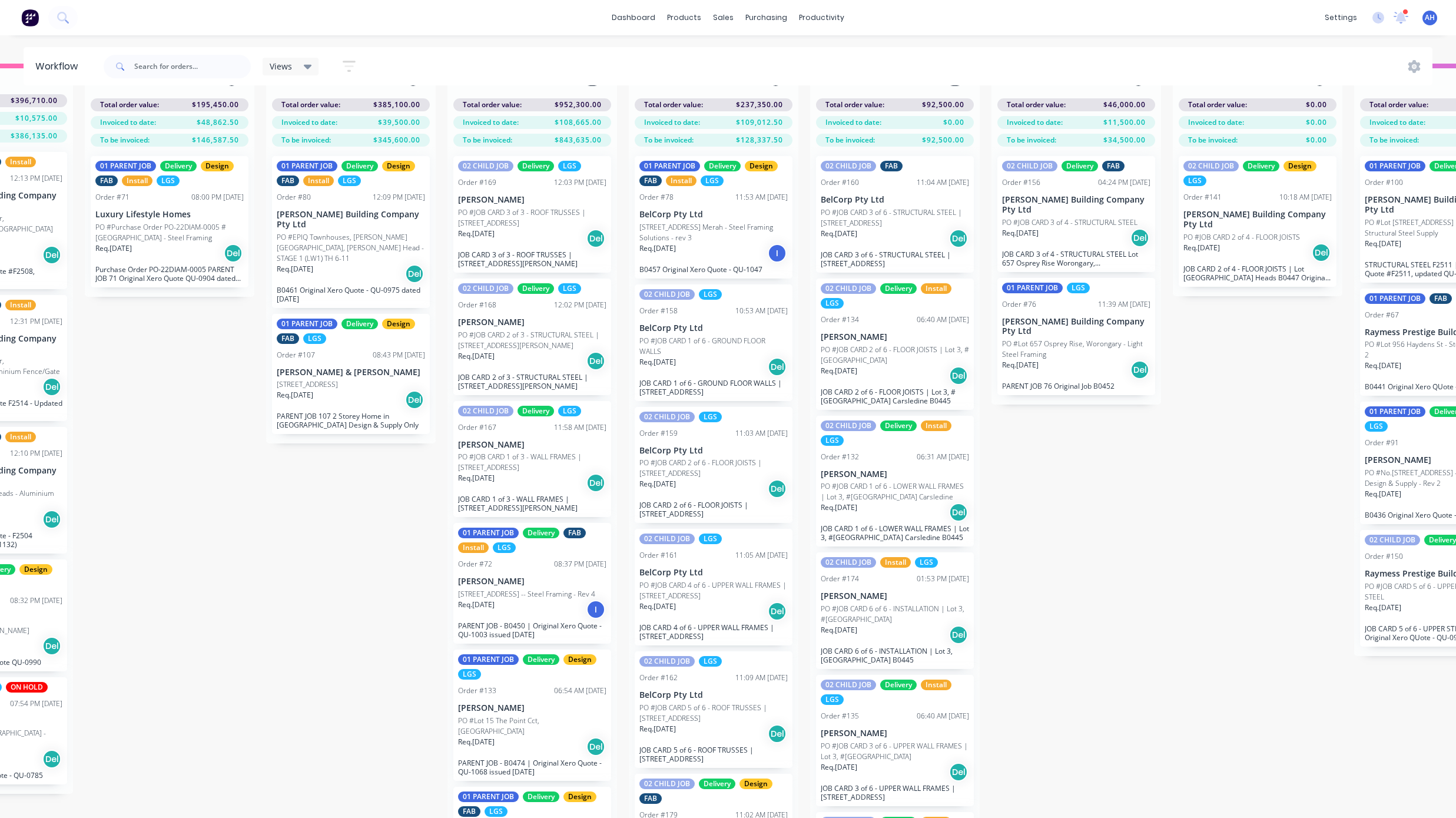
scroll to position [0, 122]
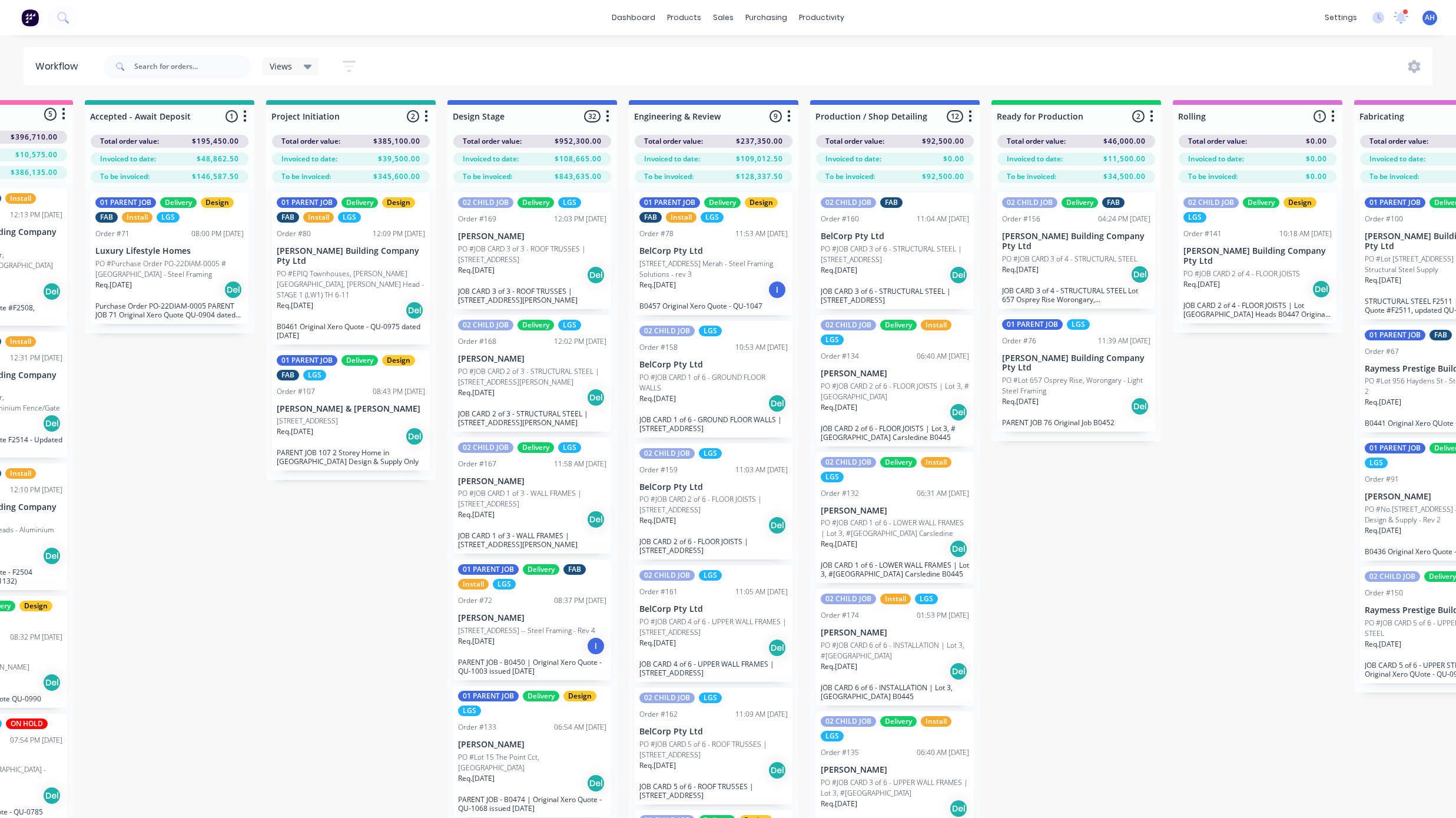
click at [607, 115] on icon "button" at bounding box center [608, 116] width 3 height 12
click at [570, 158] on button "Notifications" at bounding box center [556, 161] width 118 height 19
click at [788, 115] on icon "button" at bounding box center [789, 116] width 3 height 12
click at [733, 163] on button "Notifications" at bounding box center [737, 161] width 118 height 19
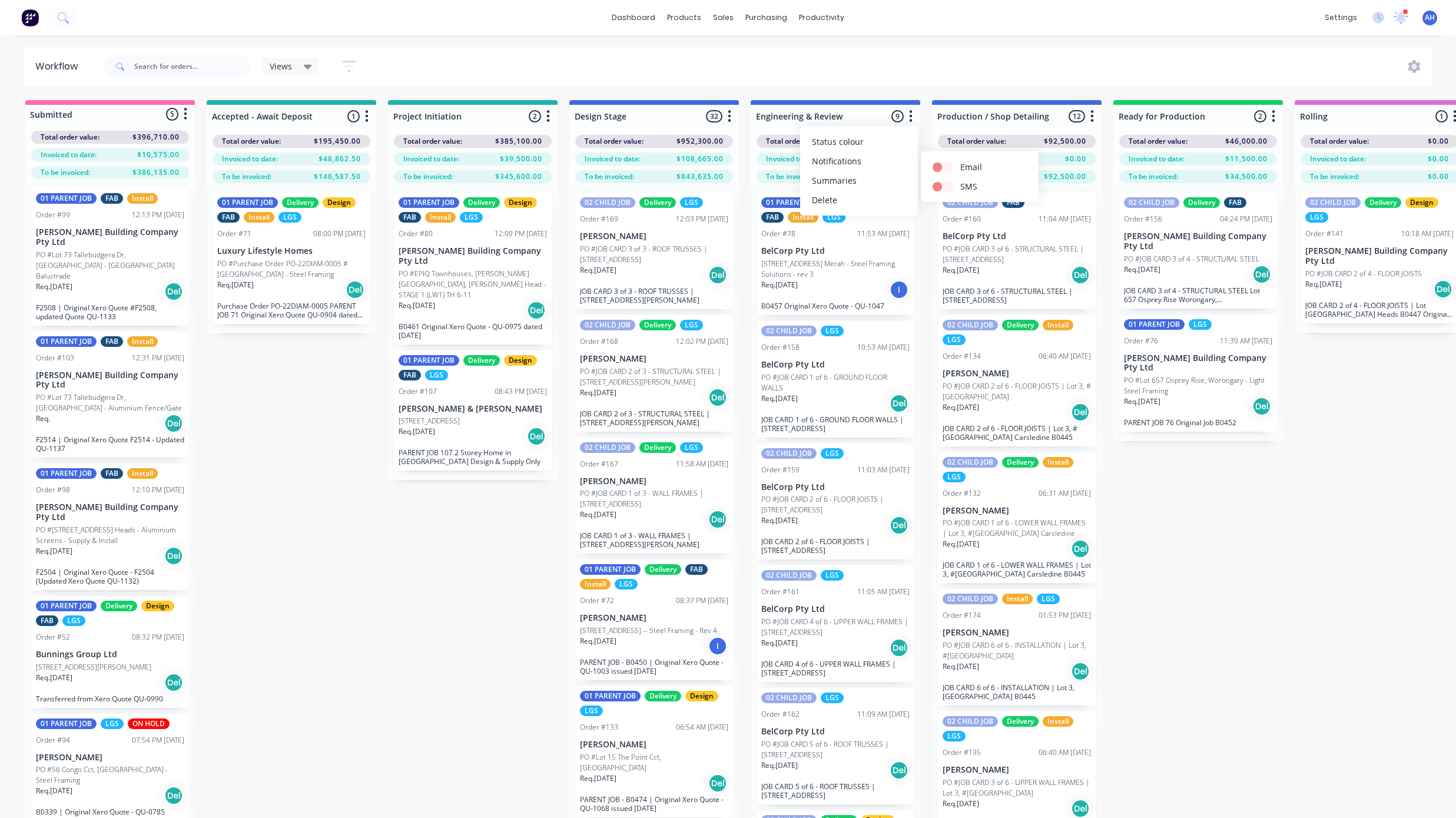
click at [185, 113] on icon "button" at bounding box center [186, 114] width 4 height 15
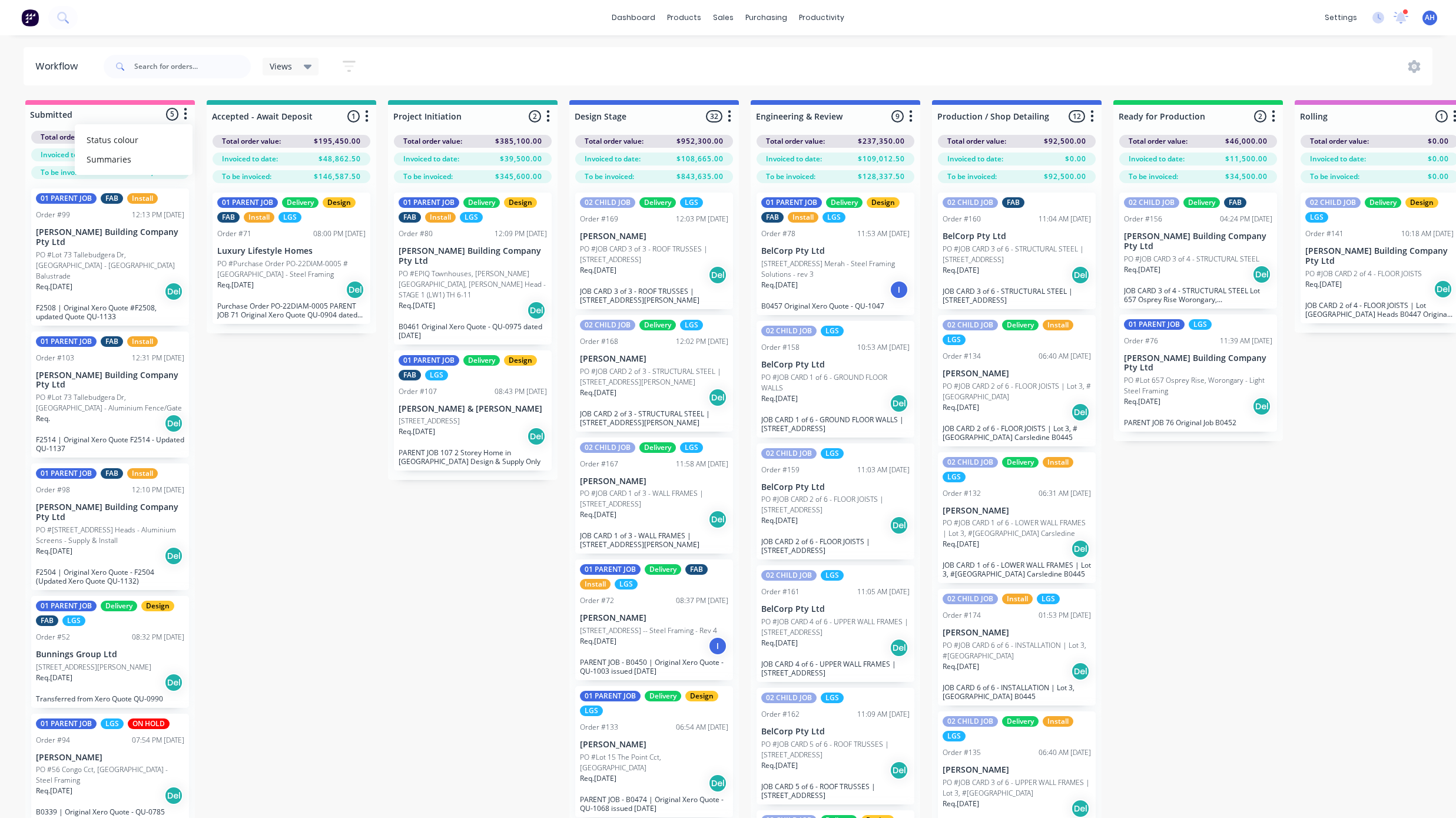
click at [366, 116] on icon "button" at bounding box center [367, 116] width 3 height 12
click at [319, 158] on button "Notifications" at bounding box center [315, 161] width 118 height 19
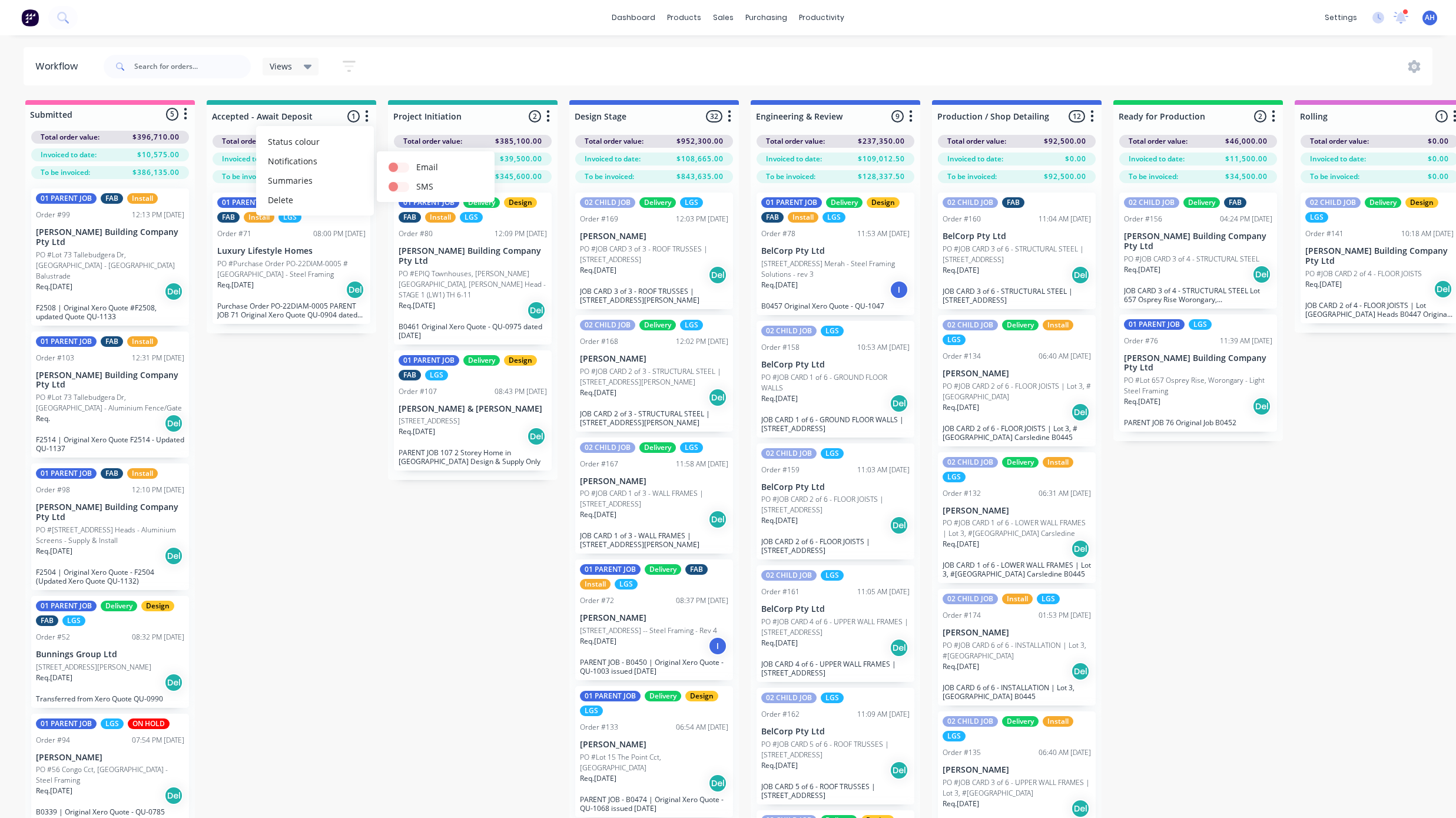
click at [547, 118] on icon "button" at bounding box center [548, 116] width 4 height 15
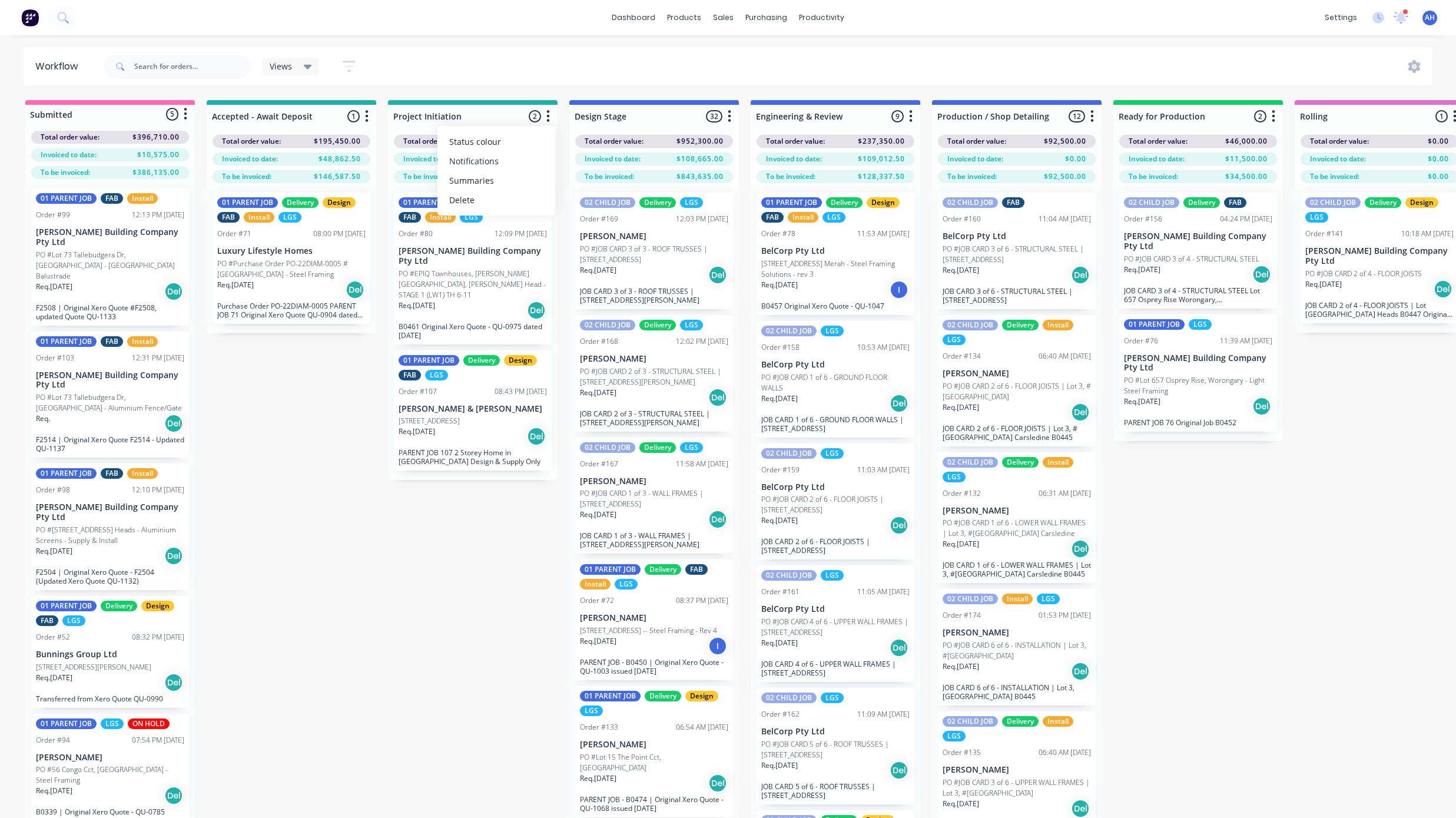
click at [518, 162] on button "Notifications" at bounding box center [497, 161] width 118 height 19
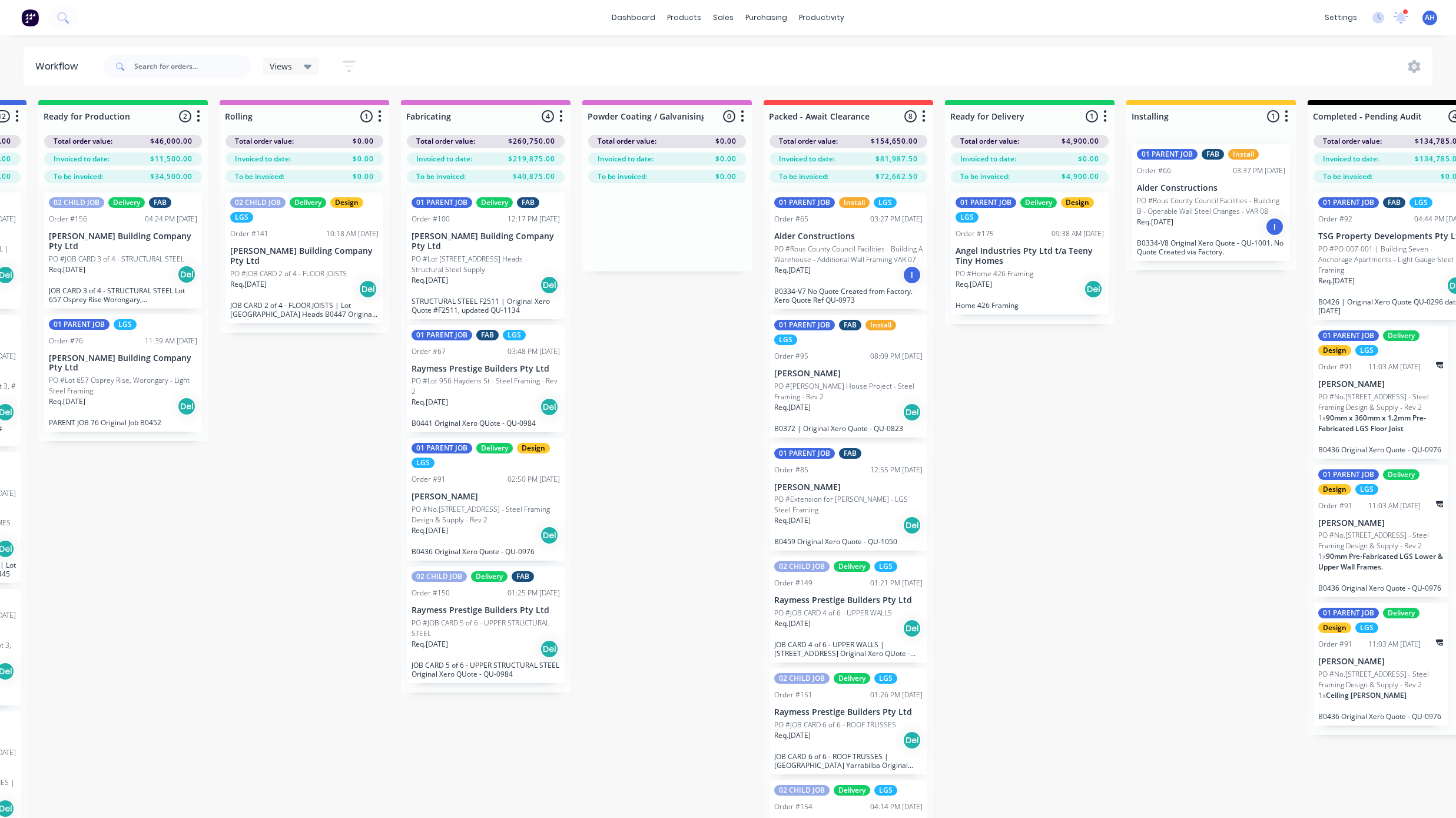
scroll to position [0, 1360]
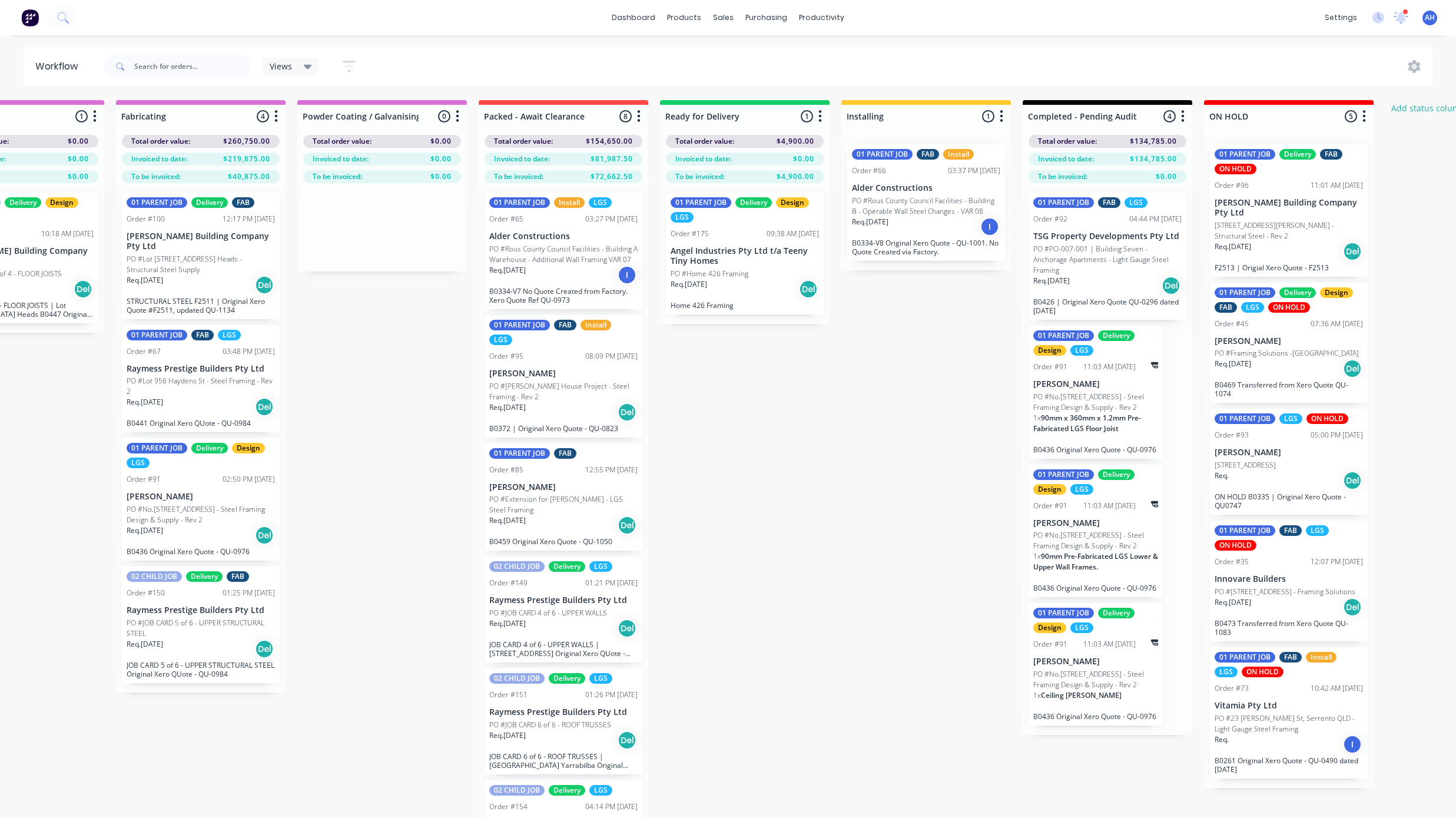
click at [819, 118] on icon "button" at bounding box center [820, 116] width 4 height 15
click at [766, 164] on button "Notifications" at bounding box center [769, 161] width 118 height 19
click at [832, 456] on div "Submitted 5 Status colour #FF69B4 hex #FF69B4 Save Cancel Summaries Total order…" at bounding box center [125, 479] width 2988 height 760
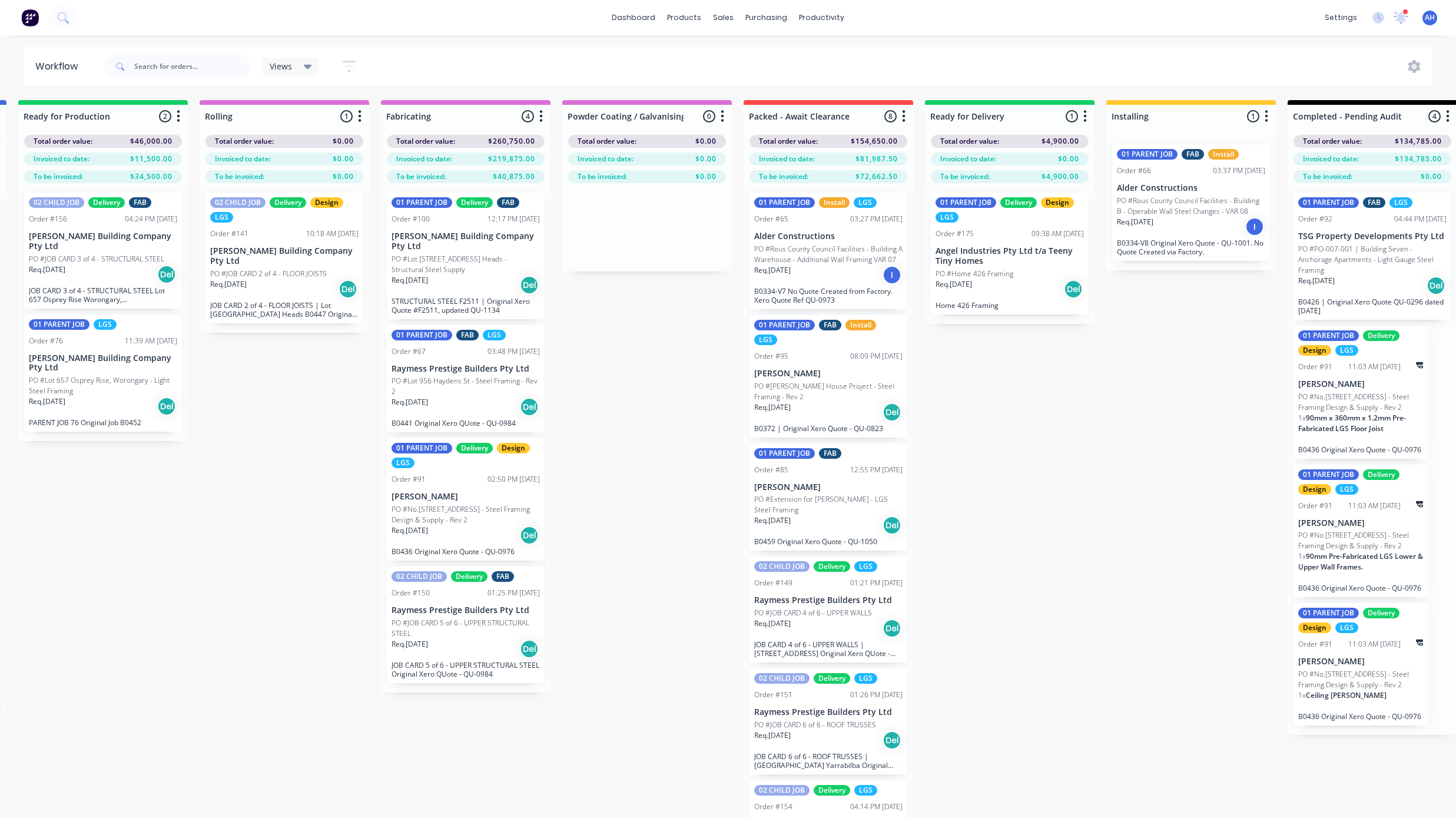
scroll to position [0, 902]
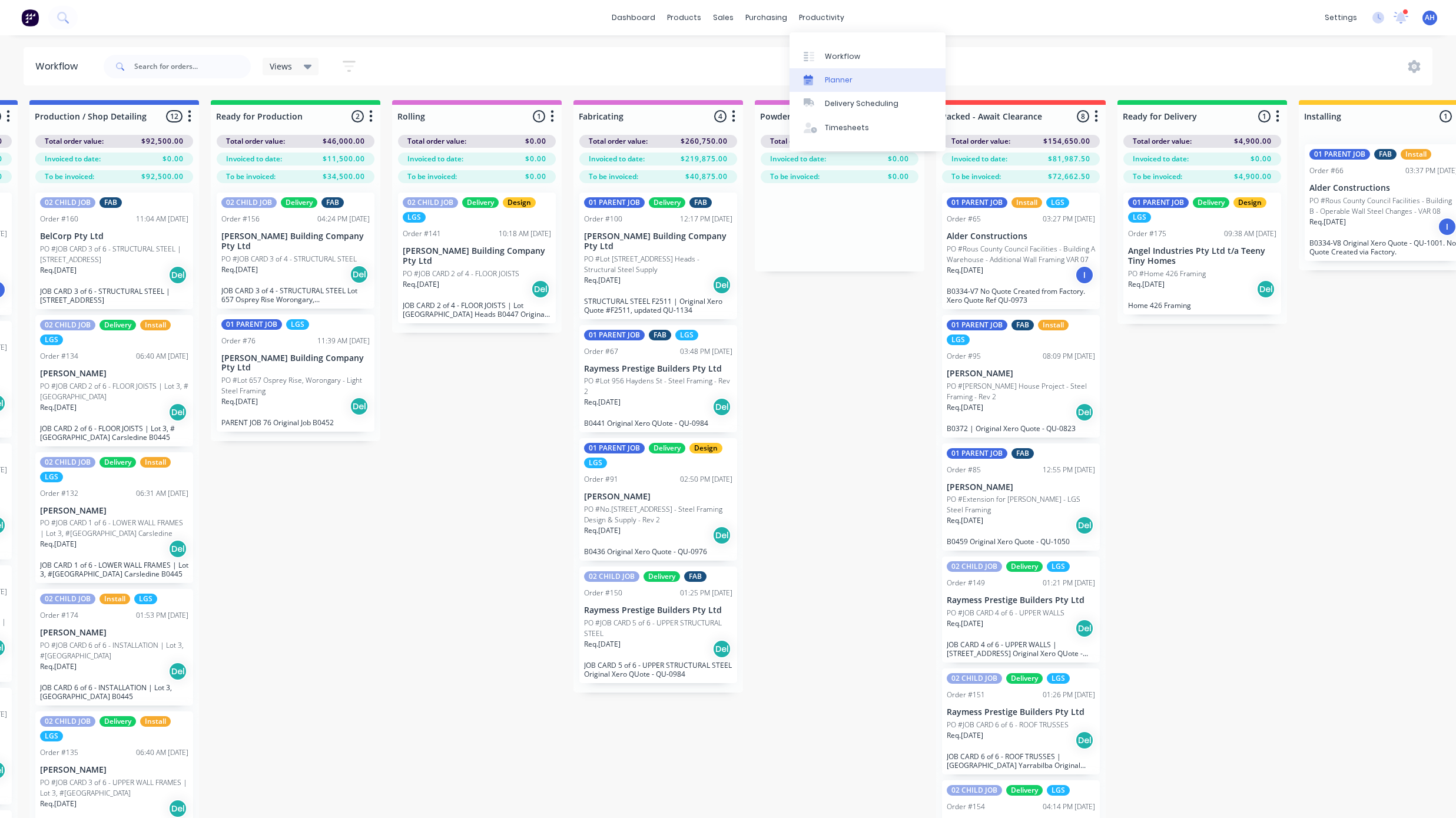
click at [822, 76] on link "Planner" at bounding box center [868, 80] width 156 height 24
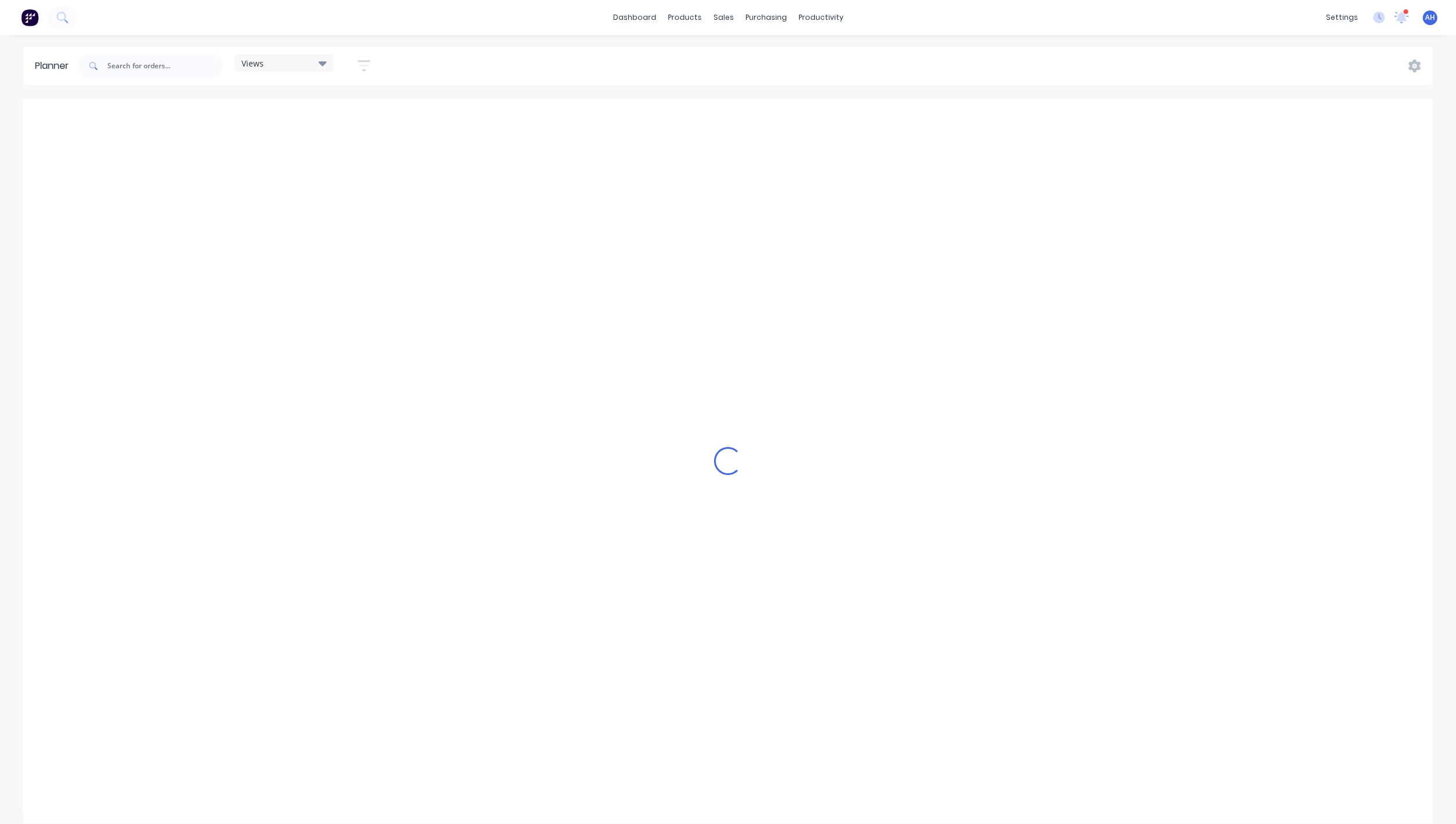
scroll to position [0, 483]
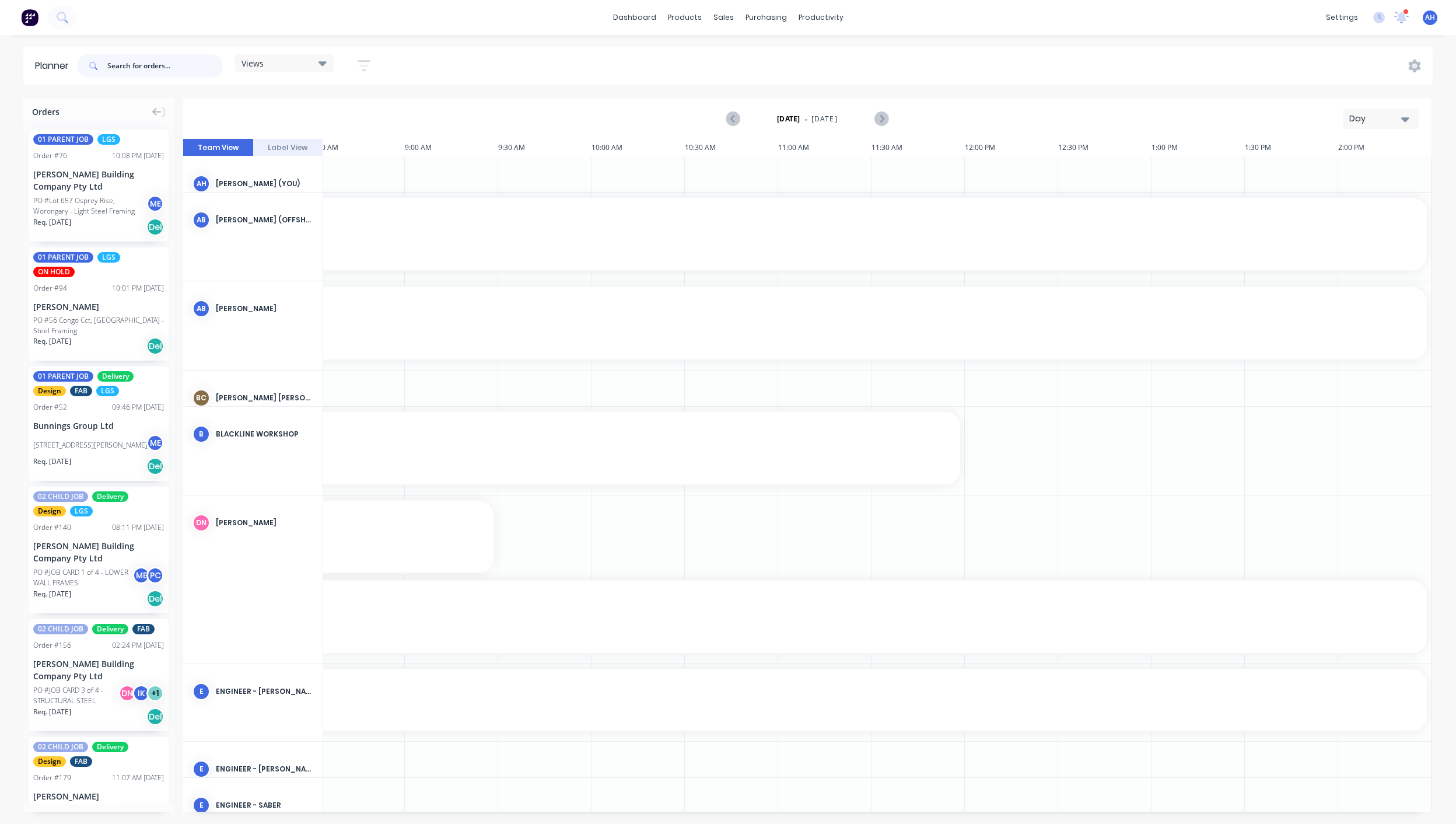
click at [146, 67] on input "text" at bounding box center [165, 66] width 115 height 23
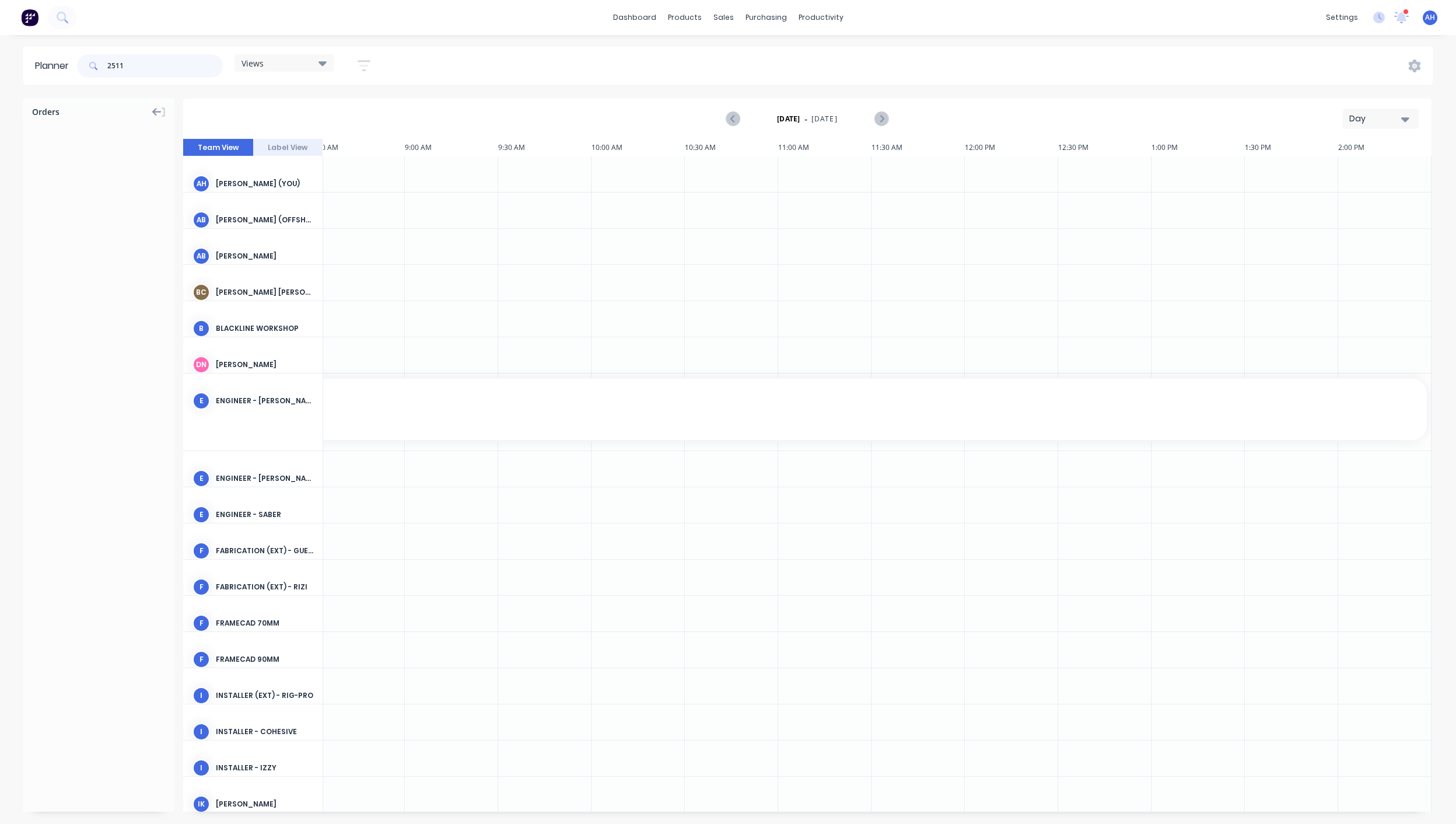
type input "2511"
click at [159, 107] on icon at bounding box center [157, 112] width 10 height 11
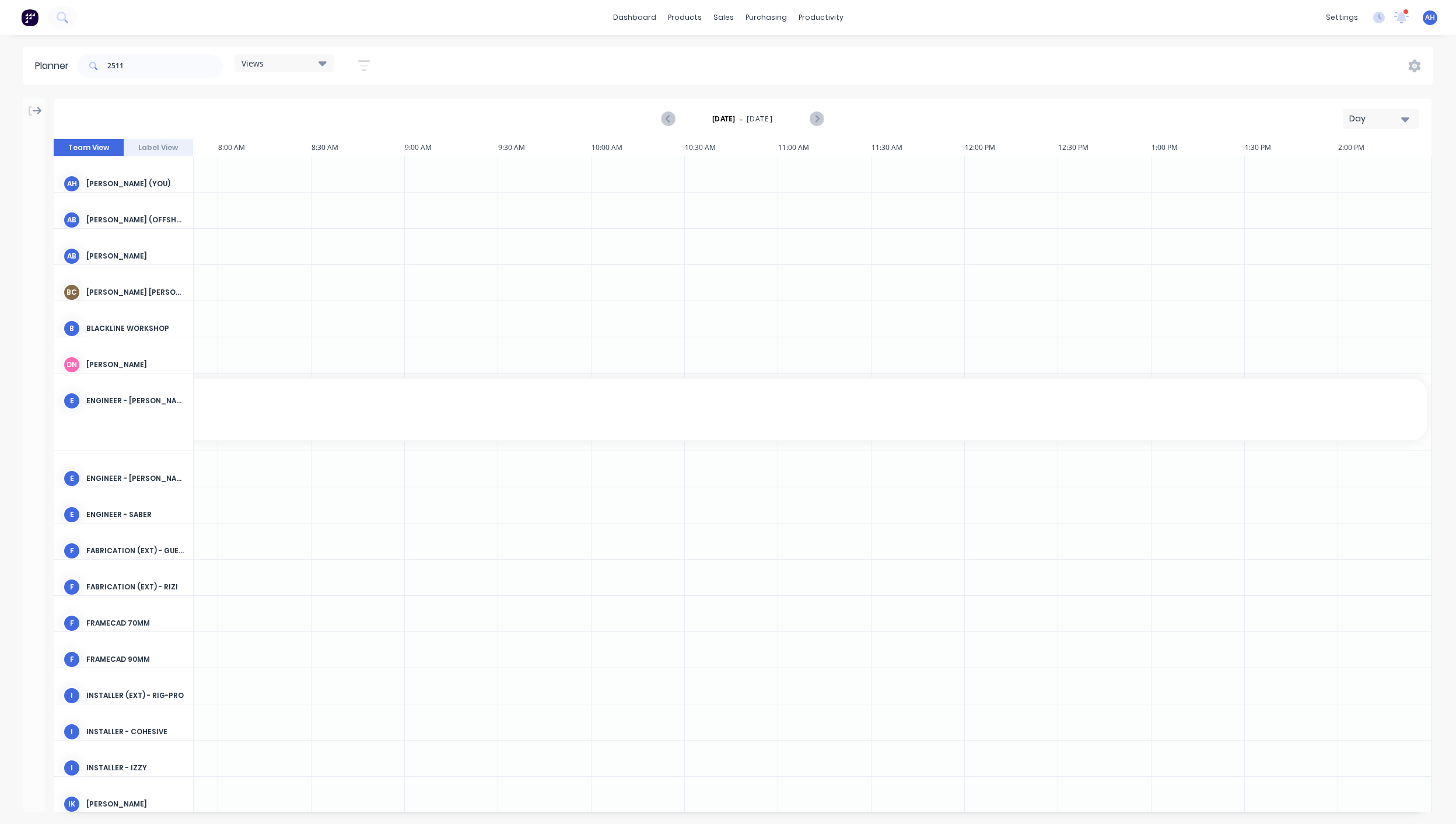
scroll to position [0, 354]
click at [37, 110] on icon at bounding box center [37, 110] width 10 height 8
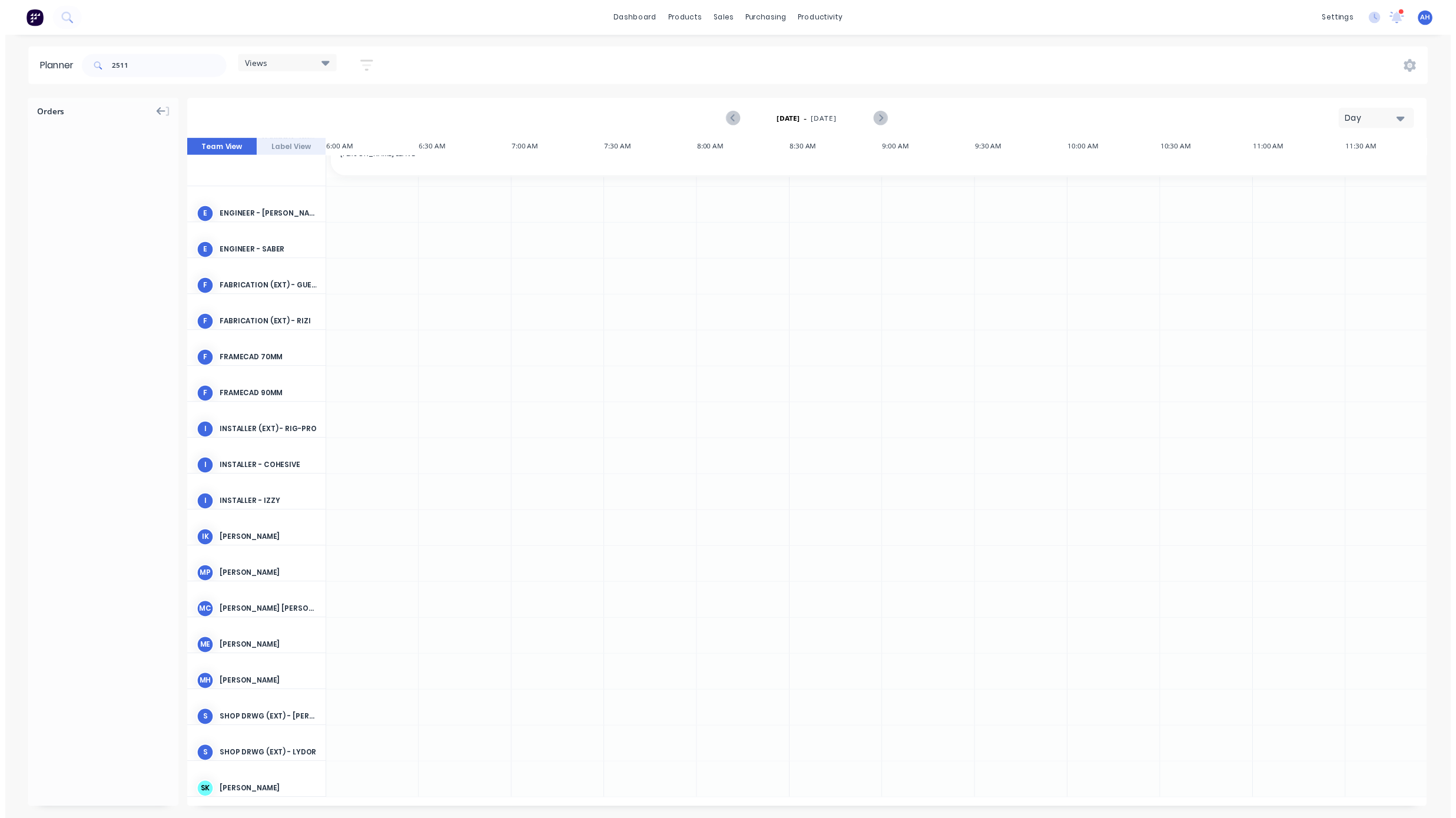
scroll to position [269, 0]
click at [1414, 17] on icon at bounding box center [1414, 15] width 11 height 10
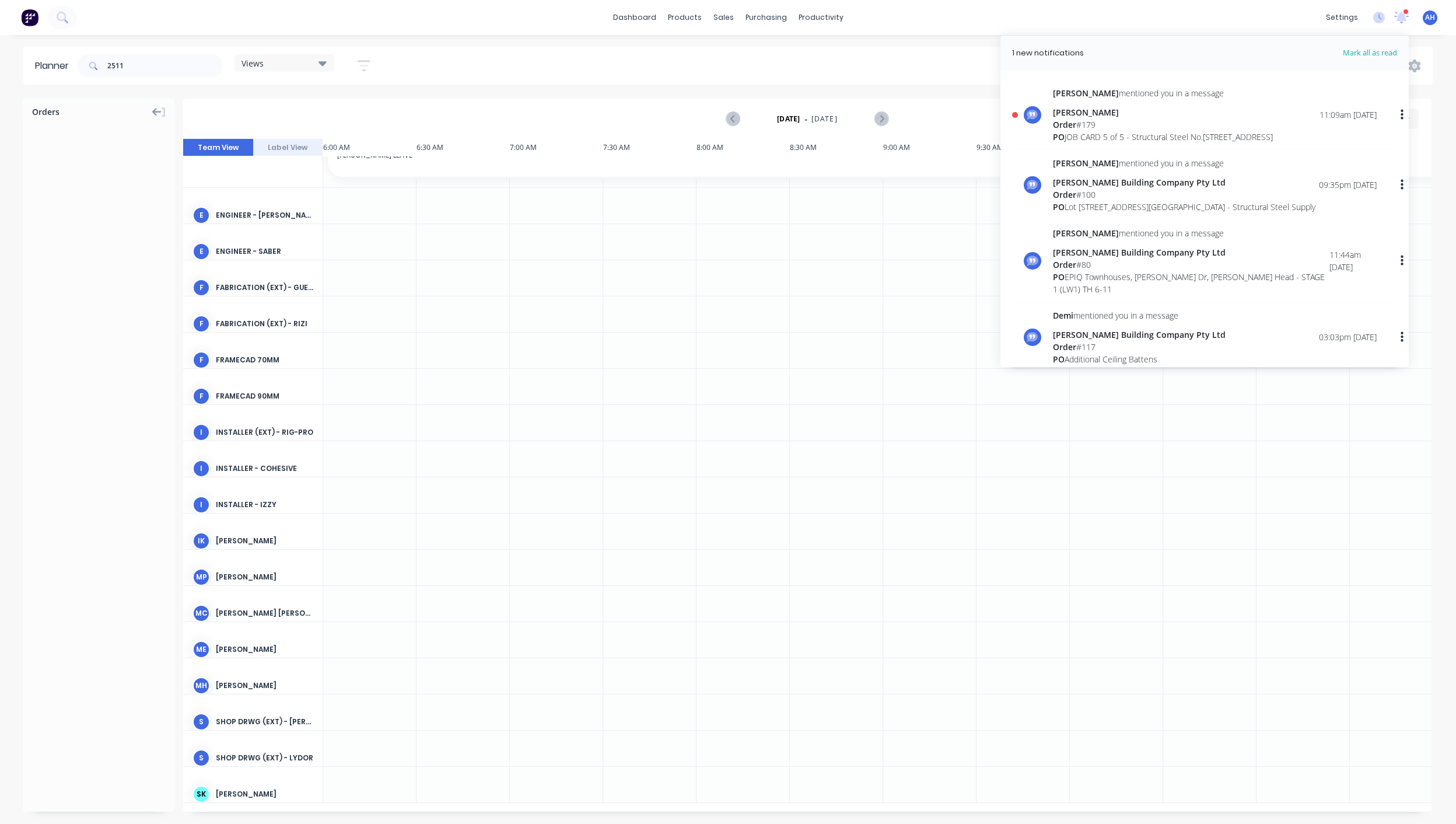
click at [1084, 124] on div "Order # 179" at bounding box center [1163, 124] width 220 height 12
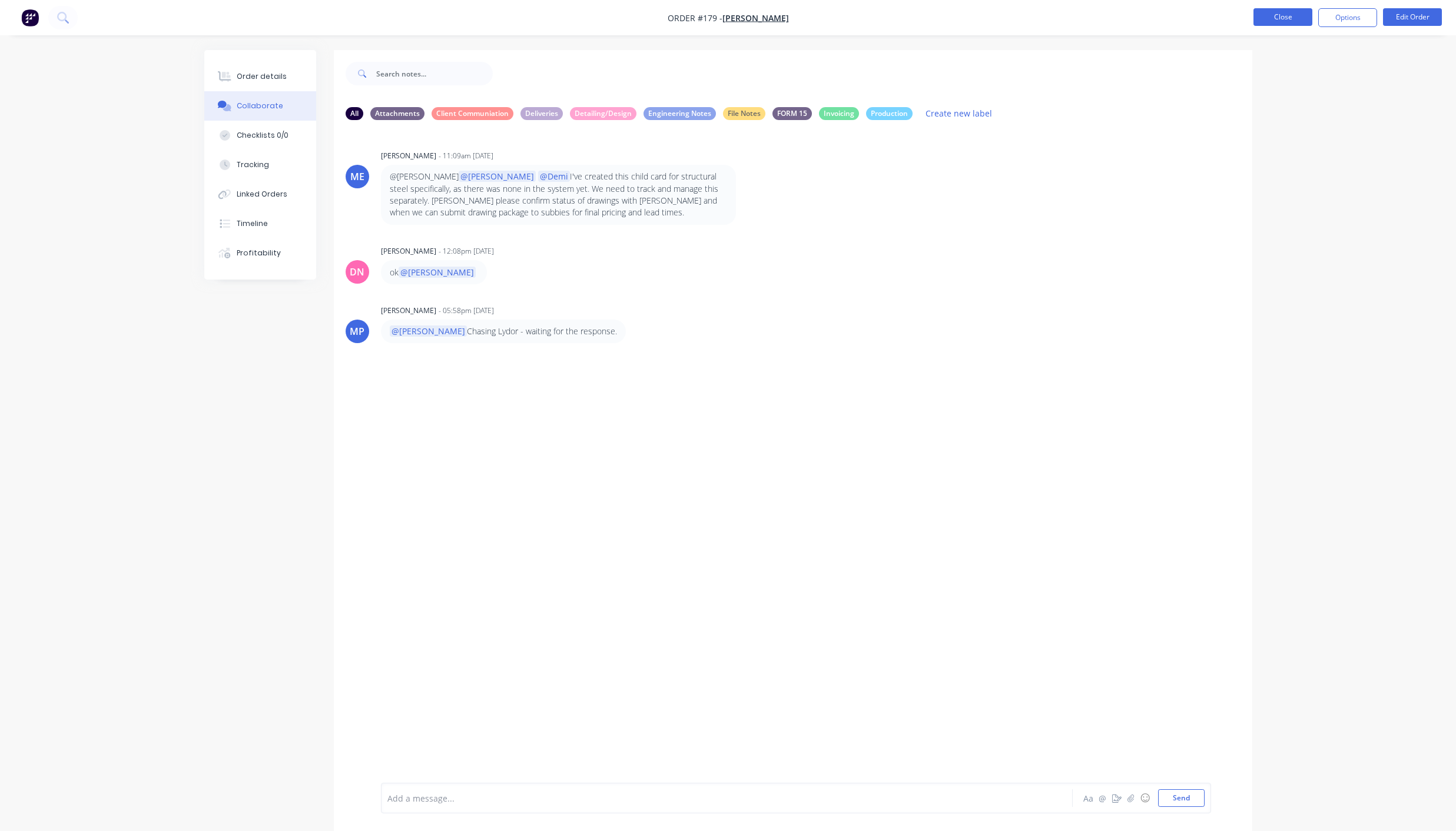
click at [1297, 17] on button "Close" at bounding box center [1283, 17] width 59 height 18
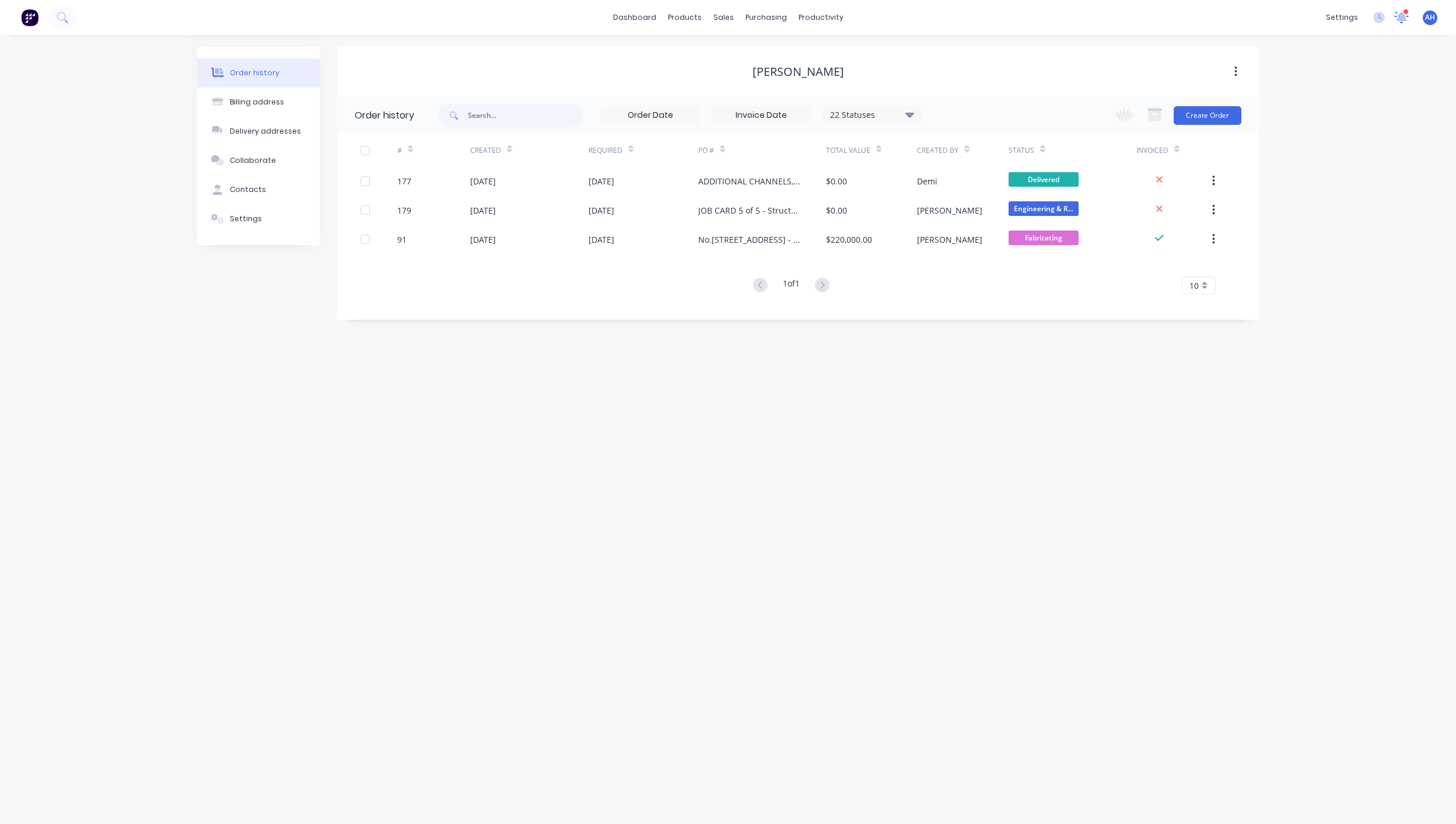
click at [1400, 18] on icon at bounding box center [1401, 16] width 11 height 11
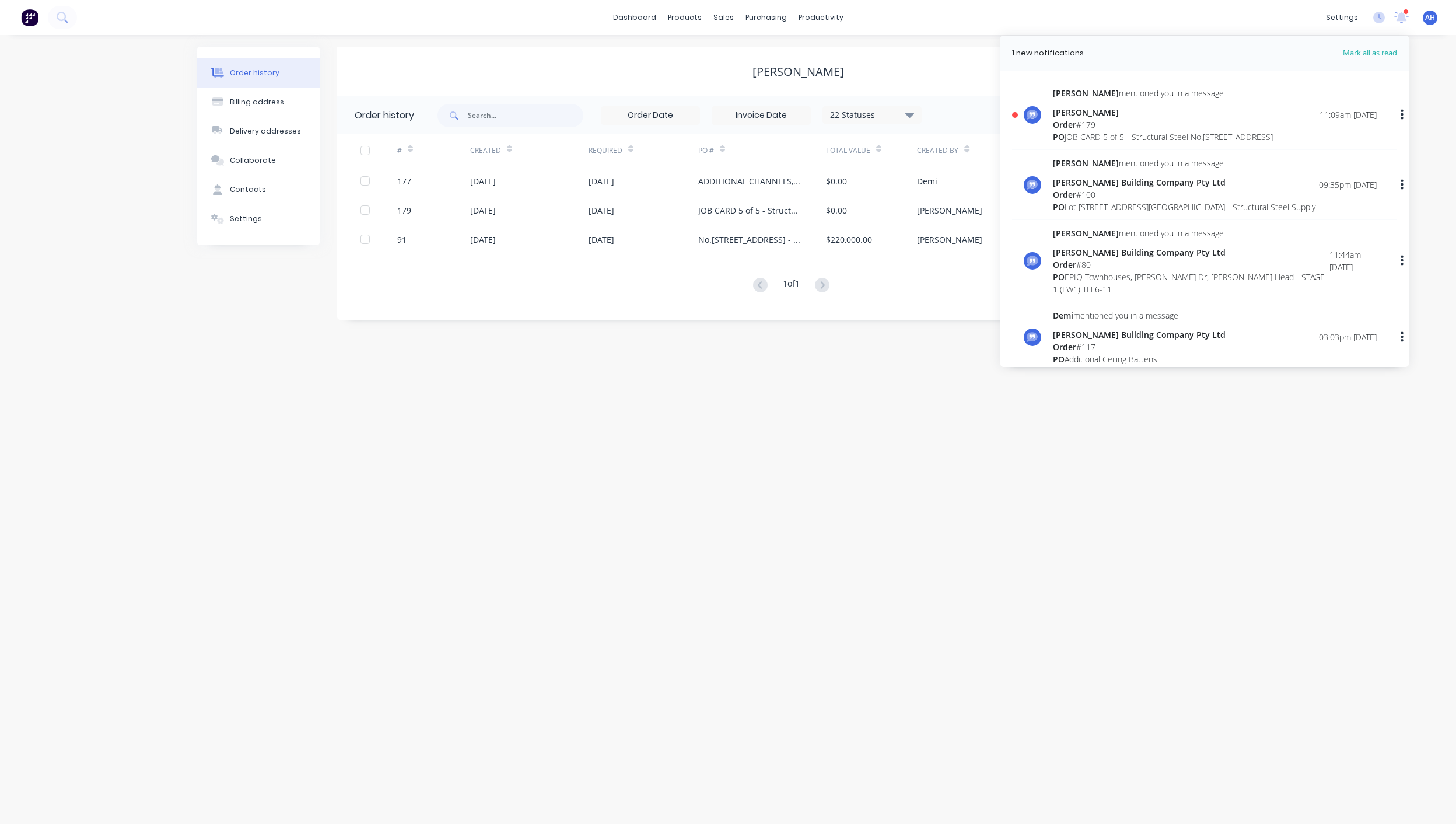
click at [1401, 119] on icon "button" at bounding box center [1402, 115] width 3 height 13
click at [1346, 150] on div "Mark as read" at bounding box center [1342, 145] width 90 height 17
click at [1315, 147] on div "Mark as read" at bounding box center [1342, 145] width 90 height 17
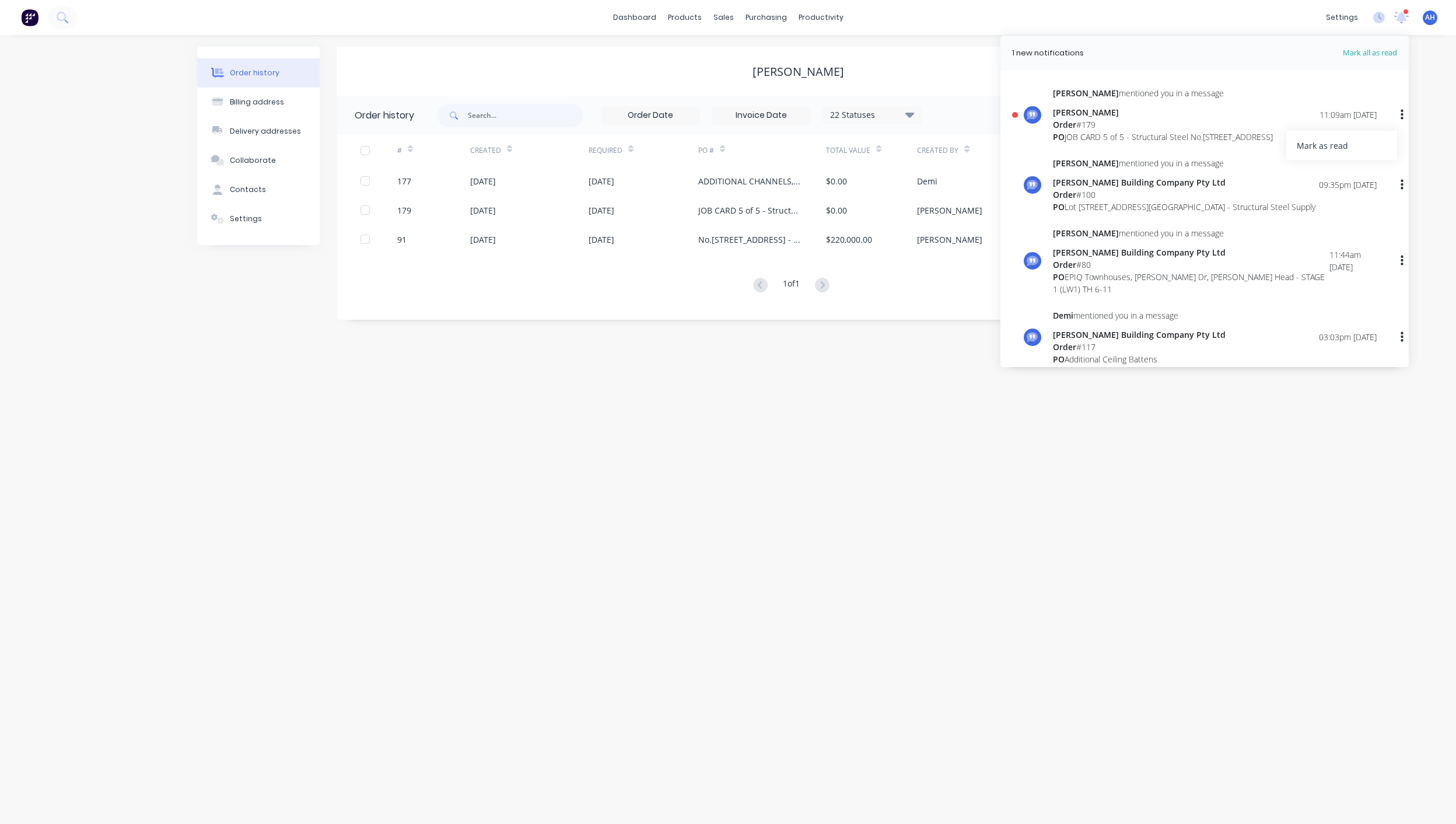
click at [1353, 48] on span "Mark all as read" at bounding box center [1349, 53] width 96 height 11
click at [739, 414] on div "Order history Billing address Delivery addresses Collaborate Contacts Settings …" at bounding box center [728, 429] width 1456 height 789
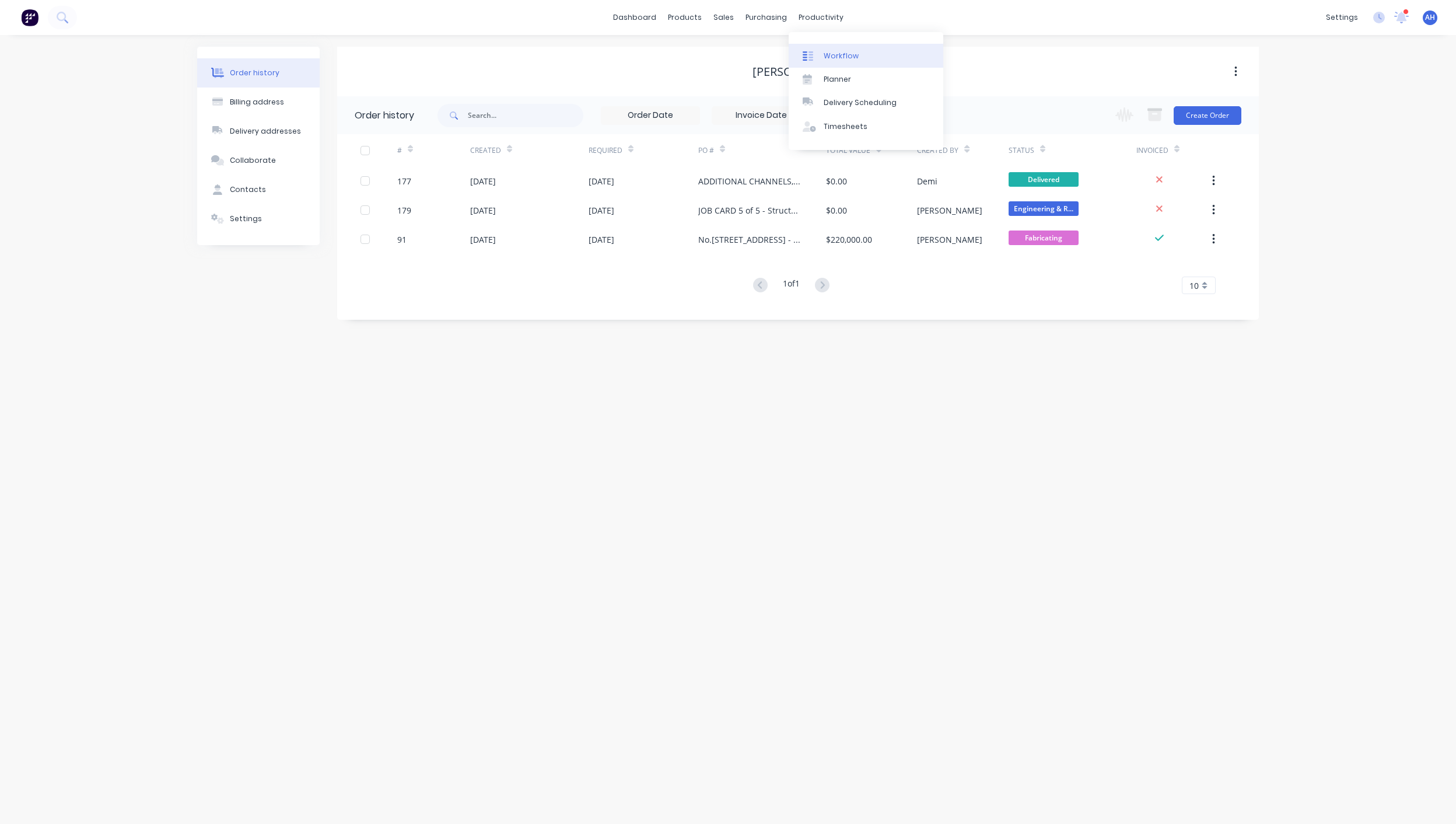
click at [842, 51] on div "Workflow" at bounding box center [841, 56] width 35 height 11
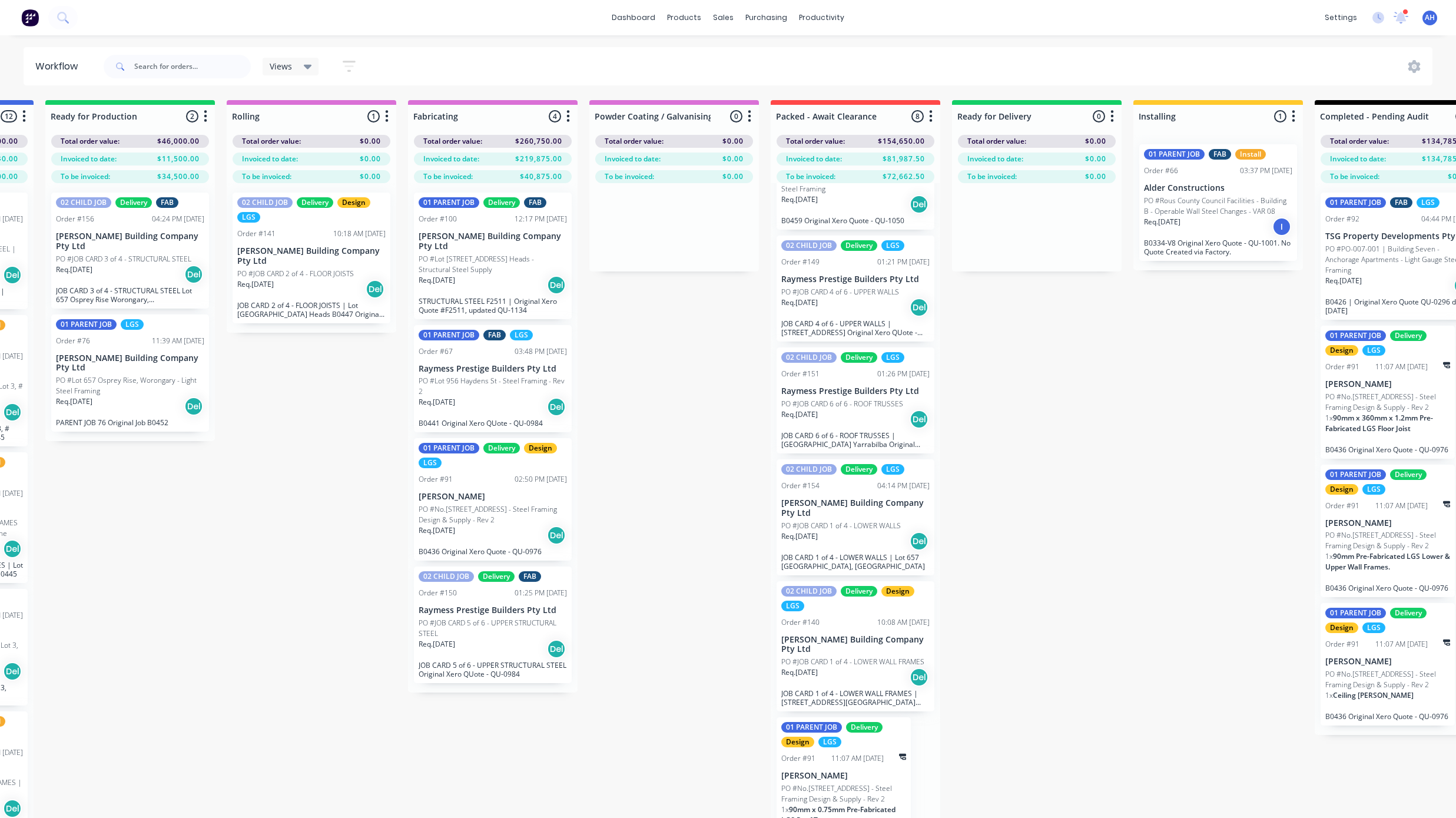
scroll to position [337, 0]
click at [833, 531] on div "Req. [DATE] Del" at bounding box center [856, 541] width 148 height 20
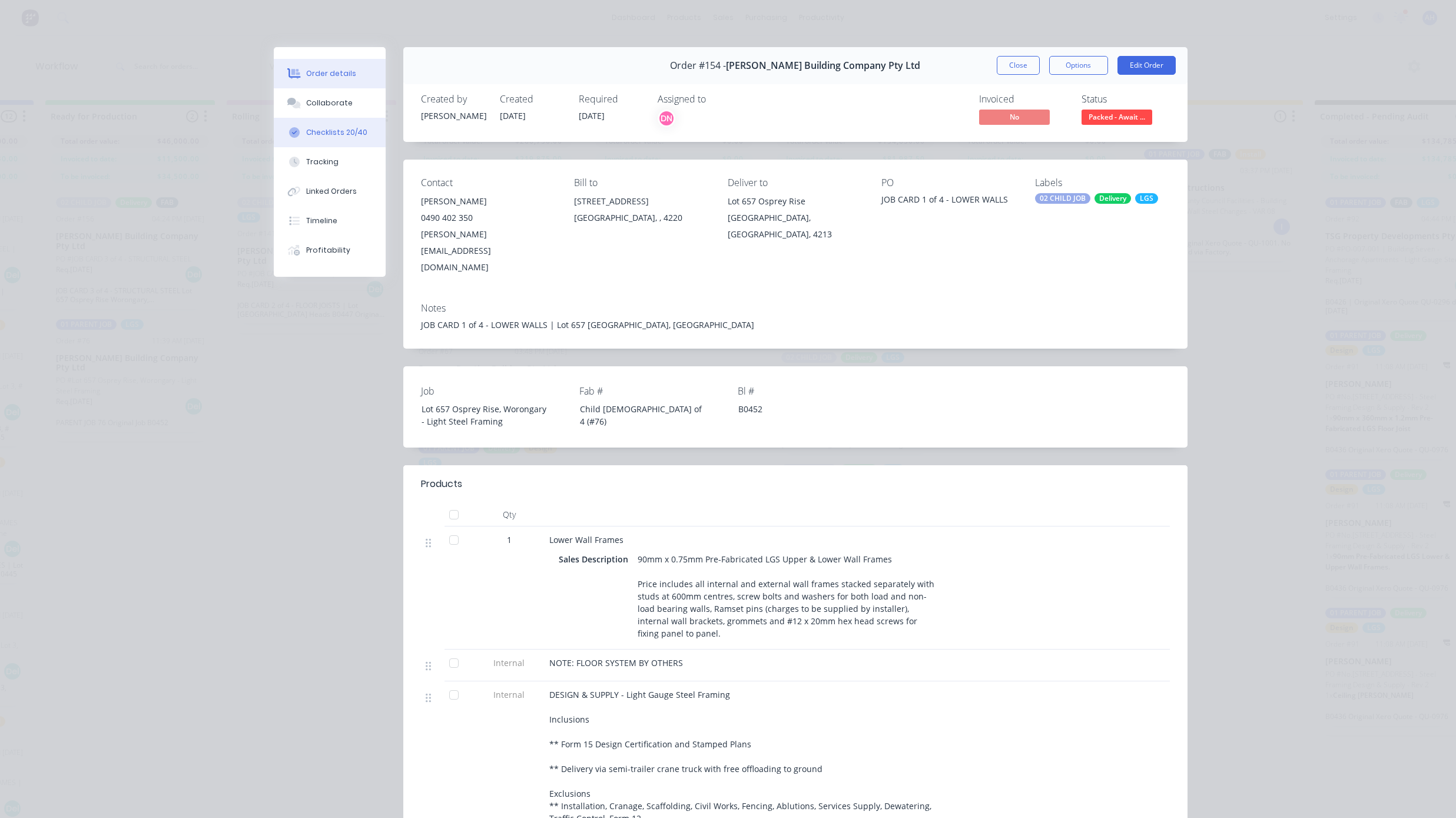
click at [324, 134] on div "Checklists 20/40" at bounding box center [337, 132] width 61 height 11
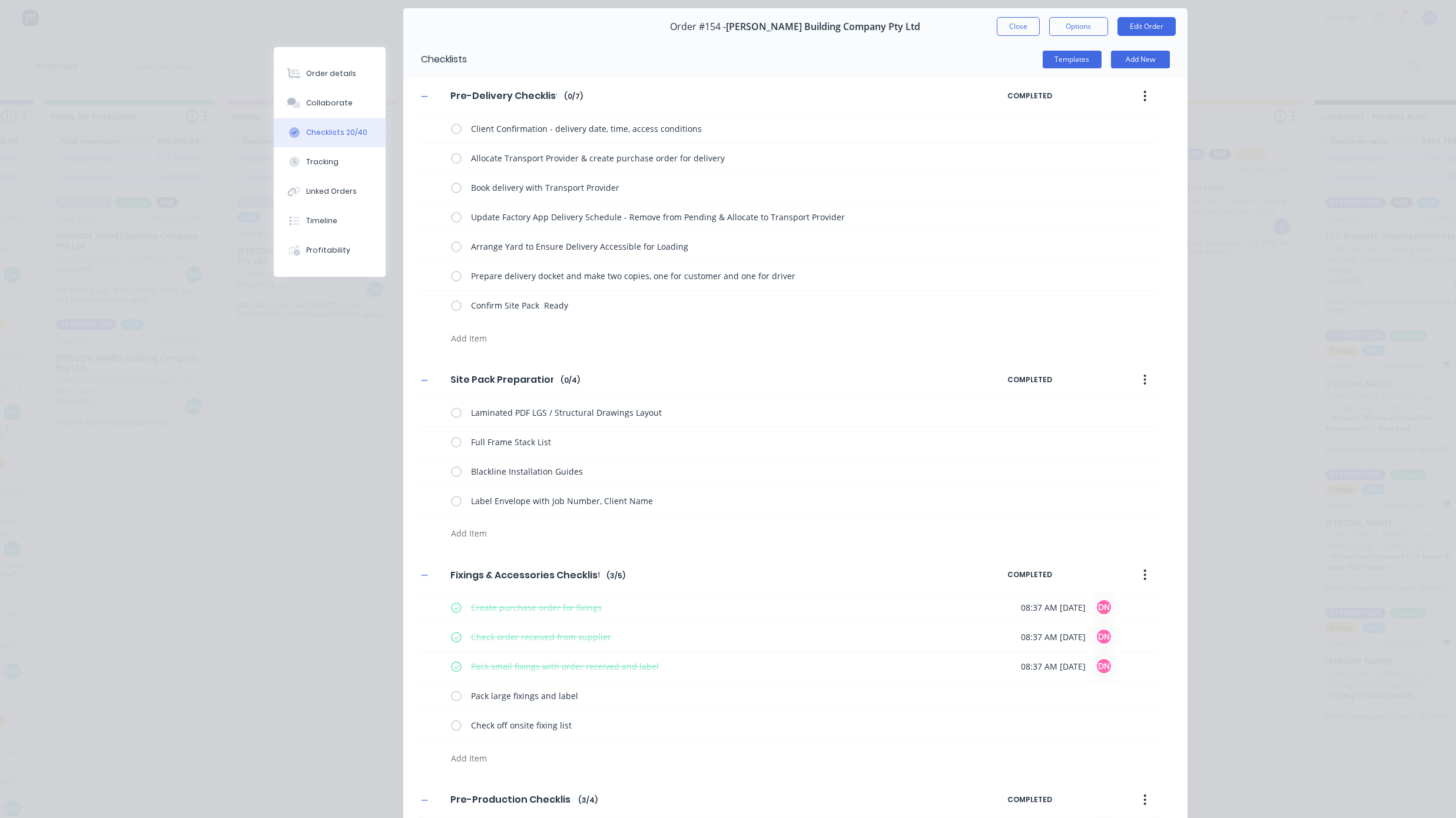
scroll to position [40, 0]
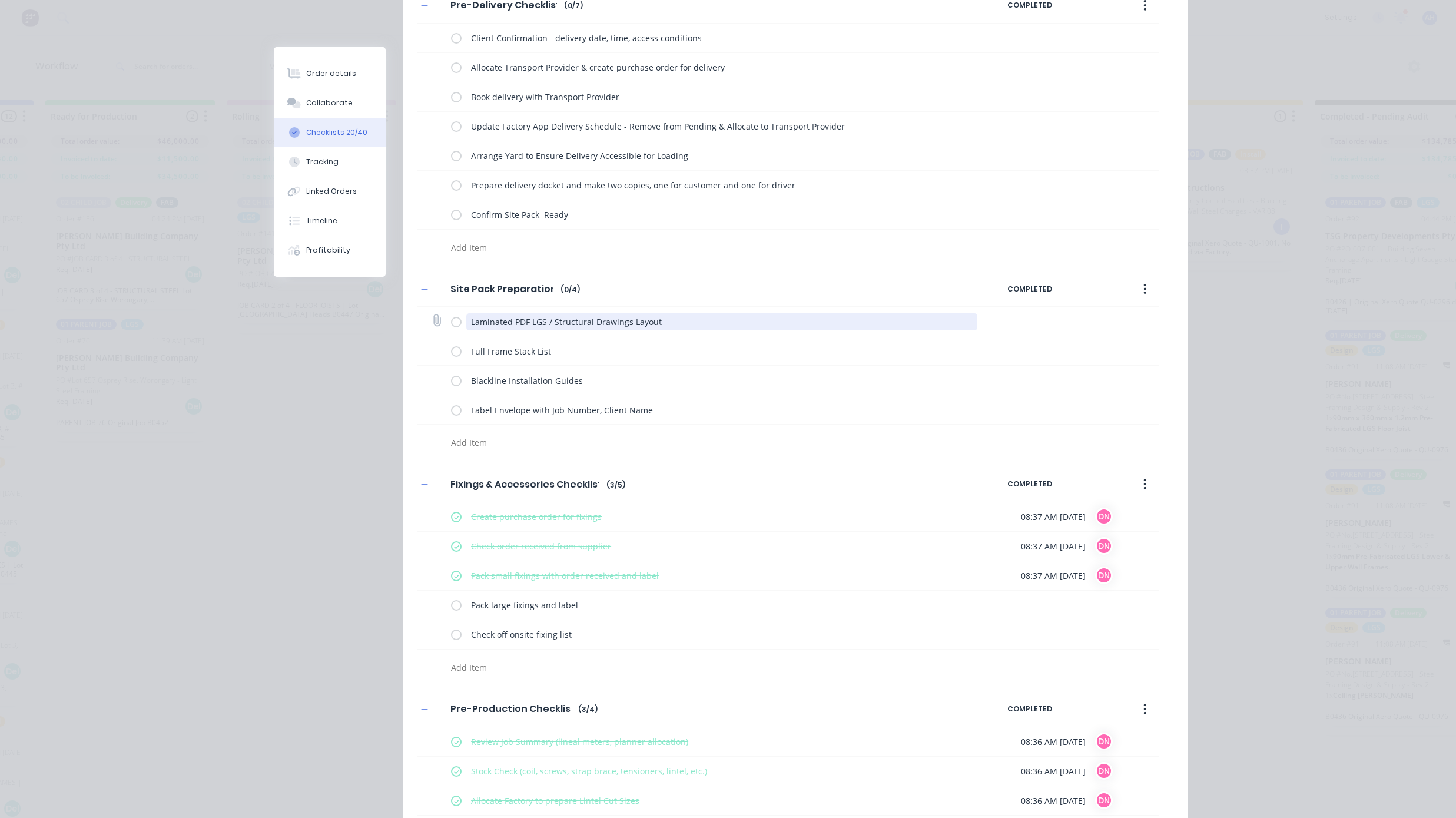
scroll to position [0, 0]
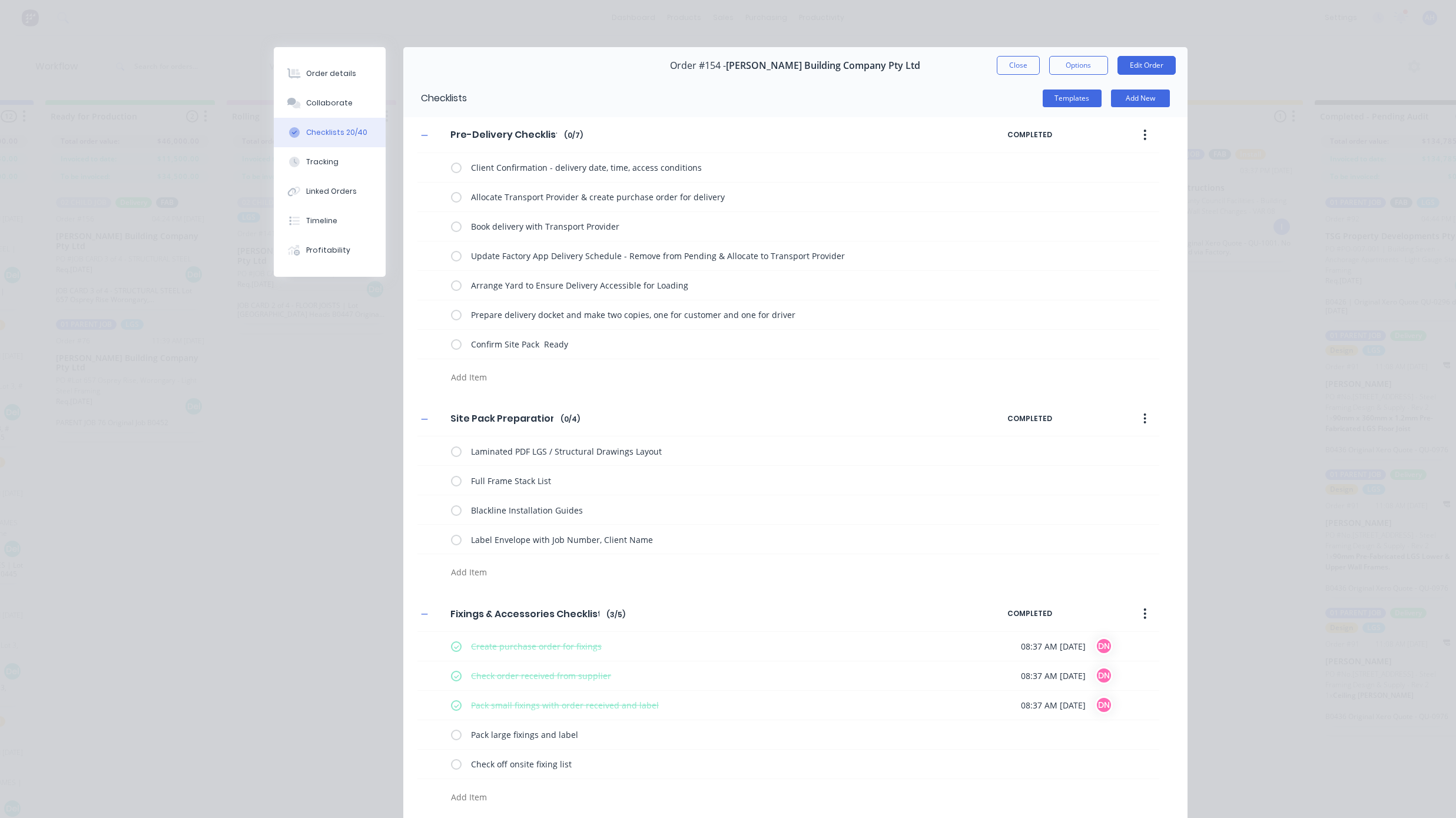
click at [1277, 353] on div "Order details Collaborate Checklists 20/40 Tracking Linked Orders Timeline Prof…" at bounding box center [728, 409] width 1456 height 818
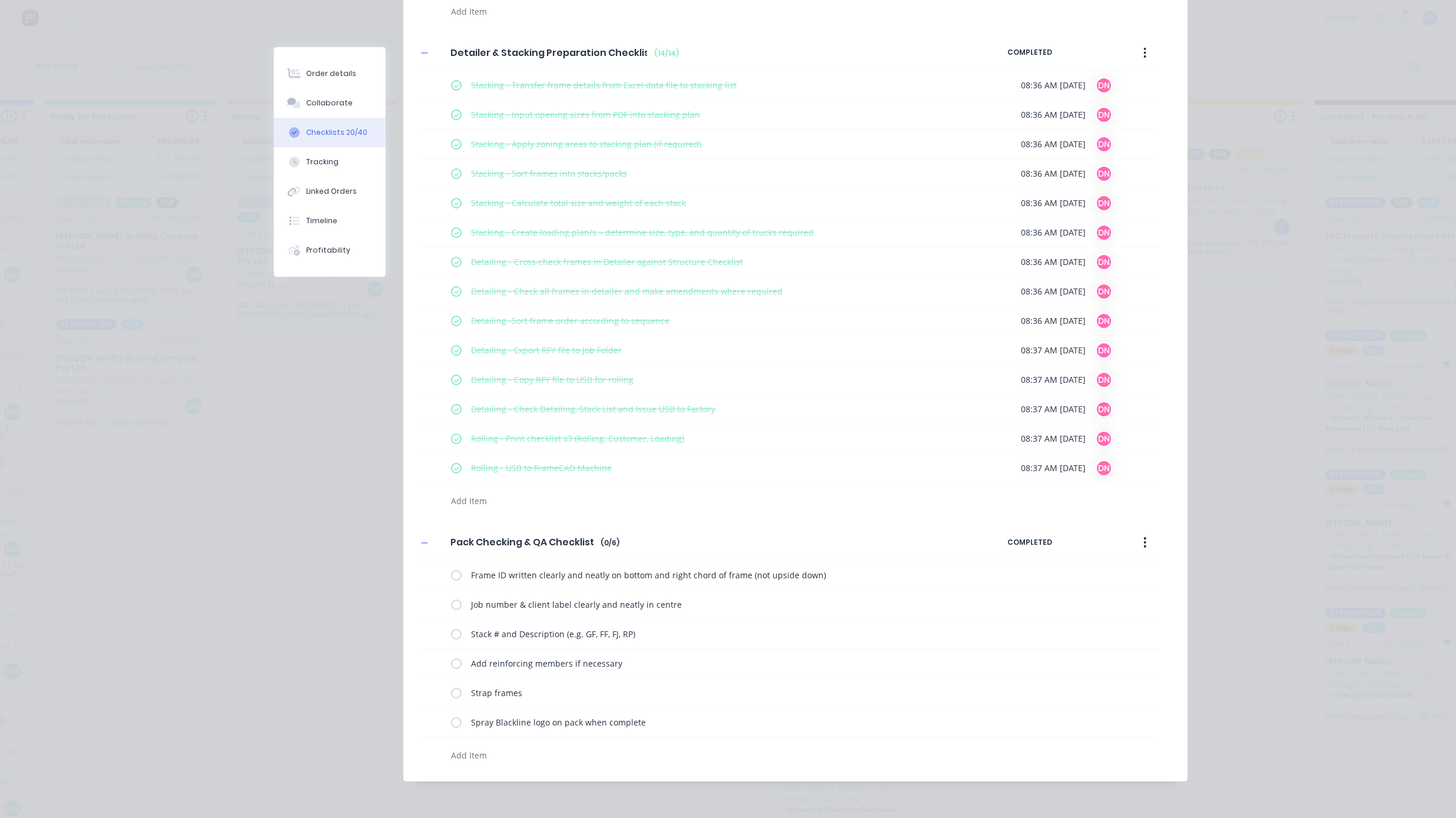
scroll to position [982, 0]
click at [1259, 643] on div "Order details Collaborate Checklists 20/40 Tracking Linked Orders Timeline Prof…" at bounding box center [728, 409] width 1456 height 818
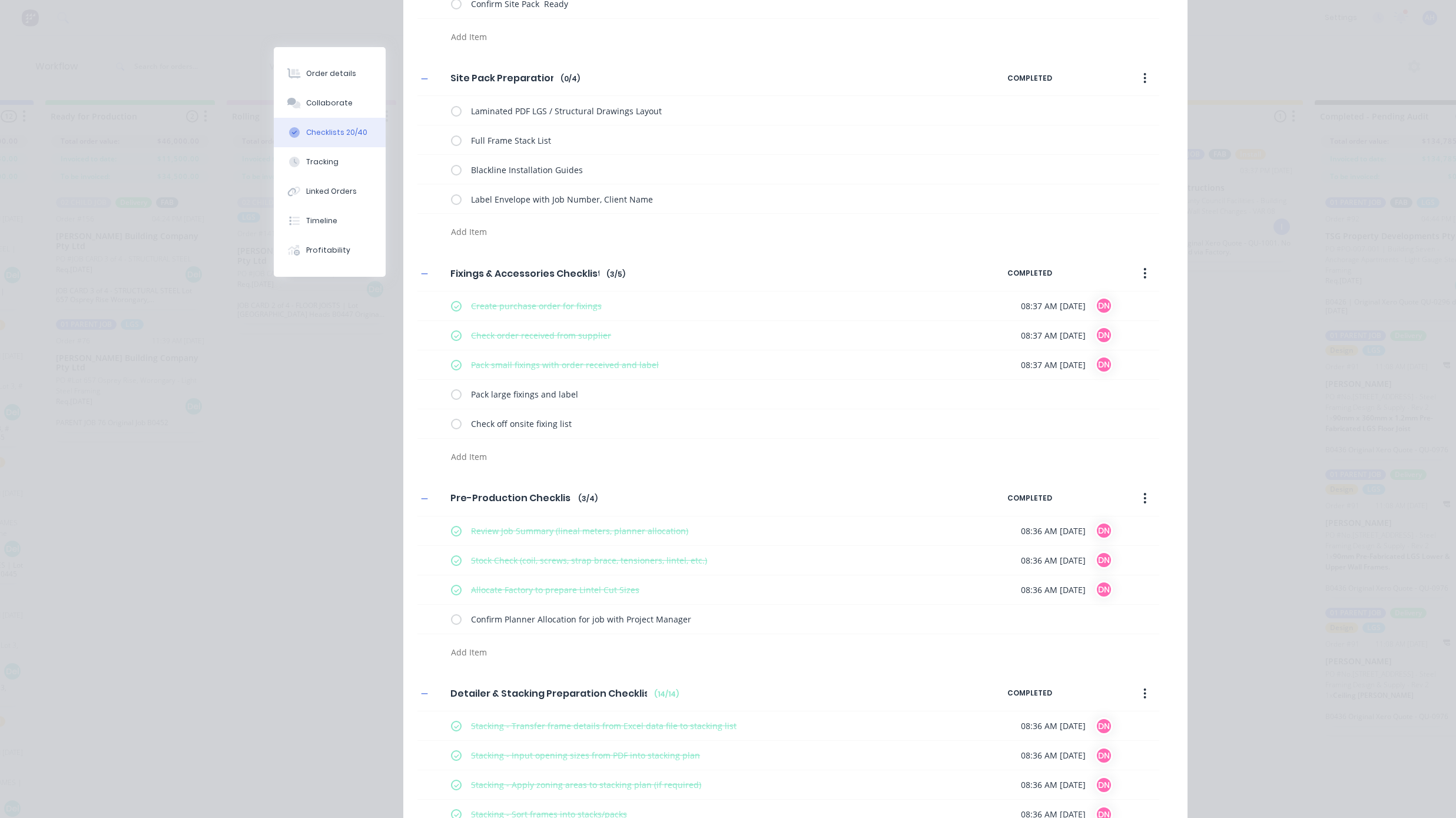
scroll to position [0, 0]
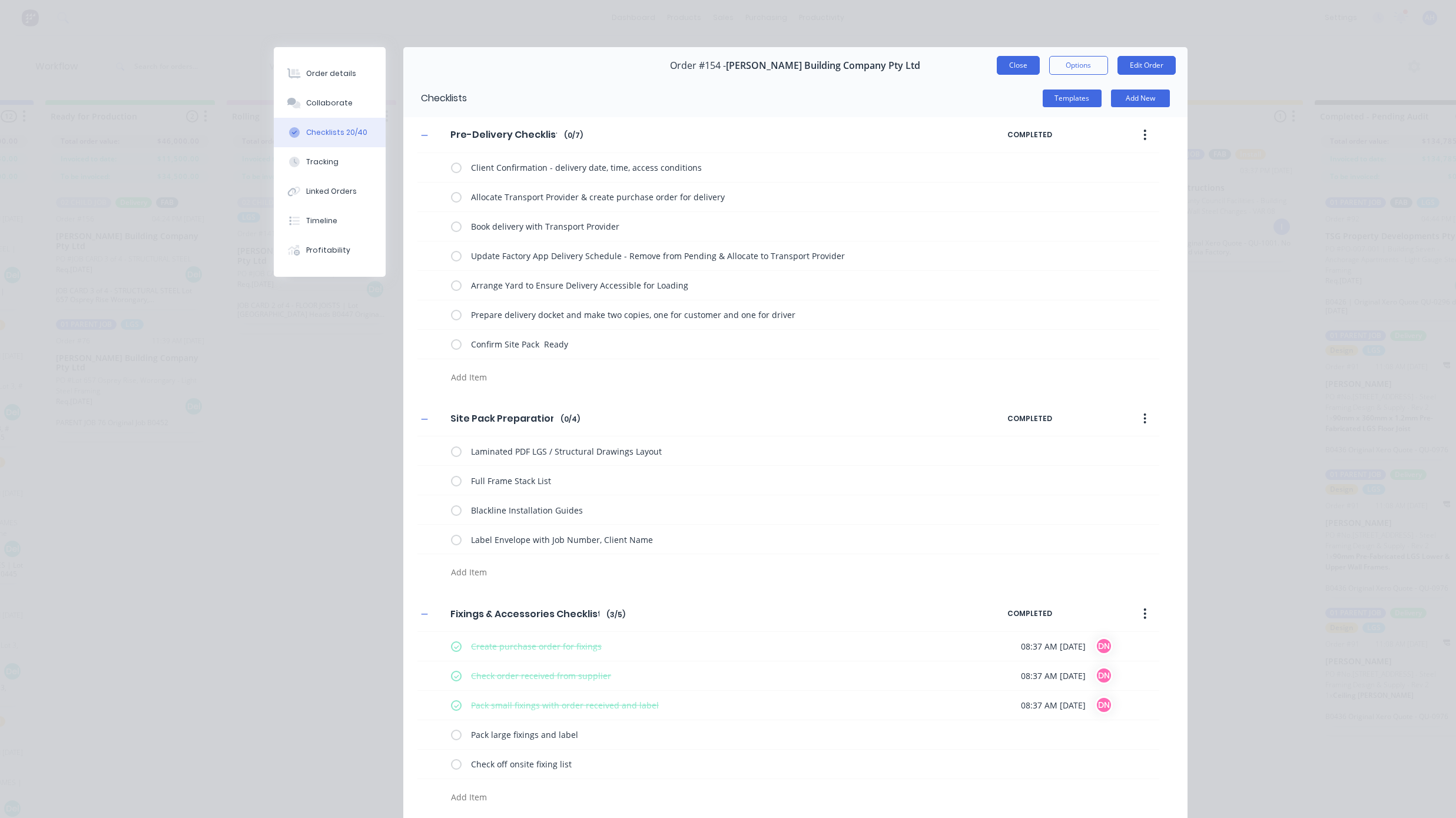
click at [1023, 63] on button "Close" at bounding box center [1018, 65] width 43 height 19
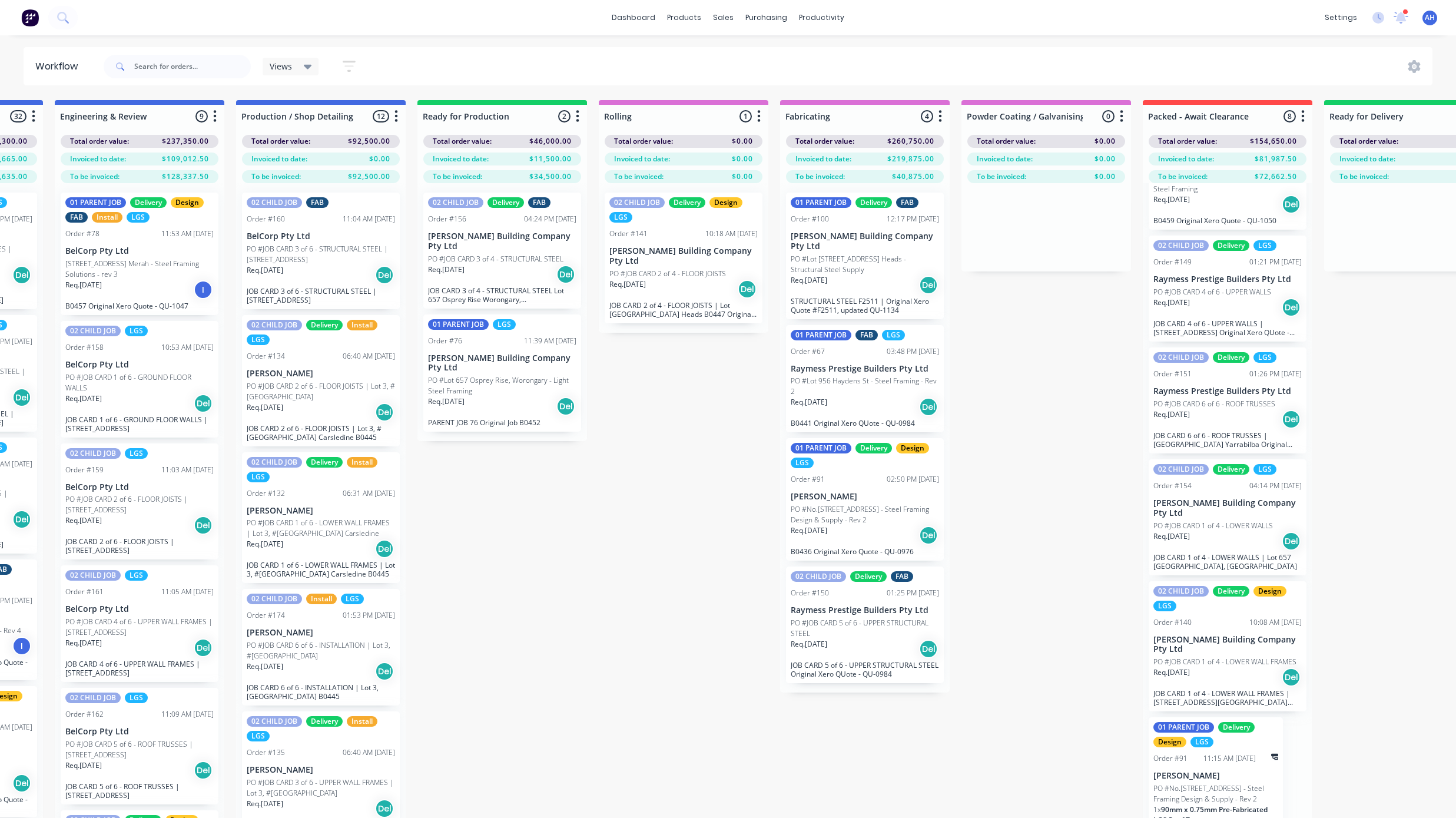
scroll to position [0, 694]
click at [882, 618] on p "PO #JOB CARD 5 of 6 - UPPER STRUCTURAL STEEL" at bounding box center [867, 628] width 148 height 21
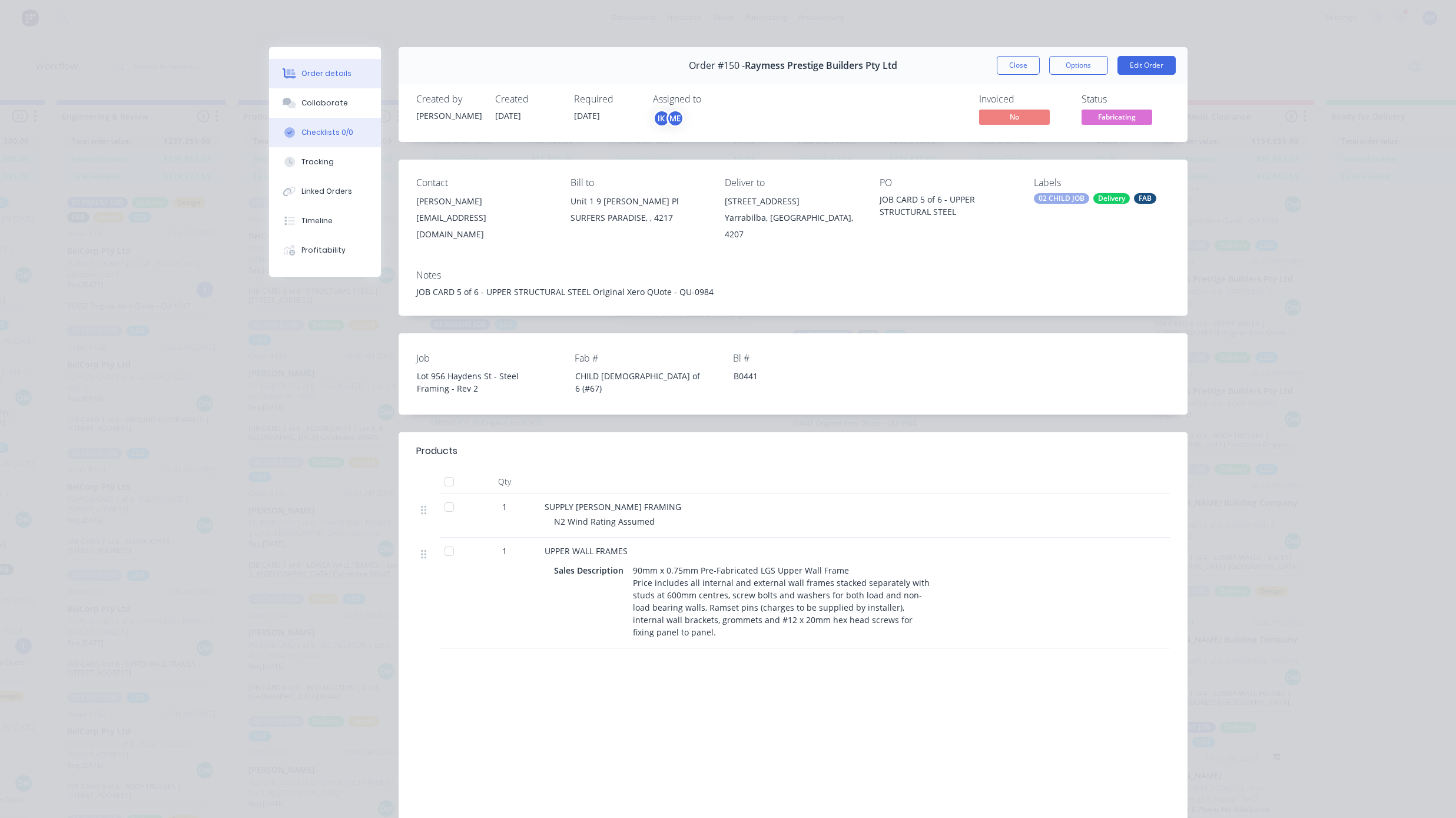
click at [335, 140] on button "Checklists 0/0" at bounding box center [324, 132] width 112 height 29
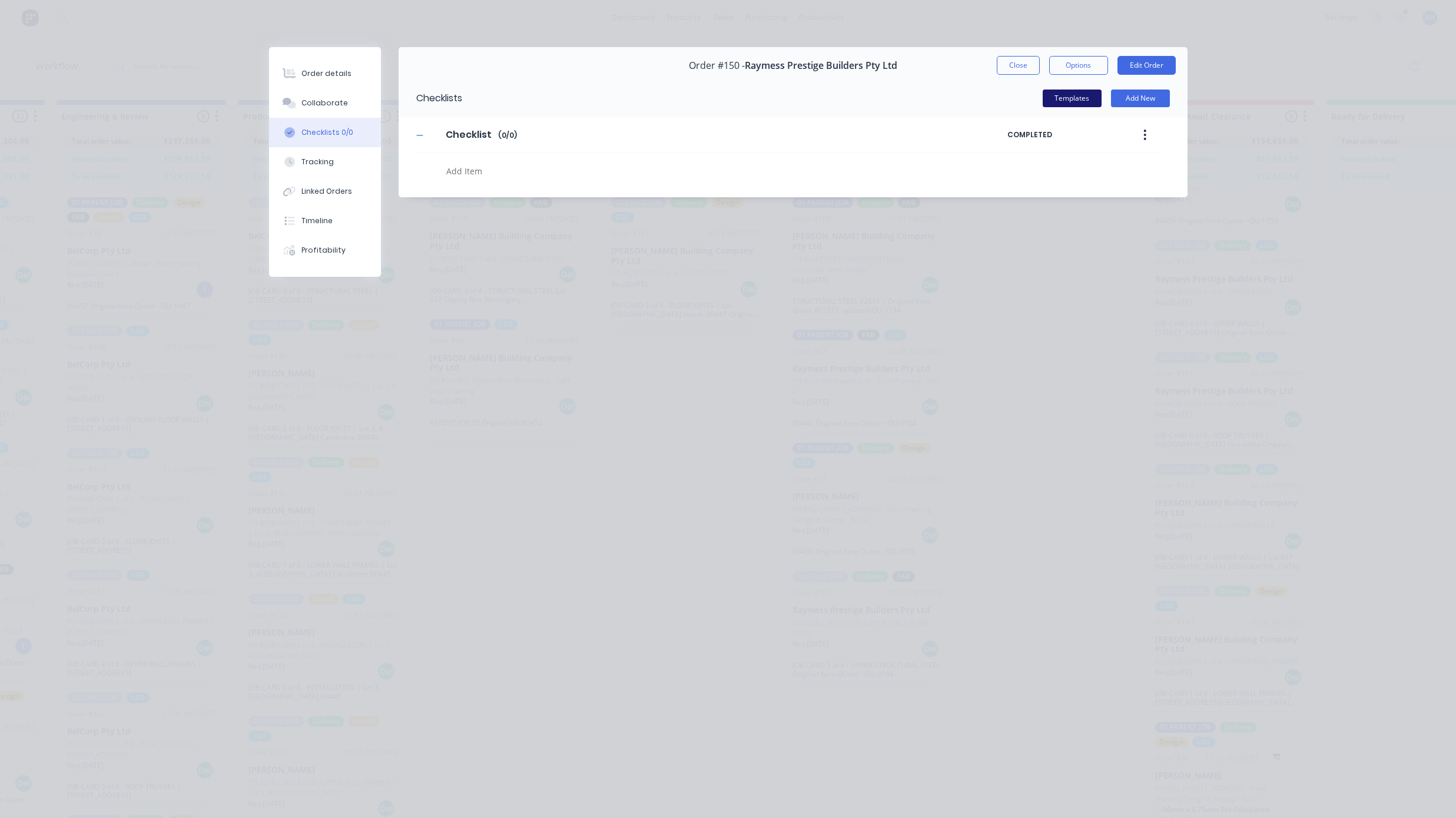
click at [1087, 99] on button "Templates" at bounding box center [1072, 99] width 59 height 18
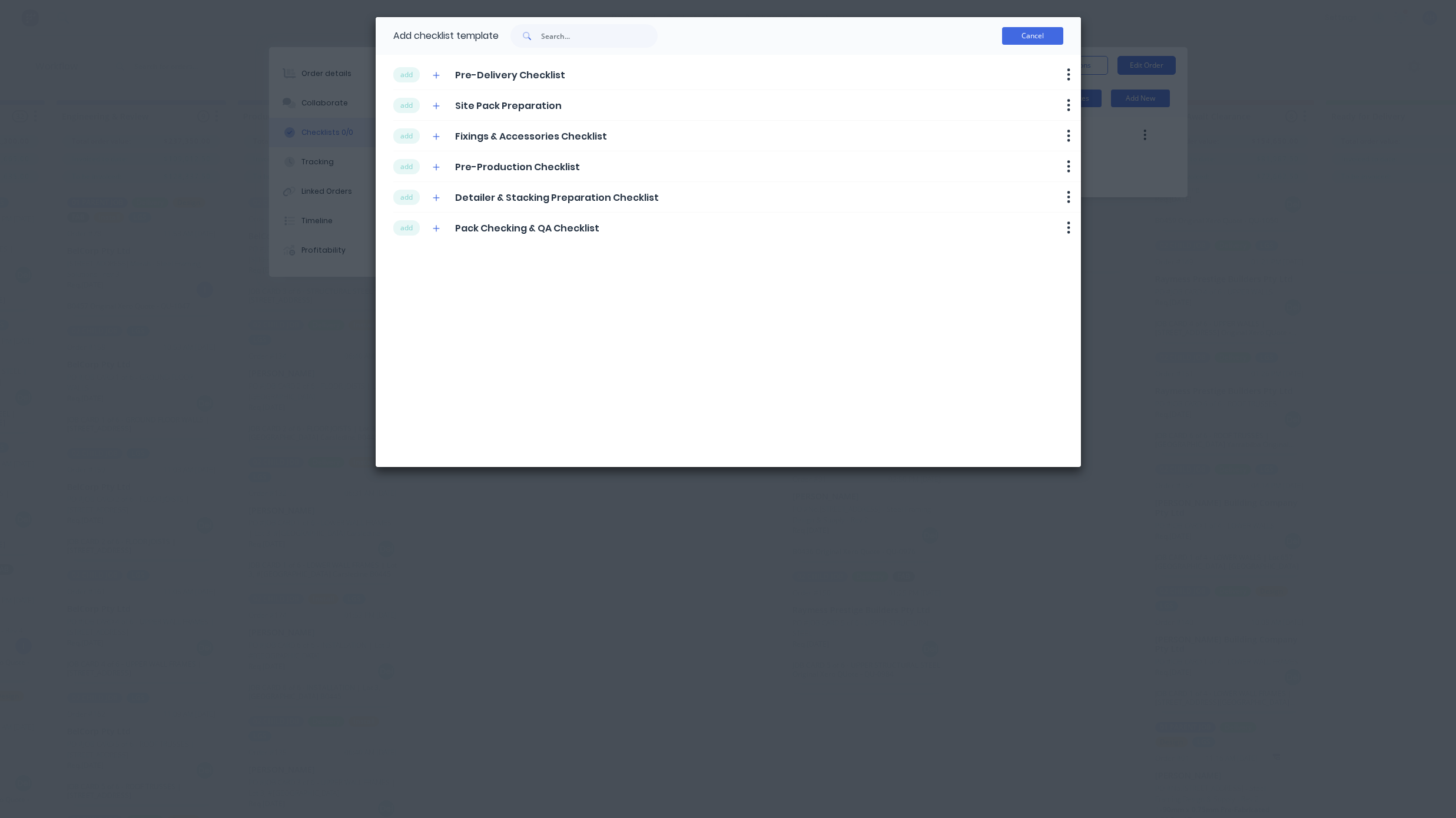
click at [1048, 37] on button "Cancel" at bounding box center [1033, 36] width 61 height 18
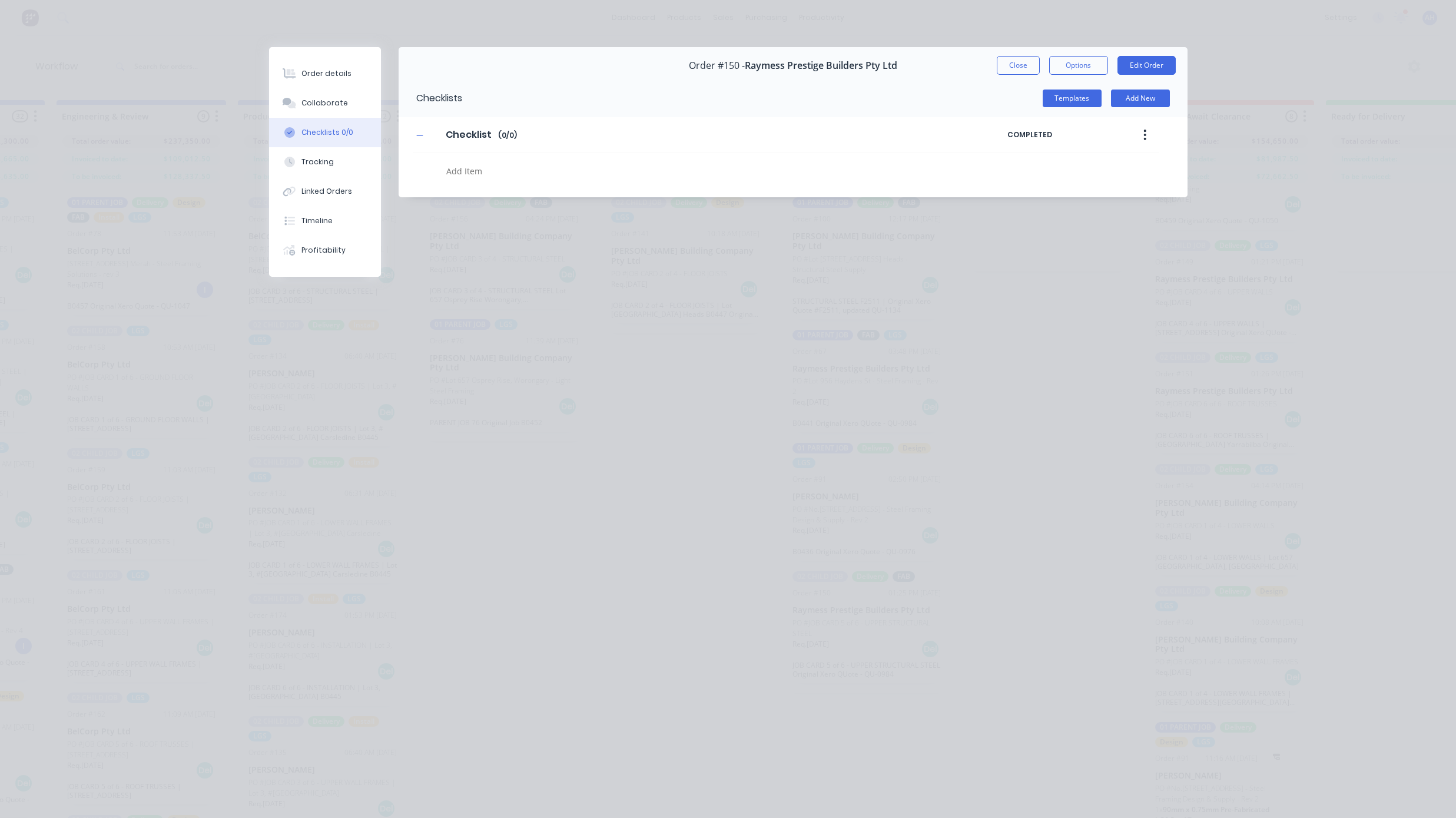
click at [1321, 248] on div "Order details Collaborate Checklists 0/0 Tracking Linked Orders Timeline Profit…" at bounding box center [728, 409] width 1456 height 818
click at [1004, 56] on button "Close" at bounding box center [1018, 65] width 43 height 19
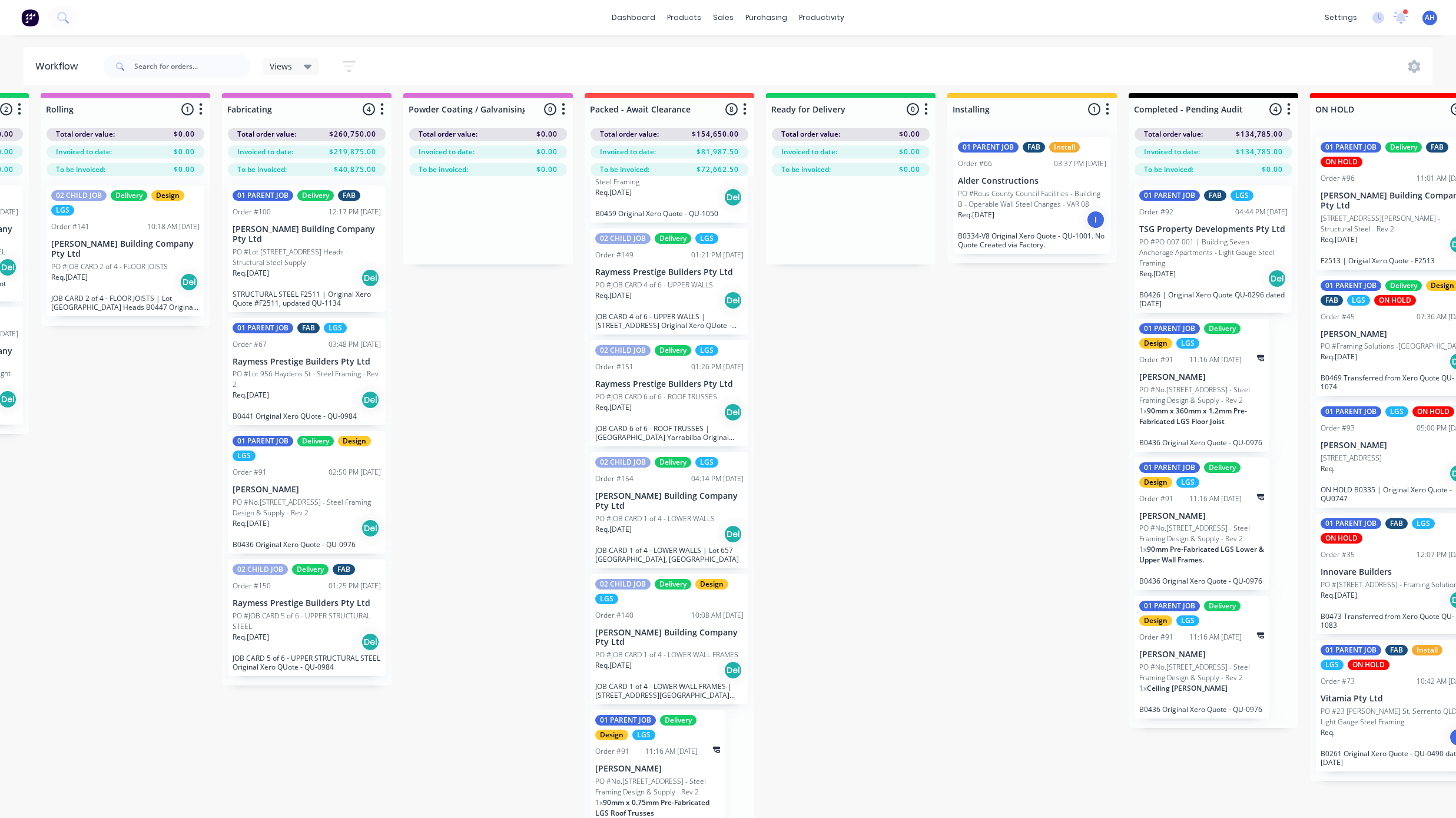
scroll to position [7, 1245]
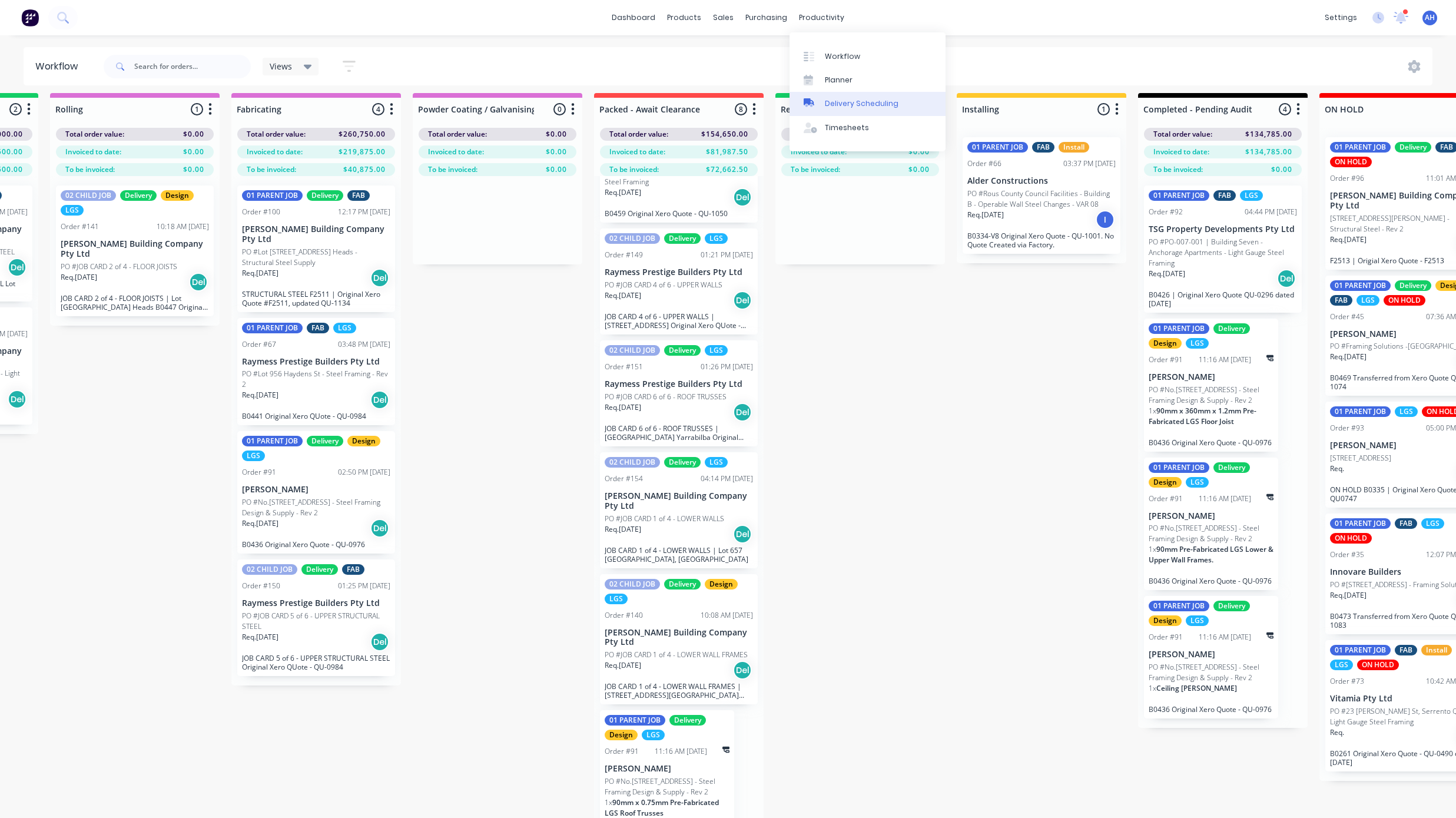
click at [831, 106] on div "Delivery Scheduling" at bounding box center [861, 104] width 74 height 11
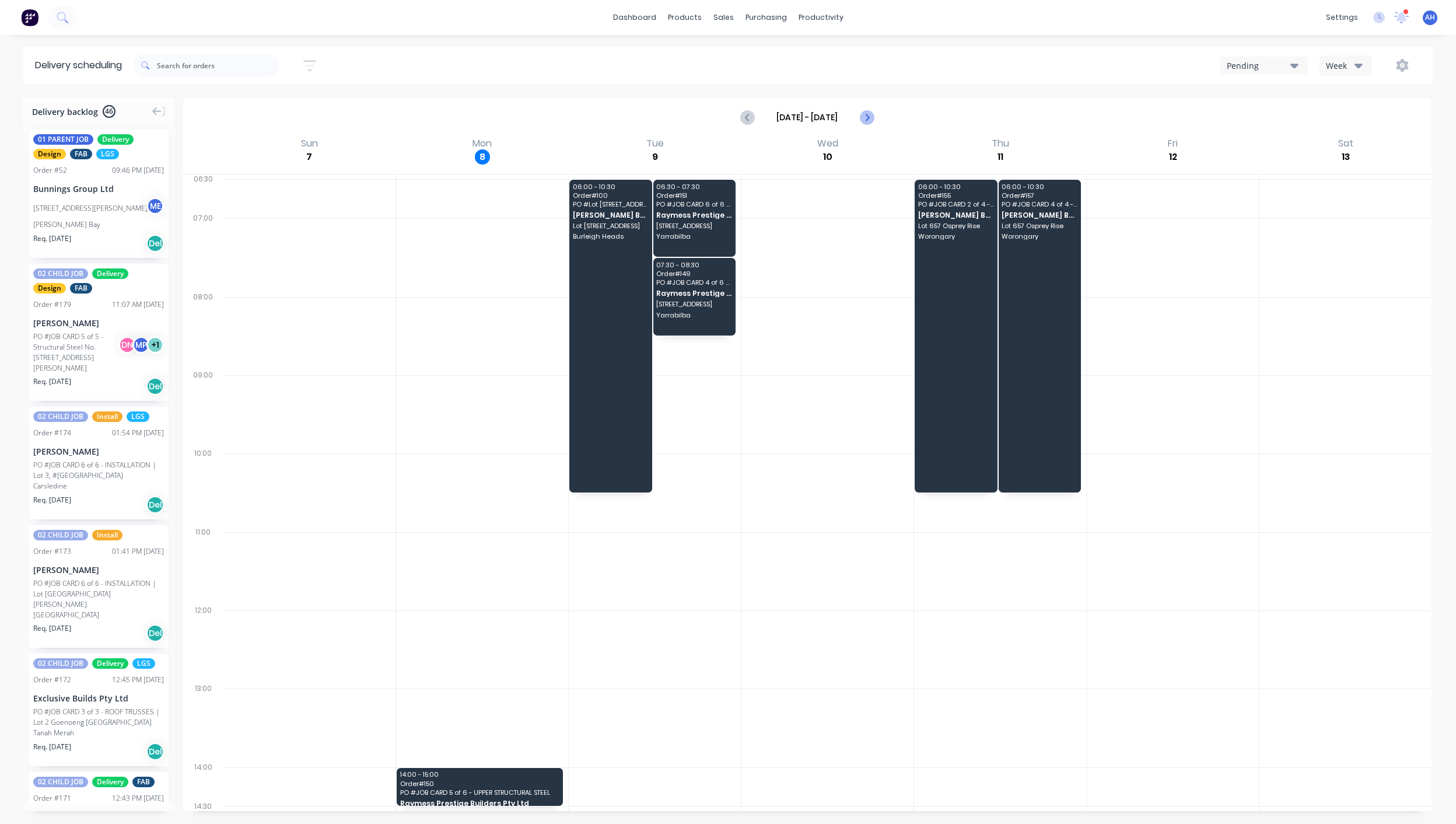
click at [869, 118] on icon "Next page" at bounding box center [866, 117] width 14 height 14
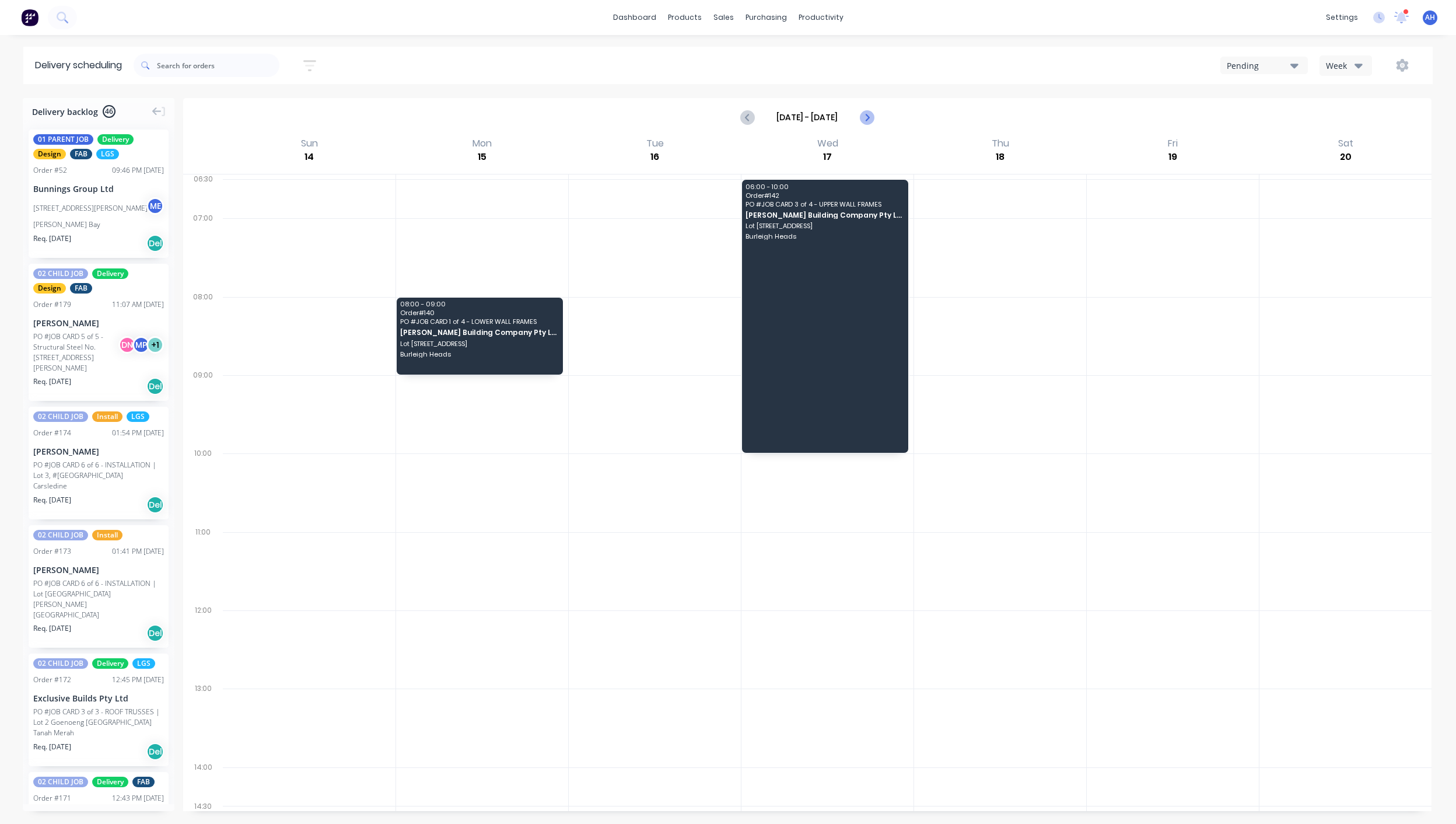
click at [867, 120] on icon "Next page" at bounding box center [866, 117] width 14 height 14
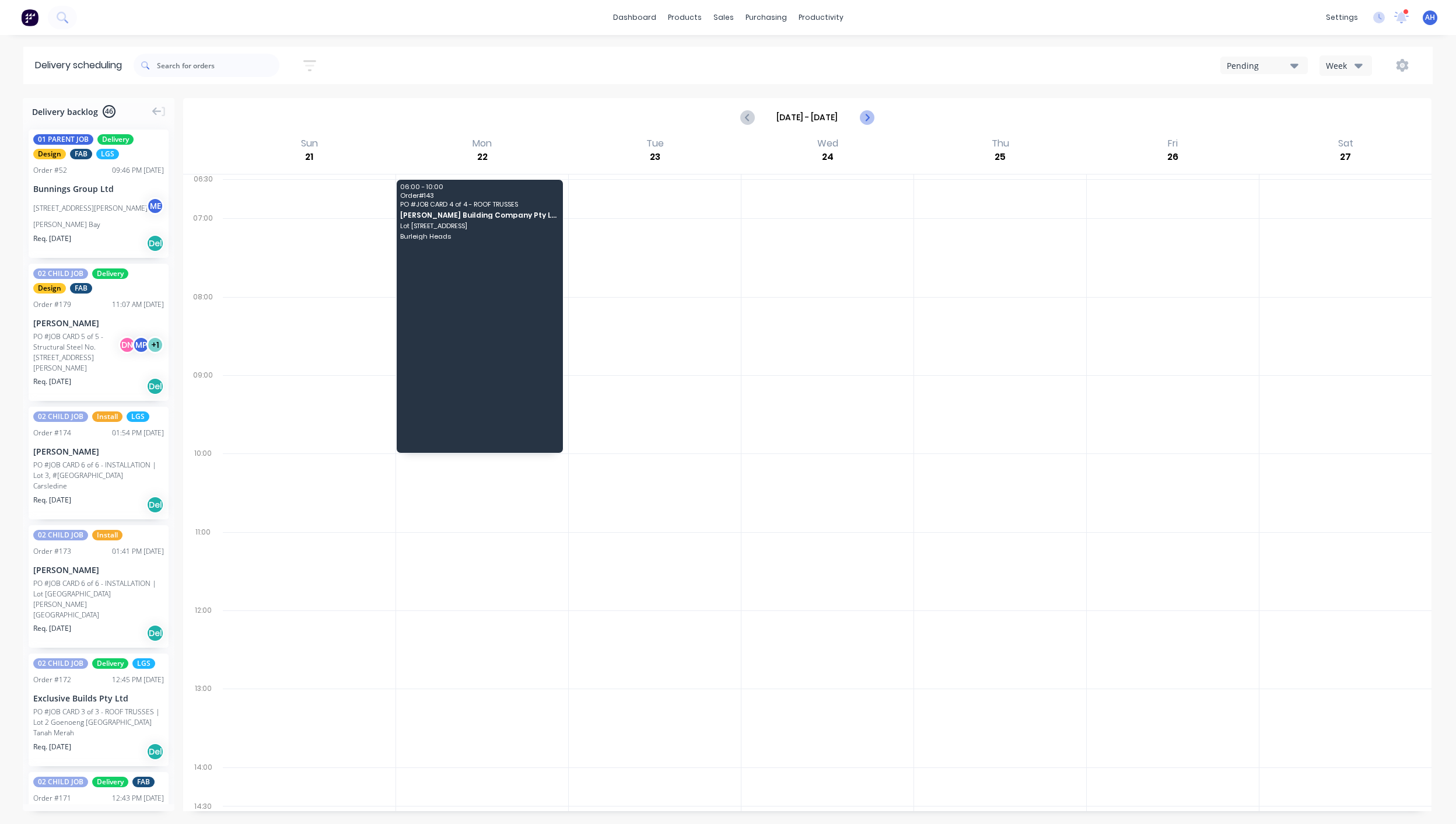
click at [867, 120] on icon "Next page" at bounding box center [866, 117] width 14 height 14
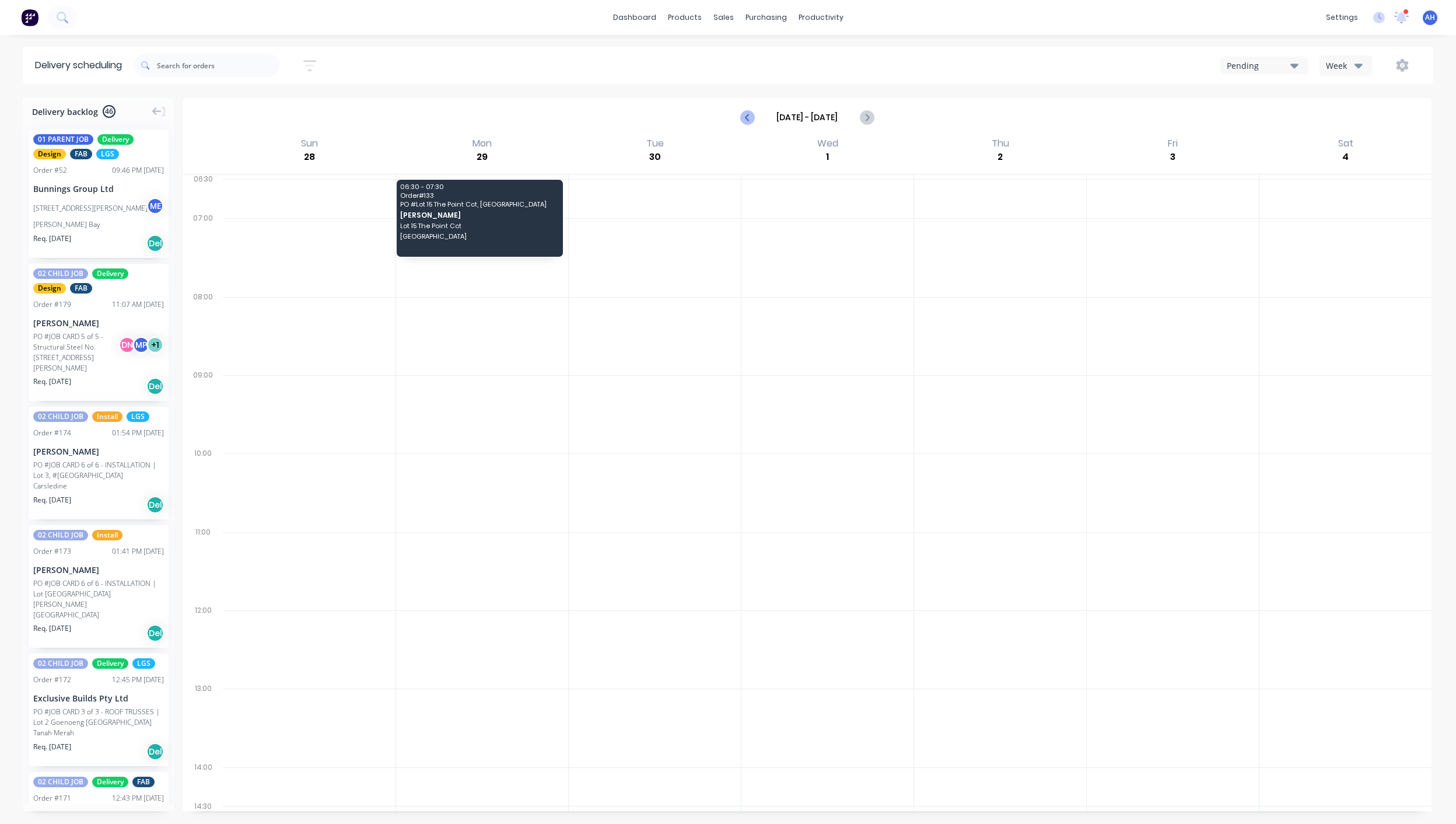
click at [747, 121] on icon "Previous page" at bounding box center [748, 117] width 14 height 14
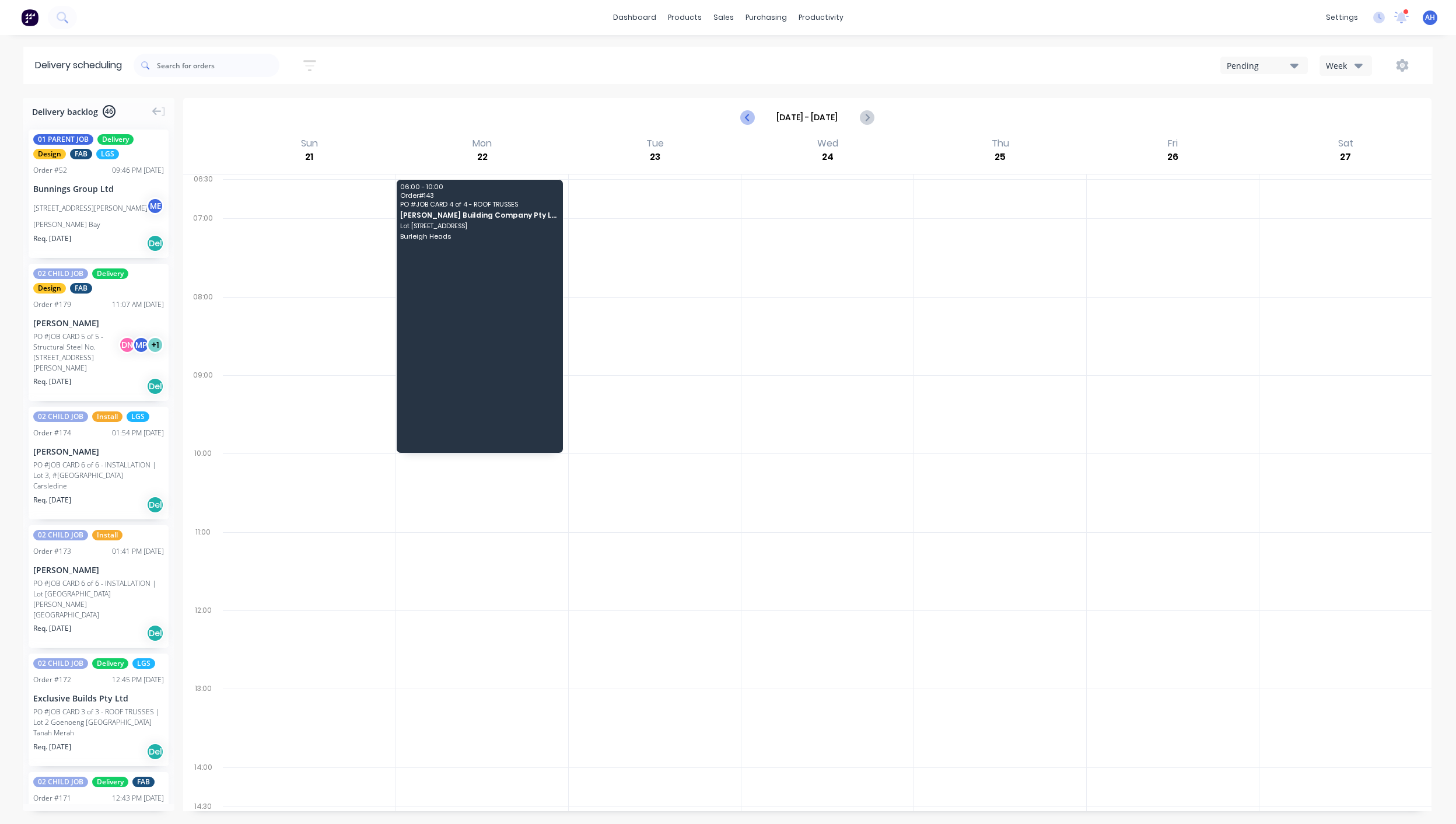
click at [747, 121] on icon "Previous page" at bounding box center [748, 117] width 14 height 14
type input "[DATE] - [DATE]"
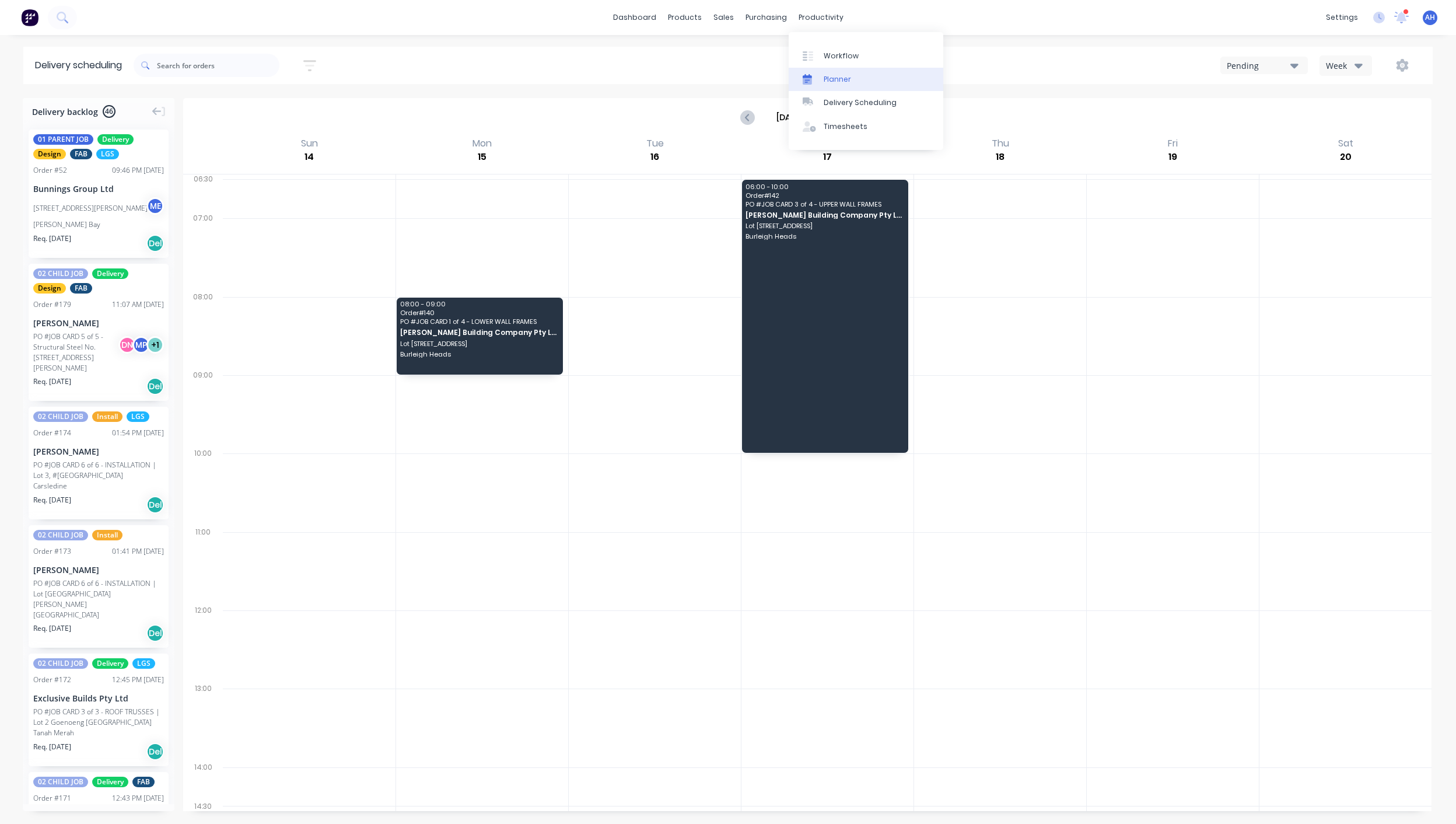
click at [845, 74] on div "Planner" at bounding box center [837, 79] width 27 height 11
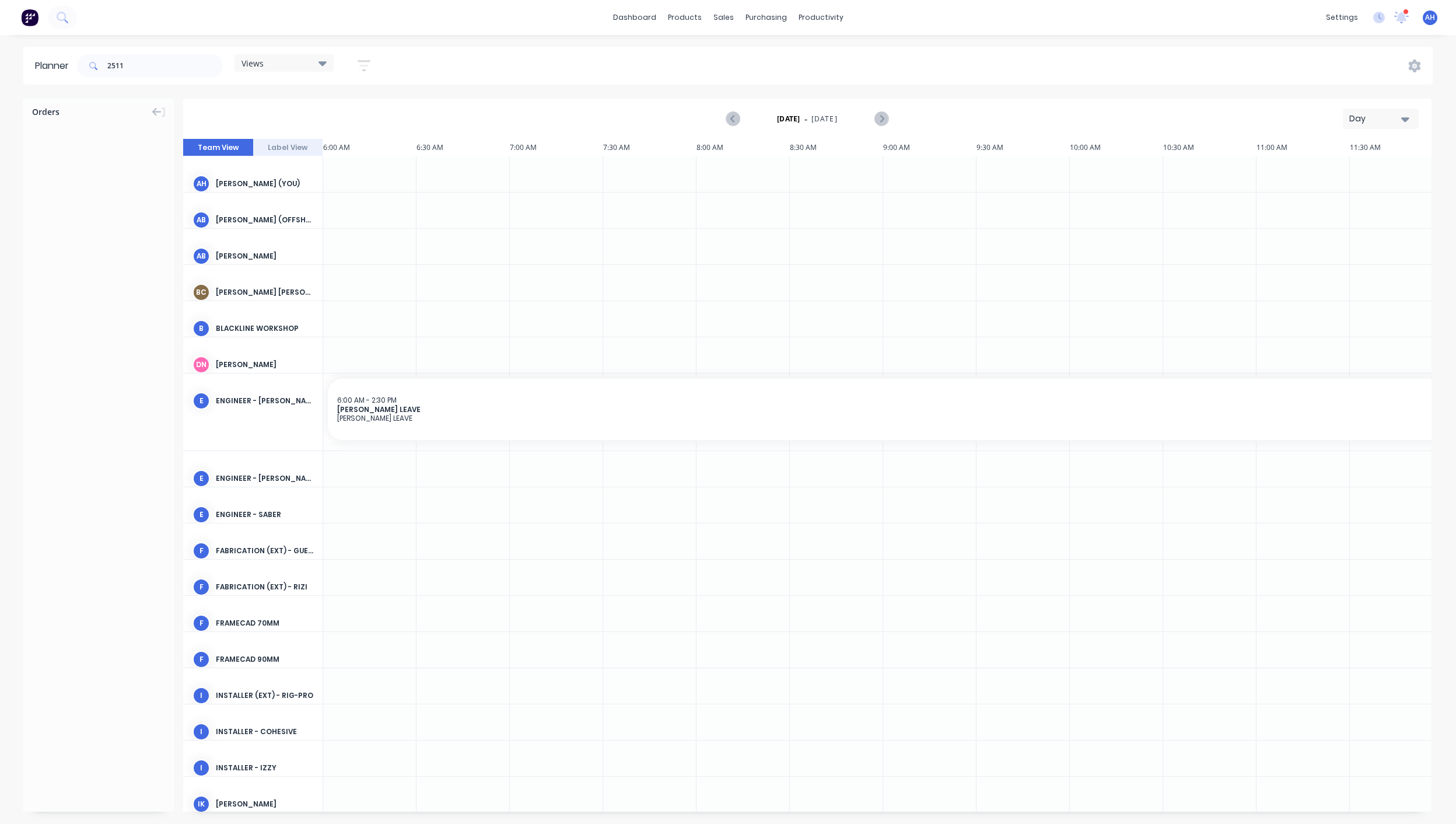
scroll to position [0, 483]
drag, startPoint x: 145, startPoint y: 71, endPoint x: 89, endPoint y: 70, distance: 56.0
click at [89, 70] on div "2511" at bounding box center [150, 66] width 146 height 23
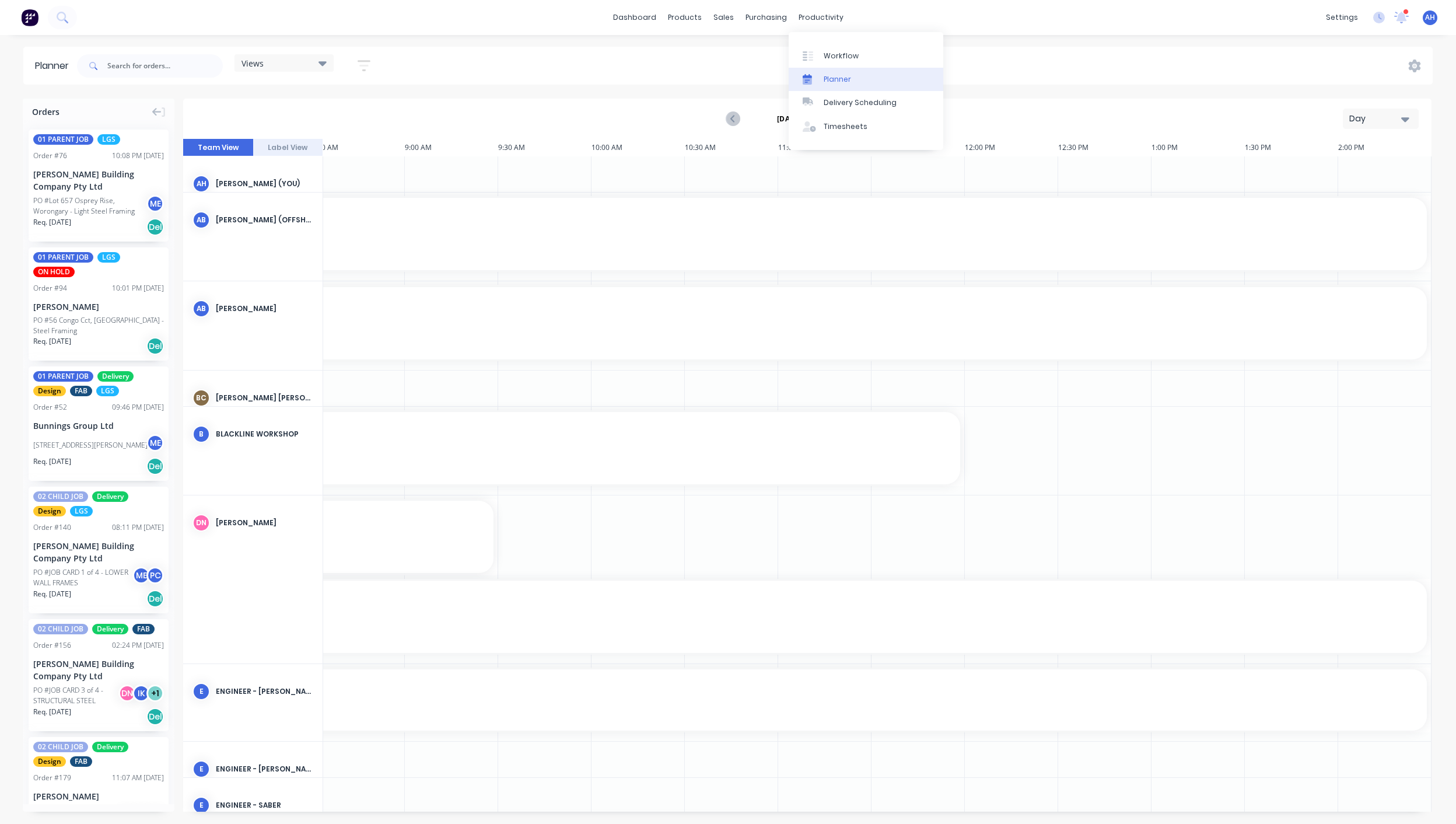
click at [830, 76] on div "Planner" at bounding box center [837, 79] width 27 height 11
click at [292, 61] on div "Views" at bounding box center [284, 63] width 85 height 11
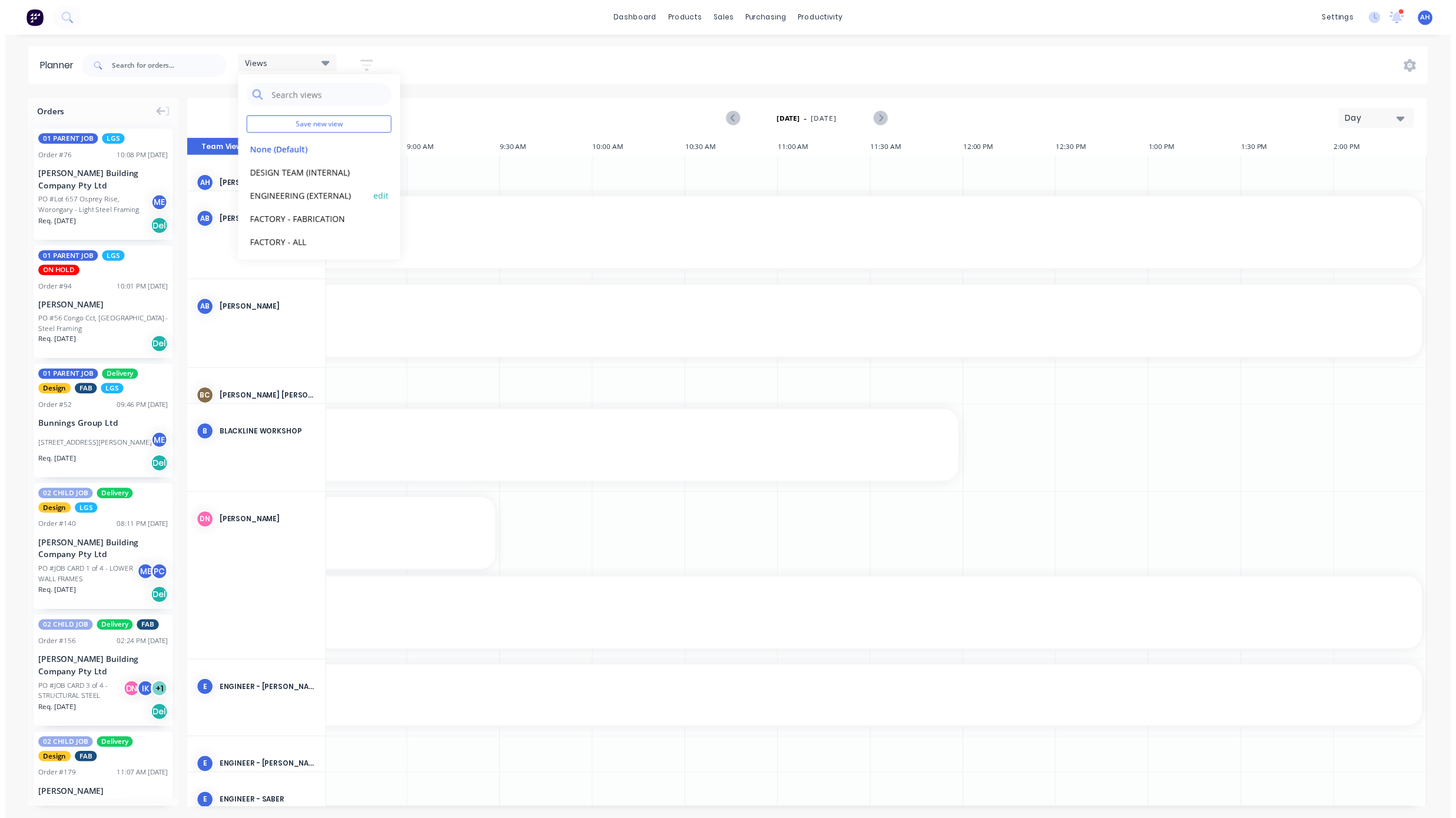
scroll to position [49, 0]
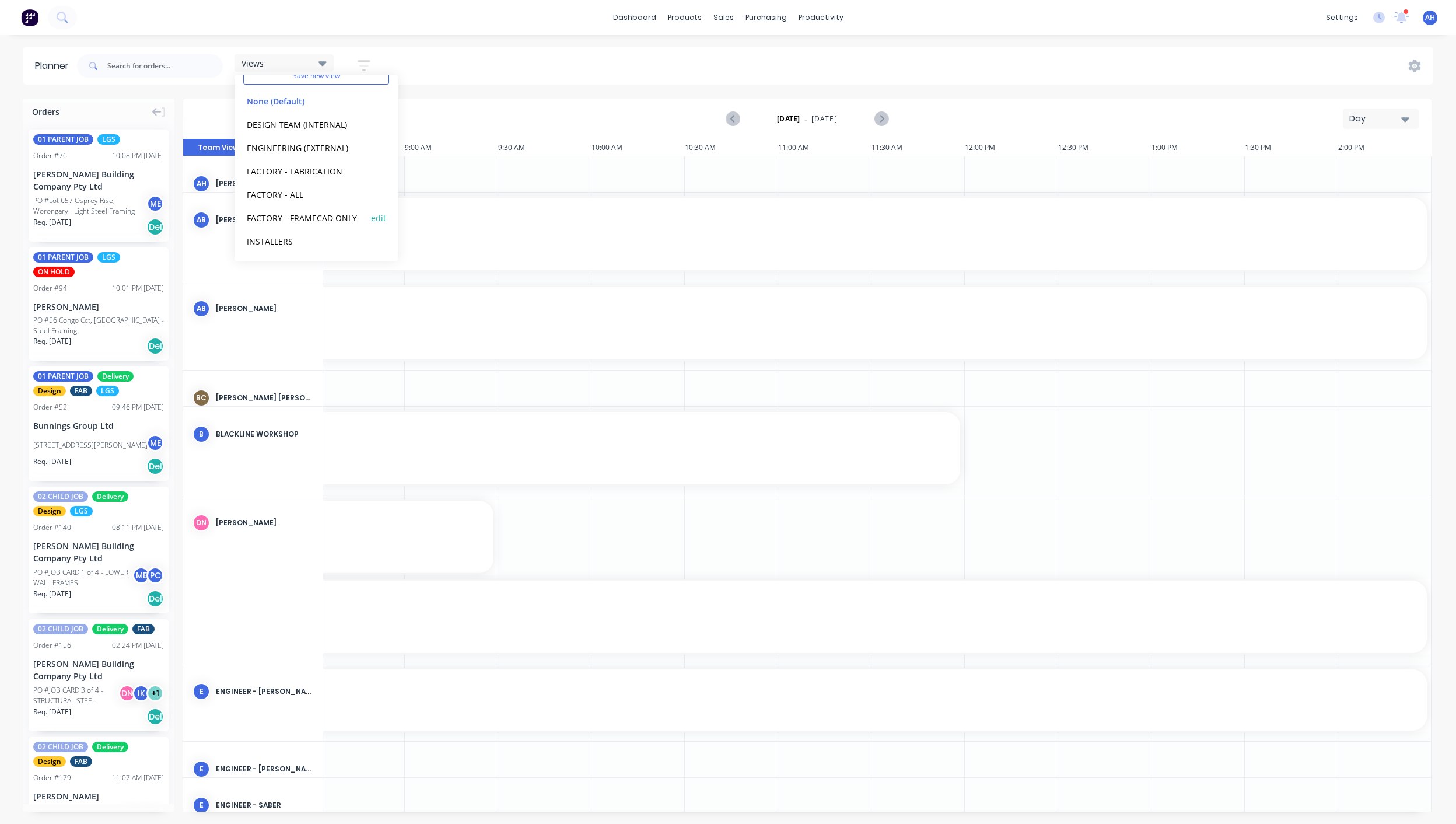
click at [280, 219] on button "FACTORY - FRAMECAD ONLY" at bounding box center [306, 217] width 124 height 13
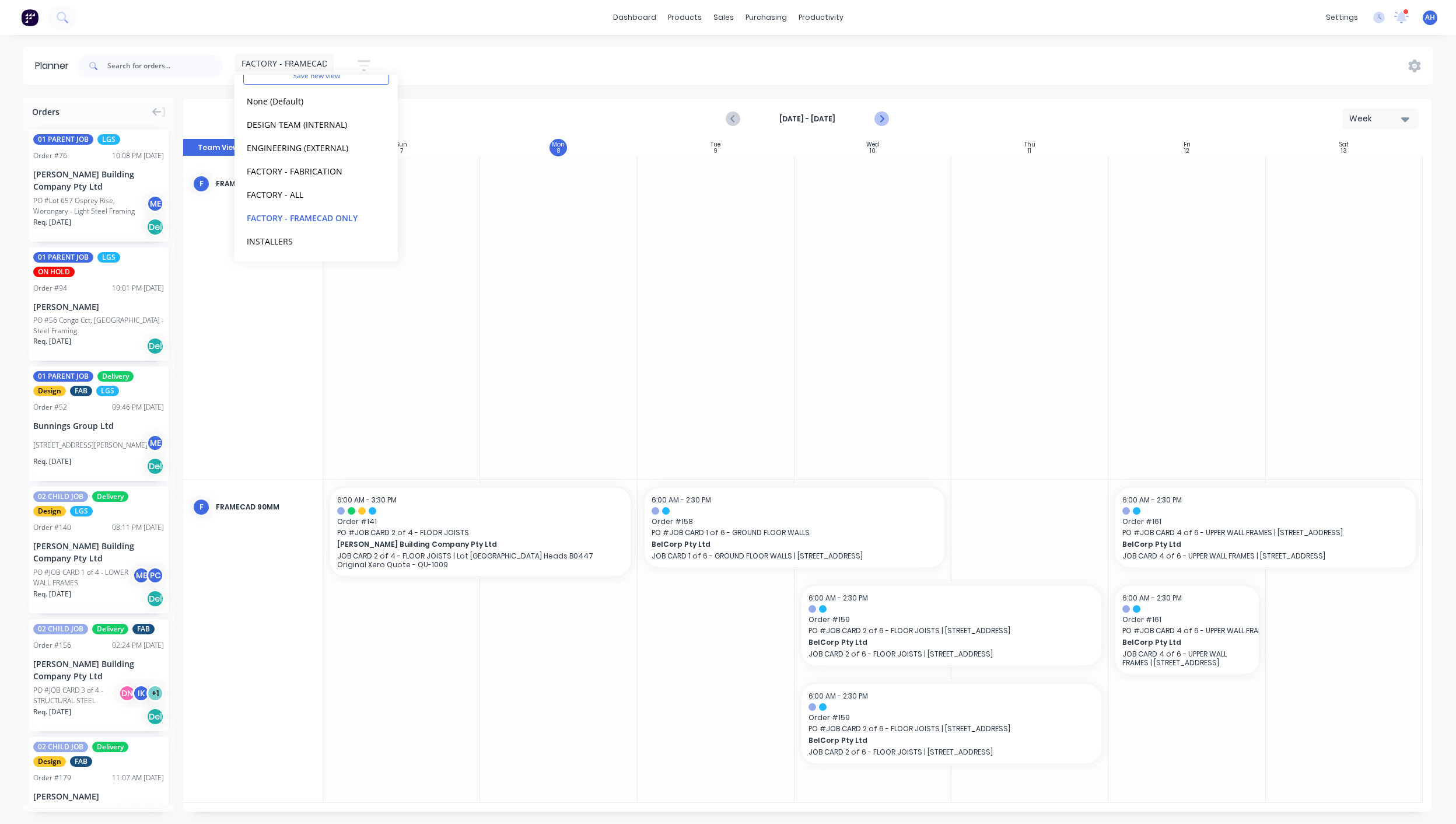
click at [883, 117] on icon "Next page" at bounding box center [881, 119] width 14 height 14
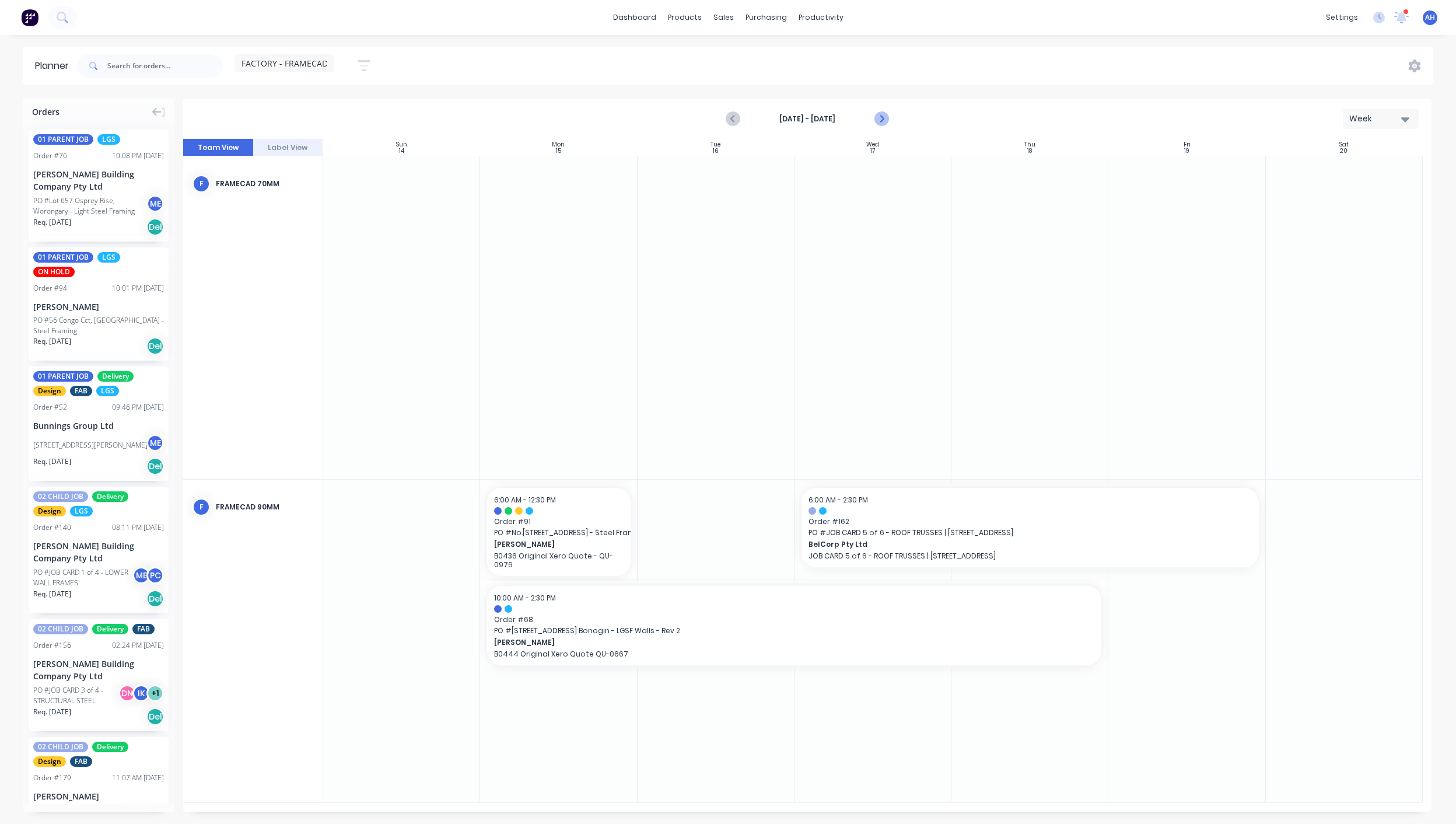
click at [883, 117] on icon "Next page" at bounding box center [881, 119] width 14 height 14
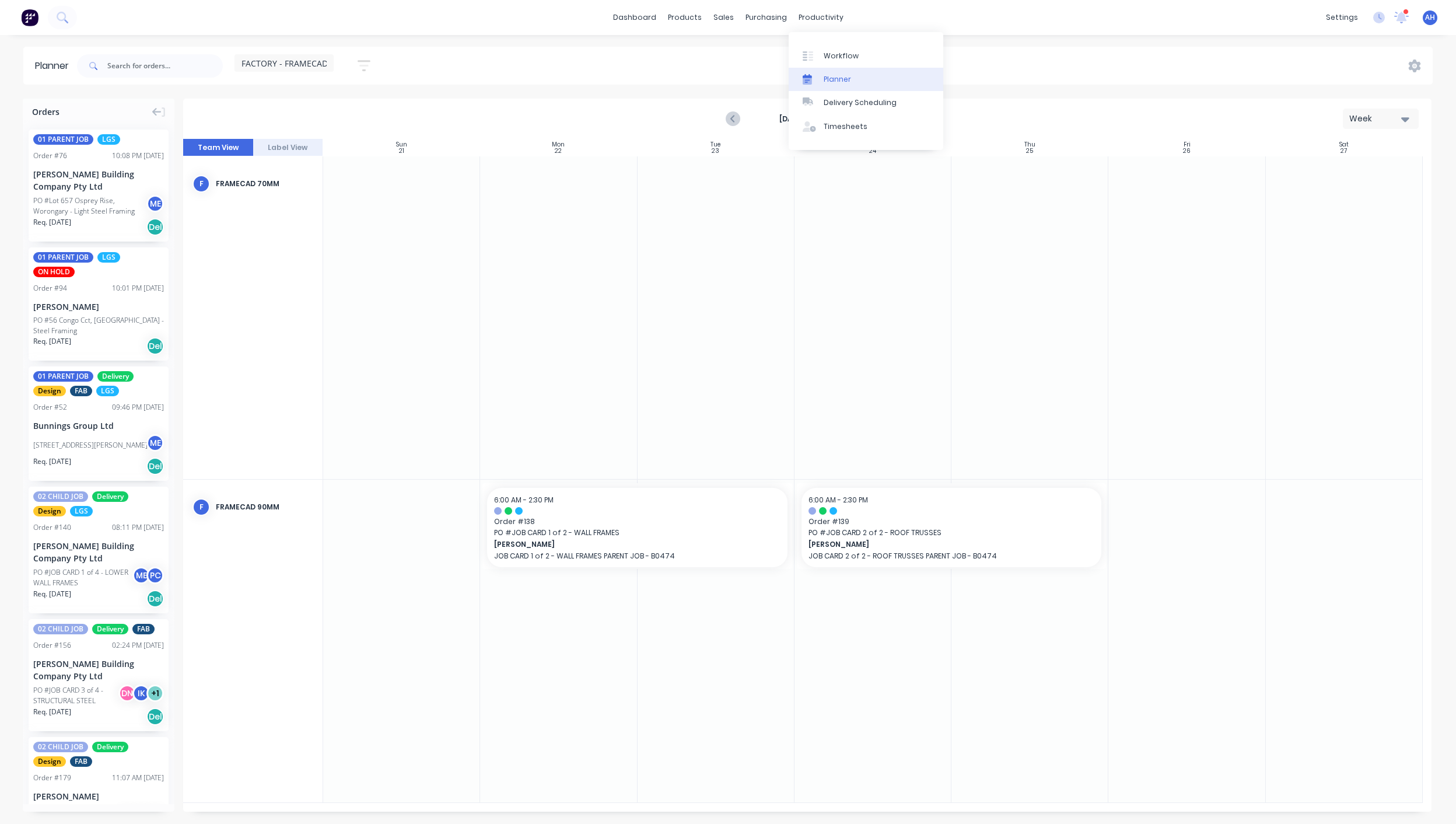
click at [849, 72] on link "Planner" at bounding box center [866, 79] width 155 height 23
click at [1001, 49] on div "FACTORY - FRAMECAD ONLY Save new view None (Default) edit DESIGN TEAM (INTERNAL…" at bounding box center [754, 65] width 1358 height 35
click at [866, 98] on div "Delivery Scheduling" at bounding box center [860, 103] width 73 height 11
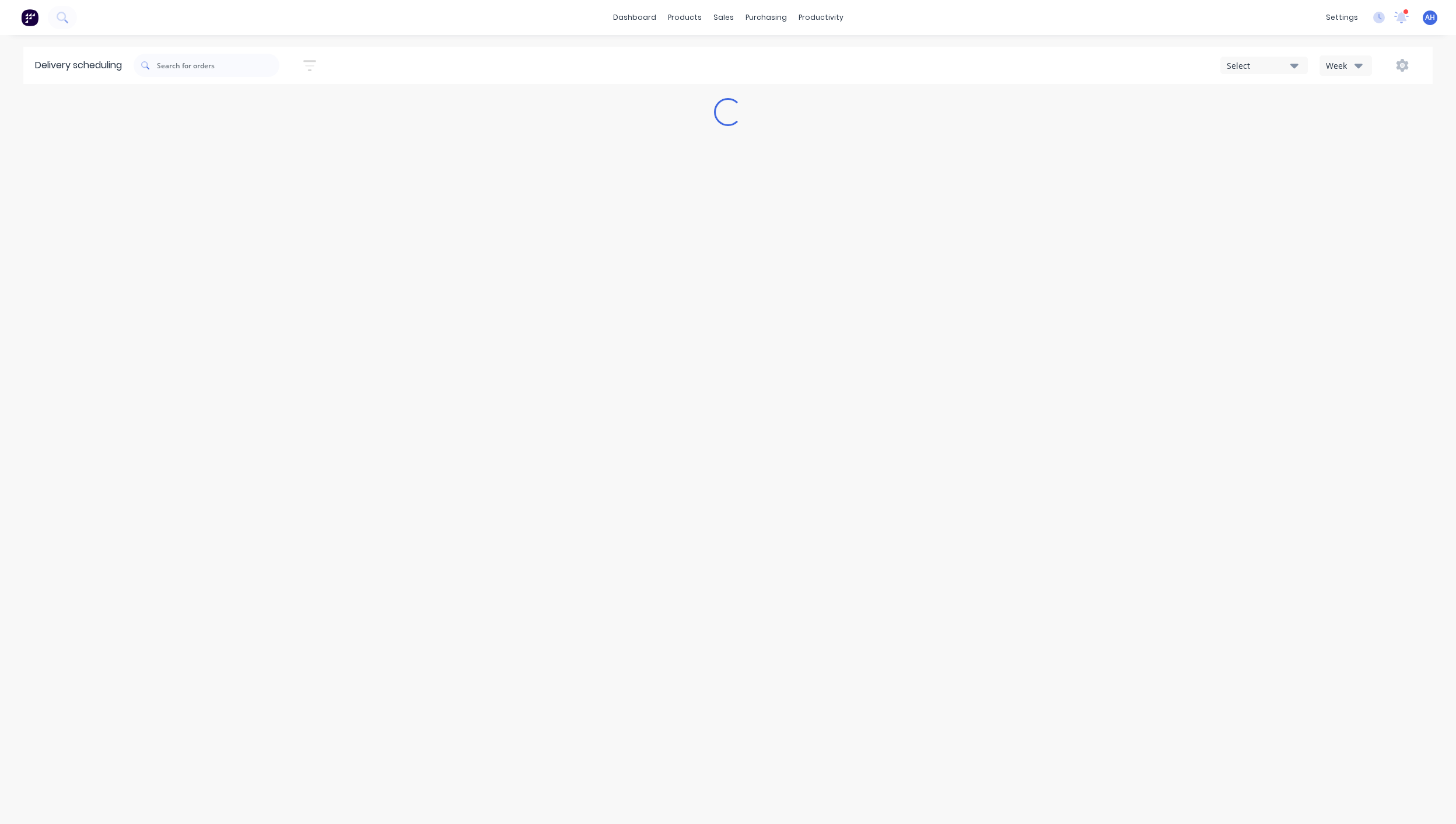
click at [1346, 69] on div "Week" at bounding box center [1342, 65] width 34 height 12
click at [1273, 63] on div "Select" at bounding box center [1259, 65] width 63 height 12
click at [1264, 68] on div "Select" at bounding box center [1259, 65] width 63 height 12
click at [1354, 64] on div "Week" at bounding box center [1342, 65] width 34 height 12
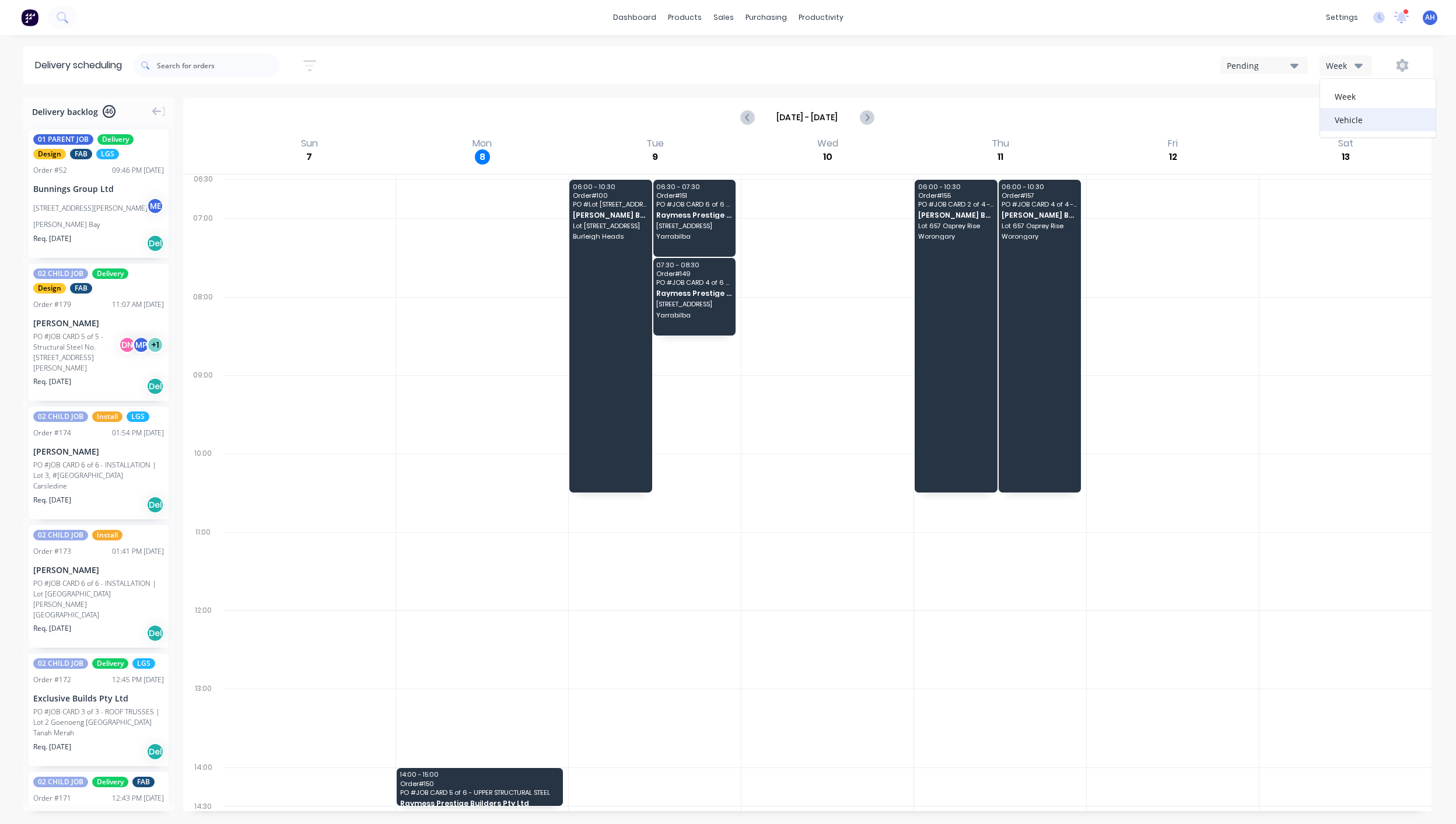
click at [1356, 121] on div "Vehicle" at bounding box center [1378, 119] width 115 height 23
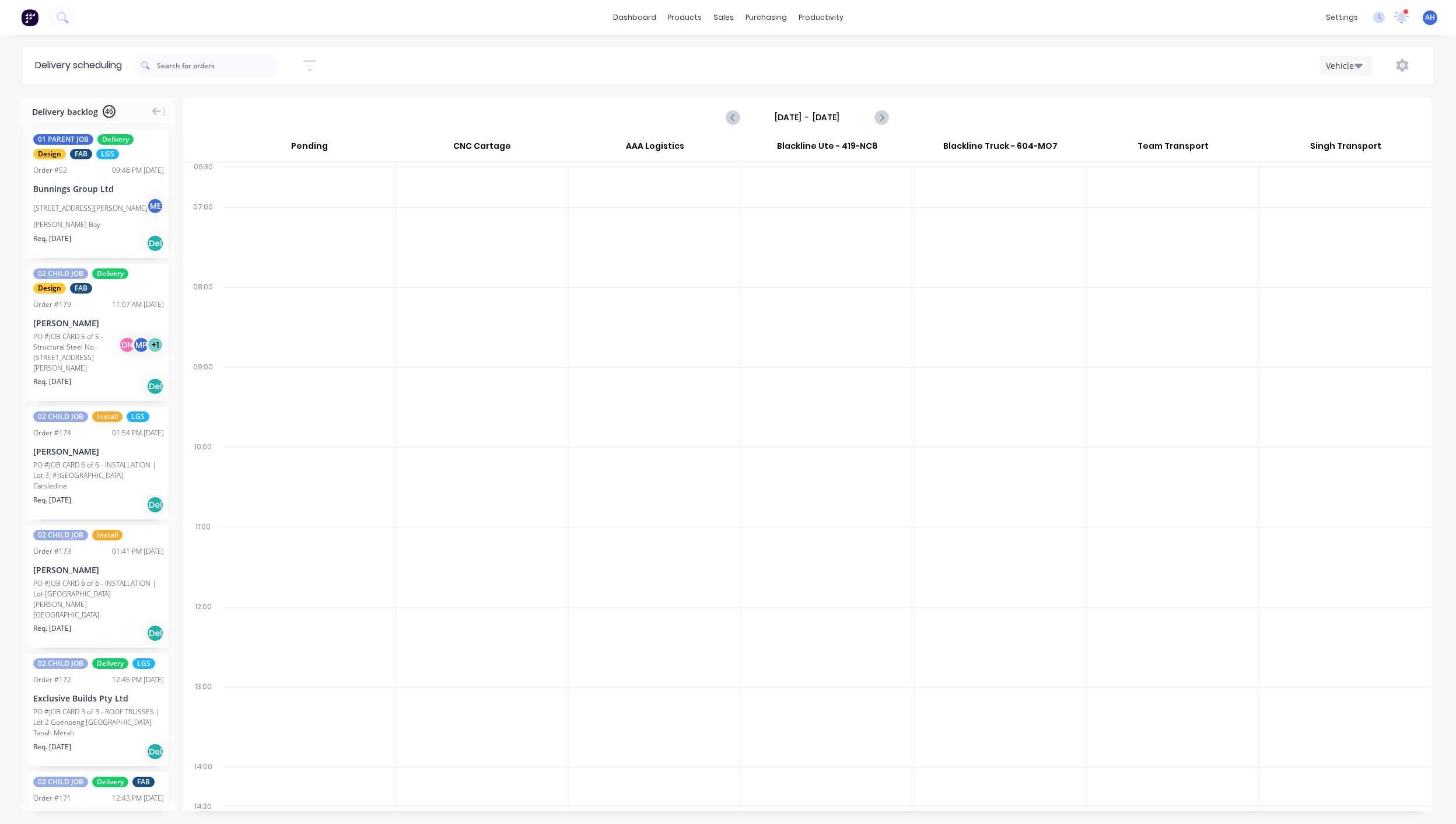
click at [1353, 63] on div "Vehicle" at bounding box center [1342, 65] width 34 height 12
click at [1122, 84] on div "Delivery scheduling Sort by Most recent Created date Required date Order number…" at bounding box center [728, 435] width 1456 height 777
click at [1011, 98] on div "[DATE] - [DATE]" at bounding box center [807, 117] width 1249 height 39
click at [878, 121] on icon "Next page" at bounding box center [881, 117] width 14 height 14
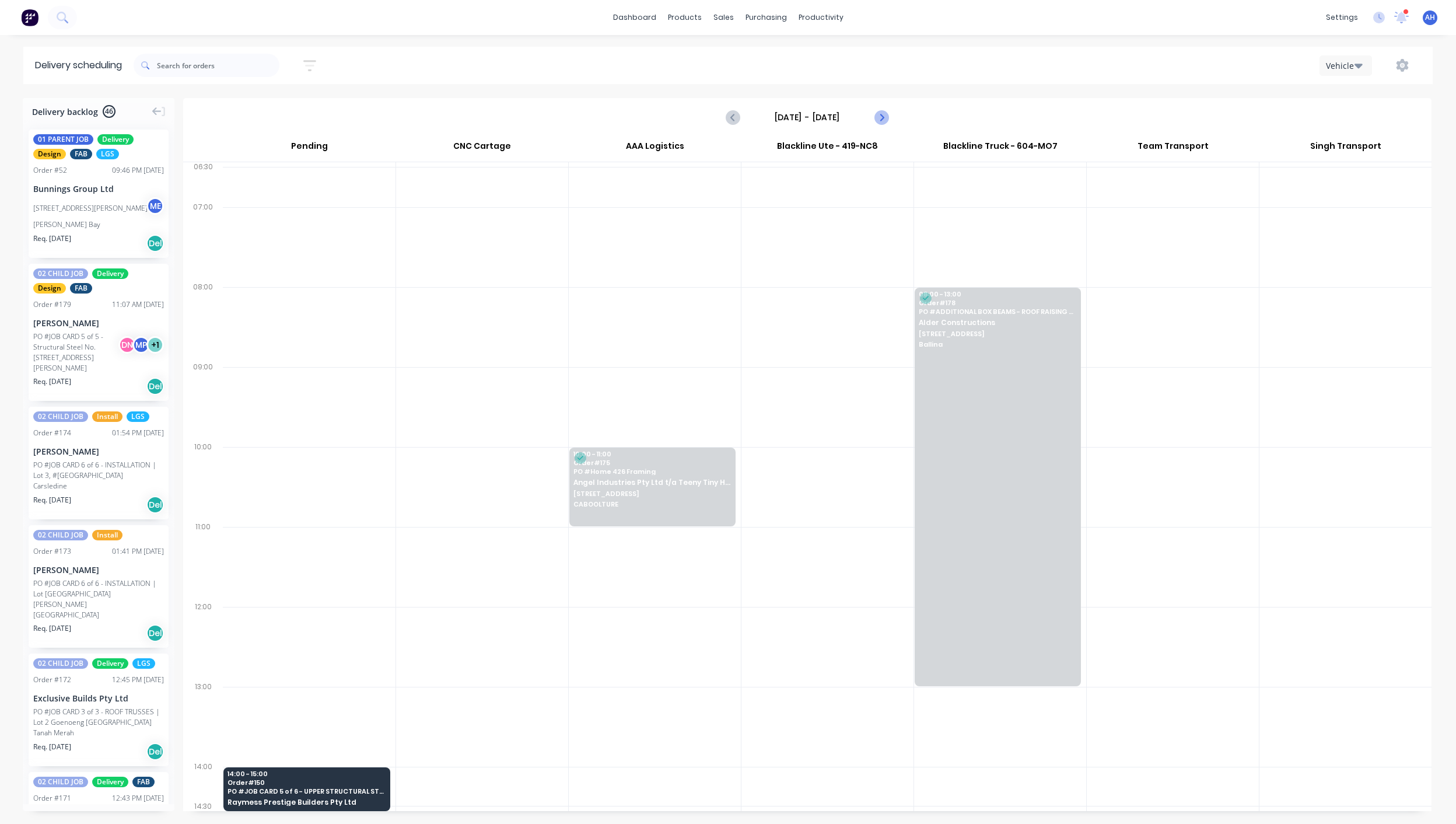
click at [878, 121] on icon "Next page" at bounding box center [881, 117] width 14 height 14
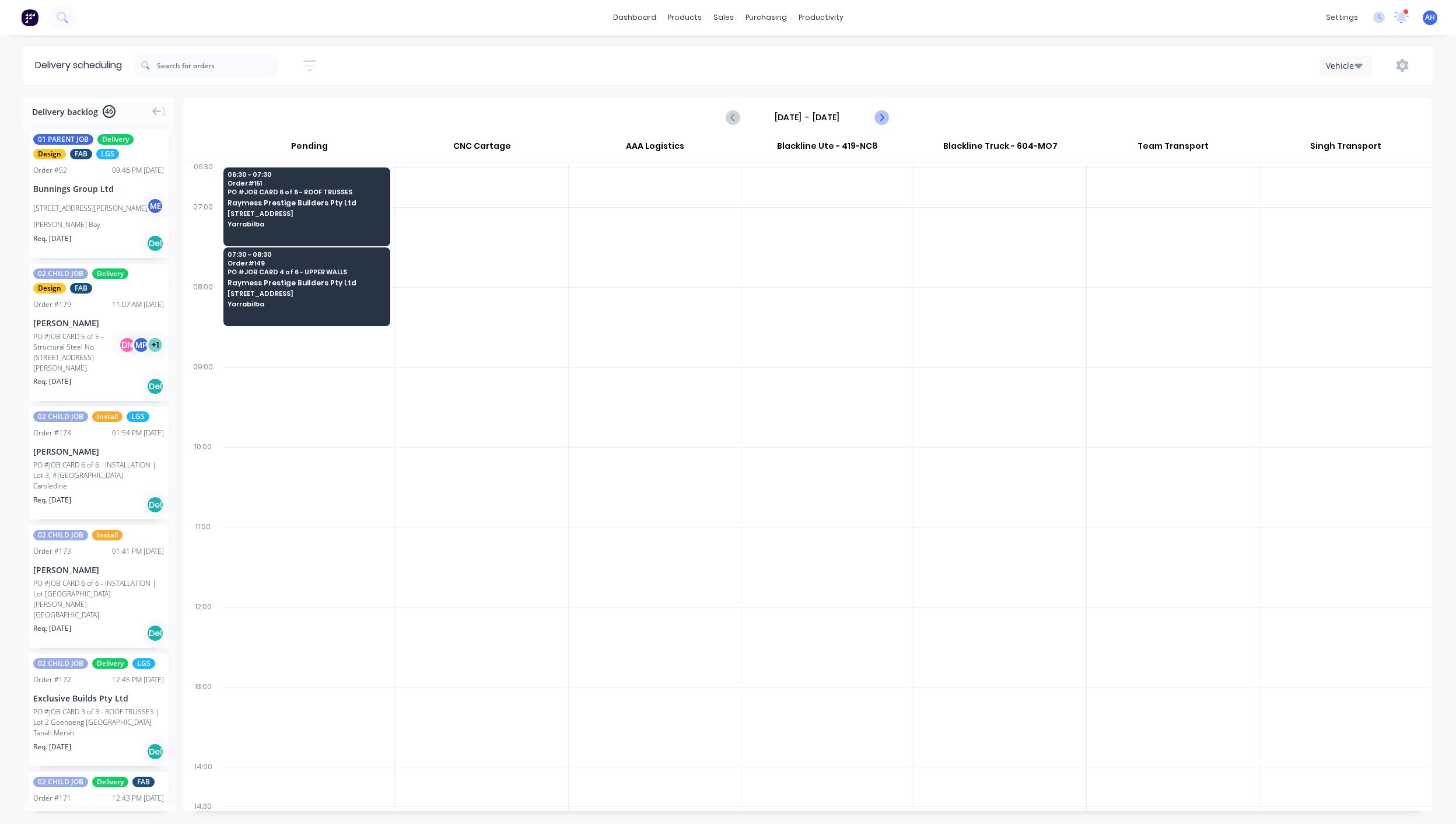
click at [878, 121] on icon "Next page" at bounding box center [881, 117] width 14 height 14
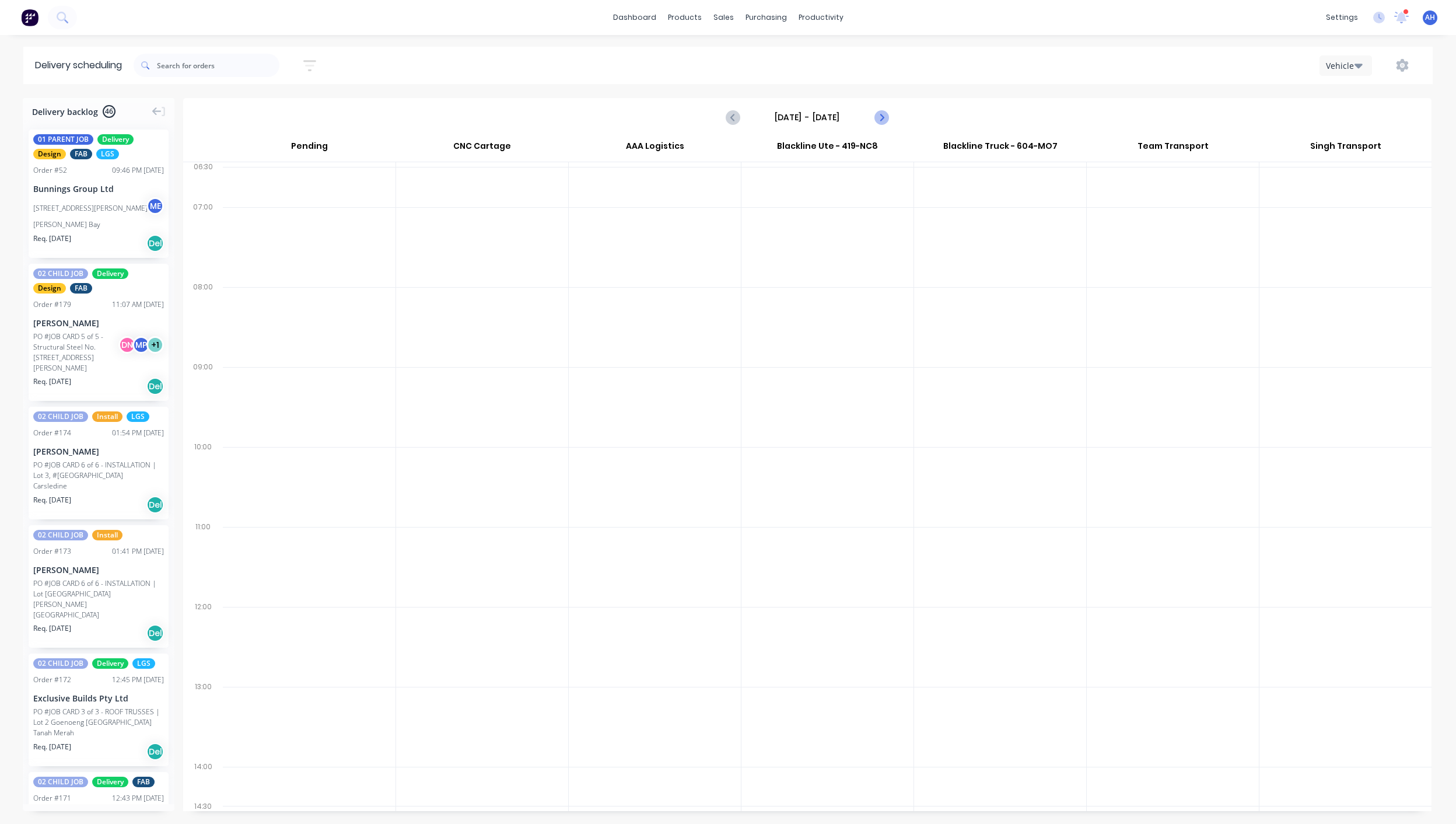
click at [878, 121] on icon "Next page" at bounding box center [881, 117] width 14 height 14
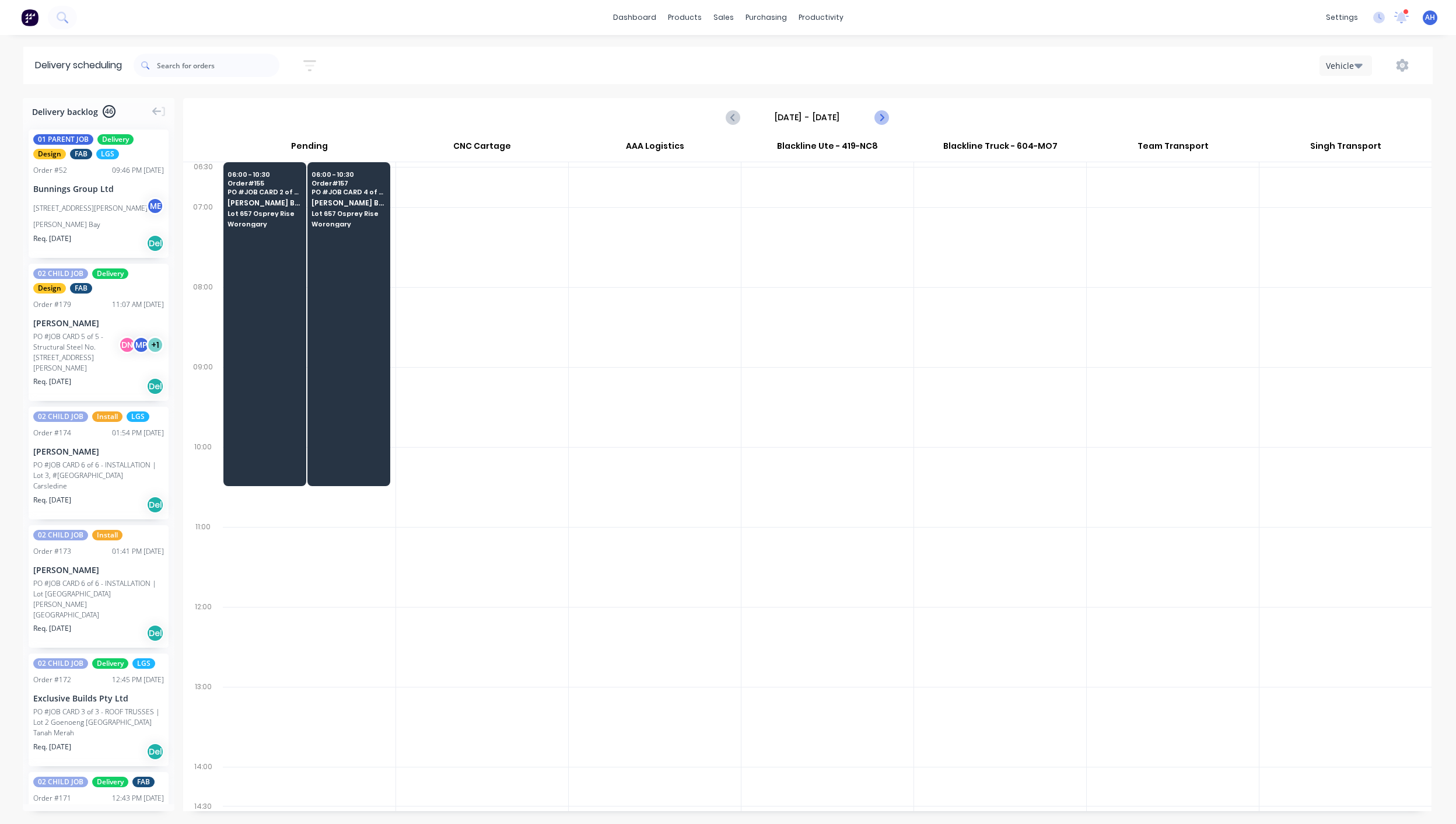
click at [877, 121] on icon "Next page" at bounding box center [881, 117] width 14 height 14
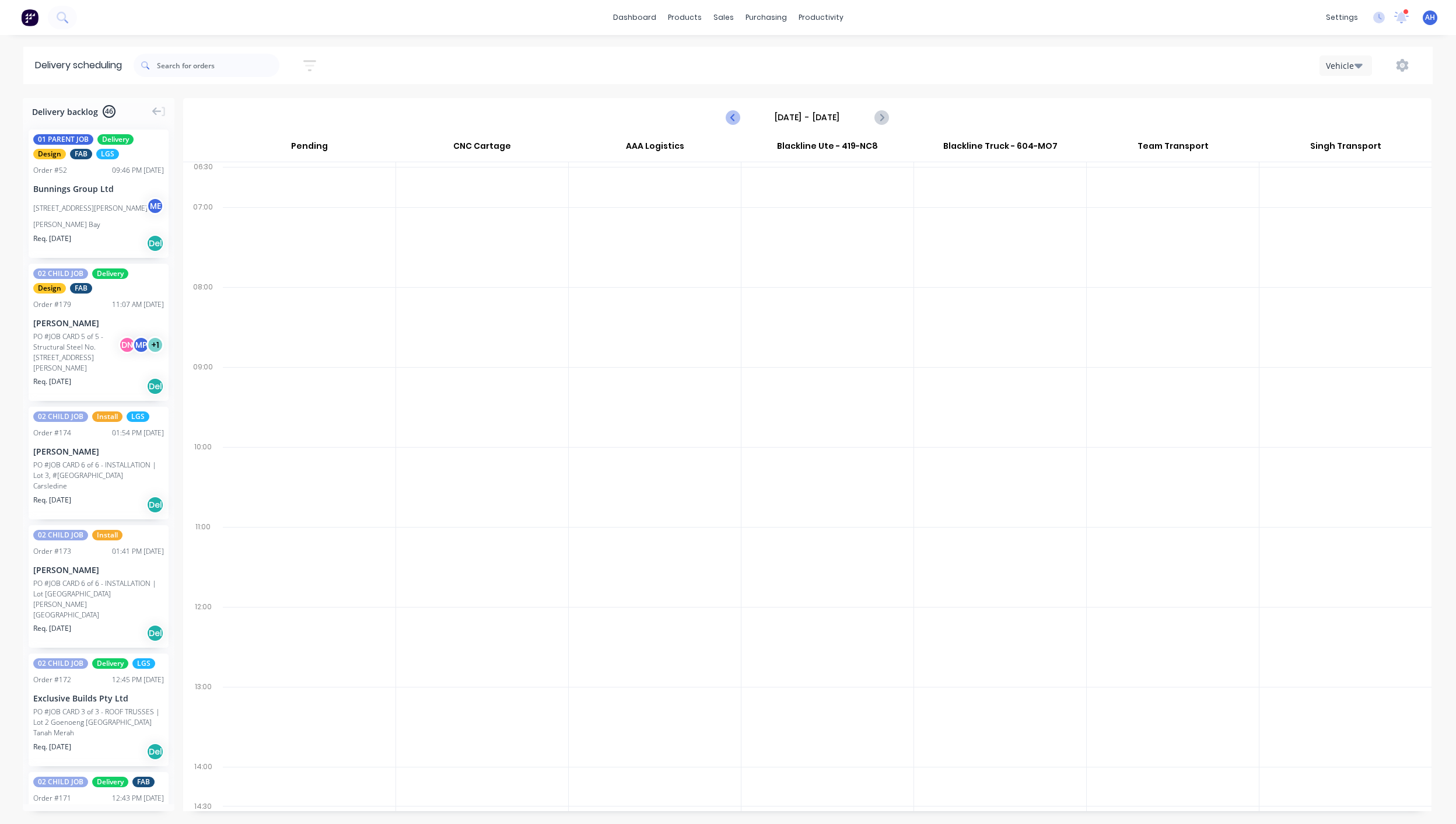
click at [731, 119] on icon "Previous page" at bounding box center [733, 117] width 14 height 14
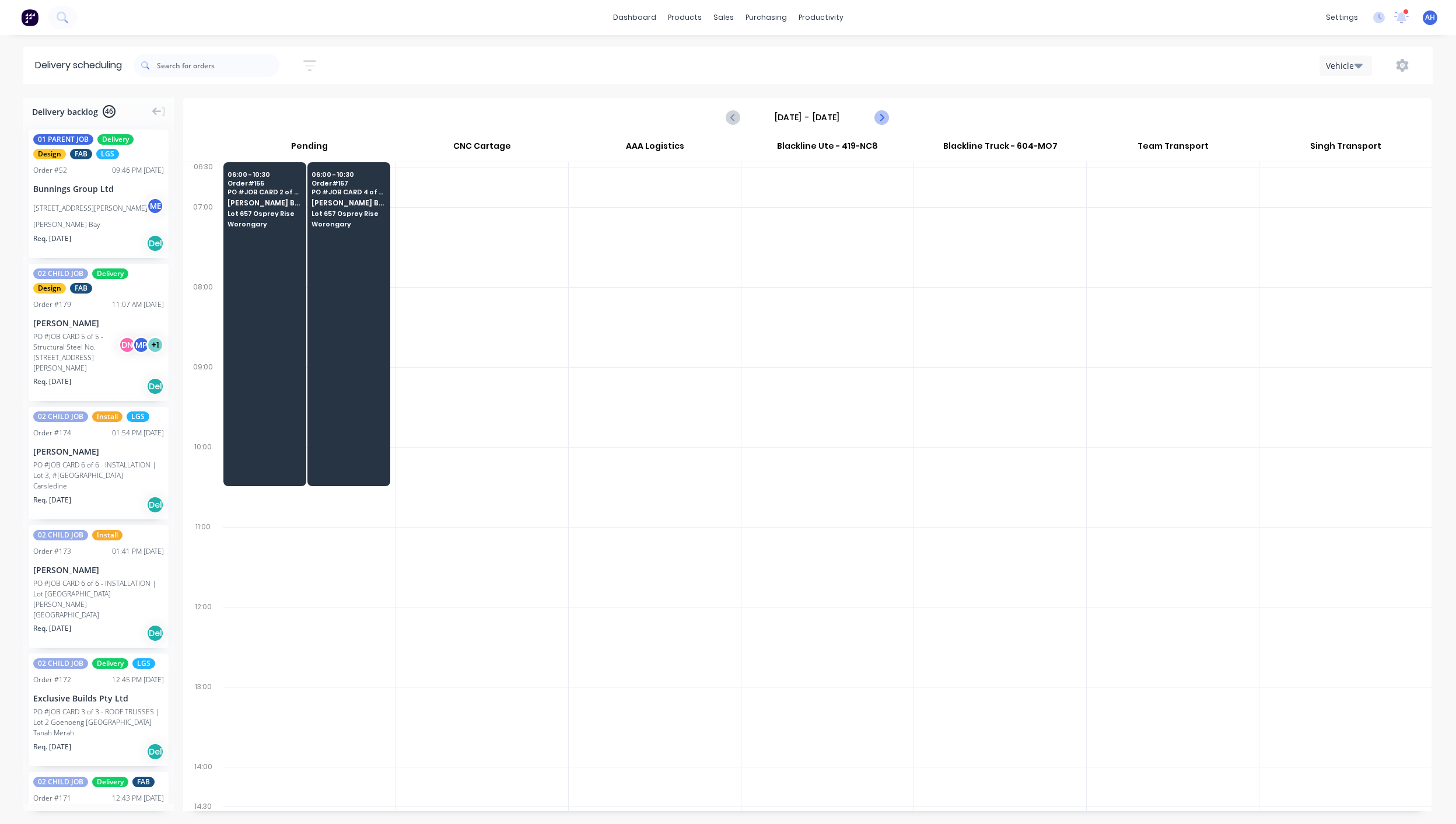
click at [883, 115] on icon "Next page" at bounding box center [881, 117] width 14 height 14
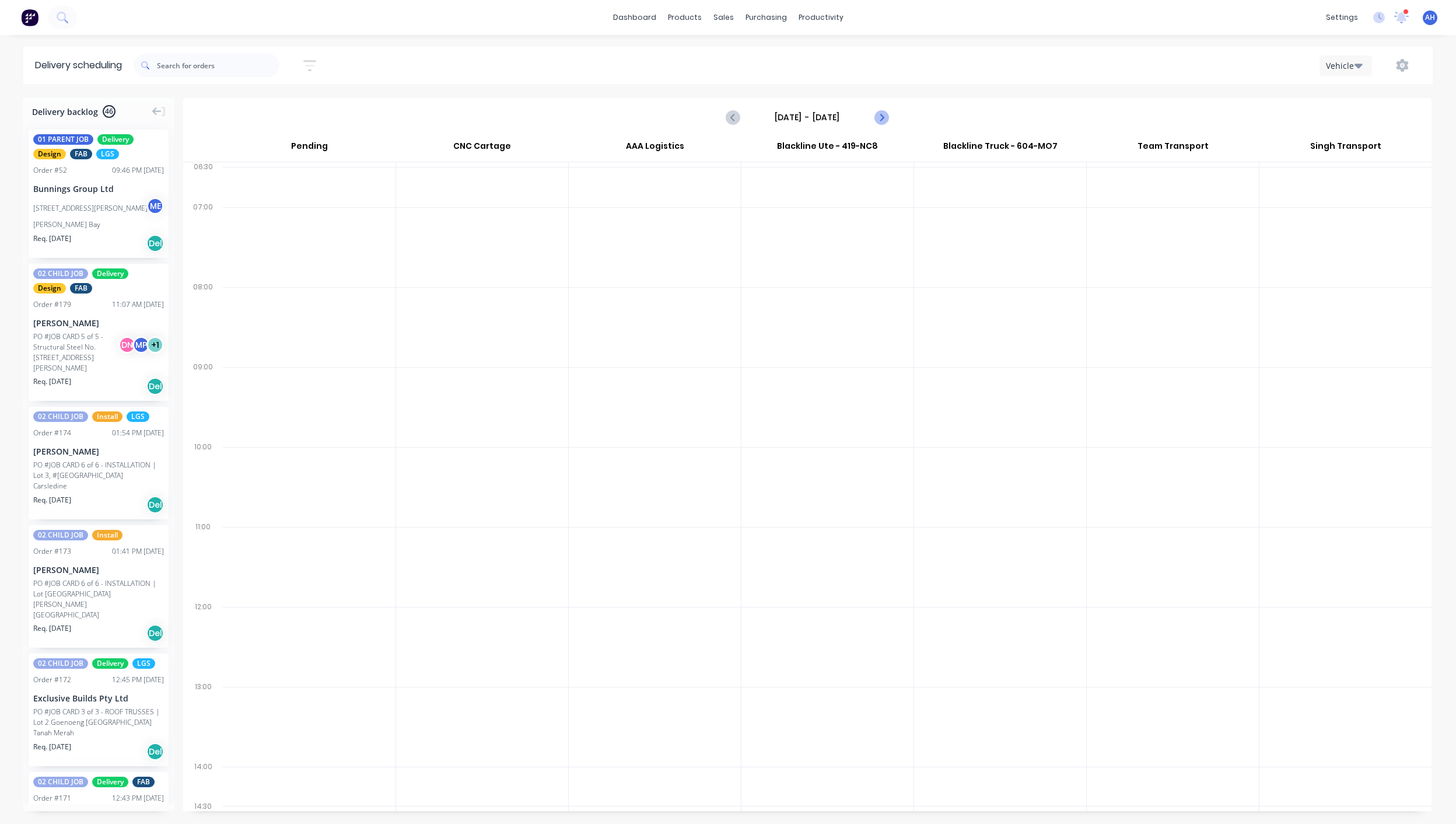
click at [883, 115] on icon "Next page" at bounding box center [881, 117] width 14 height 14
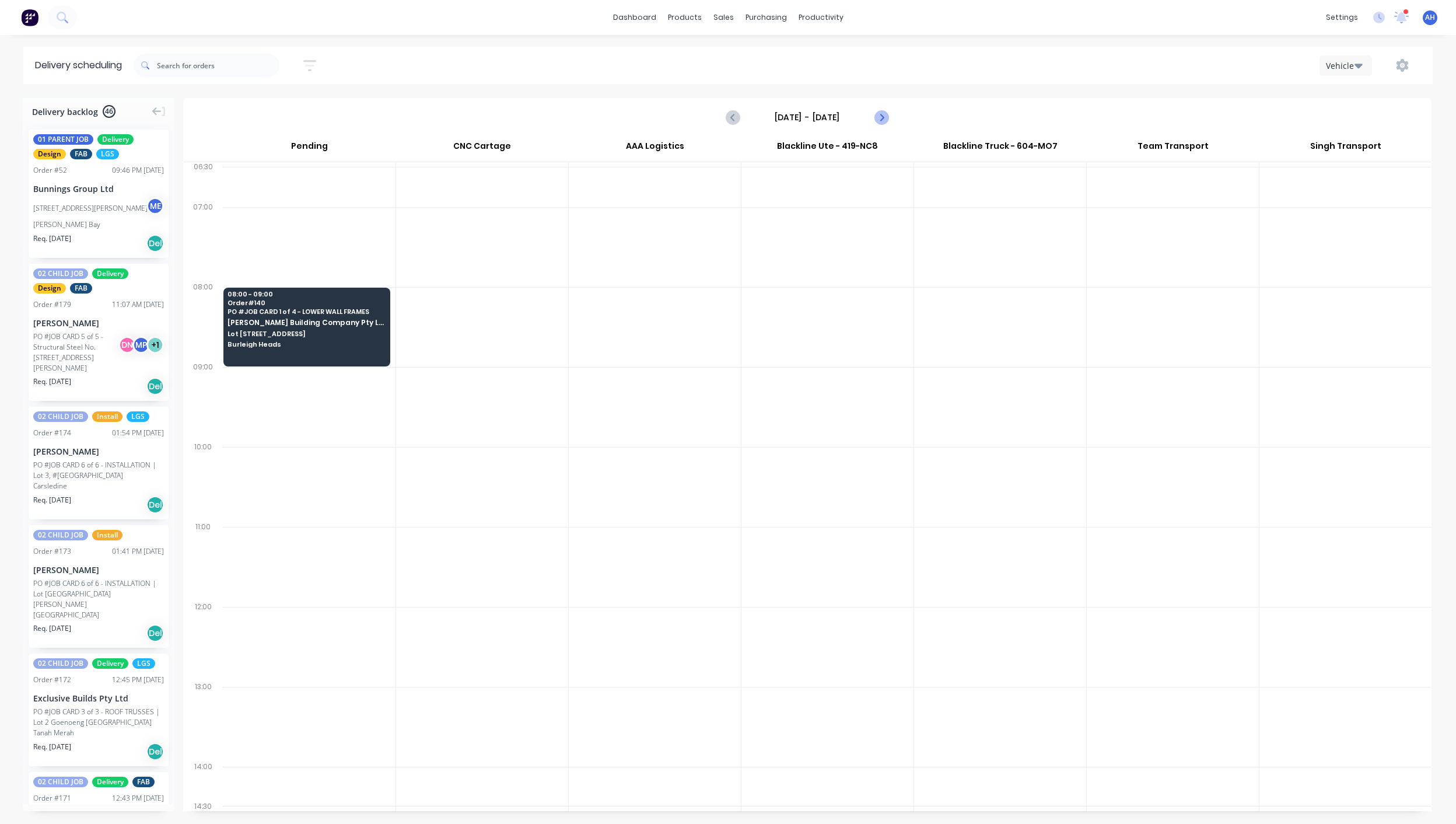
click at [883, 115] on icon "Next page" at bounding box center [881, 117] width 14 height 14
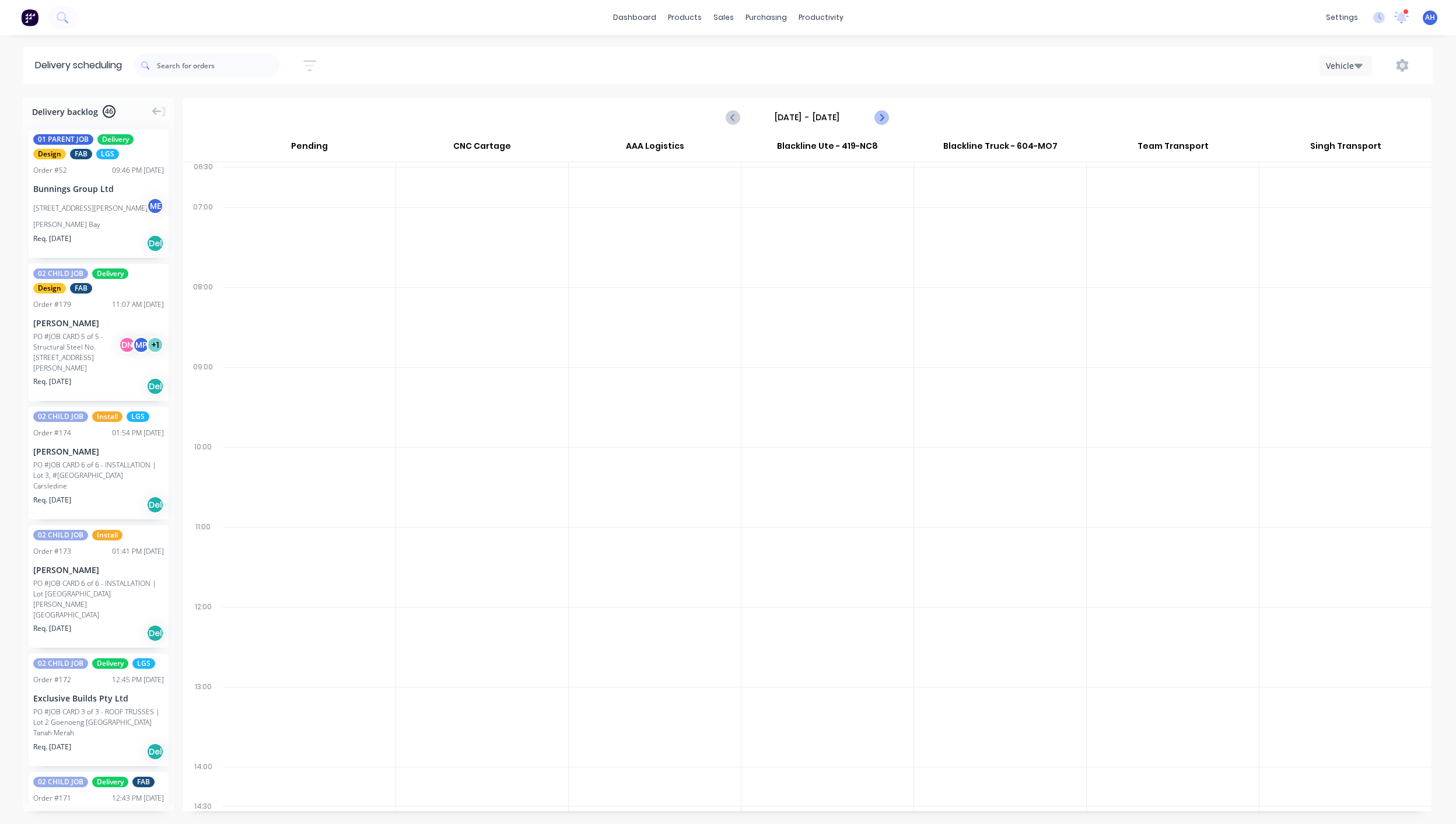
click at [883, 115] on icon "Next page" at bounding box center [881, 117] width 14 height 14
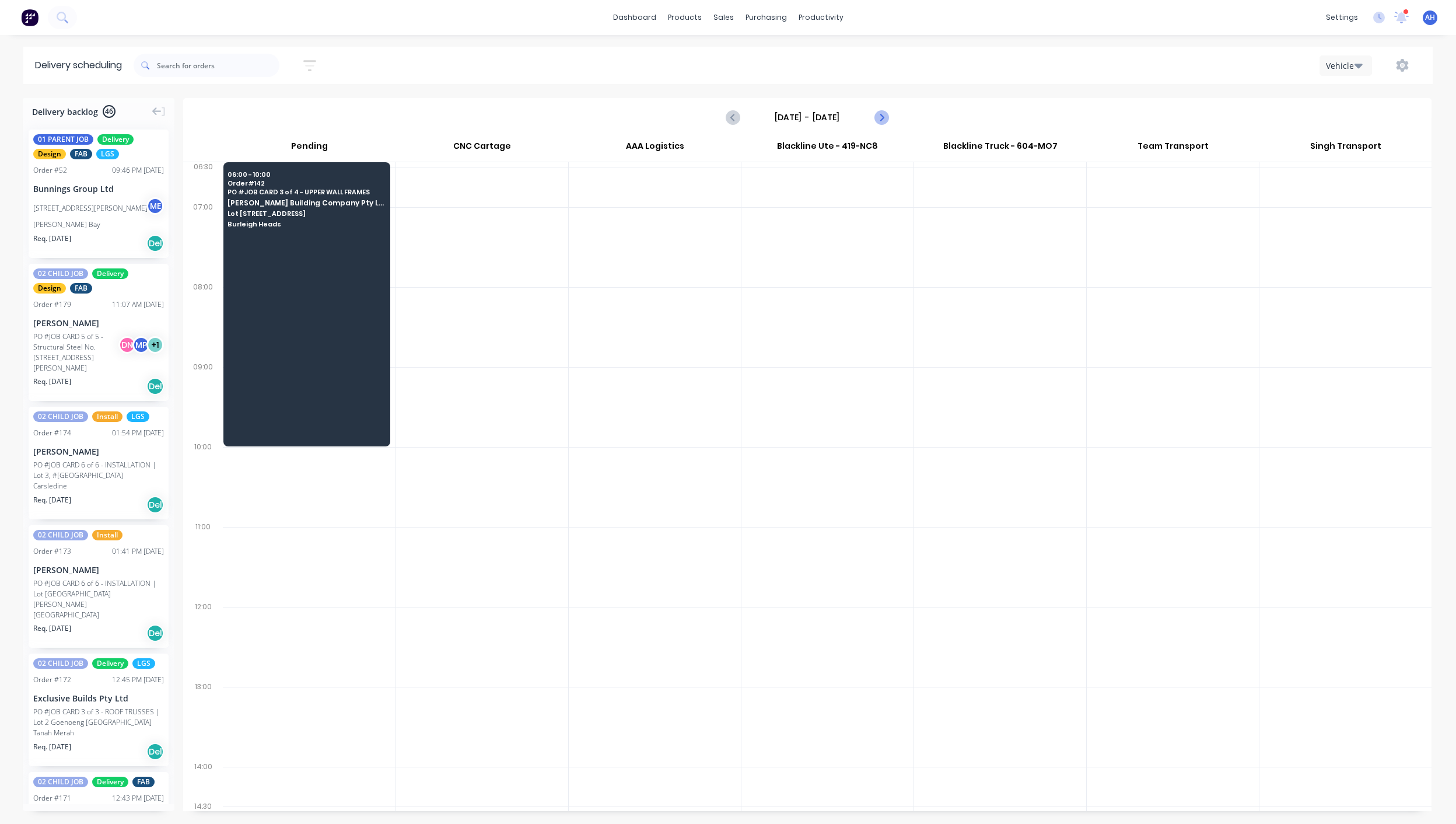
click at [883, 115] on icon "Next page" at bounding box center [881, 117] width 14 height 14
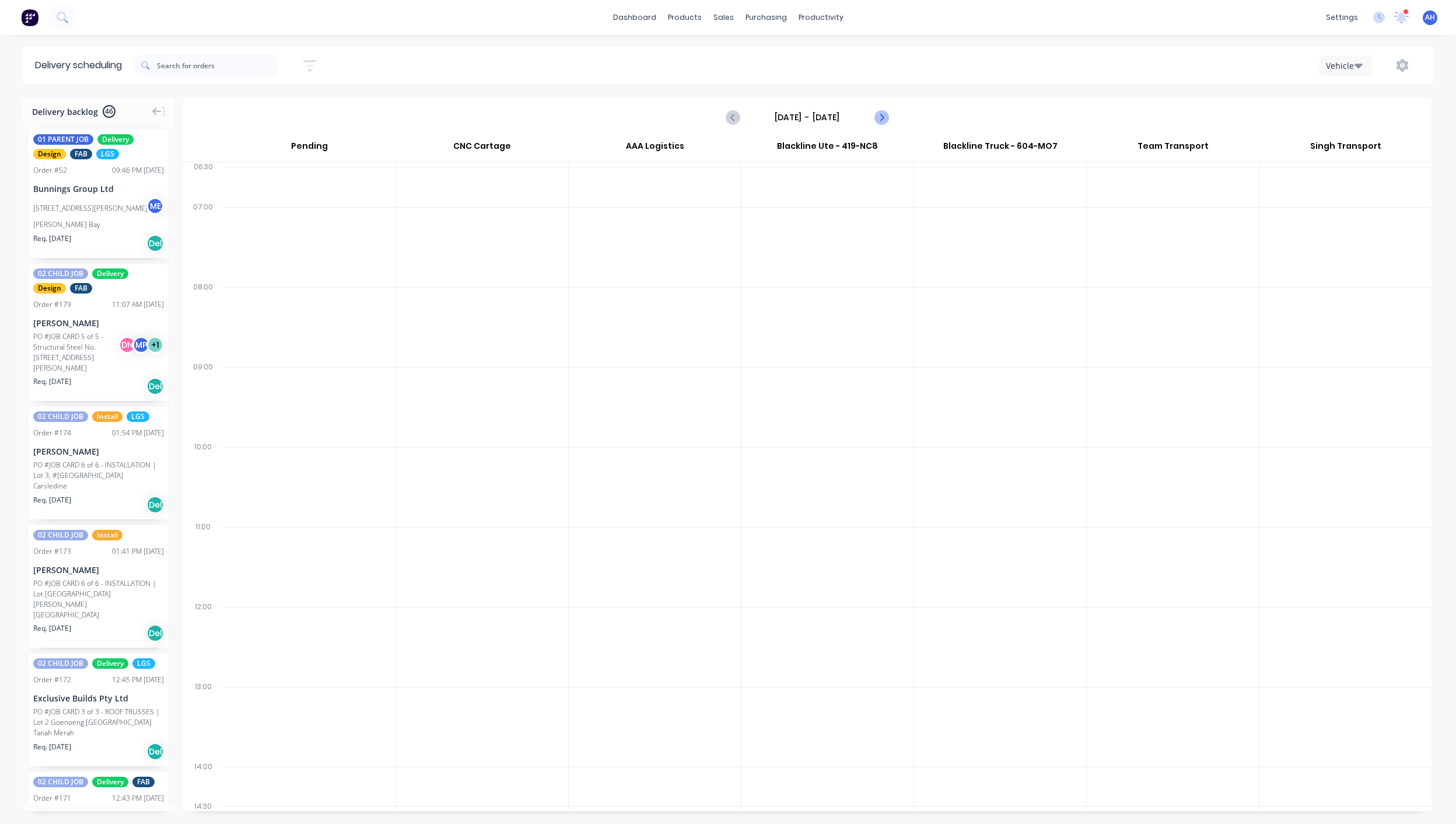
click at [883, 115] on icon "Next page" at bounding box center [881, 117] width 14 height 14
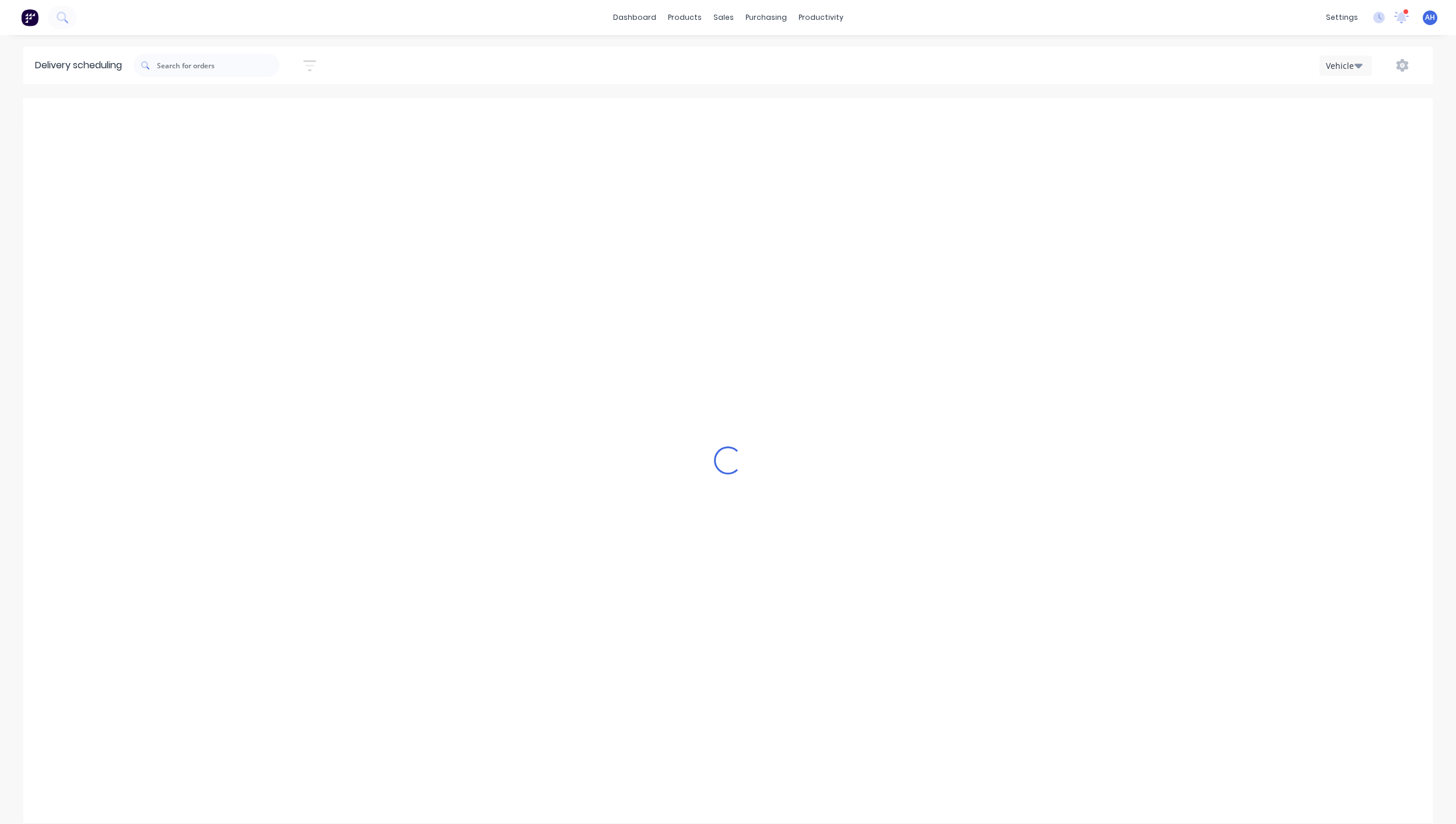
type input "[DATE] - [DATE]"
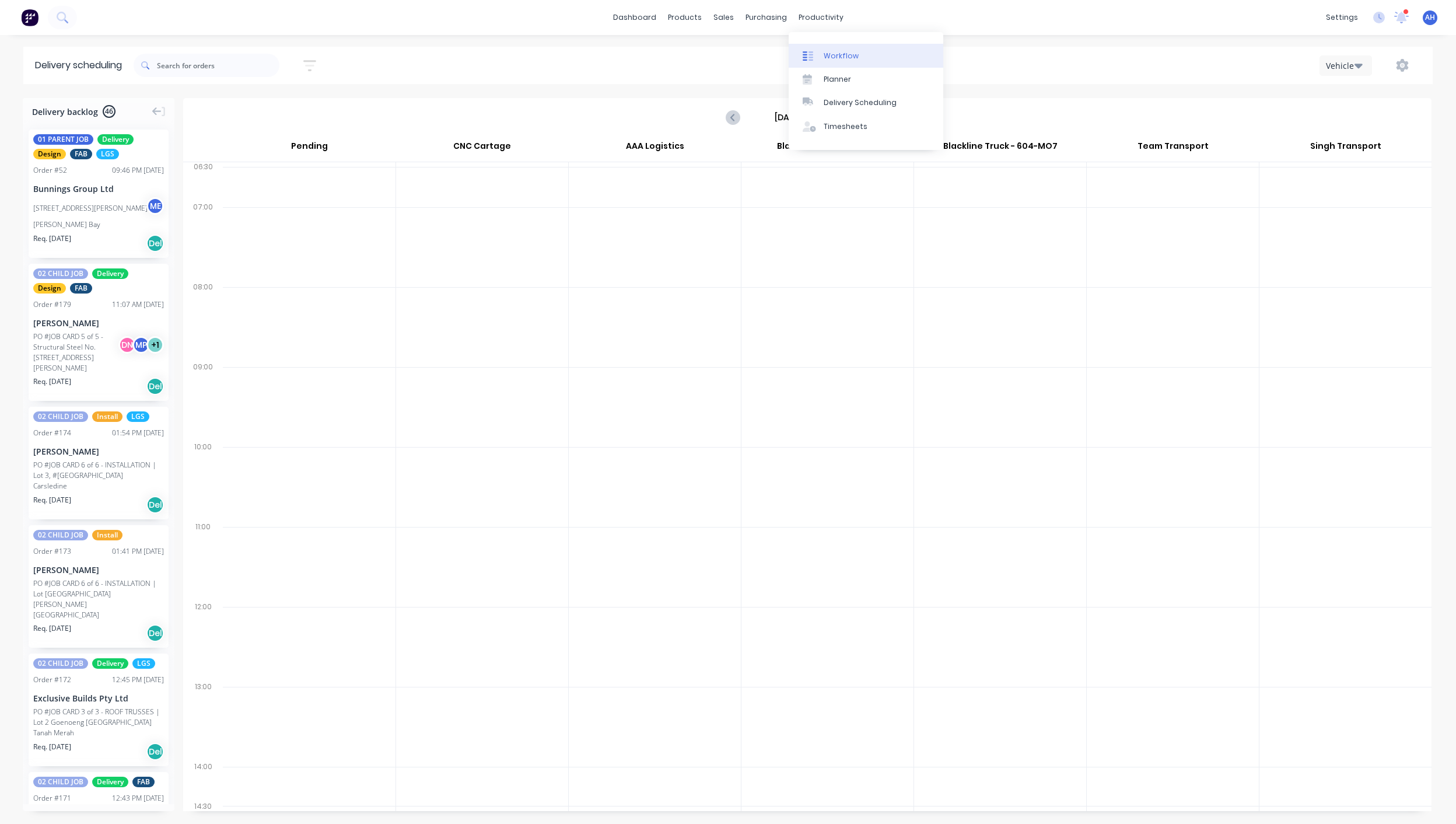
click at [842, 56] on div "Workflow" at bounding box center [841, 56] width 35 height 11
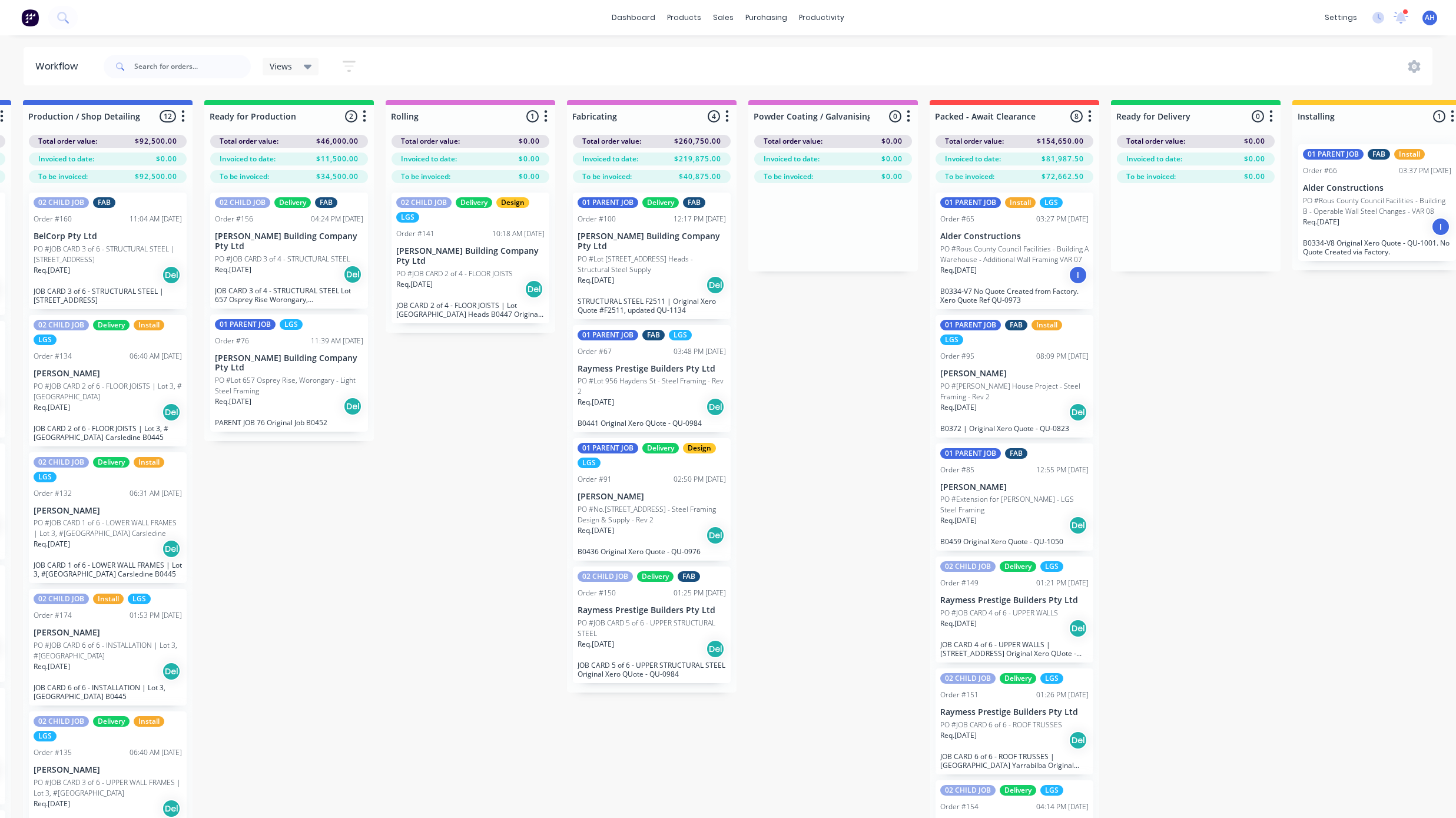
scroll to position [55, 909]
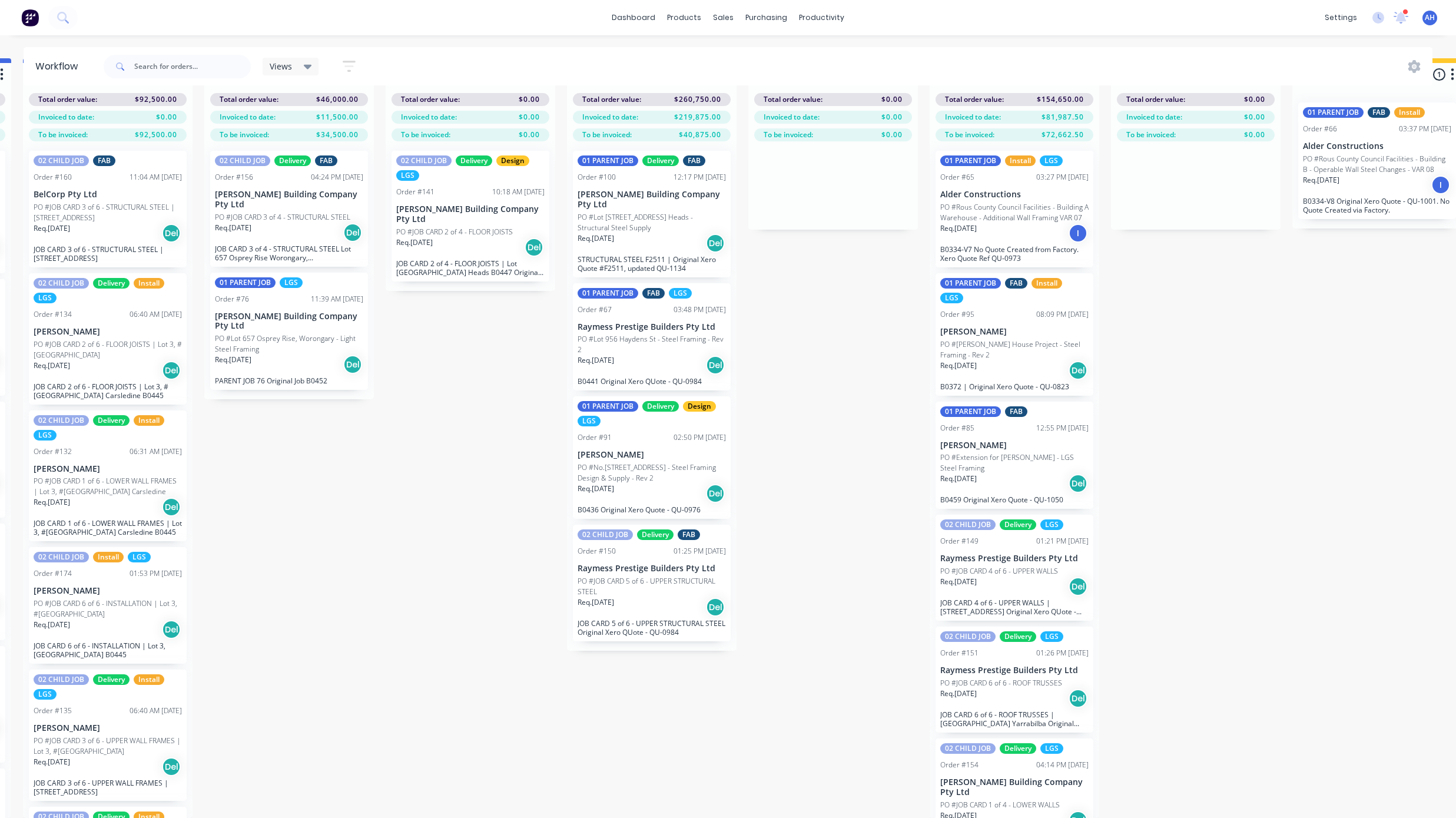
click at [1006, 790] on p "[PERSON_NAME] Building Company Pty Ltd" at bounding box center [1014, 787] width 148 height 20
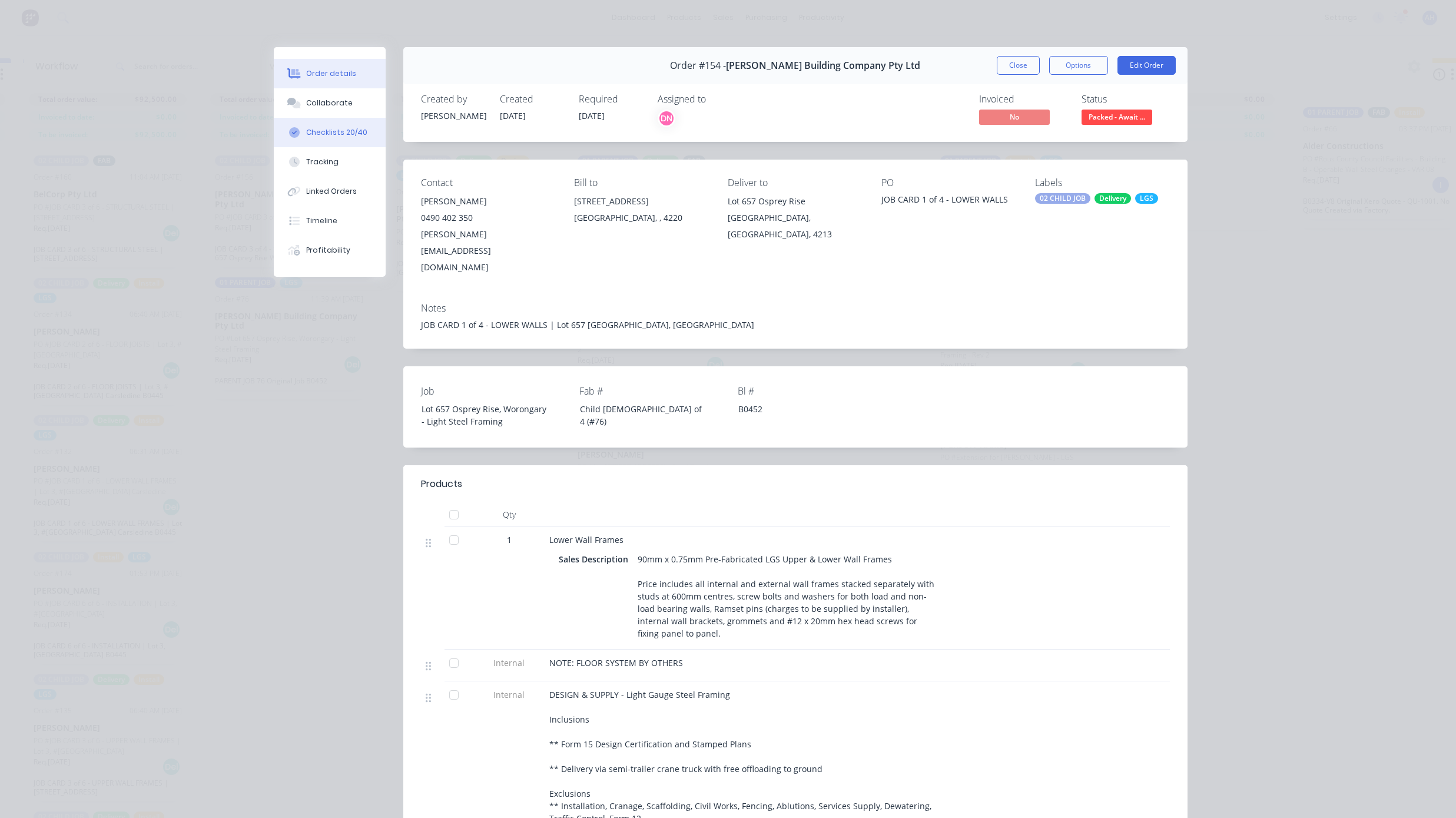
click at [329, 134] on div "Checklists 20/40" at bounding box center [337, 132] width 61 height 11
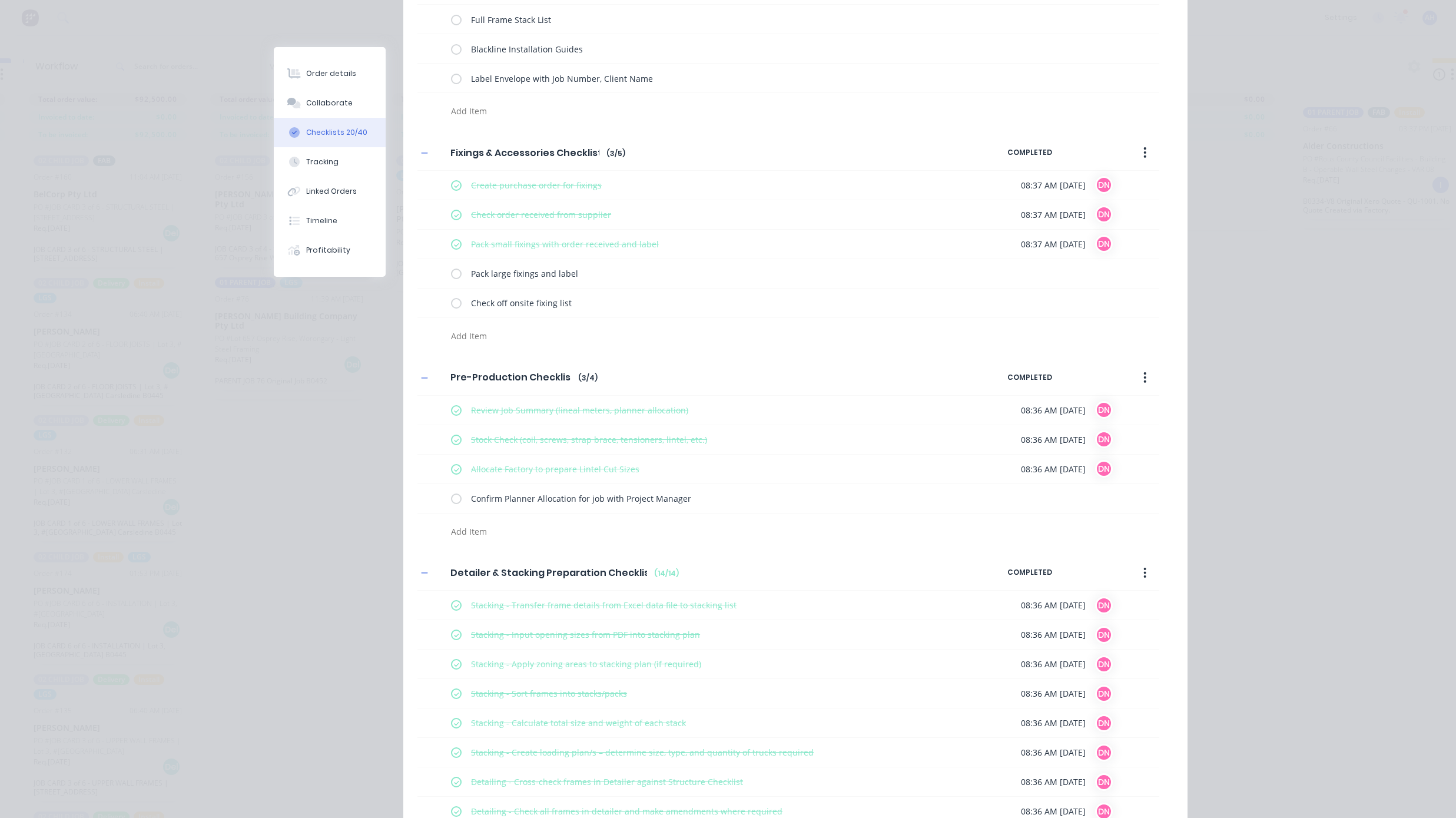
scroll to position [477, 0]
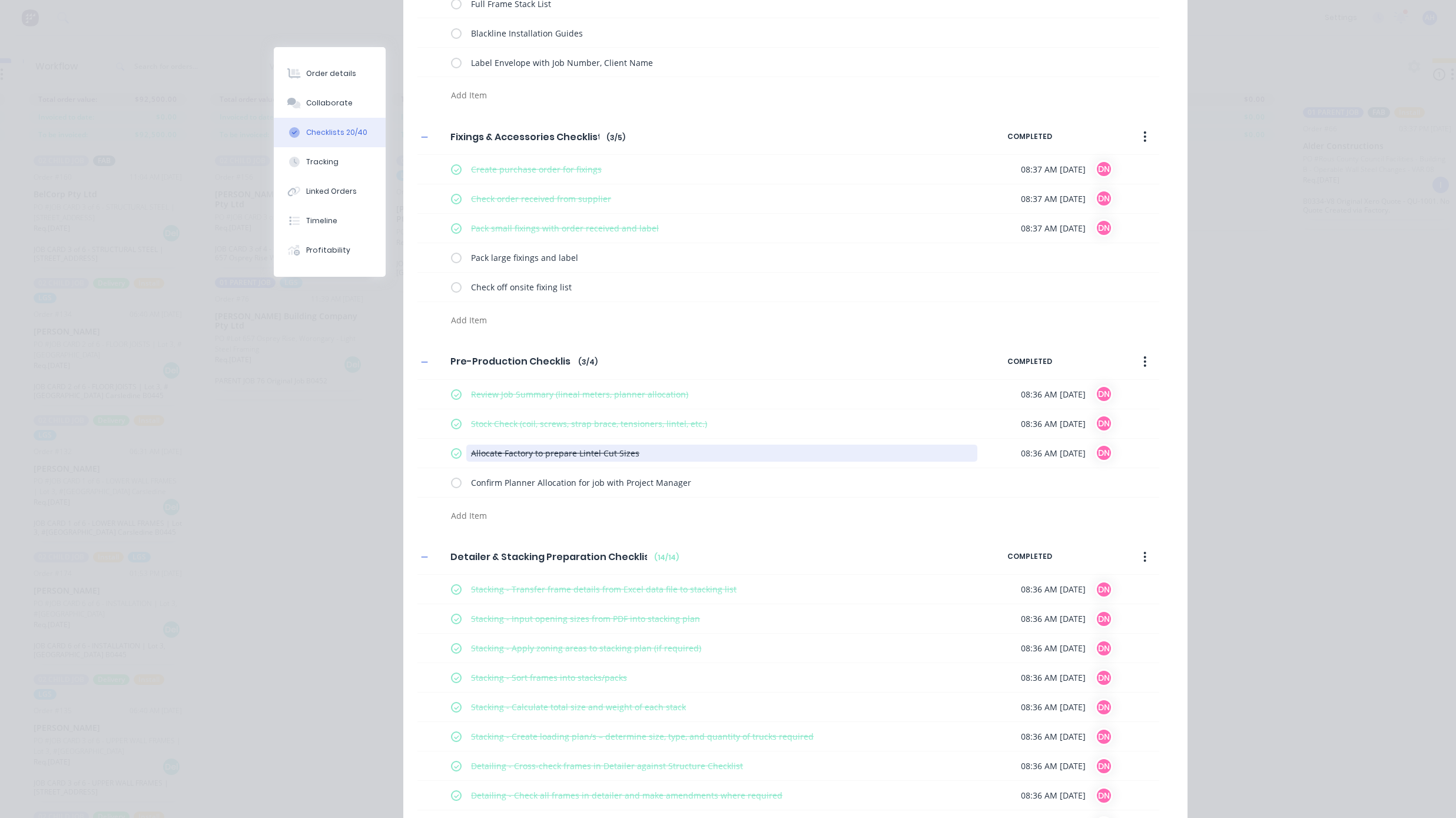
click at [778, 450] on textarea "Allocate Factory to prepare Lintel Cut Sizes" at bounding box center [722, 453] width 511 height 17
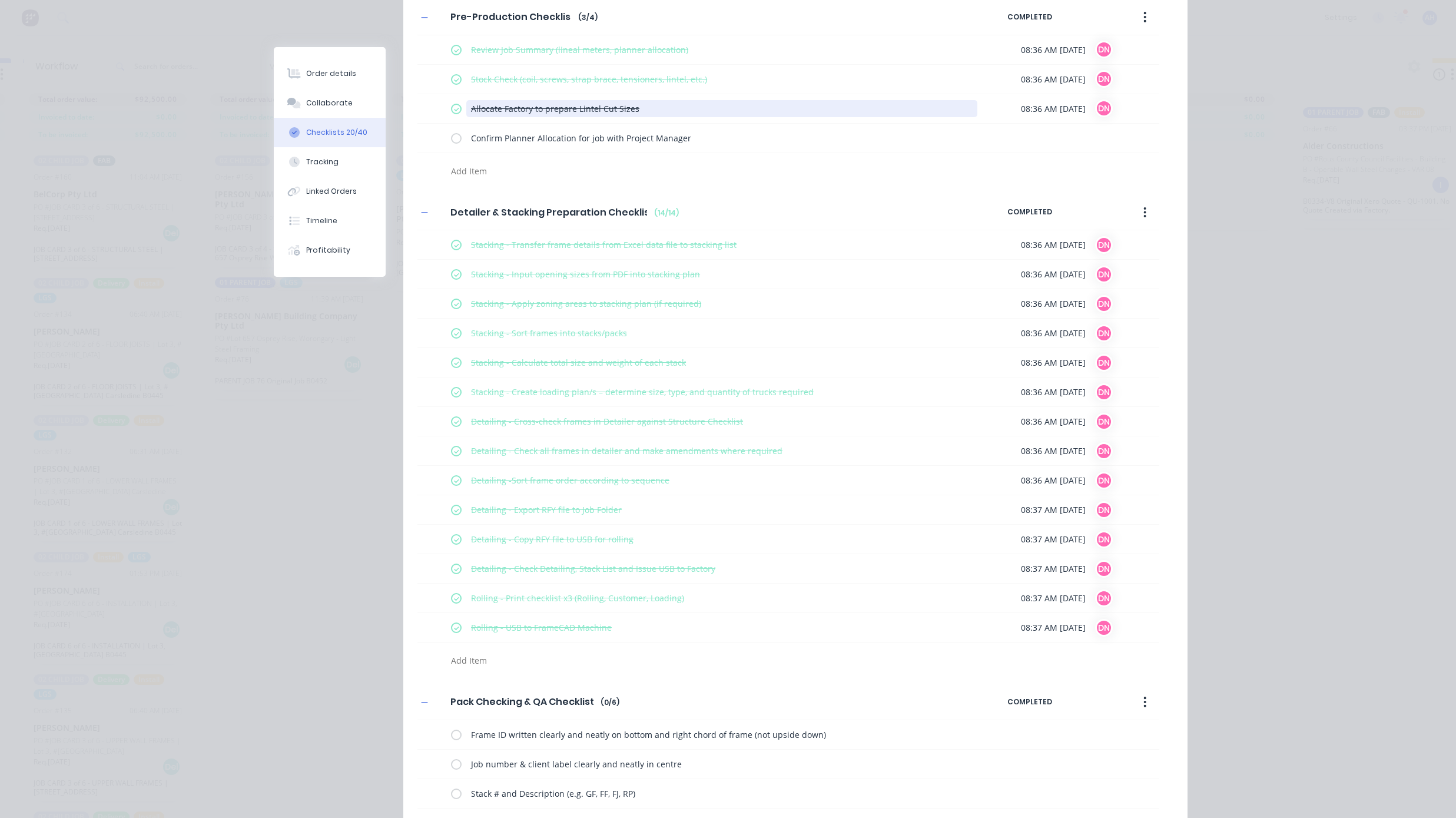
scroll to position [826, 0]
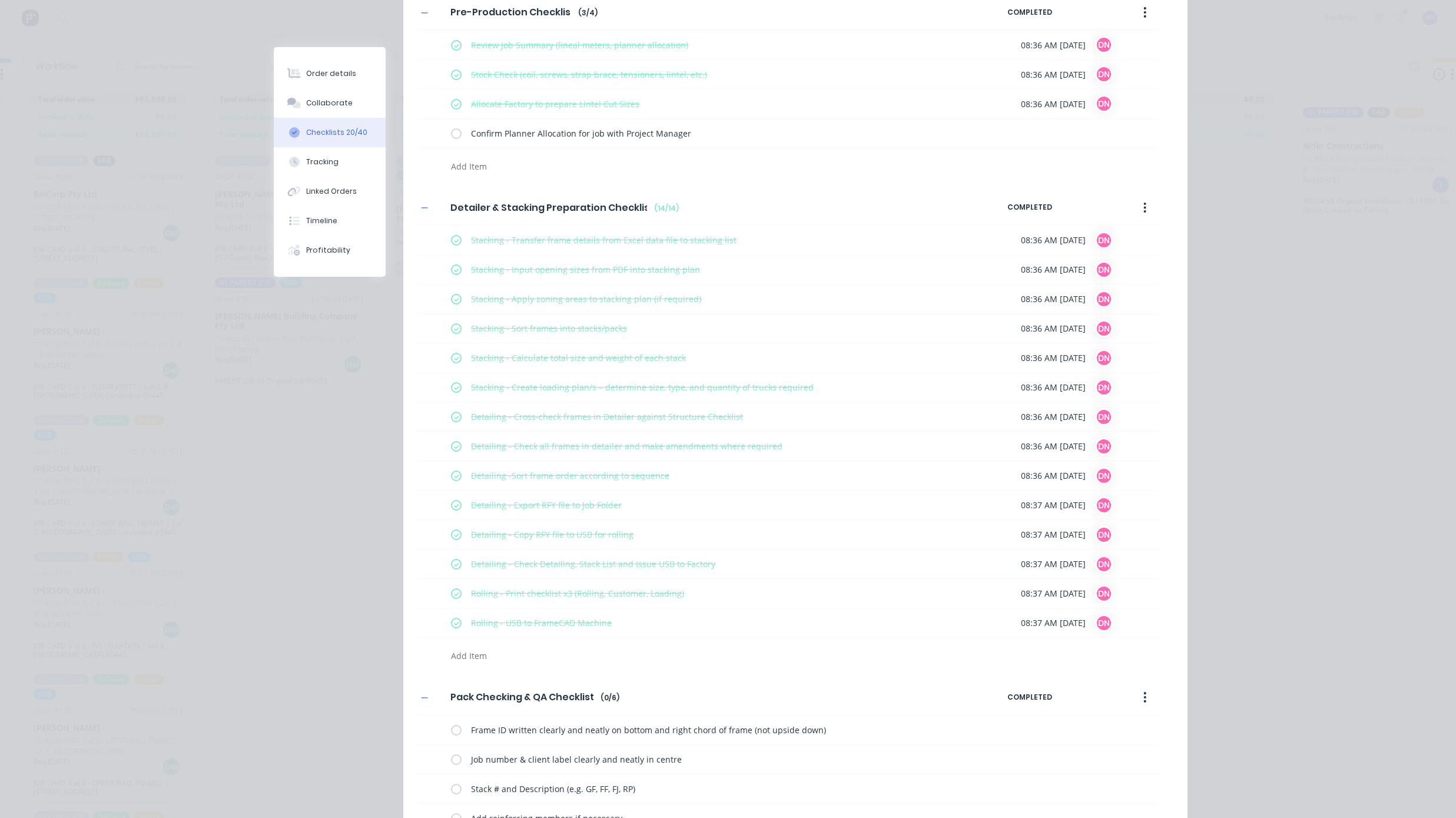
click at [1436, 370] on div "Order details Collaborate Checklists 20/40 Tracking Linked Orders Timeline Prof…" at bounding box center [728, 409] width 1456 height 818
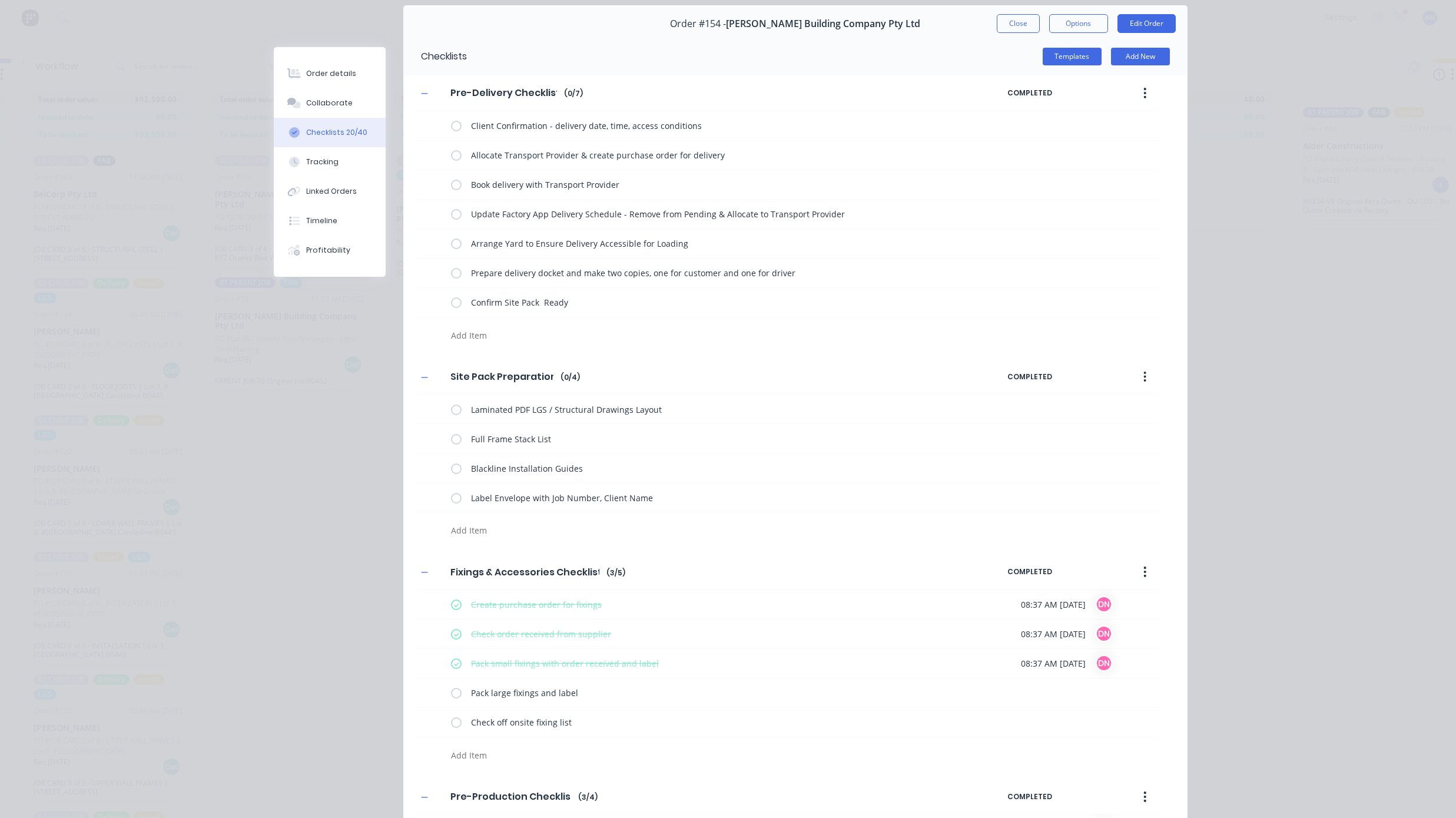
scroll to position [0, 0]
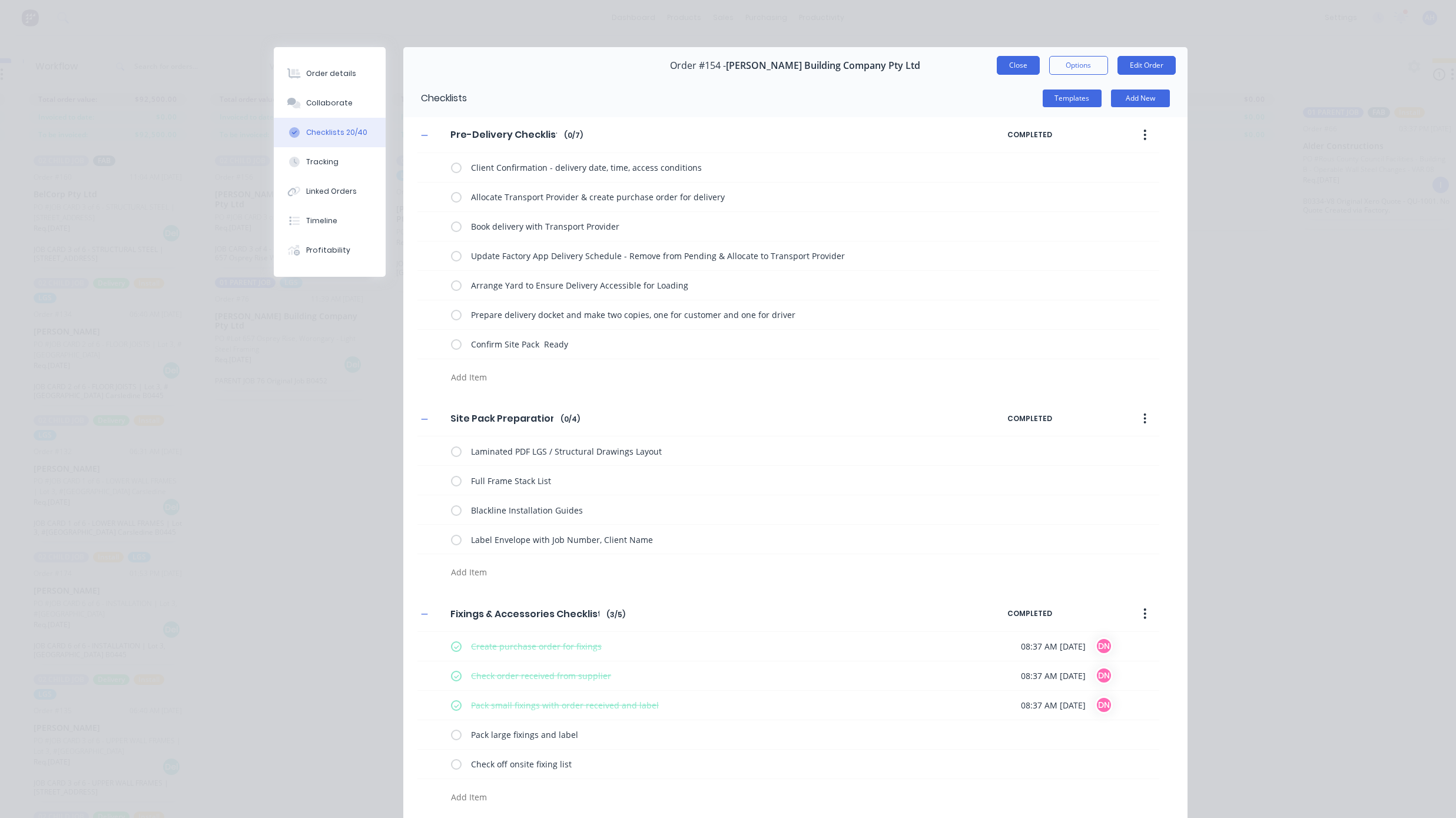
click at [1009, 67] on button "Close" at bounding box center [1018, 65] width 43 height 19
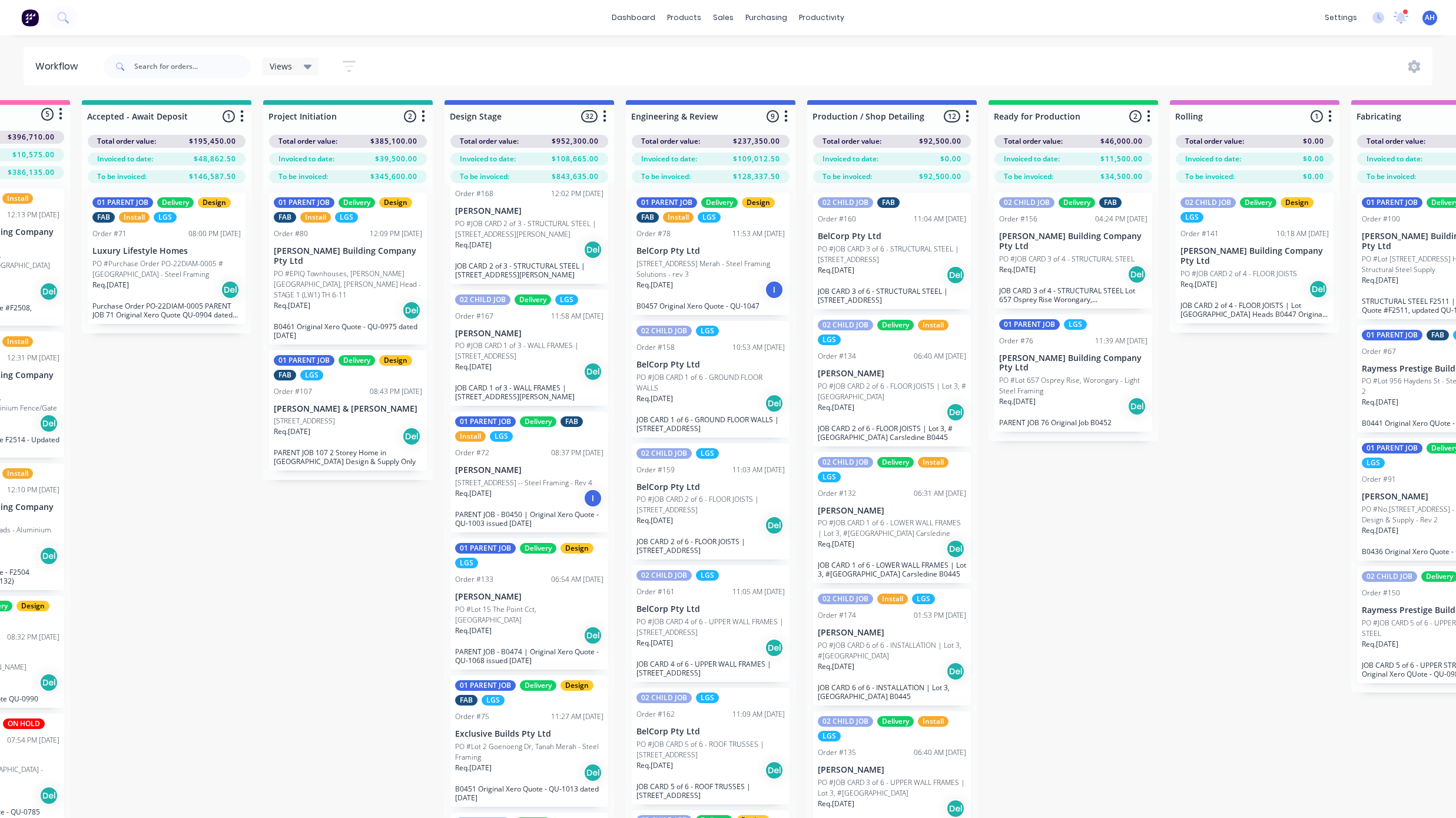
scroll to position [203, 0]
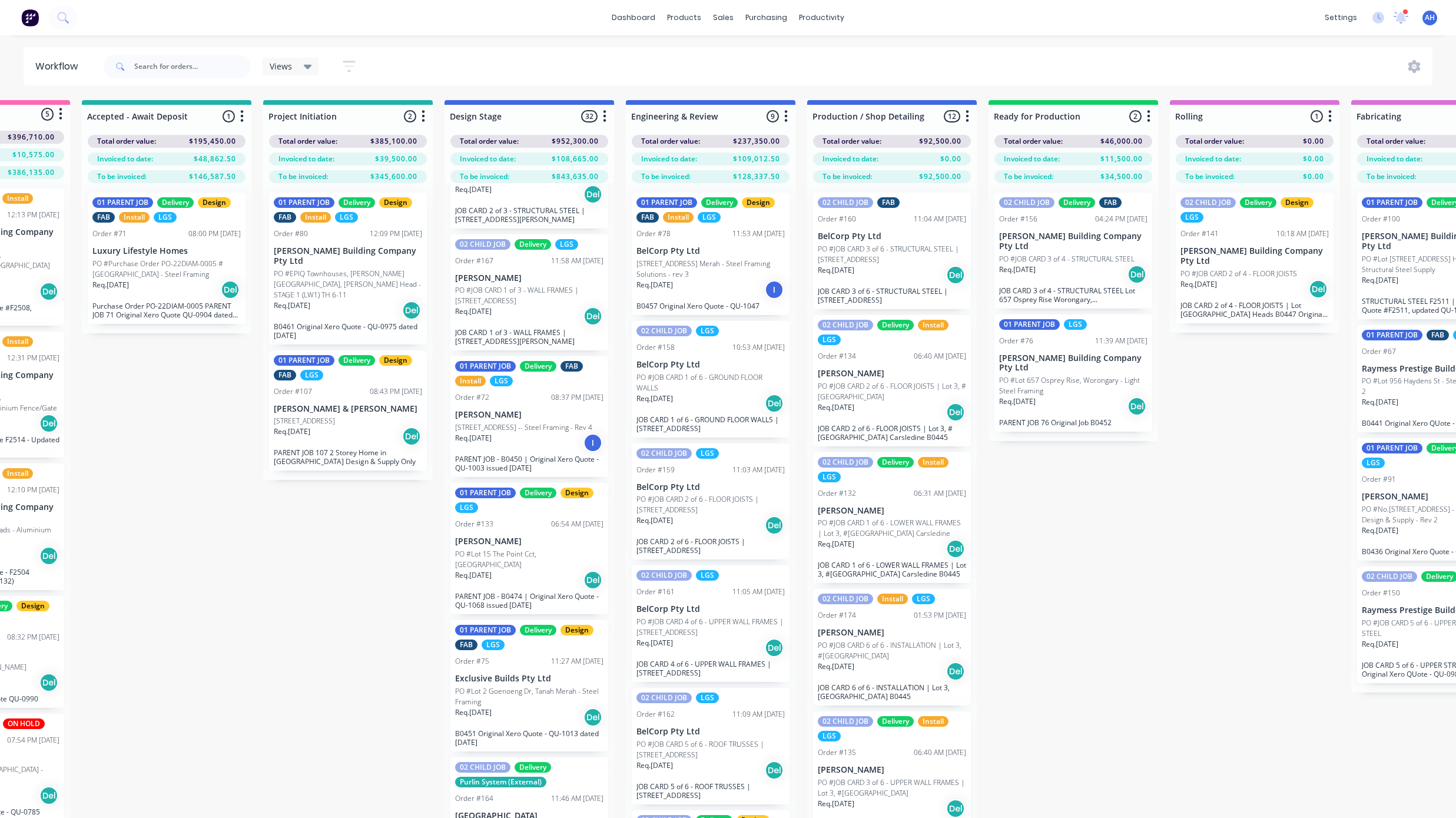
click at [497, 547] on p "[PERSON_NAME]" at bounding box center [529, 541] width 148 height 10
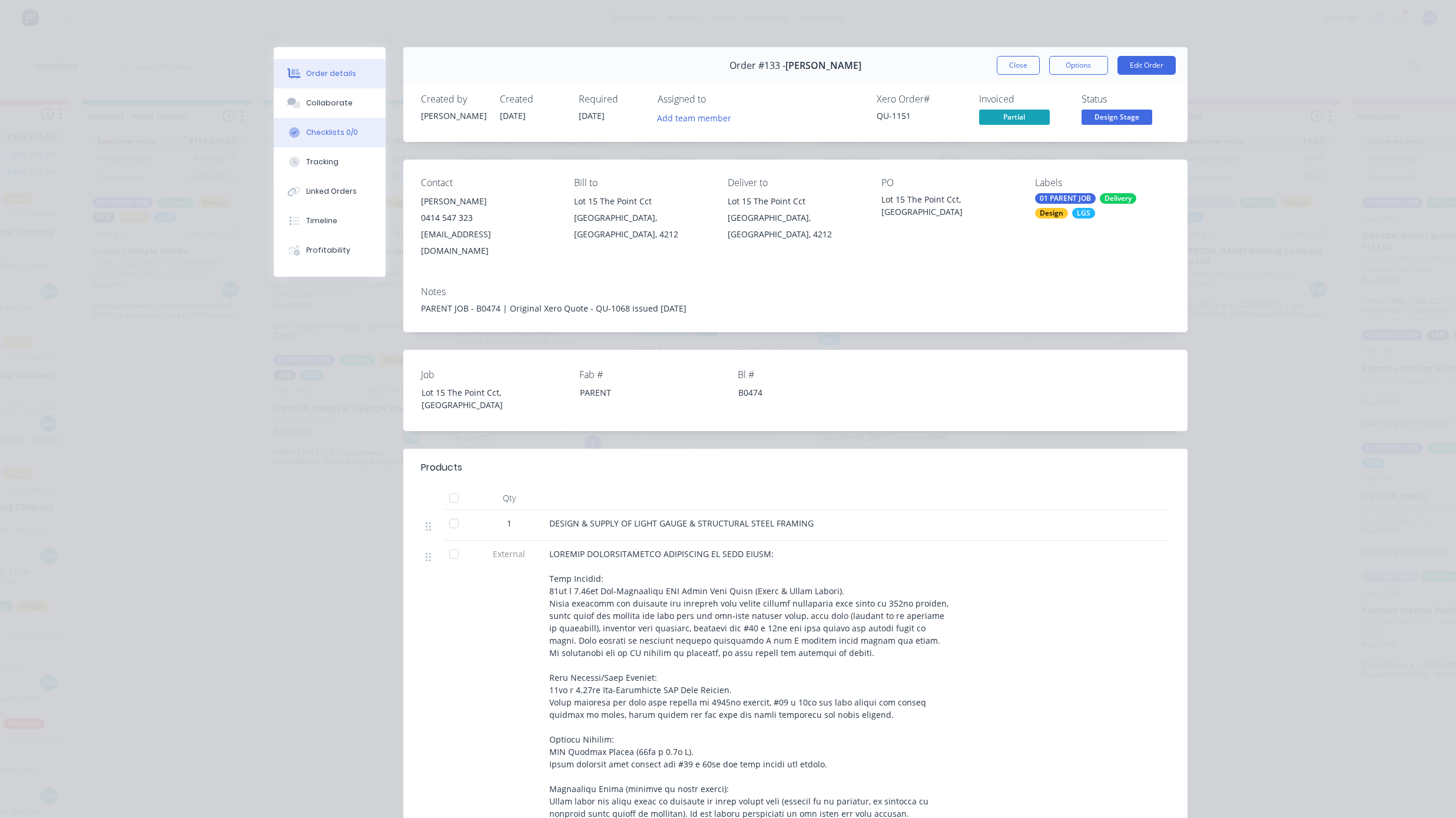
click at [313, 132] on div "Checklists 0/0" at bounding box center [332, 132] width 52 height 11
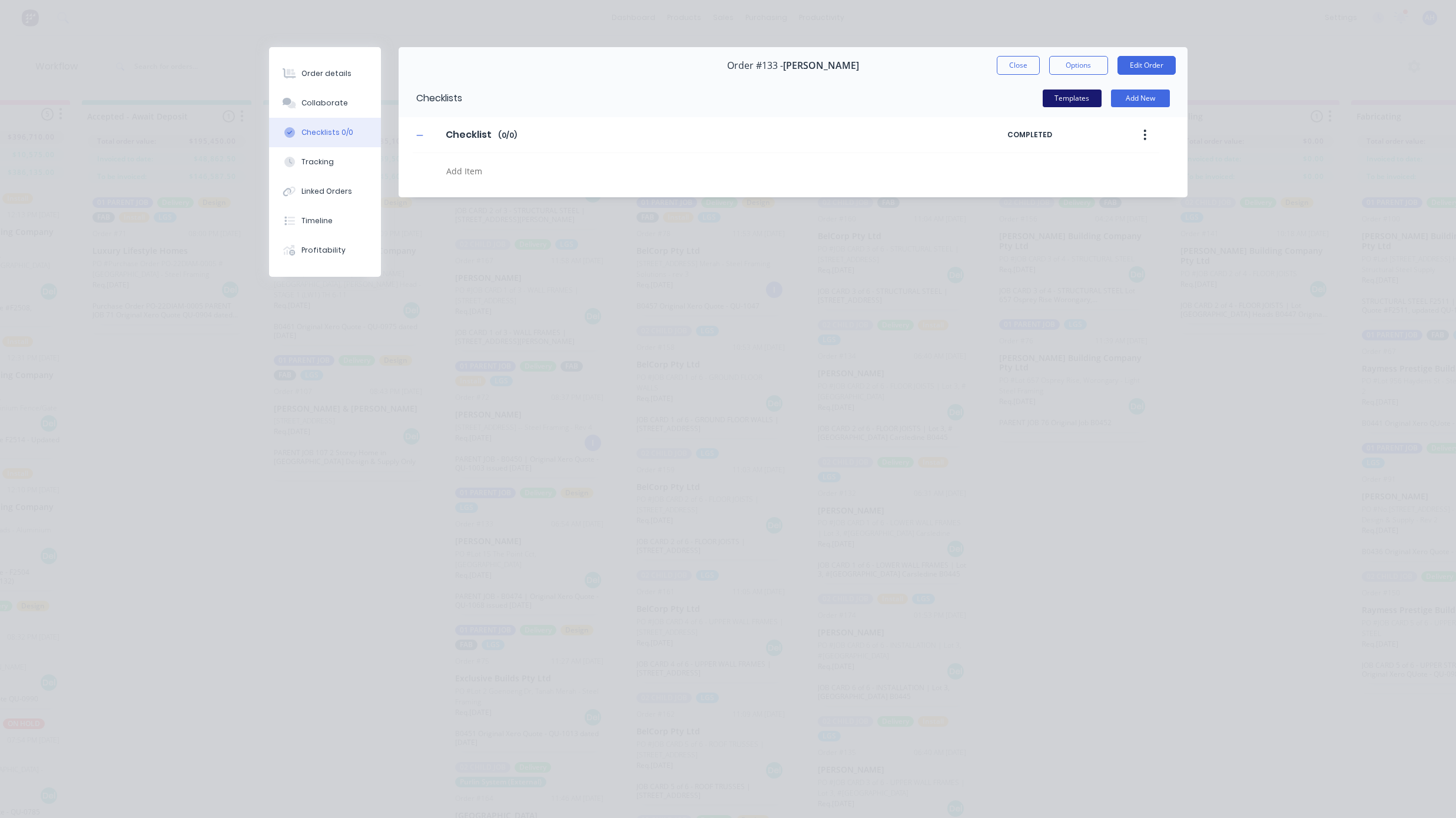
click at [1085, 99] on button "Templates" at bounding box center [1072, 99] width 59 height 18
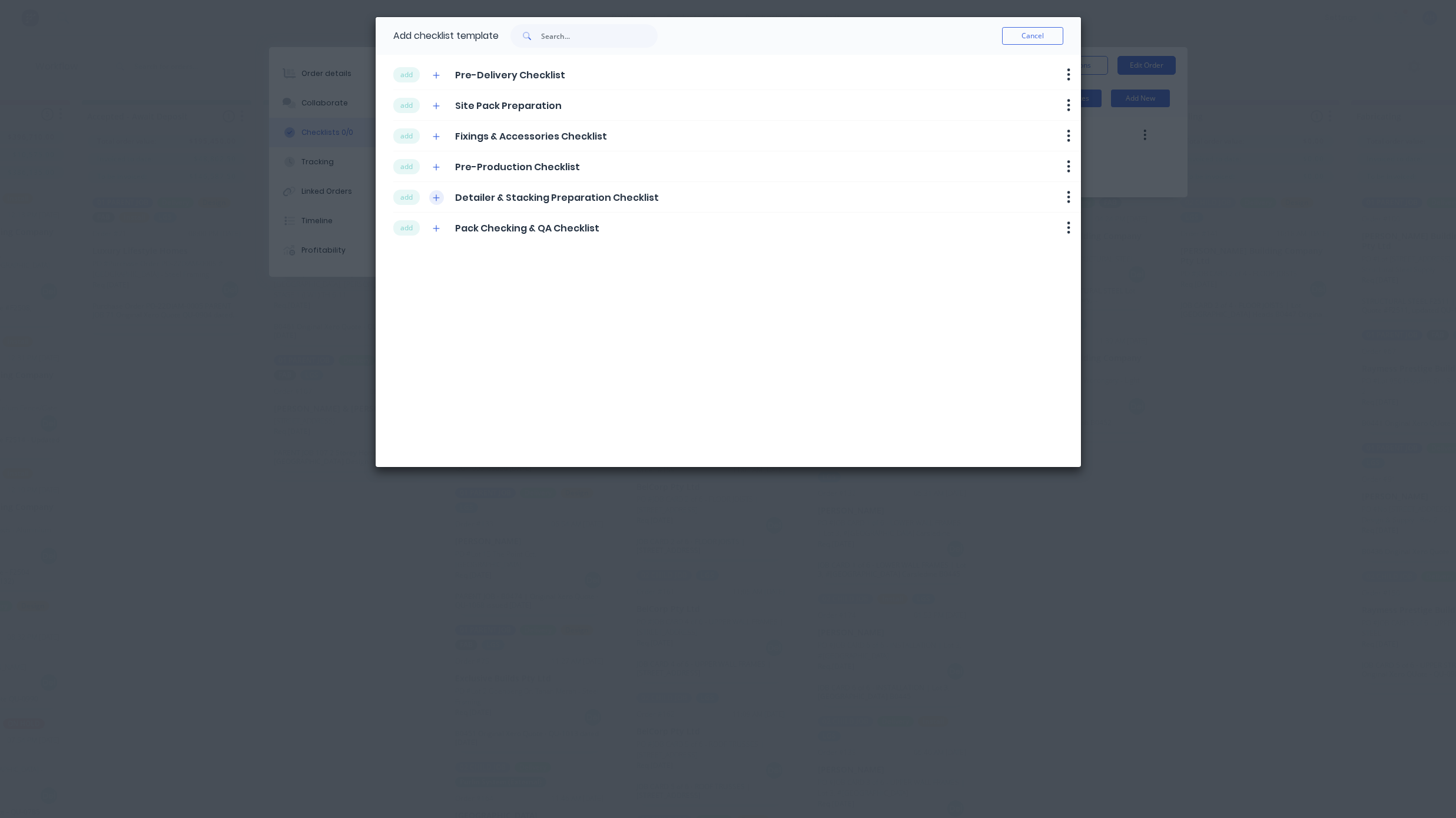
click at [438, 196] on icon "button" at bounding box center [436, 198] width 7 height 8
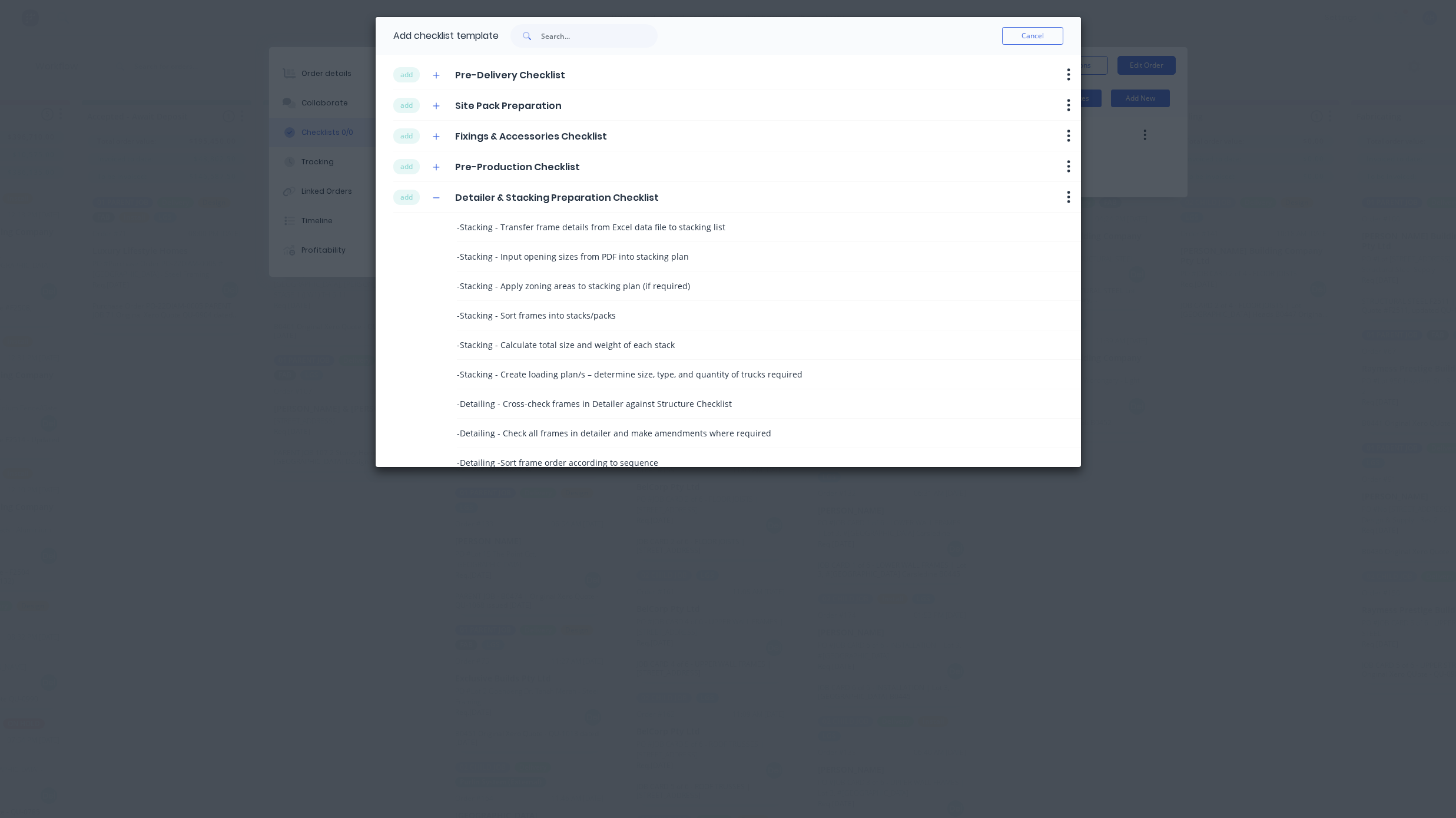
scroll to position [1, 0]
click at [437, 197] on icon "button" at bounding box center [436, 196] width 7 height 8
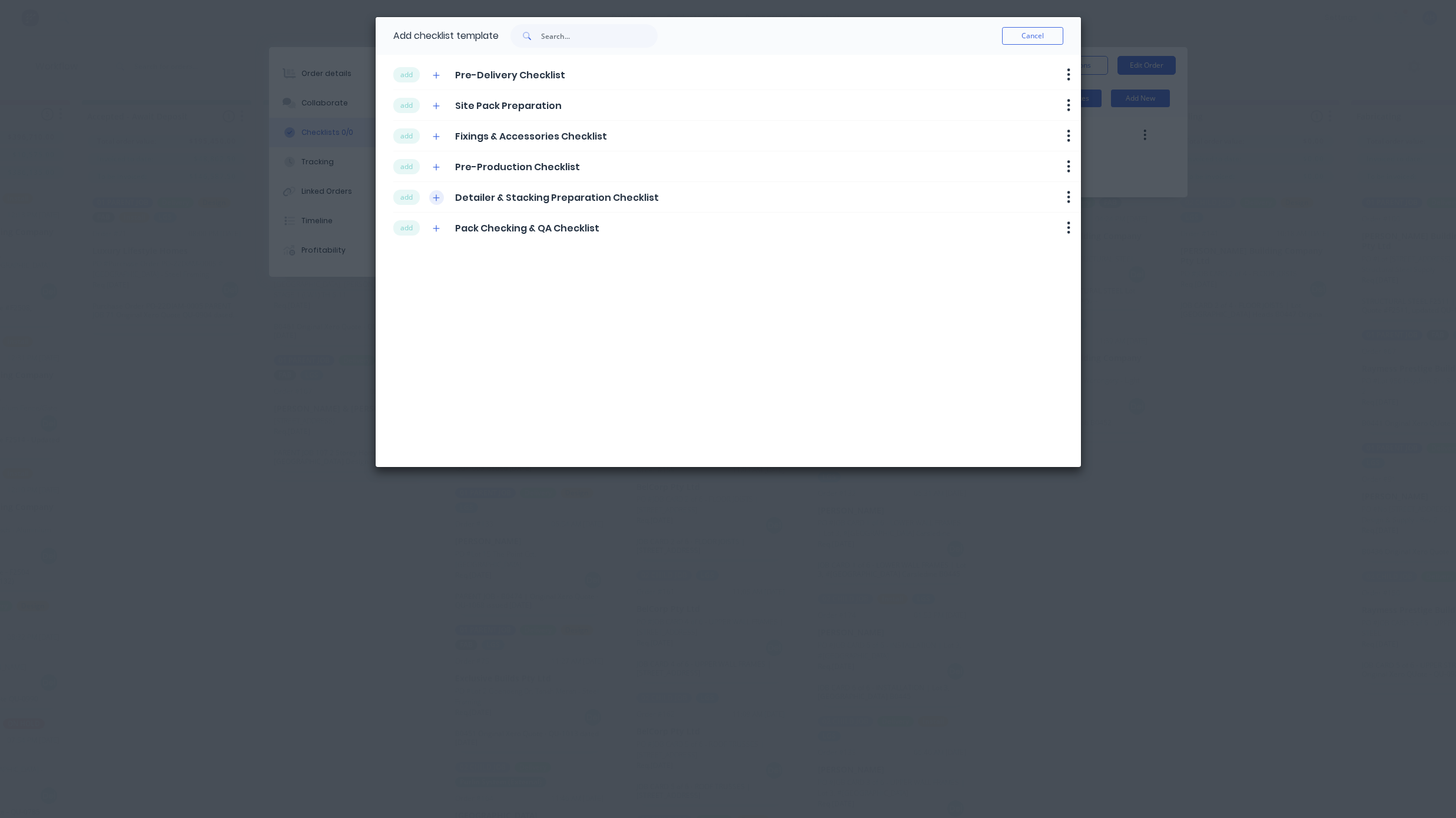
scroll to position [0, 0]
click at [1042, 35] on button "Cancel" at bounding box center [1033, 36] width 61 height 18
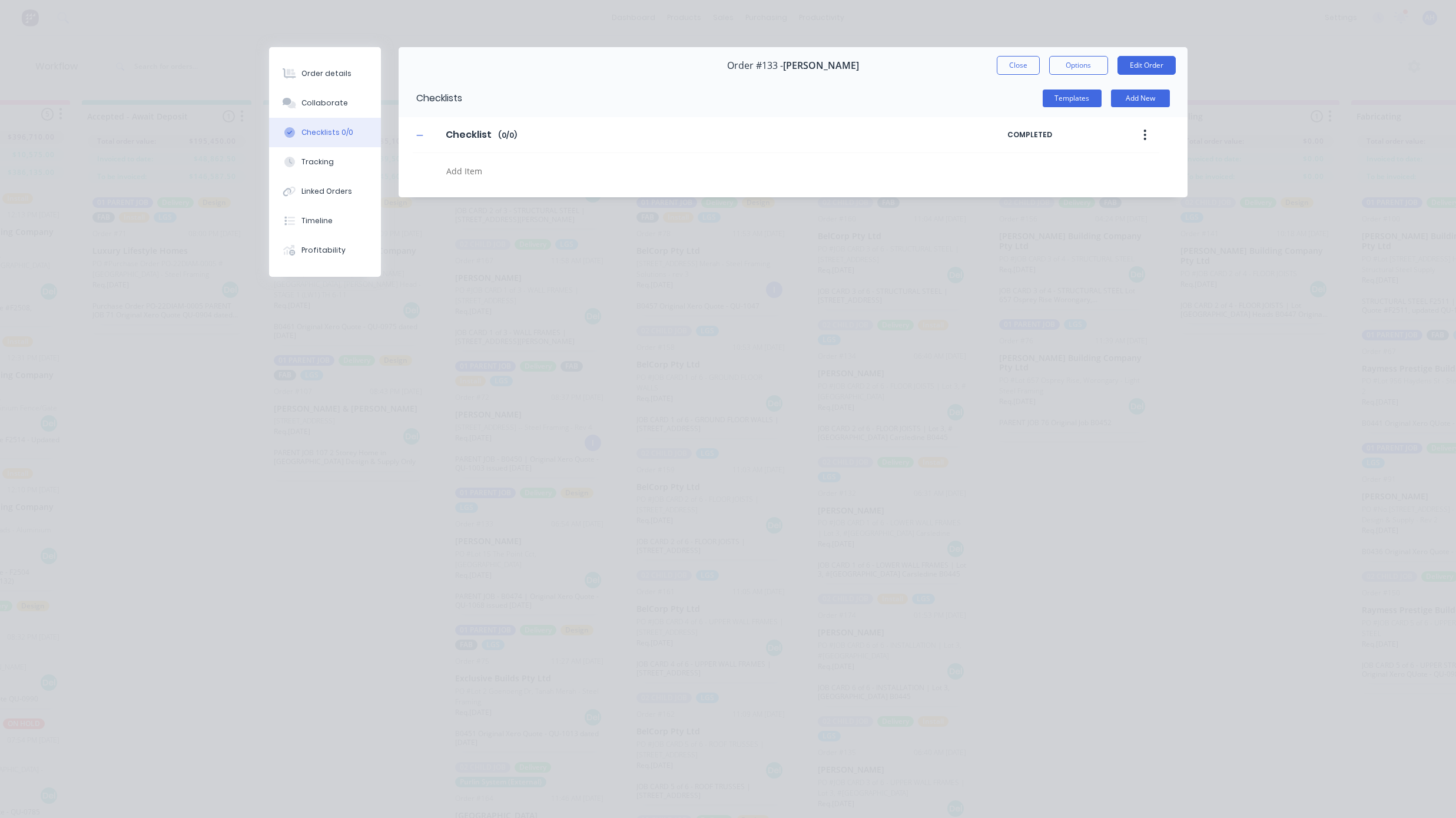
click at [408, 561] on div "Order details Collaborate Checklists 0/0 Tracking Linked Orders Timeline Profit…" at bounding box center [728, 409] width 1456 height 818
click at [1016, 63] on button "Close" at bounding box center [1018, 65] width 43 height 19
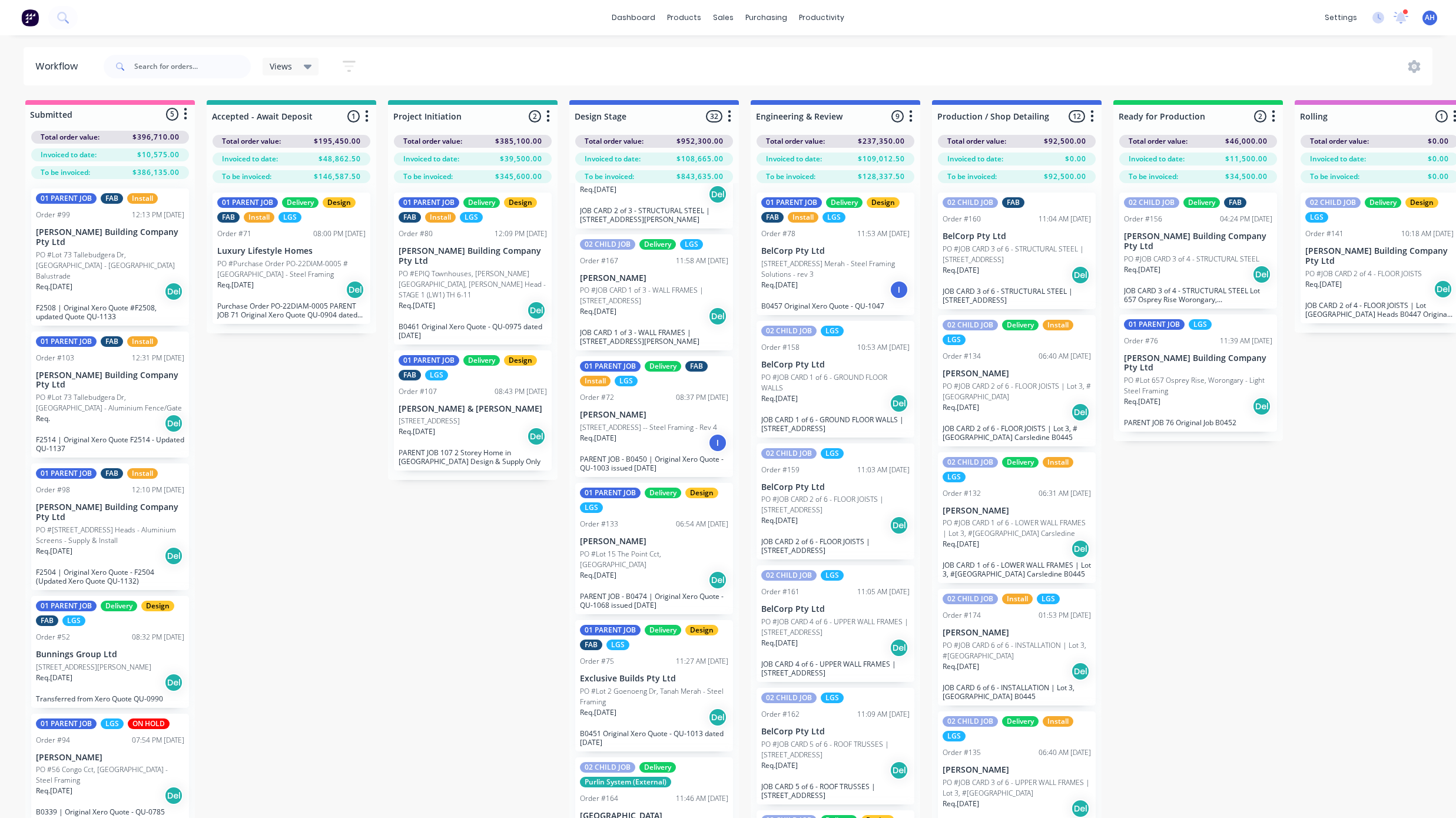
click at [646, 559] on p "PO #Lot 15 The Point Cct, [GEOGRAPHIC_DATA]" at bounding box center [654, 559] width 148 height 21
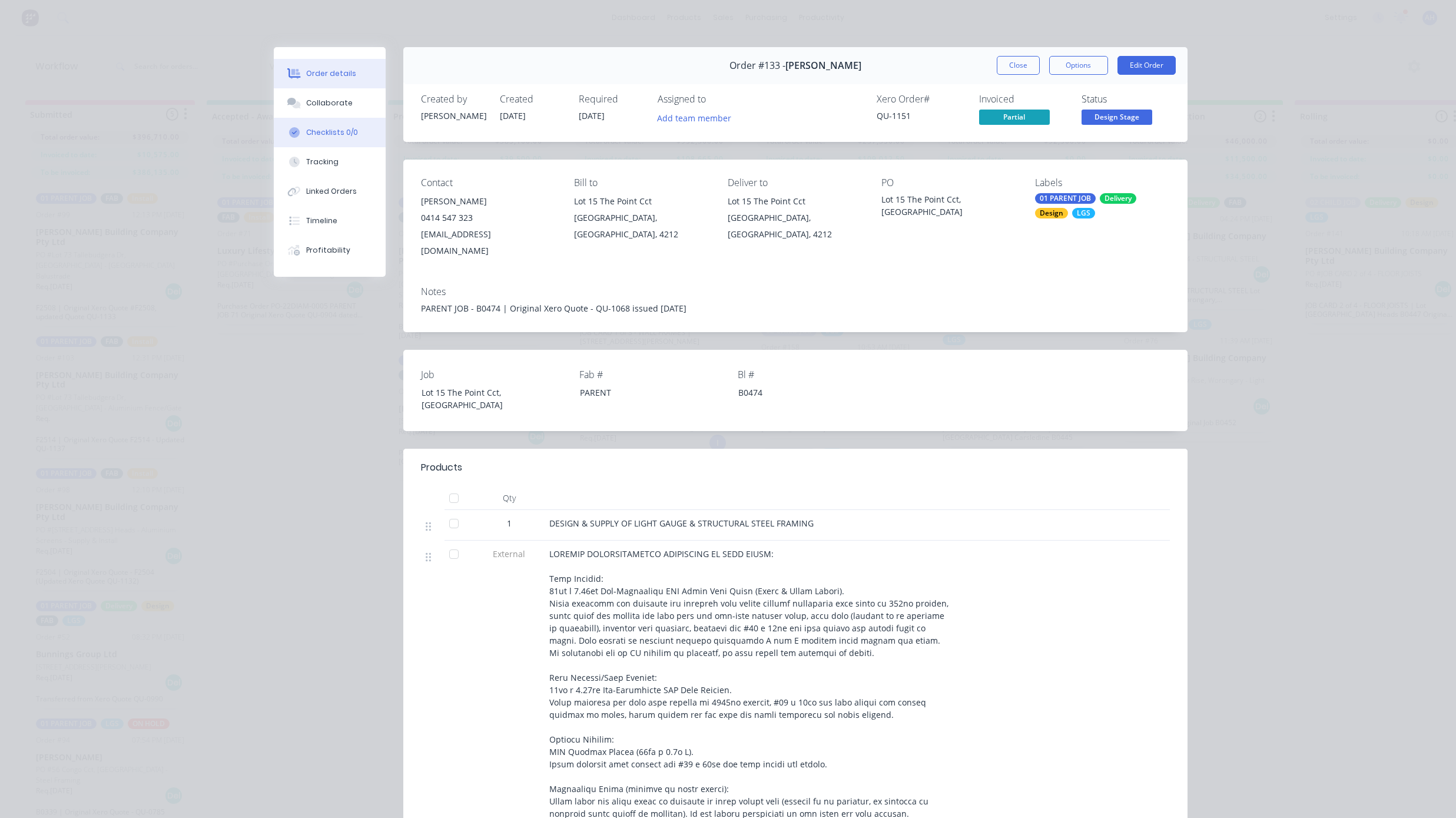
click at [342, 130] on div "Checklists 0/0" at bounding box center [332, 132] width 52 height 11
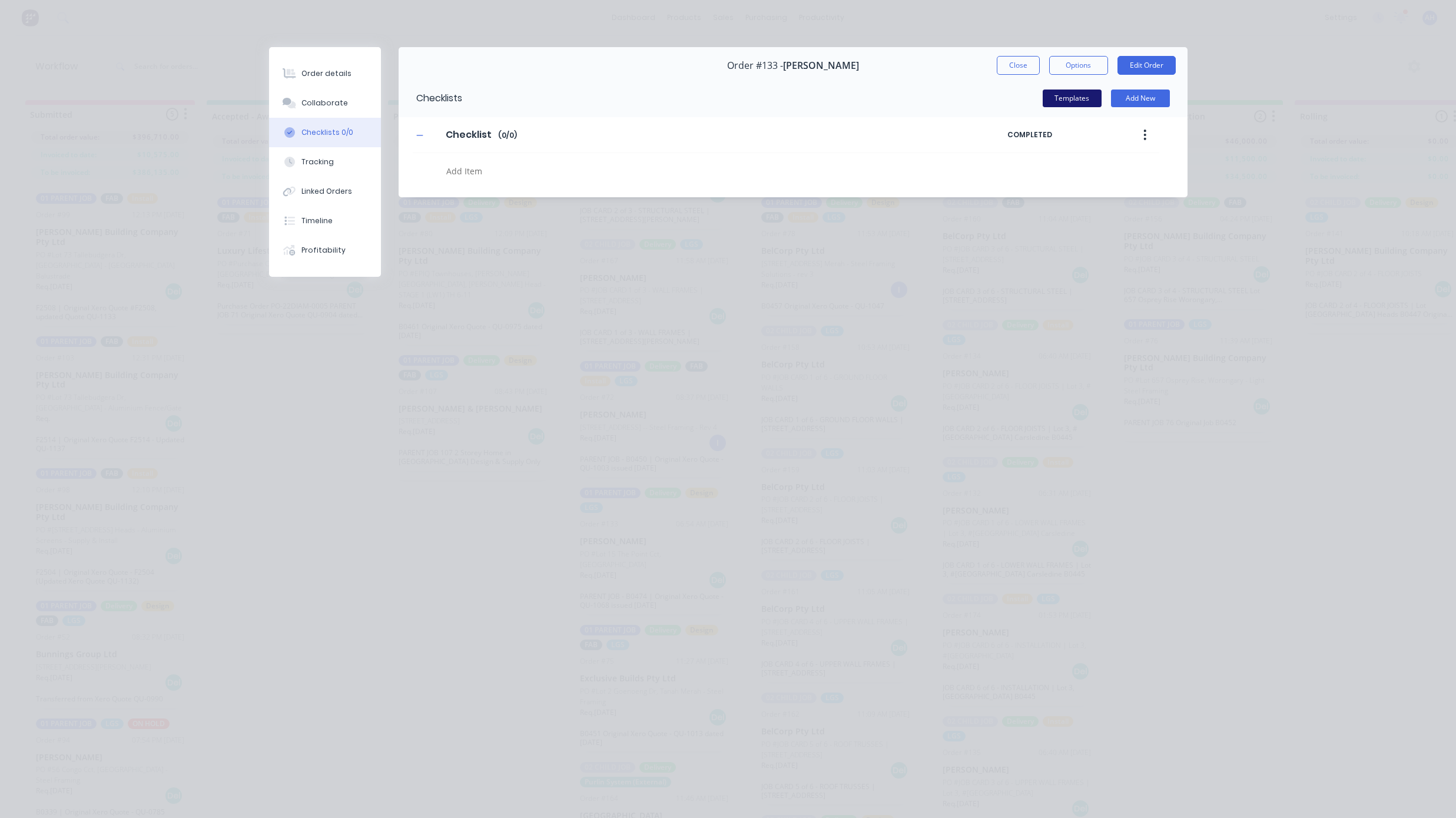
drag, startPoint x: 1087, startPoint y: 102, endPoint x: 1053, endPoint y: 105, distance: 34.1
click at [1053, 105] on button "Templates" at bounding box center [1072, 99] width 59 height 18
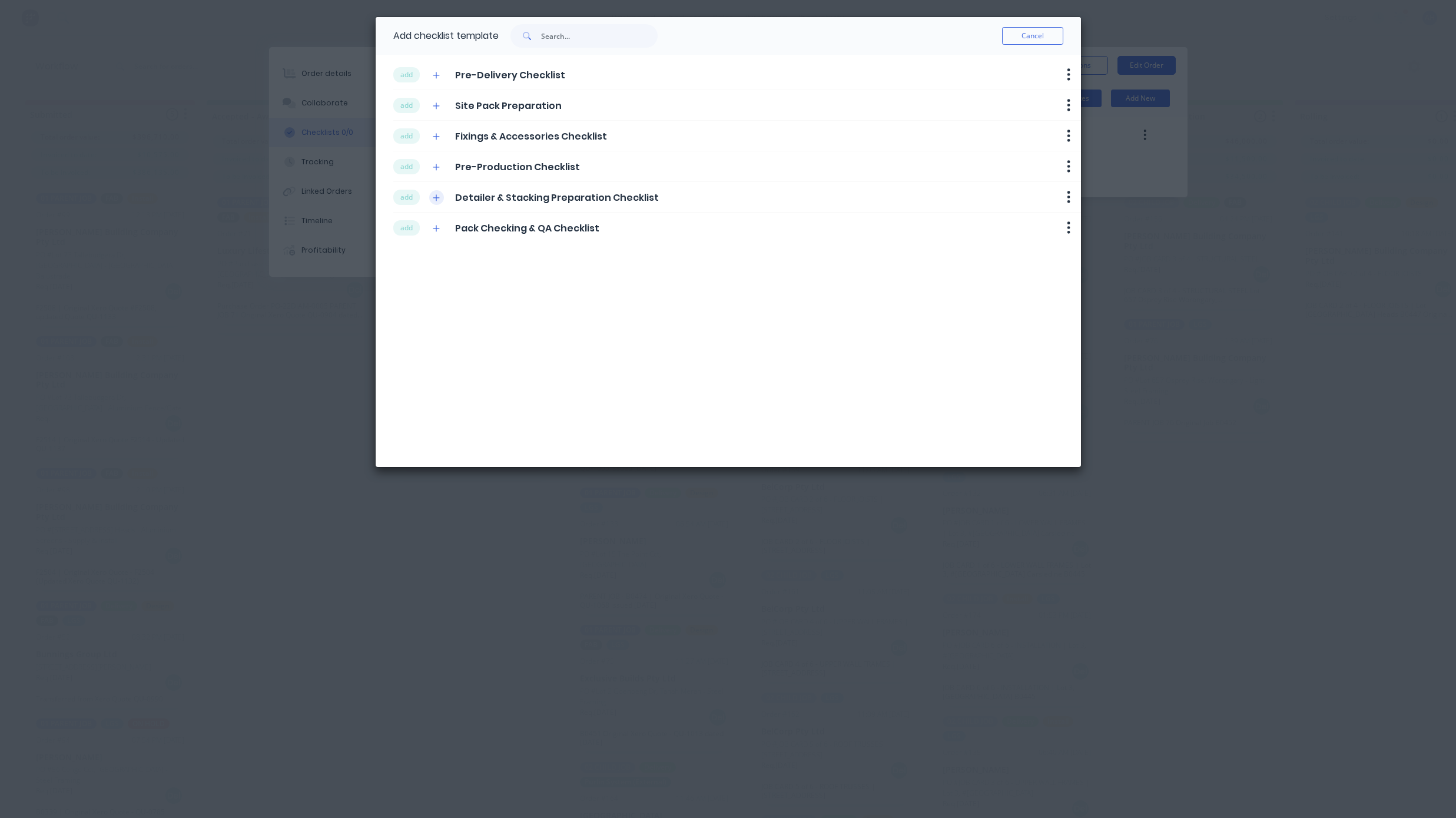
click at [438, 200] on icon "button" at bounding box center [436, 198] width 7 height 8
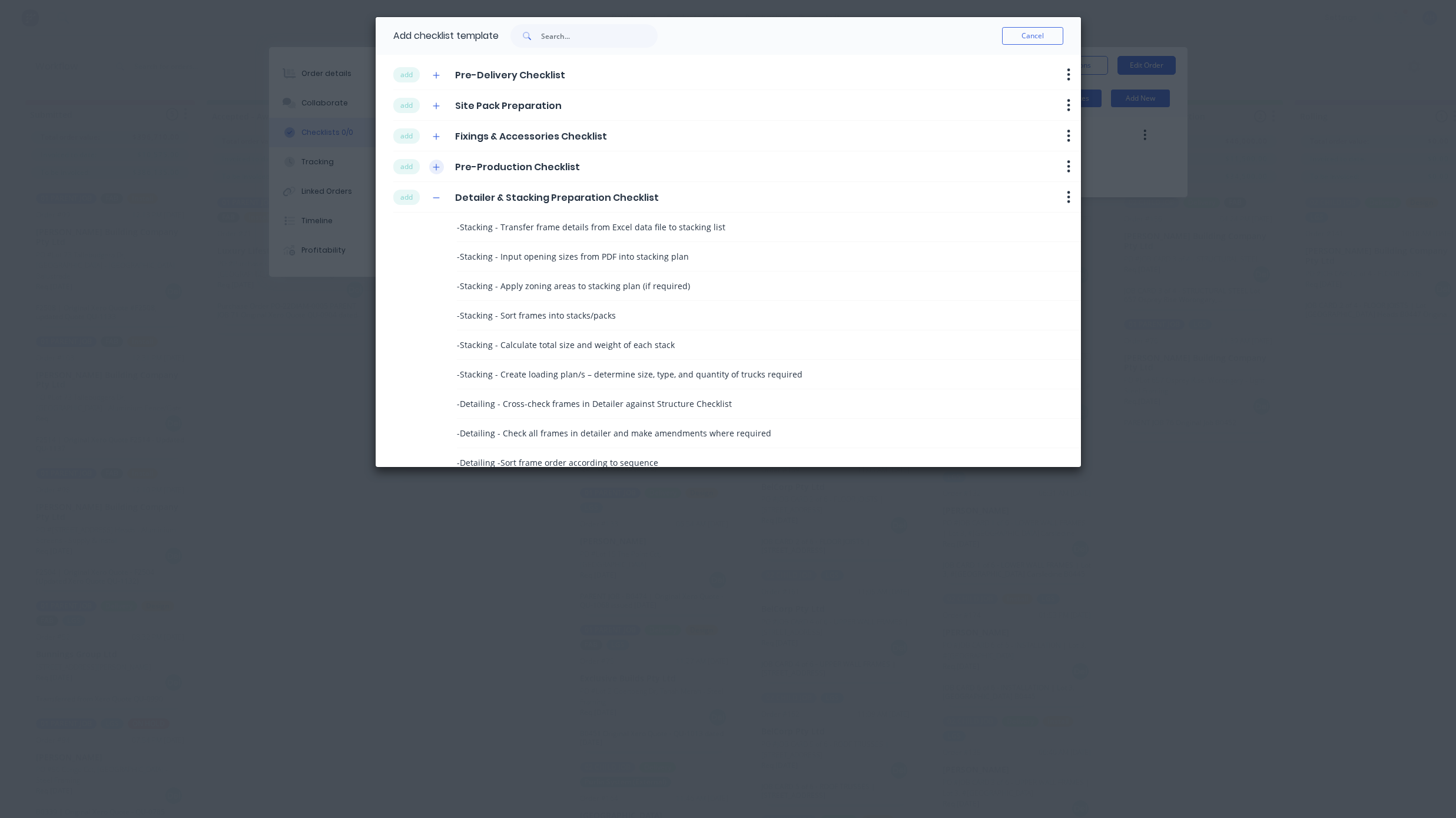
click at [439, 166] on icon "button" at bounding box center [436, 167] width 7 height 8
drag, startPoint x: 1044, startPoint y: 35, endPoint x: 1034, endPoint y: 35, distance: 10.0
click at [1034, 35] on button "Cancel" at bounding box center [1033, 36] width 61 height 18
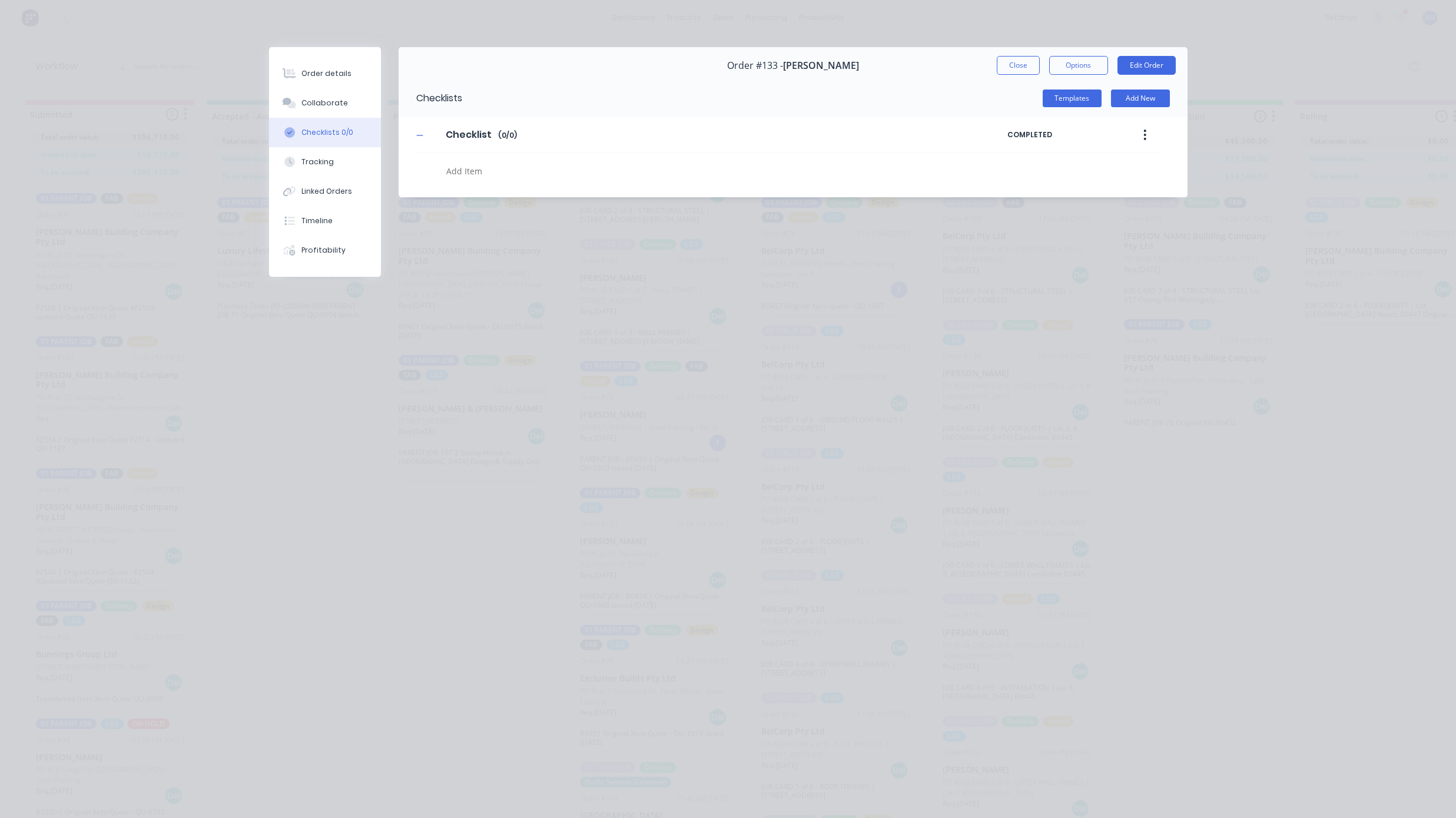
click at [464, 173] on textarea at bounding box center [679, 171] width 476 height 17
type textarea "test"
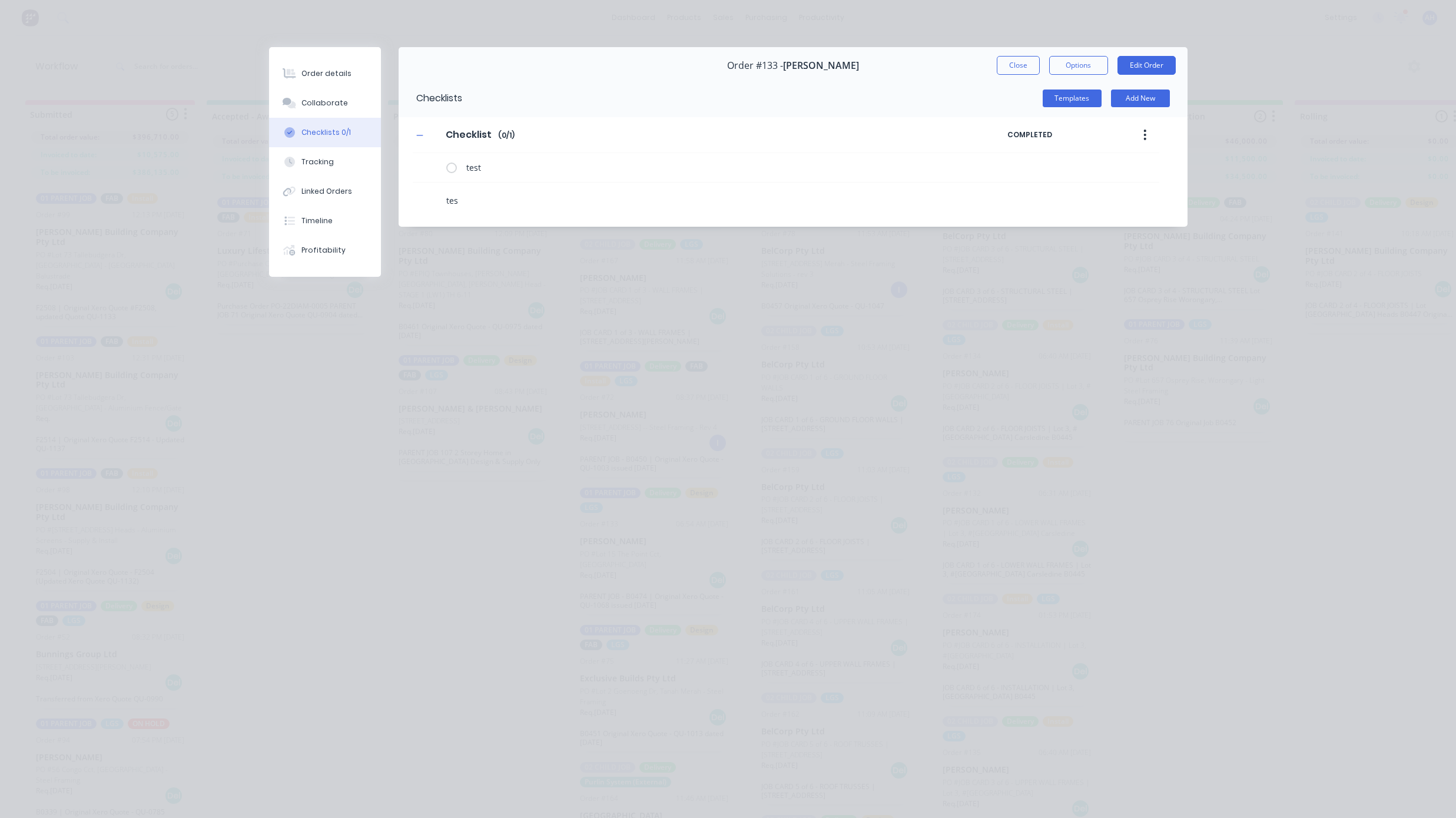
type textarea "test"
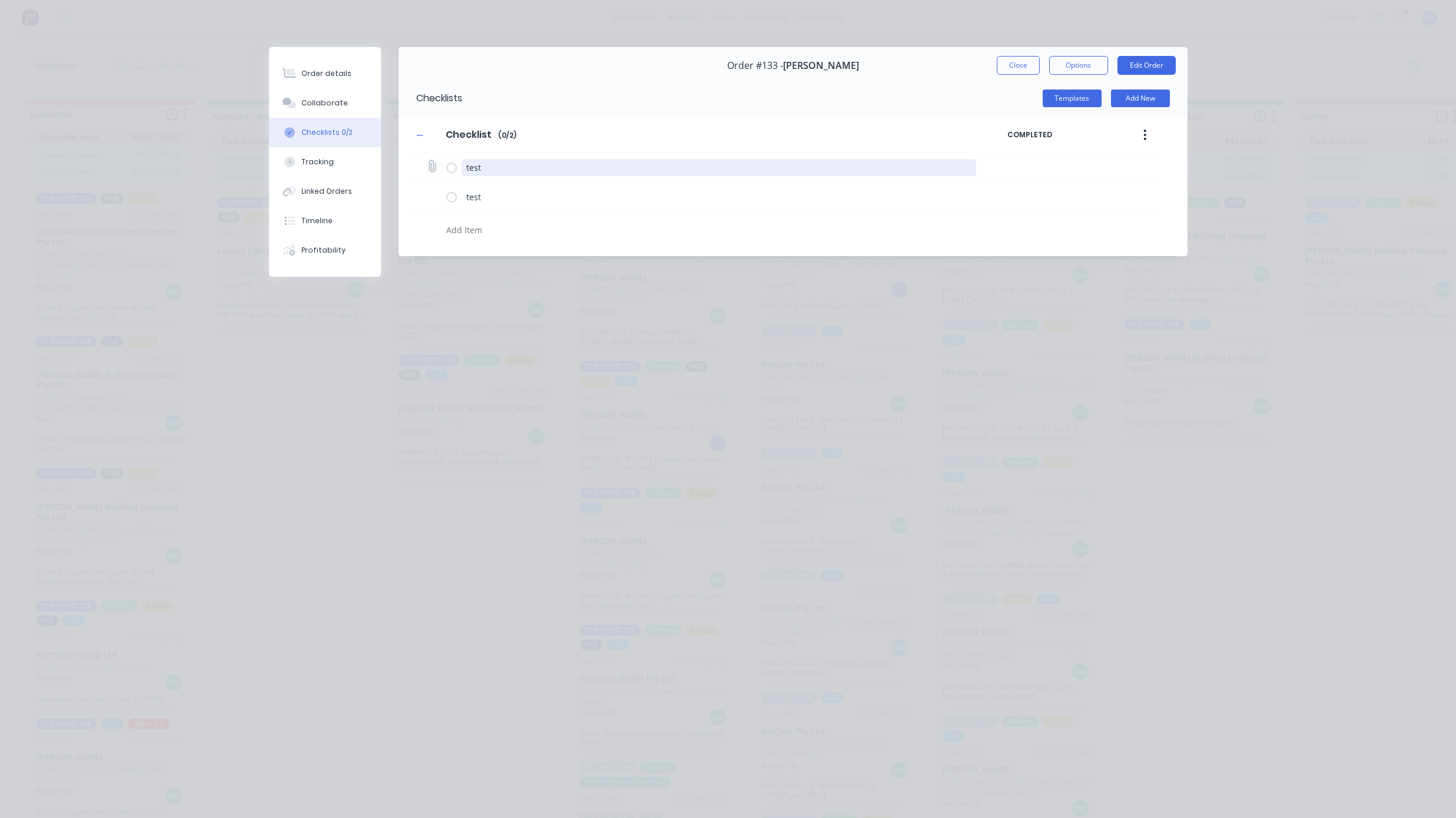
click at [795, 161] on textarea "test" at bounding box center [719, 167] width 515 height 17
click at [1158, 134] on button "button" at bounding box center [1144, 134] width 28 height 21
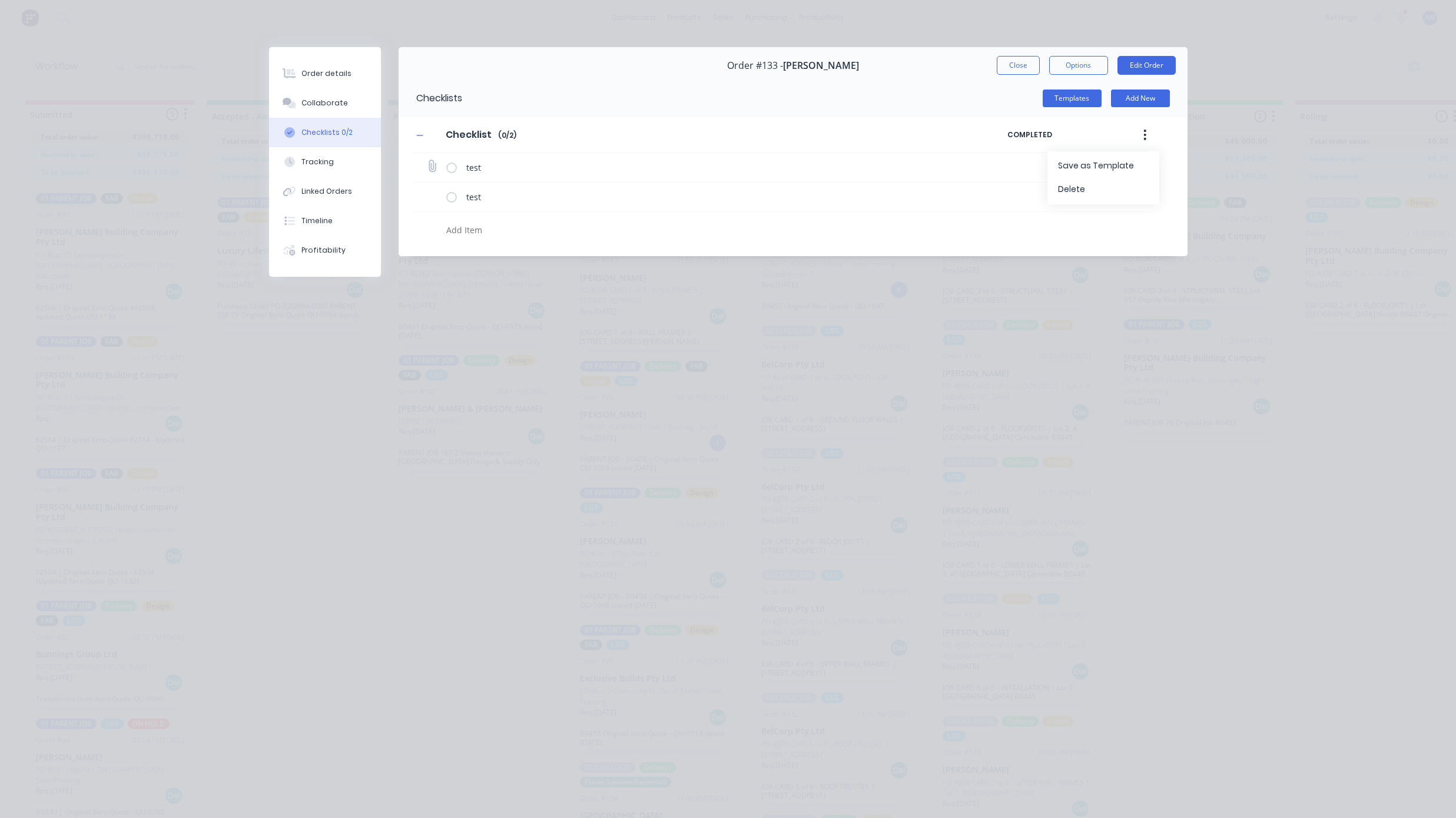
click at [563, 177] on div "test" at bounding box center [719, 168] width 515 height 20
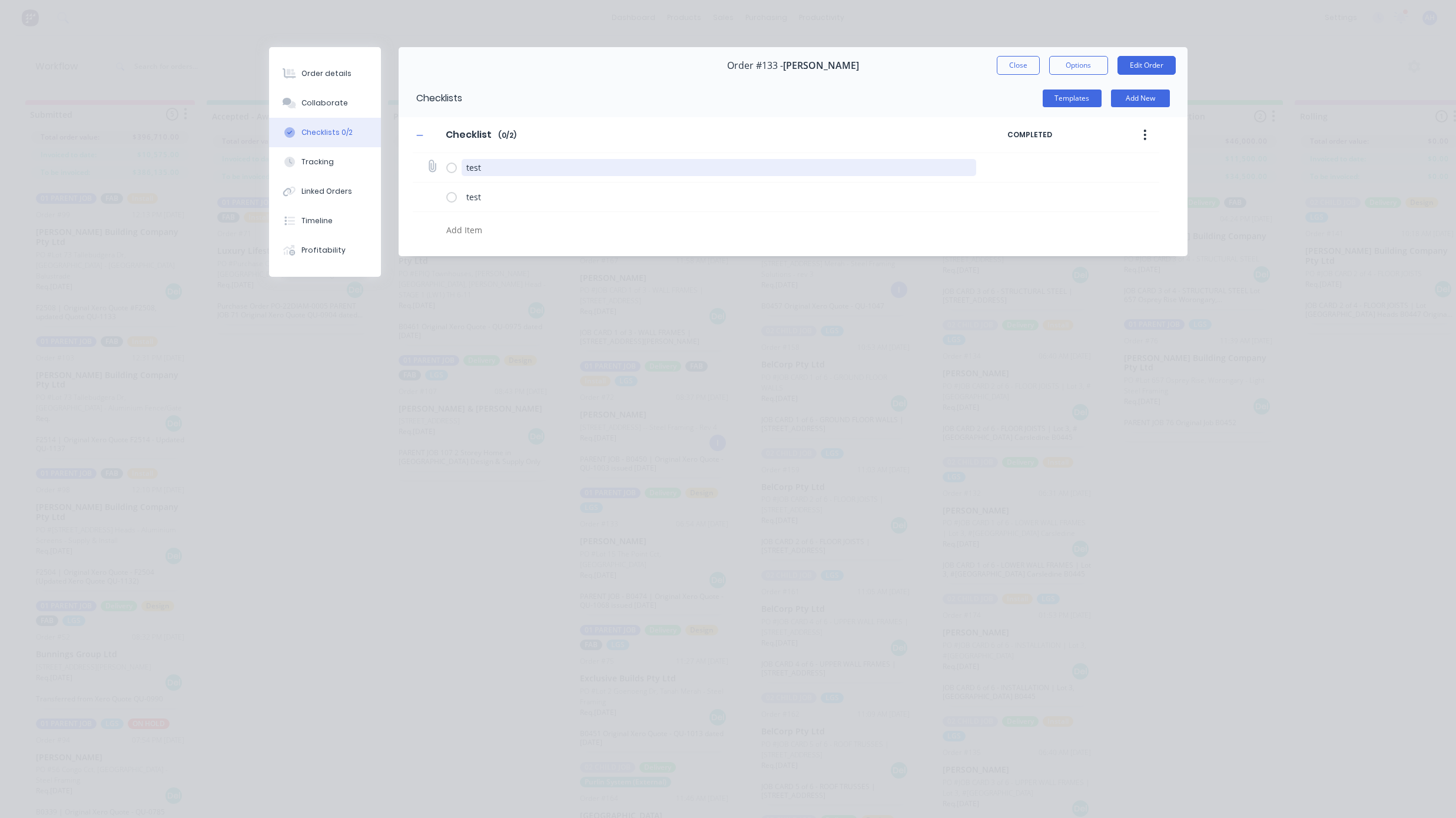
click at [541, 167] on textarea "test" at bounding box center [719, 167] width 515 height 17
type textarea "test (NOT REQUIRED)"
click at [451, 168] on label at bounding box center [451, 167] width 11 height 12
click at [0, 0] on input "checkbox" at bounding box center [0, 0] width 0 height 0
click at [431, 166] on icon at bounding box center [431, 166] width 15 height 15
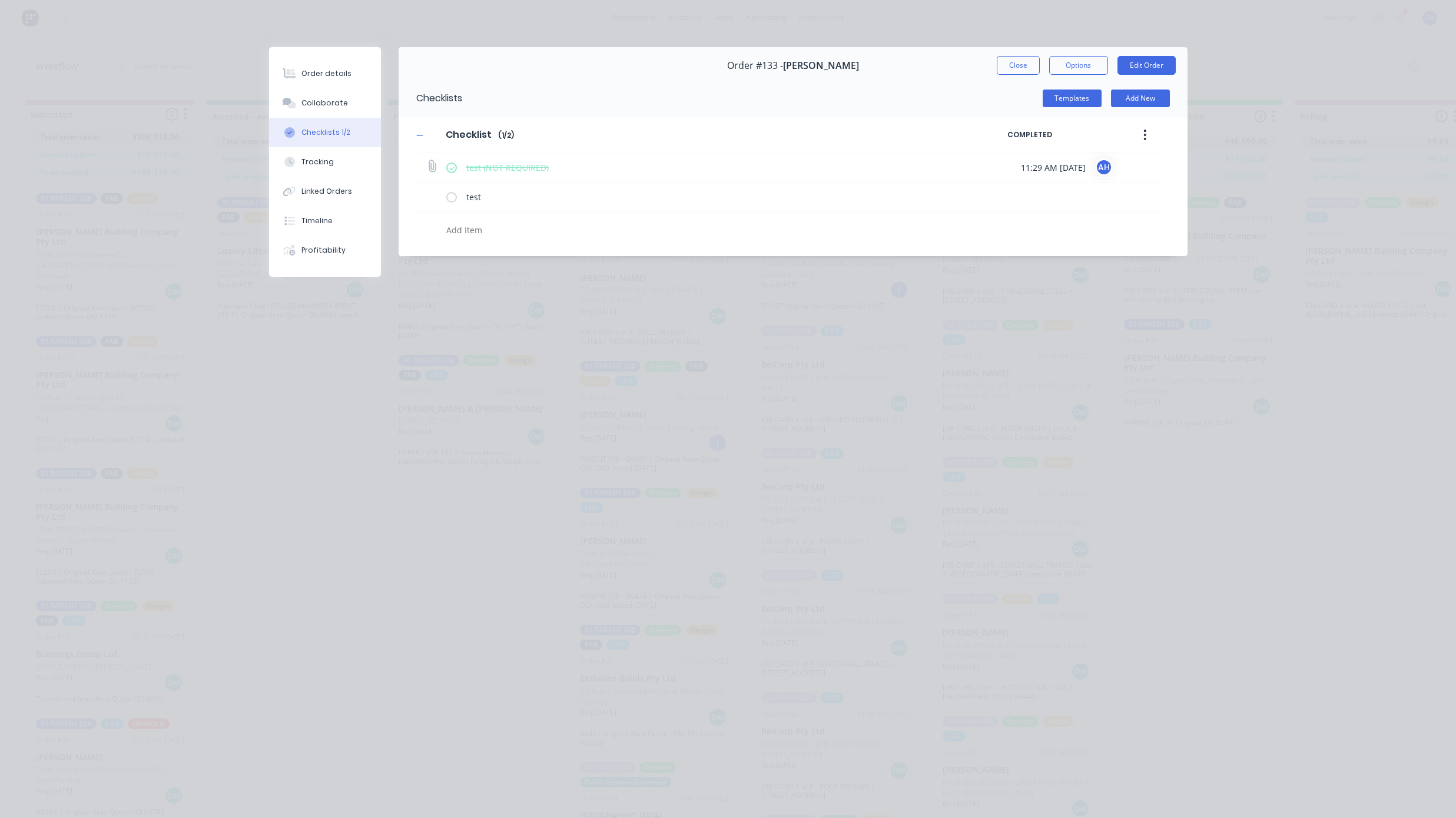
click at [427, 161] on input "file" at bounding box center [427, 161] width 0 height 0
click at [1028, 65] on button "Close" at bounding box center [1018, 65] width 43 height 19
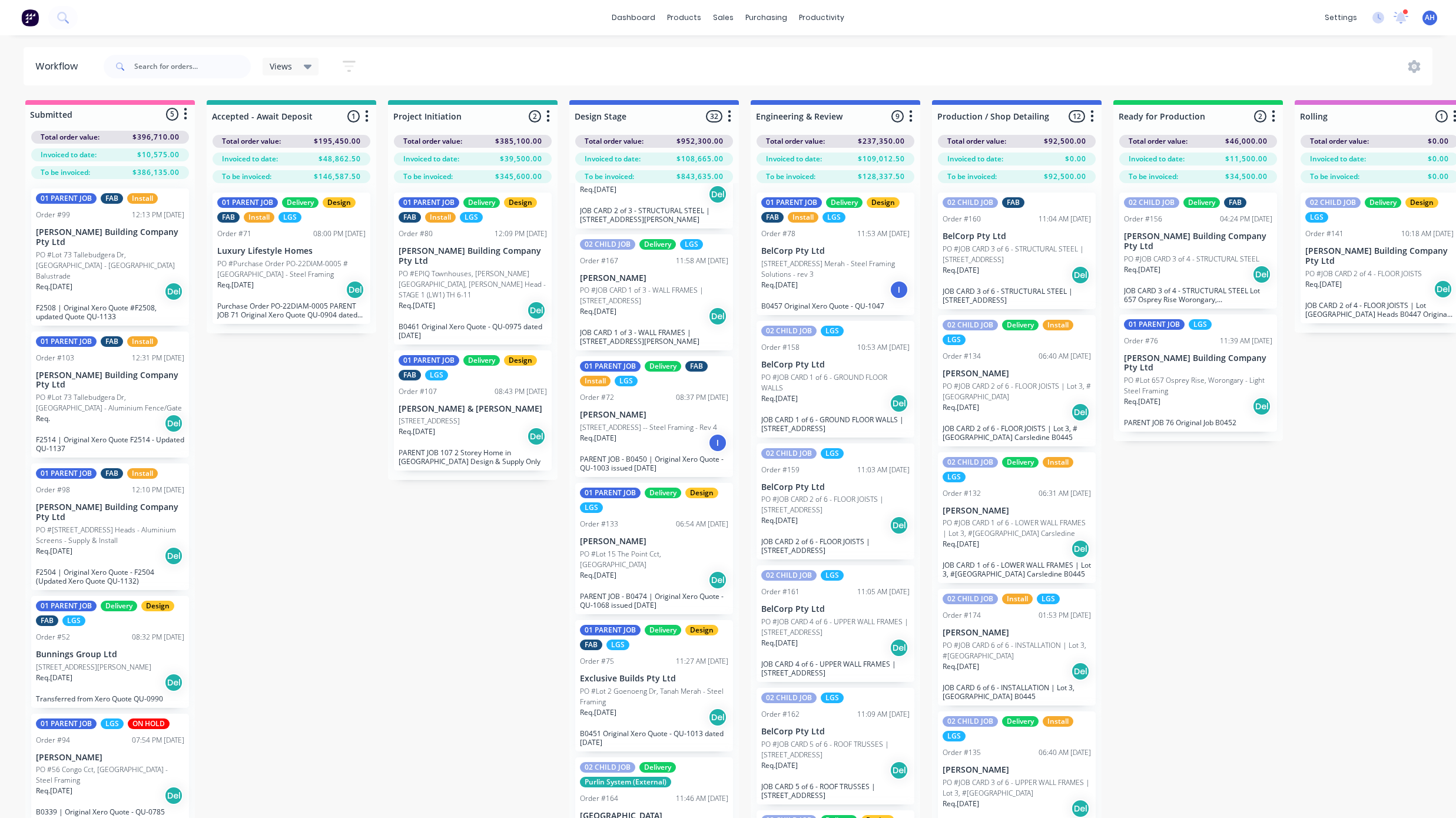
click at [453, 416] on p "[STREET_ADDRESS]" at bounding box center [429, 421] width 61 height 11
